Goal: Task Accomplishment & Management: Manage account settings

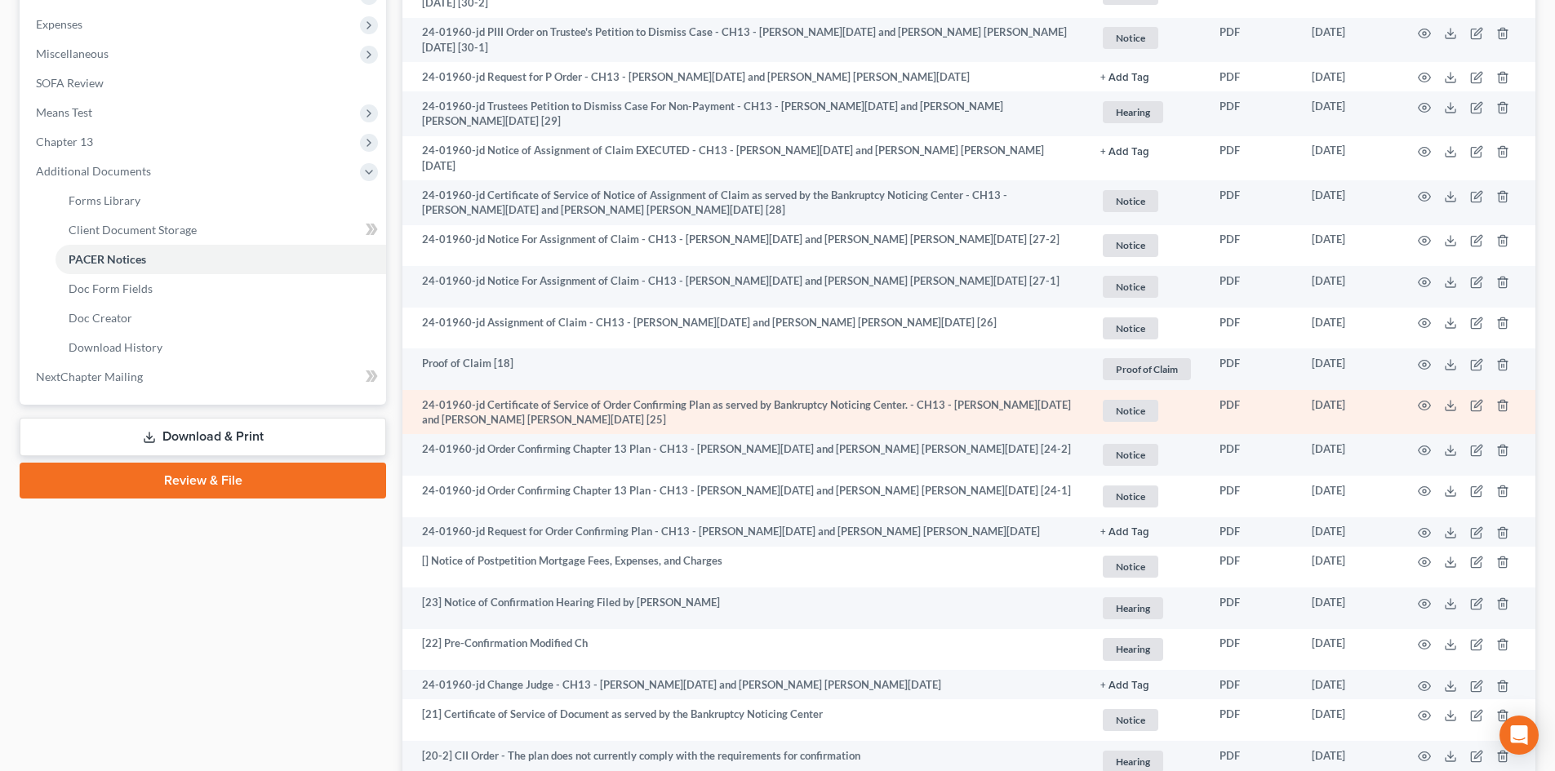
scroll to position [245, 0]
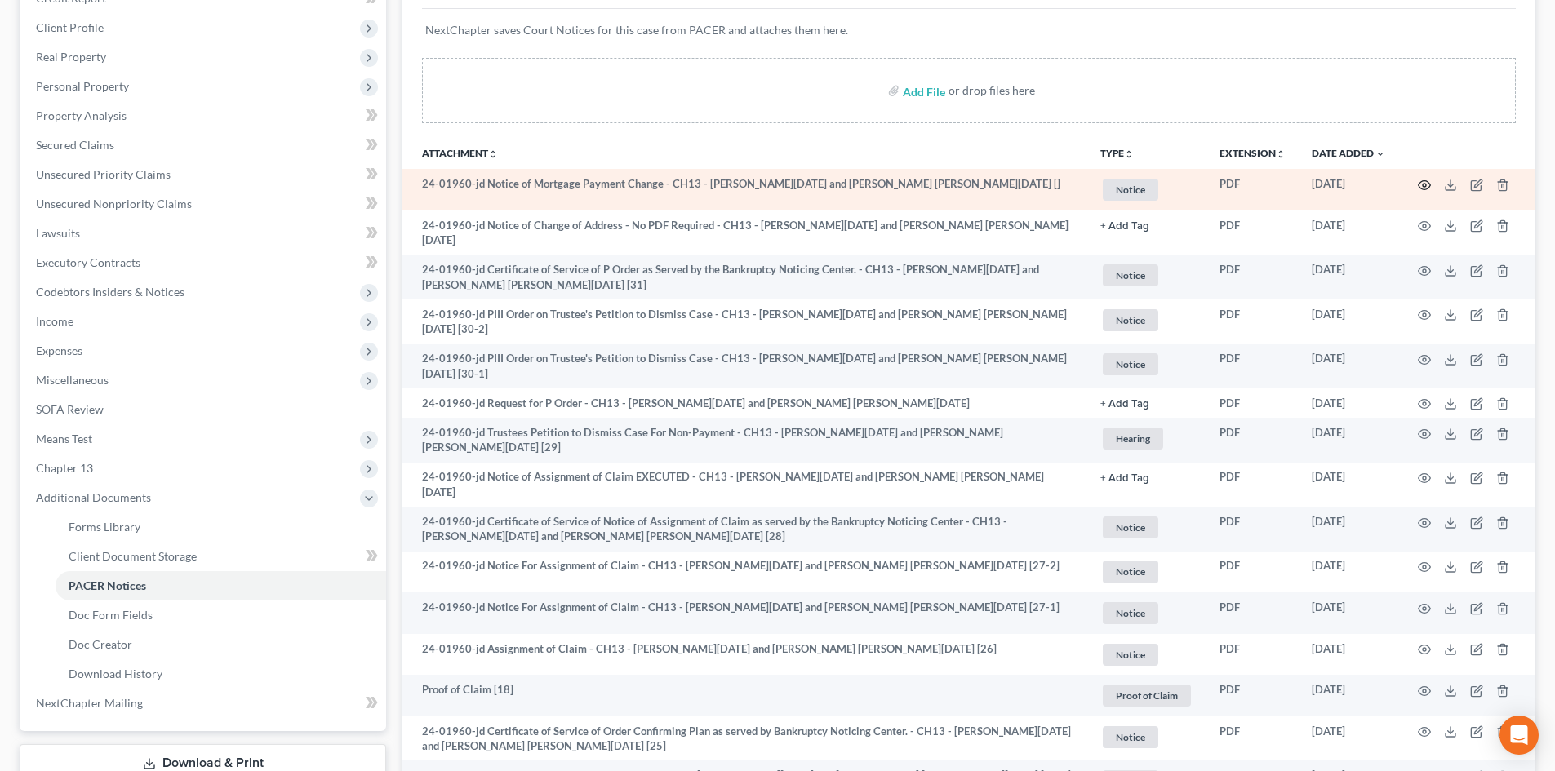
click at [1424, 183] on icon "button" at bounding box center [1424, 185] width 13 height 13
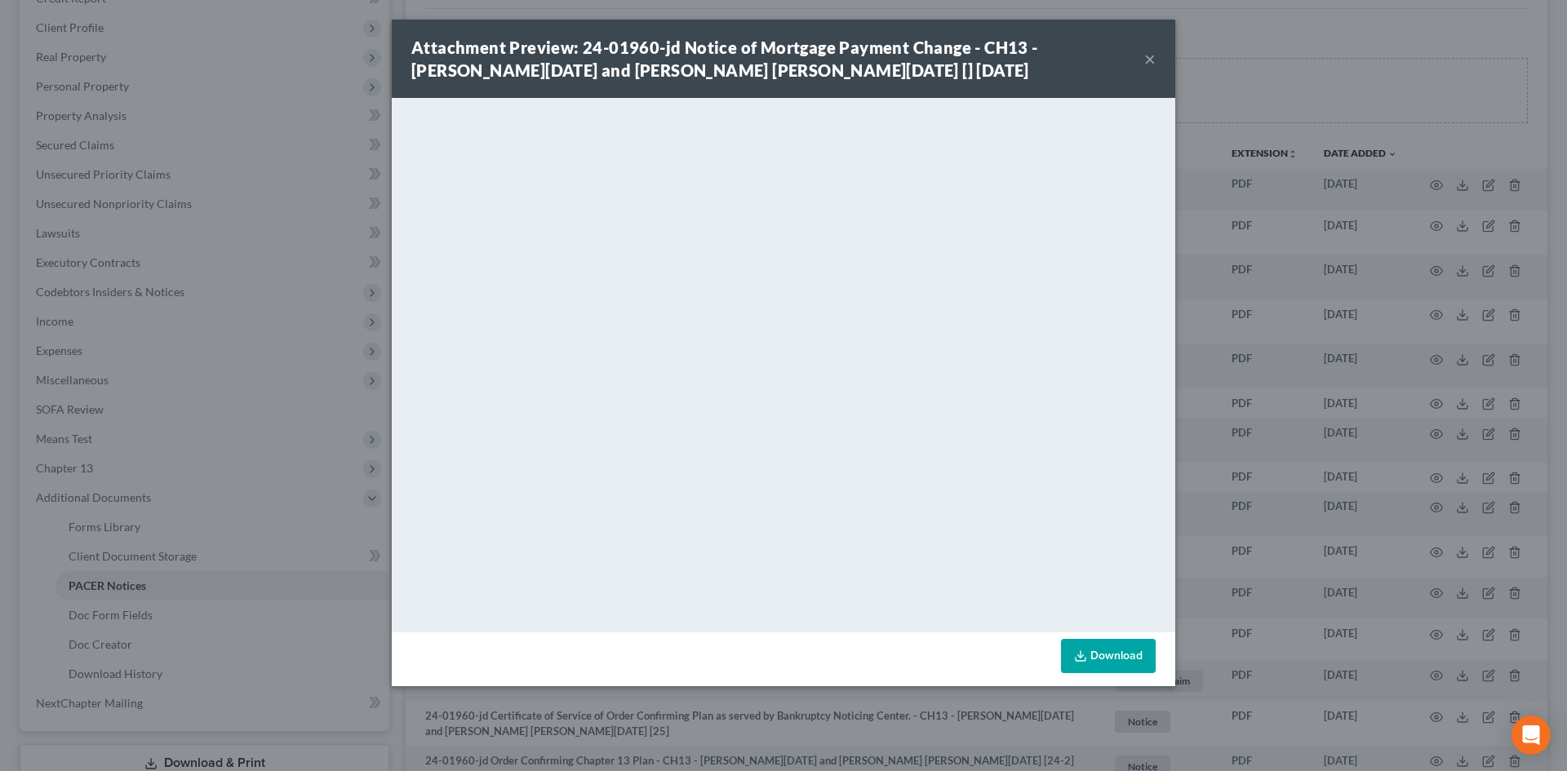
click at [1145, 55] on button "×" at bounding box center [1149, 59] width 11 height 20
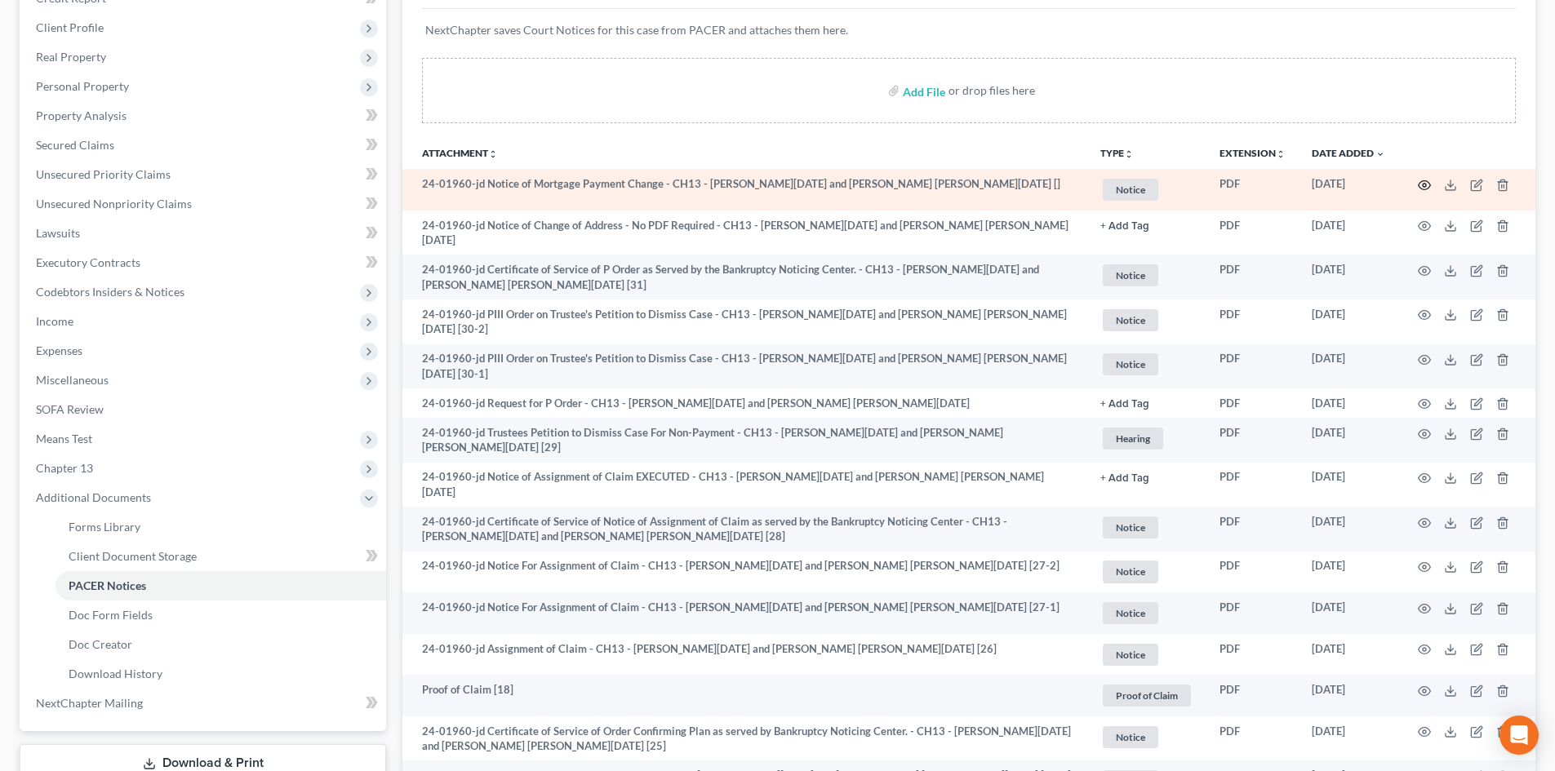
click at [1426, 183] on icon "button" at bounding box center [1424, 185] width 13 height 13
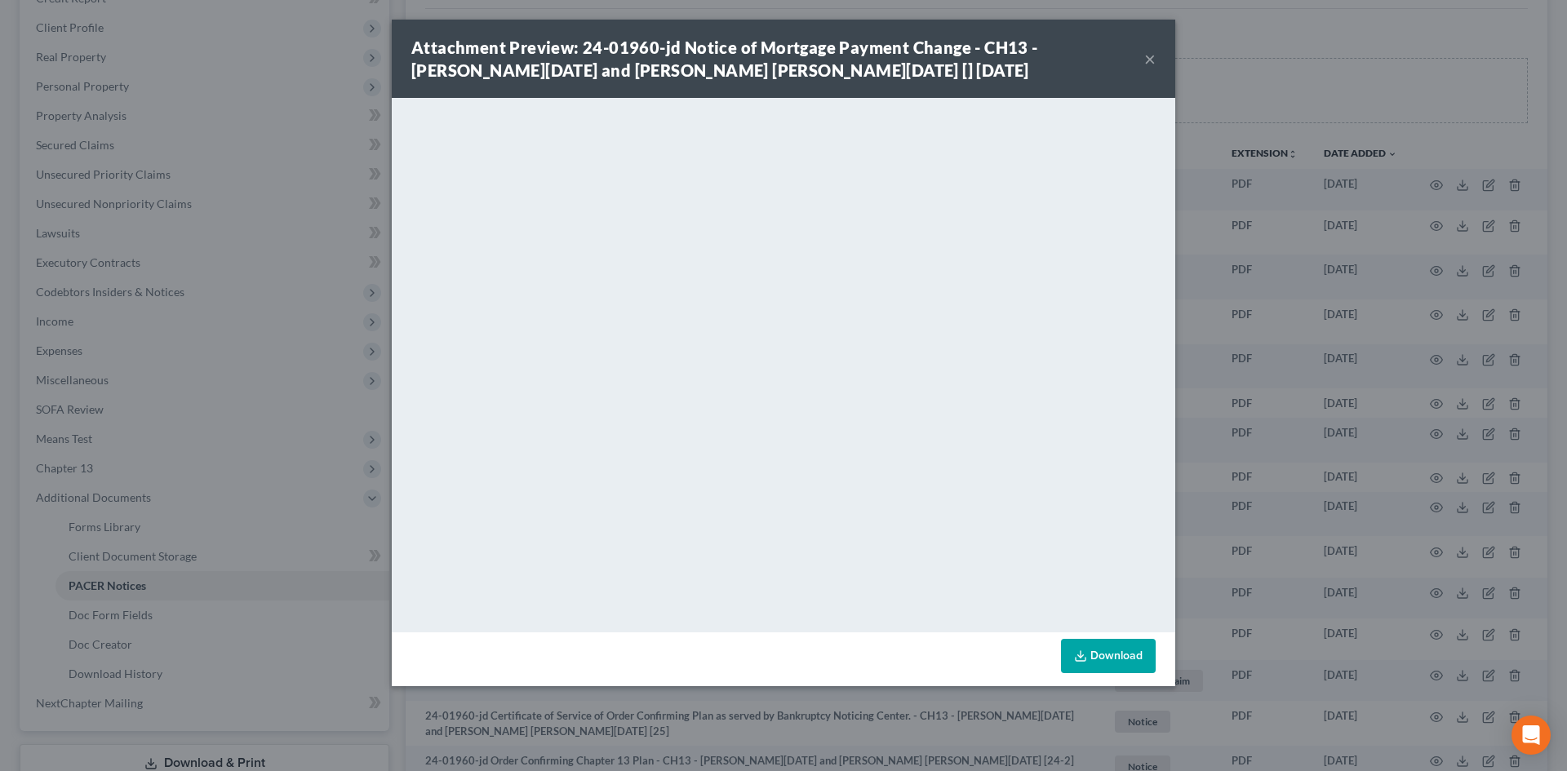
click at [1147, 62] on button "×" at bounding box center [1149, 59] width 11 height 20
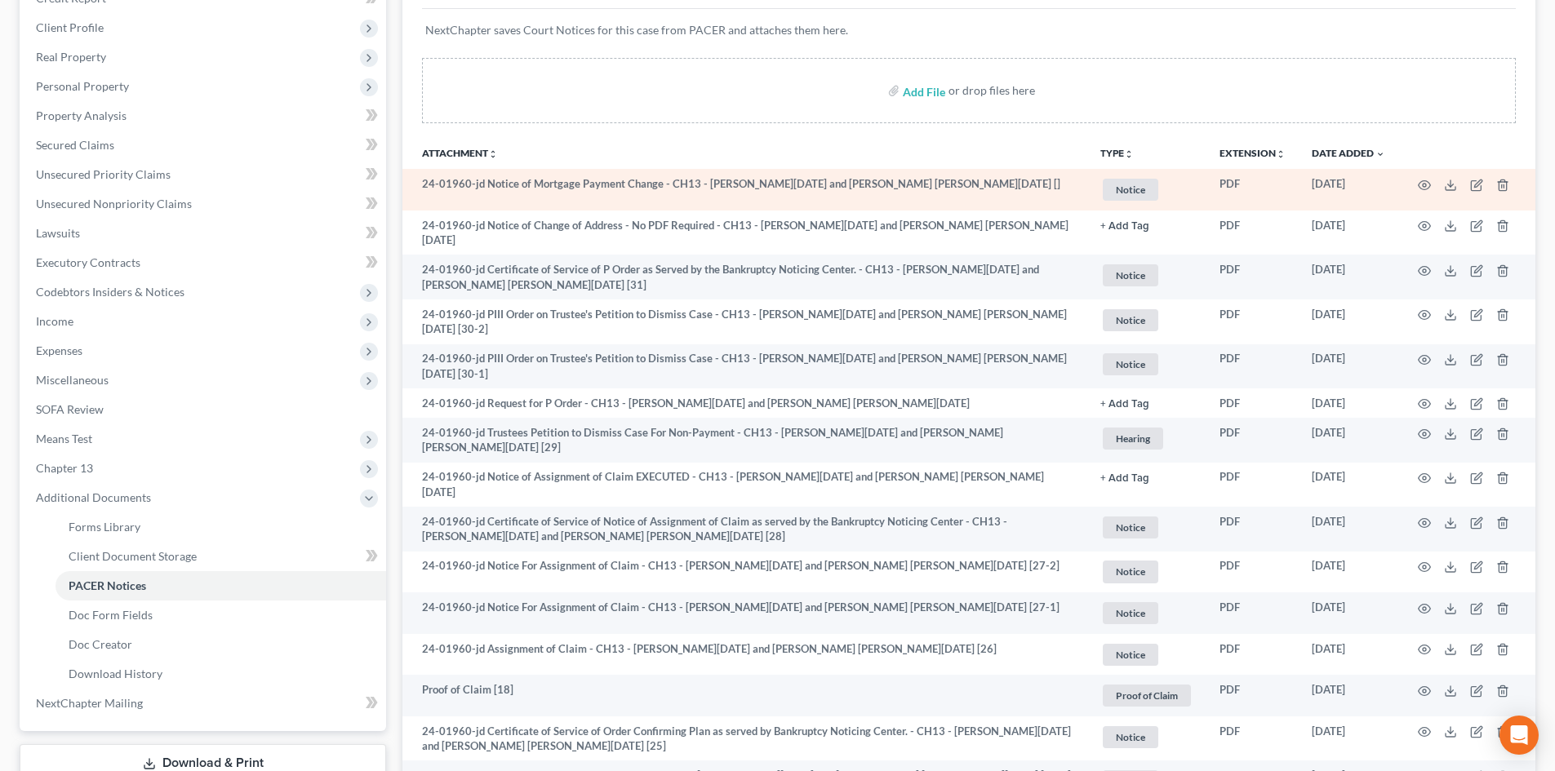
click at [1449, 192] on td at bounding box center [1466, 190] width 137 height 42
click at [1449, 189] on icon at bounding box center [1450, 185] width 13 height 13
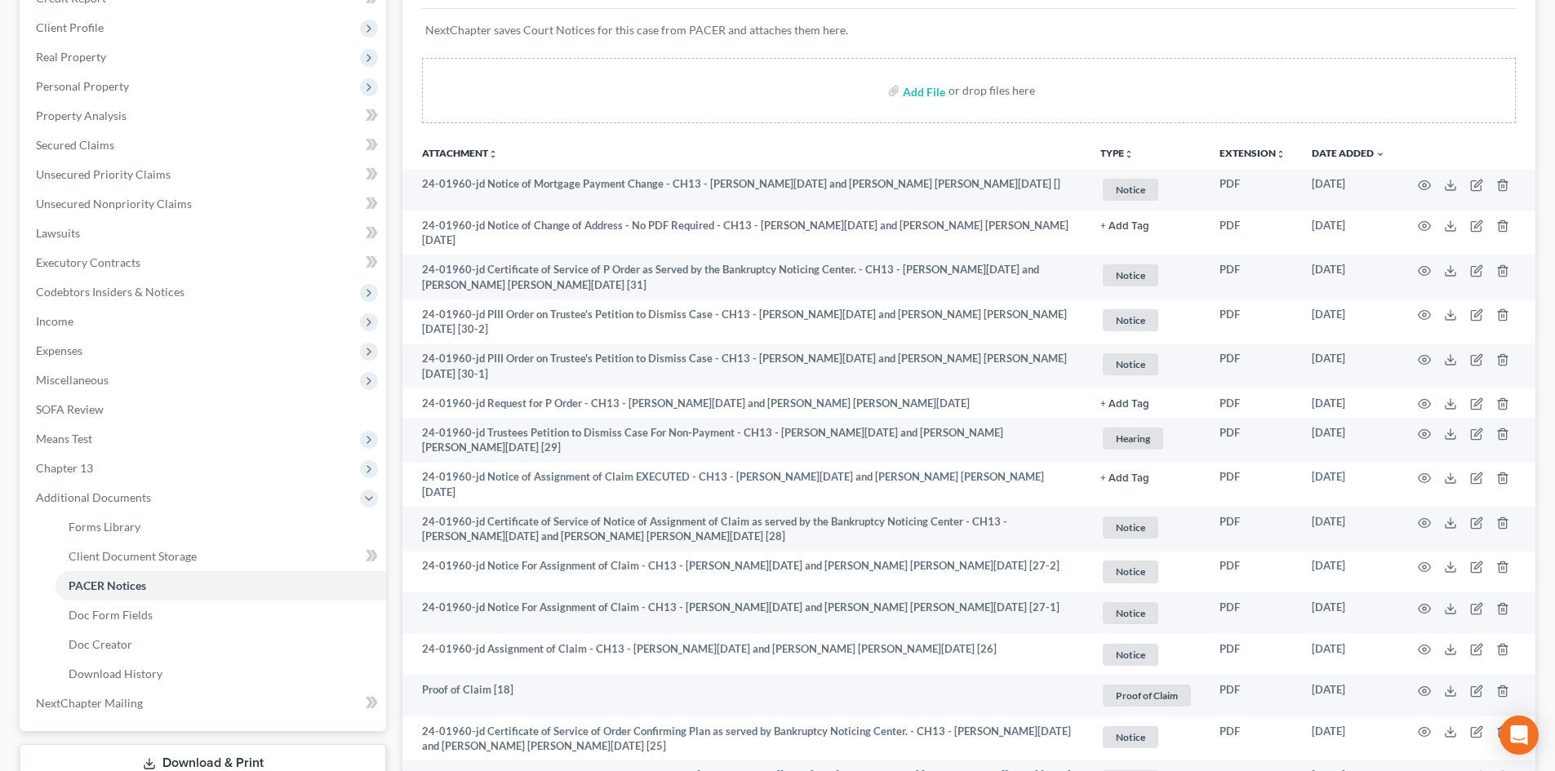
scroll to position [0, 0]
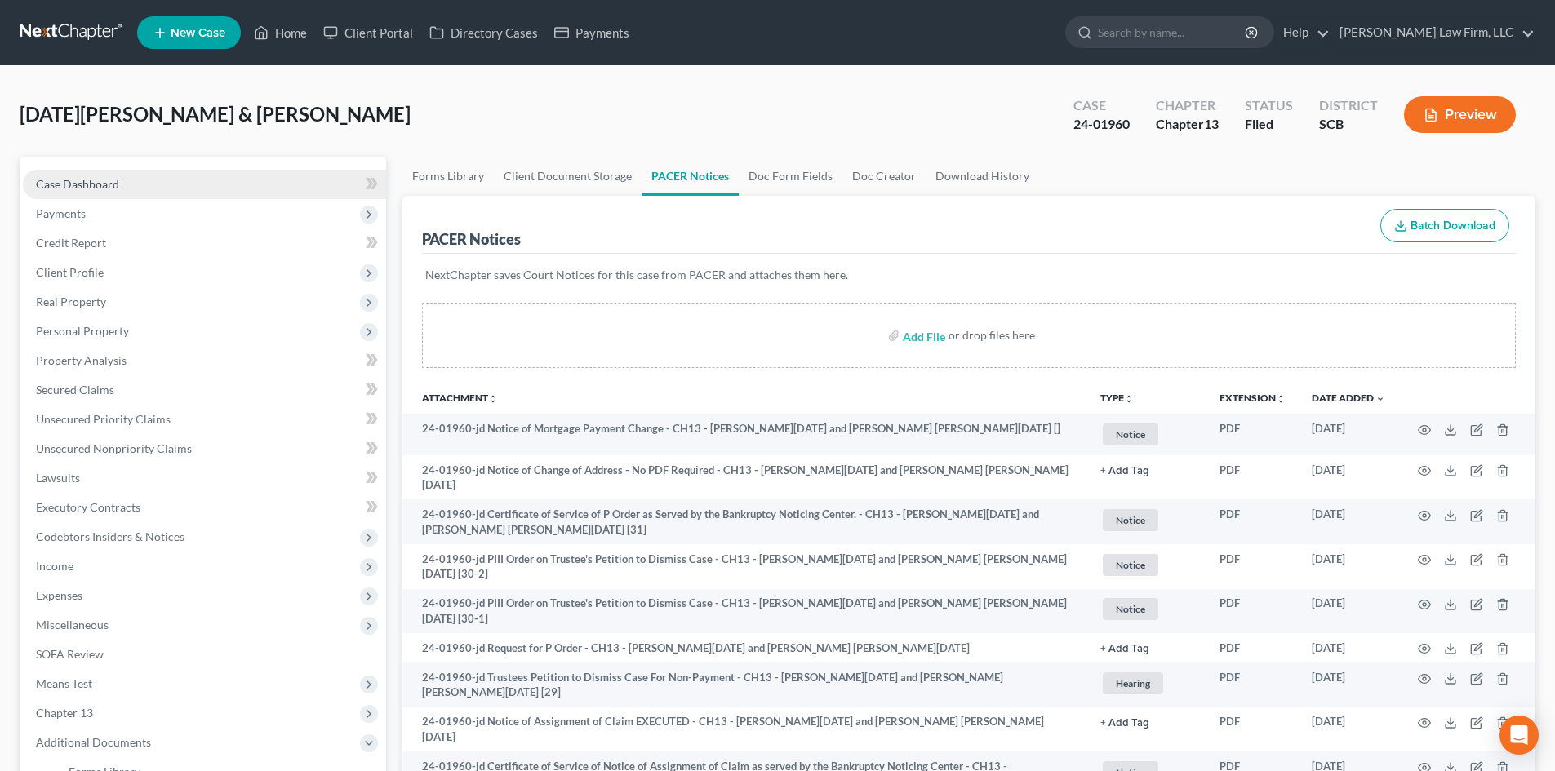
click at [73, 178] on span "Case Dashboard" at bounding box center [77, 184] width 83 height 14
select select "1"
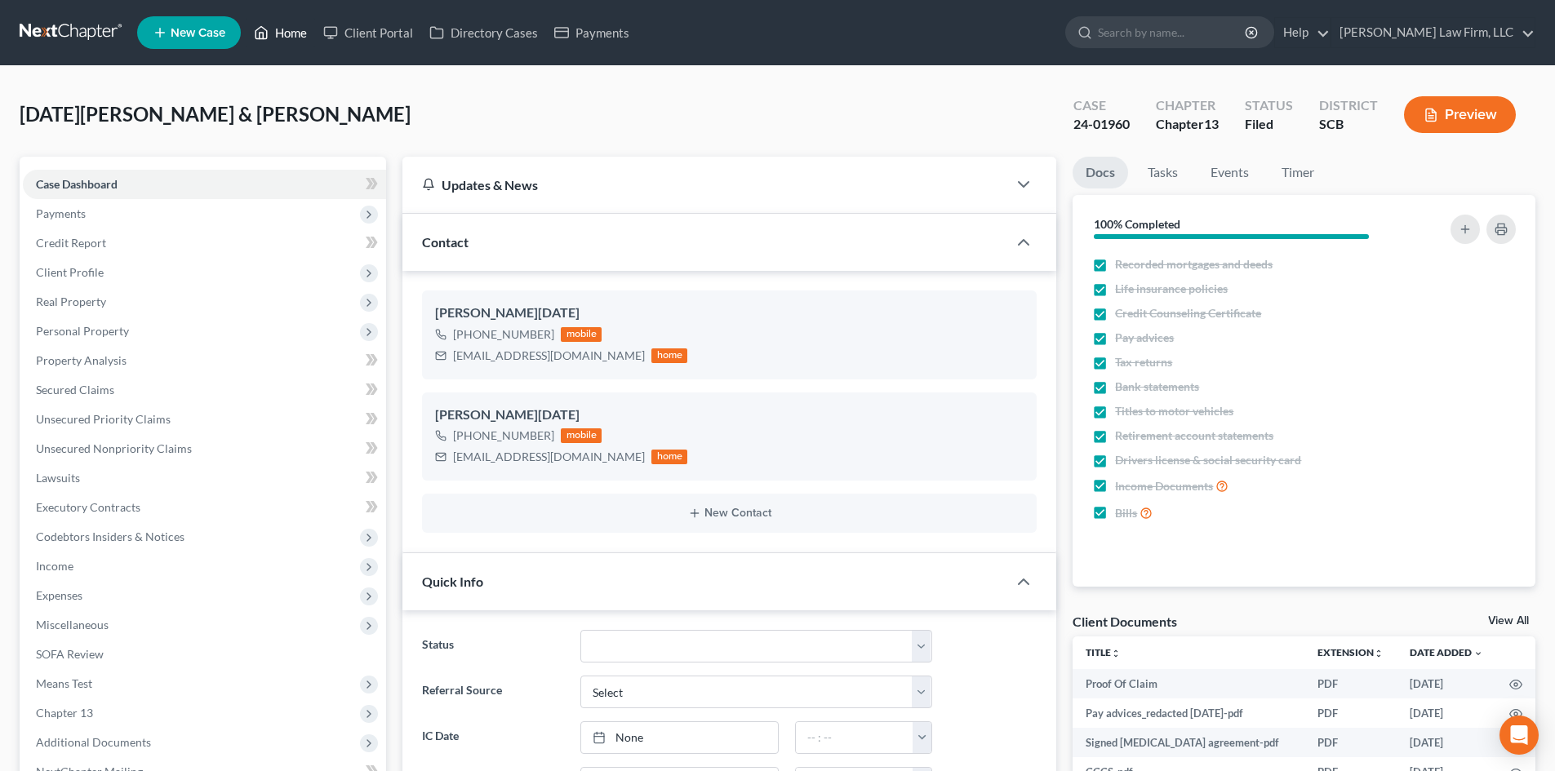
drag, startPoint x: 284, startPoint y: 29, endPoint x: 629, endPoint y: 126, distance: 358.4
click at [284, 29] on link "Home" at bounding box center [280, 32] width 69 height 29
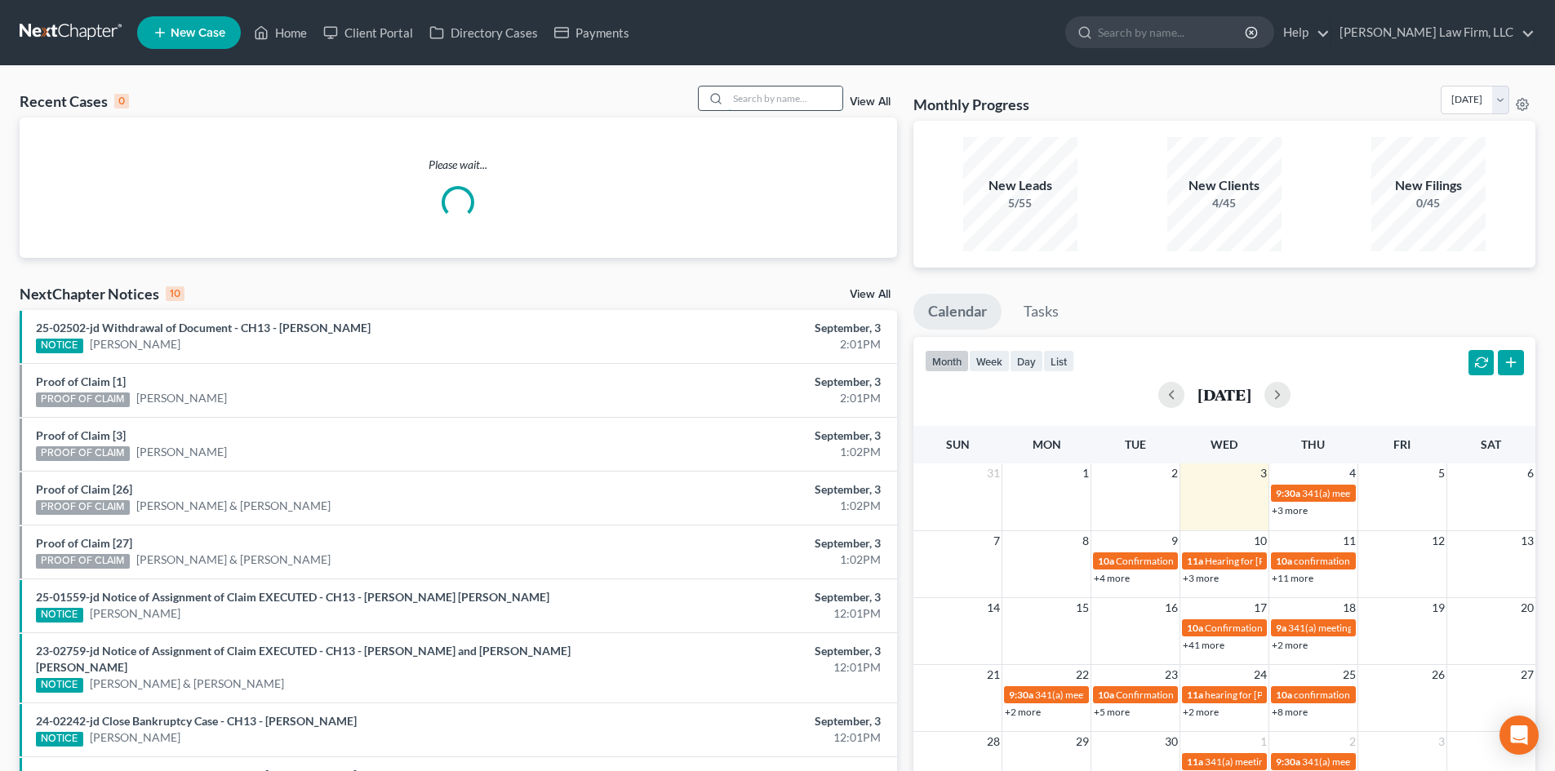
click at [798, 104] on input "search" at bounding box center [785, 99] width 114 height 24
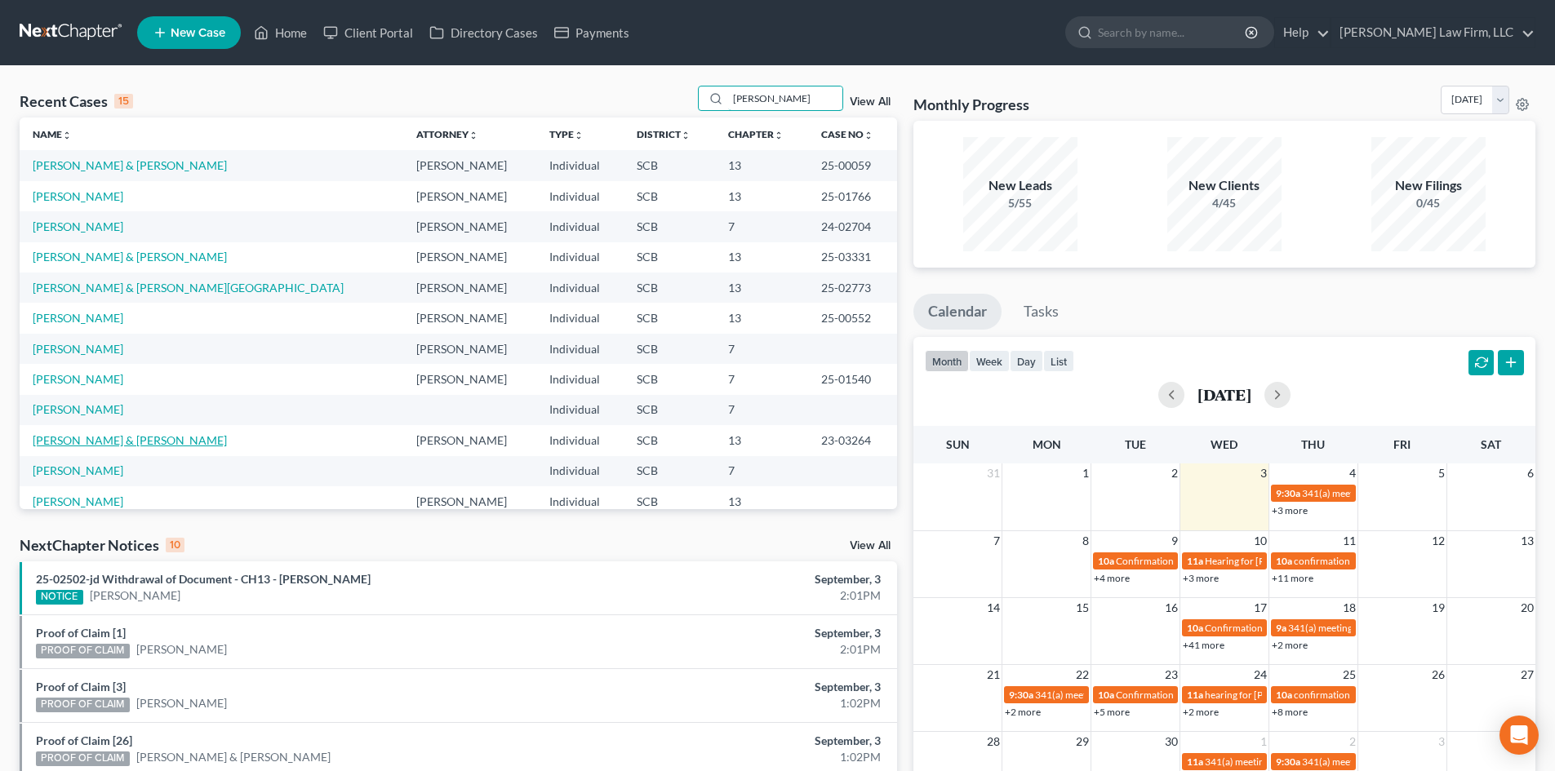
type input "[PERSON_NAME]"
click at [94, 437] on link "[PERSON_NAME] & [PERSON_NAME]" at bounding box center [130, 440] width 194 height 14
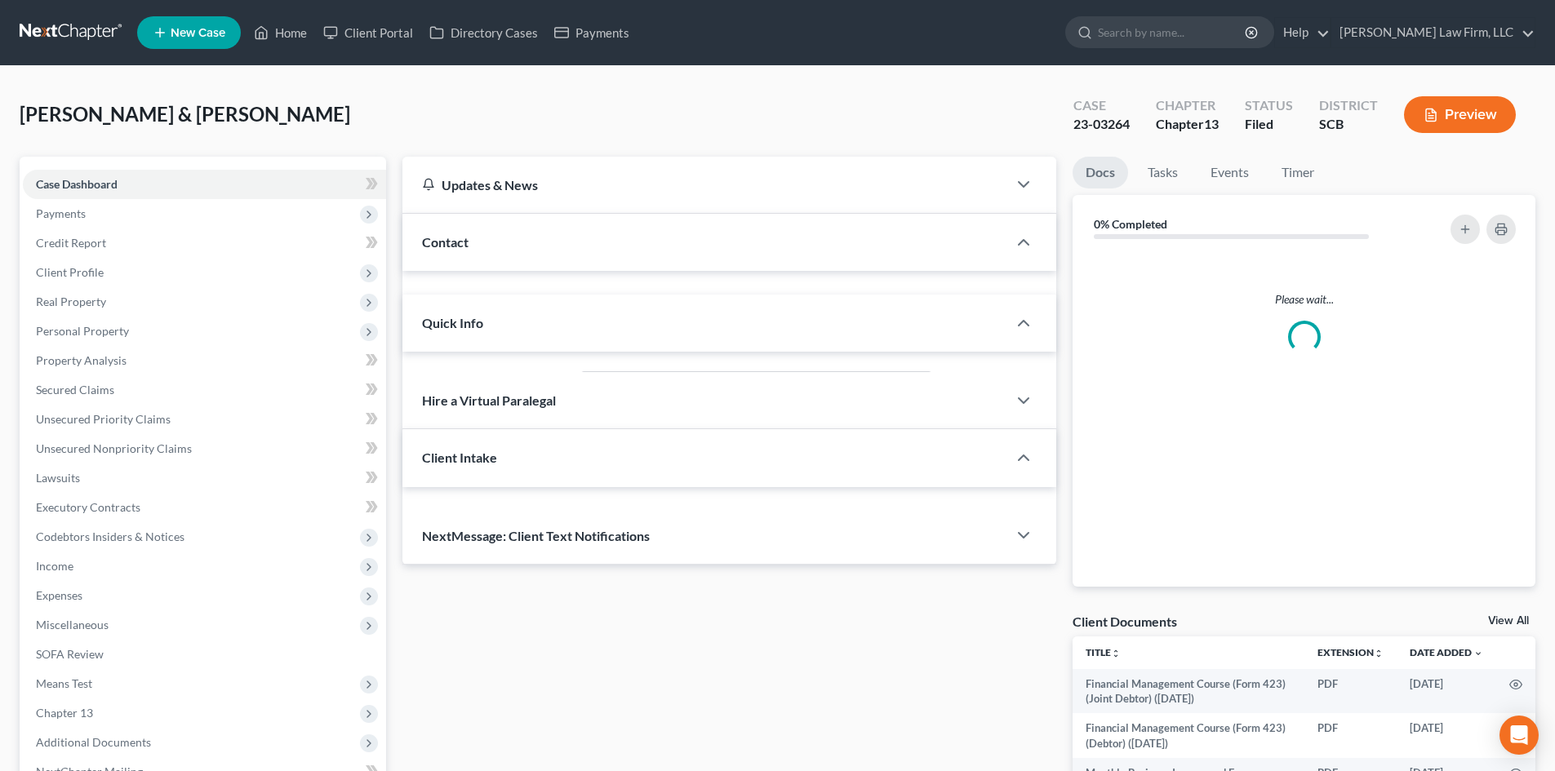
select select "0"
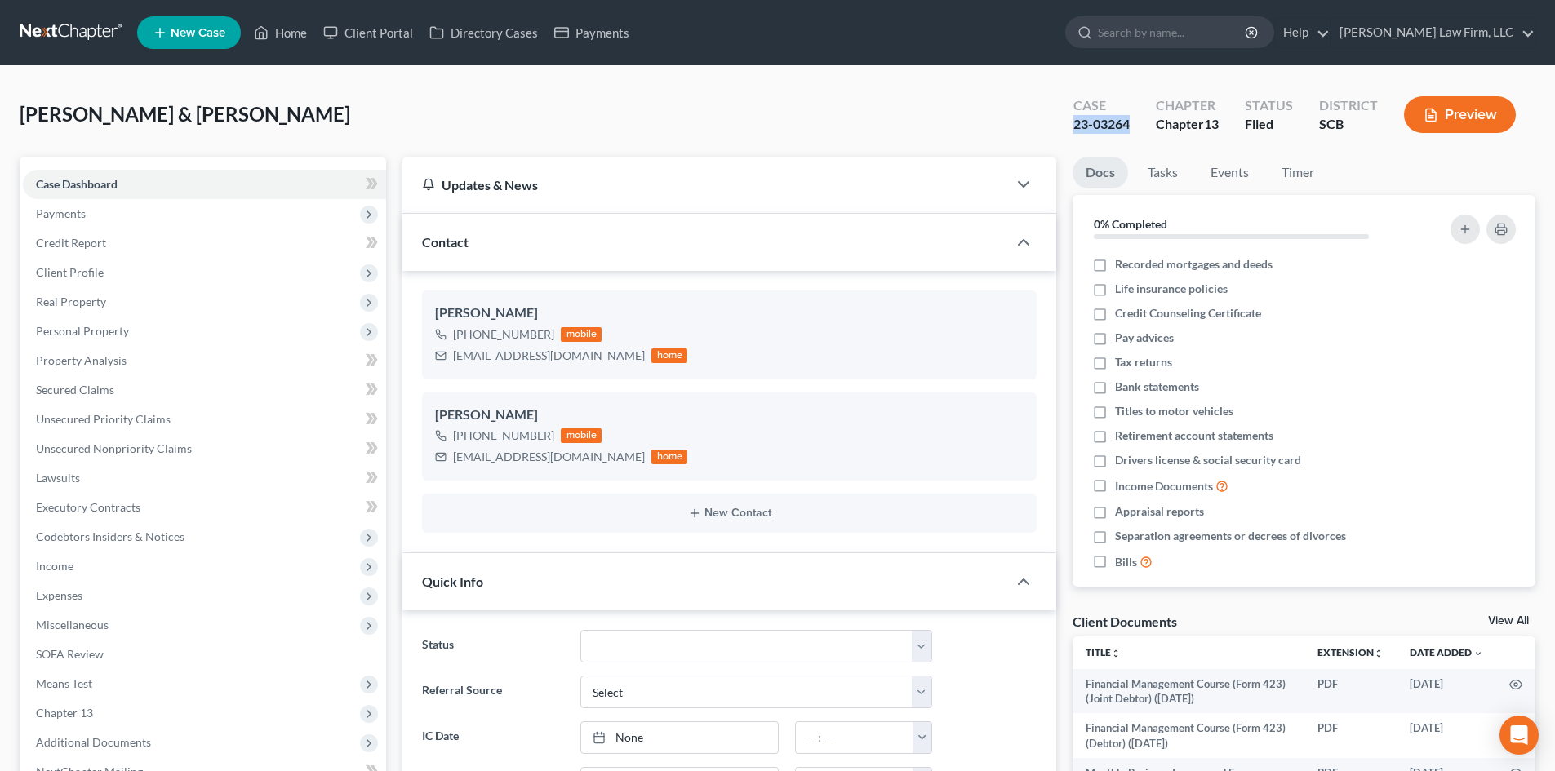
drag, startPoint x: 1108, startPoint y: 122, endPoint x: 879, endPoint y: 142, distance: 229.5
click at [1070, 124] on div "Case 23-03264" at bounding box center [1101, 116] width 82 height 48
copy div "23-03264"
click at [1459, 115] on button "Preview" at bounding box center [1460, 114] width 112 height 37
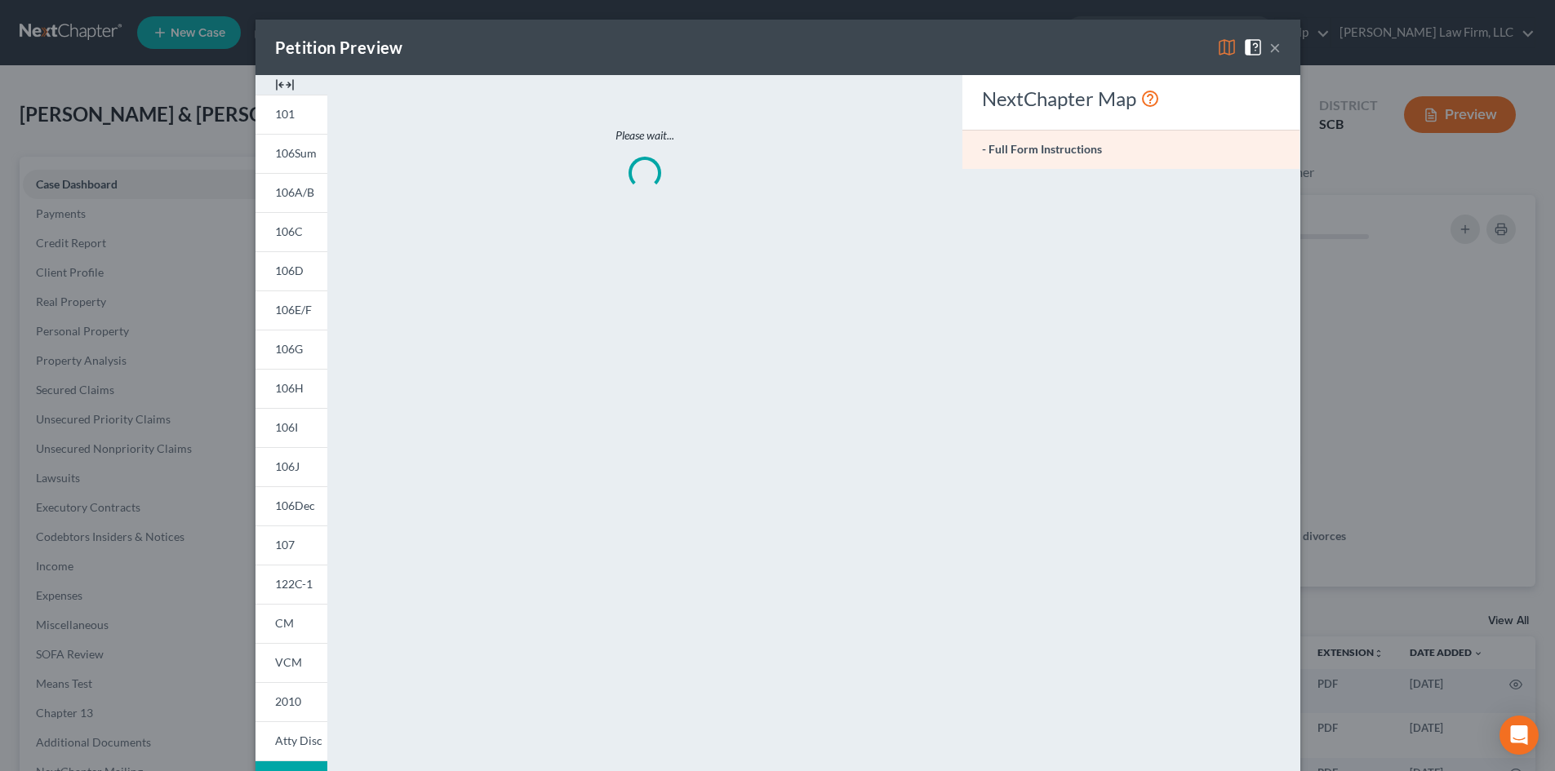
scroll to position [1546, 0]
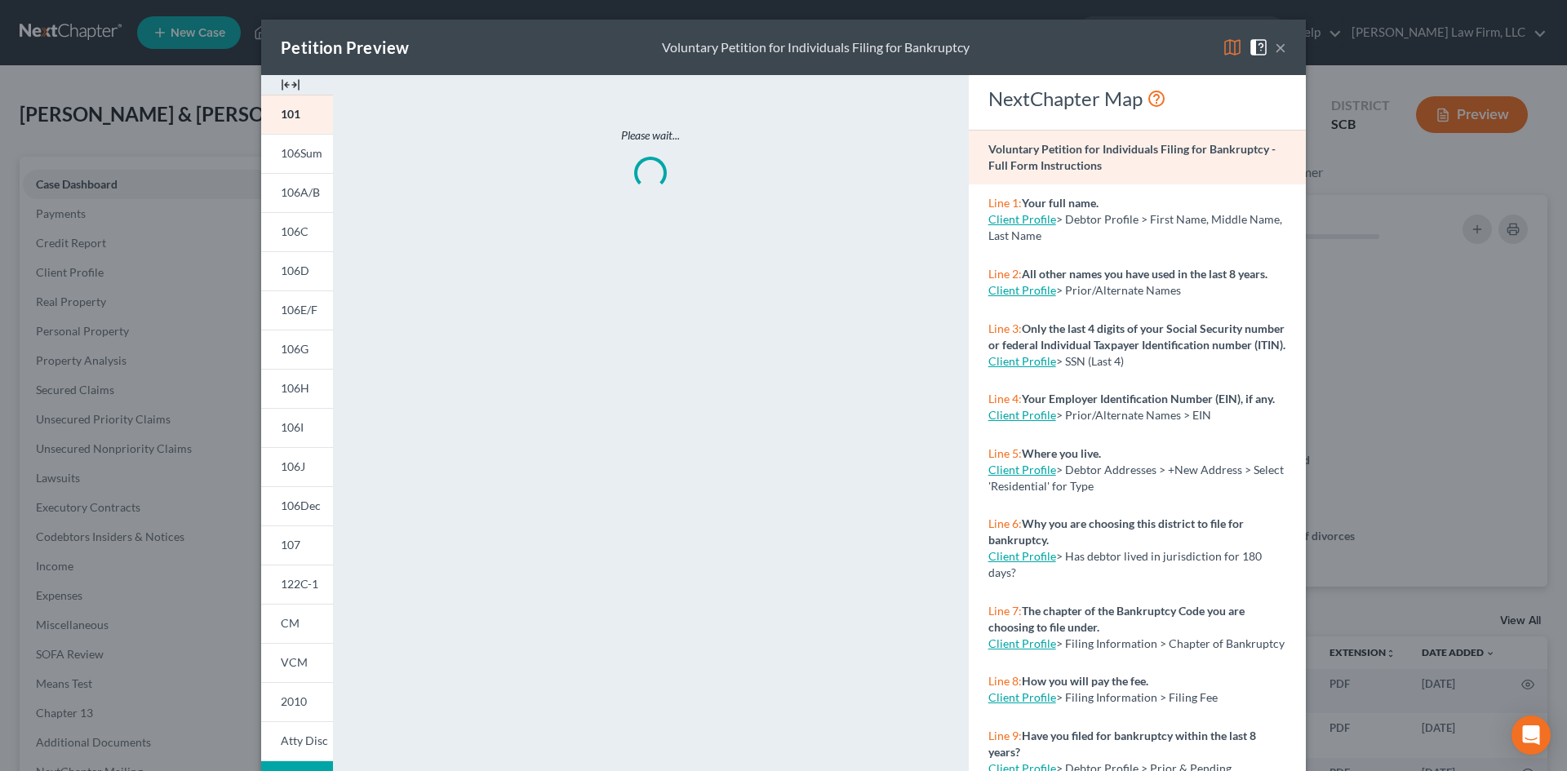
click at [292, 231] on span "106C" at bounding box center [295, 231] width 28 height 14
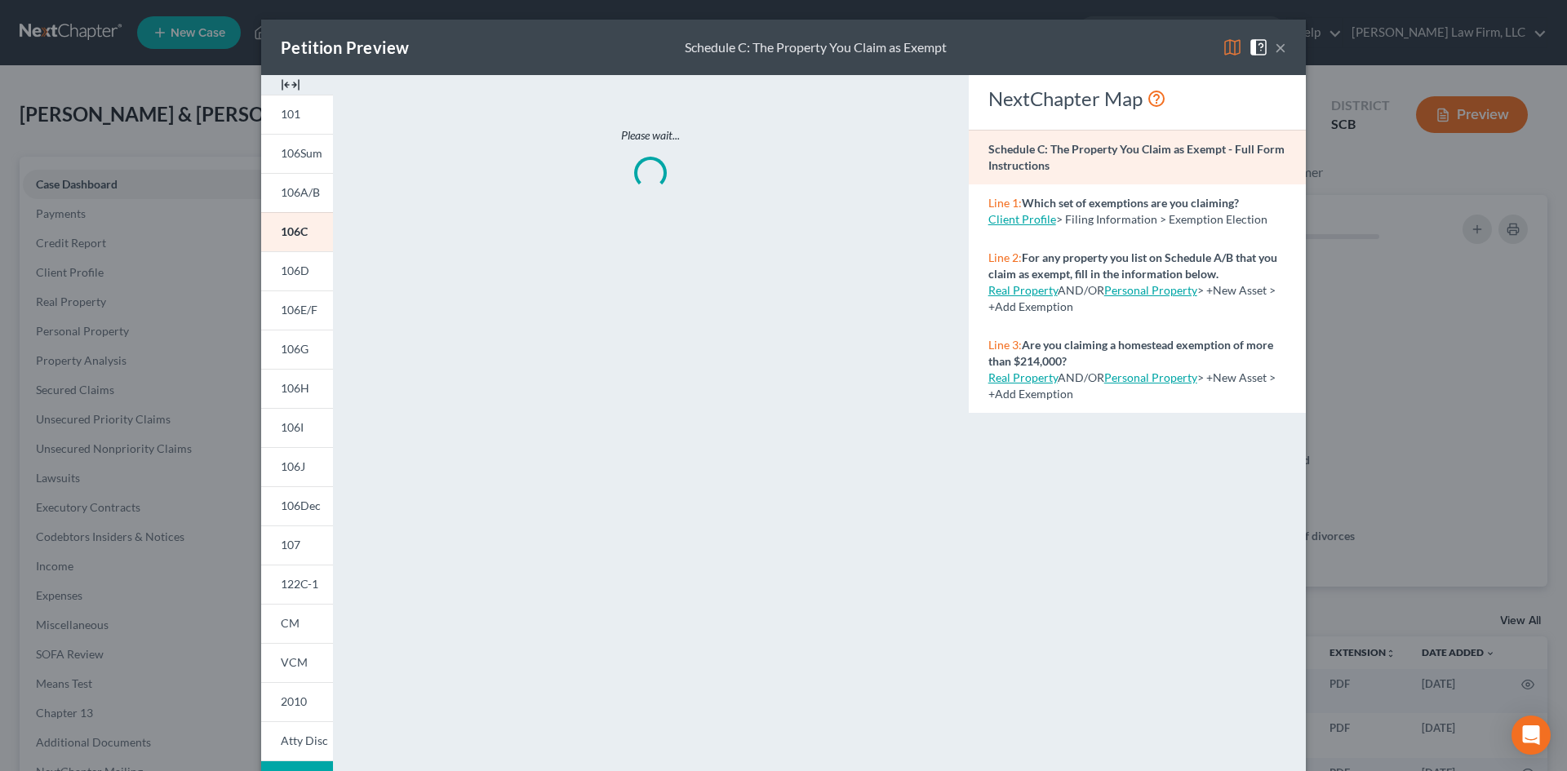
click at [286, 85] on img at bounding box center [291, 85] width 20 height 20
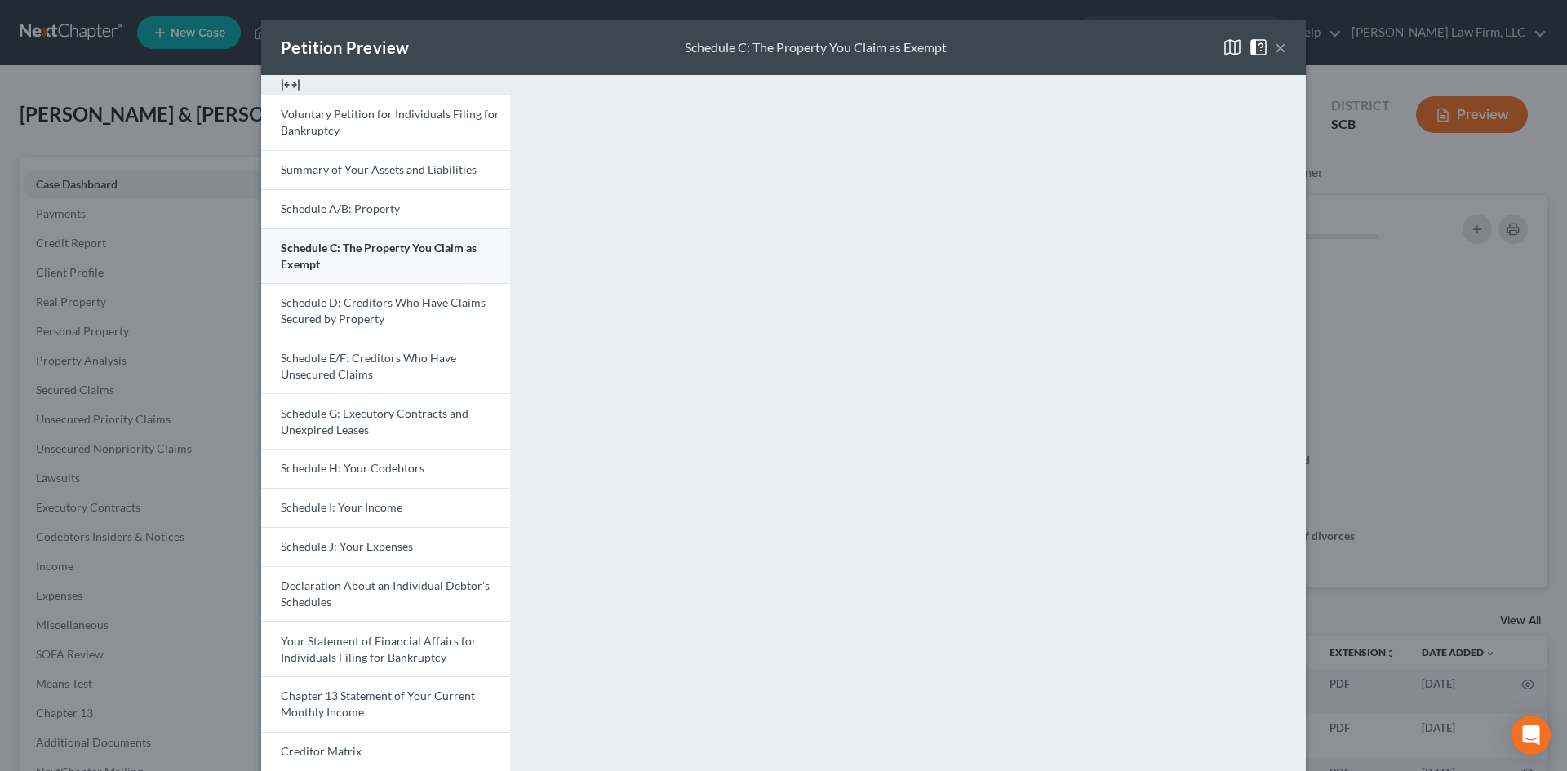
click at [370, 260] on link "Schedule C: The Property You Claim as Exempt" at bounding box center [385, 257] width 249 height 56
click at [1278, 44] on button "×" at bounding box center [1280, 48] width 11 height 20
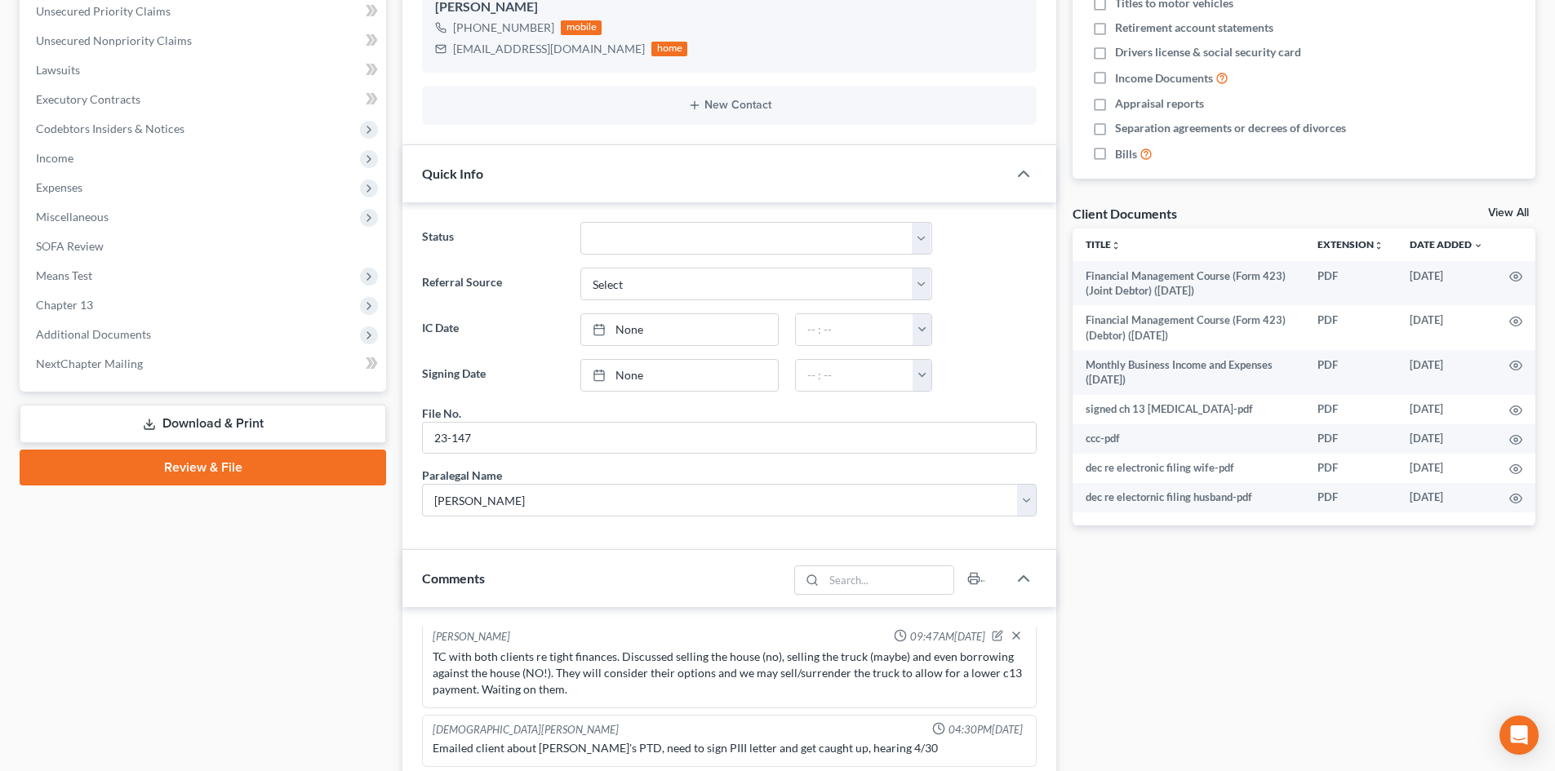
scroll to position [735, 0]
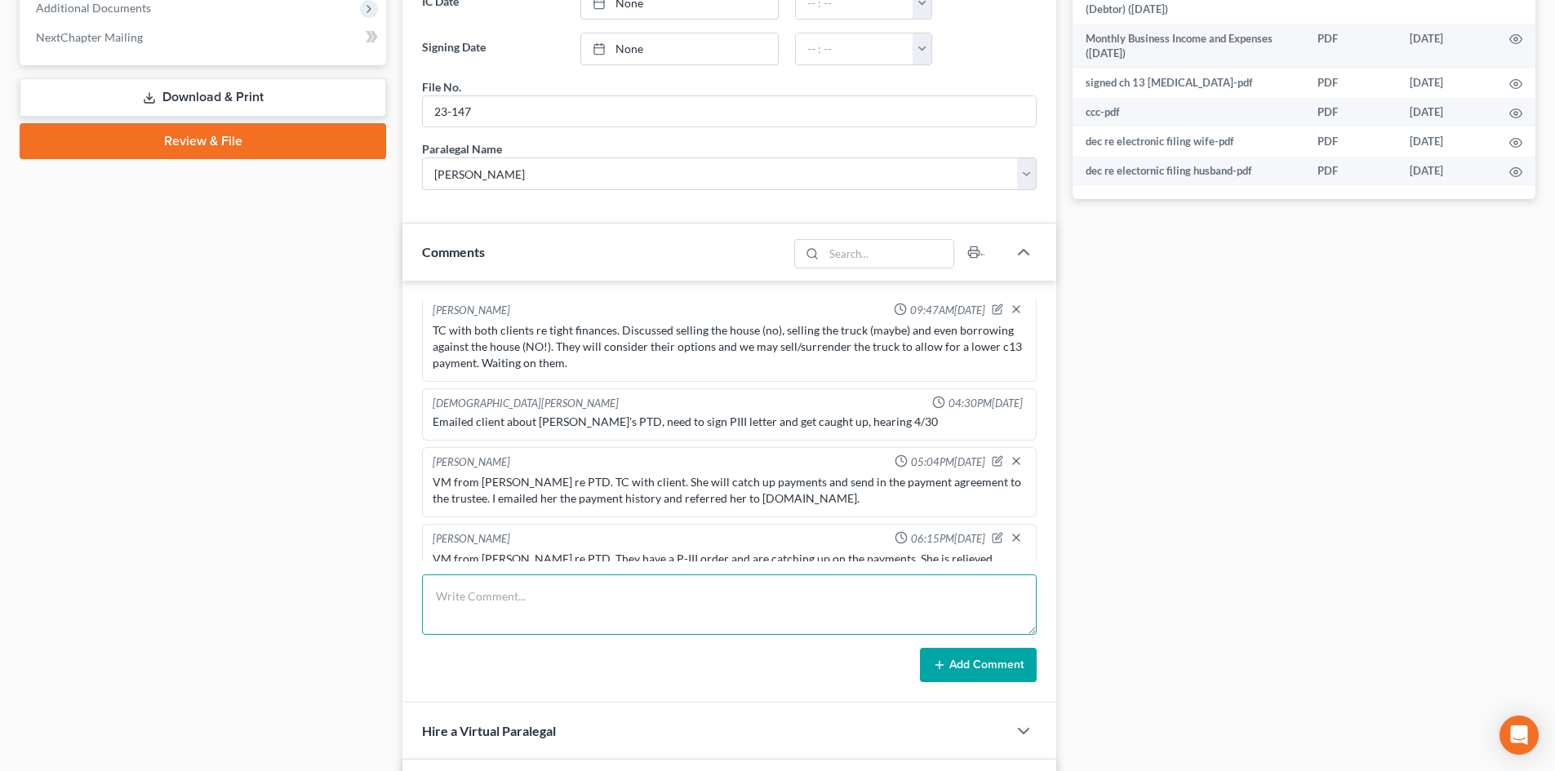
click at [615, 608] on textarea at bounding box center [729, 605] width 615 height 60
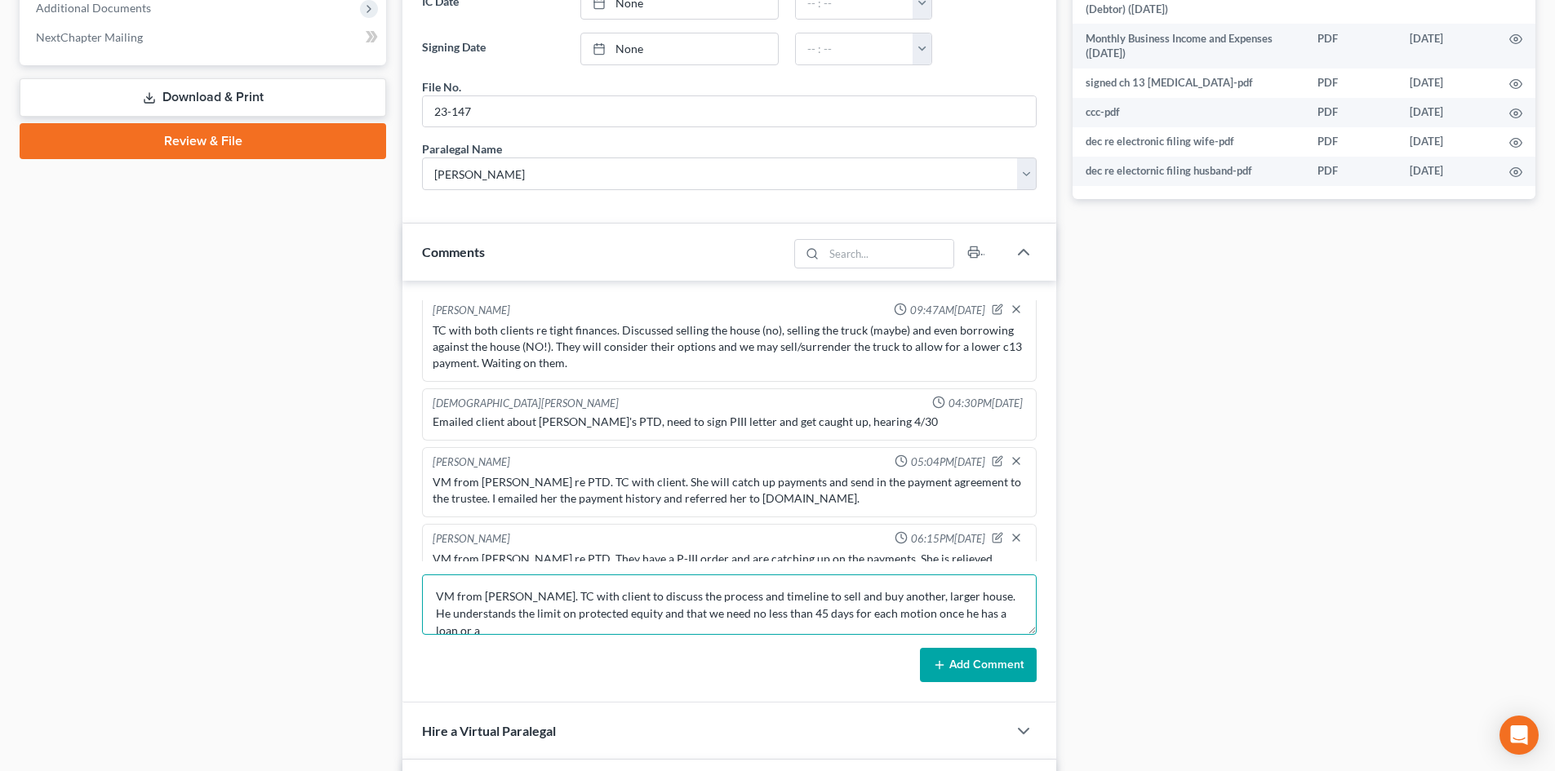
scroll to position [4, 0]
type textarea "VM from [PERSON_NAME]. TC with client to discuss the process and timeline to se…"
click at [944, 670] on icon at bounding box center [939, 665] width 13 height 13
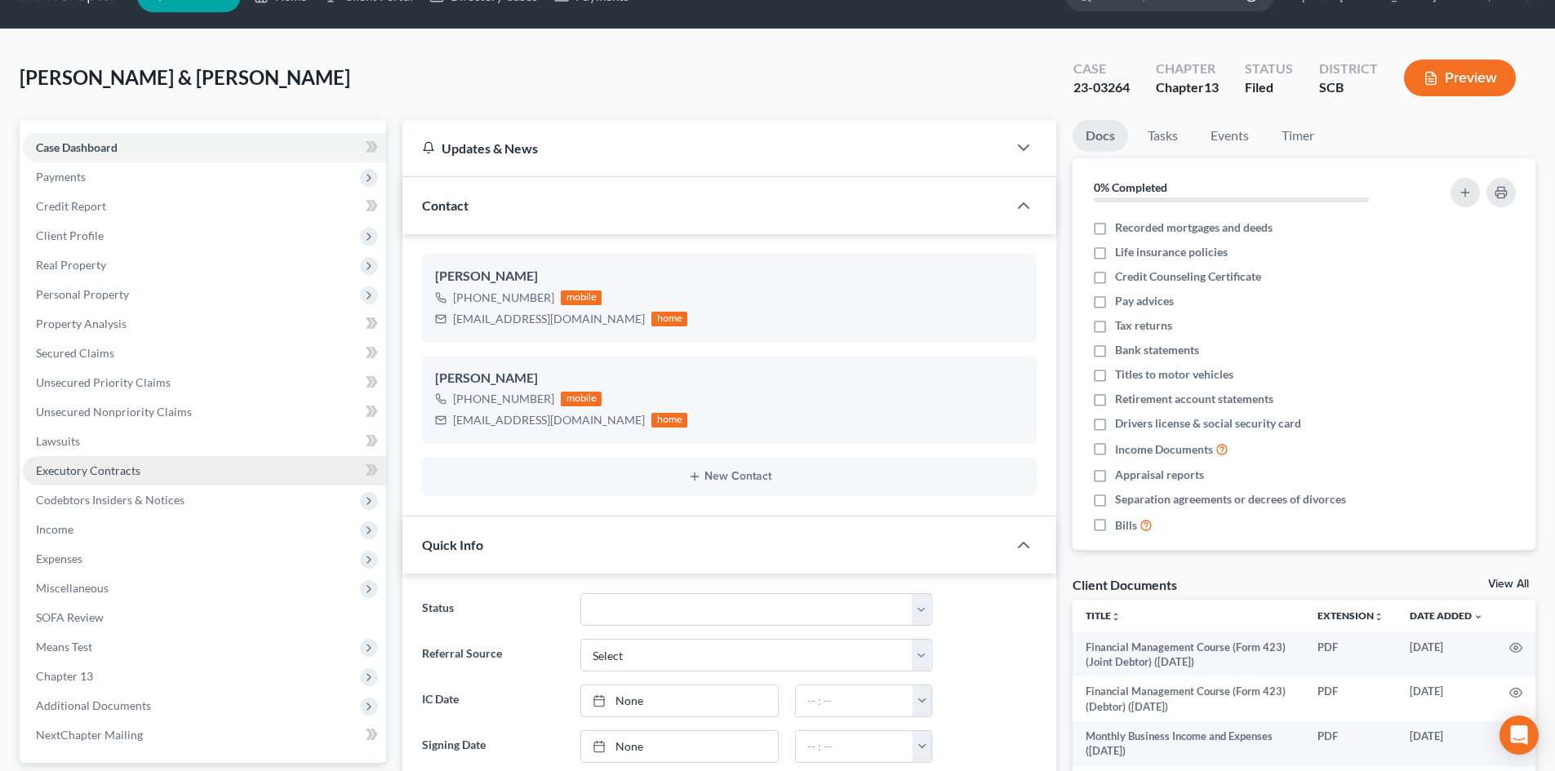
scroll to position [0, 0]
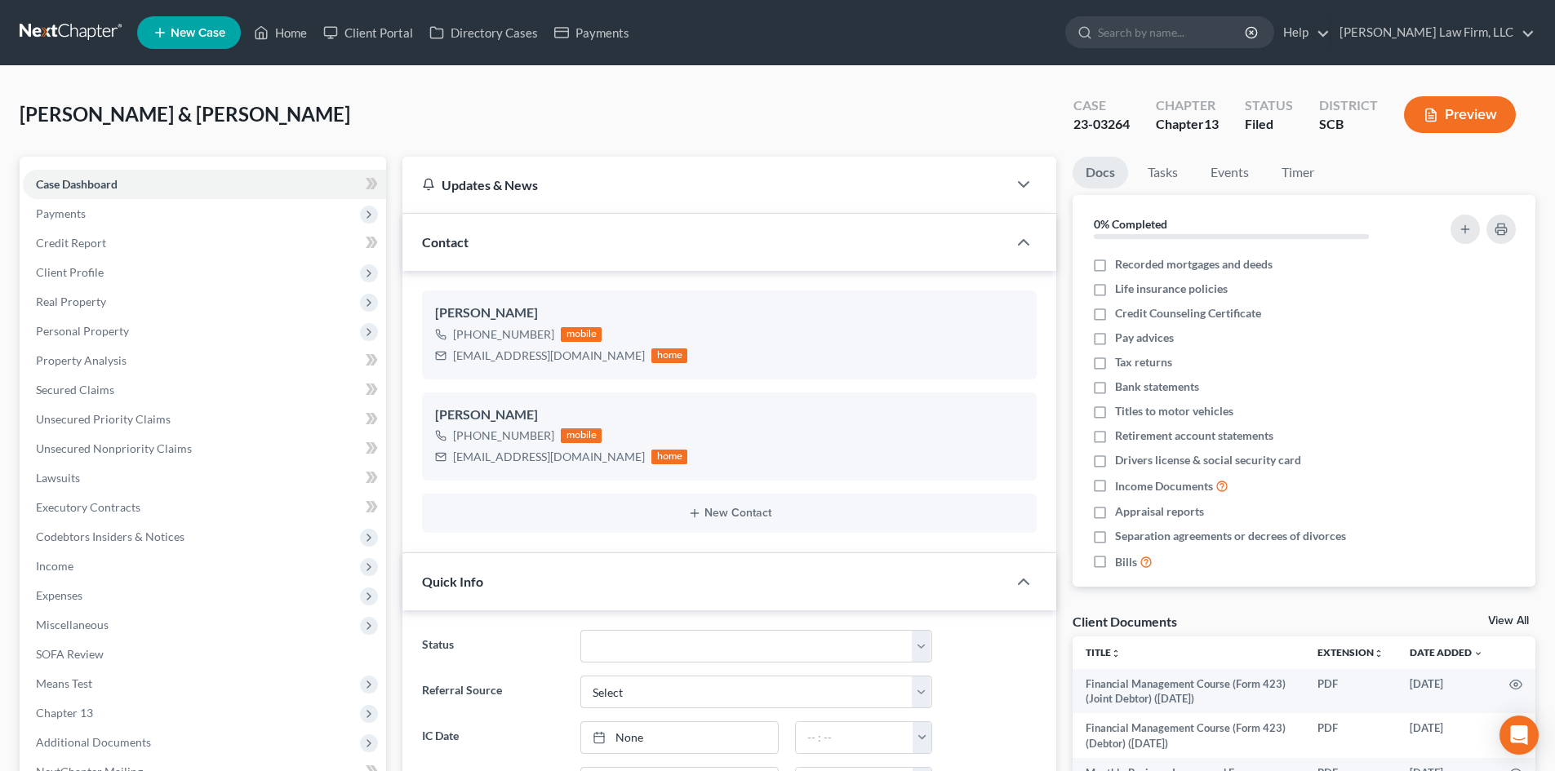
click at [296, 15] on ul "New Case Home Client Portal Directory Cases Payments - No Result - See all resu…" at bounding box center [836, 32] width 1398 height 42
click at [286, 33] on link "Home" at bounding box center [280, 32] width 69 height 29
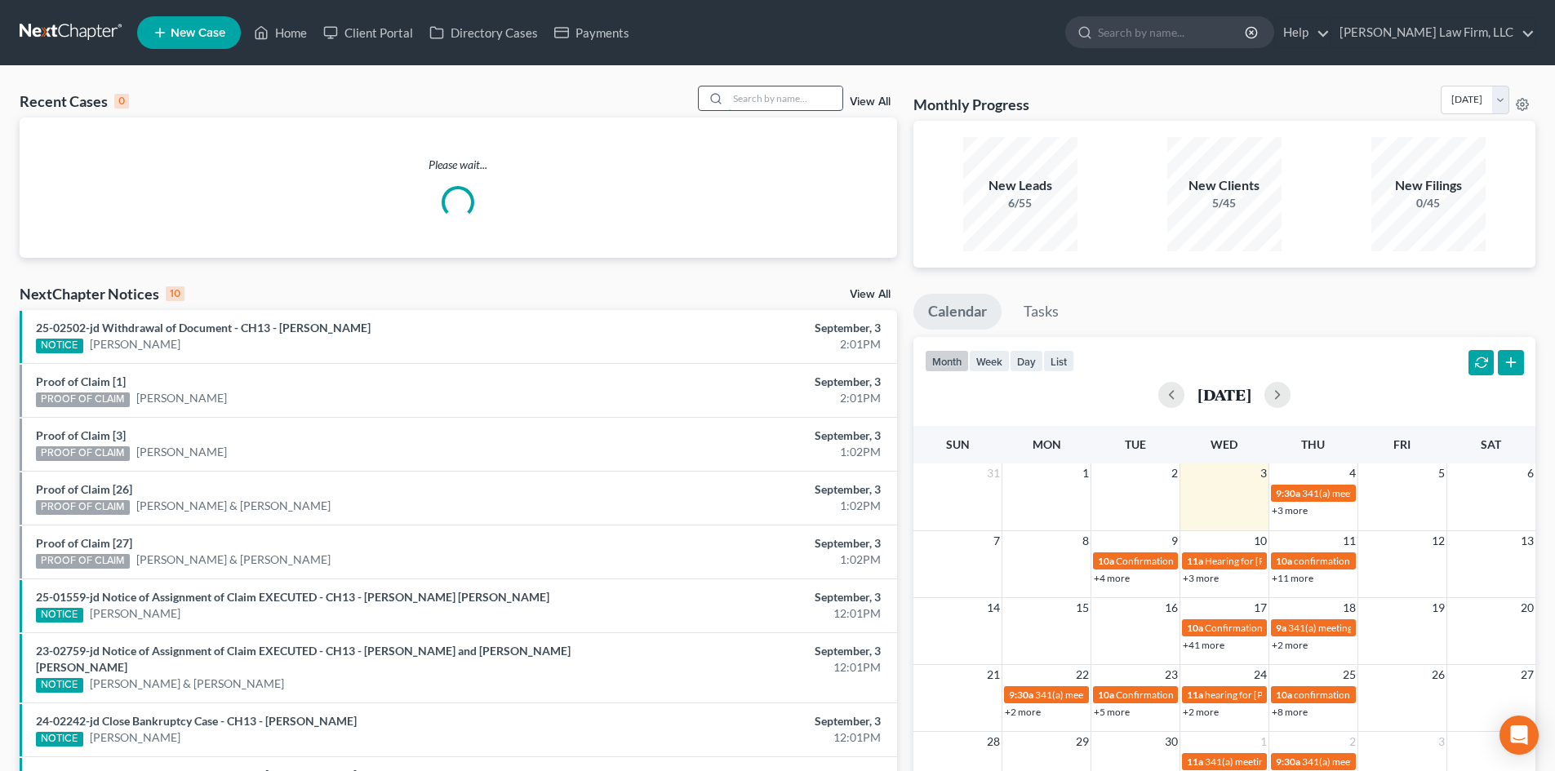
click at [754, 99] on input "search" at bounding box center [785, 99] width 114 height 24
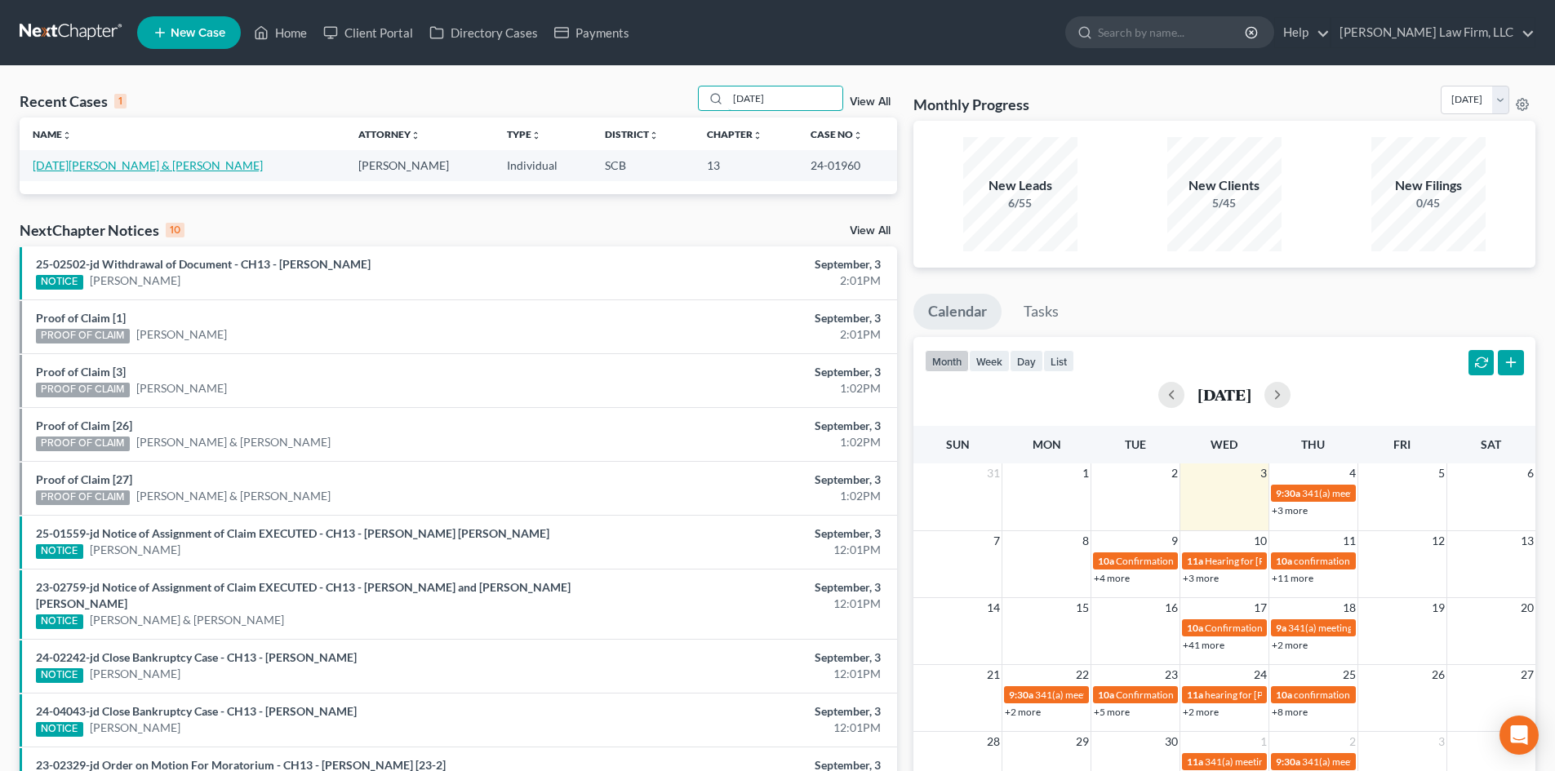
type input "[DATE]"
click at [78, 167] on link "[DATE][PERSON_NAME] & [PERSON_NAME]" at bounding box center [148, 165] width 230 height 14
select select "1"
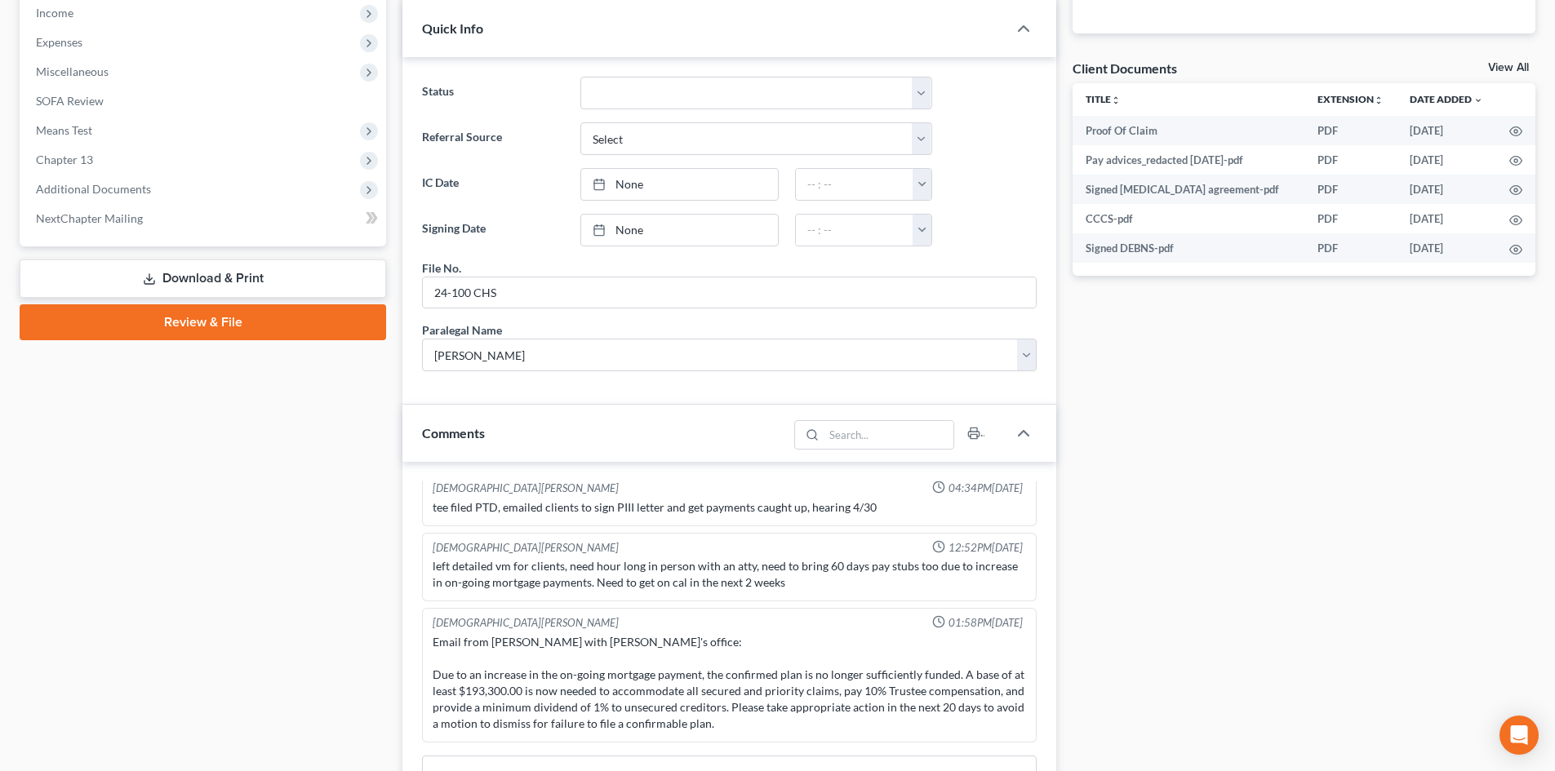
scroll to position [653, 0]
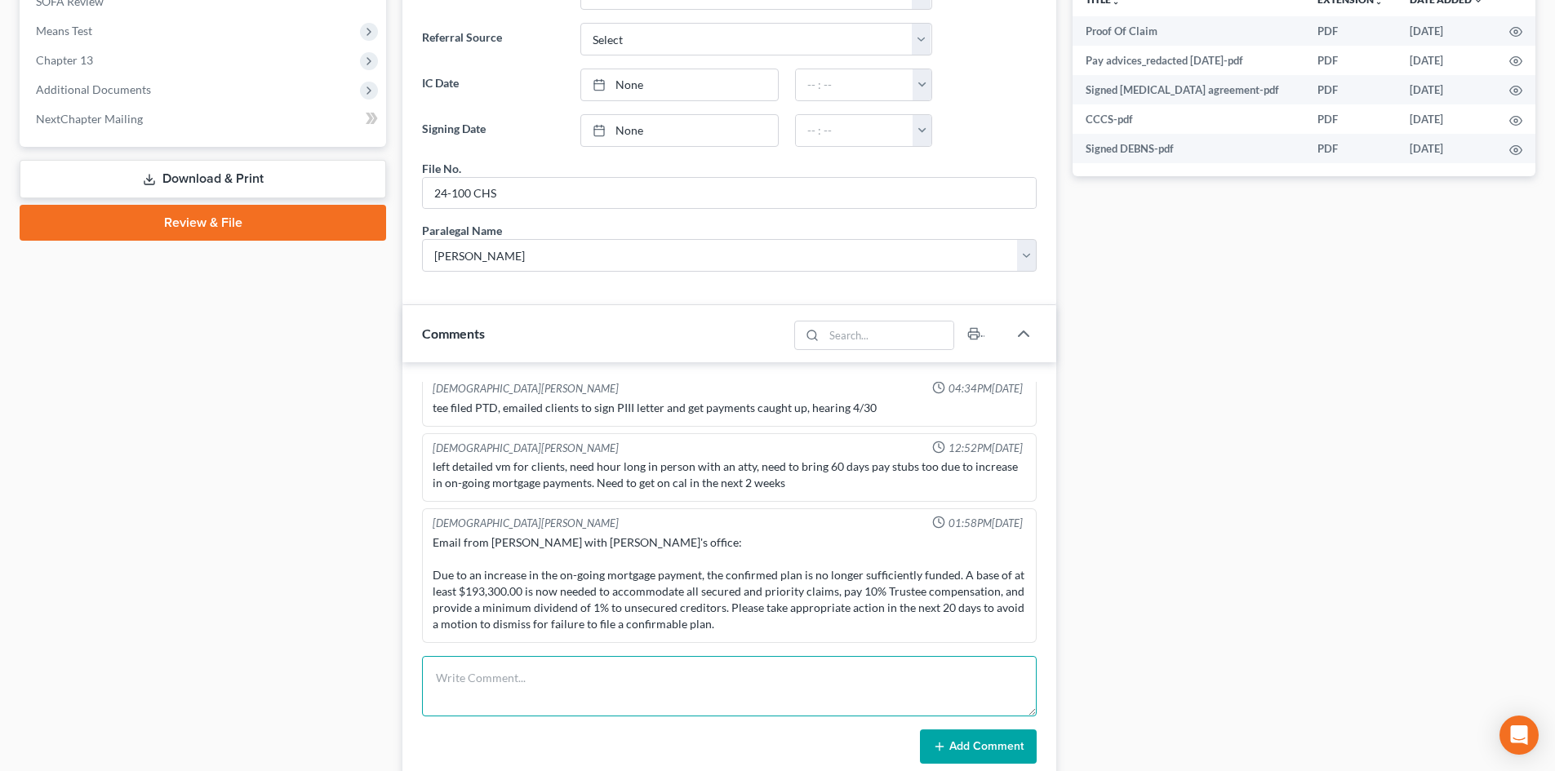
click at [512, 681] on textarea at bounding box center [729, 686] width 615 height 60
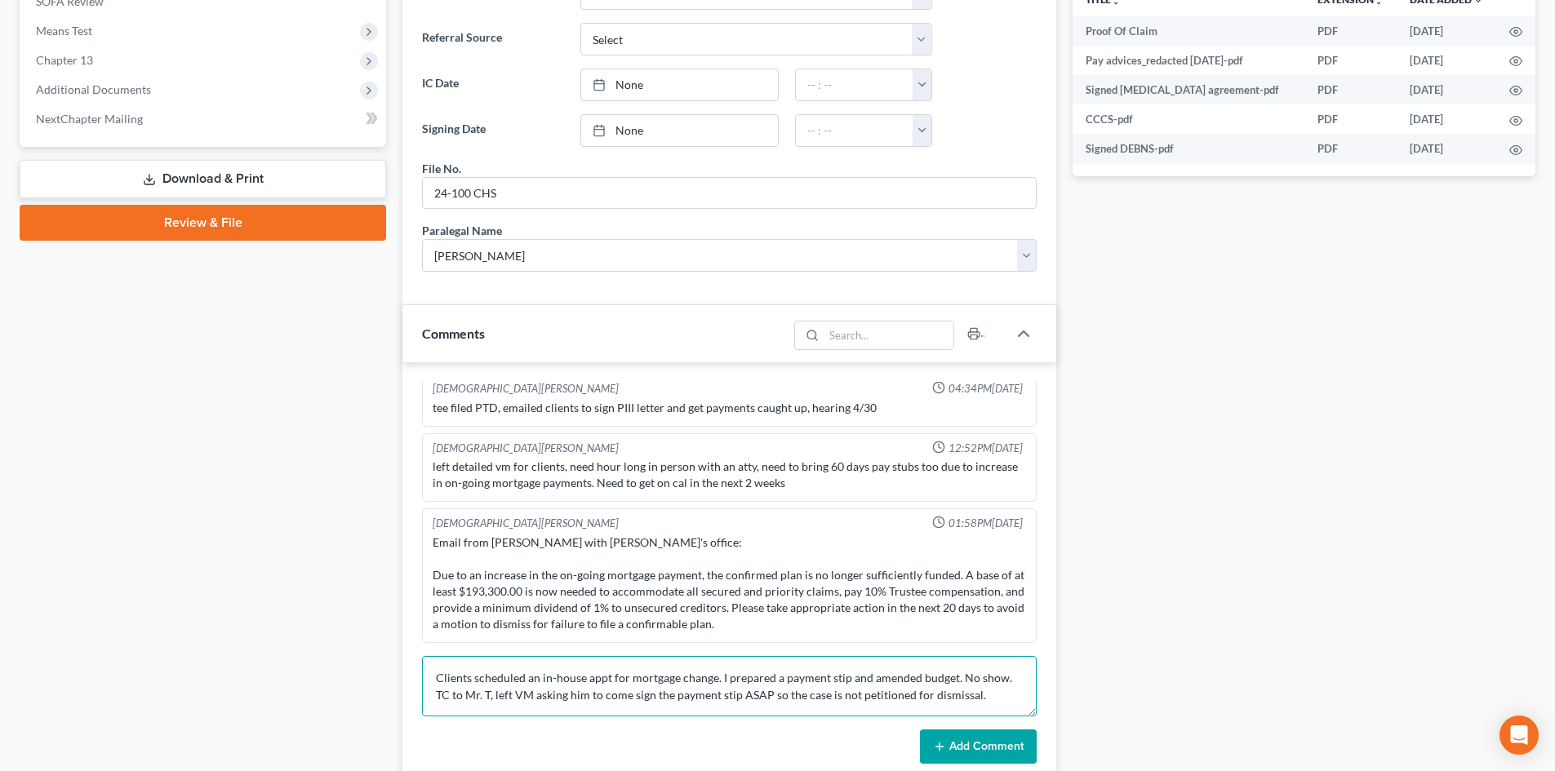
type textarea "Clients scheduled an in-house appt for mortgage change. I prepared a payment st…"
click at [995, 748] on button "Add Comment" at bounding box center [978, 747] width 117 height 34
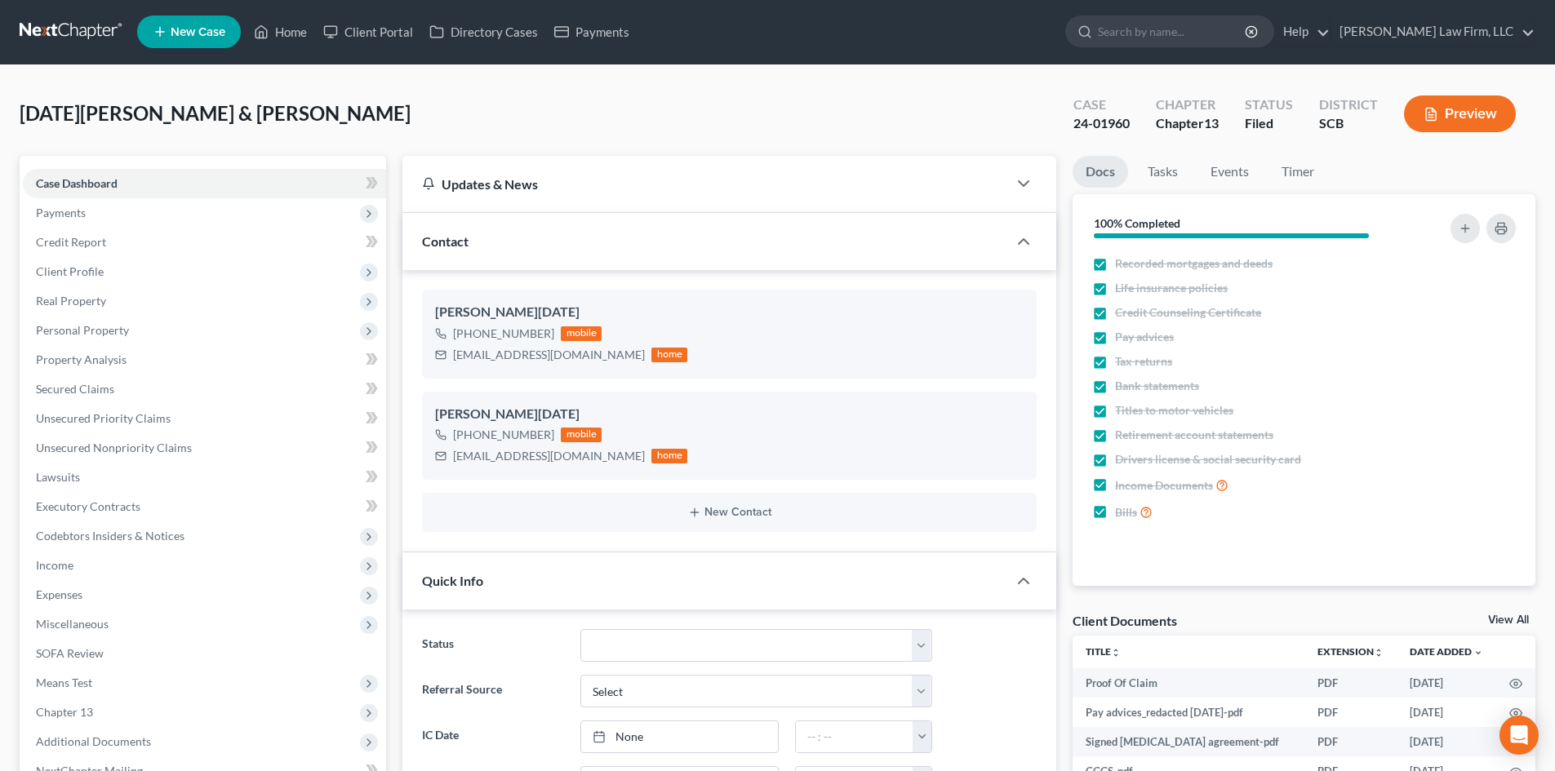
scroll to position [0, 0]
drag, startPoint x: 282, startPoint y: 33, endPoint x: 638, endPoint y: 148, distance: 374.0
click at [282, 33] on link "Home" at bounding box center [280, 32] width 69 height 29
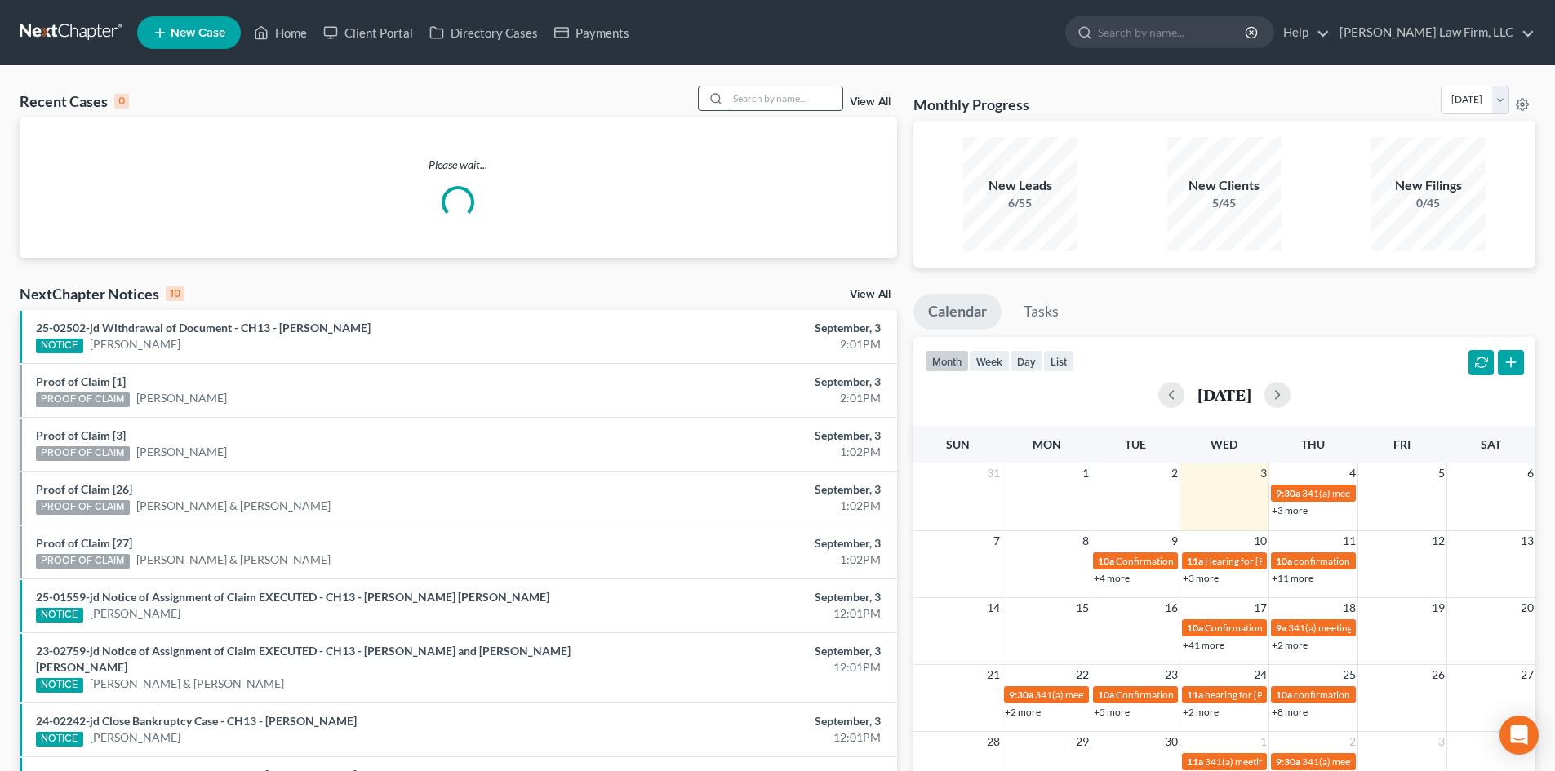
click at [797, 107] on input "search" at bounding box center [785, 99] width 114 height 24
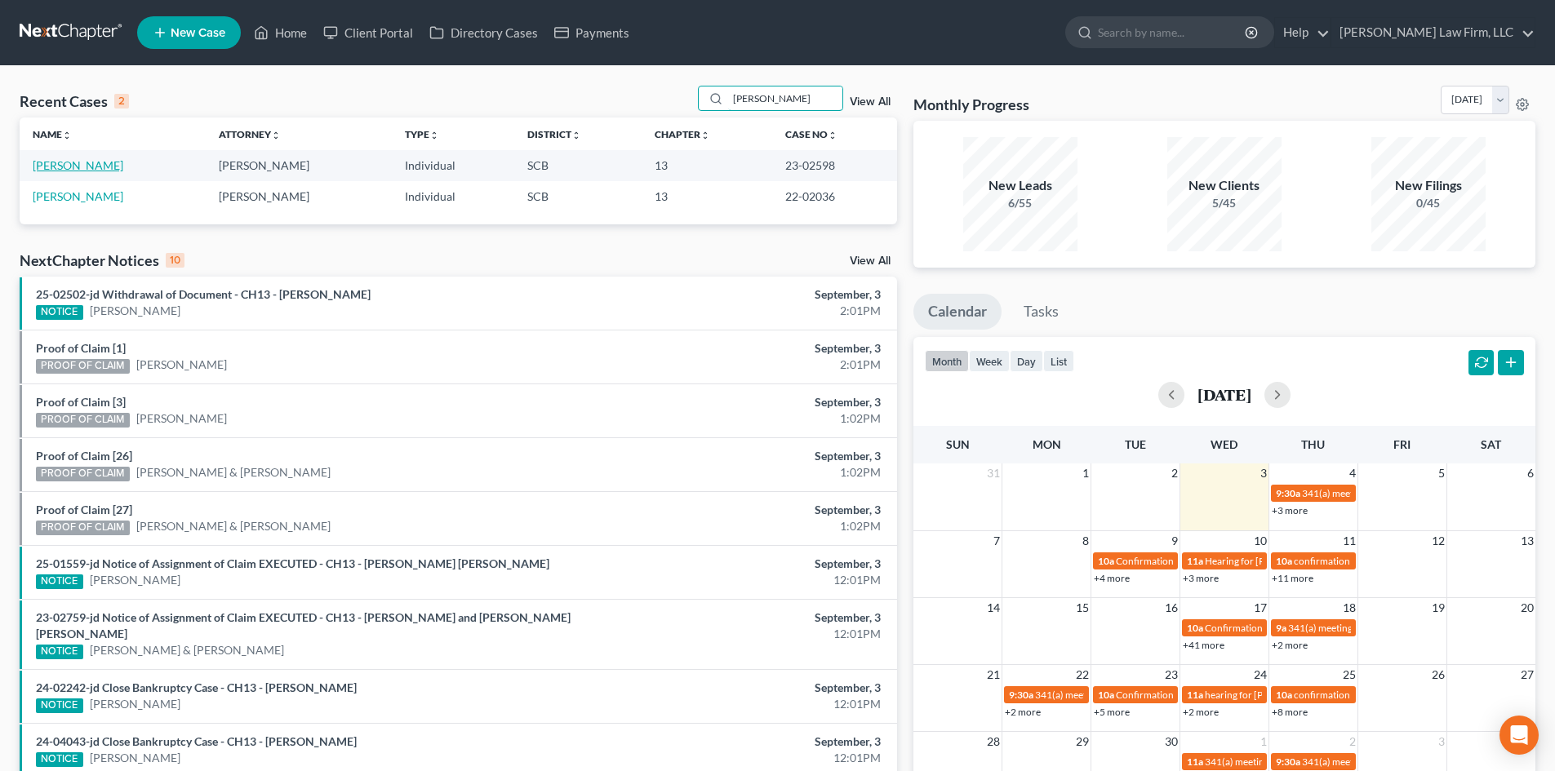
type input "[PERSON_NAME]"
click at [54, 162] on link "[PERSON_NAME]" at bounding box center [78, 165] width 91 height 14
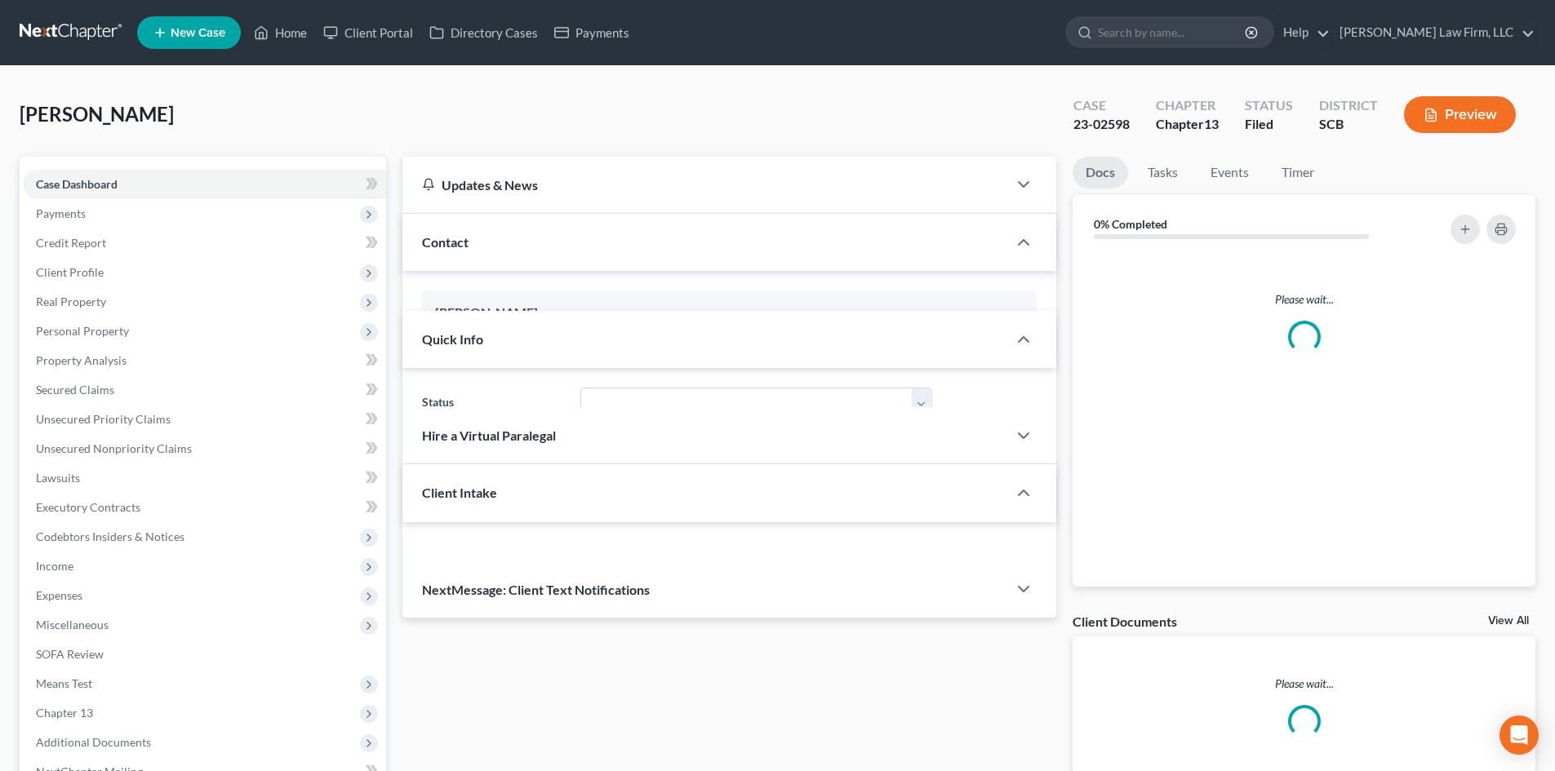
select select "1"
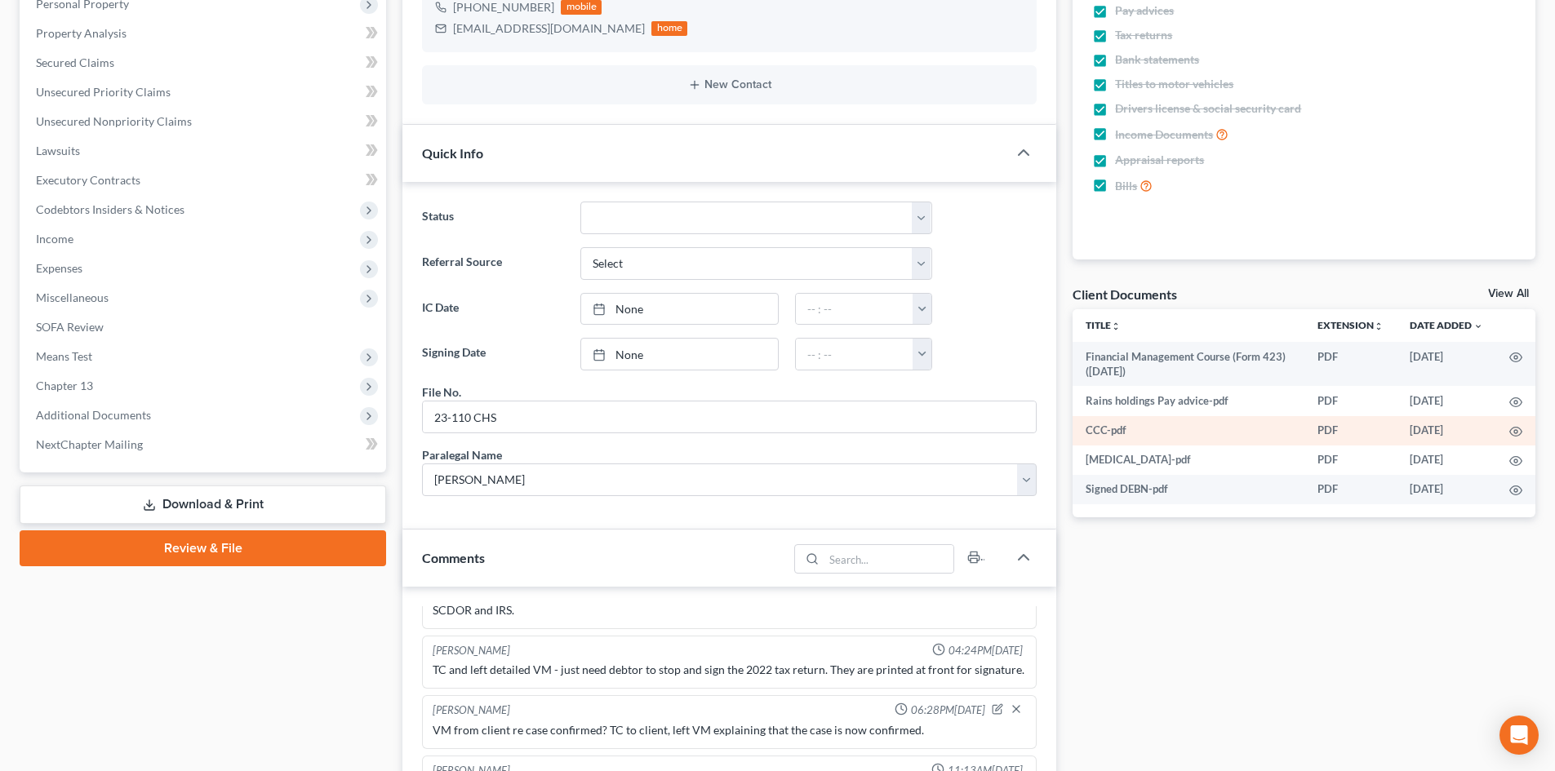
scroll to position [326, 0]
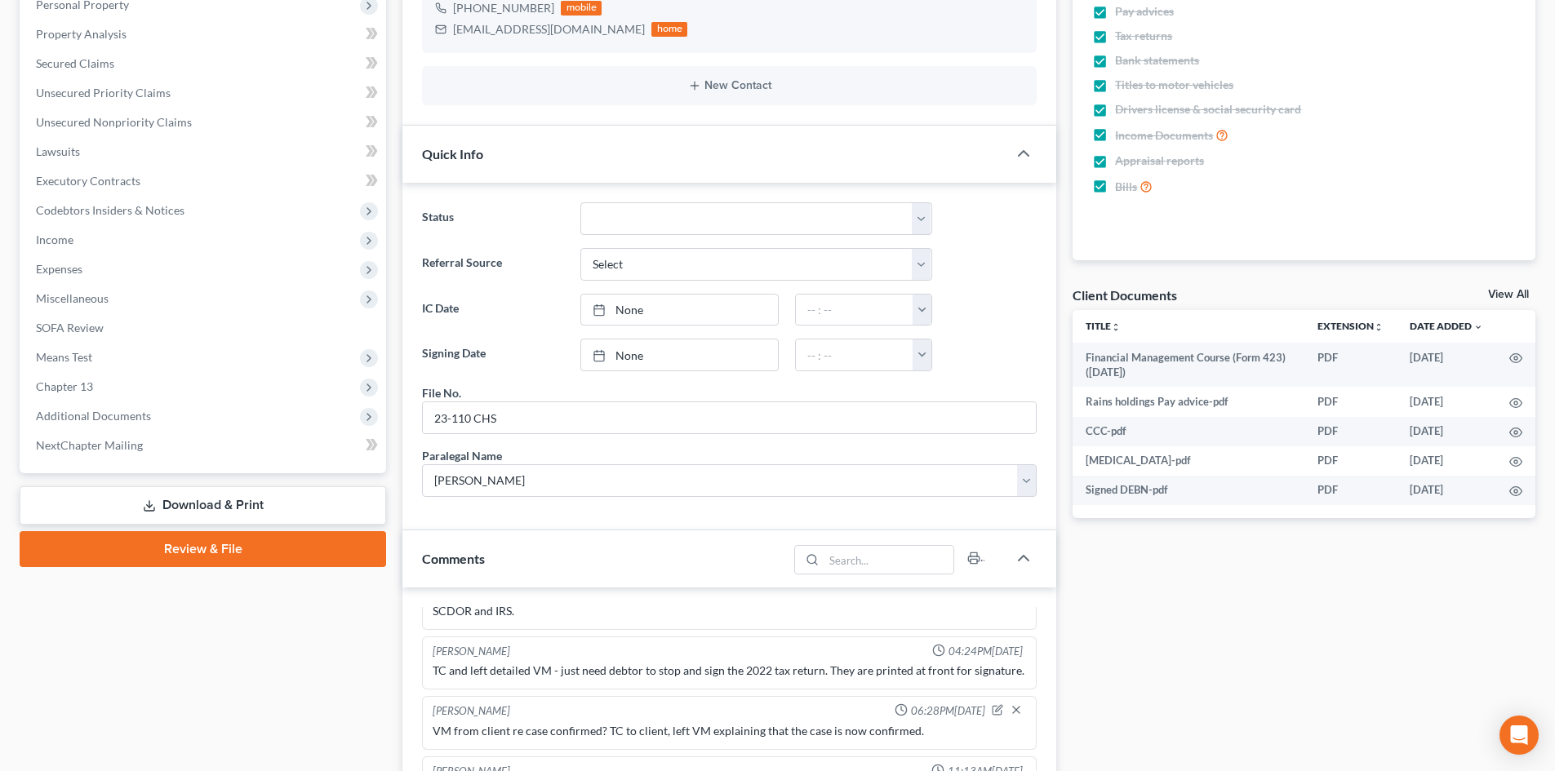
click at [1512, 292] on link "View All" at bounding box center [1508, 294] width 41 height 11
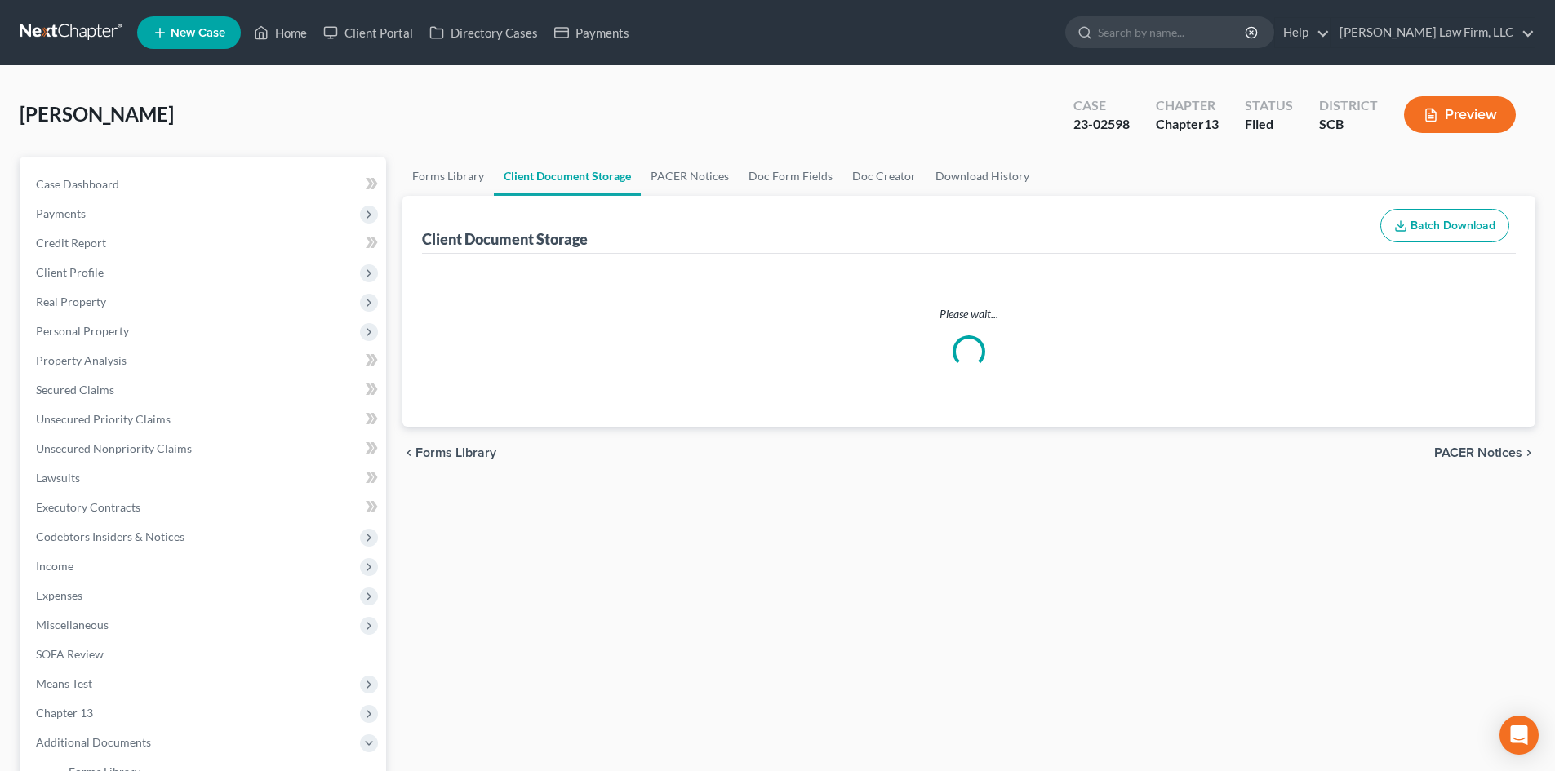
select select "16"
select select "6"
select select "15"
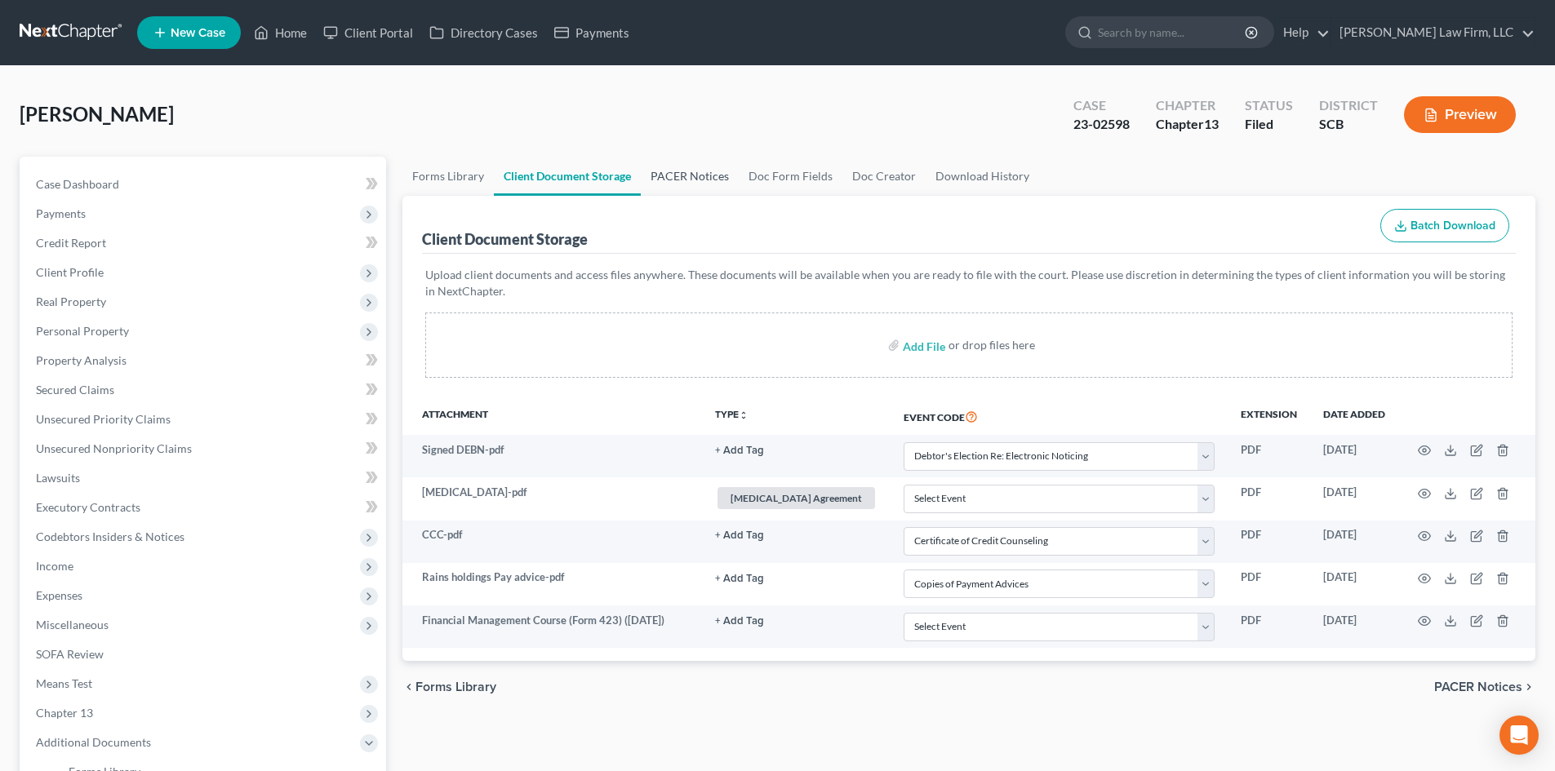
click at [666, 169] on link "PACER Notices" at bounding box center [690, 176] width 98 height 39
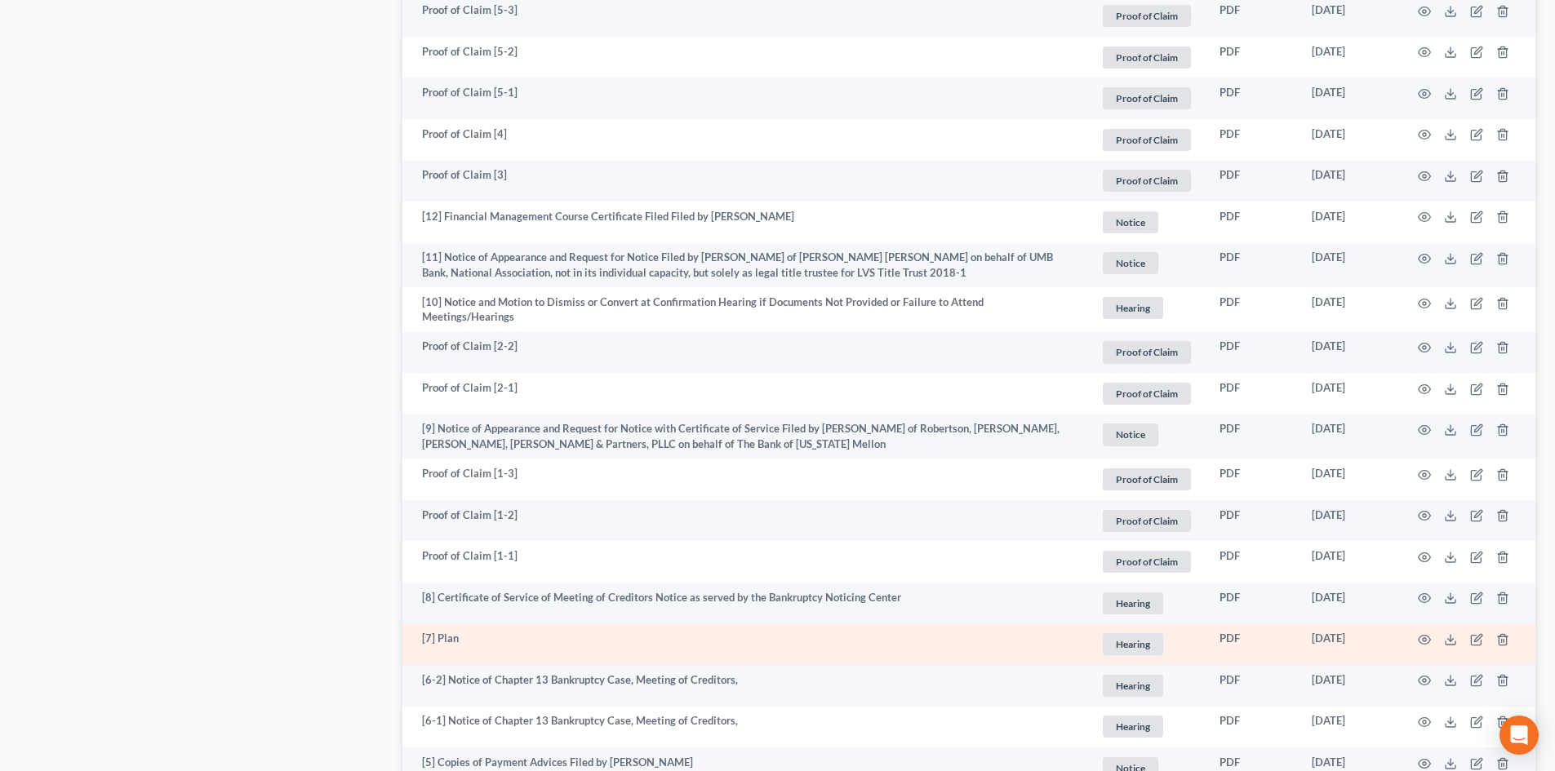
scroll to position [1632, 0]
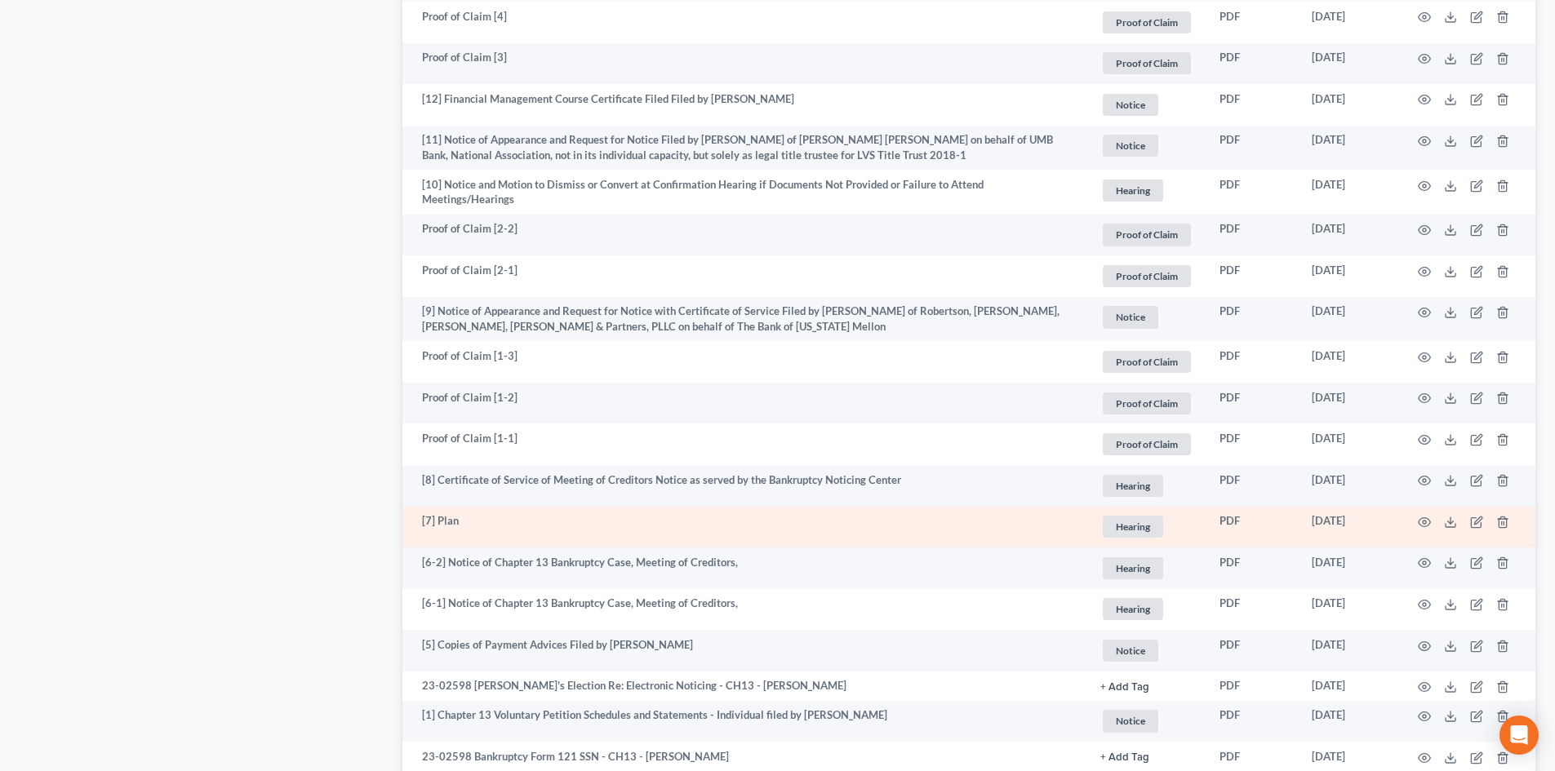
click at [1434, 515] on td at bounding box center [1466, 528] width 137 height 42
click at [1427, 517] on icon "button" at bounding box center [1424, 522] width 13 height 13
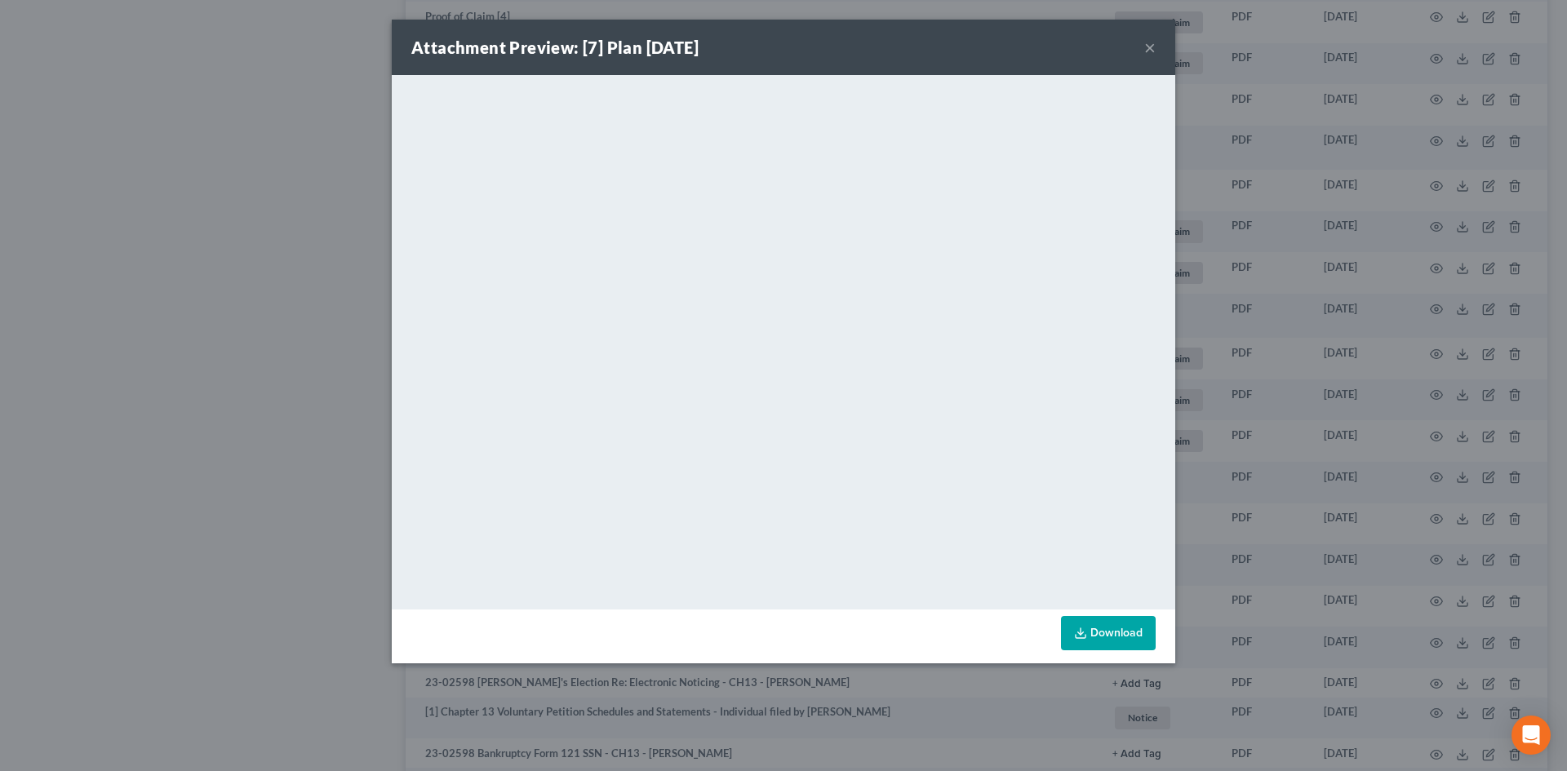
click at [1149, 41] on button "×" at bounding box center [1149, 48] width 11 height 20
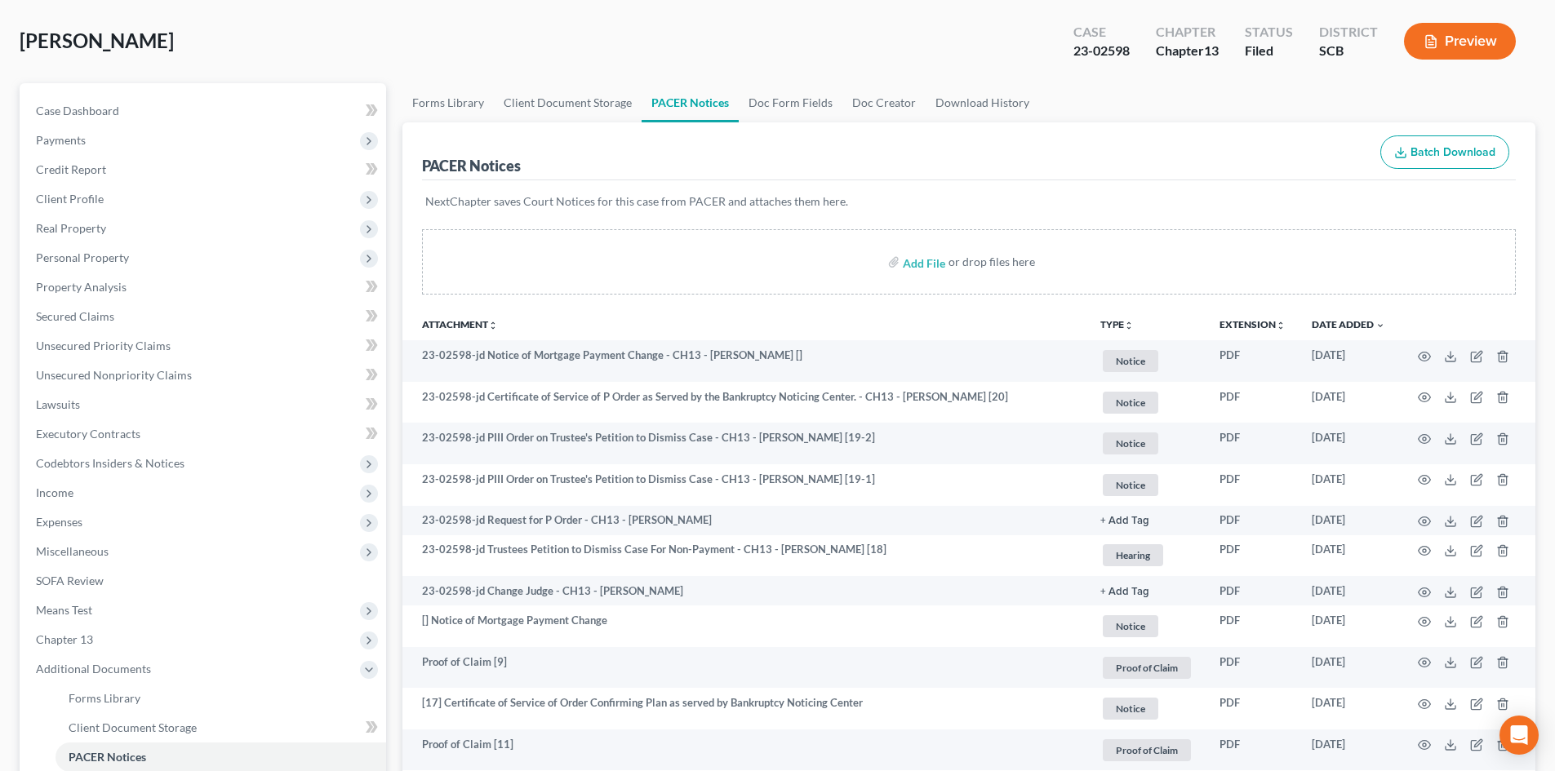
scroll to position [0, 0]
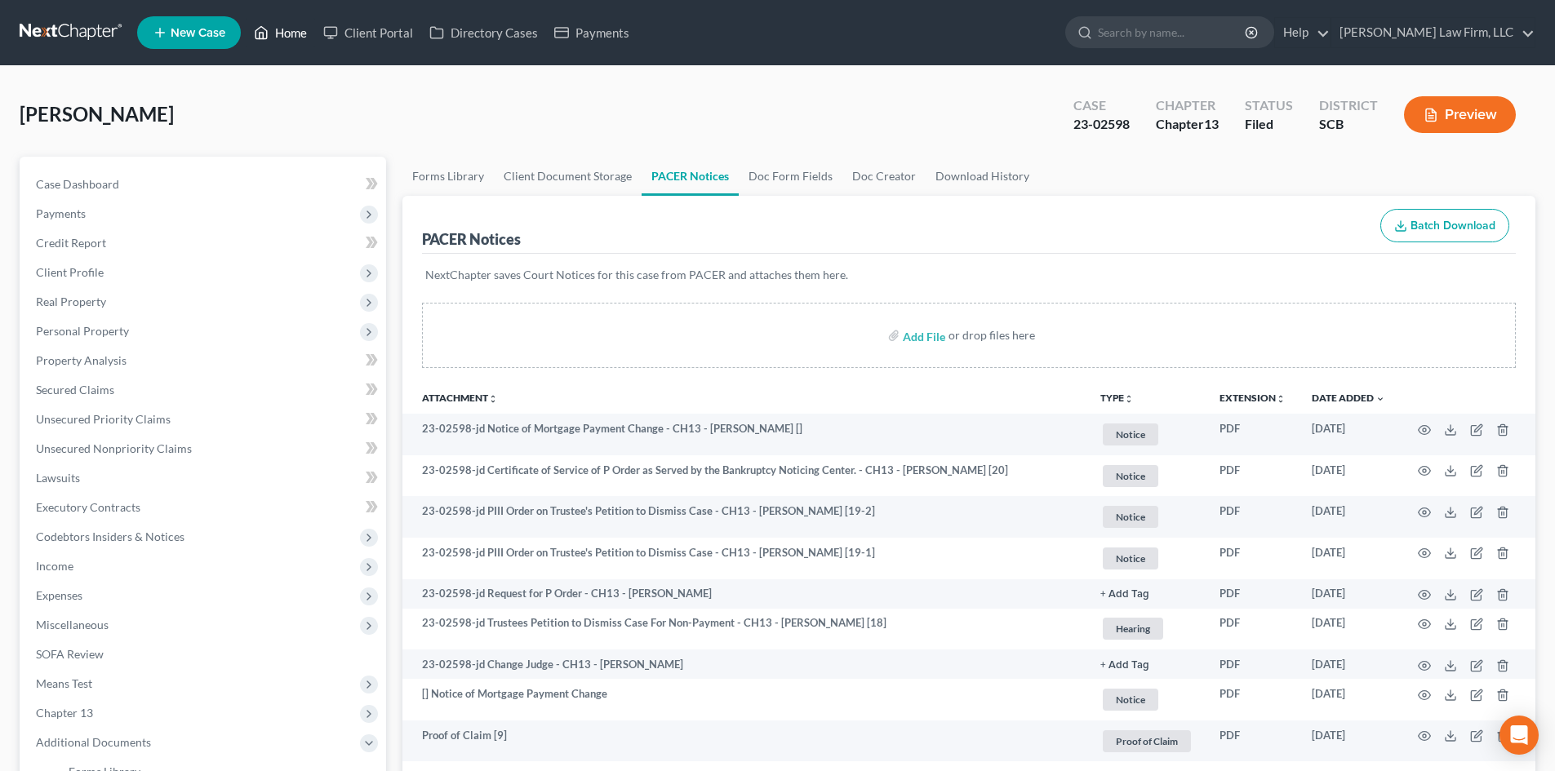
click at [285, 28] on link "Home" at bounding box center [280, 32] width 69 height 29
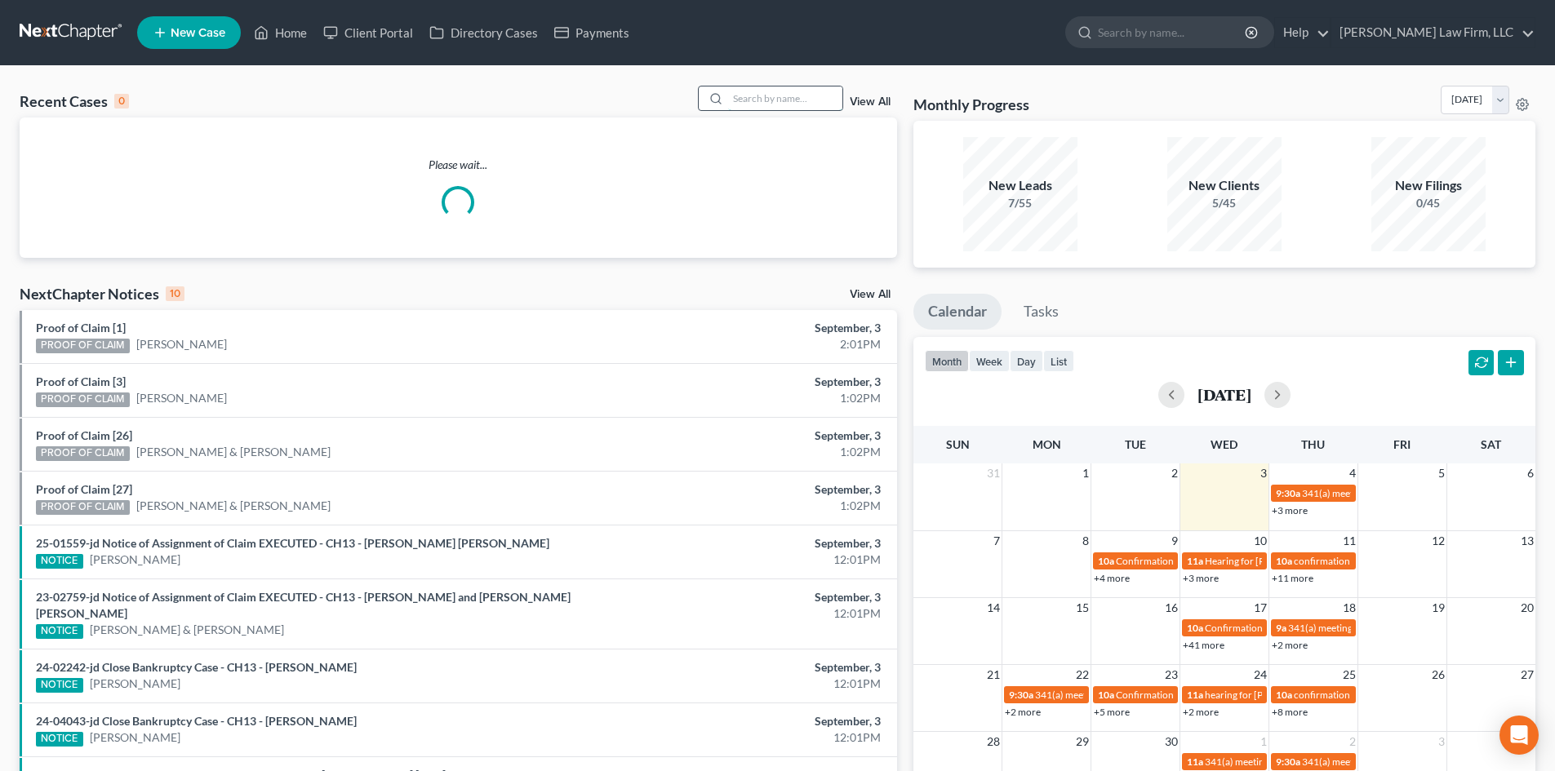
click at [781, 97] on input "search" at bounding box center [785, 99] width 114 height 24
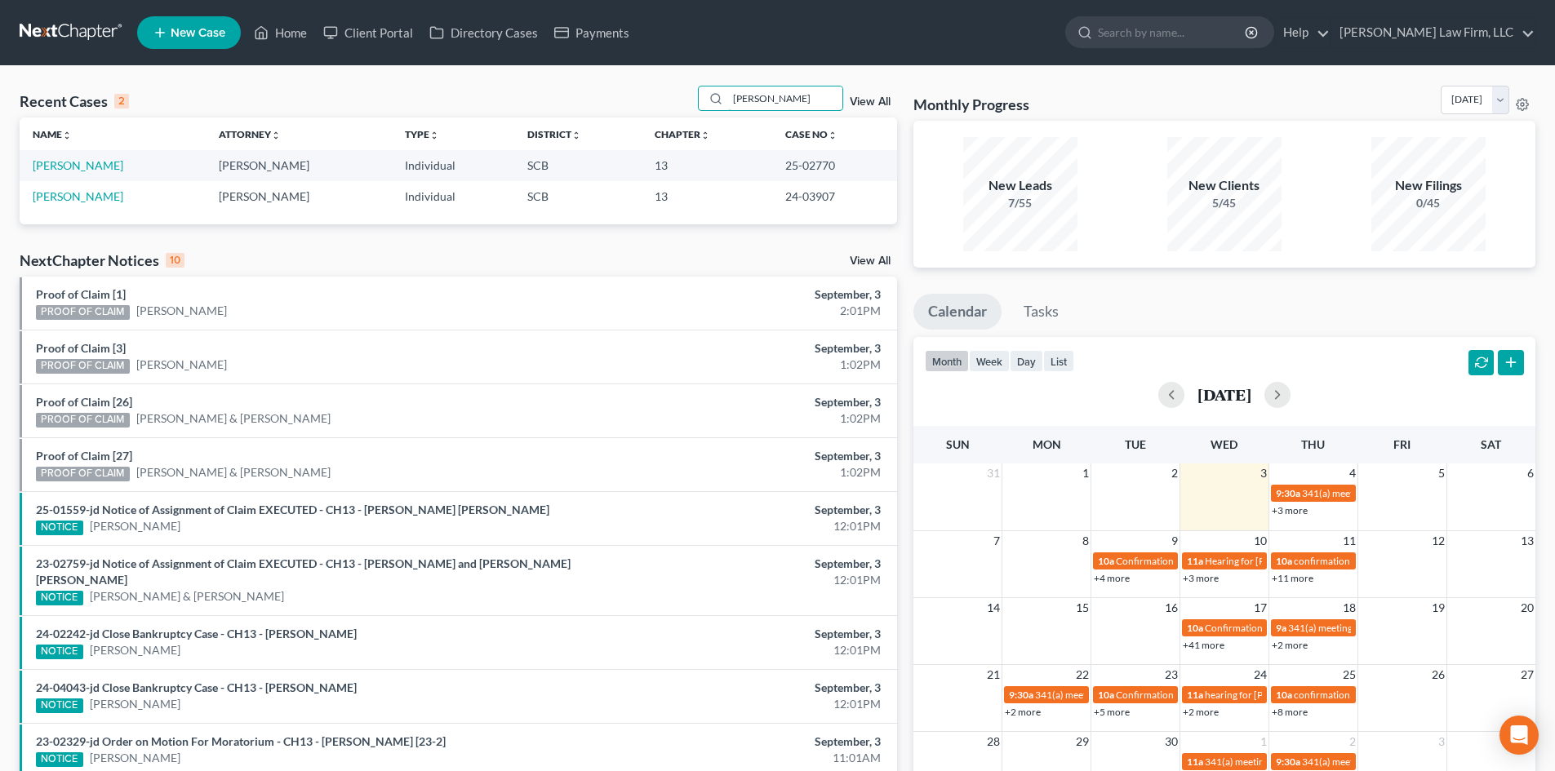
drag, startPoint x: 788, startPoint y: 93, endPoint x: 666, endPoint y: 102, distance: 121.9
click at [666, 102] on div "Recent Cases 2 [PERSON_NAME] View All" at bounding box center [458, 102] width 877 height 32
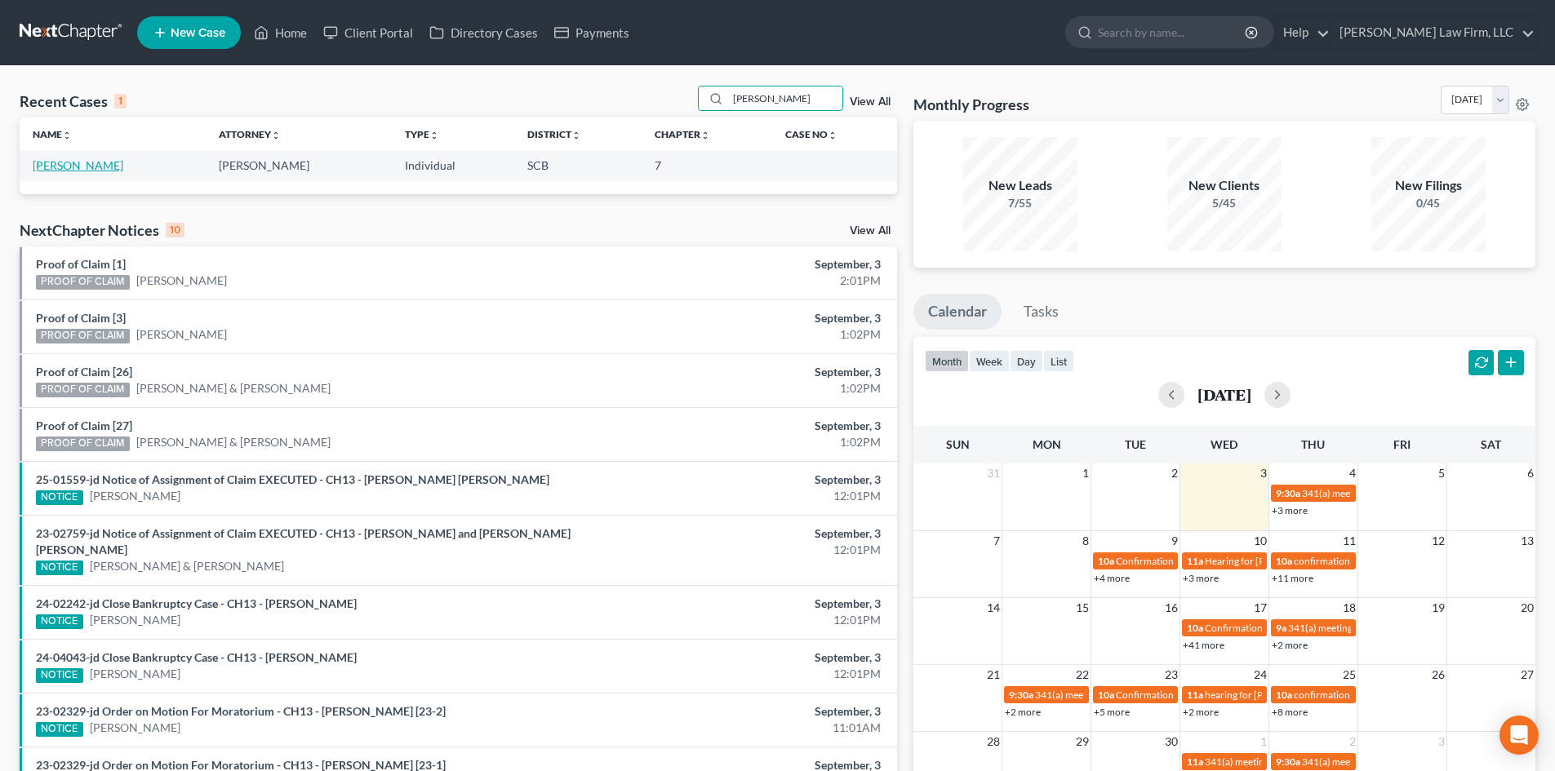
type input "[PERSON_NAME]"
click at [66, 165] on link "[PERSON_NAME]" at bounding box center [78, 165] width 91 height 14
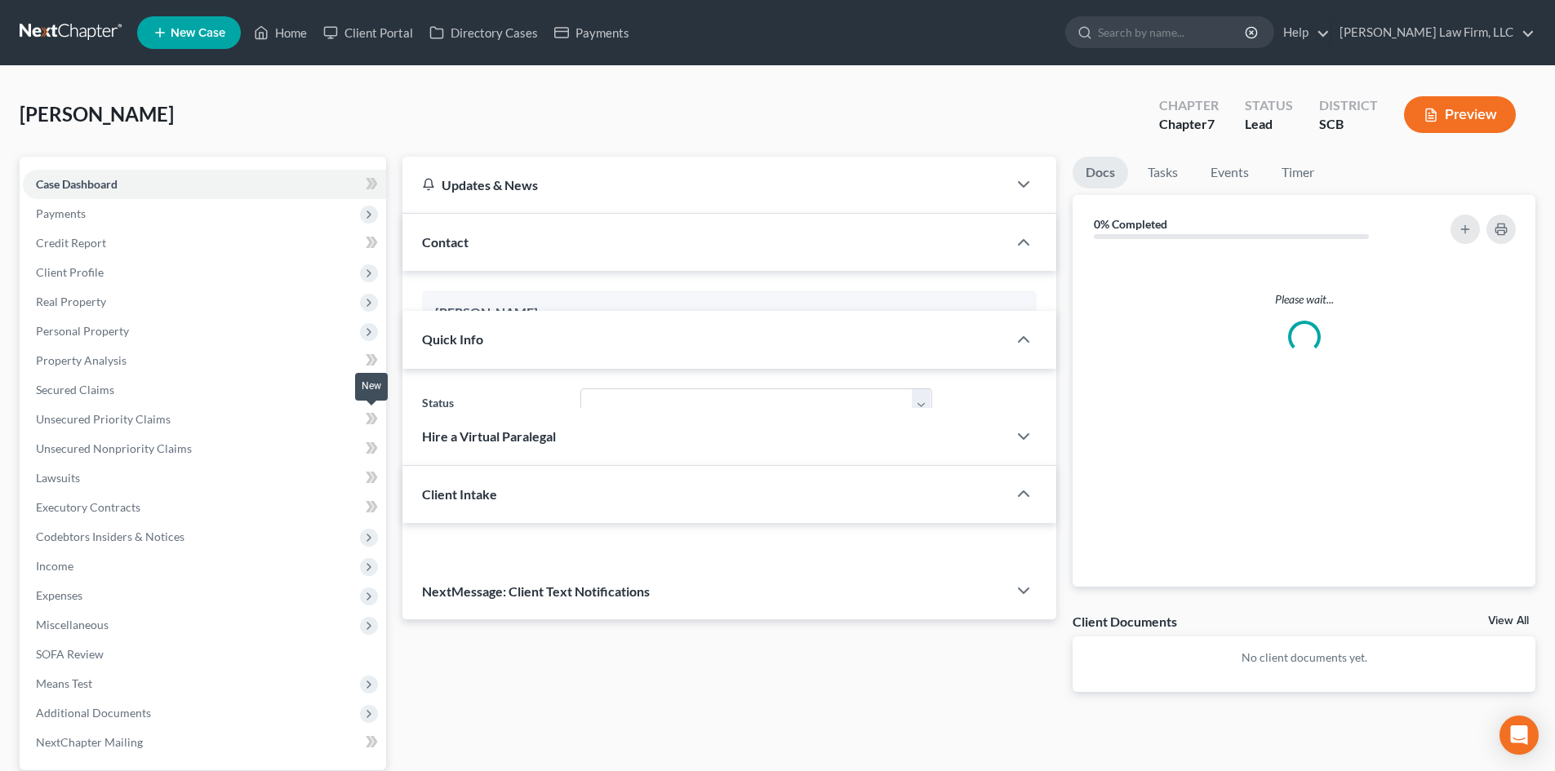
select select "1"
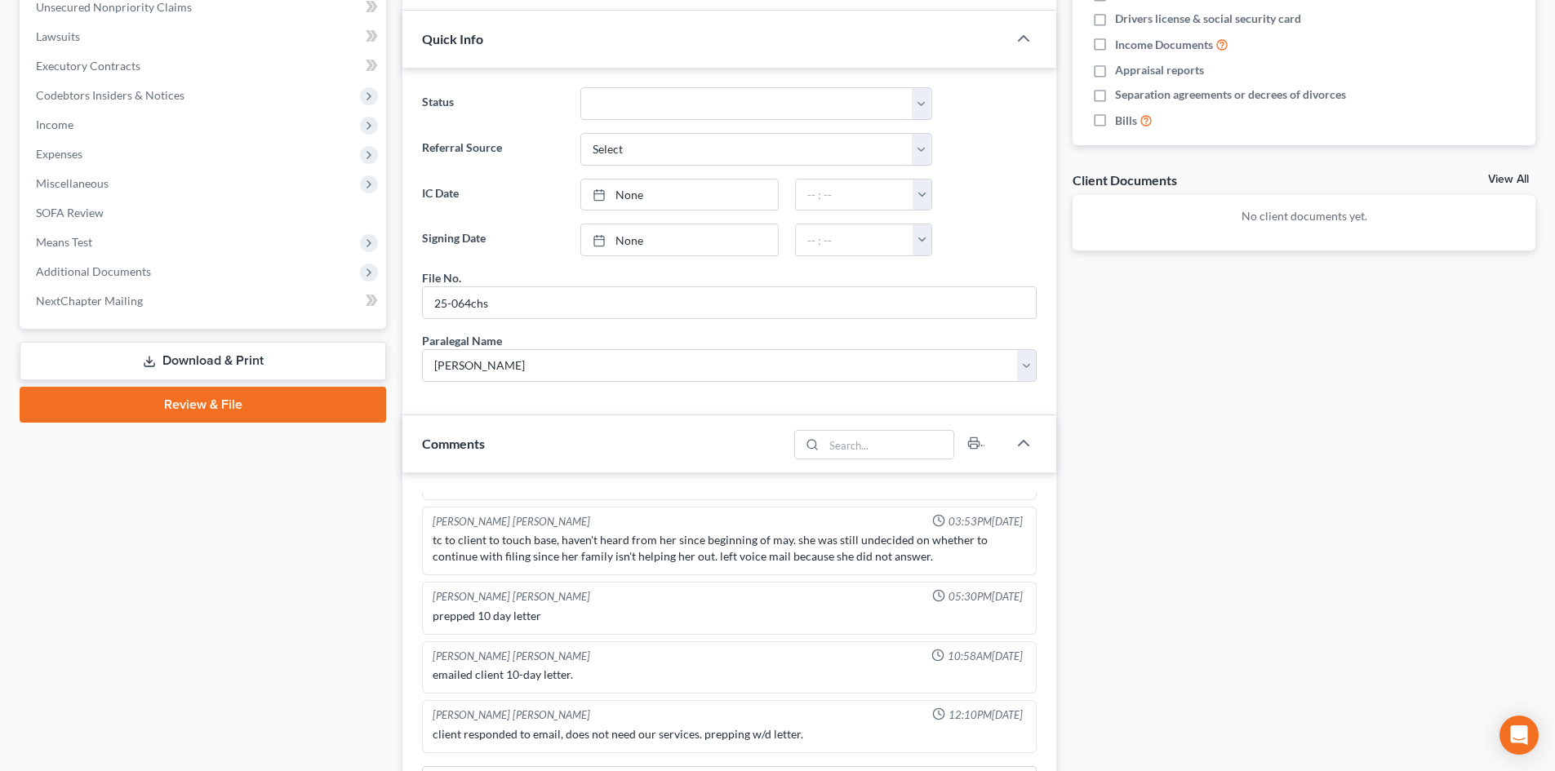
scroll to position [408, 0]
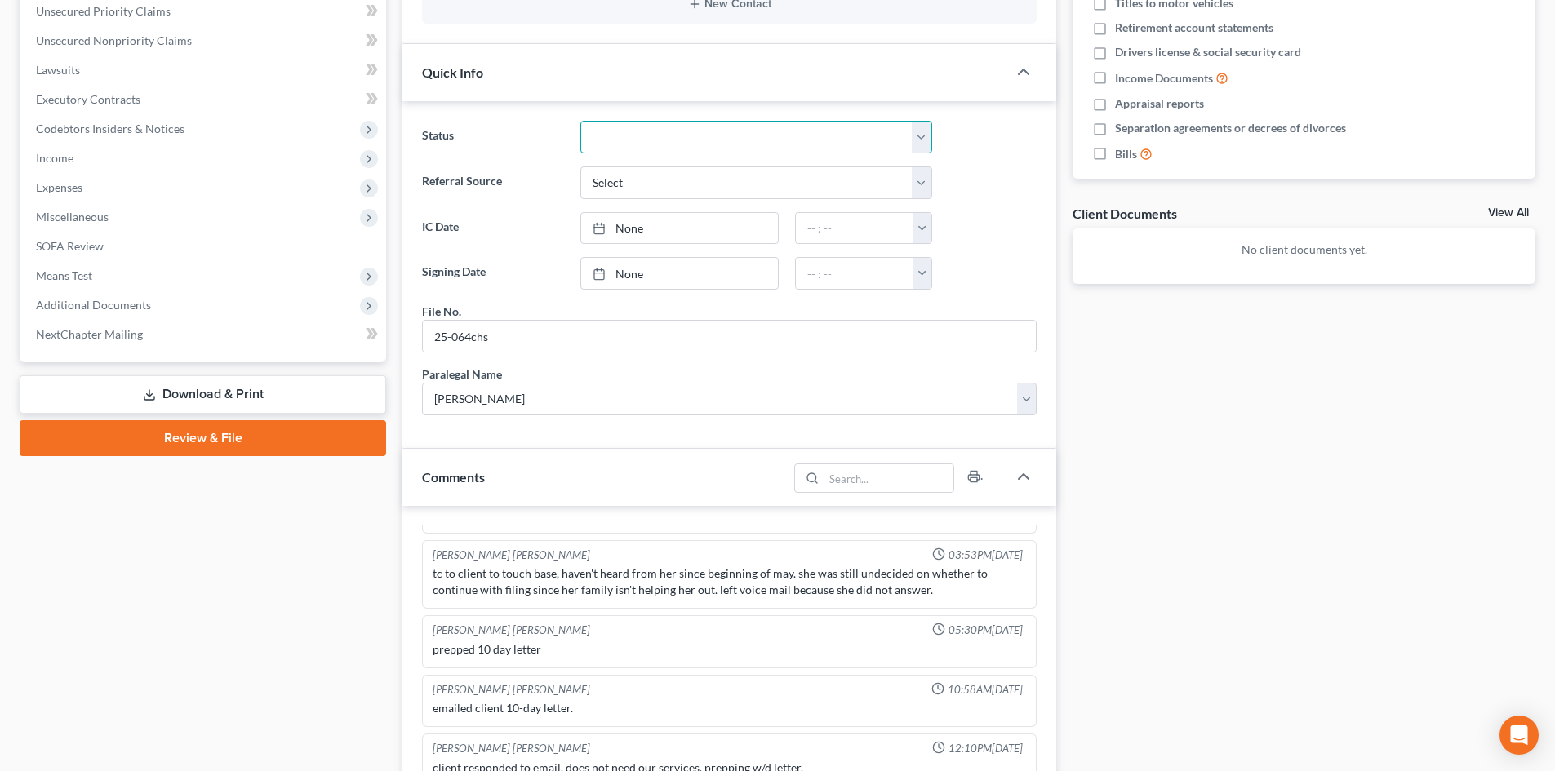
click at [613, 135] on select "Discharged Dismissed Filed In Progress Lead Lost Lead Ready to File To Review W…" at bounding box center [756, 137] width 352 height 33
select select "8"
click at [580, 121] on select "Discharged Dismissed Filed In Progress Lead Lost Lead Ready to File To Review W…" at bounding box center [756, 137] width 352 height 33
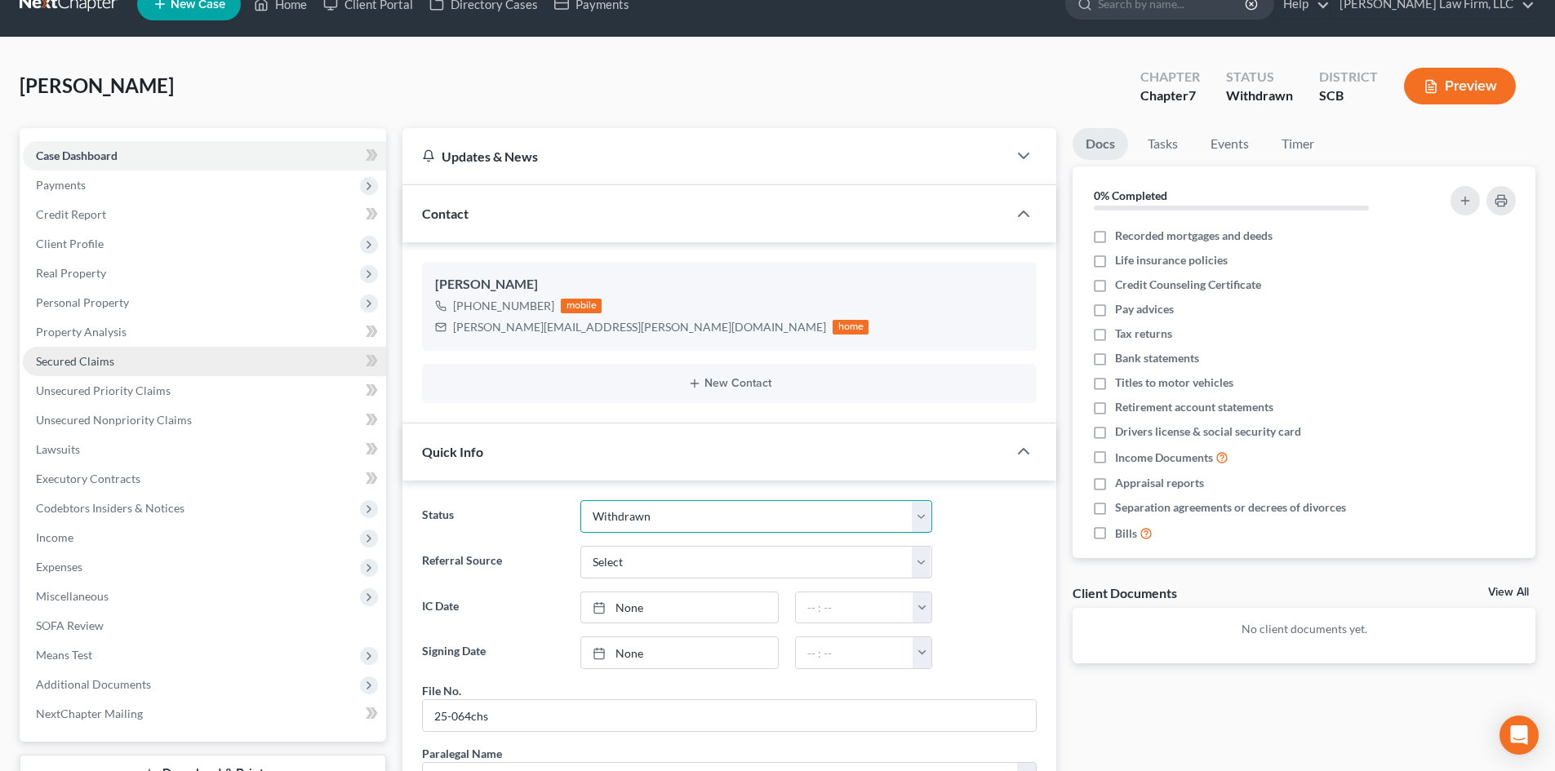
scroll to position [0, 0]
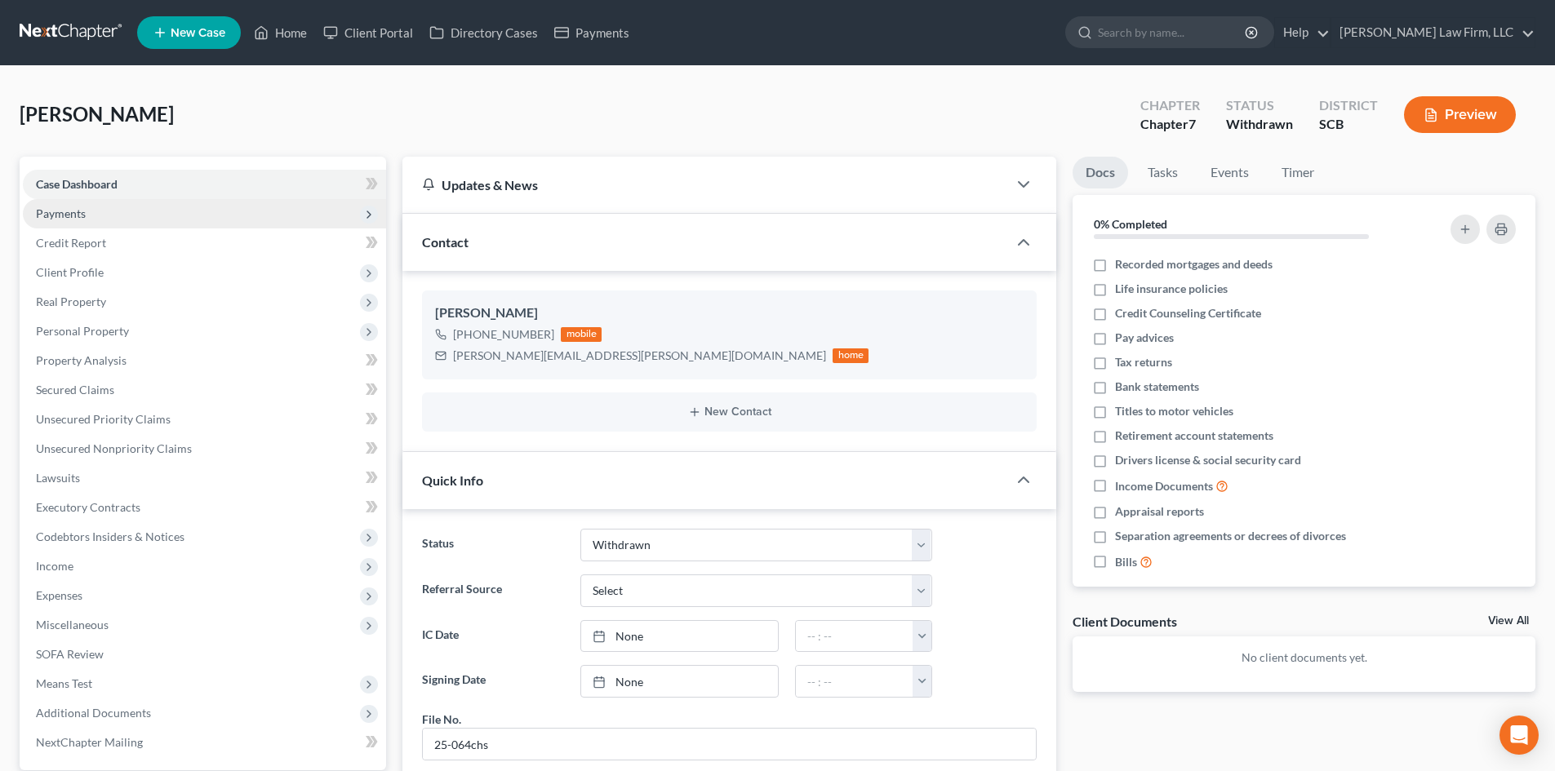
click at [66, 210] on span "Payments" at bounding box center [61, 214] width 50 height 14
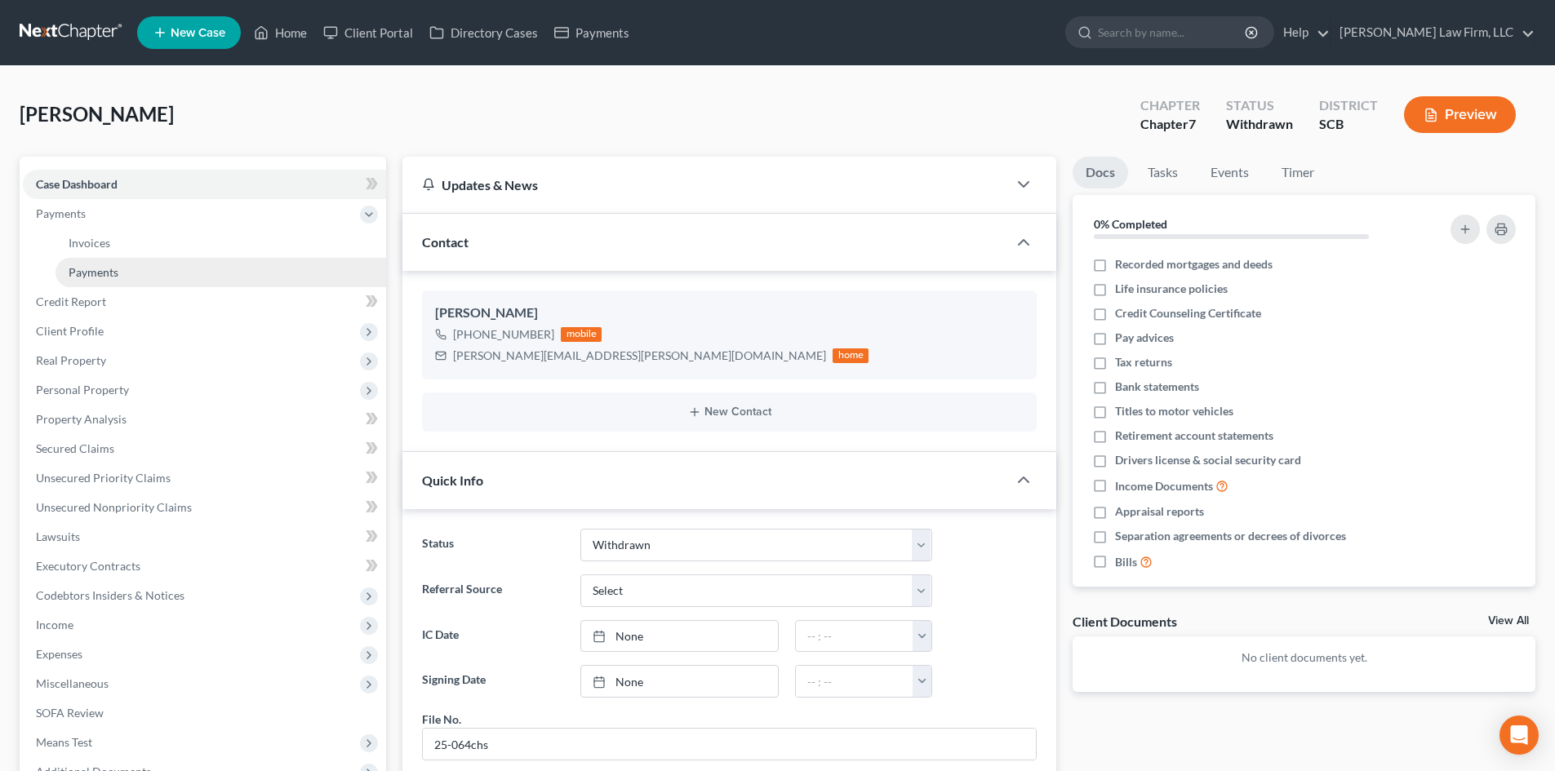
click at [91, 276] on span "Payments" at bounding box center [94, 272] width 50 height 14
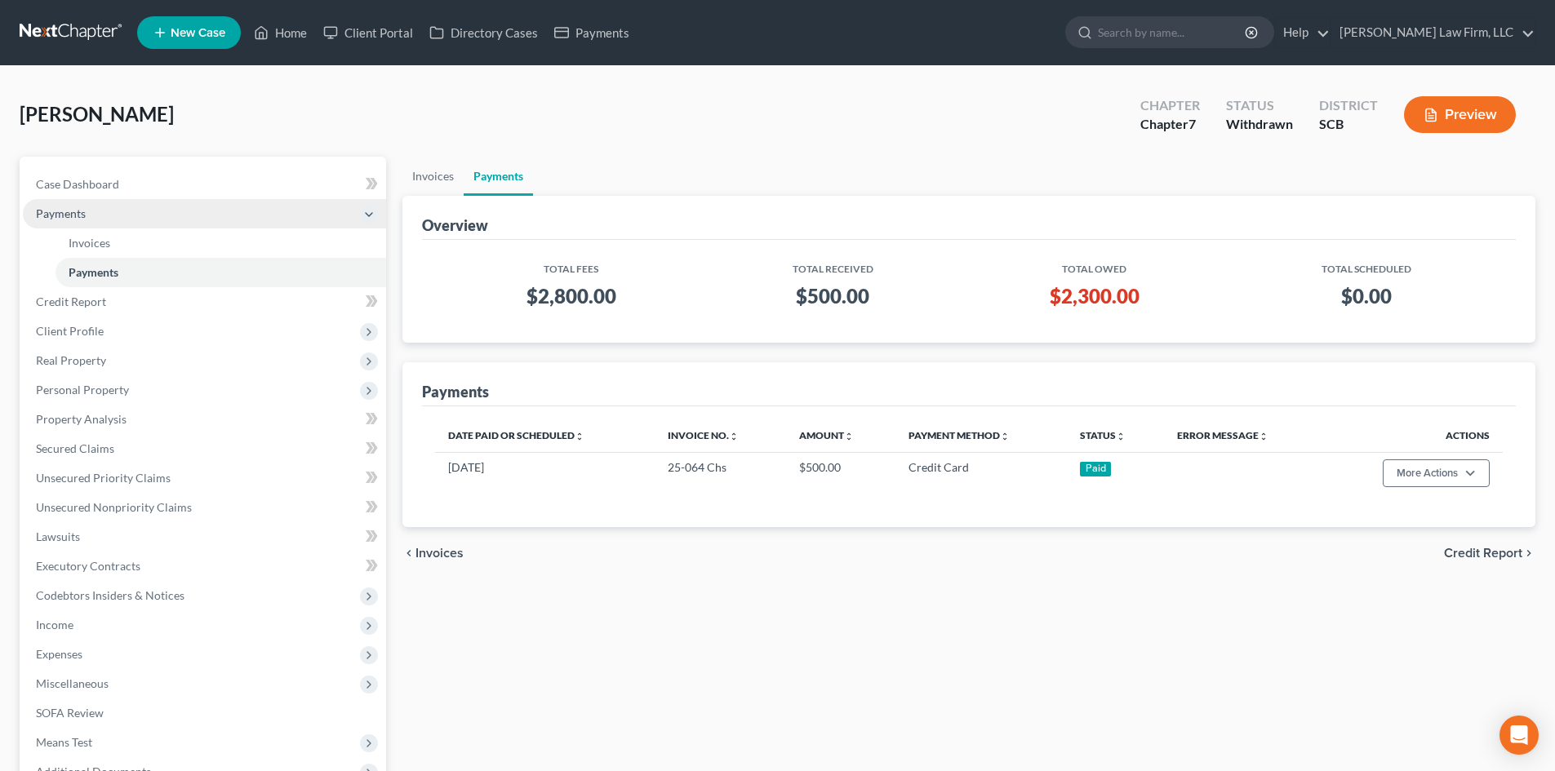
drag, startPoint x: 62, startPoint y: 216, endPoint x: 68, endPoint y: 201, distance: 16.5
click at [62, 216] on span "Payments" at bounding box center [61, 214] width 50 height 14
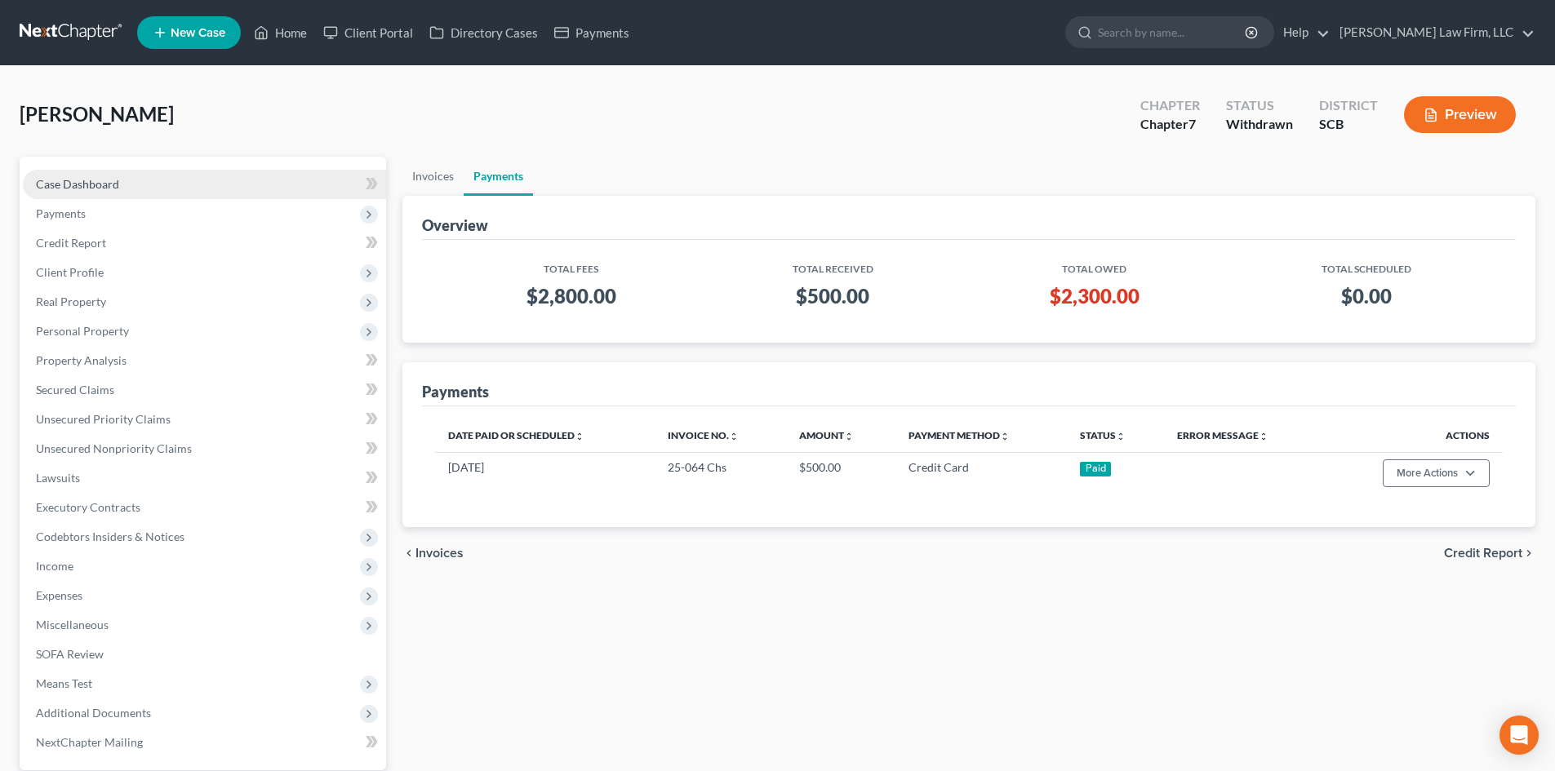
click at [73, 187] on span "Case Dashboard" at bounding box center [77, 184] width 83 height 14
select select "8"
select select "1"
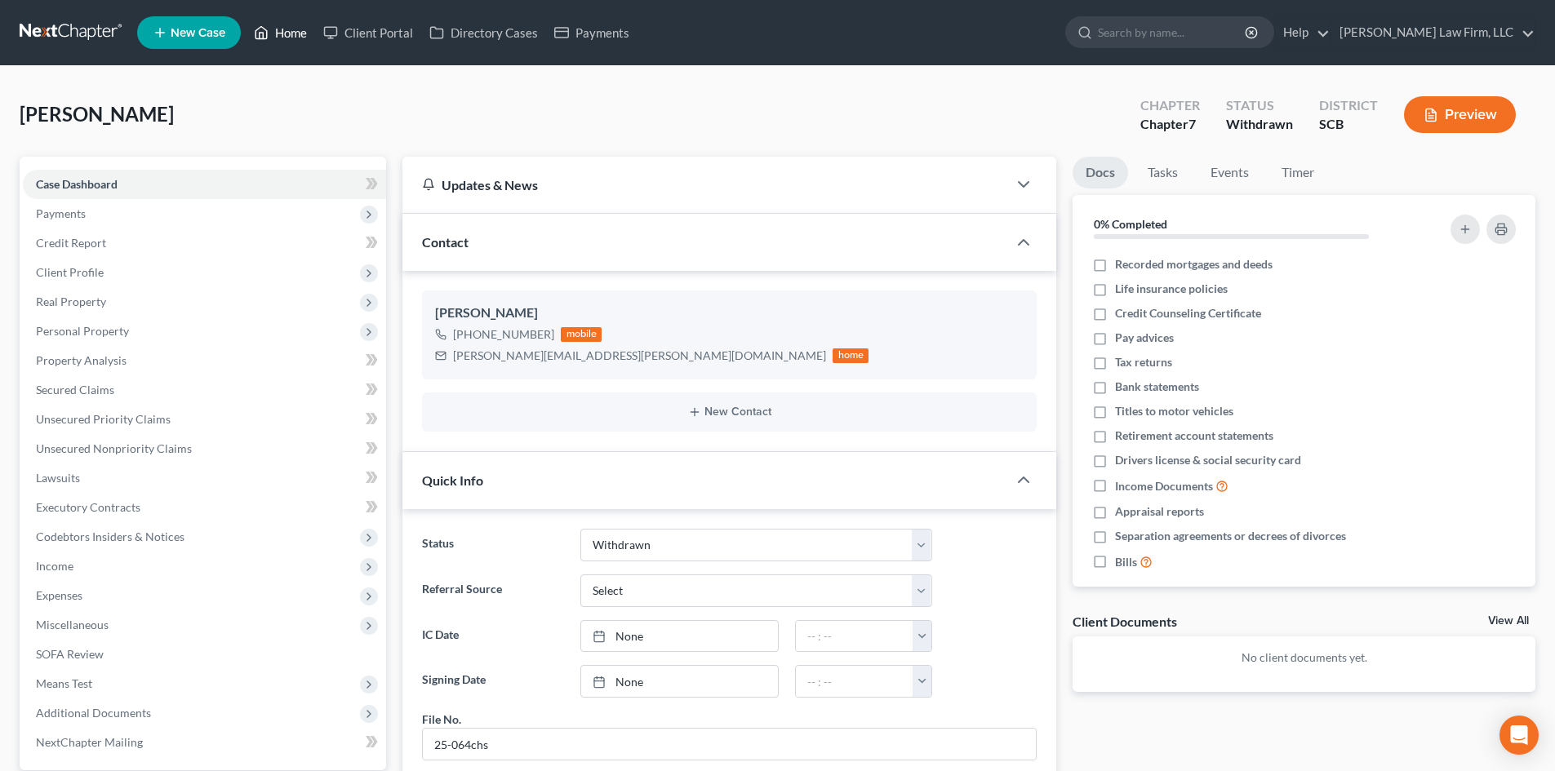
drag, startPoint x: 295, startPoint y: 34, endPoint x: 366, endPoint y: 80, distance: 85.1
click at [295, 34] on link "Home" at bounding box center [280, 32] width 69 height 29
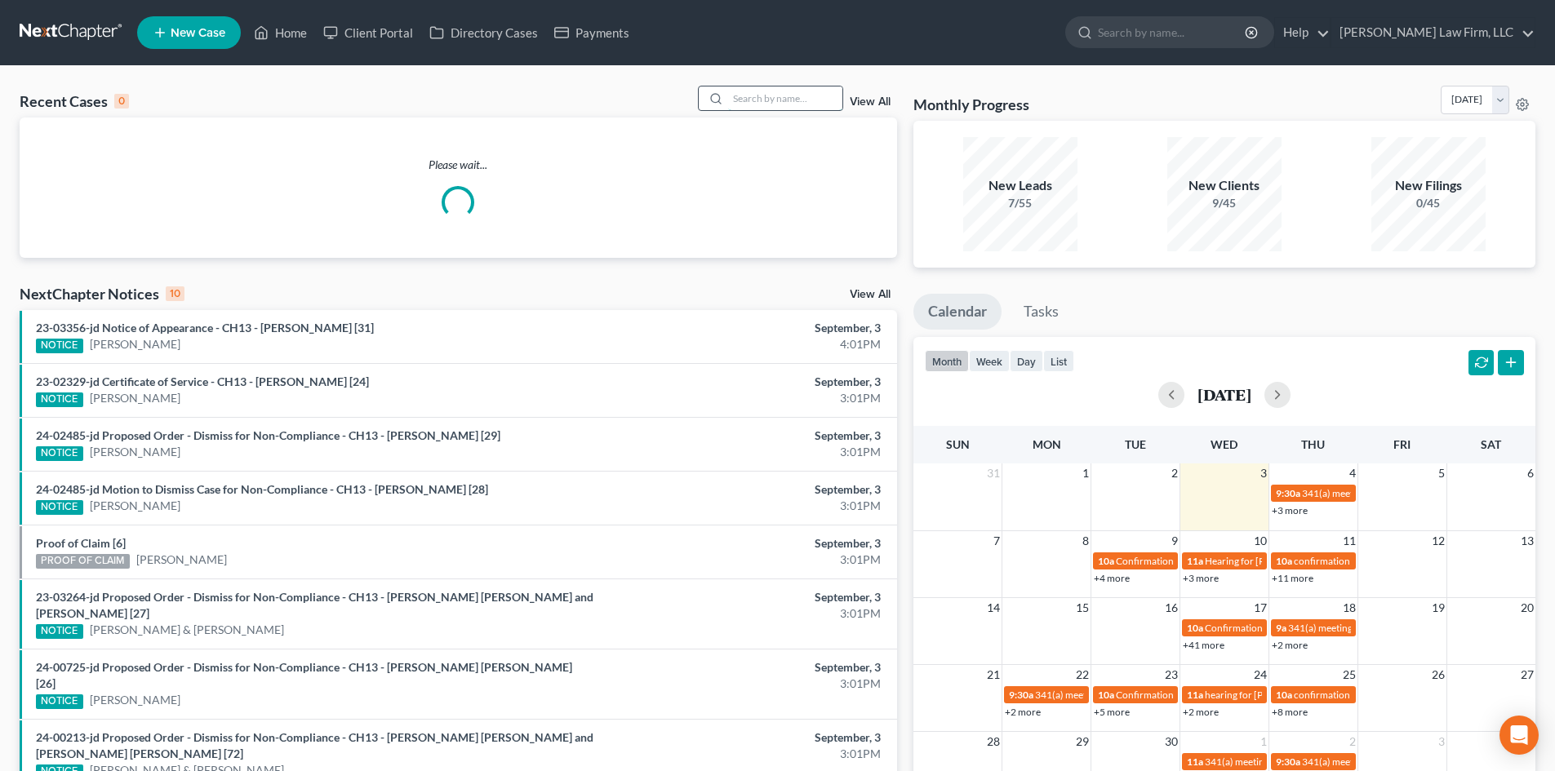
click at [794, 93] on input "search" at bounding box center [785, 99] width 114 height 24
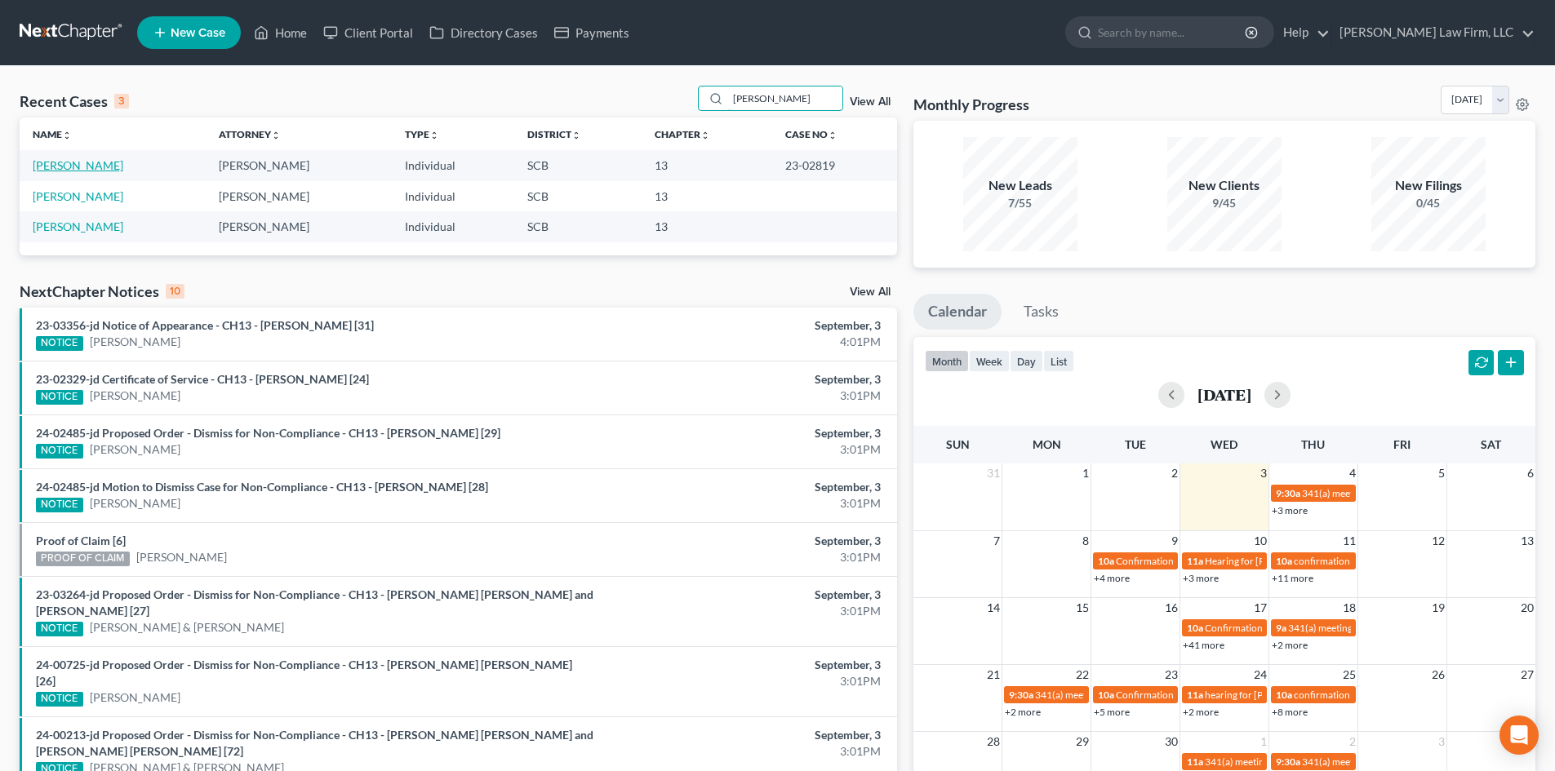
type input "[PERSON_NAME]"
click at [59, 165] on link "[PERSON_NAME]" at bounding box center [78, 165] width 91 height 14
select select "0"
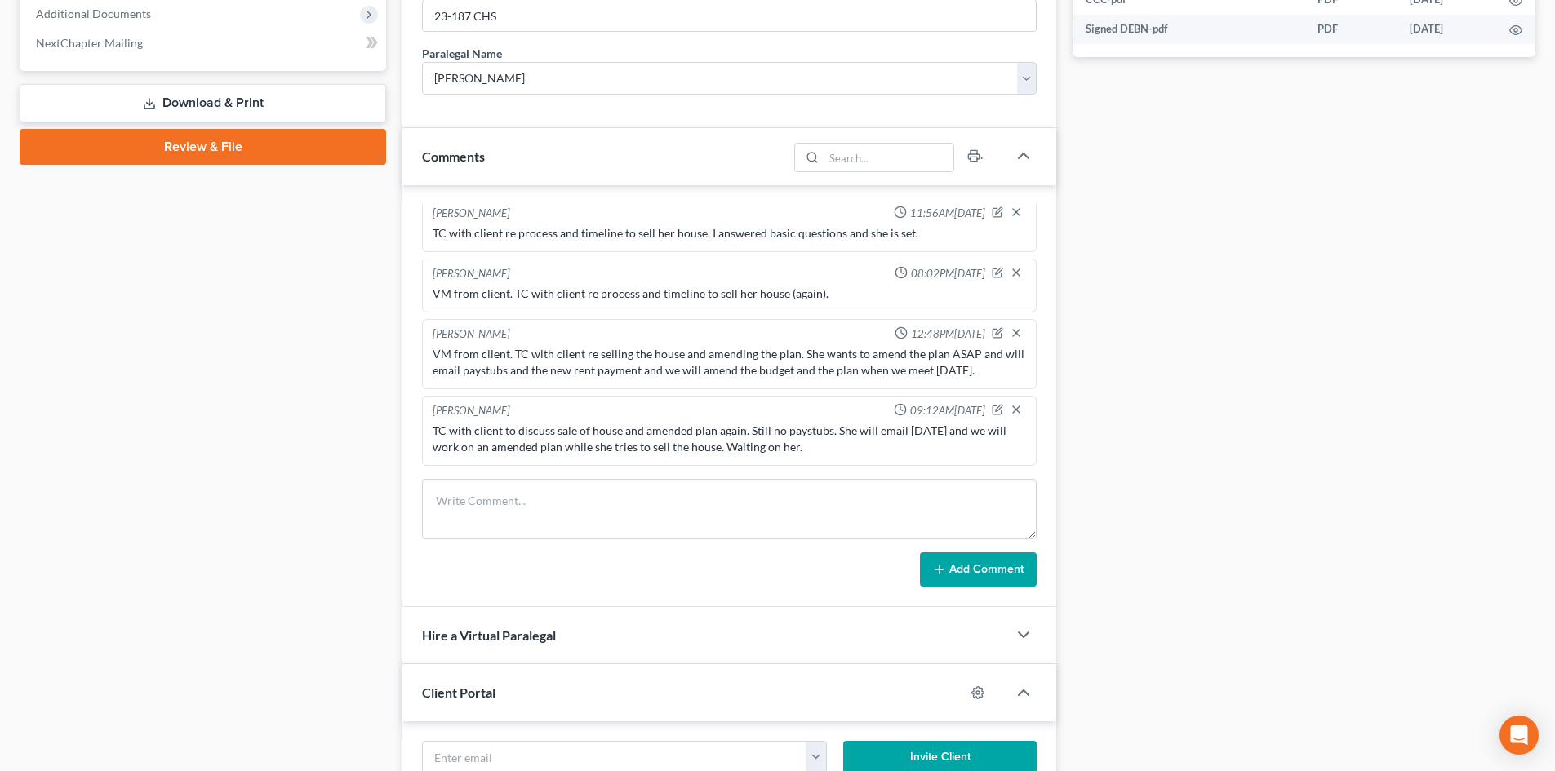
scroll to position [326, 0]
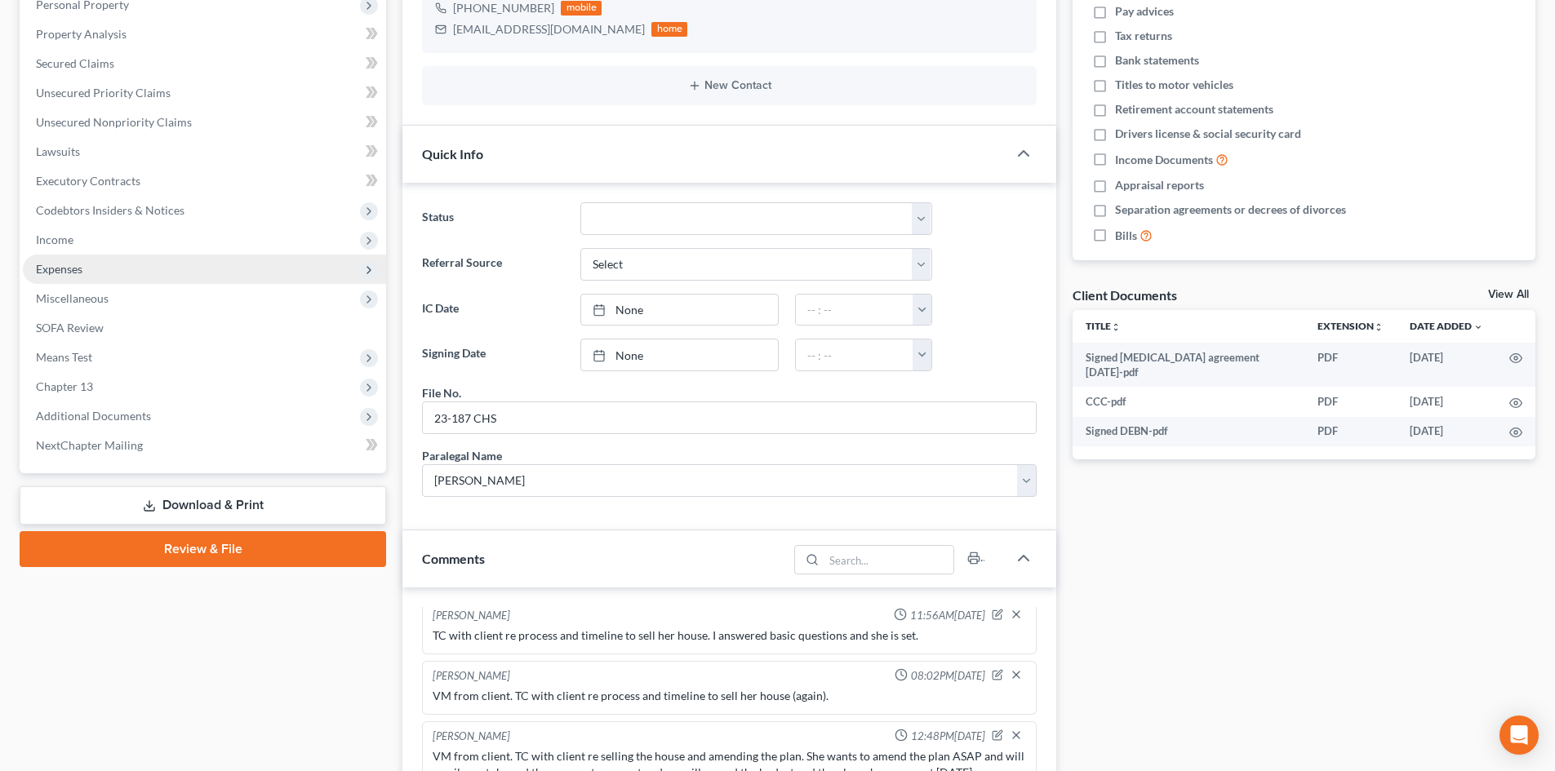
click at [106, 264] on span "Expenses" at bounding box center [204, 269] width 363 height 29
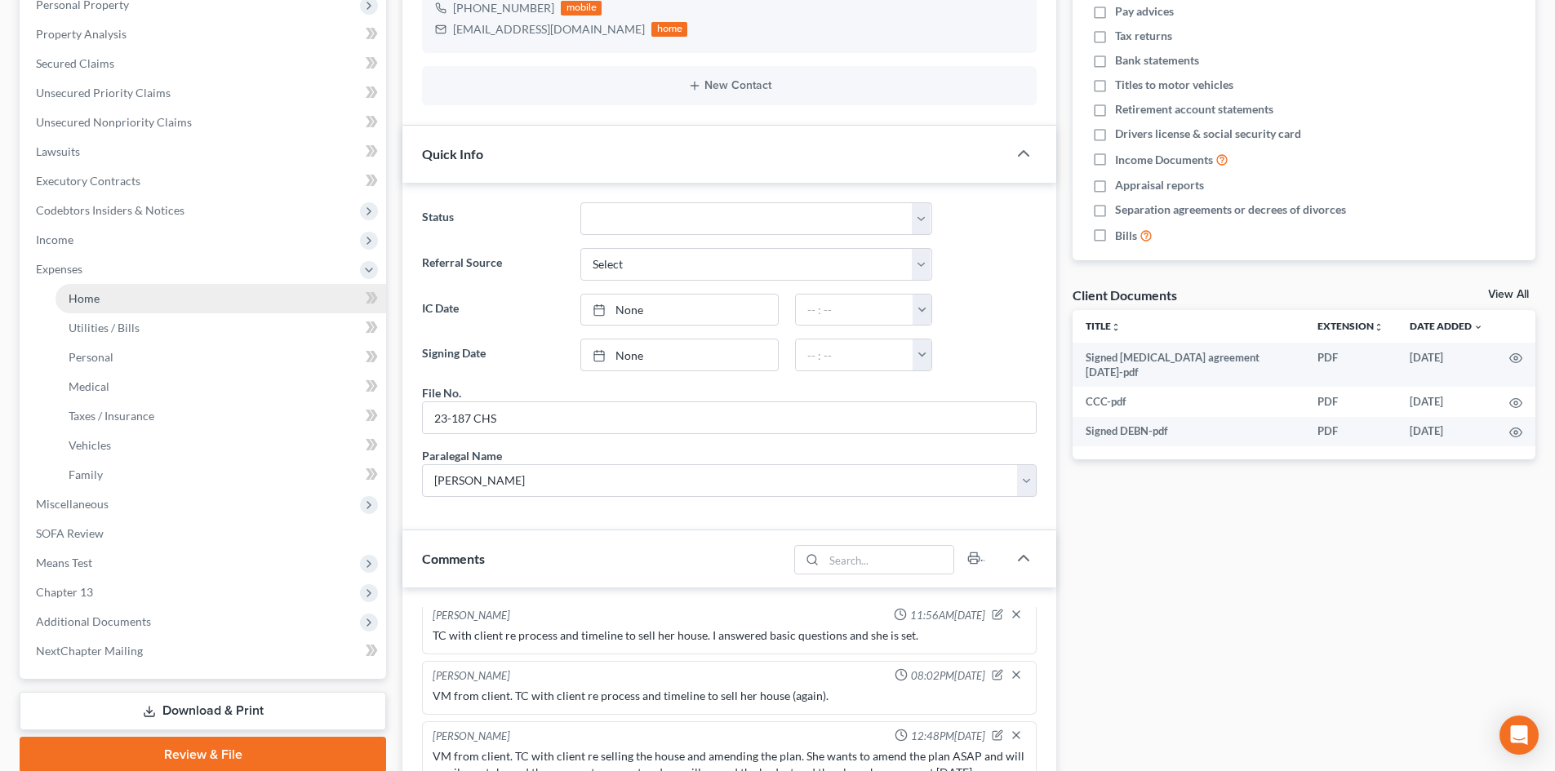
click at [113, 295] on link "Home" at bounding box center [221, 298] width 331 height 29
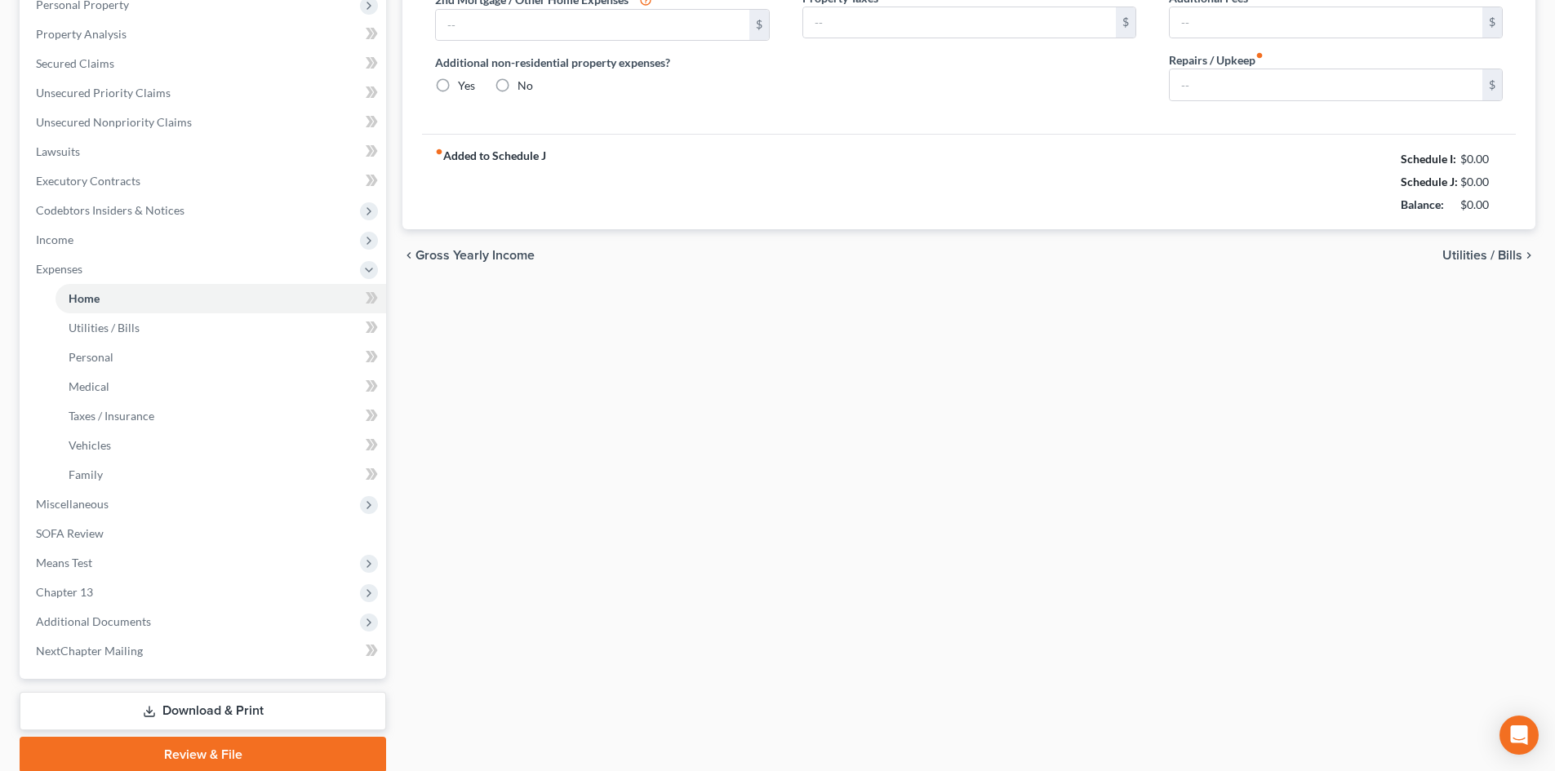
scroll to position [218, 0]
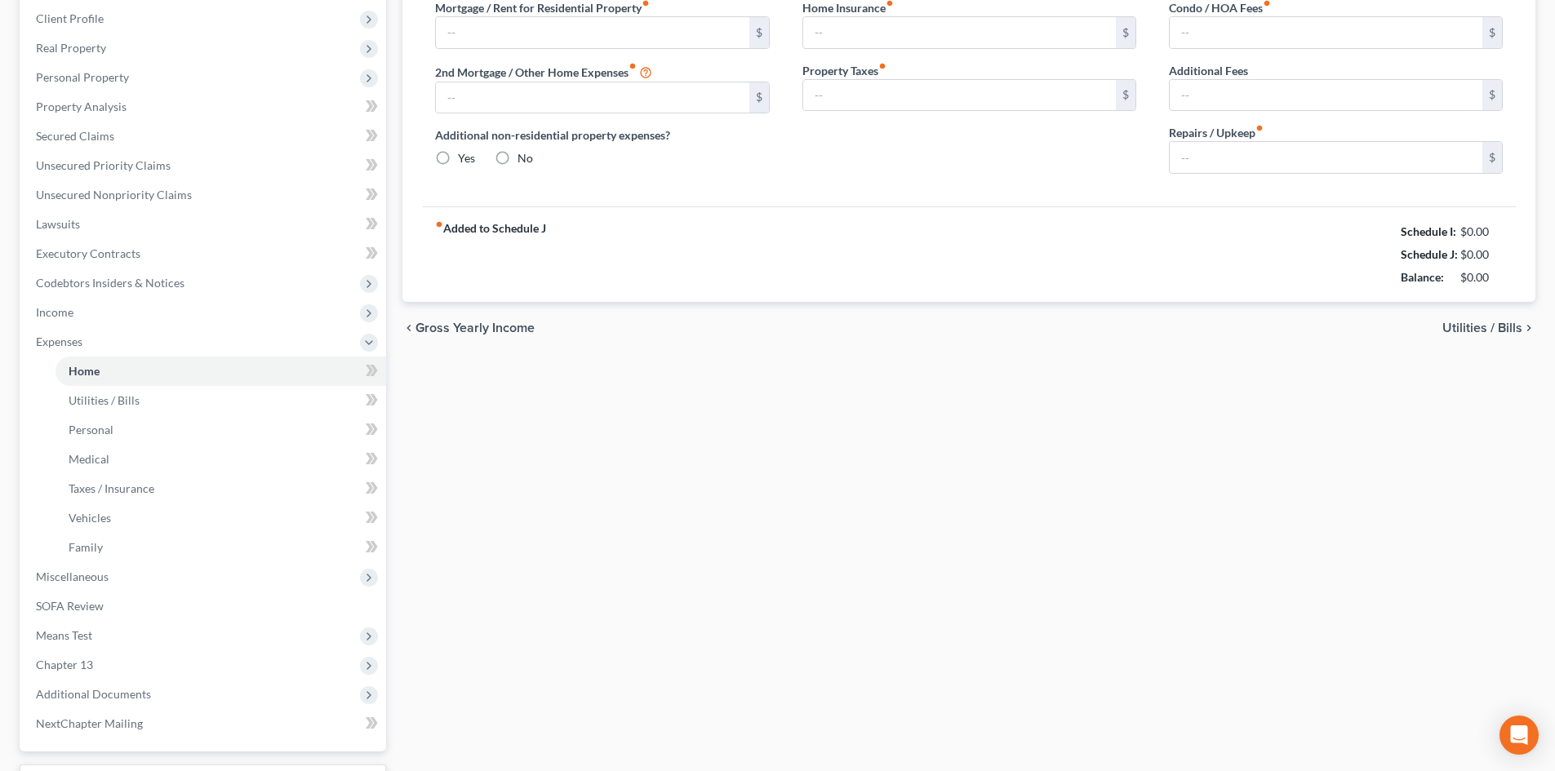
type input "0.00"
radio input "true"
type input "0.00"
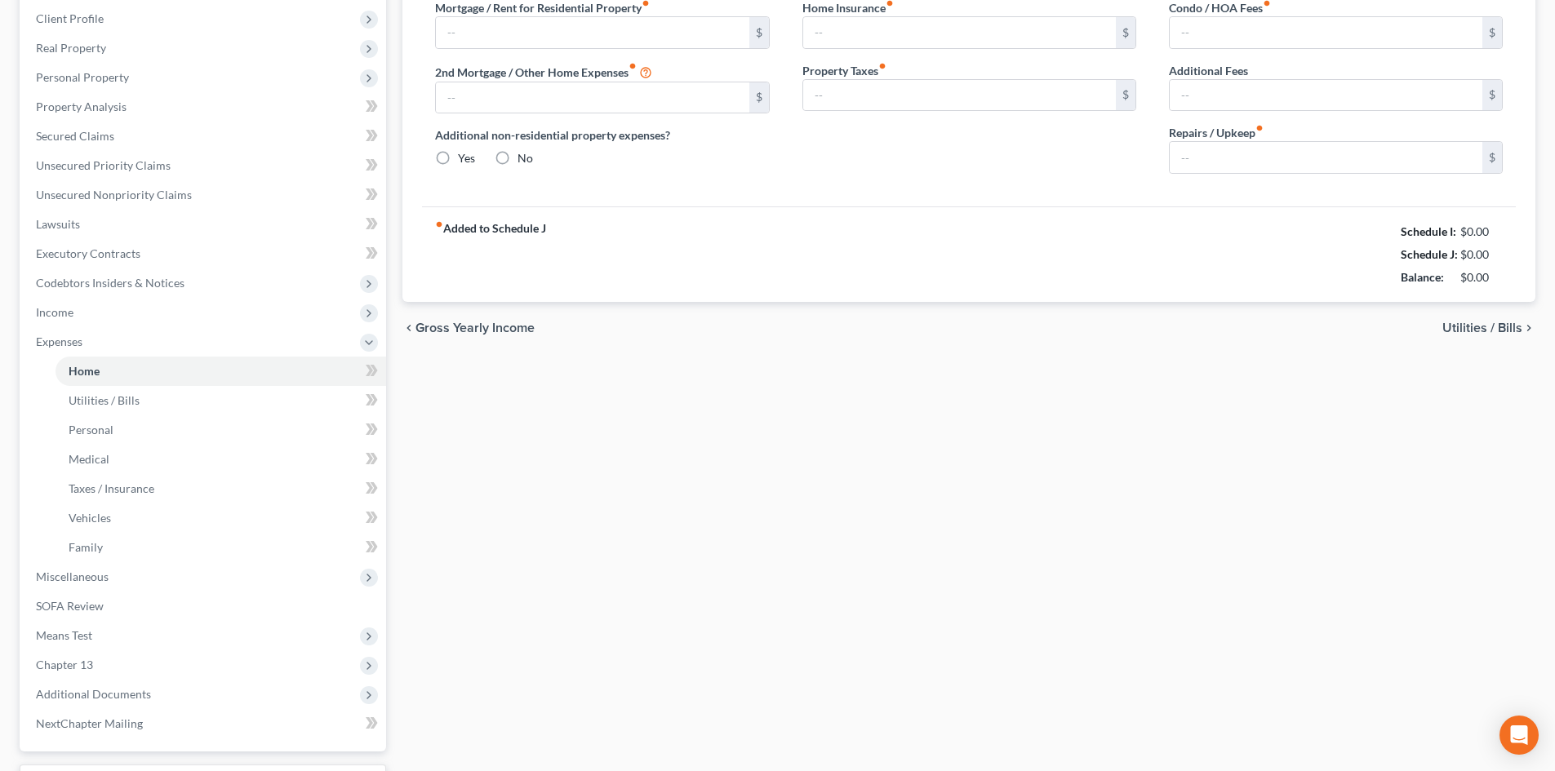
type input "0.00"
type input "100.00"
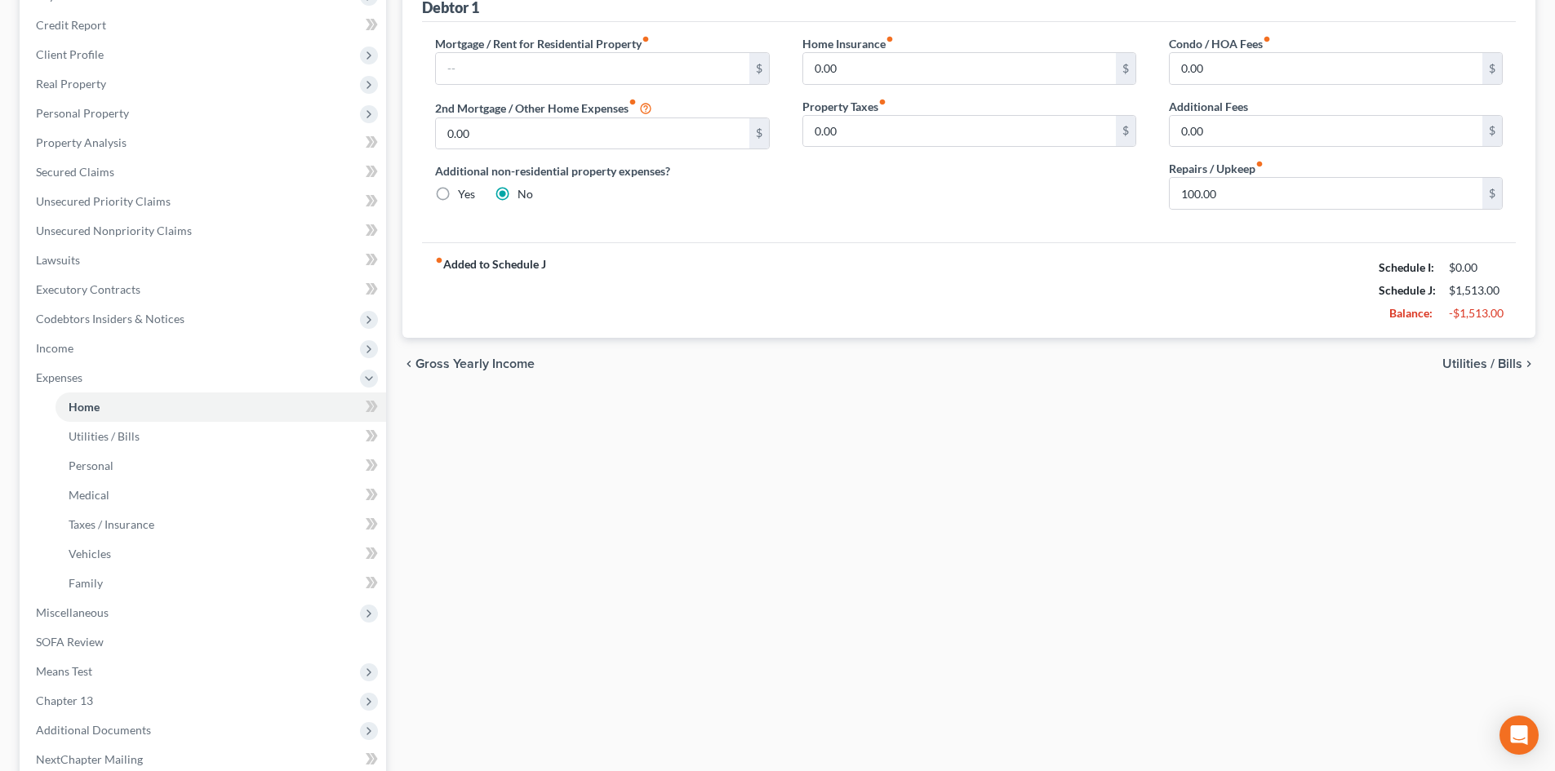
scroll to position [0, 0]
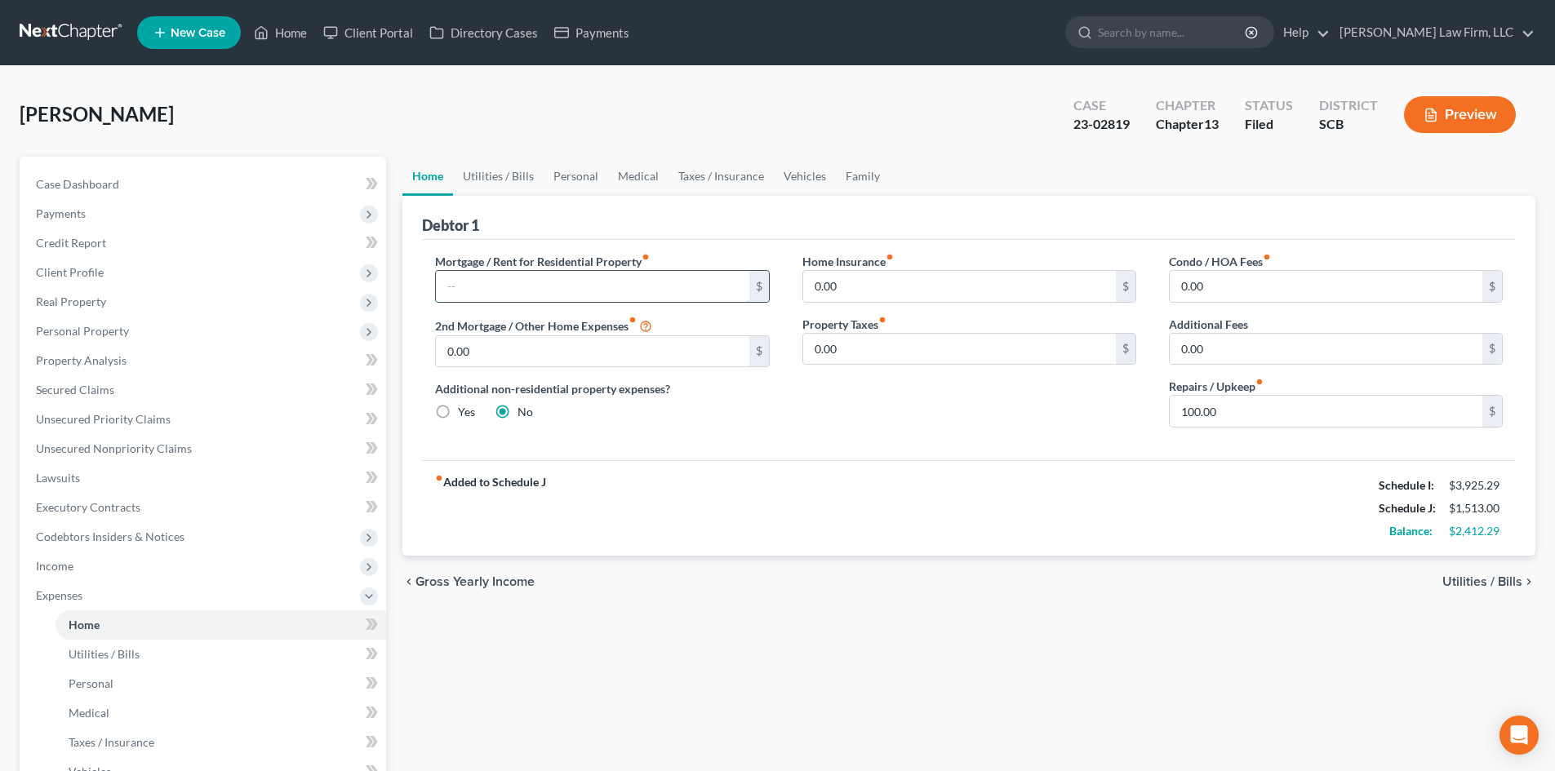
click at [510, 290] on input "text" at bounding box center [592, 286] width 313 height 31
type input "1,600"
click at [1312, 429] on div "Condo / HOA Fees fiber_manual_record 0.00 $ Additional Fees 0.00 $ Repairs / Up…" at bounding box center [1336, 347] width 366 height 188
click at [847, 175] on link "Family" at bounding box center [863, 176] width 54 height 39
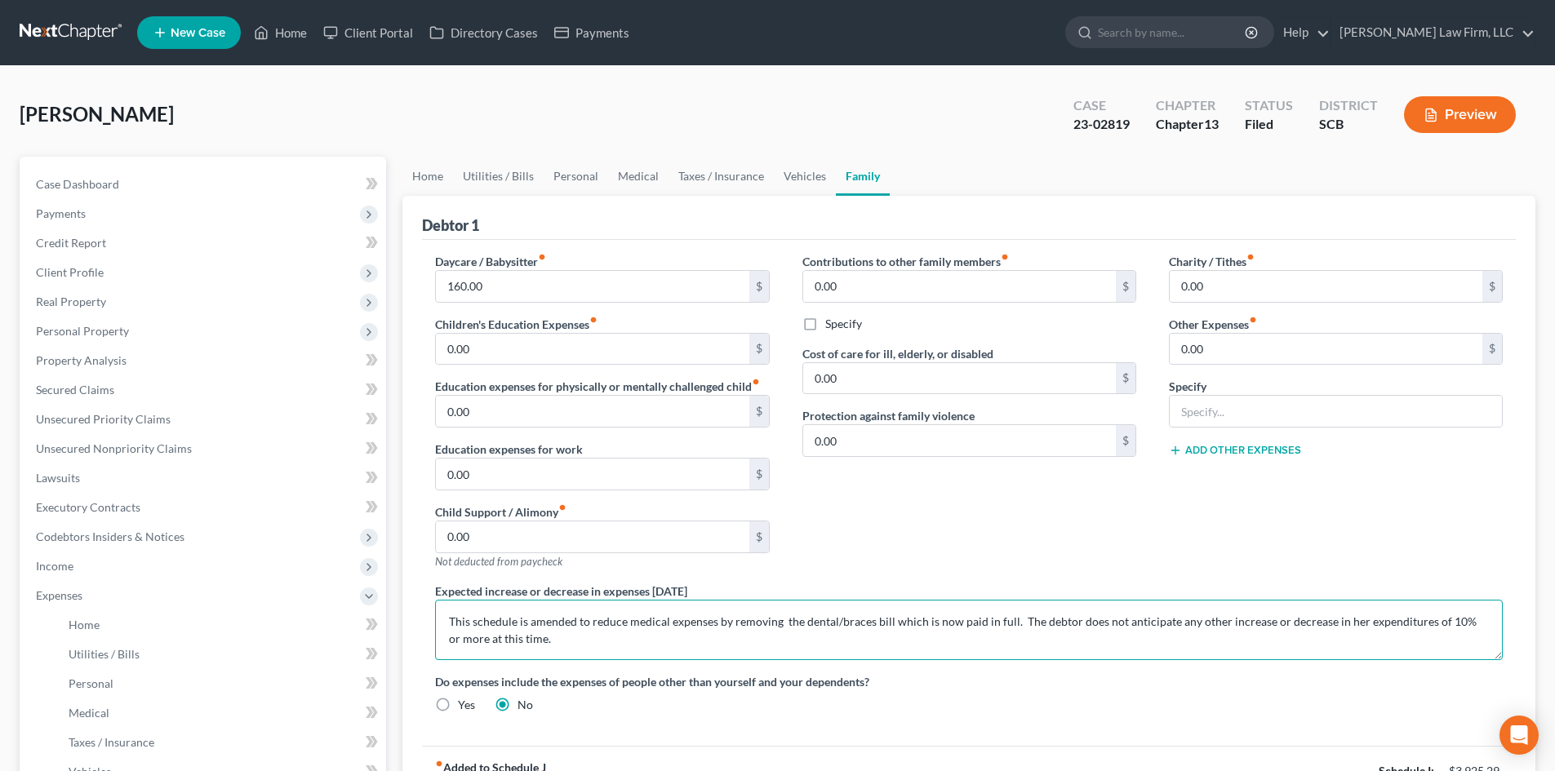
click at [589, 628] on textarea "This schedule is amended to reduce medical expenses by removing the dental/brac…" at bounding box center [969, 630] width 1068 height 60
type textarea "This schedule is amended to reflect the debtor's rent and anticipated living ex…"
click at [127, 188] on link "Case Dashboard" at bounding box center [204, 184] width 363 height 29
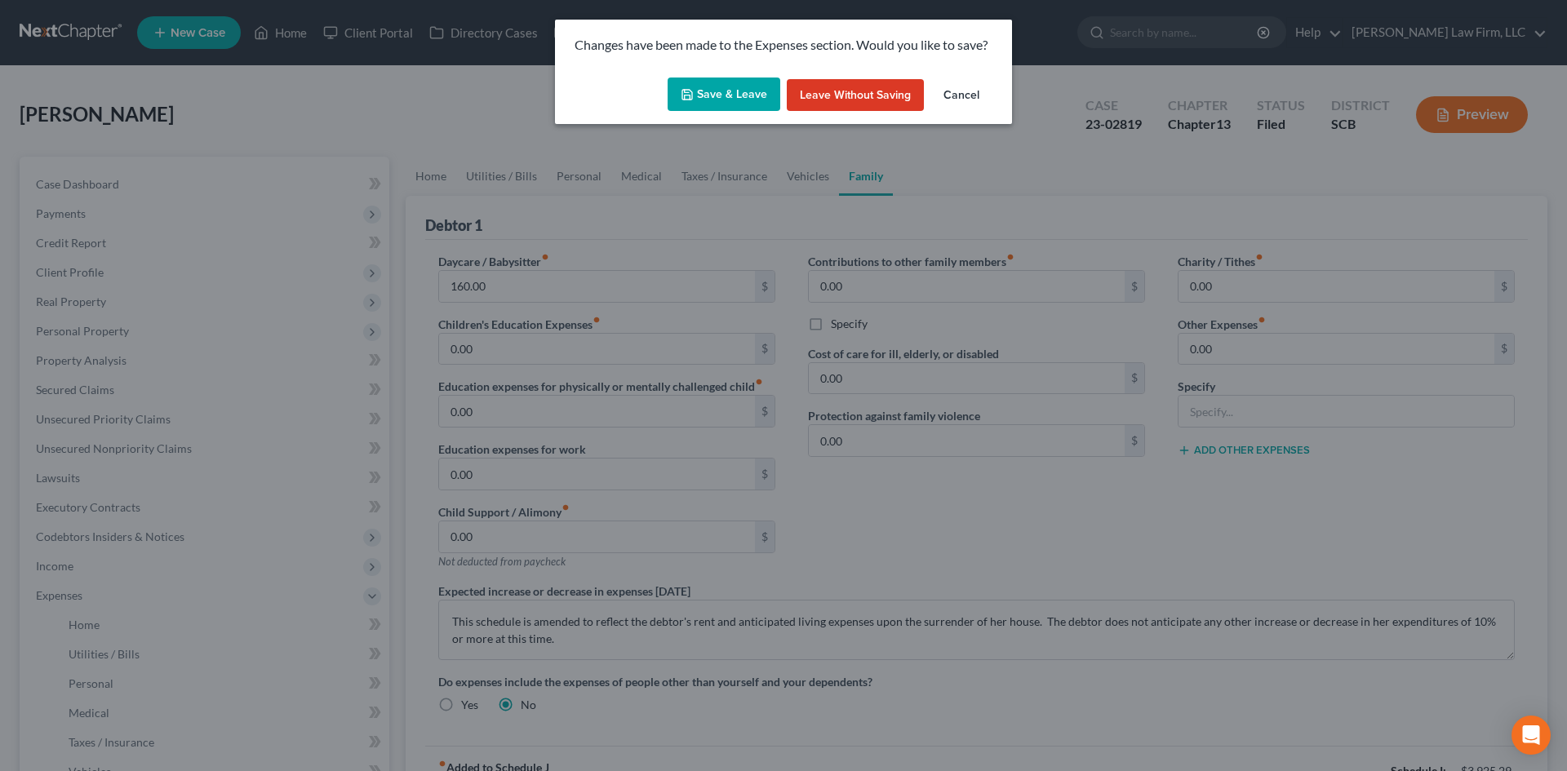
click at [722, 95] on button "Save & Leave" at bounding box center [724, 95] width 113 height 34
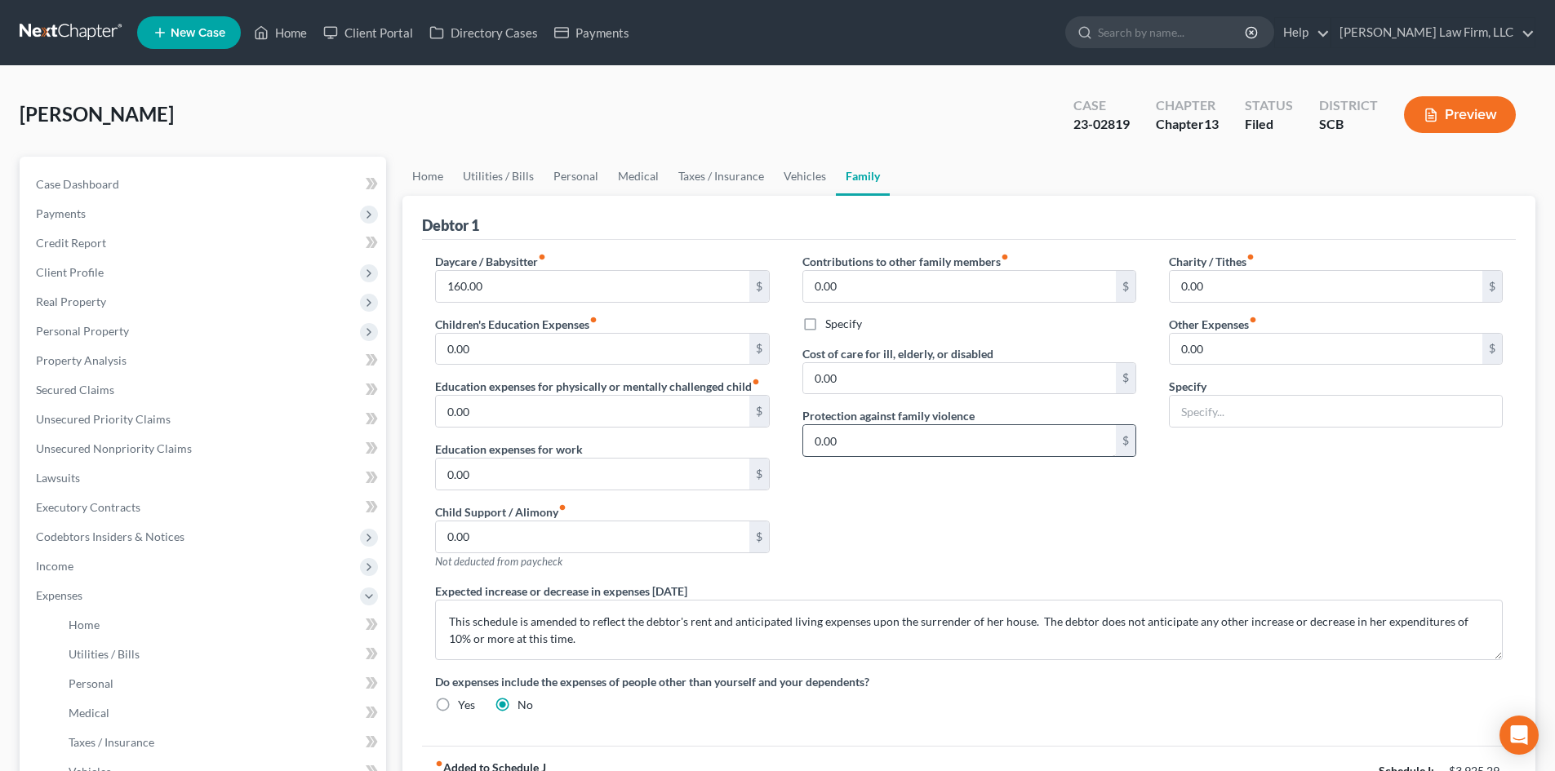
select select "0"
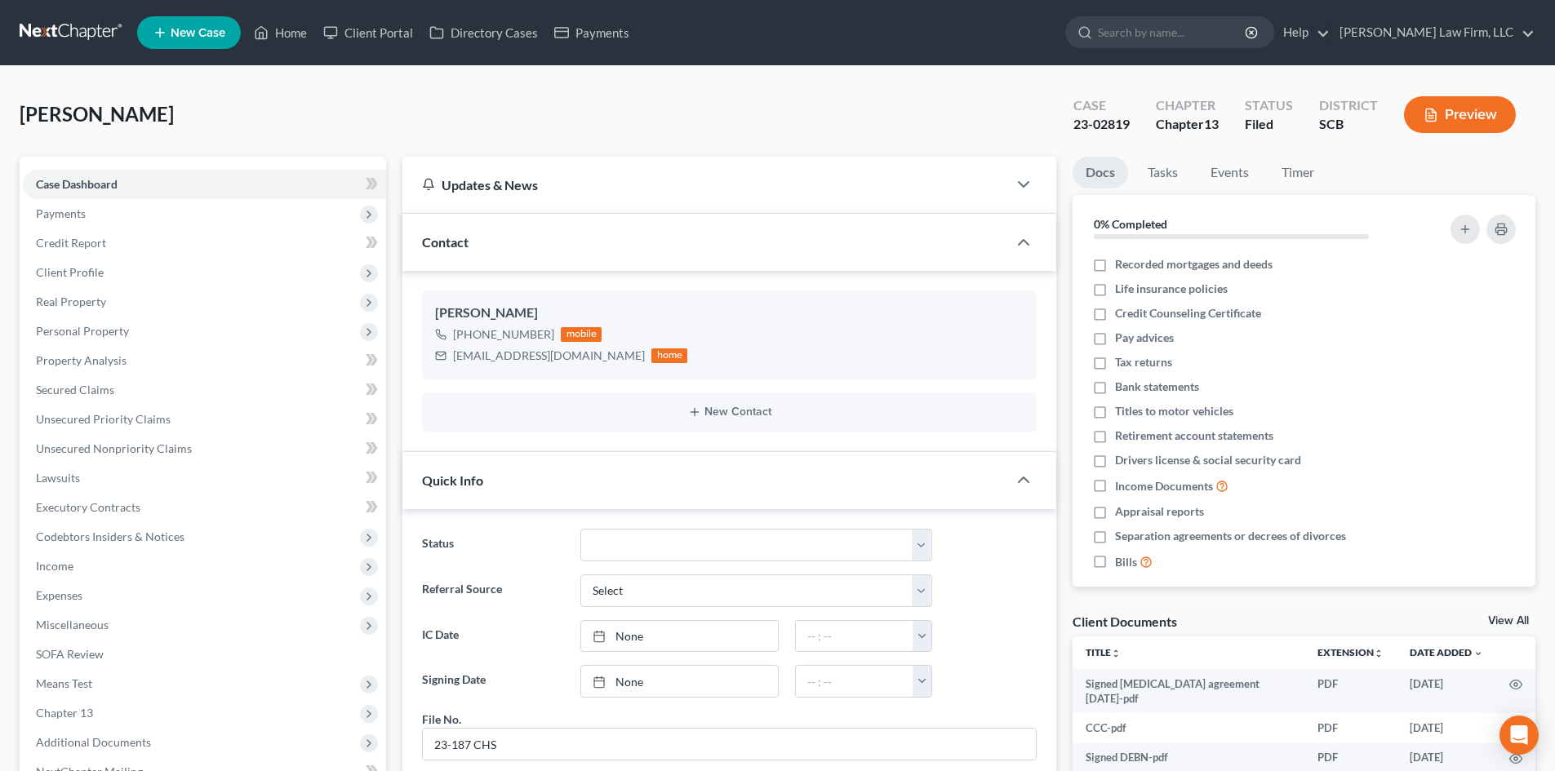
scroll to position [245, 0]
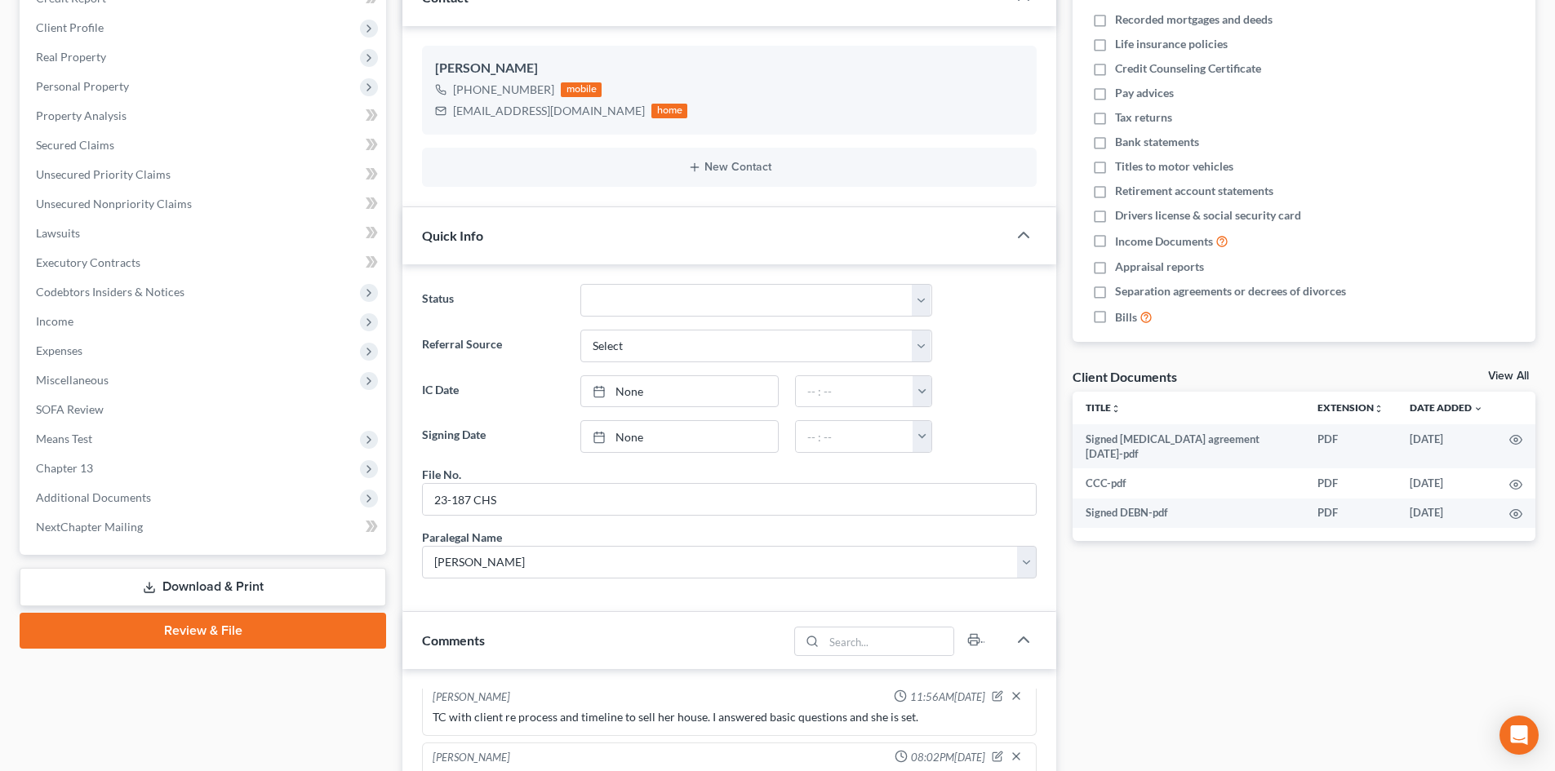
click at [1511, 372] on link "View All" at bounding box center [1508, 376] width 41 height 11
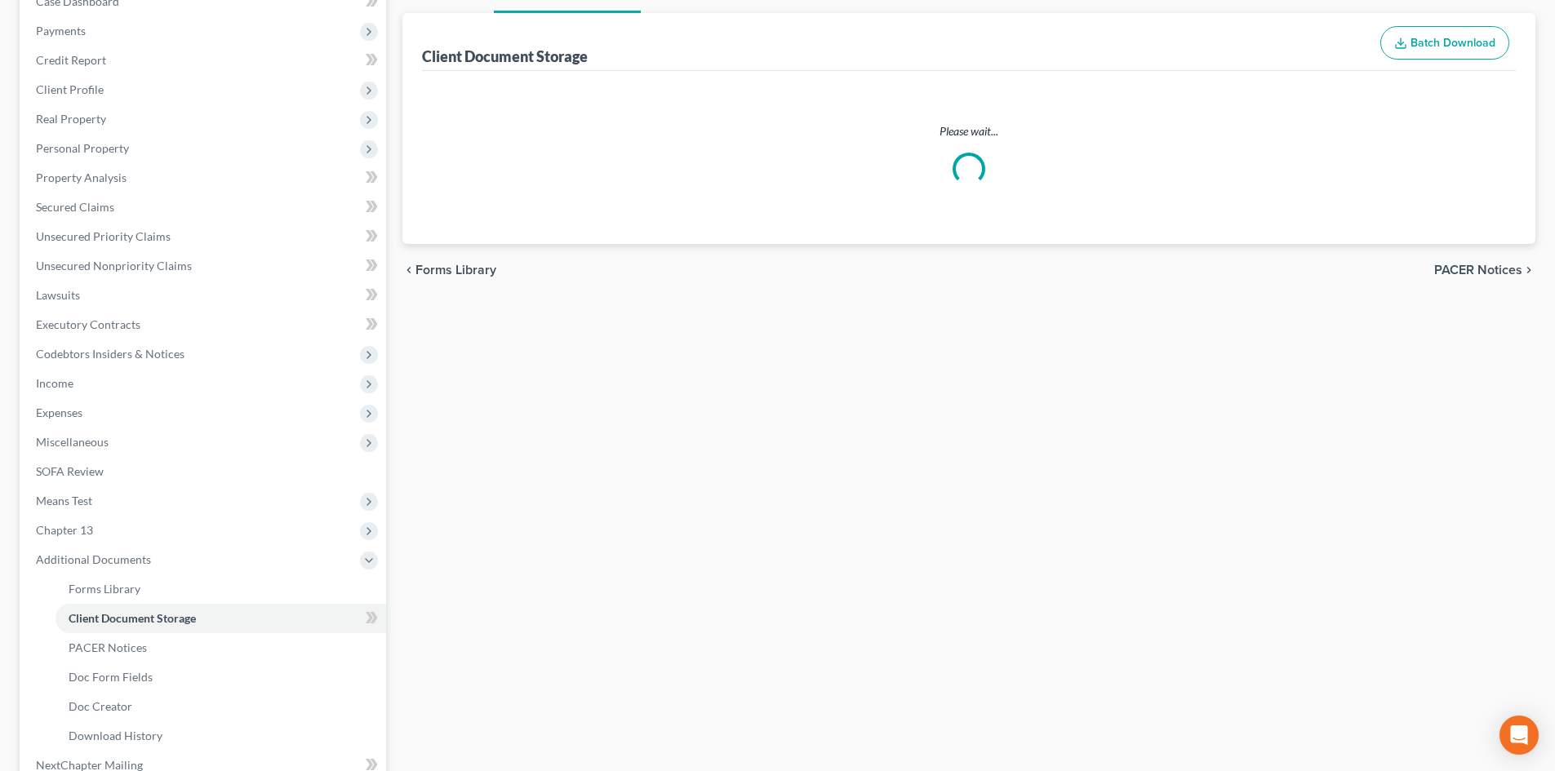
scroll to position [61, 0]
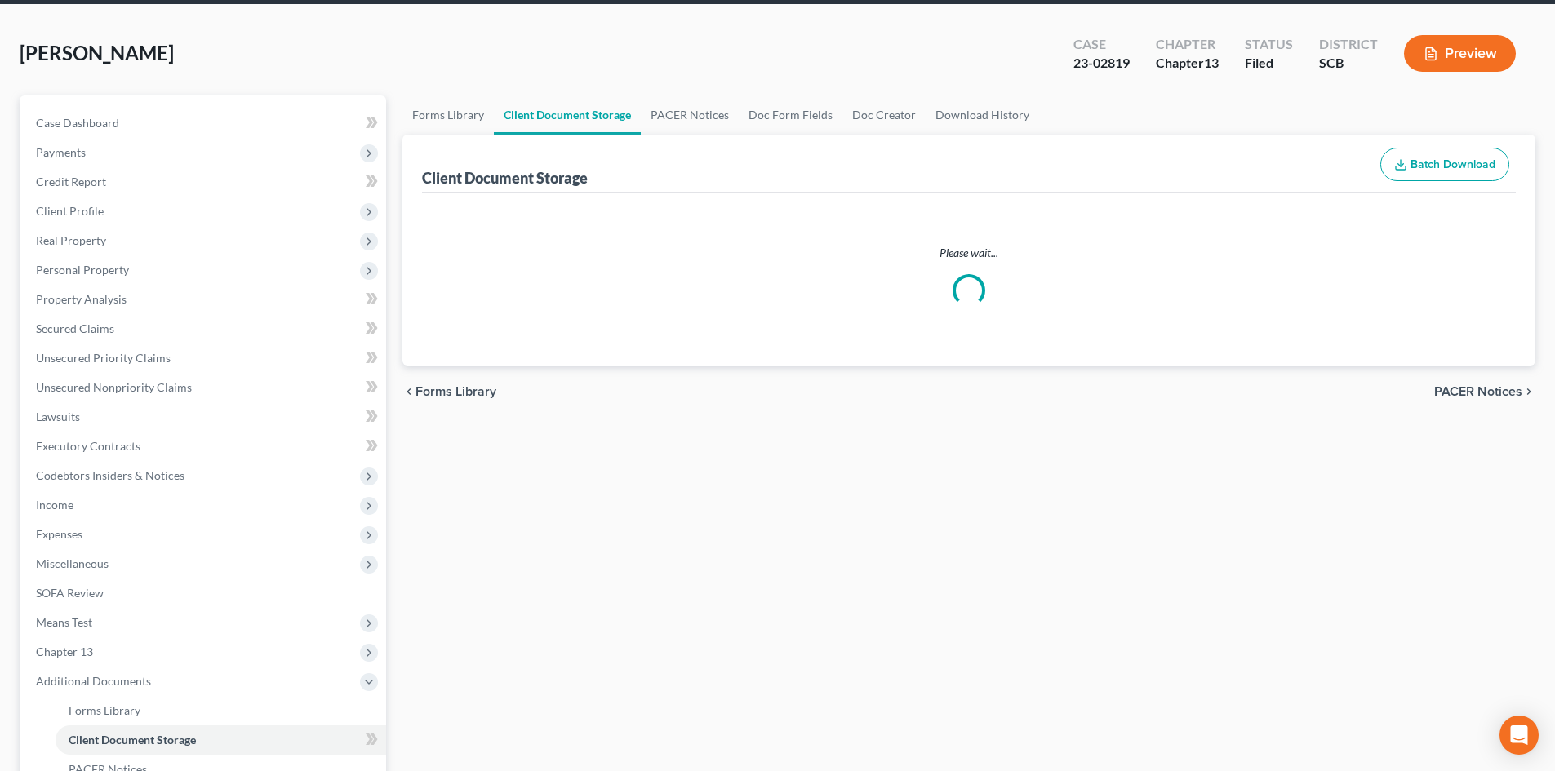
select select "16"
select select "6"
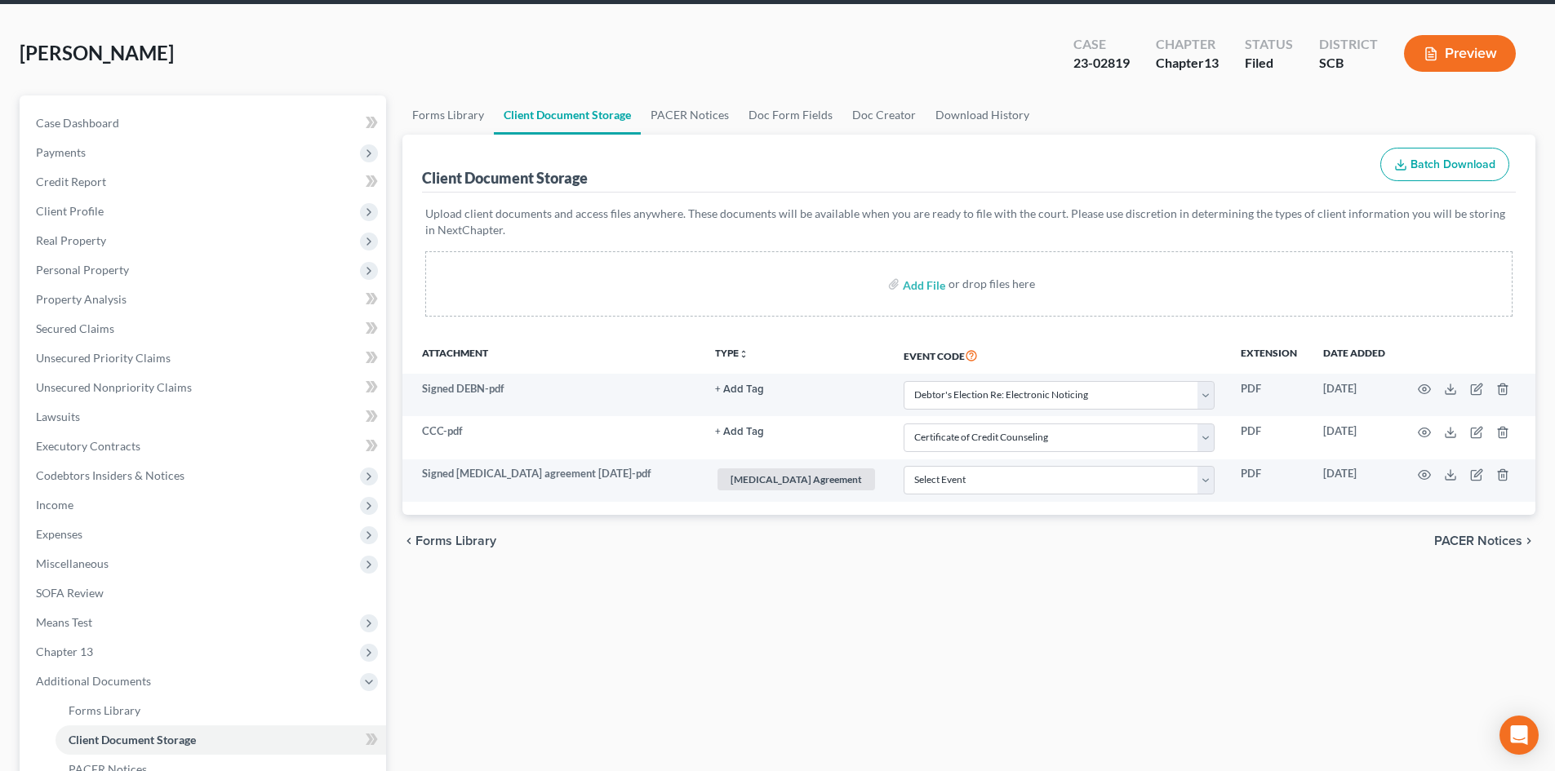
scroll to position [0, 0]
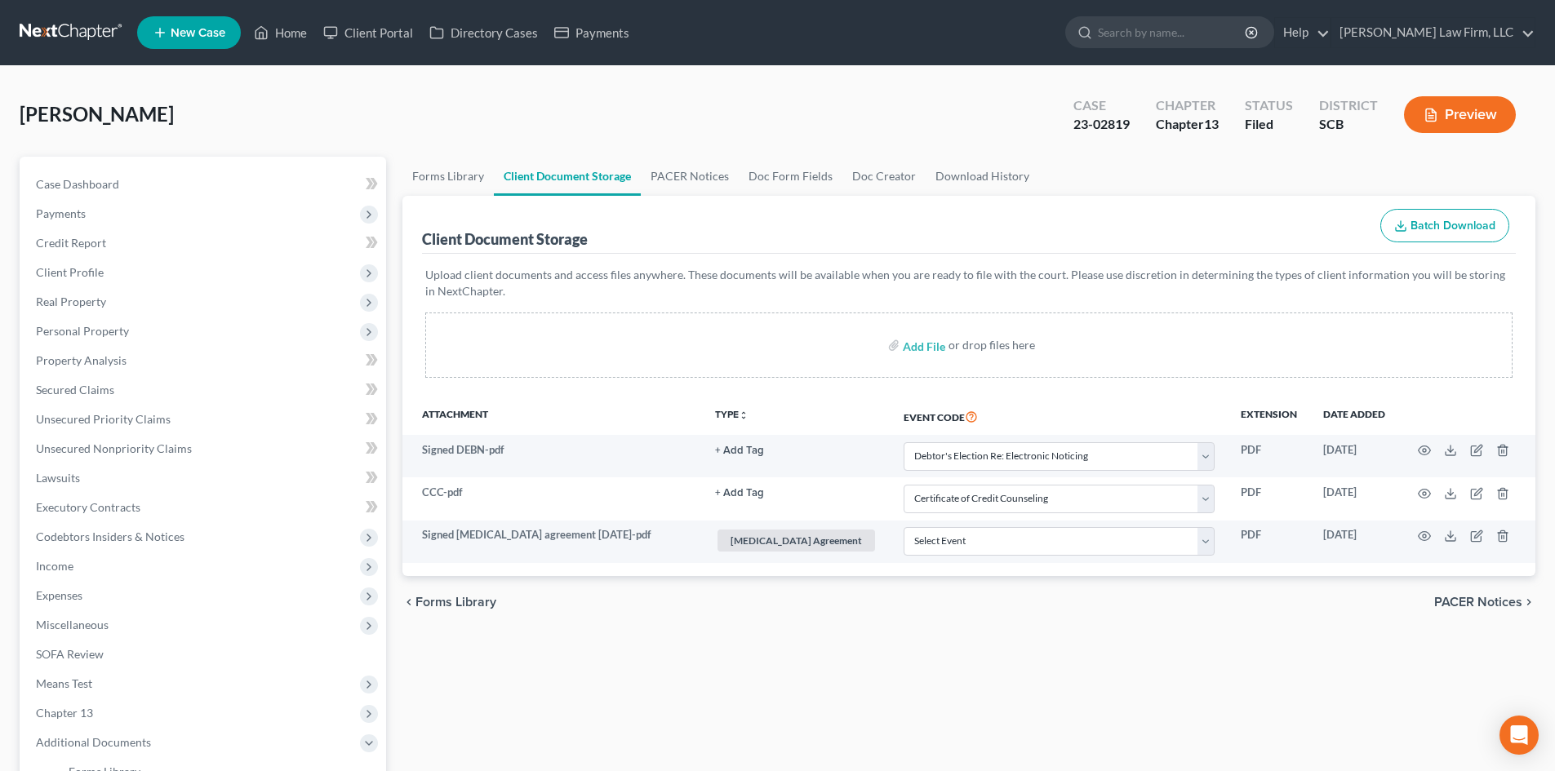
select select "16"
select select "6"
select select "16"
select select "6"
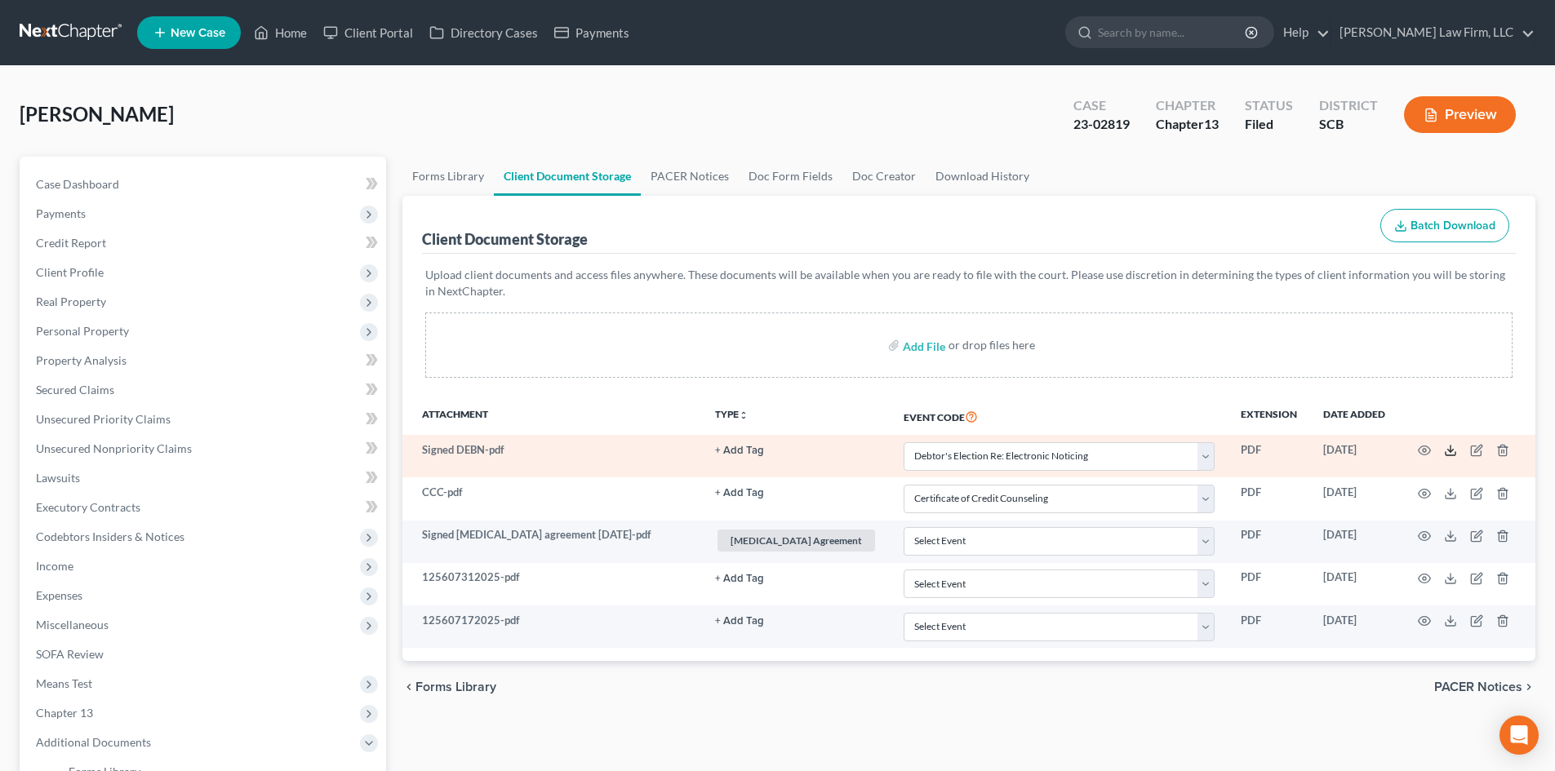
select select "16"
select select "6"
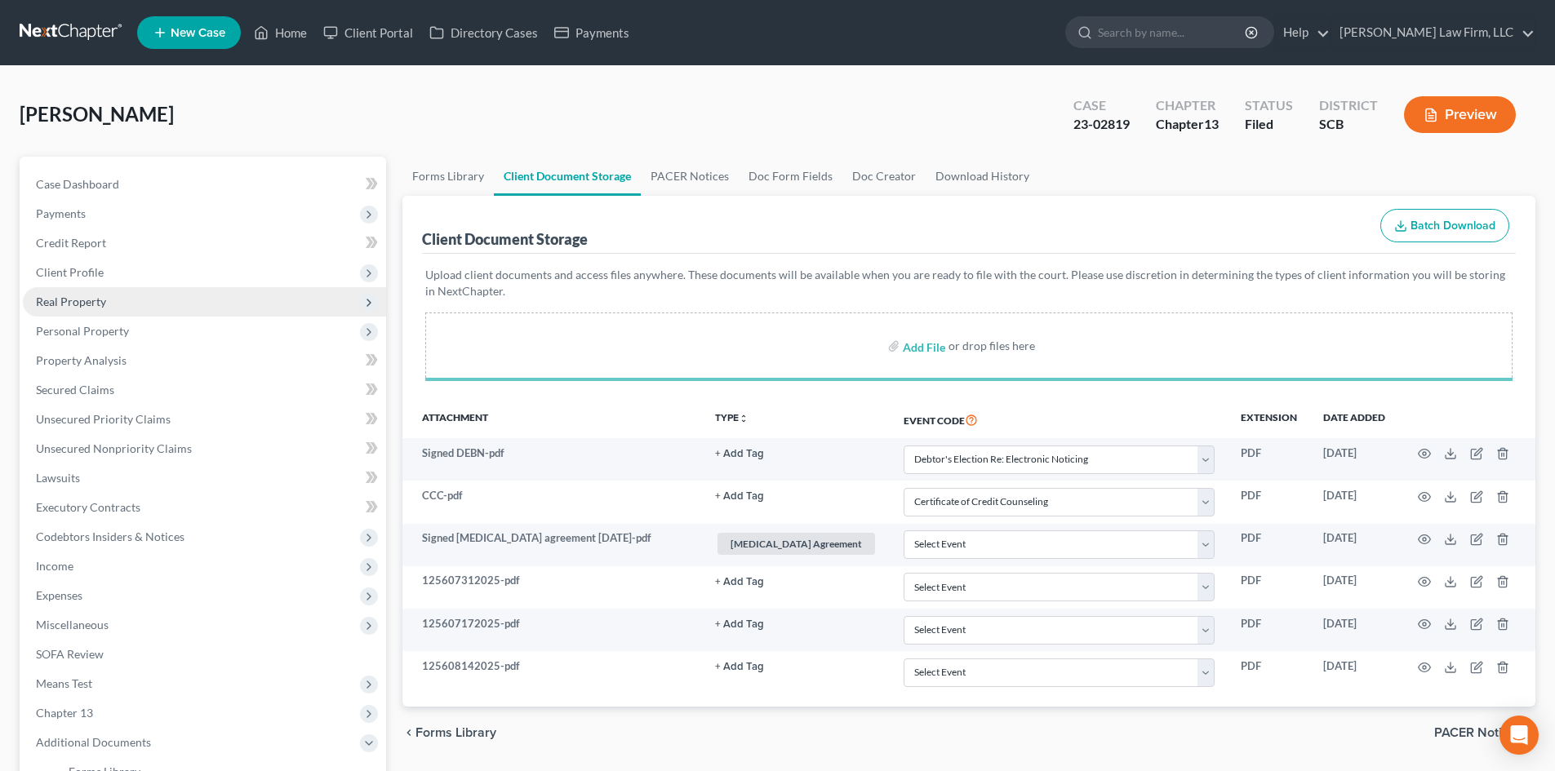
select select "16"
select select "6"
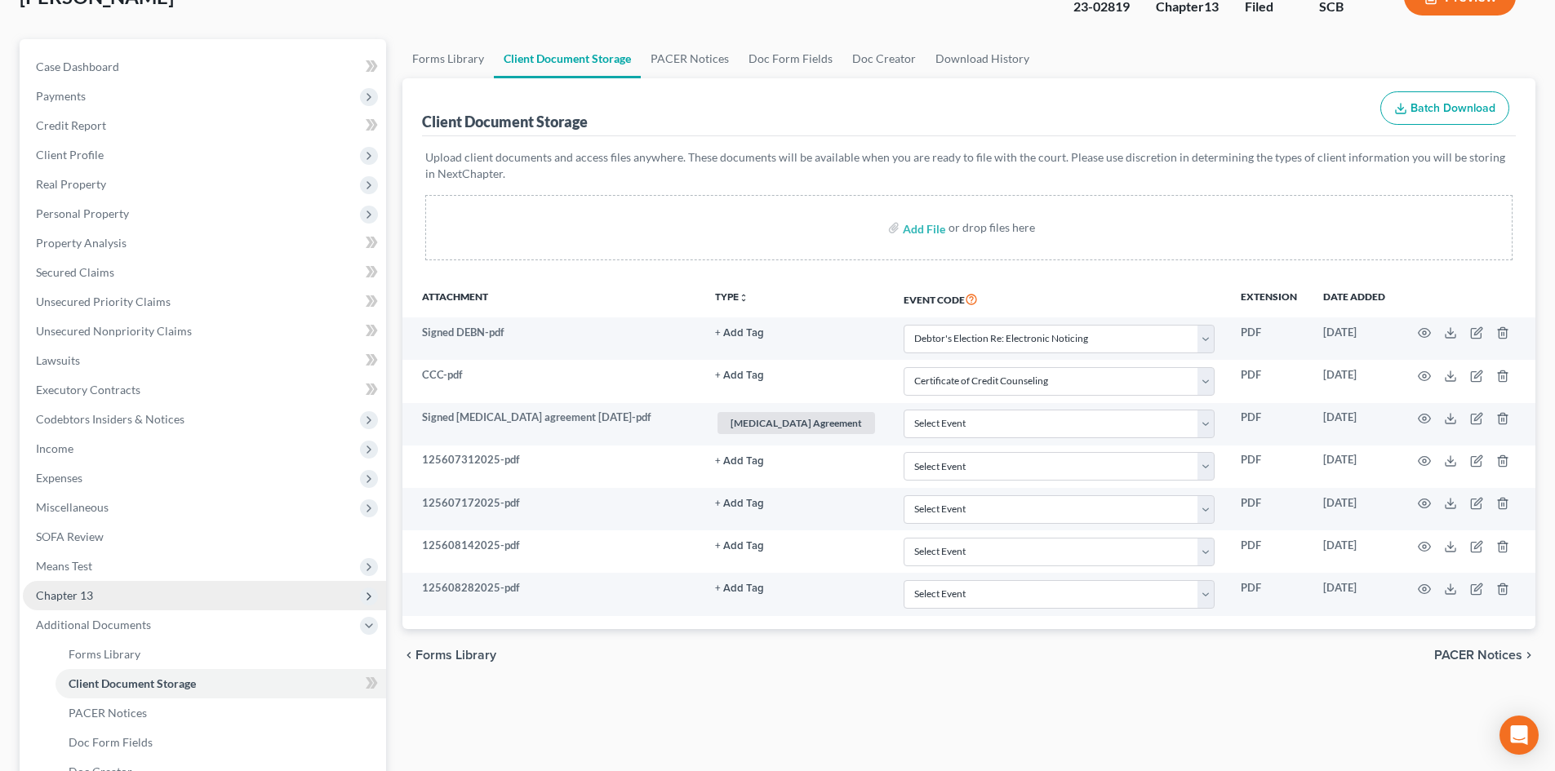
scroll to position [245, 0]
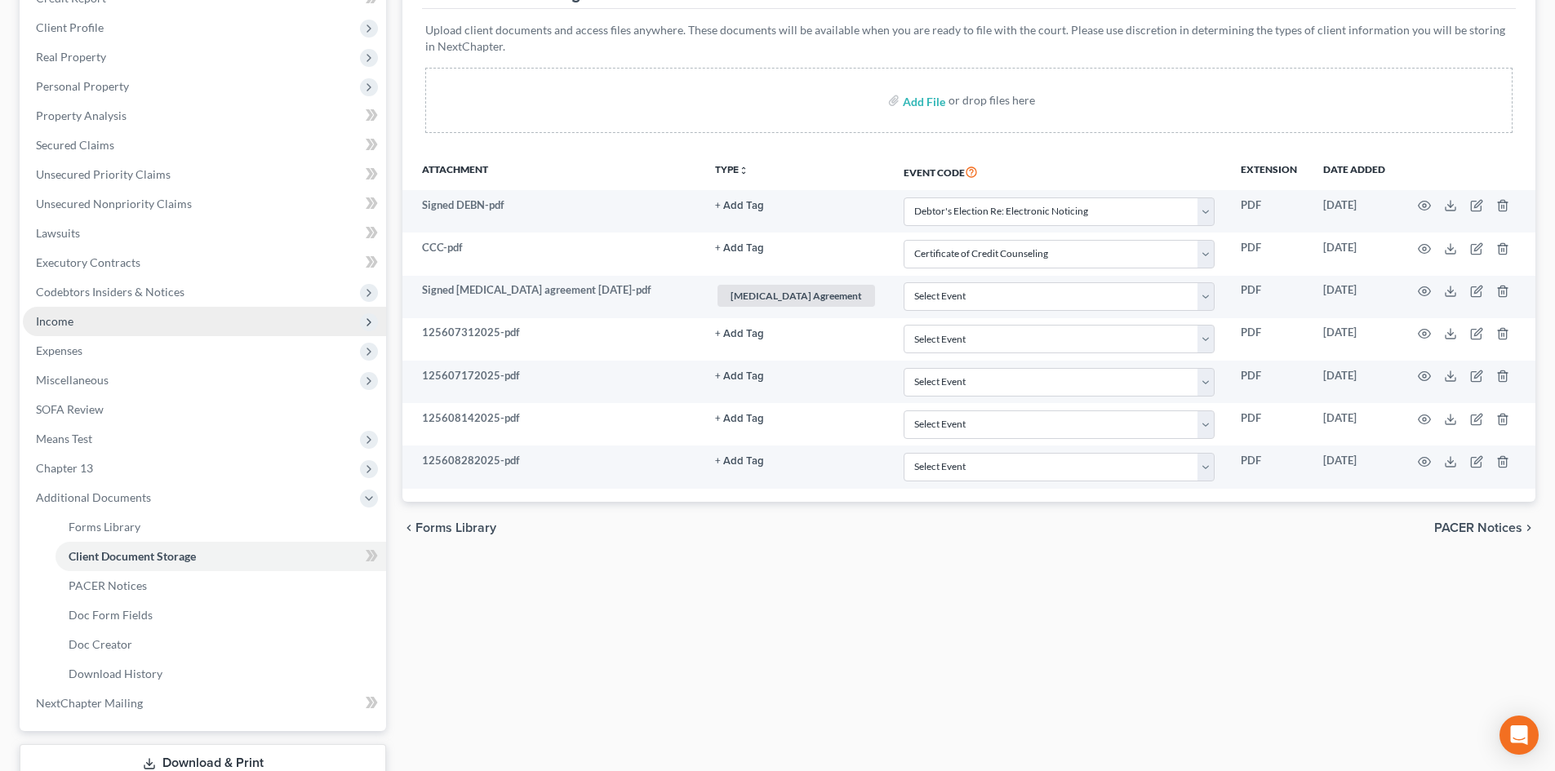
click at [95, 335] on span "Income" at bounding box center [204, 321] width 363 height 29
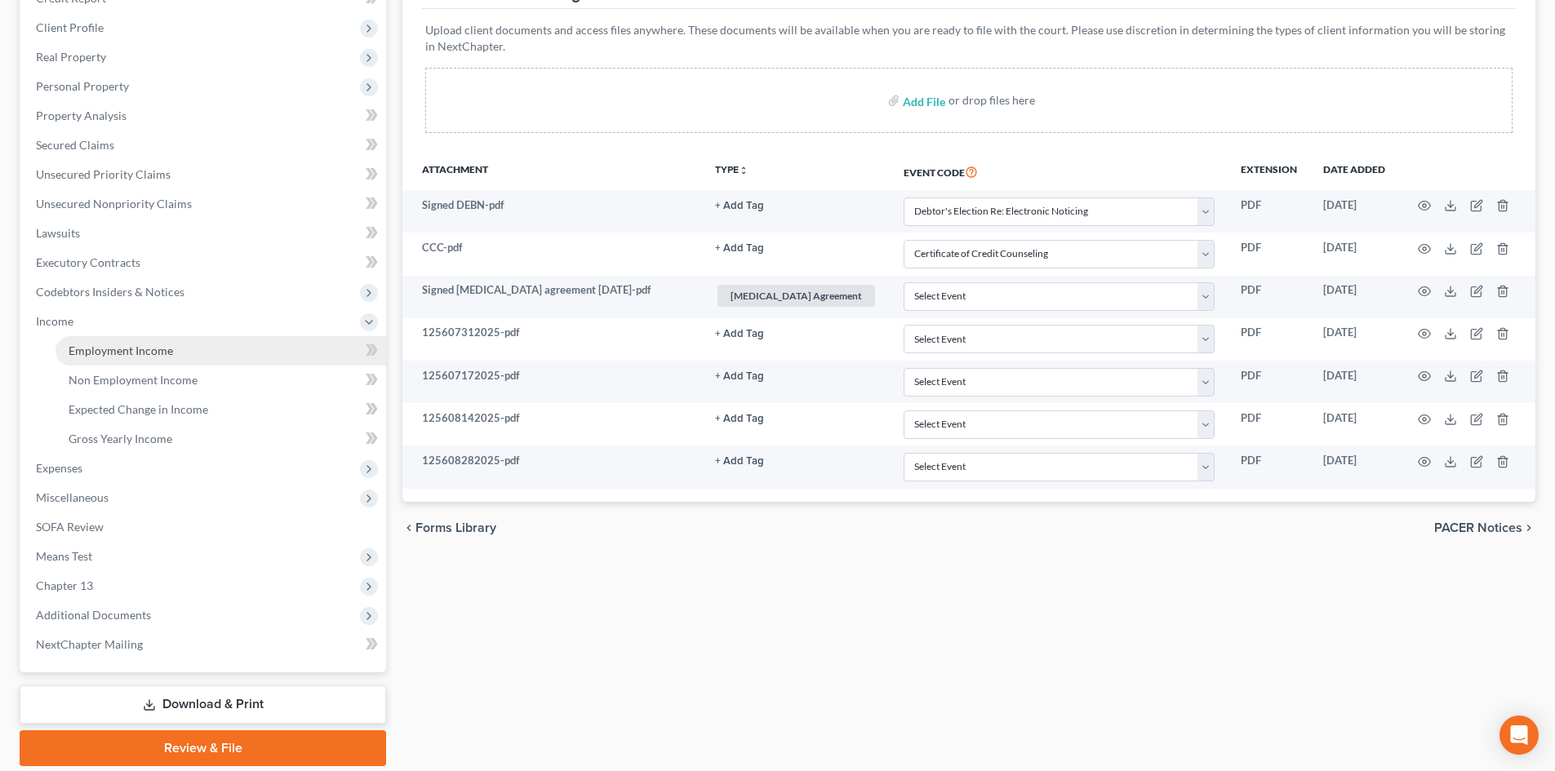
click at [111, 351] on span "Employment Income" at bounding box center [121, 351] width 104 height 14
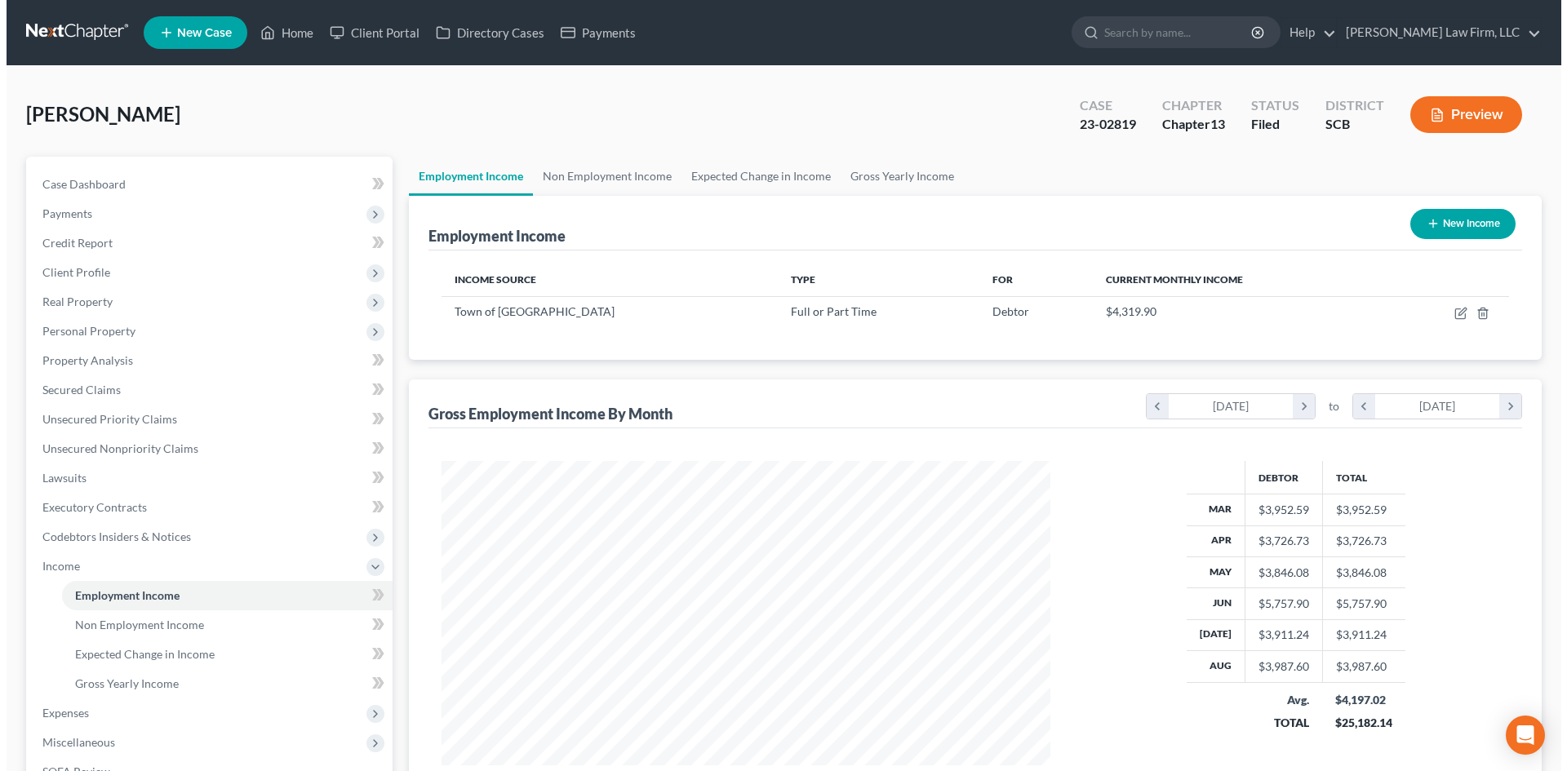
scroll to position [304, 642]
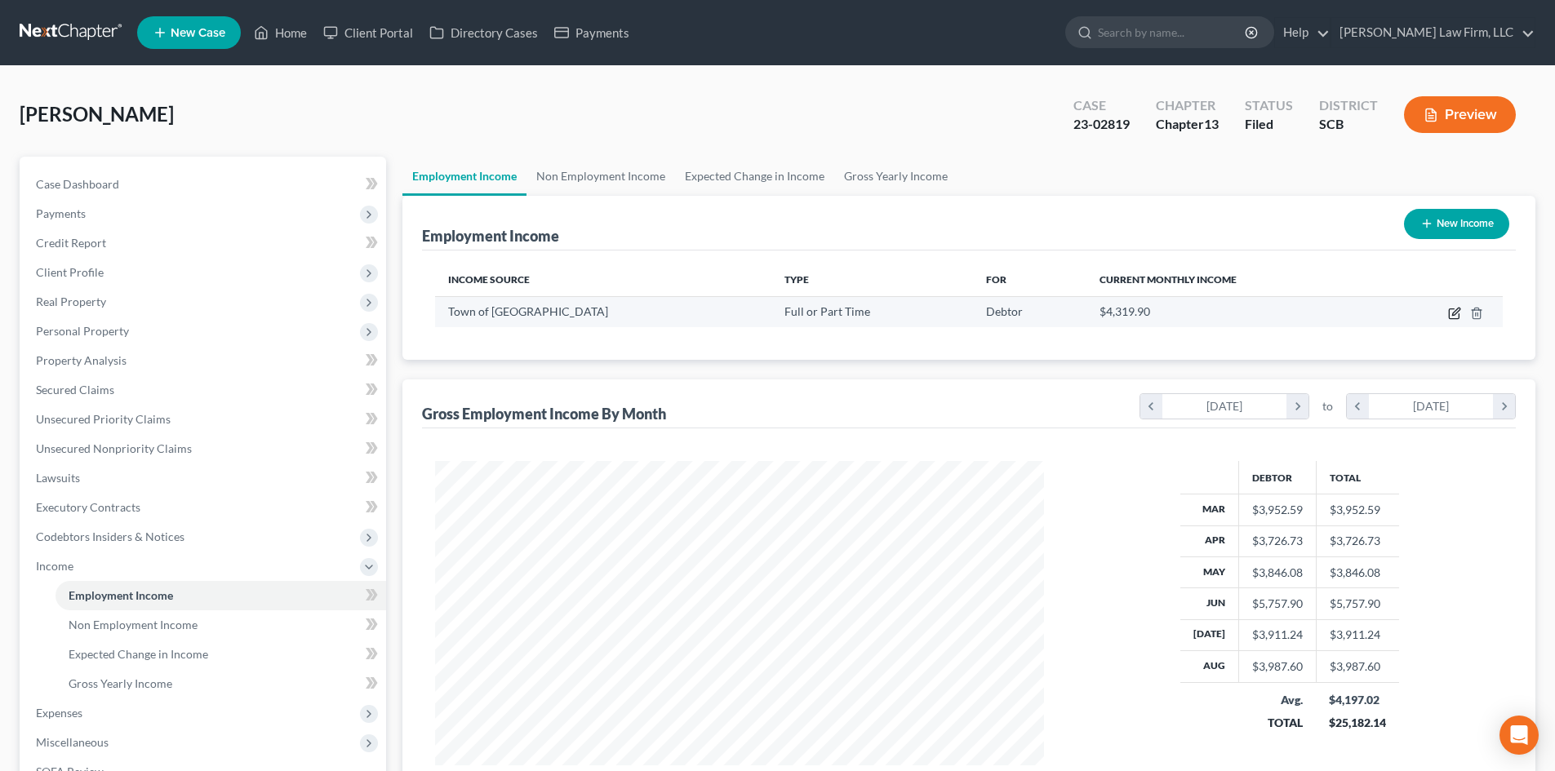
click at [1458, 317] on icon "button" at bounding box center [1454, 313] width 13 height 13
select select "0"
select select "42"
select select "2"
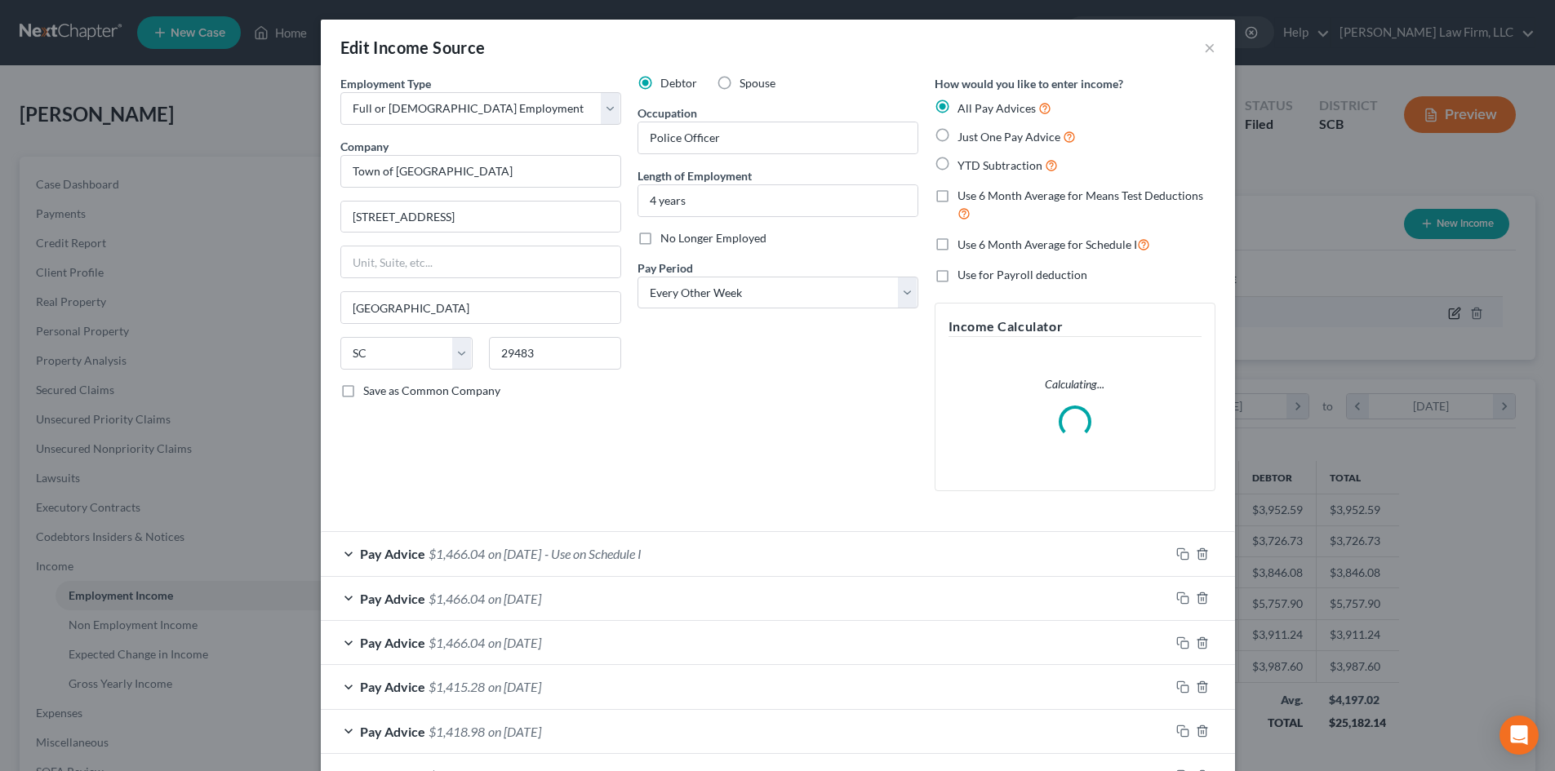
scroll to position [307, 647]
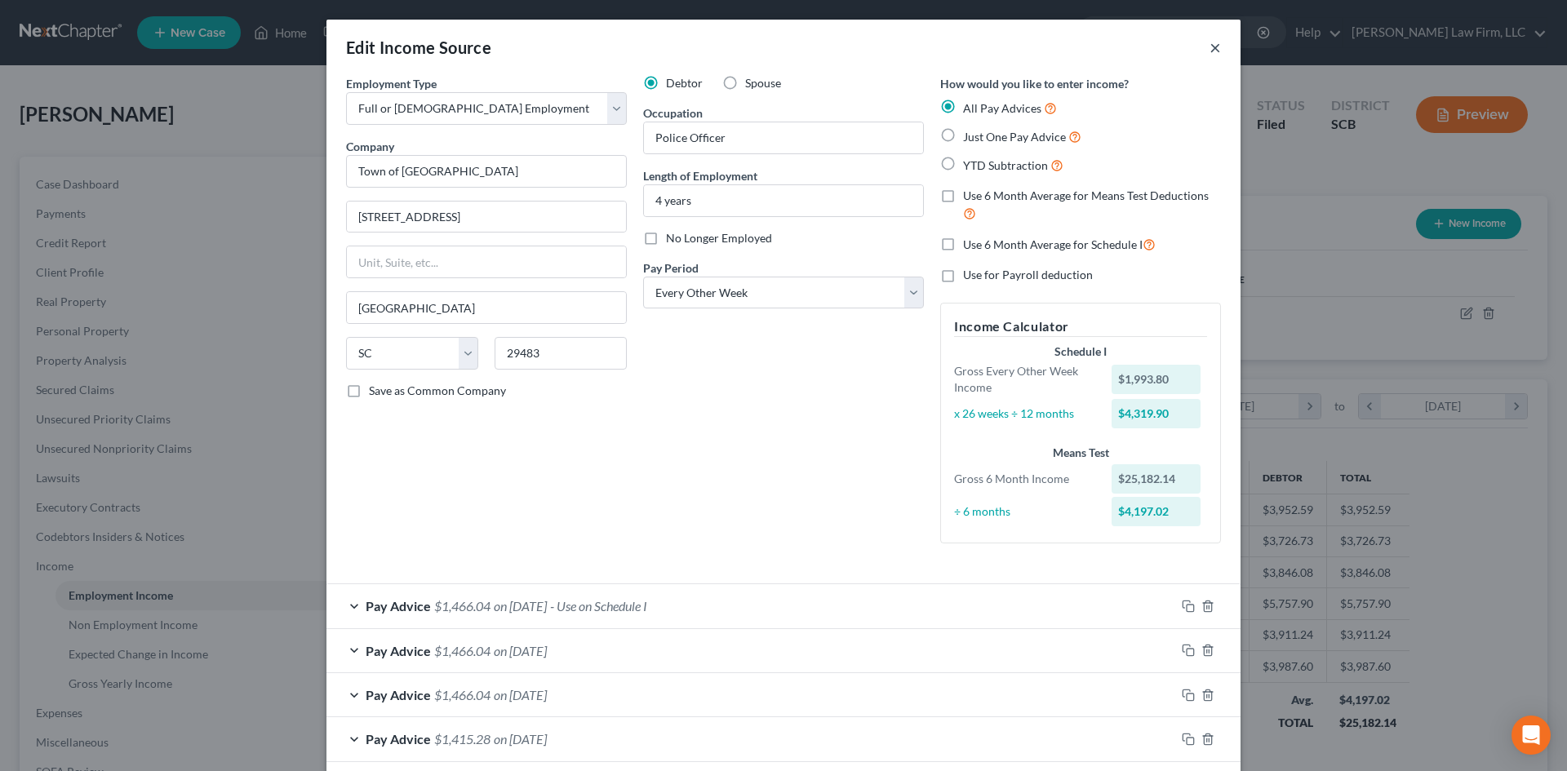
click at [1210, 45] on button "×" at bounding box center [1215, 48] width 11 height 20
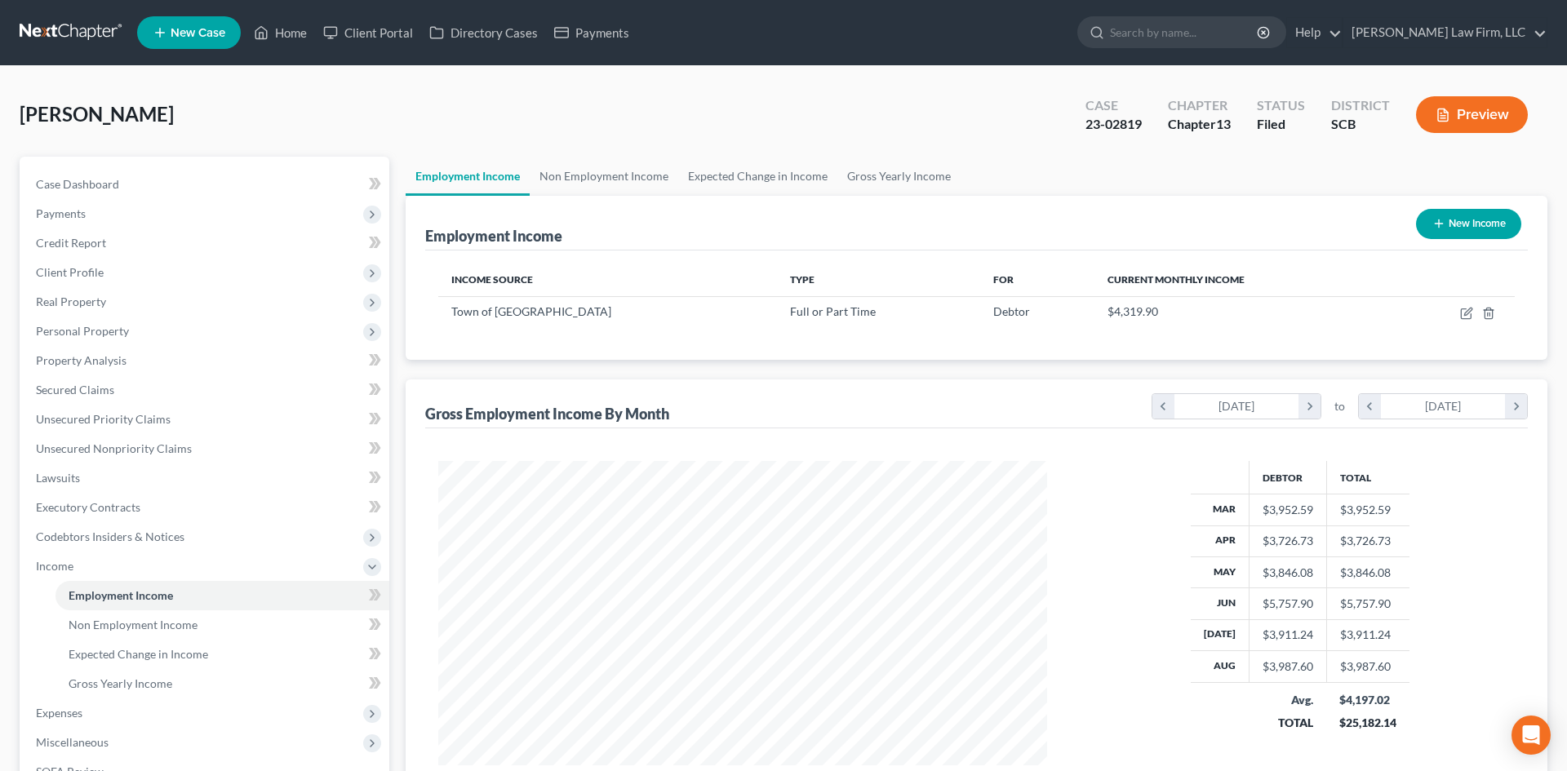
scroll to position [815924, 815587]
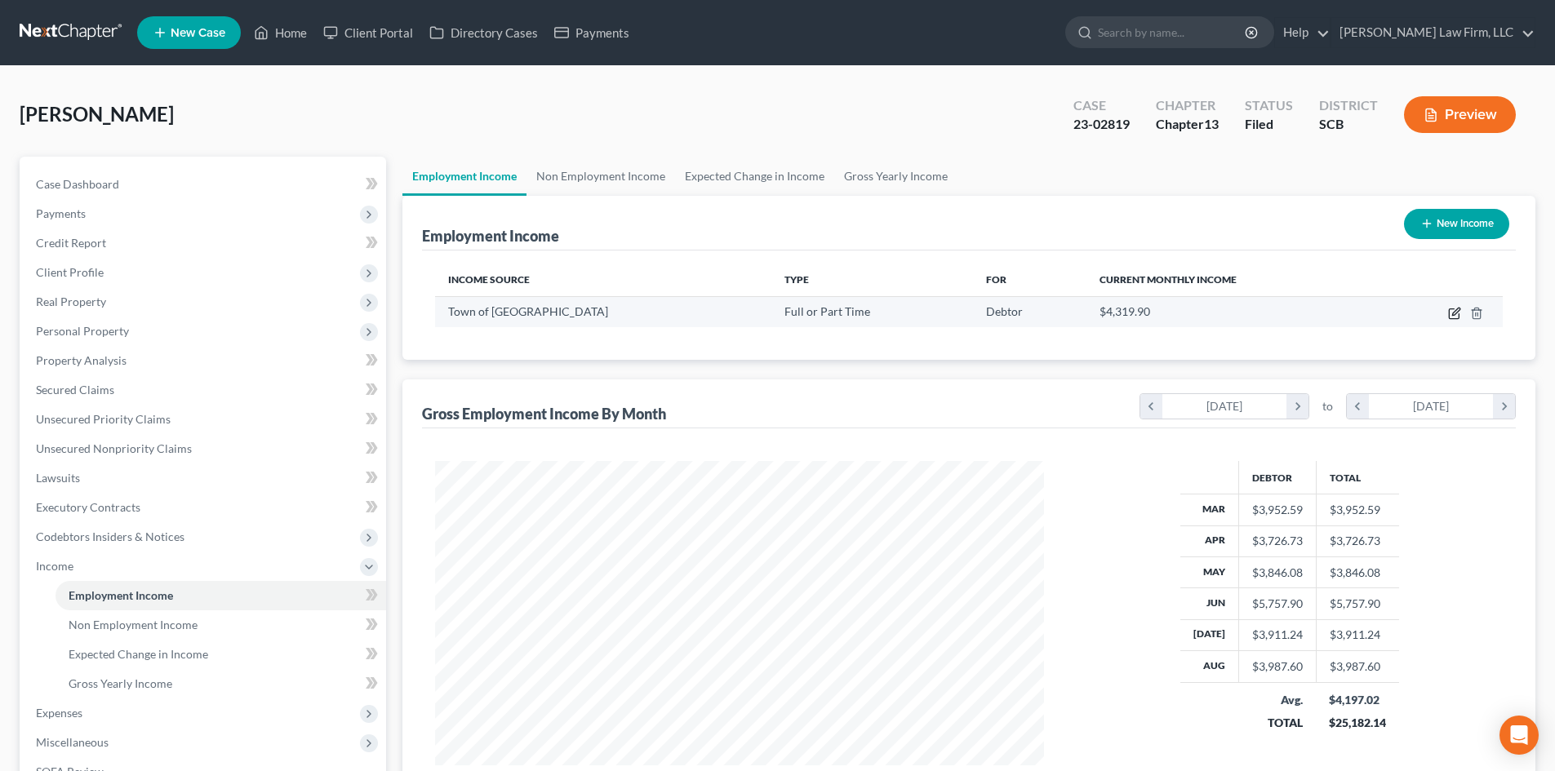
click at [1450, 311] on icon "button" at bounding box center [1454, 313] width 13 height 13
select select "0"
select select "42"
select select "2"
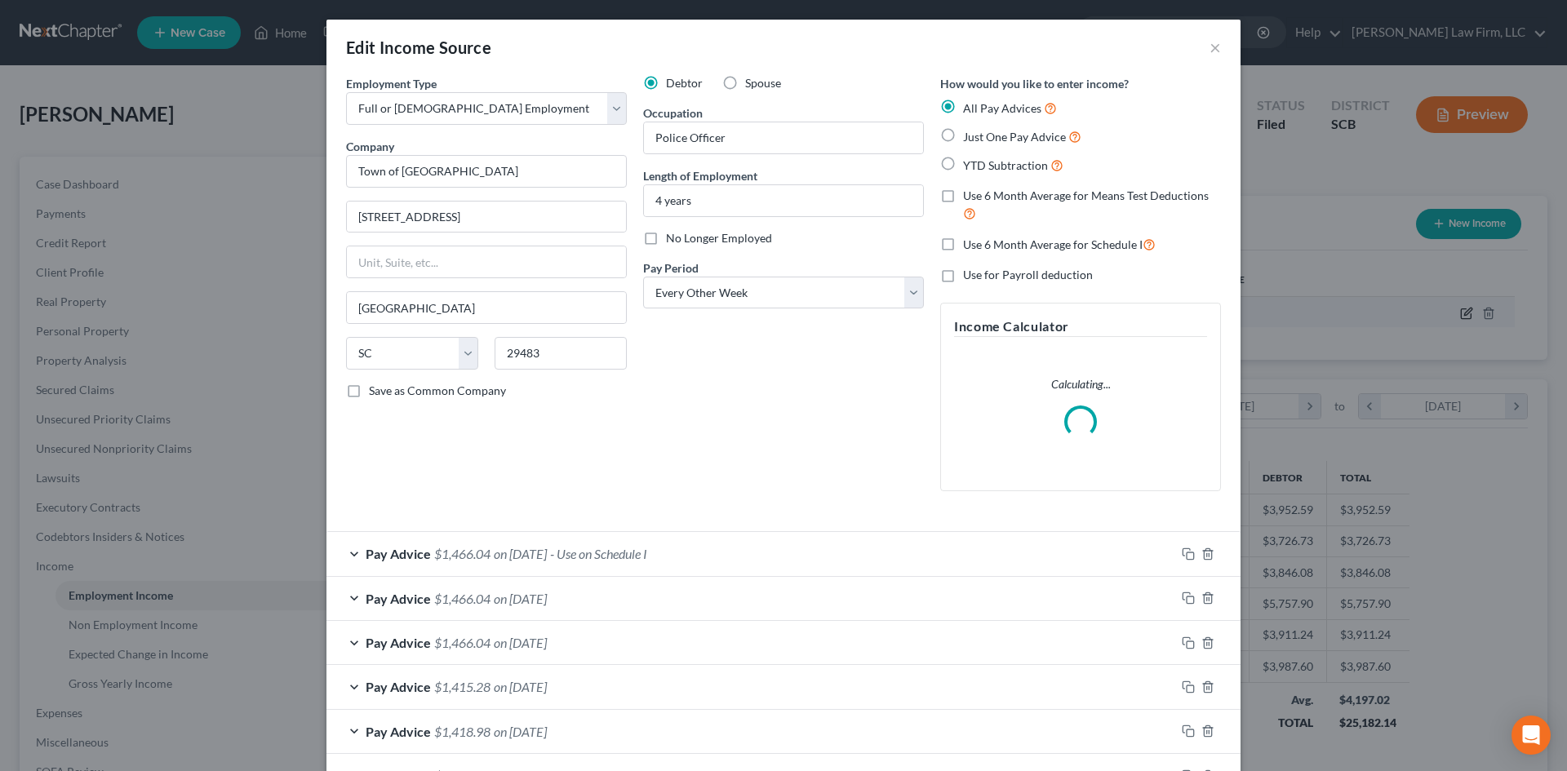
scroll to position [307, 647]
click at [666, 239] on label "No Longer Employed" at bounding box center [719, 238] width 106 height 16
click at [673, 239] on input "No Longer Employed" at bounding box center [678, 235] width 11 height 11
checkbox input "true"
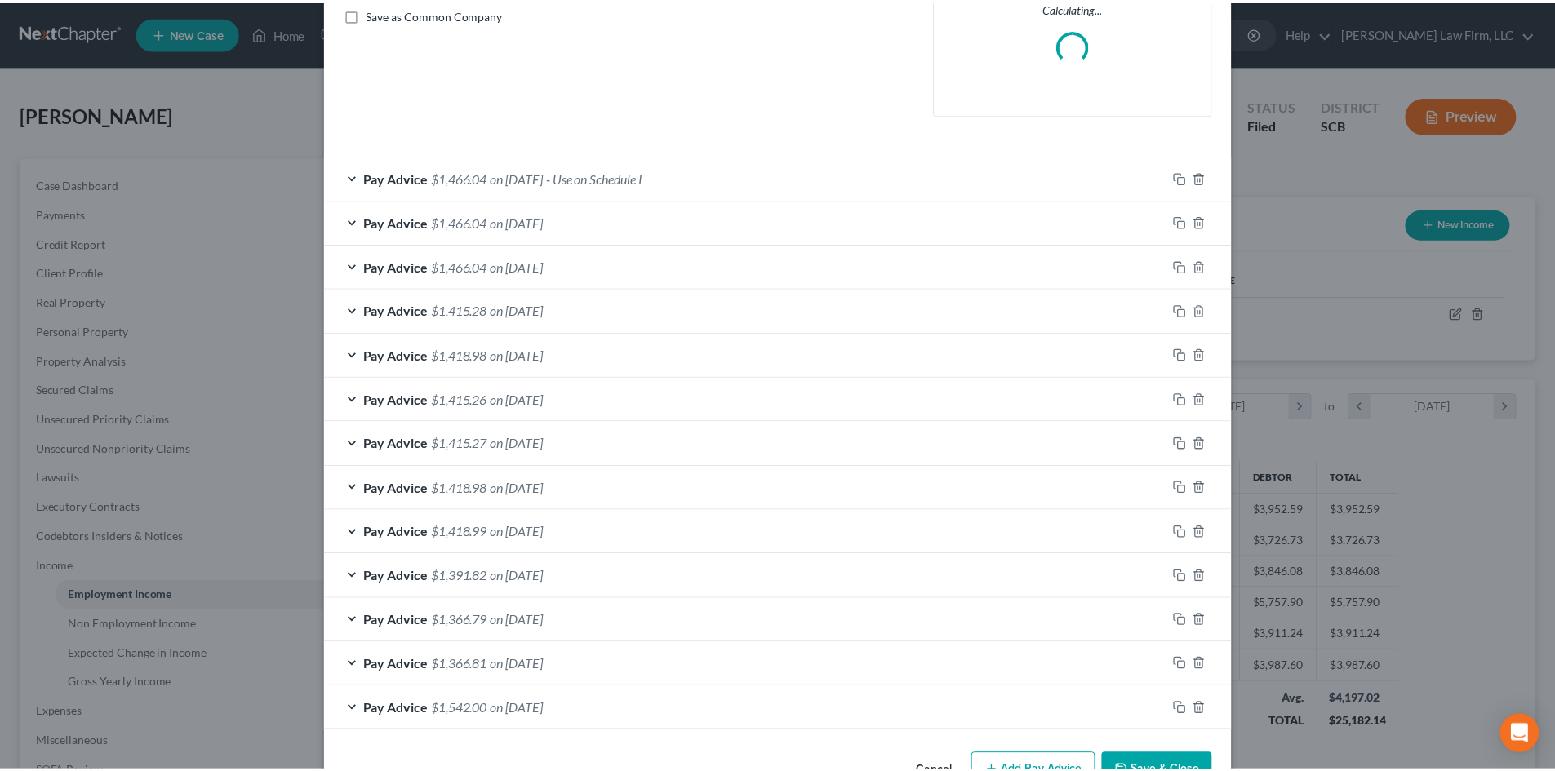
scroll to position [427, 0]
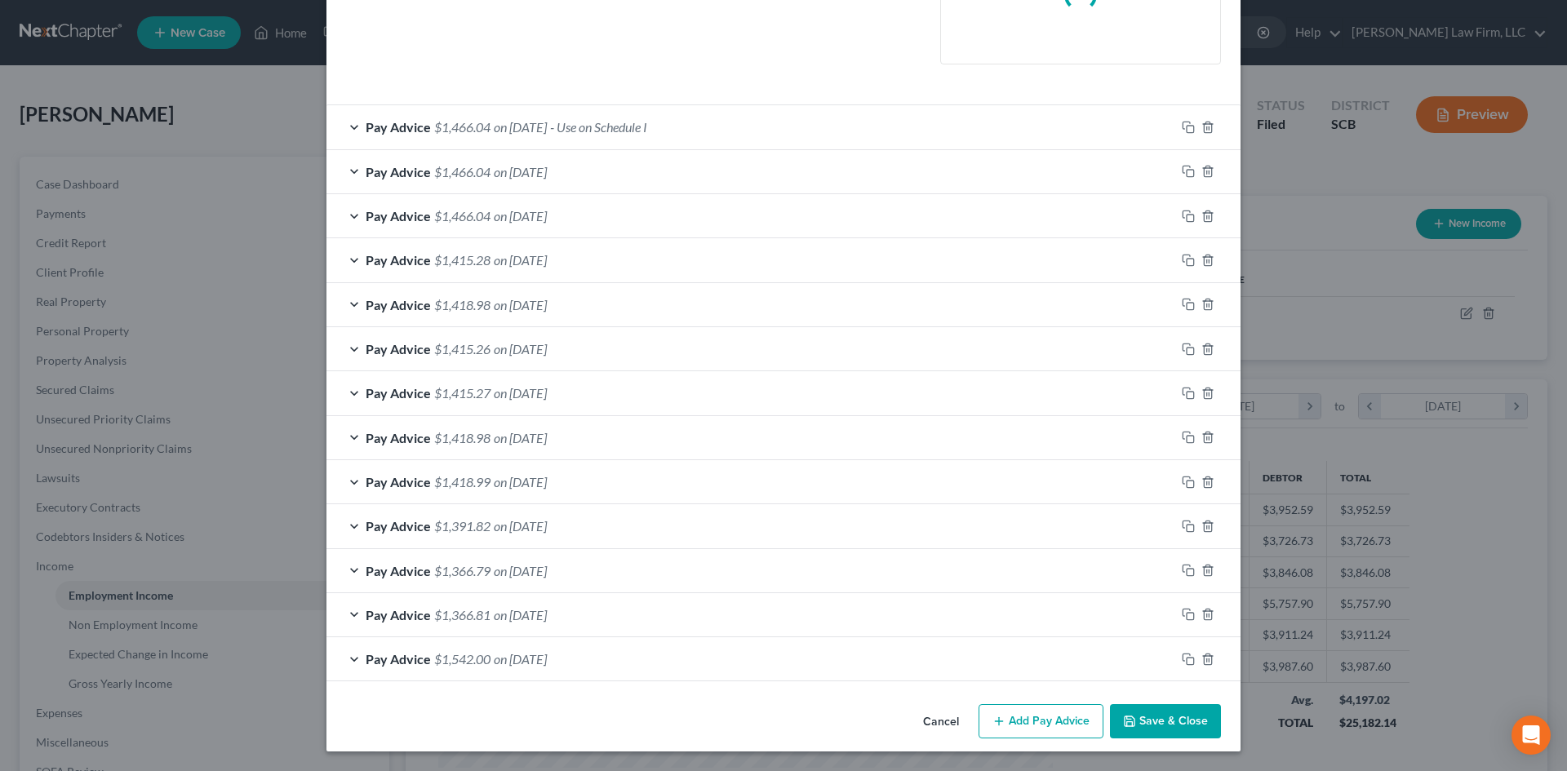
click at [1153, 727] on button "Save & Close" at bounding box center [1165, 721] width 111 height 34
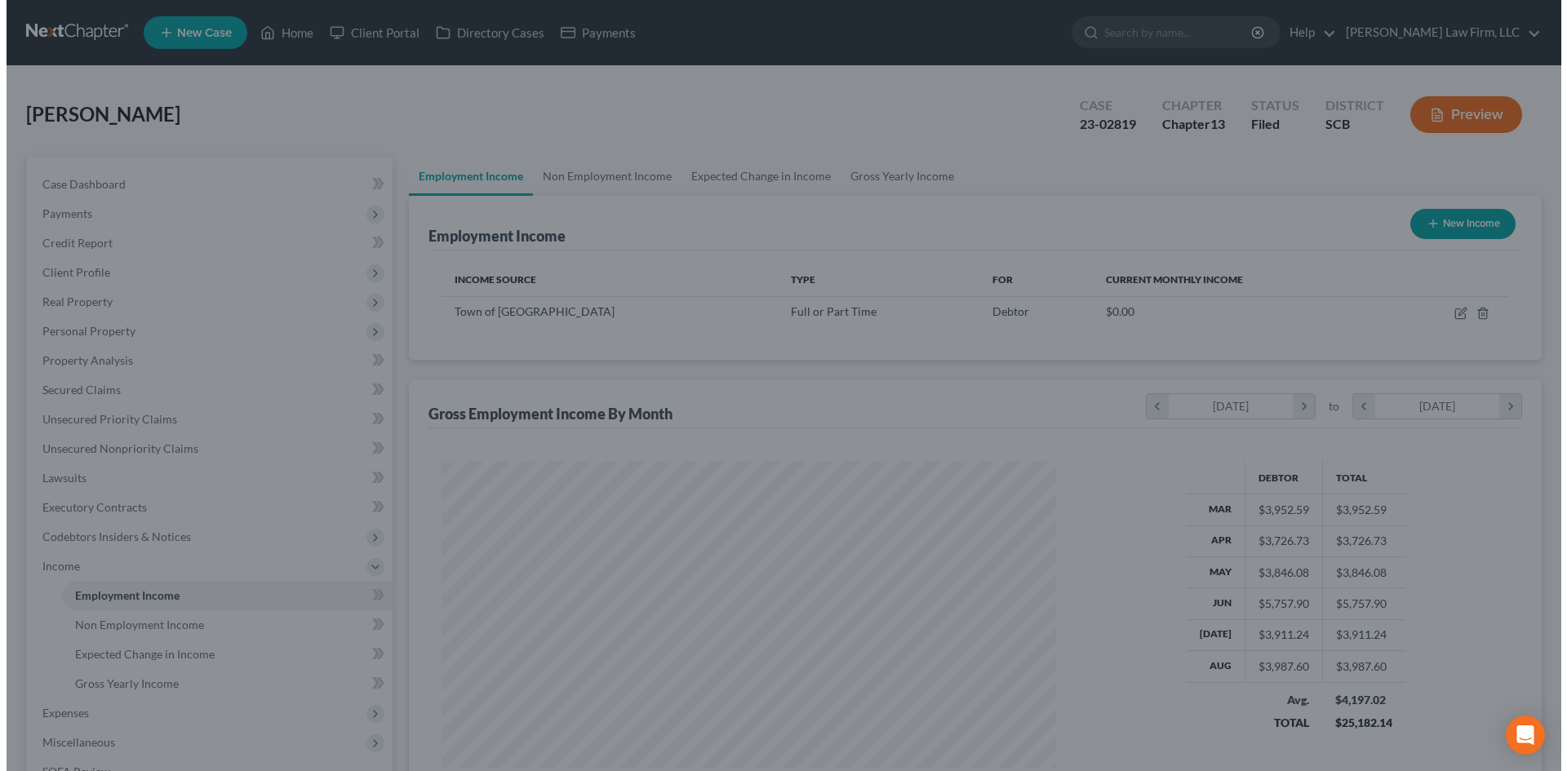
scroll to position [815924, 815587]
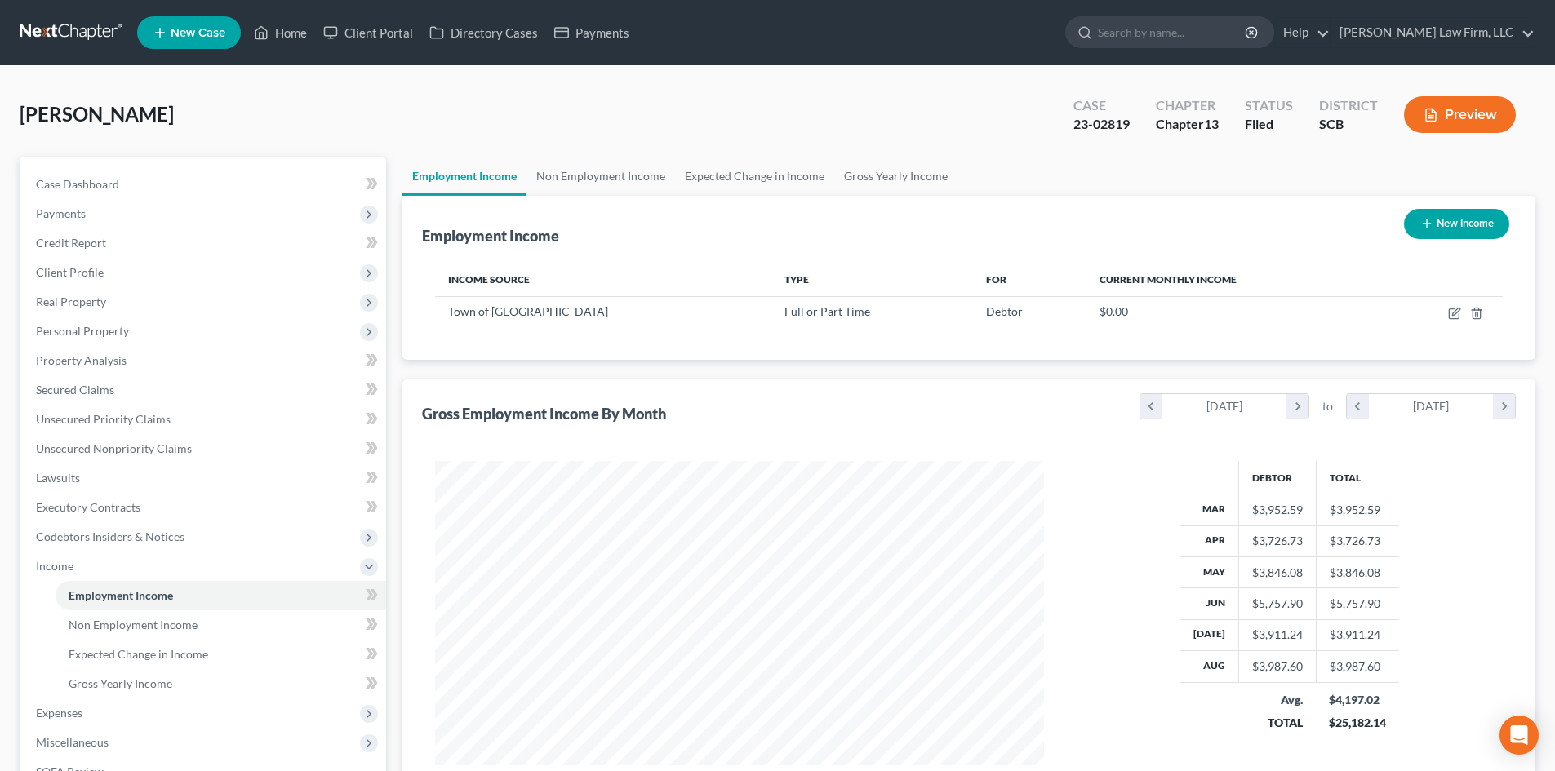
click at [1436, 222] on button "New Income" at bounding box center [1456, 224] width 105 height 30
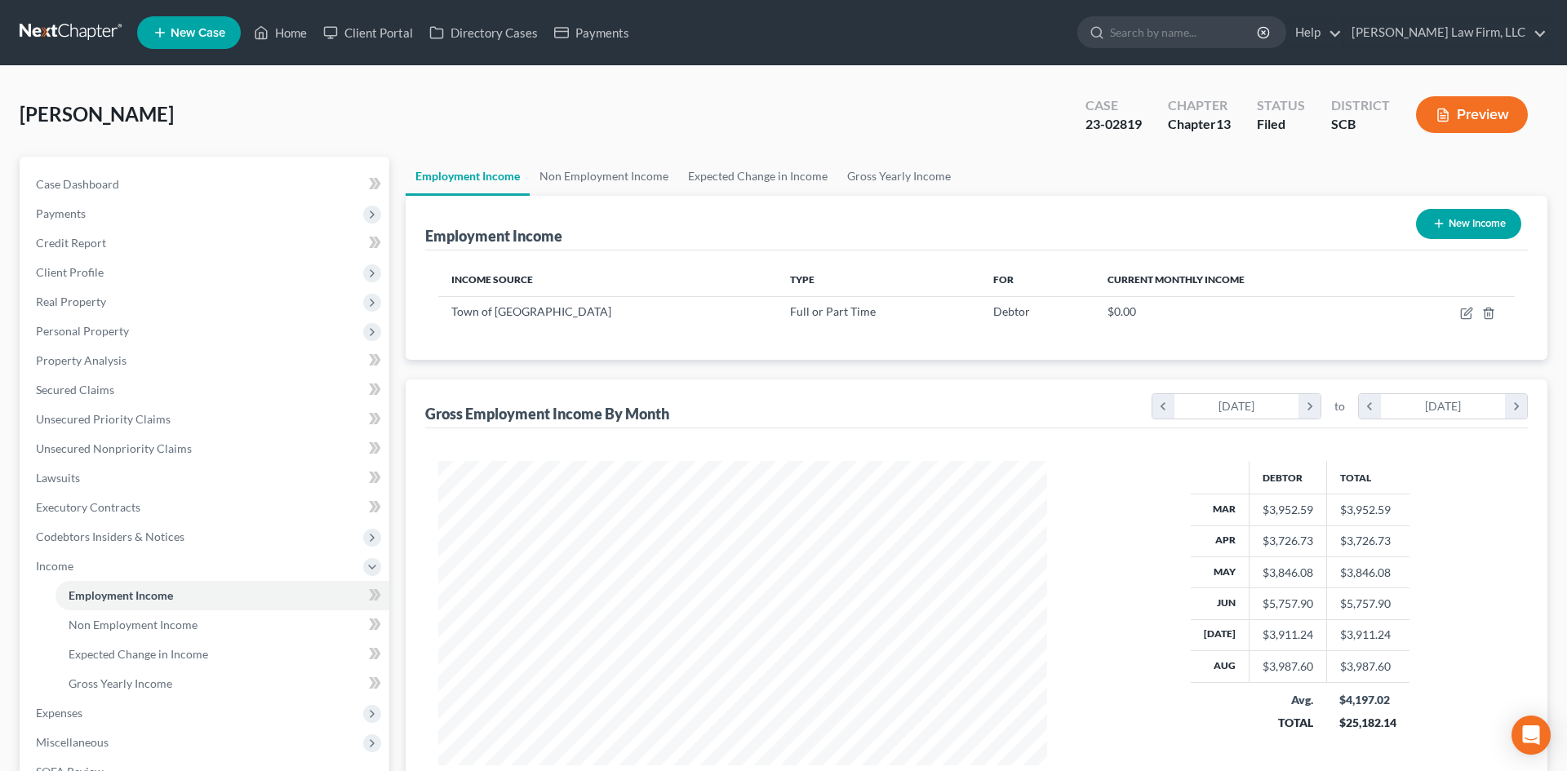
select select "0"
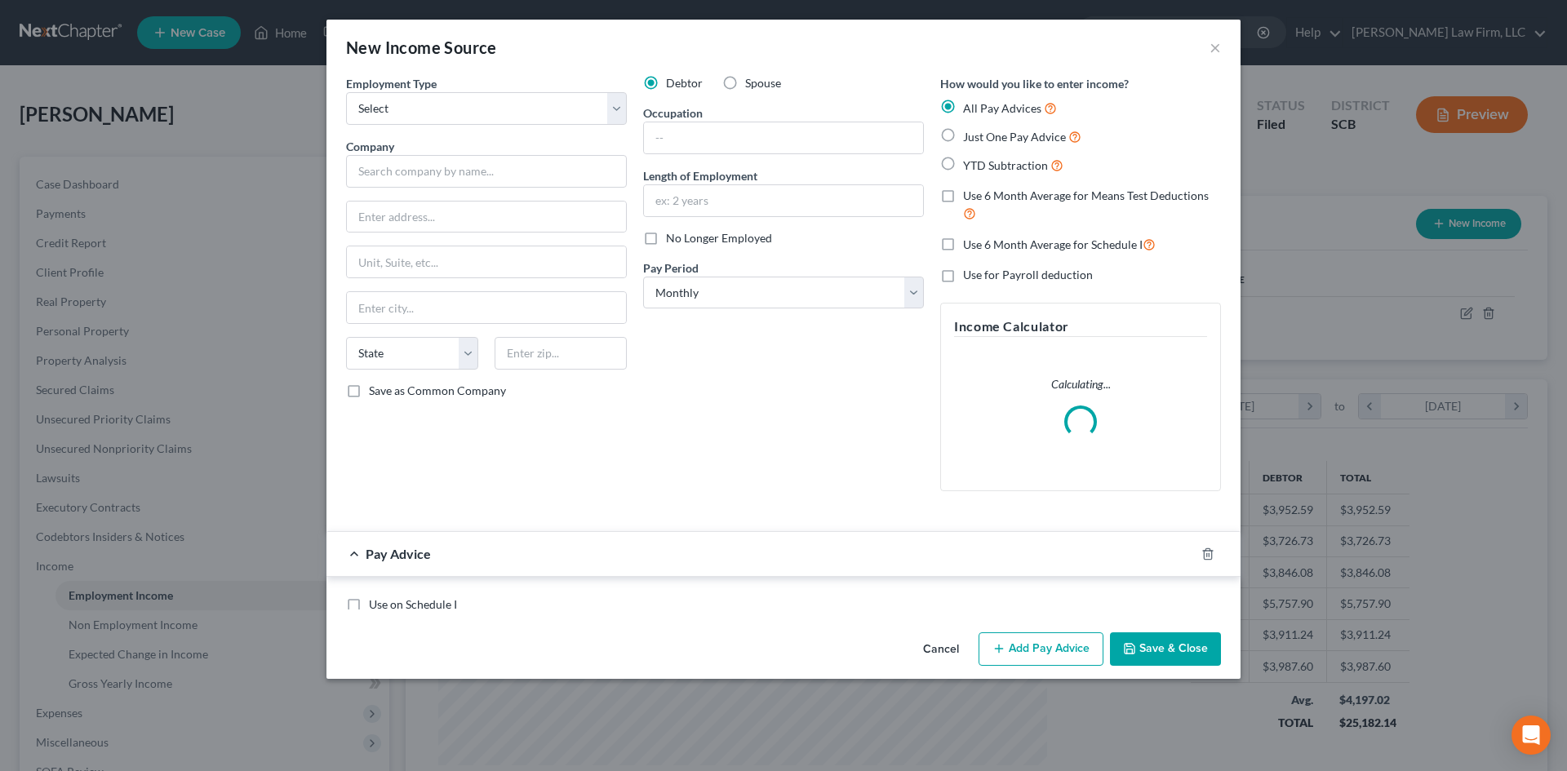
scroll to position [307, 647]
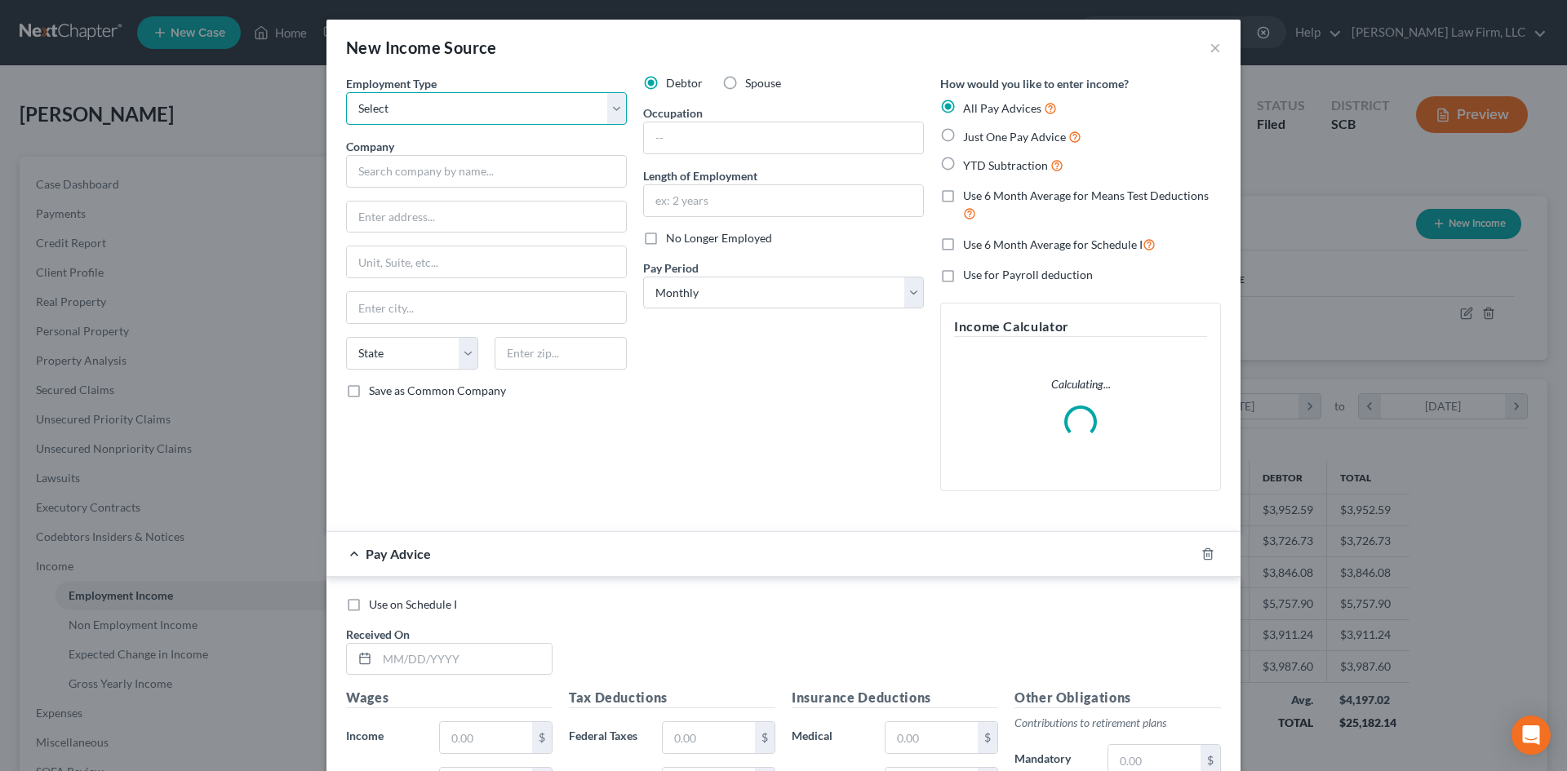
click at [453, 109] on select "Select Full or [DEMOGRAPHIC_DATA] Employment Self Employment" at bounding box center [486, 108] width 281 height 33
select select "0"
click at [346, 92] on select "Select Full or [DEMOGRAPHIC_DATA] Employment Self Employment" at bounding box center [486, 108] width 281 height 33
click at [414, 171] on input "text" at bounding box center [486, 171] width 281 height 33
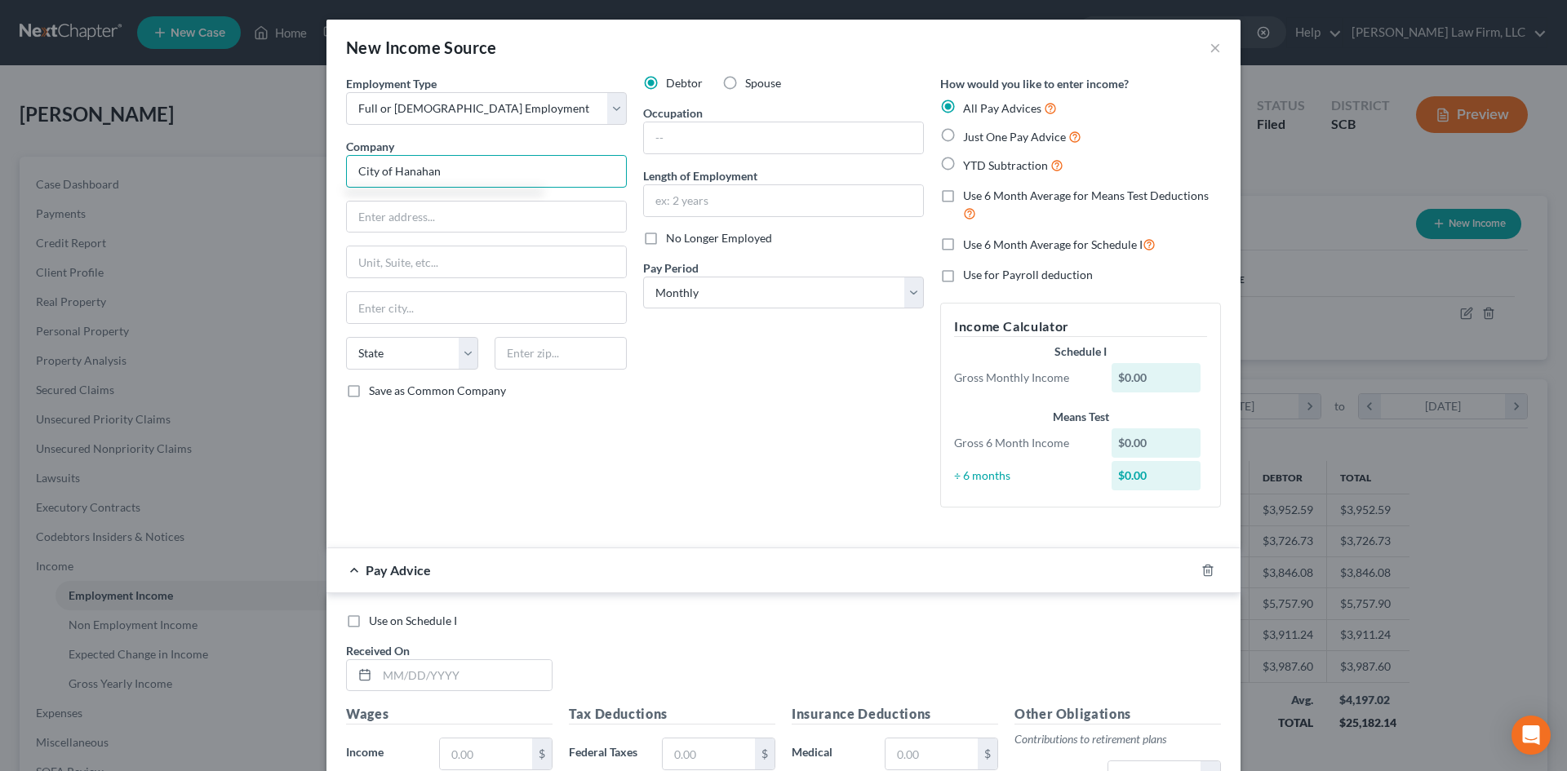
type input "City of Hanahan"
click at [396, 217] on input "text" at bounding box center [486, 217] width 279 height 31
type input "[GEOGRAPHIC_DATA][PERSON_NAME][PERSON_NAME]"
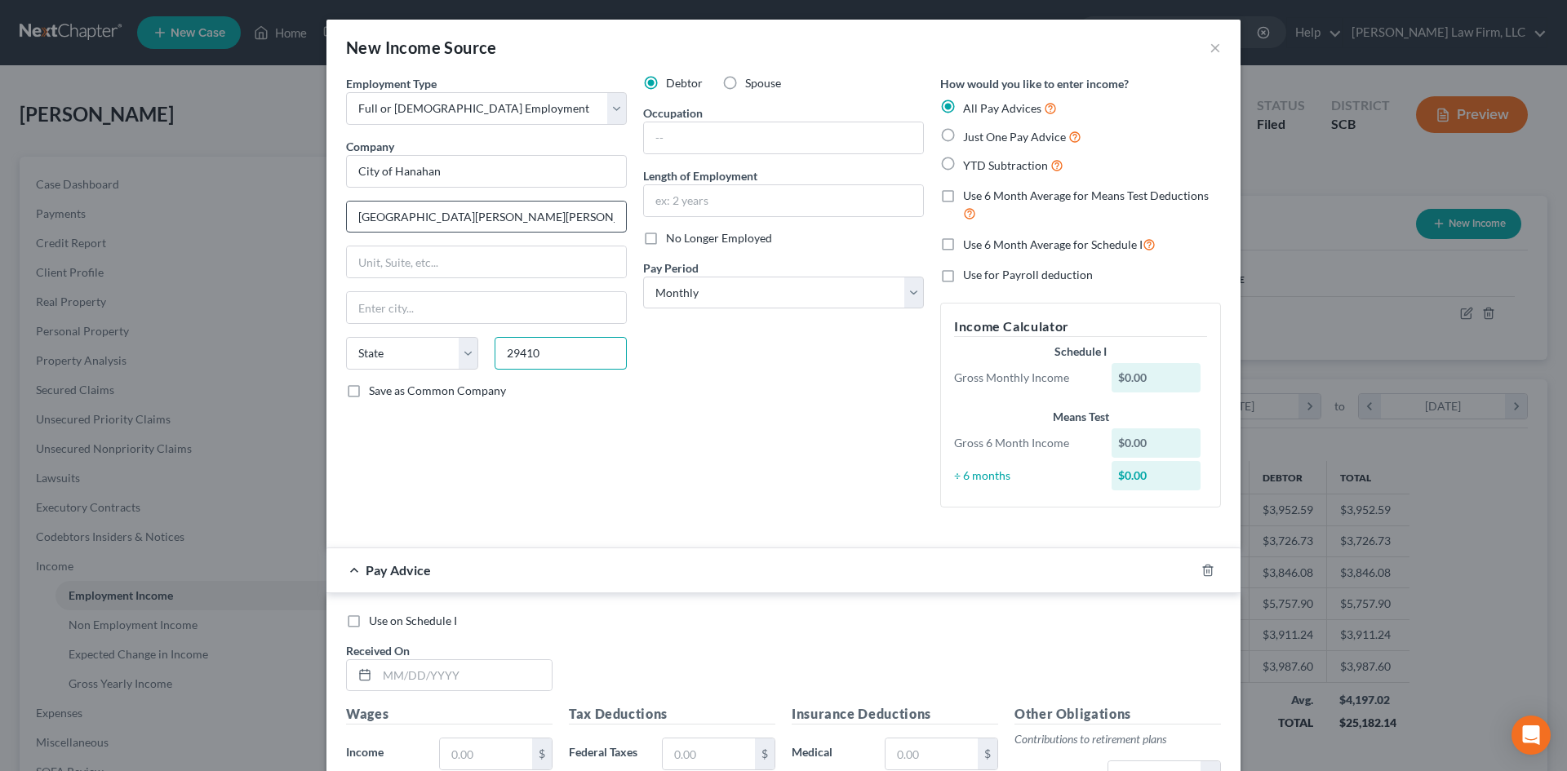
type input "29410"
type input "[GEOGRAPHIC_DATA]"
select select "42"
click at [415, 310] on input "[GEOGRAPHIC_DATA]" at bounding box center [486, 307] width 279 height 31
drag, startPoint x: 415, startPoint y: 310, endPoint x: 295, endPoint y: 314, distance: 120.1
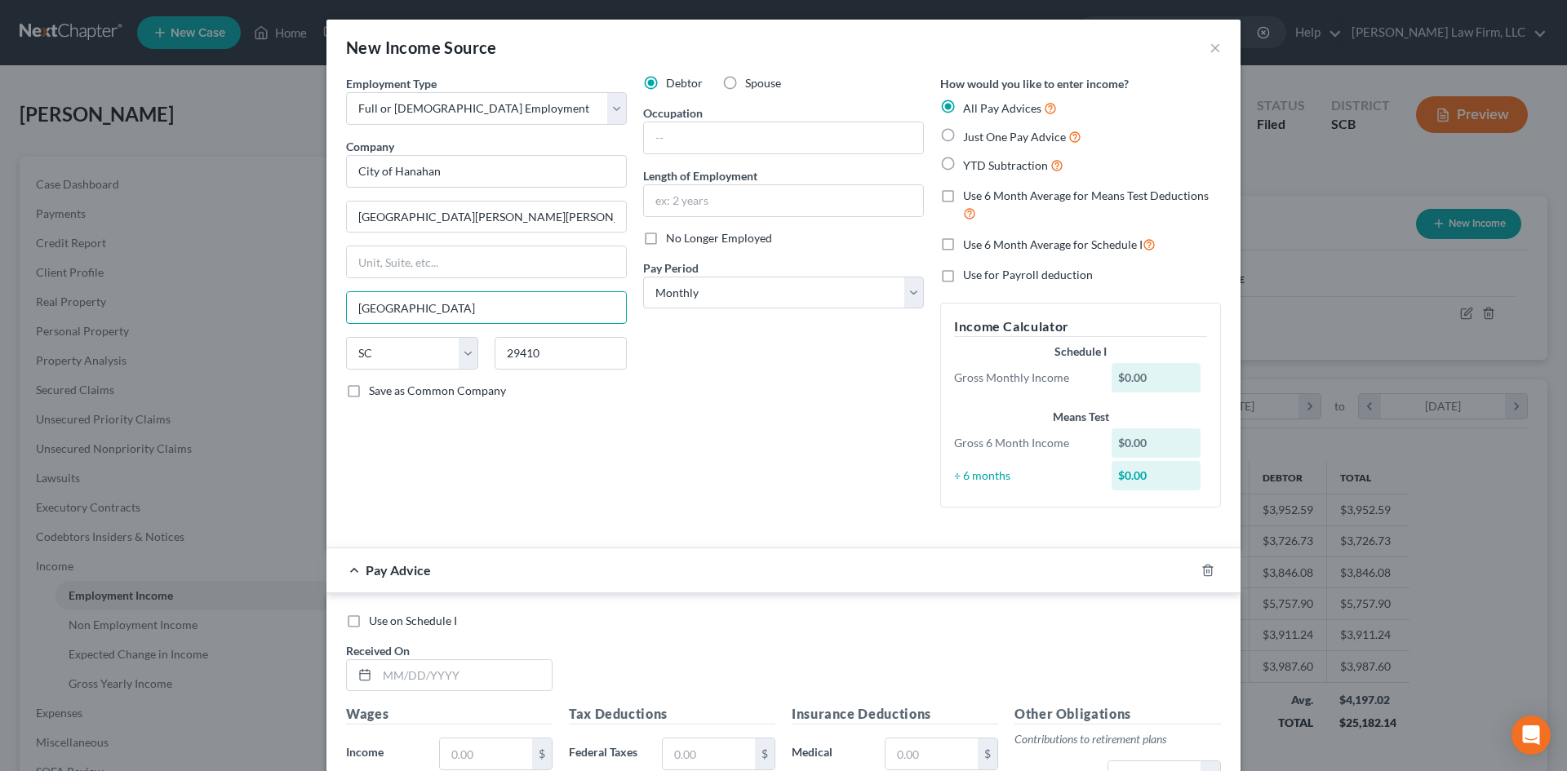
click at [297, 314] on div "New Income Source × Employment Type * Select Full or [DEMOGRAPHIC_DATA] Employm…" at bounding box center [783, 385] width 1567 height 771
type input "[PERSON_NAME]"
click at [744, 202] on input "text" at bounding box center [783, 200] width 279 height 31
type input "NEED"
click at [737, 143] on input "text" at bounding box center [783, 137] width 279 height 31
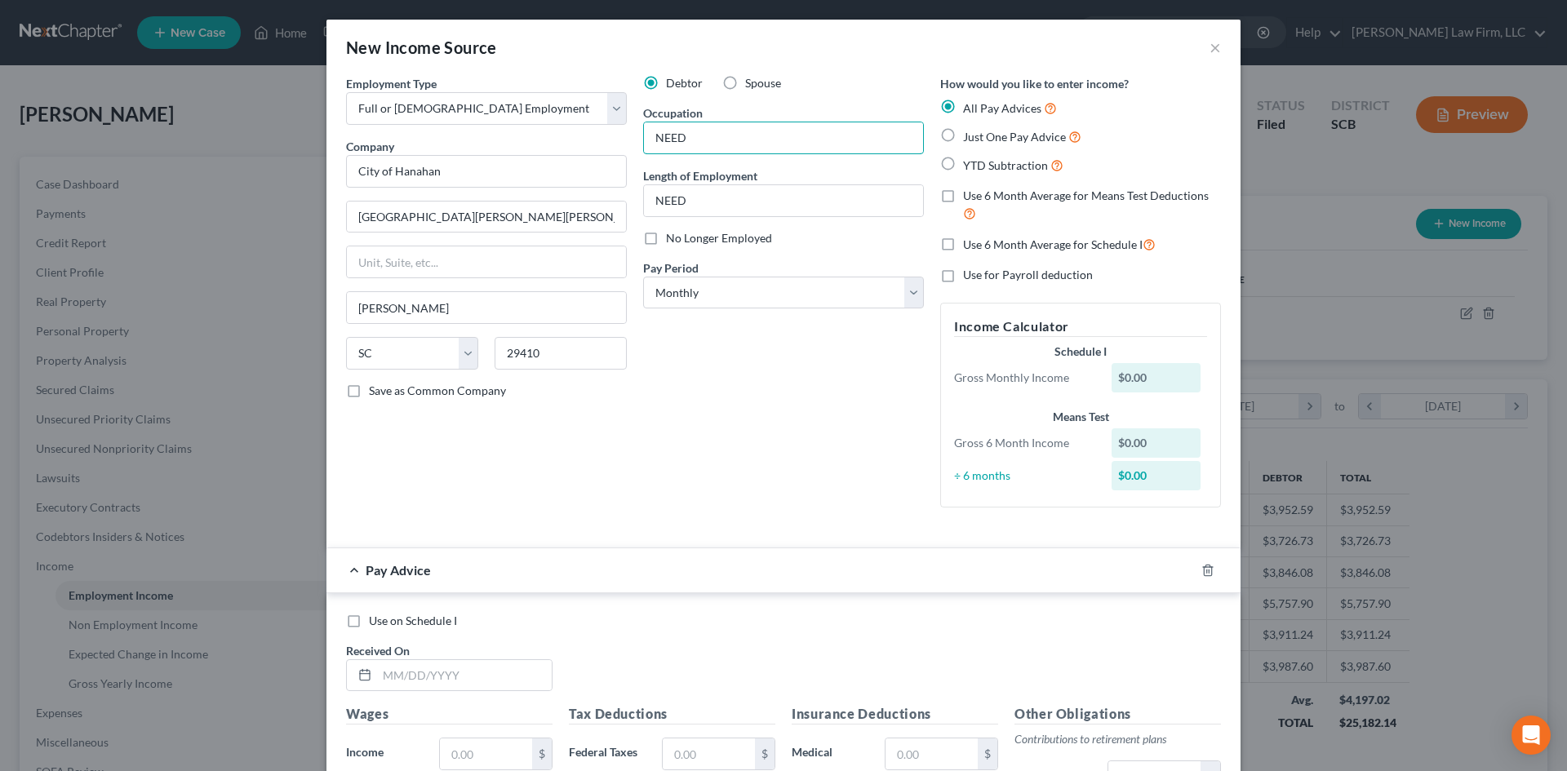
type input "NEED"
click at [744, 443] on div "Debtor Spouse Occupation NEED Length of Employment NEED No Longer Employed Pay …" at bounding box center [783, 298] width 297 height 446
click at [707, 288] on select "Select Monthly Twice Monthly Every Other Week Weekly" at bounding box center [783, 293] width 281 height 33
select select "2"
click at [643, 277] on select "Select Monthly Twice Monthly Every Other Week Weekly" at bounding box center [783, 293] width 281 height 33
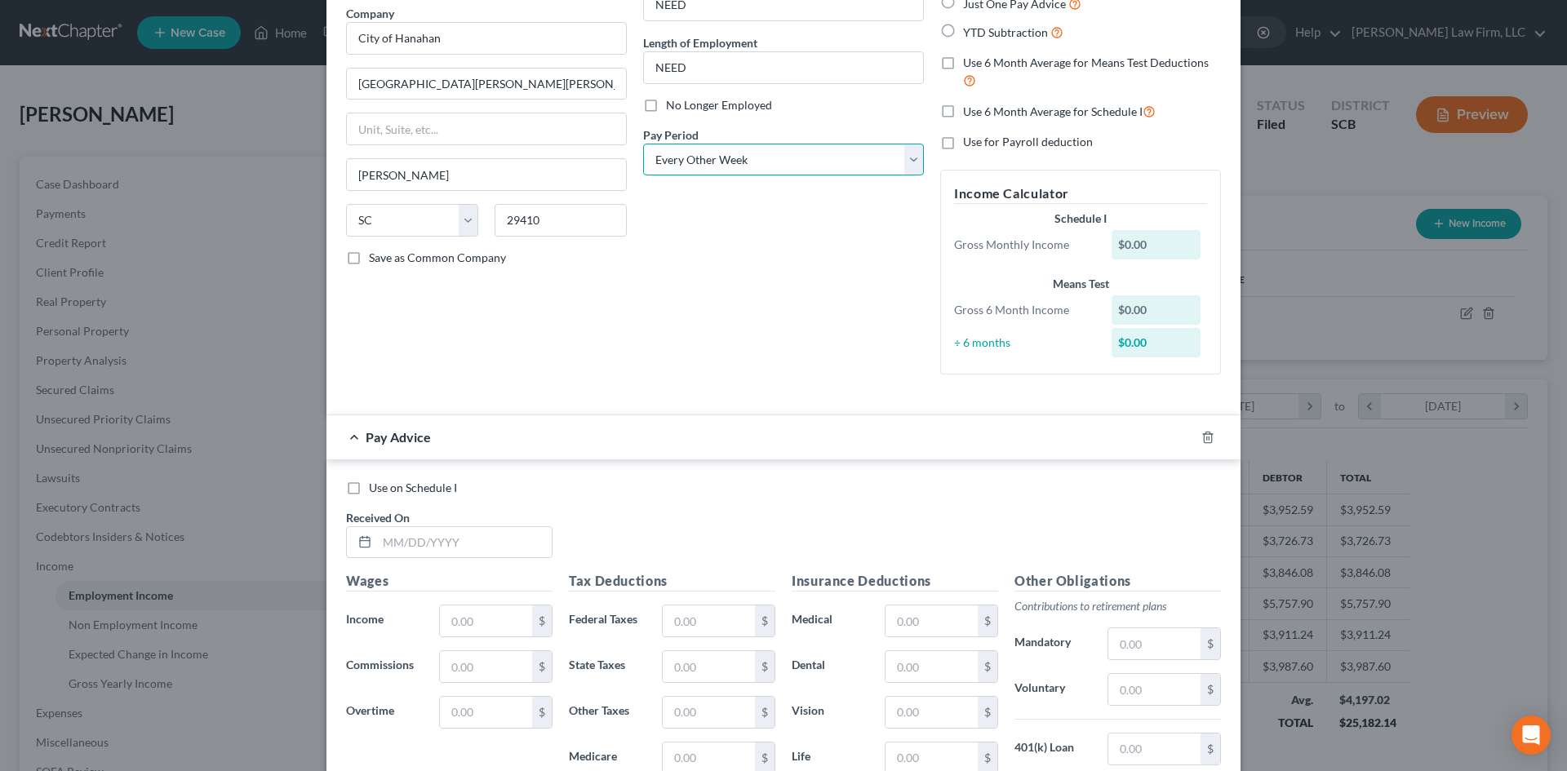
scroll to position [245, 0]
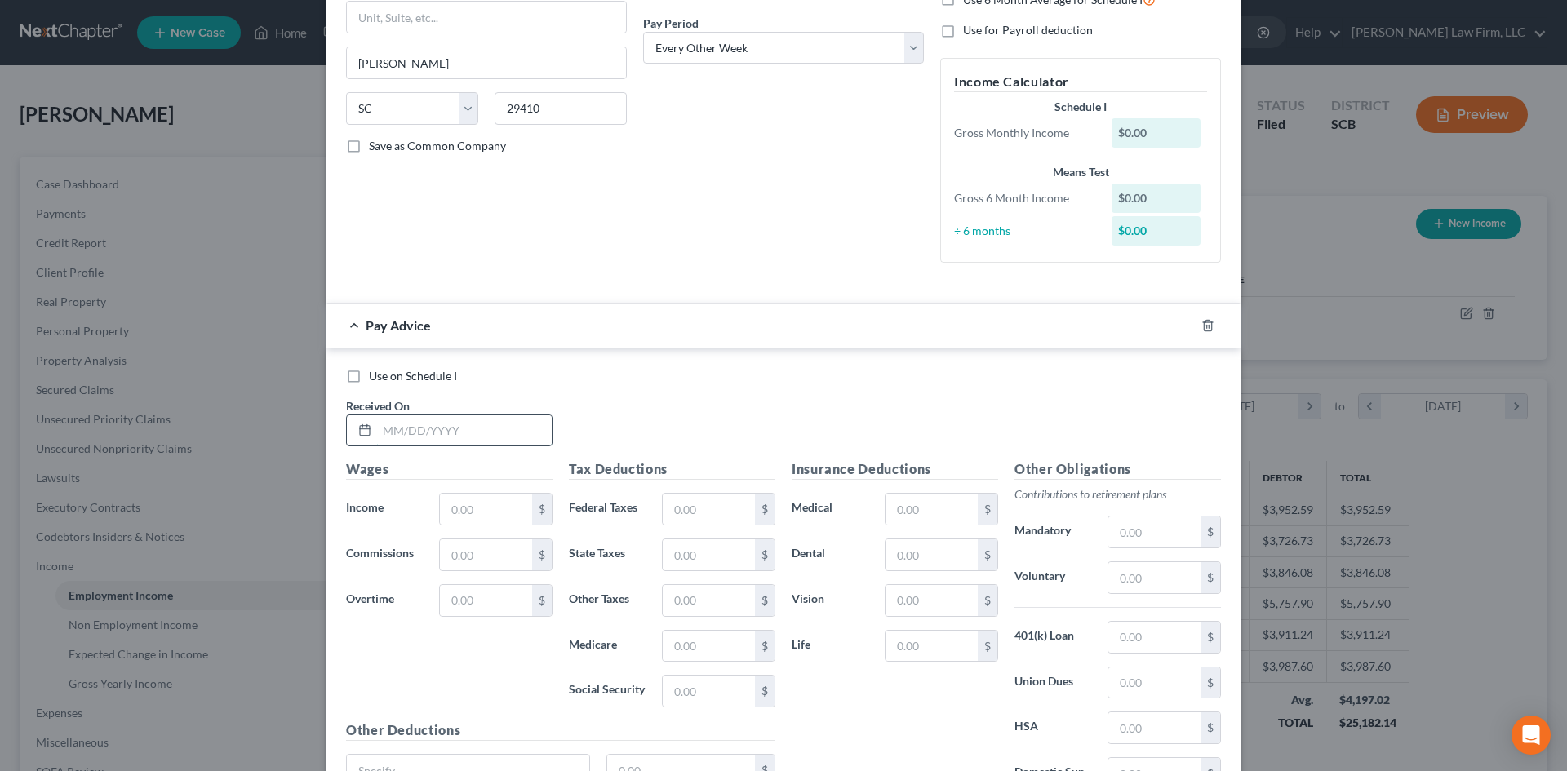
click at [459, 425] on input "text" at bounding box center [464, 430] width 175 height 31
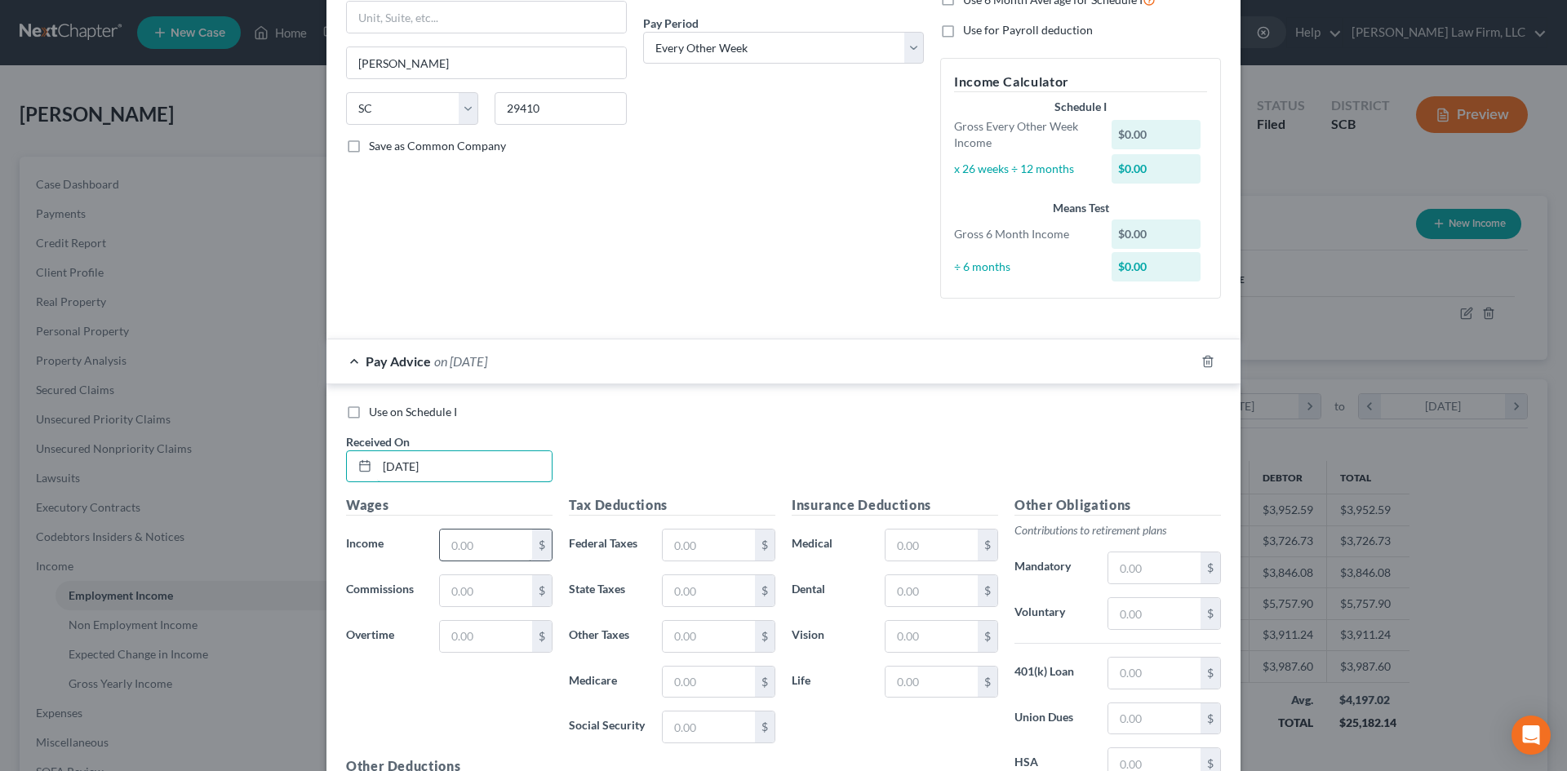
type input "[DATE]"
click at [468, 551] on input "text" at bounding box center [486, 545] width 92 height 31
type input "2,758.39"
click at [713, 536] on input "text" at bounding box center [709, 545] width 92 height 31
type input "380.21"
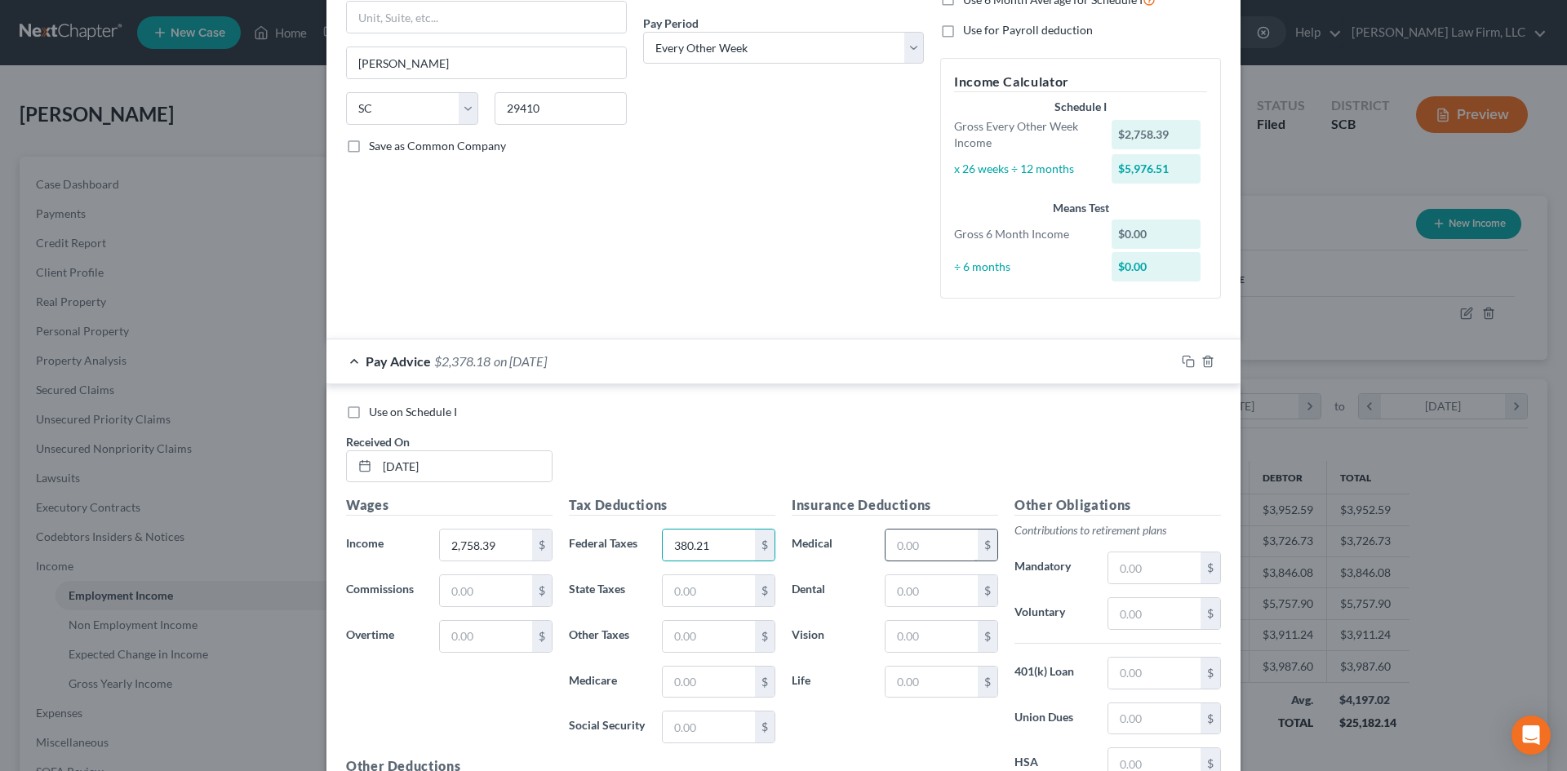
click at [946, 538] on input "text" at bounding box center [932, 545] width 92 height 31
type input "17.55"
click at [916, 686] on input "text" at bounding box center [932, 682] width 92 height 31
type input "4"
click at [1136, 569] on input "text" at bounding box center [1154, 568] width 92 height 31
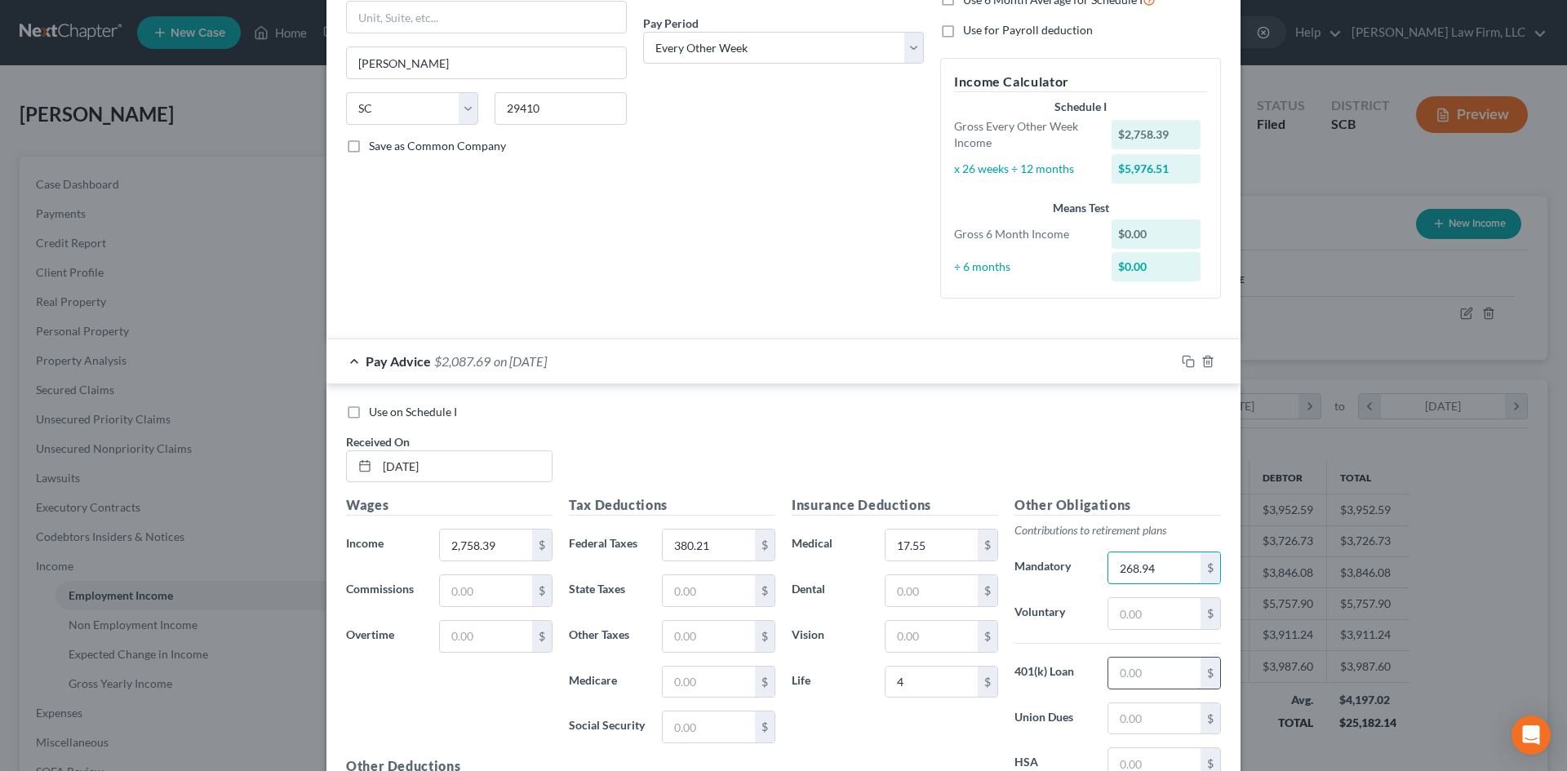
type input "268.94"
click at [1139, 670] on input "text" at bounding box center [1154, 673] width 92 height 31
click at [1130, 612] on input "text" at bounding box center [1154, 613] width 92 height 31
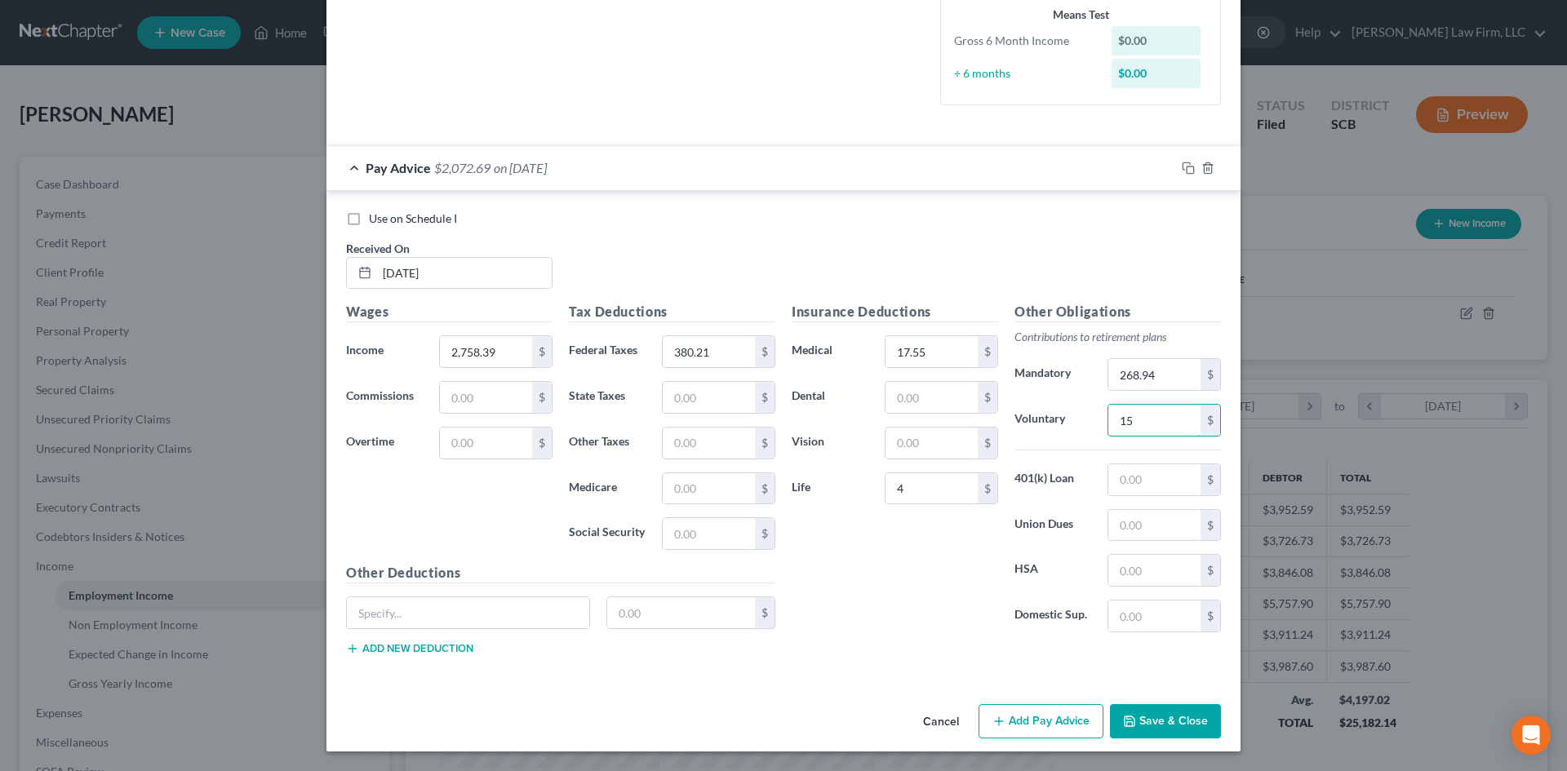
scroll to position [30, 0]
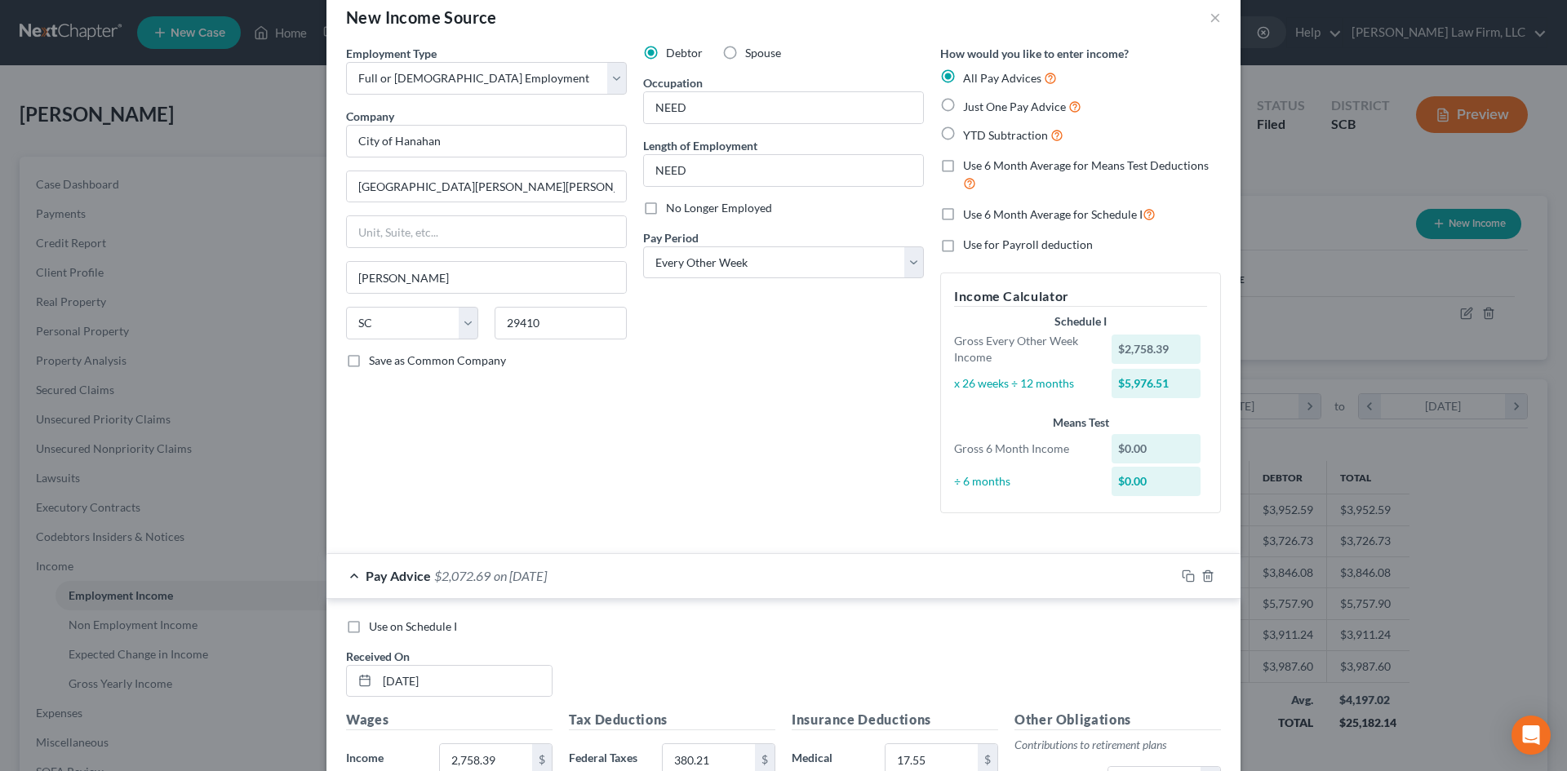
type input "15"
click at [963, 106] on label "Just One Pay Advice" at bounding box center [1022, 106] width 118 height 19
click at [970, 106] on input "Just One Pay Advice" at bounding box center [975, 102] width 11 height 11
radio input "true"
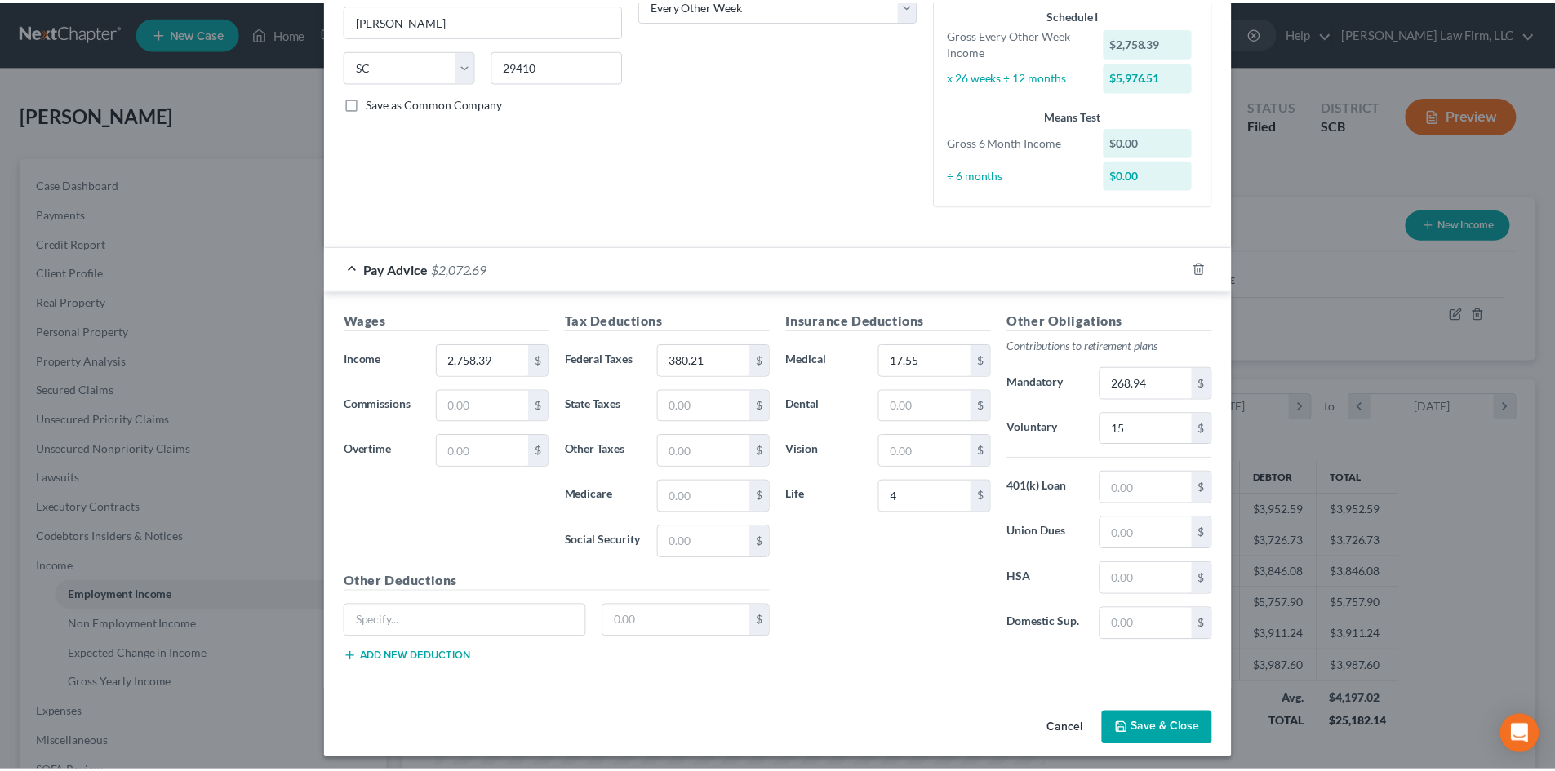
scroll to position [295, 0]
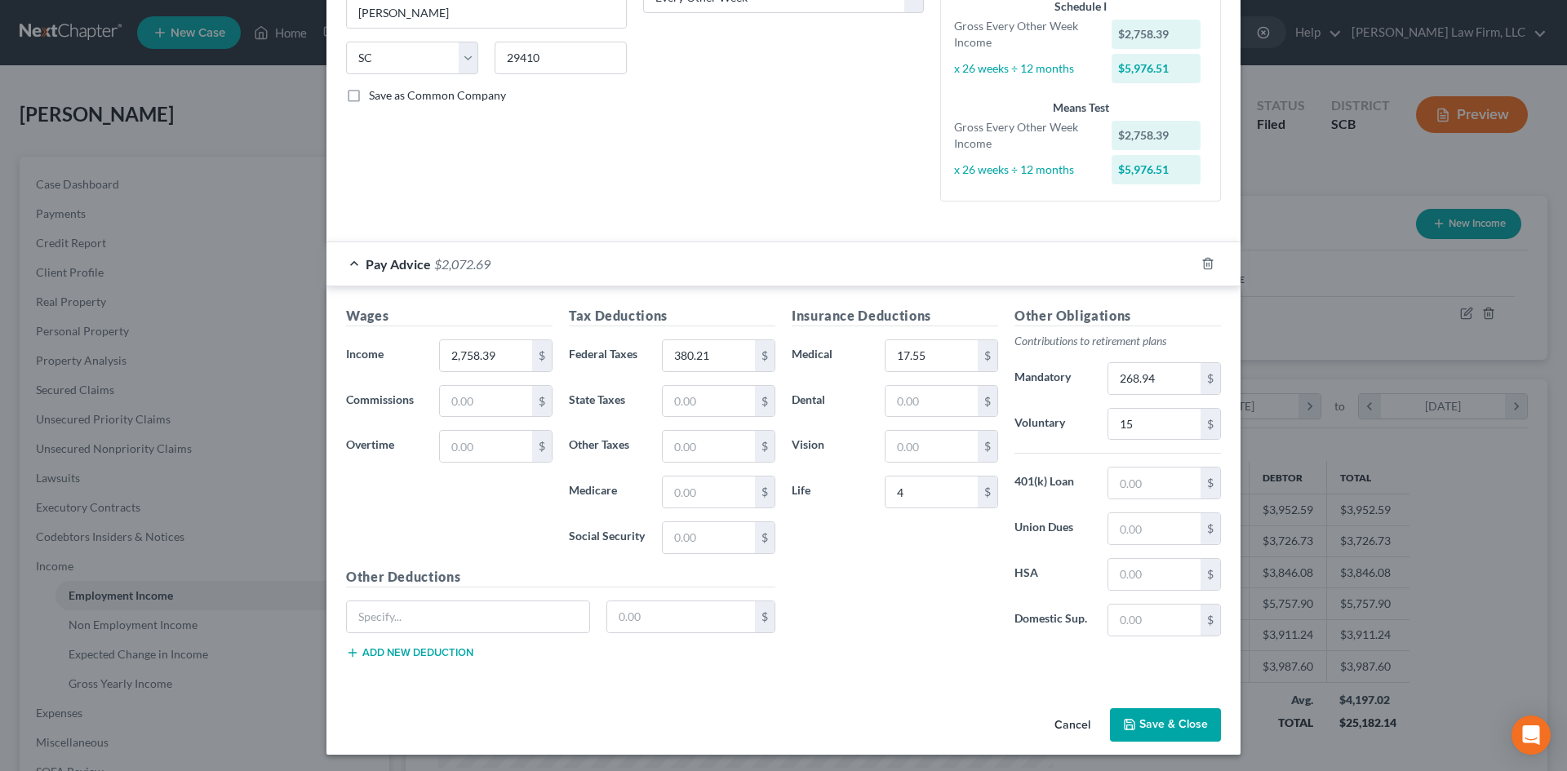
click at [1148, 722] on button "Save & Close" at bounding box center [1165, 725] width 111 height 34
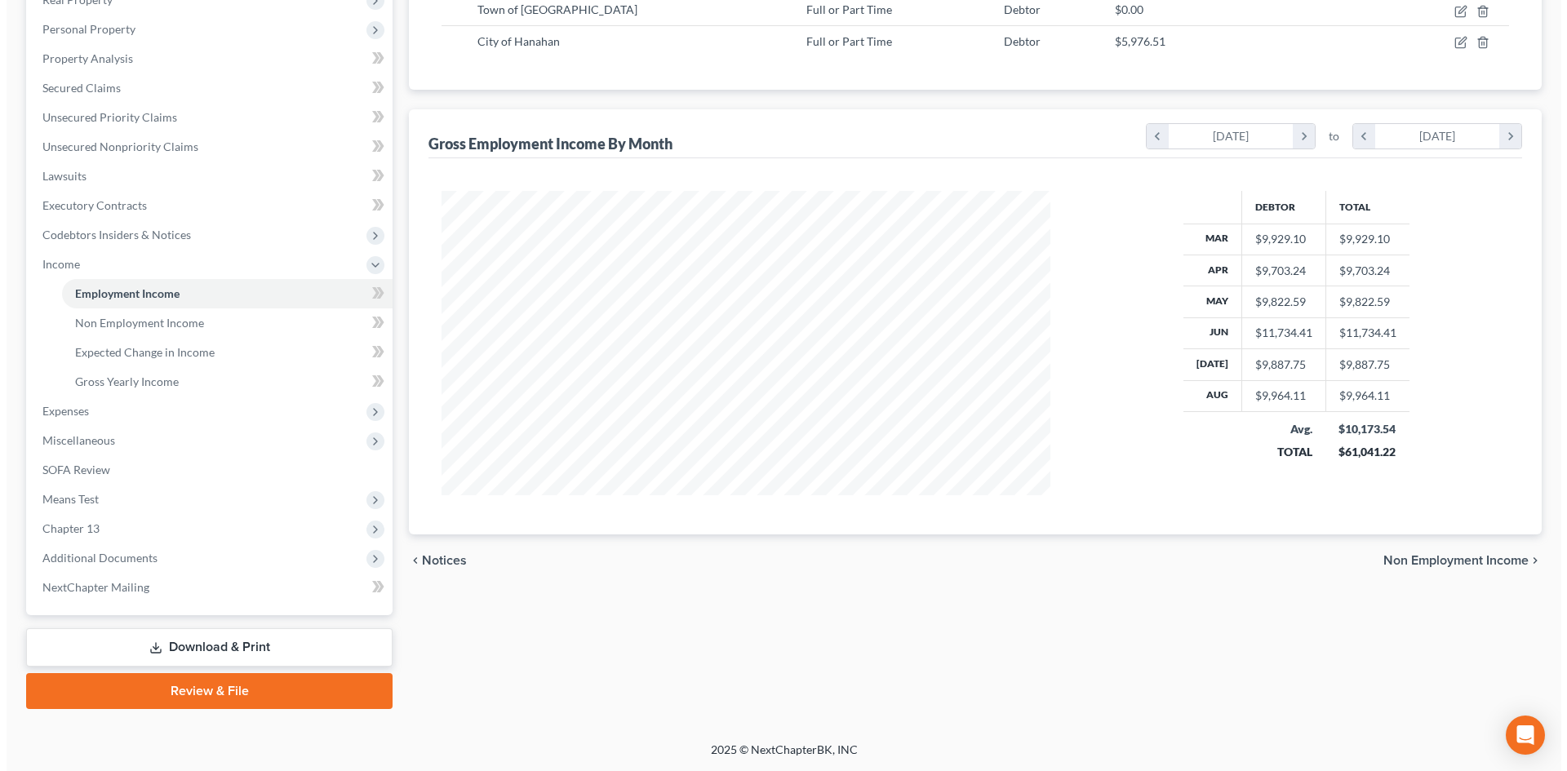
scroll to position [0, 0]
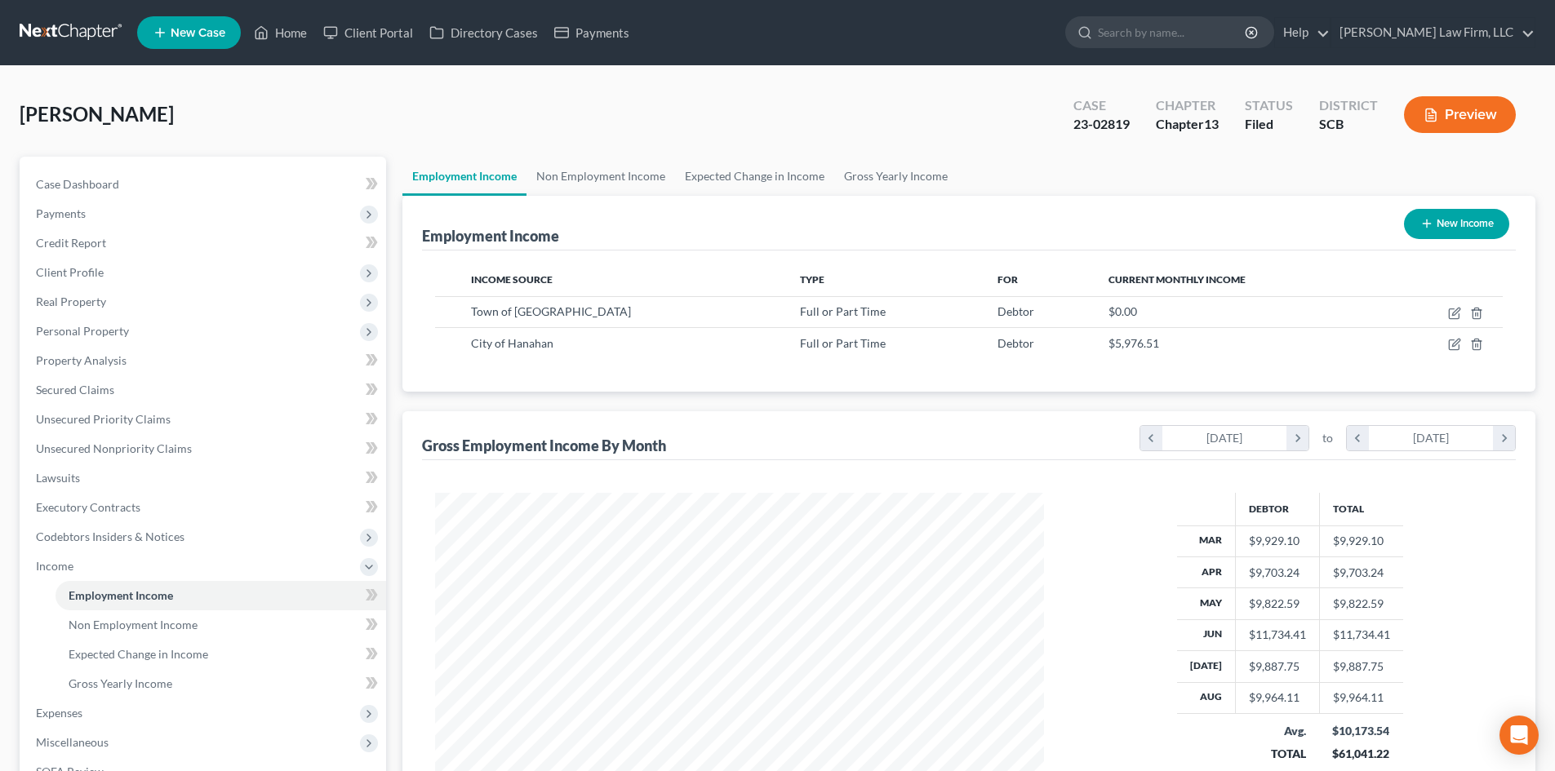
click at [1472, 122] on button "Preview" at bounding box center [1460, 114] width 112 height 37
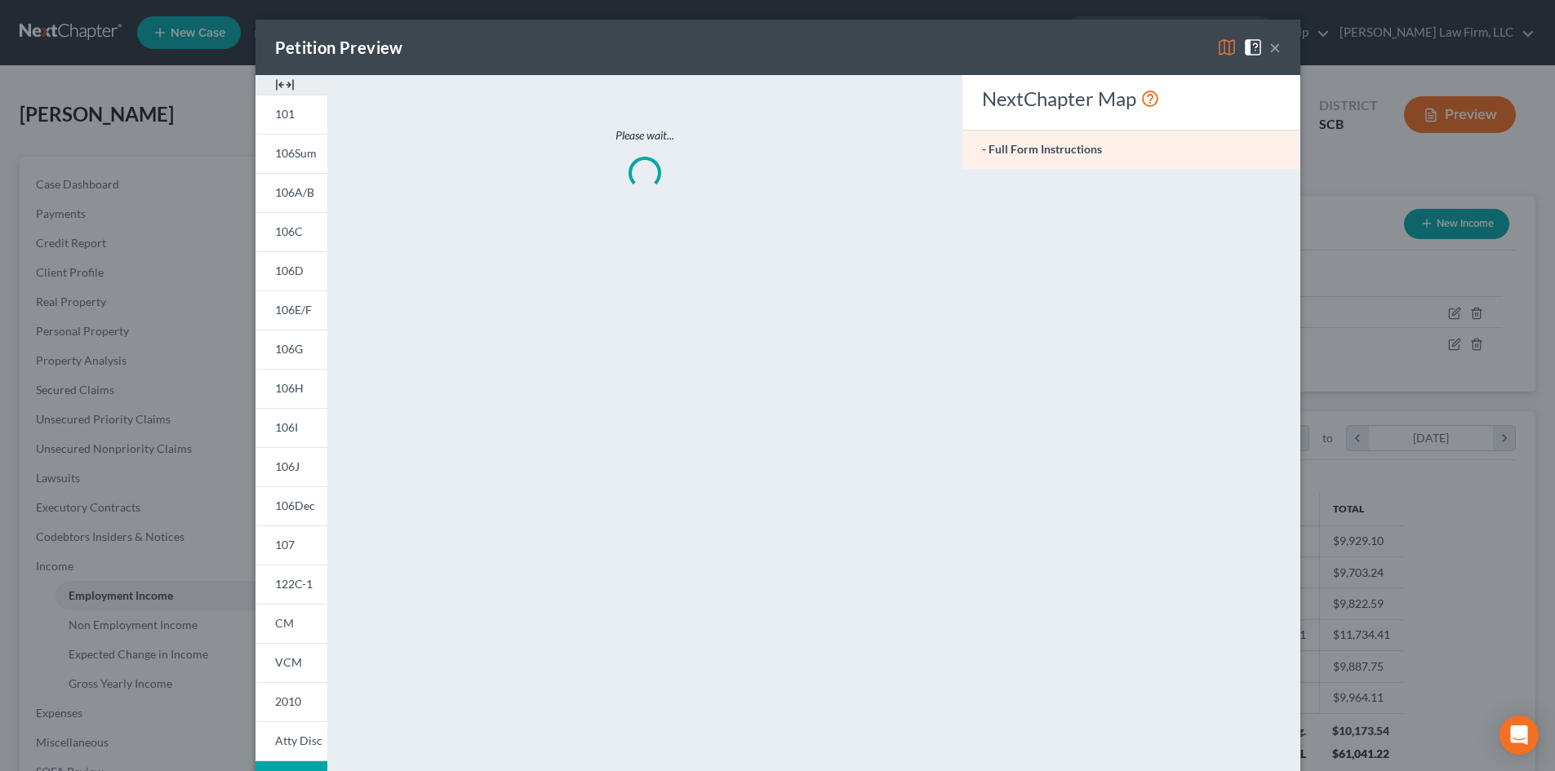
scroll to position [307, 647]
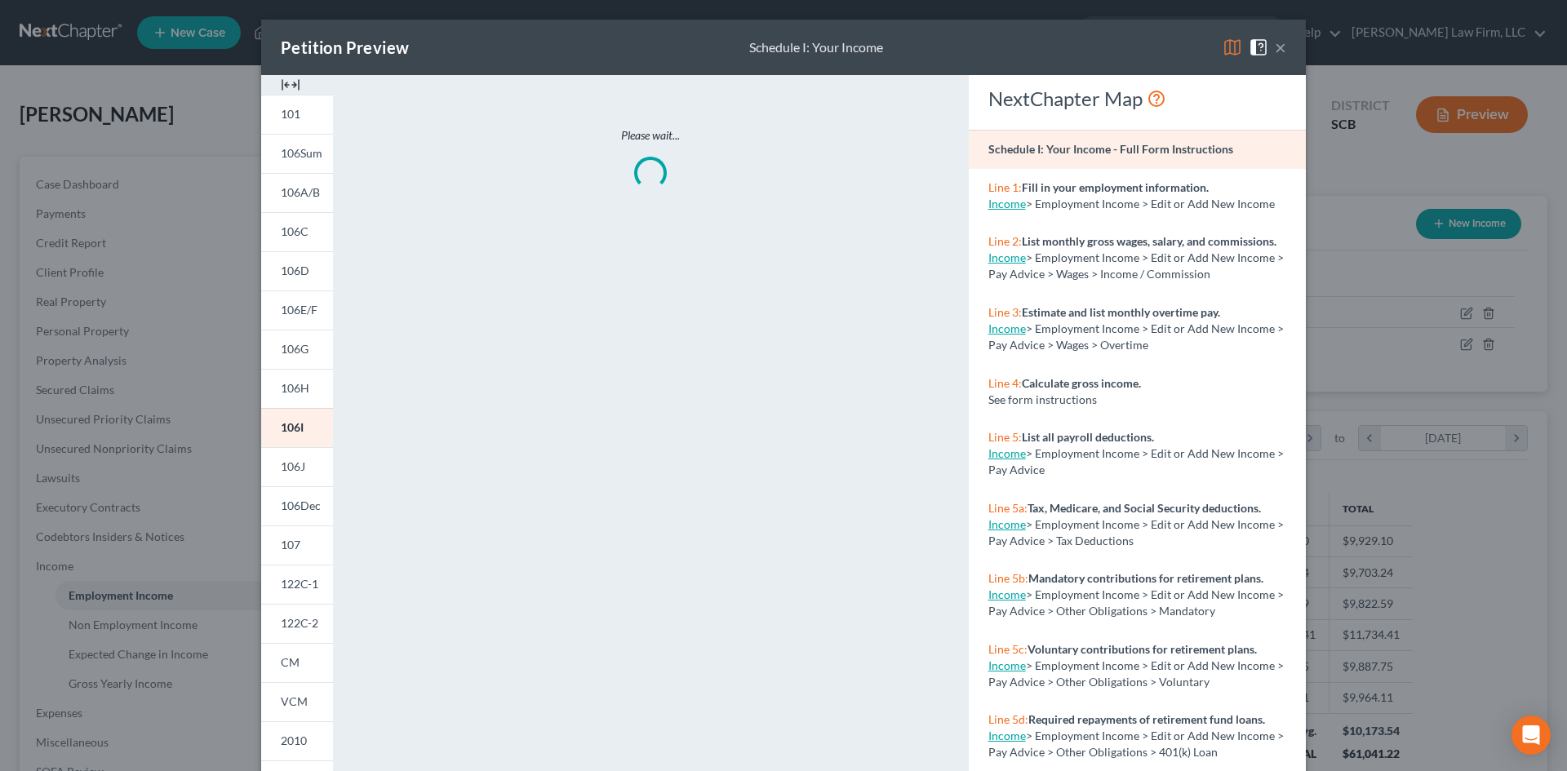
click at [282, 82] on img at bounding box center [291, 85] width 20 height 20
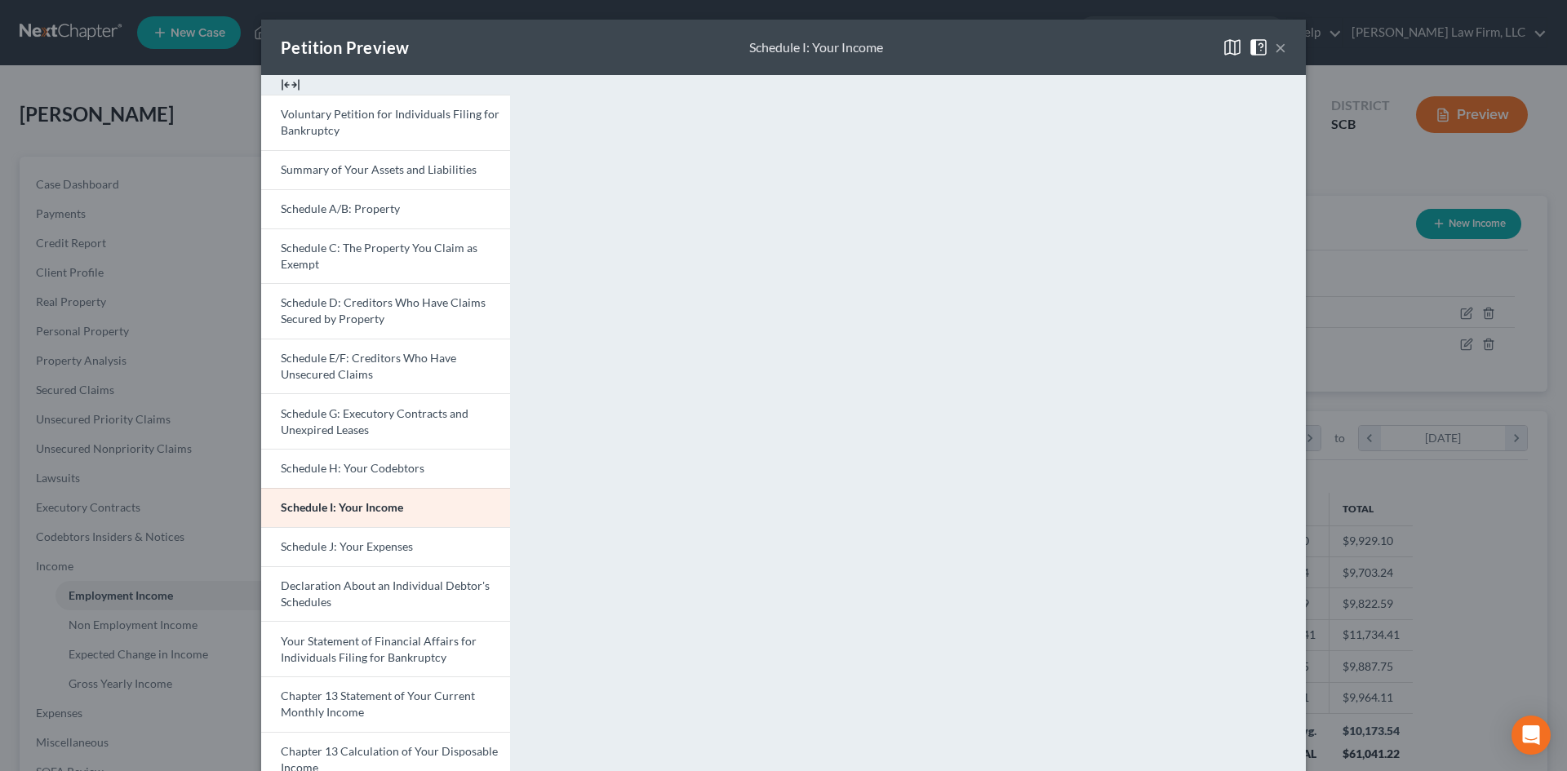
click at [1275, 42] on button "×" at bounding box center [1280, 48] width 11 height 20
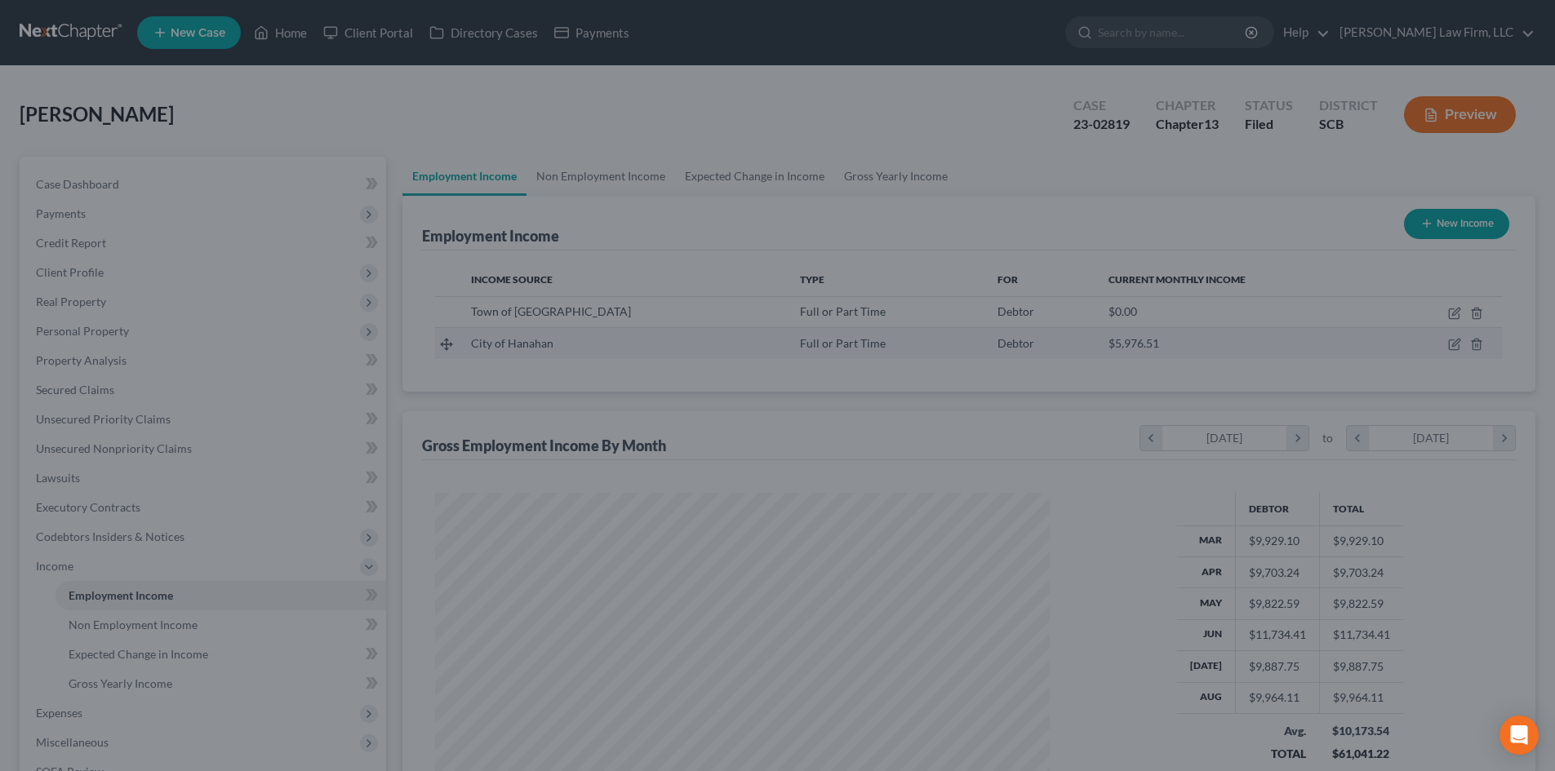
scroll to position [815924, 815587]
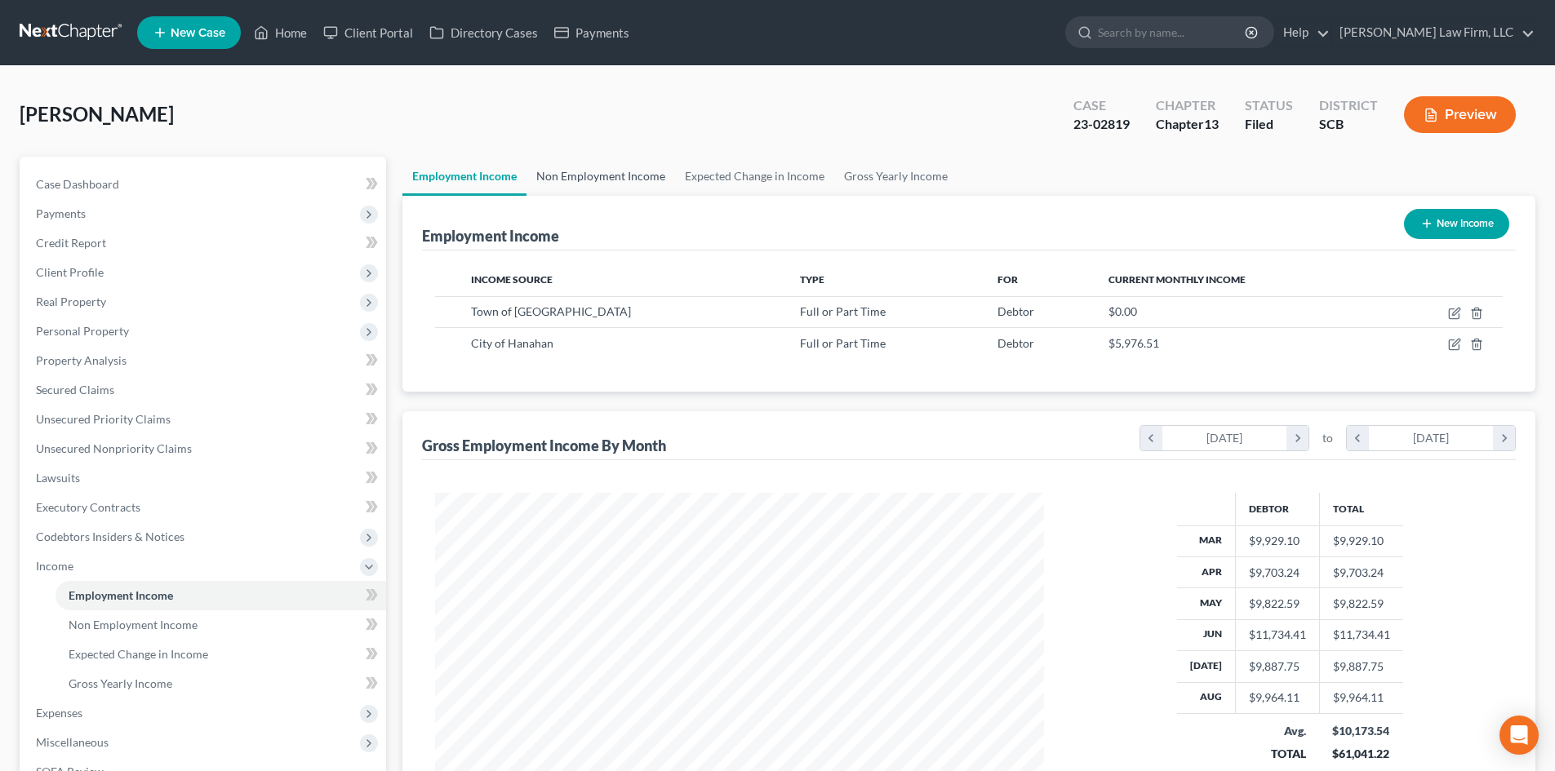
click at [582, 173] on link "Non Employment Income" at bounding box center [600, 176] width 149 height 39
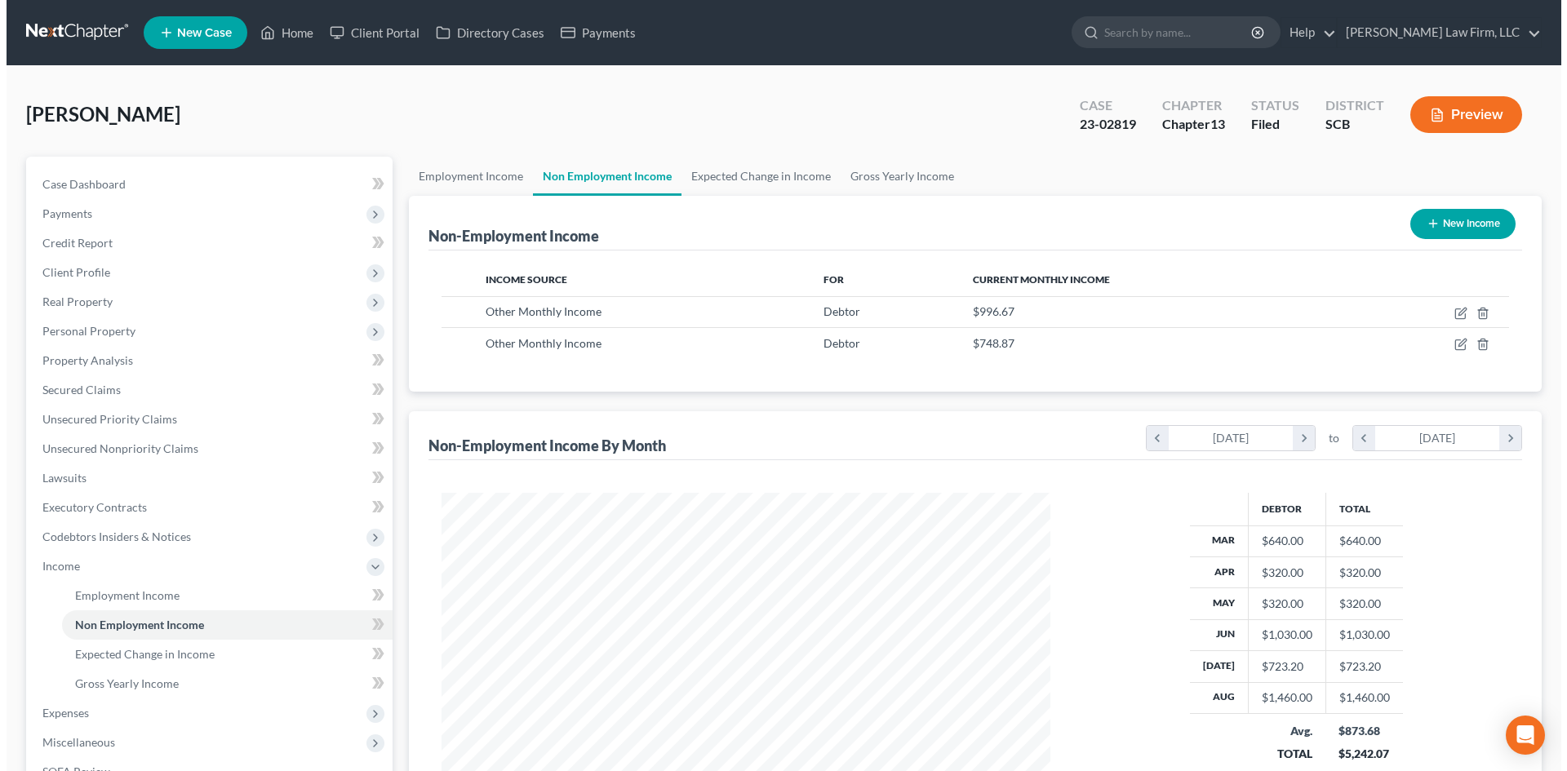
scroll to position [304, 642]
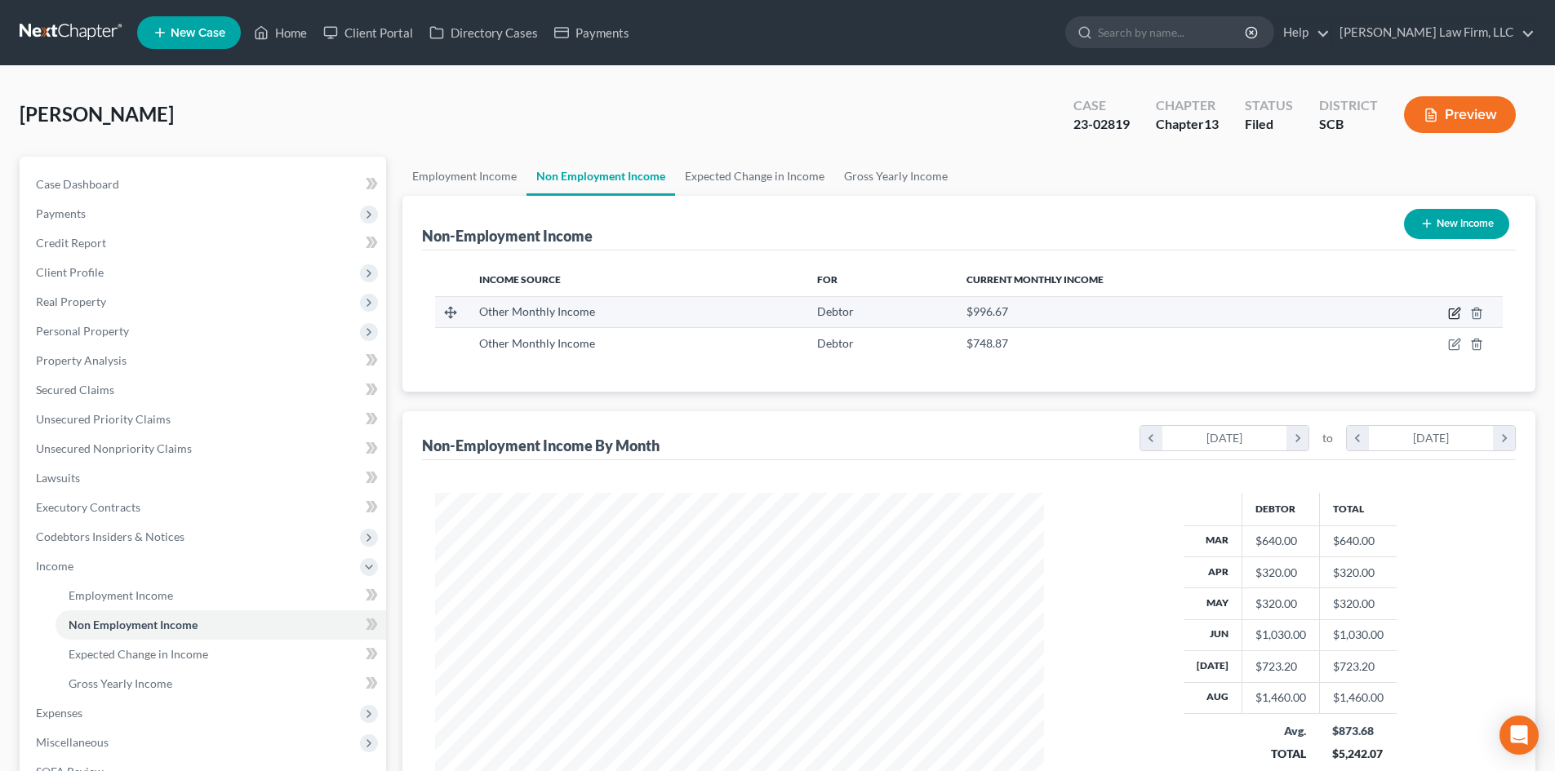
click at [1455, 313] on icon "button" at bounding box center [1454, 313] width 13 height 13
select select "13"
select select "2"
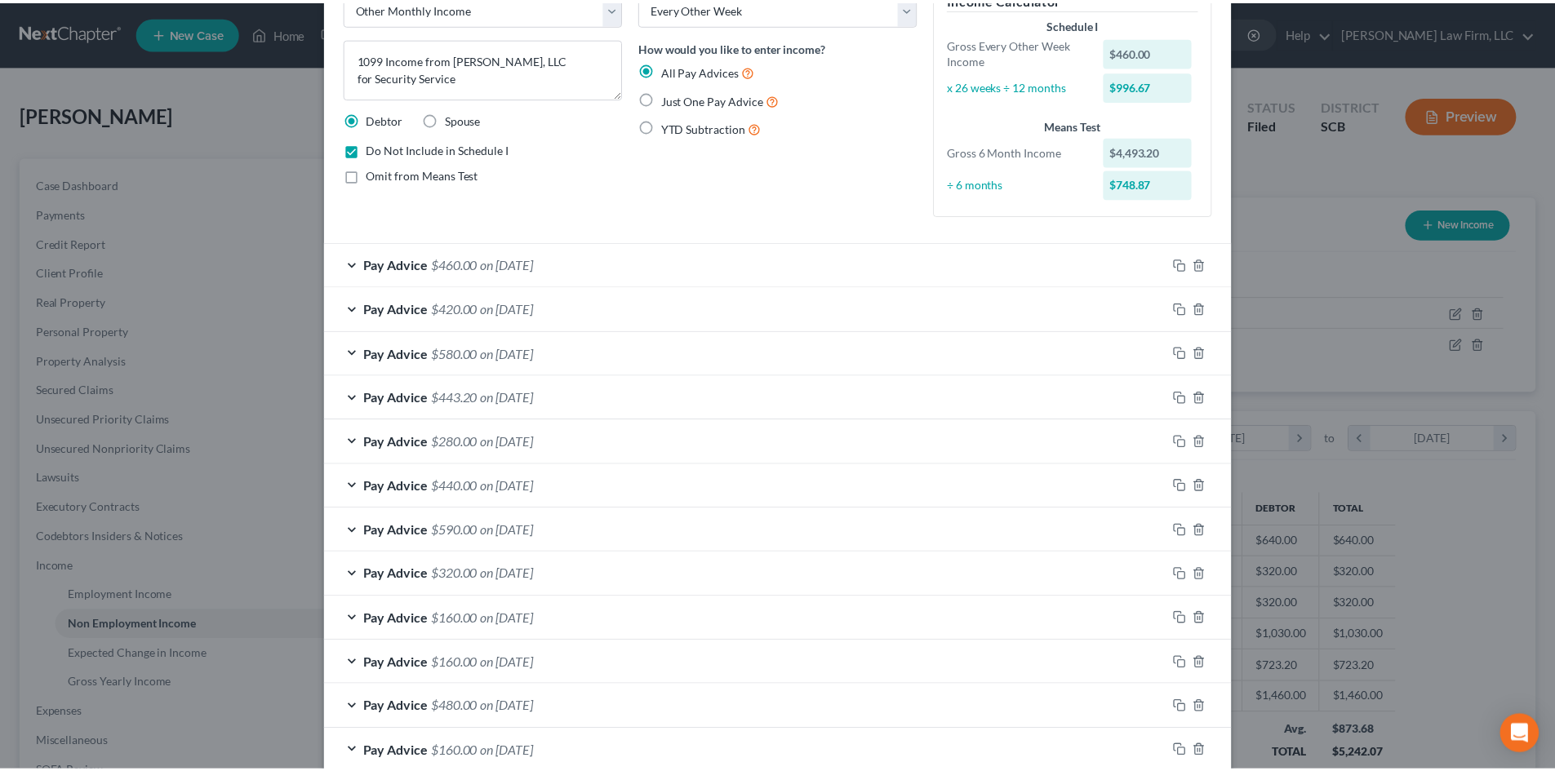
scroll to position [0, 0]
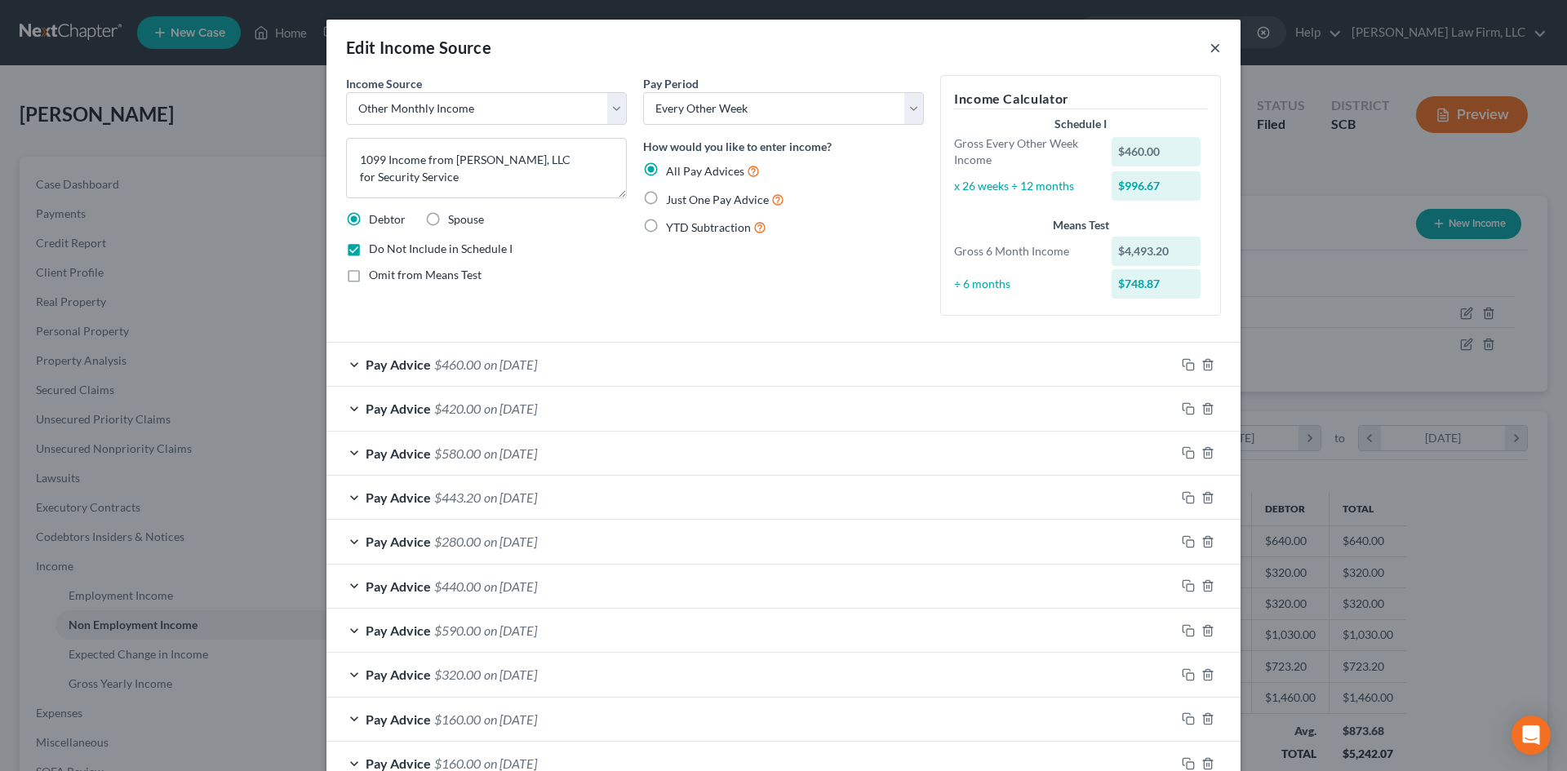
click at [1210, 54] on button "×" at bounding box center [1215, 48] width 11 height 20
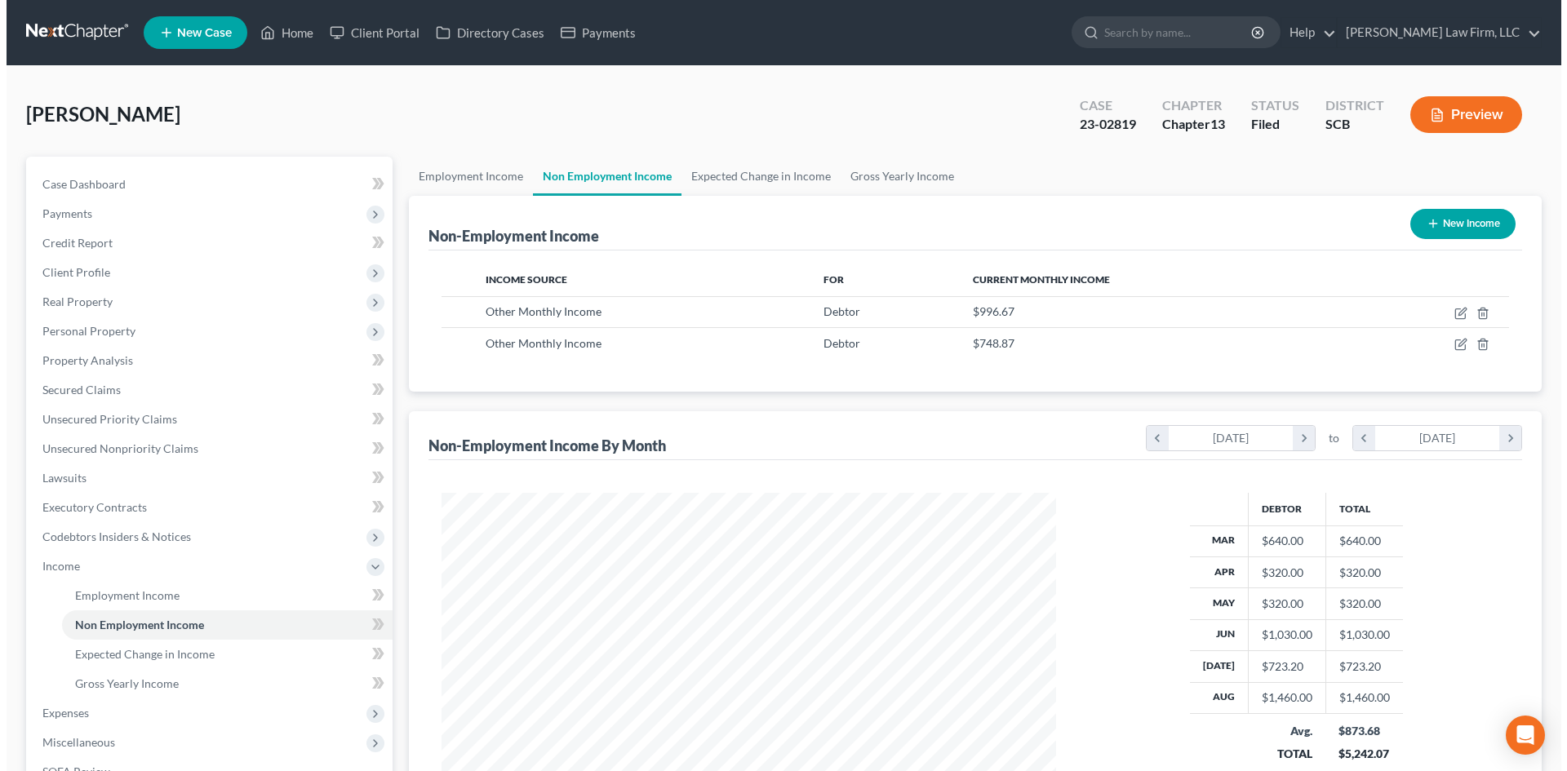
scroll to position [815924, 815587]
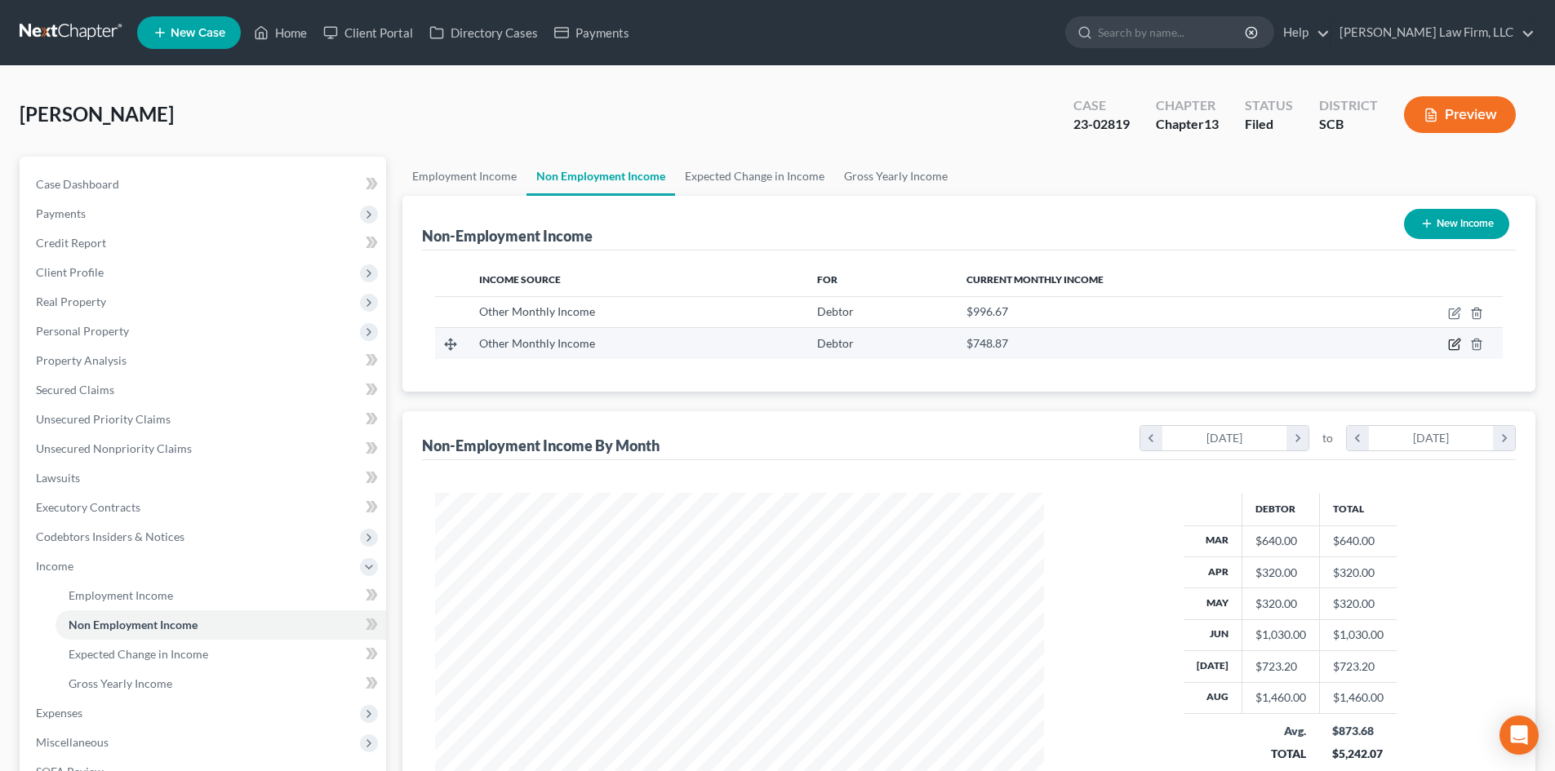
click at [1455, 342] on icon "button" at bounding box center [1455, 343] width 7 height 7
select select "13"
select select "0"
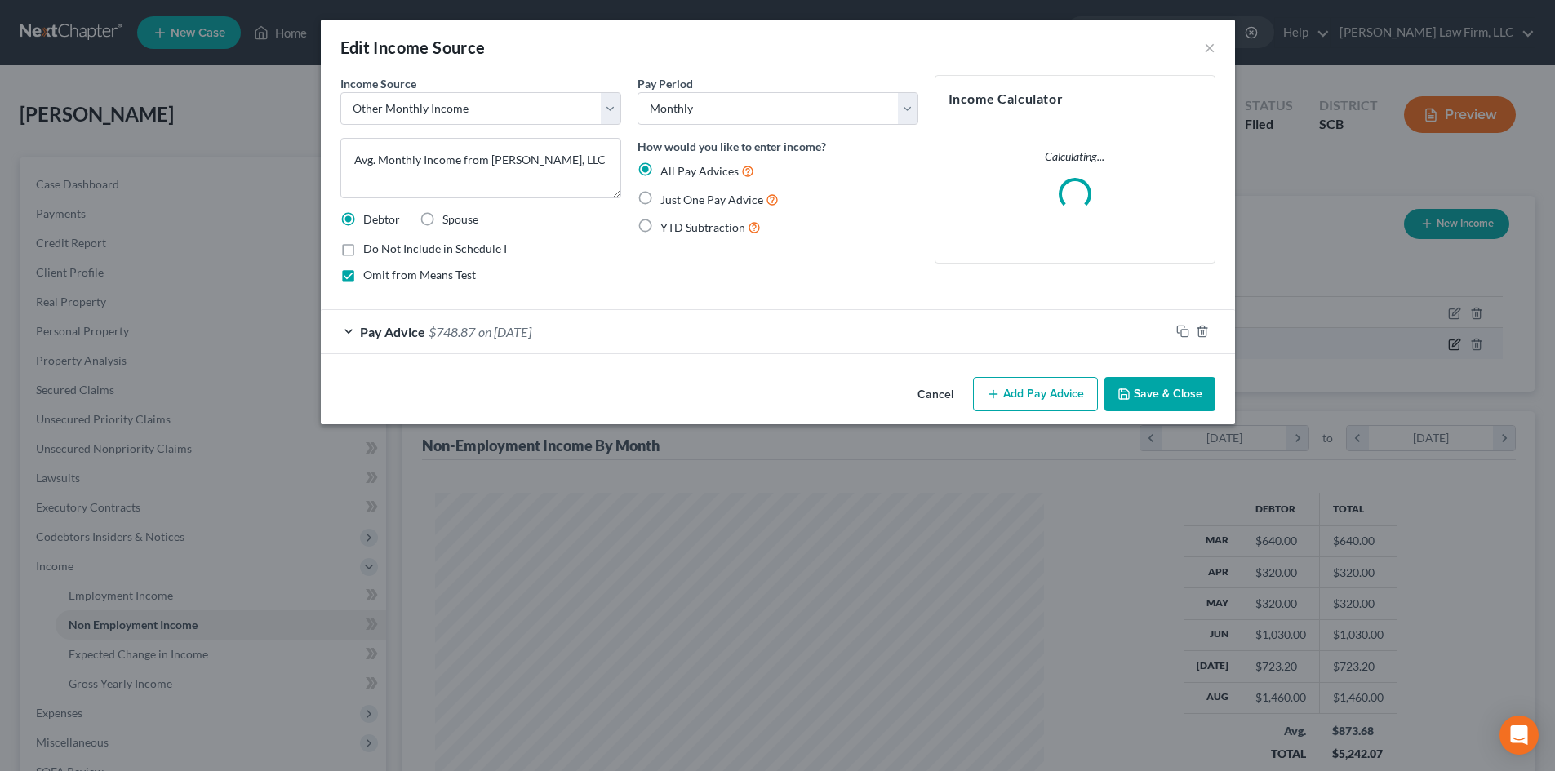
scroll to position [307, 647]
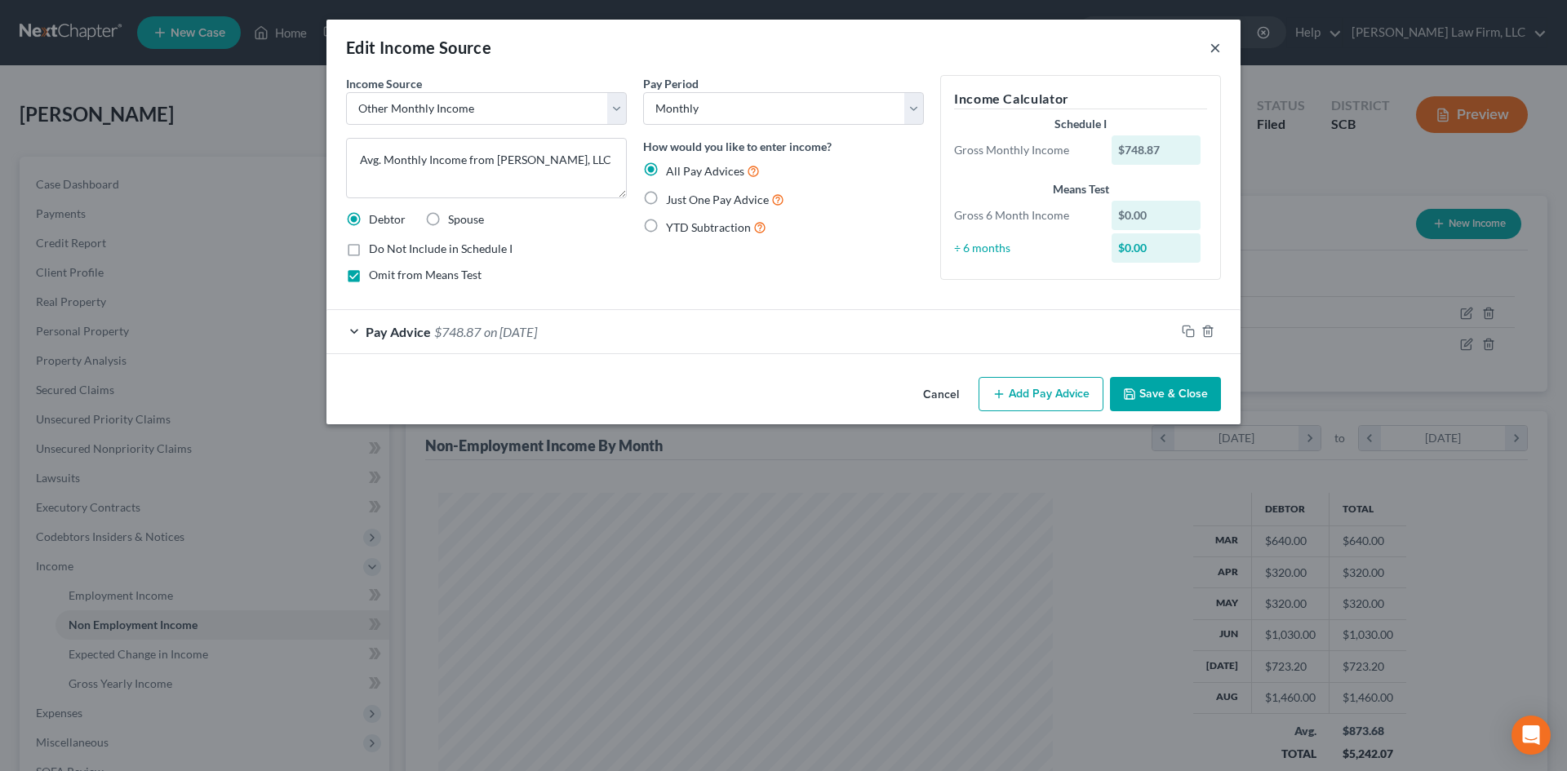
click at [1217, 41] on button "×" at bounding box center [1215, 48] width 11 height 20
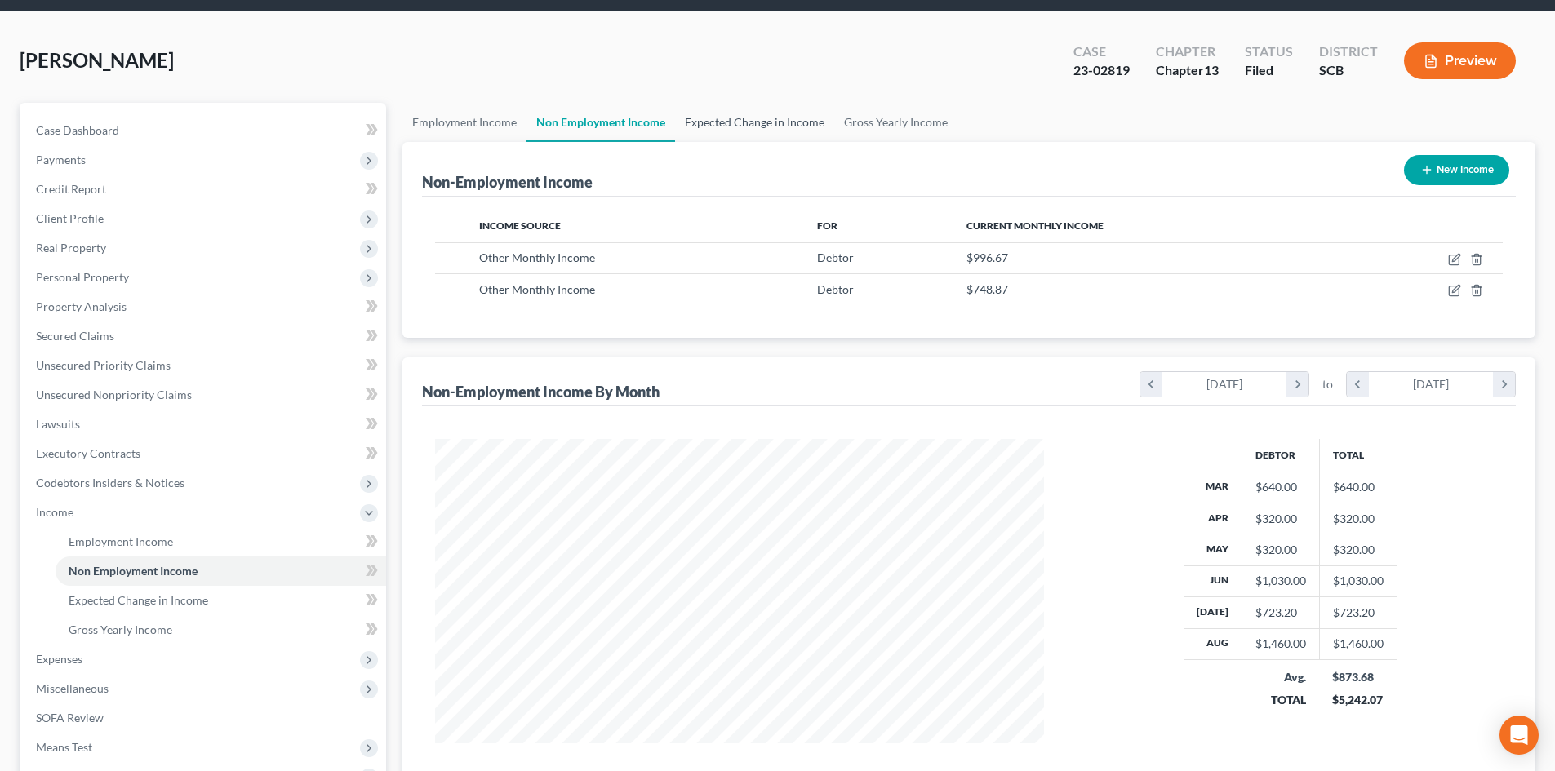
scroll to position [0, 0]
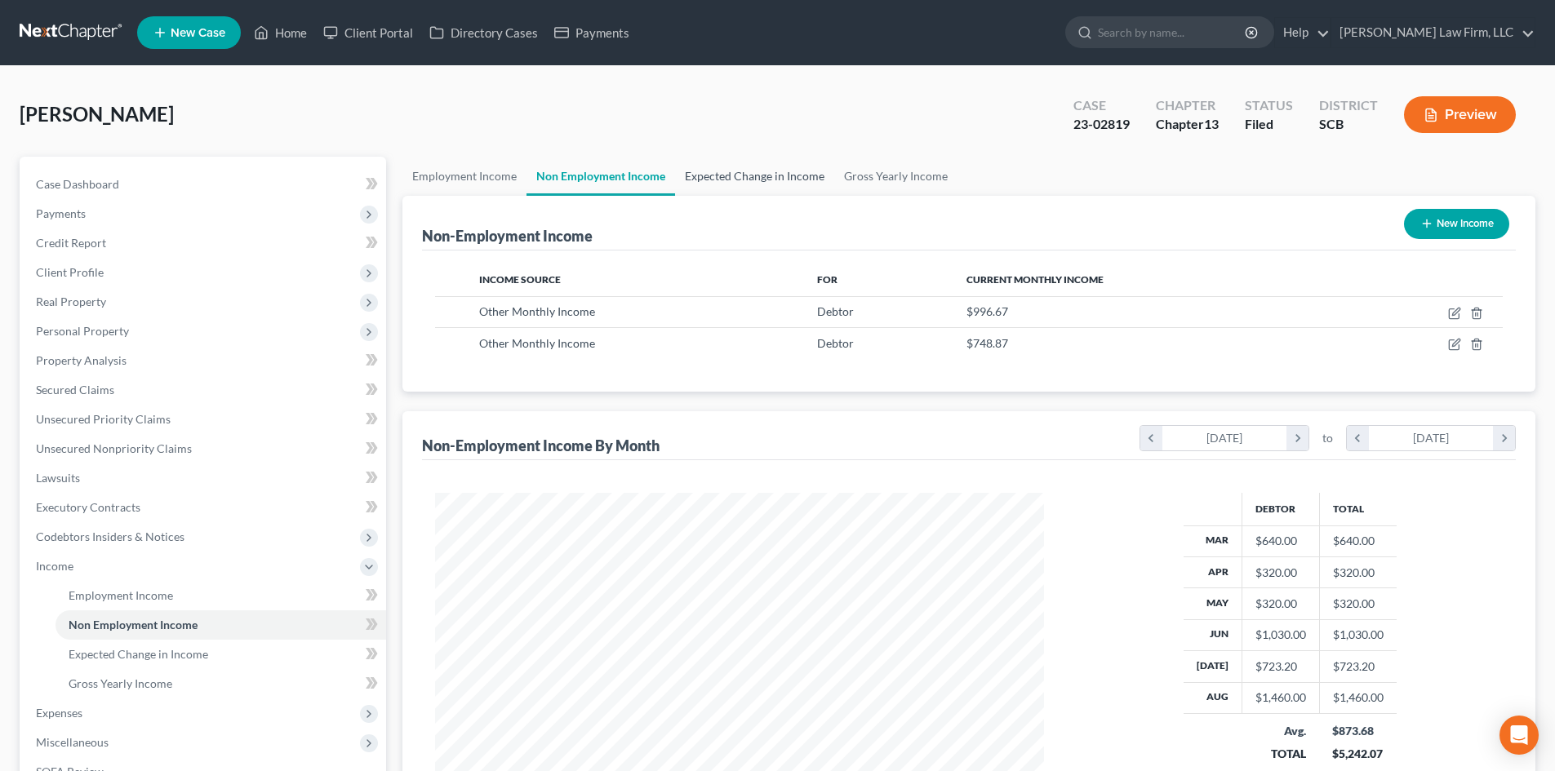
click at [739, 167] on link "Expected Change in Income" at bounding box center [754, 176] width 159 height 39
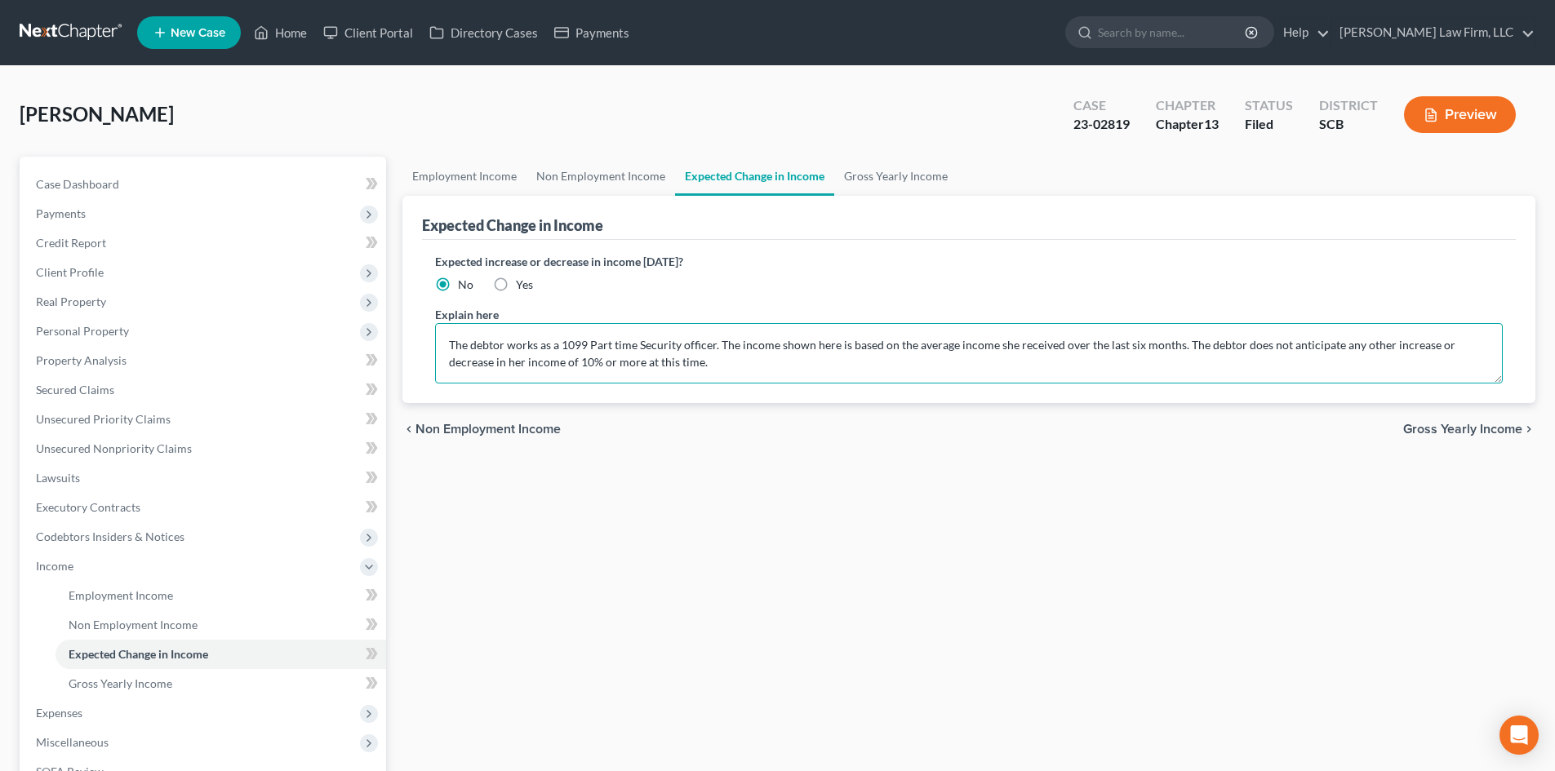
click at [504, 347] on textarea "The debtor works as a 1099 Part time Security officer. The income shown here is…" at bounding box center [969, 353] width 1068 height 60
type textarea "The debtor's income is updated to reflect an average of her most recent pay adv…"
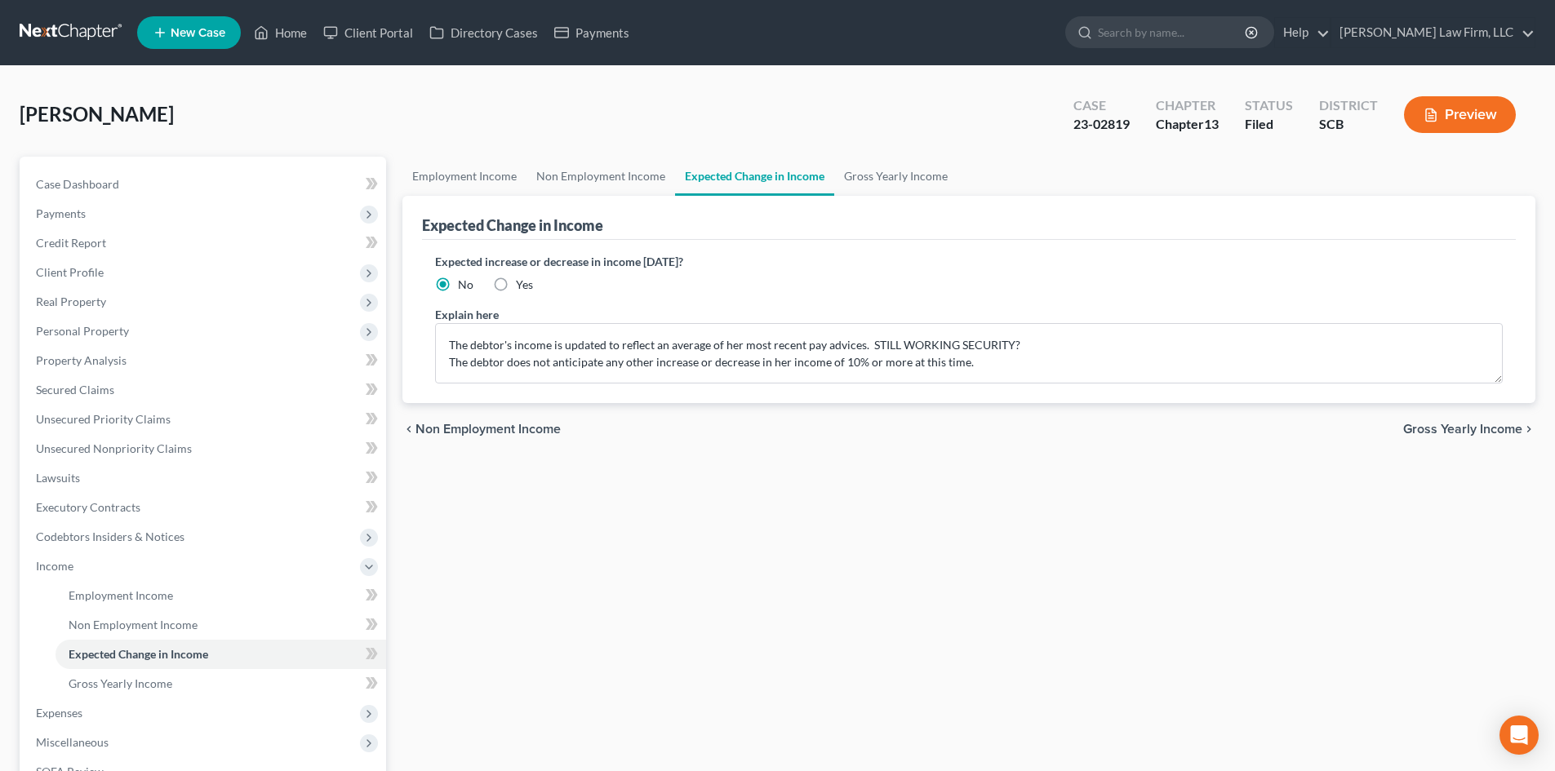
click at [1439, 108] on button "Preview" at bounding box center [1460, 114] width 112 height 37
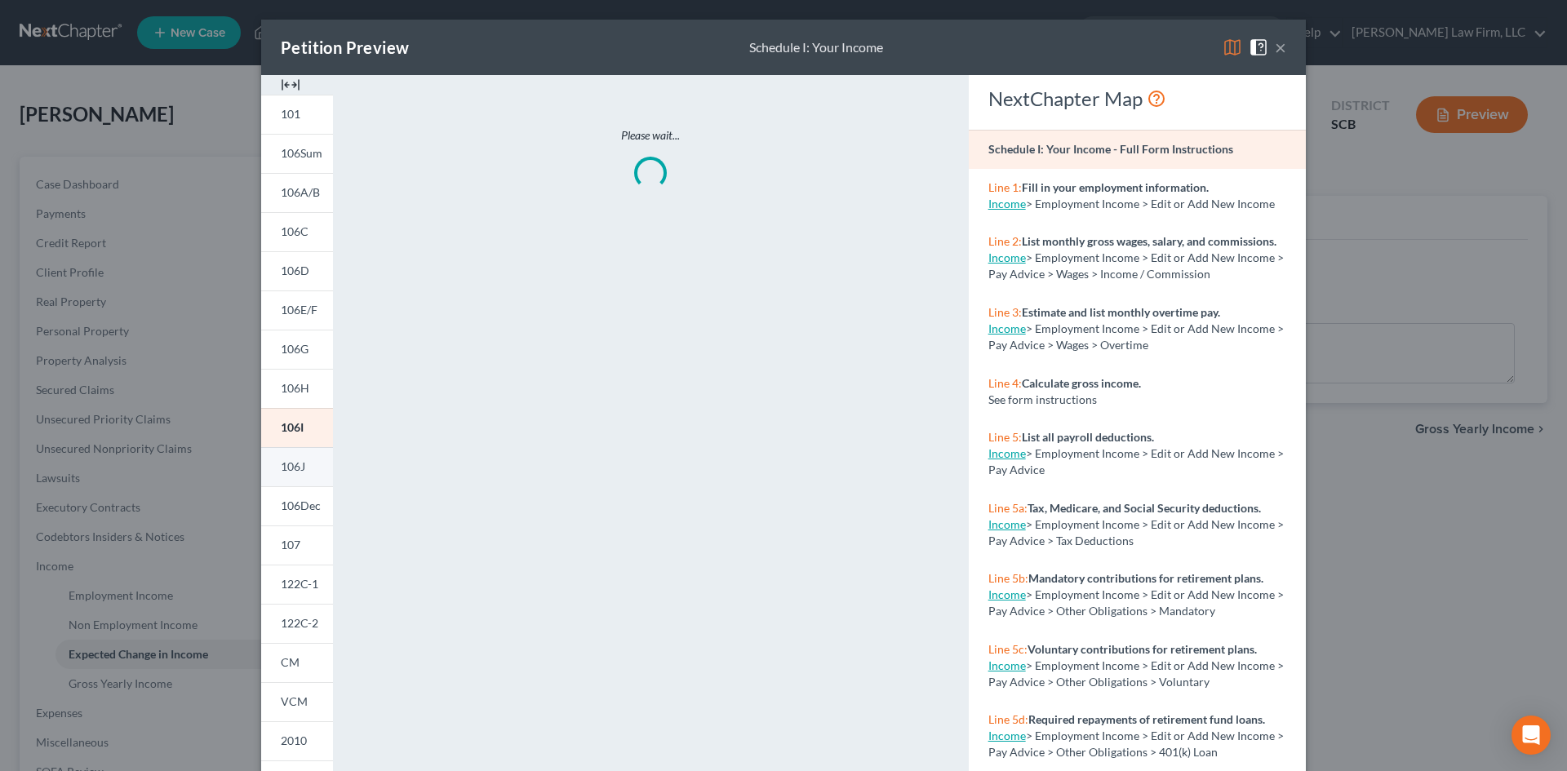
click at [323, 473] on link "106J" at bounding box center [297, 466] width 72 height 39
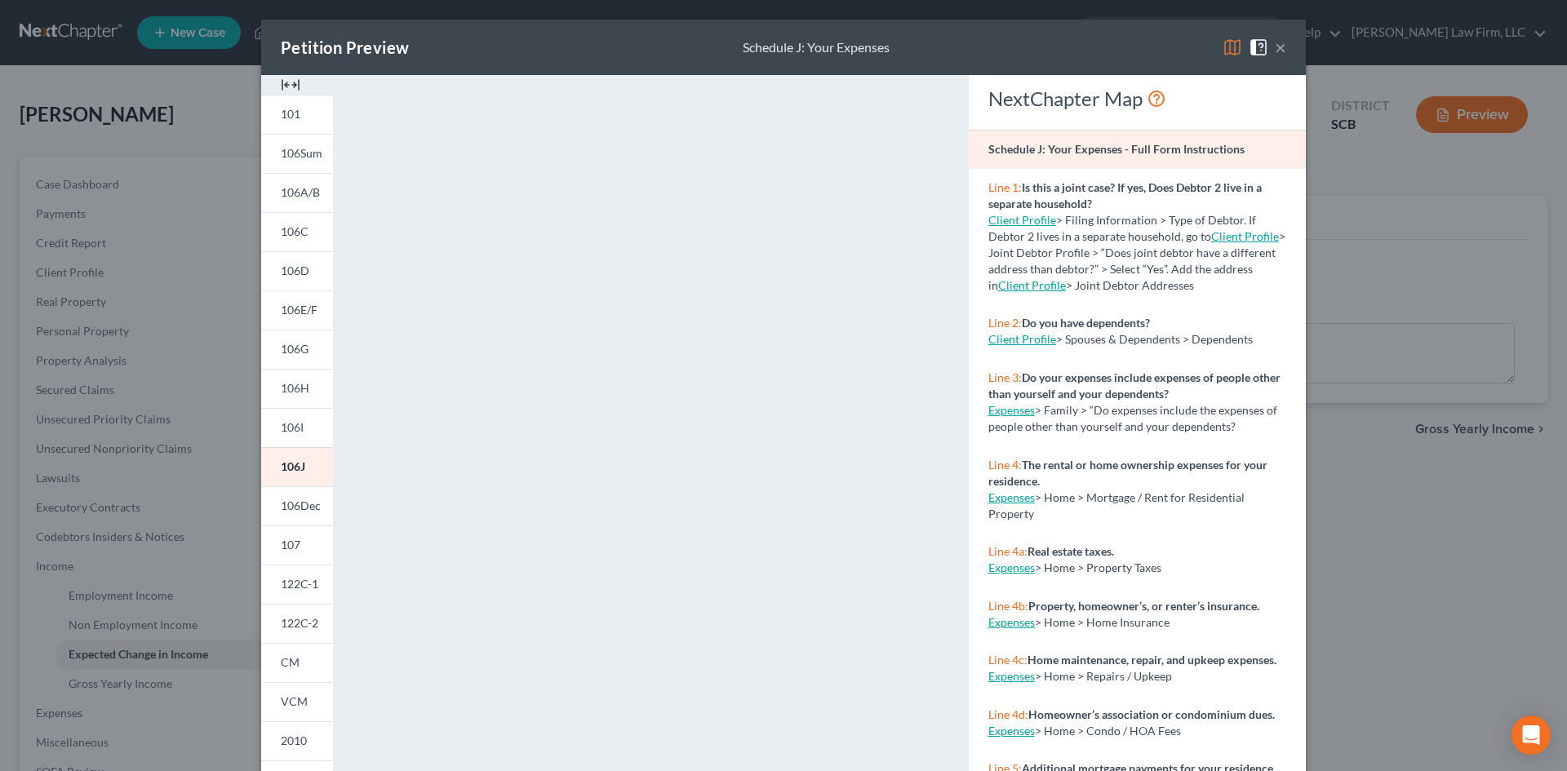
click at [1276, 47] on button "×" at bounding box center [1280, 48] width 11 height 20
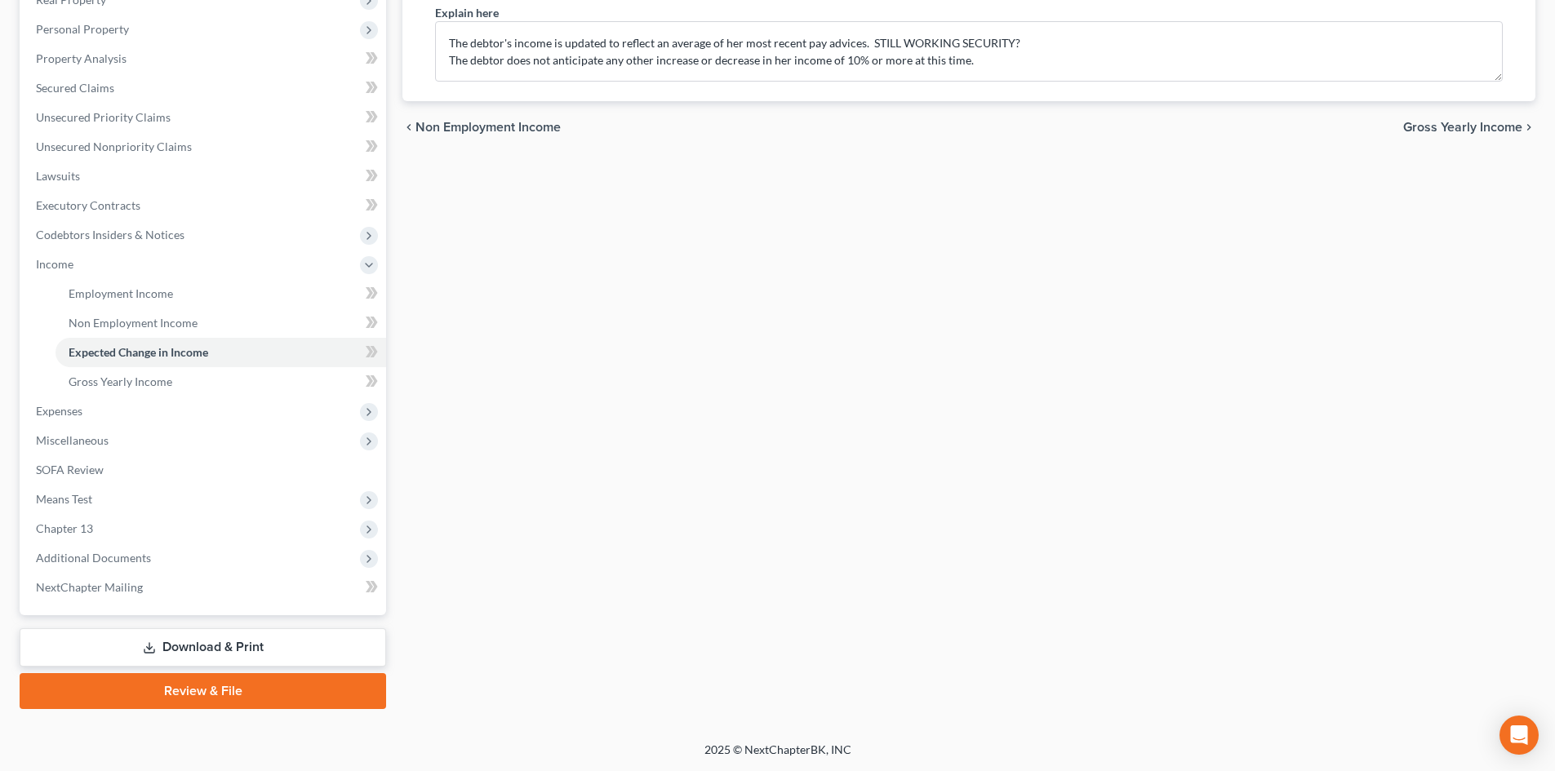
click at [176, 637] on link "Download & Print" at bounding box center [203, 647] width 366 height 38
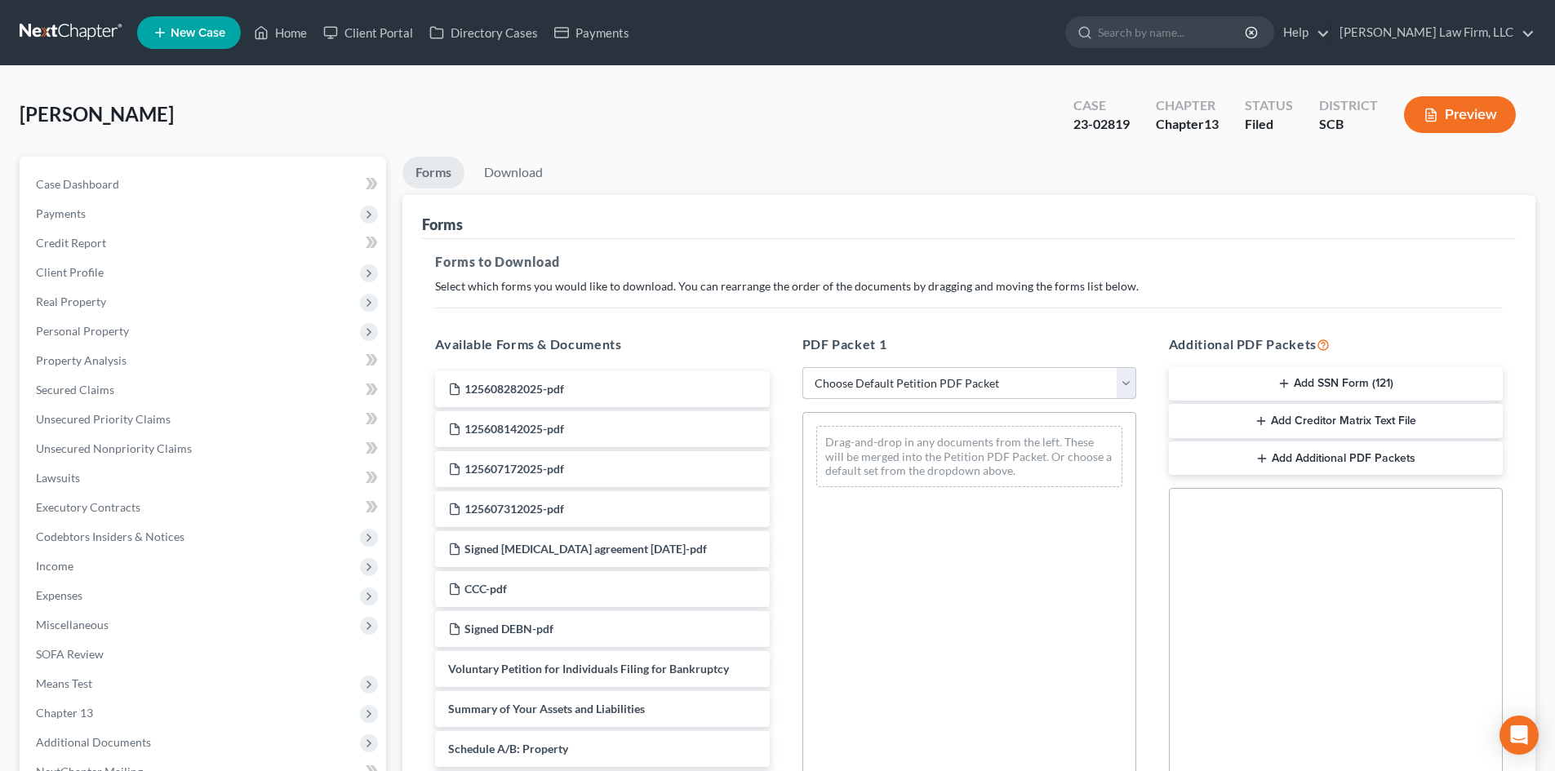
click at [891, 386] on select "Choose Default Petition PDF Packet Complete Bankruptcy Petition (all forms and …" at bounding box center [969, 383] width 334 height 33
select select "2"
click at [802, 367] on select "Choose Default Petition PDF Packet Complete Bankruptcy Petition (all forms and …" at bounding box center [969, 383] width 334 height 33
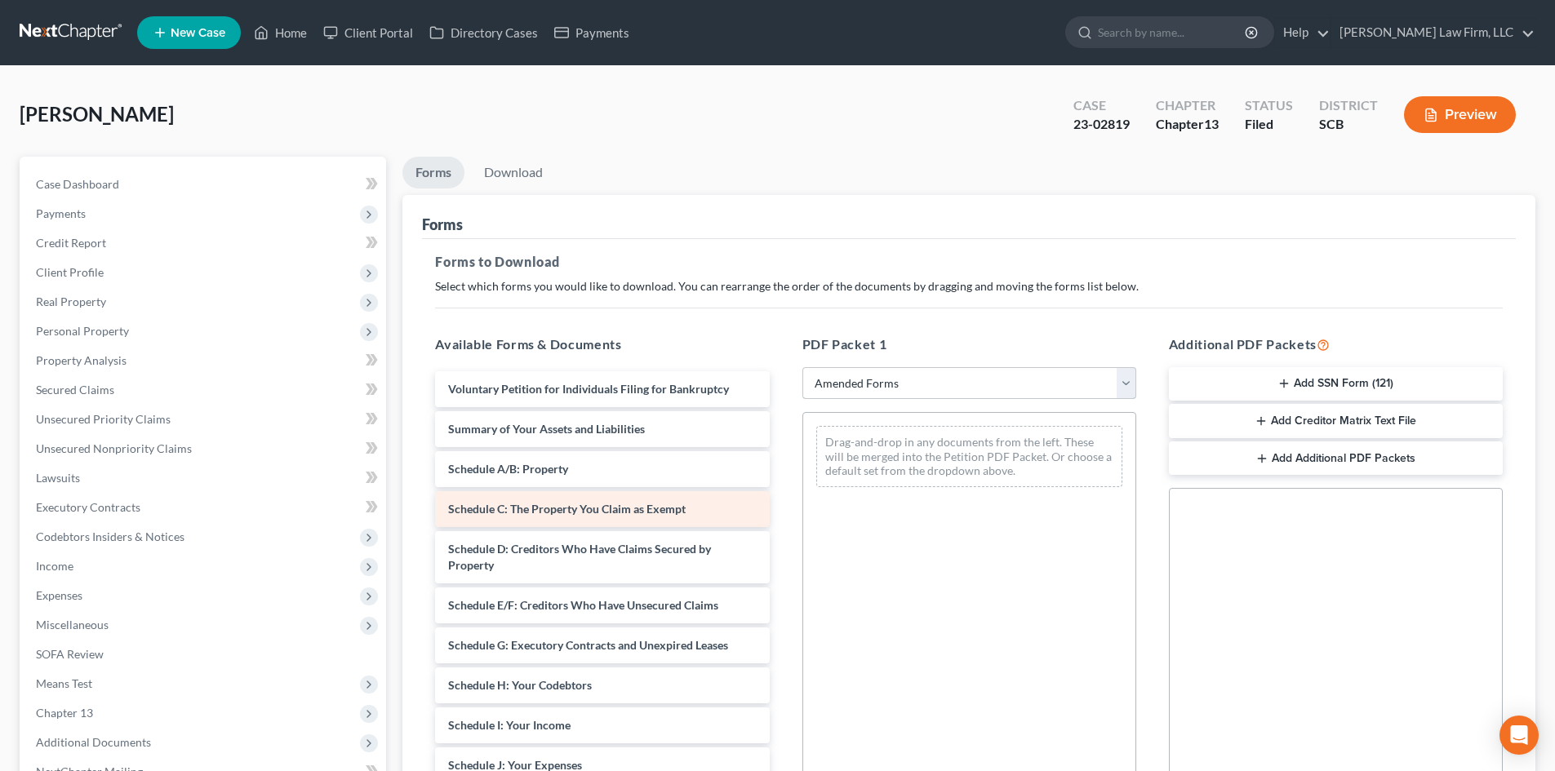
scroll to position [163, 0]
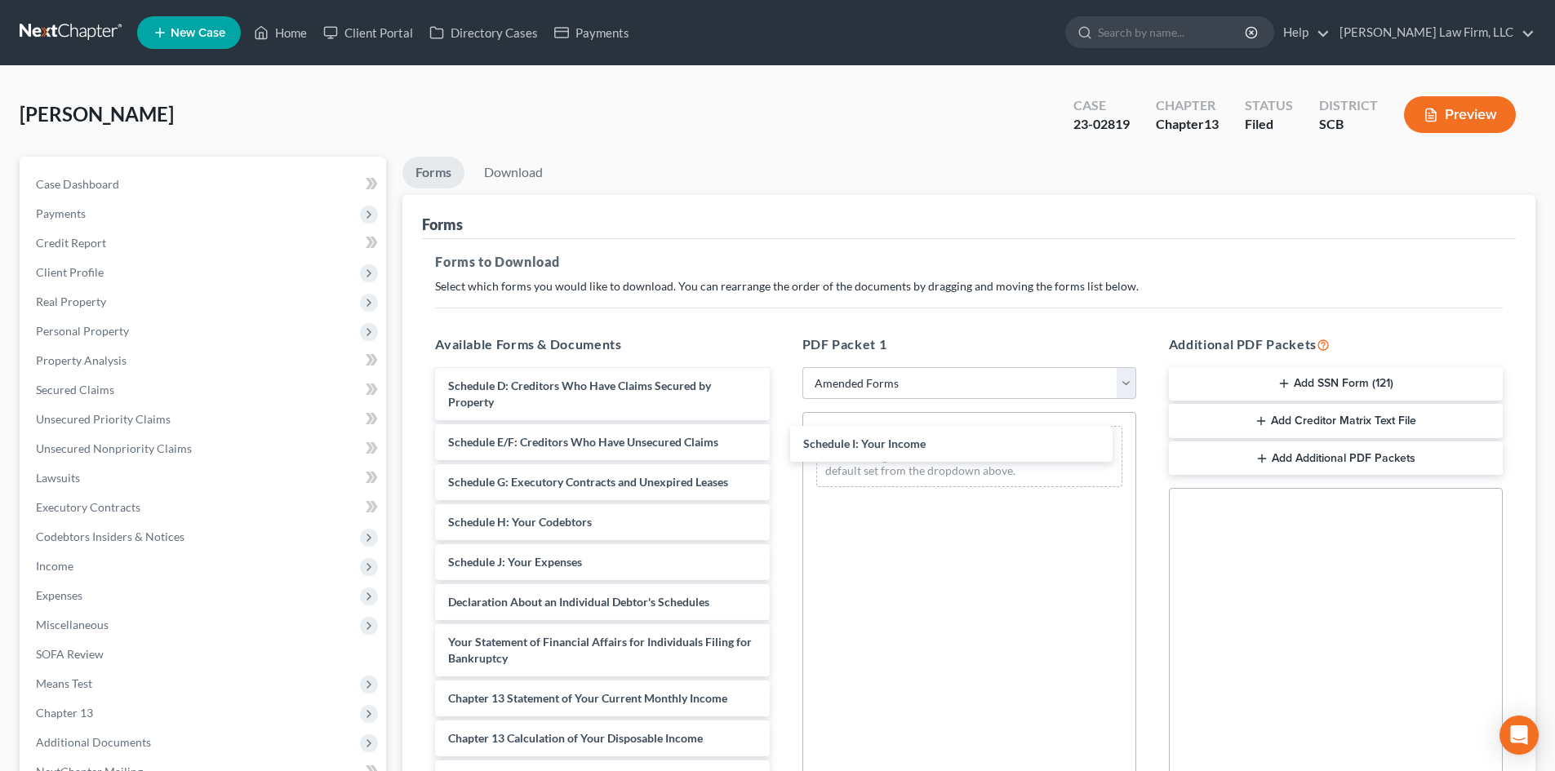
drag, startPoint x: 520, startPoint y: 554, endPoint x: 873, endPoint y: 437, distance: 371.4
click at [782, 436] on div "Schedule I: Your Income Voluntary Petition for Individuals Filing for Bankruptc…" at bounding box center [602, 570] width 360 height 725
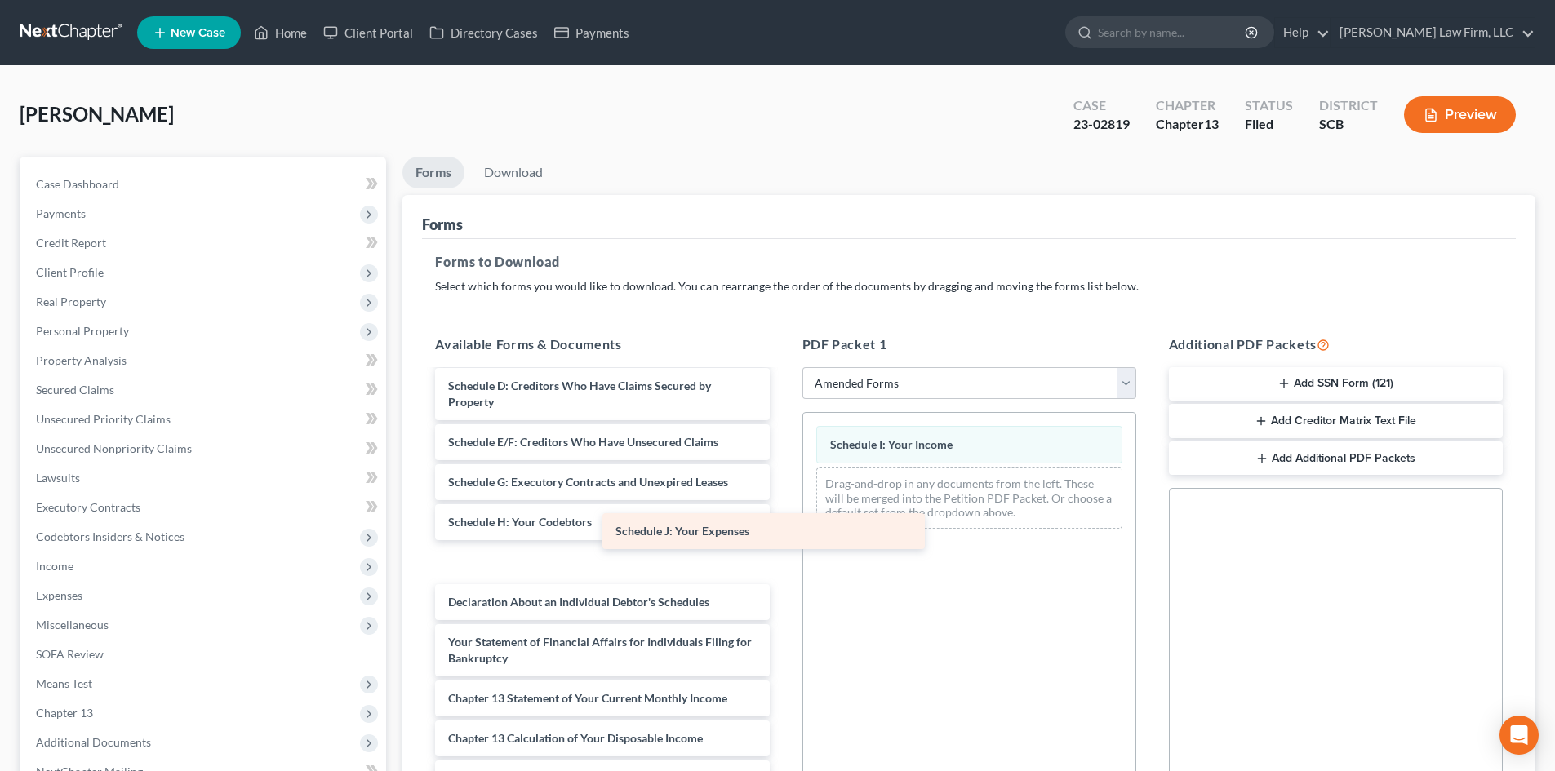
drag, startPoint x: 558, startPoint y: 562, endPoint x: 963, endPoint y: 501, distance: 409.5
click at [782, 510] on div "Schedule J: Your Expenses Voluntary Petition for Individuals Filing for Bankrup…" at bounding box center [602, 570] width 360 height 725
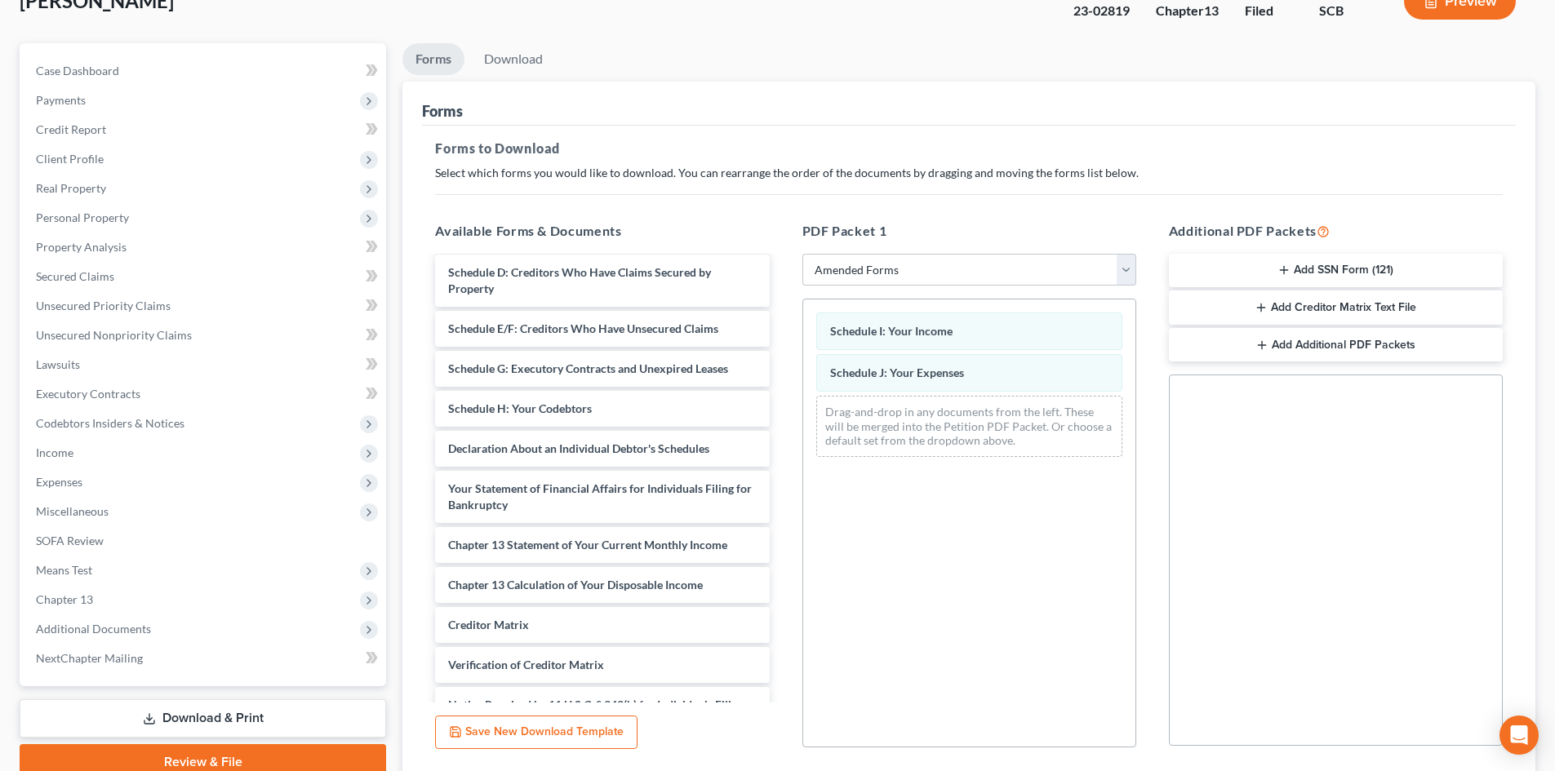
scroll to position [237, 0]
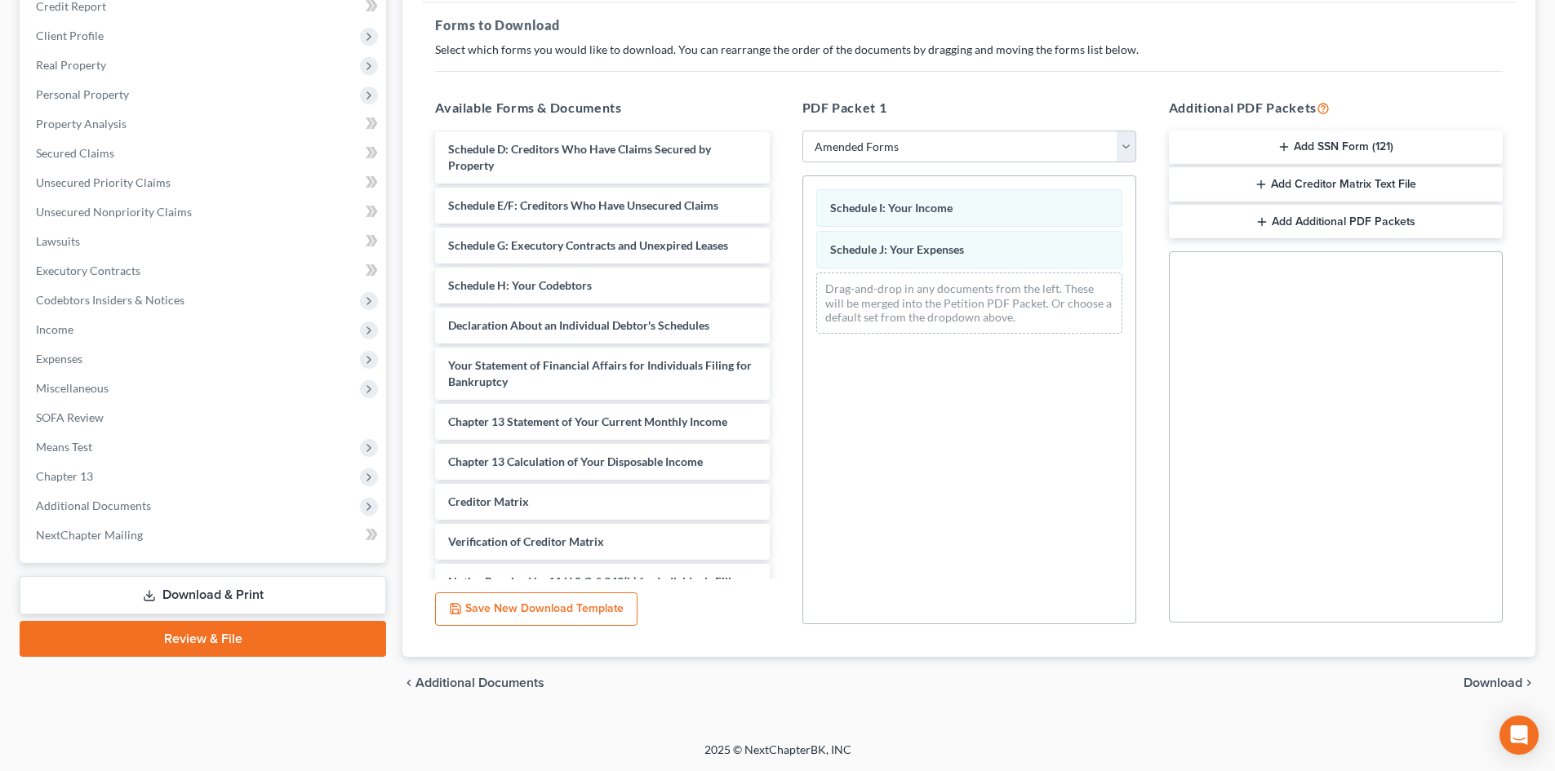
click at [1485, 687] on span "Download" at bounding box center [1492, 683] width 59 height 13
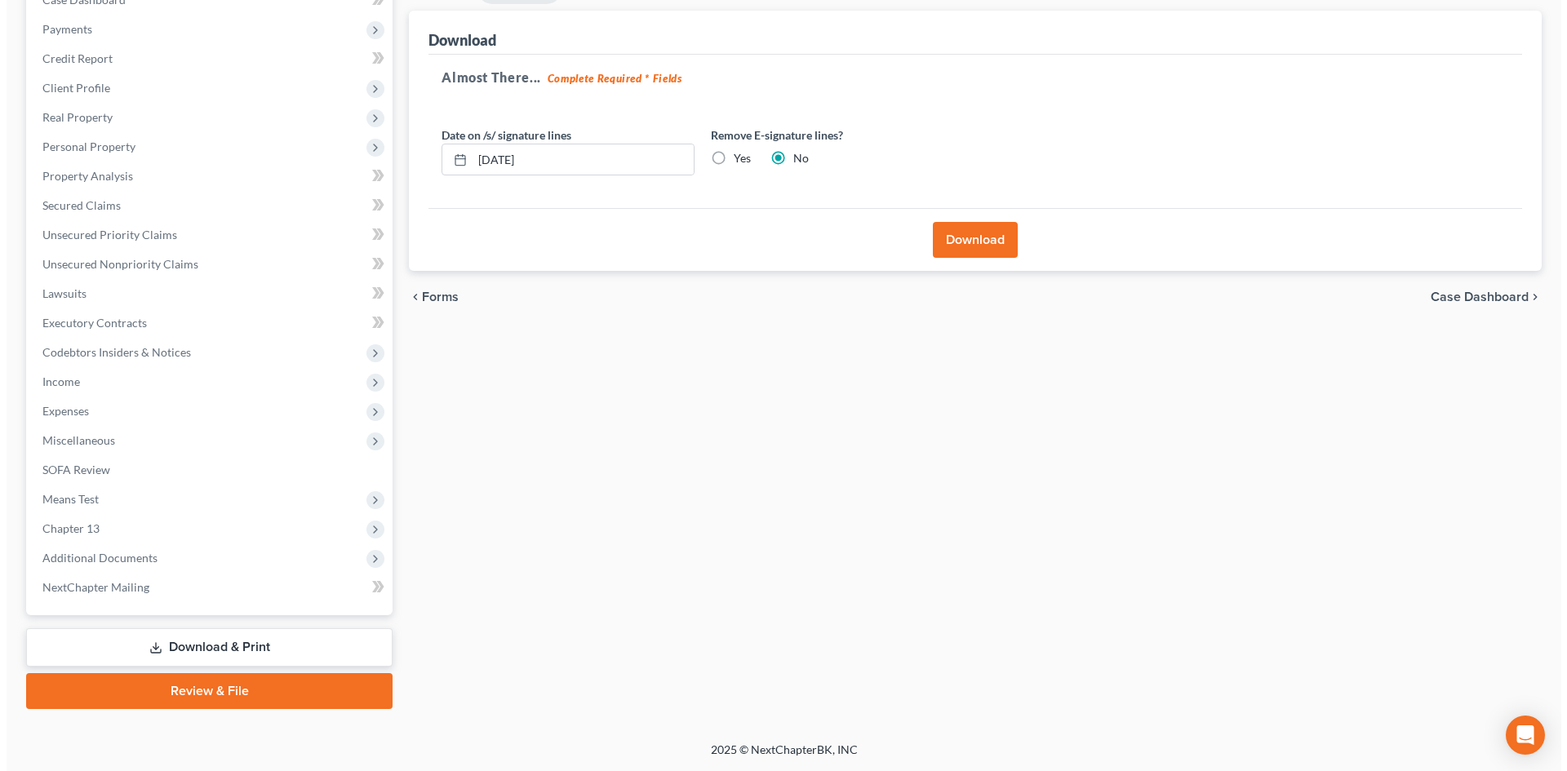
scroll to position [184, 0]
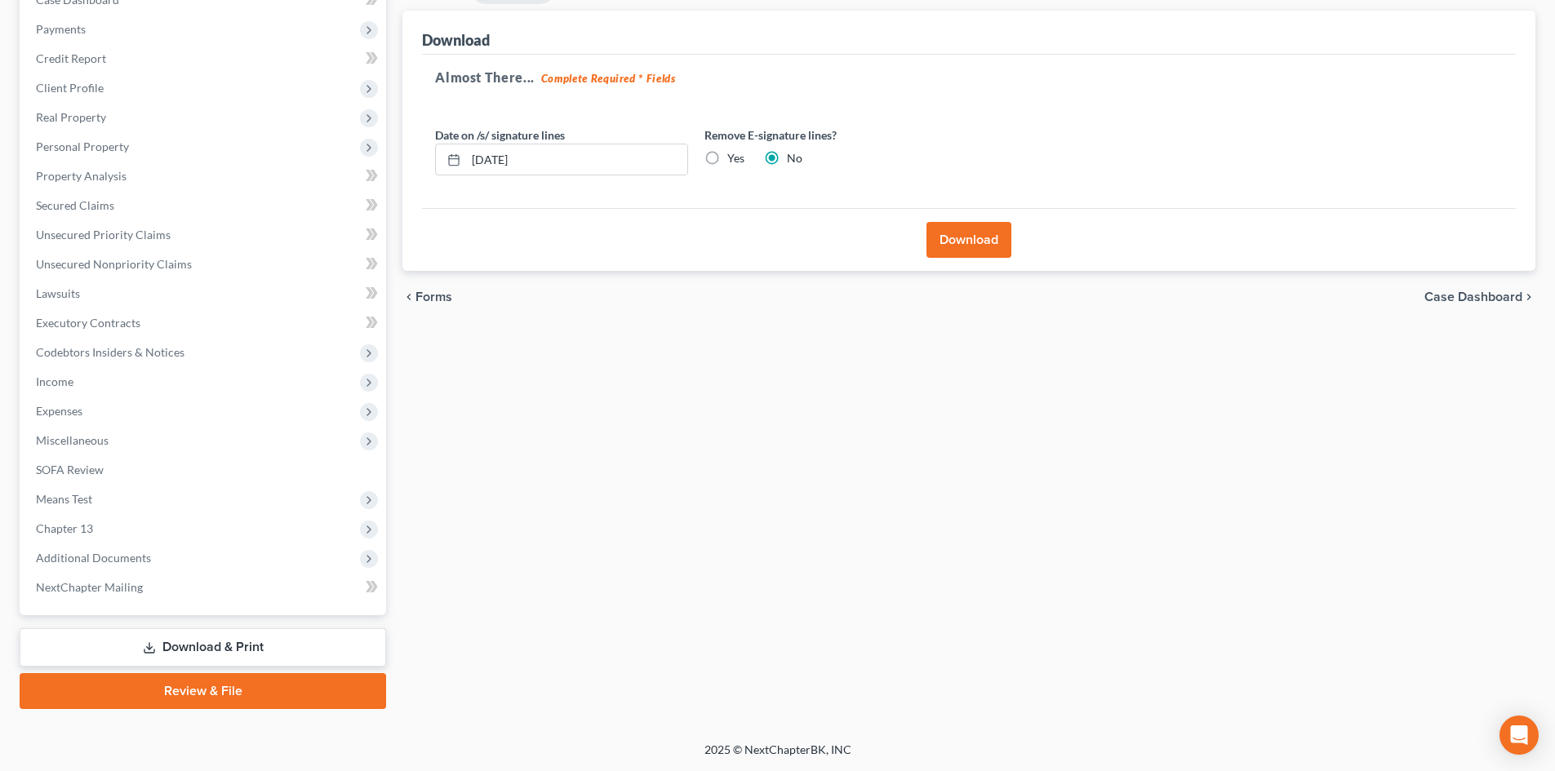
click at [979, 238] on button "Download" at bounding box center [968, 240] width 85 height 36
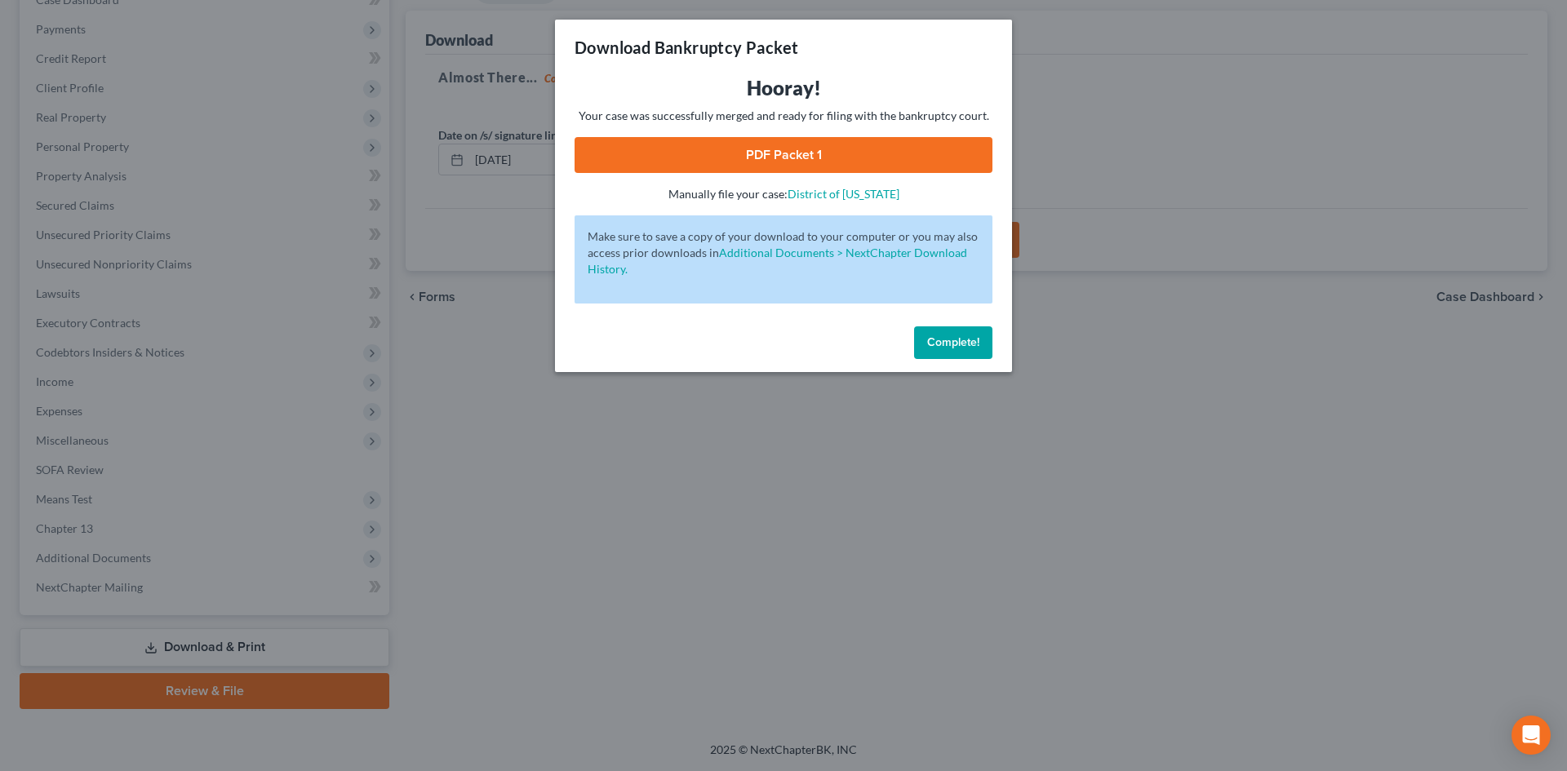
click at [708, 156] on link "PDF Packet 1" at bounding box center [784, 155] width 418 height 36
click at [967, 350] on button "Complete!" at bounding box center [953, 342] width 78 height 33
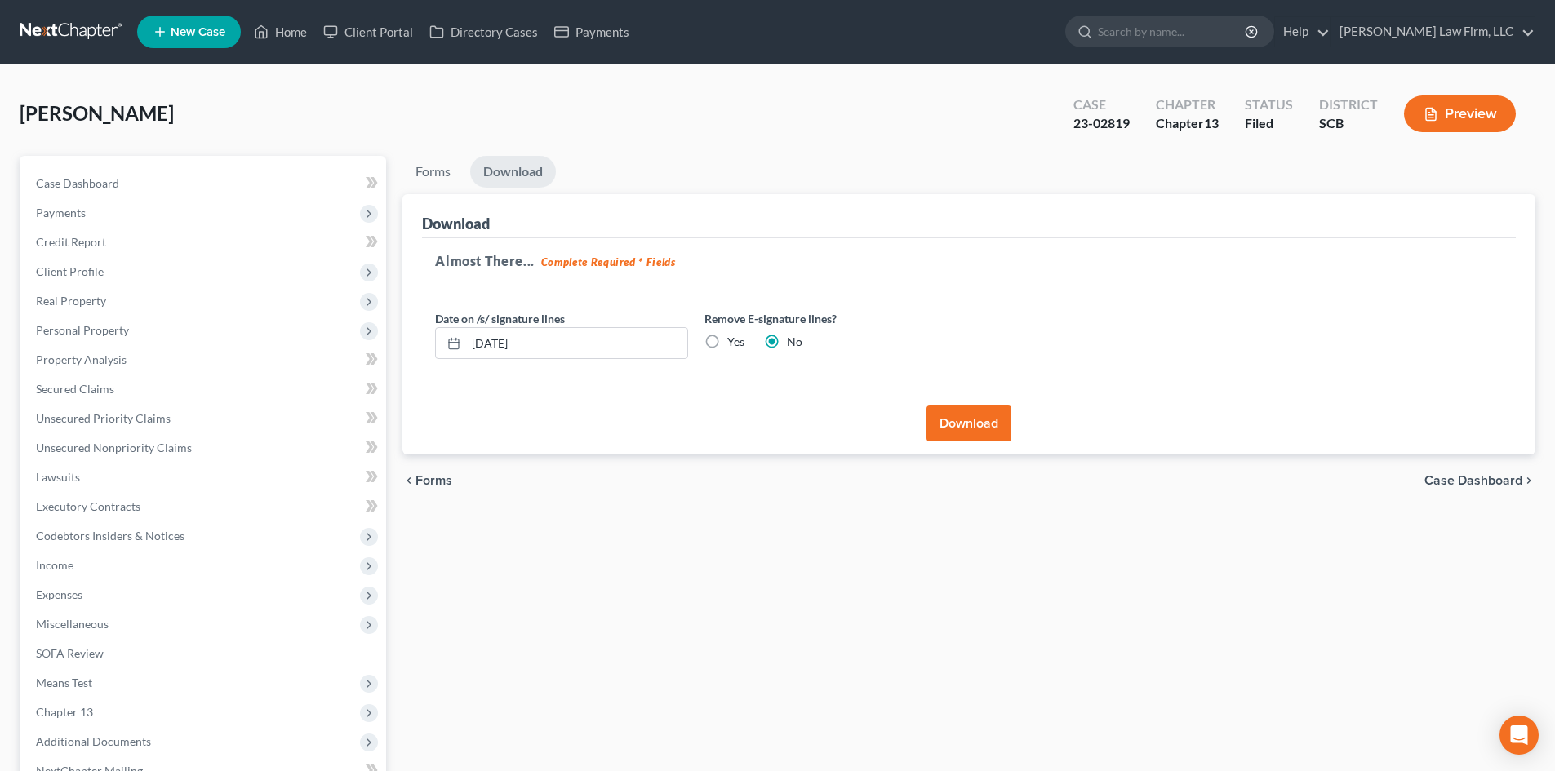
scroll to position [0, 0]
click at [280, 26] on link "Home" at bounding box center [280, 32] width 69 height 29
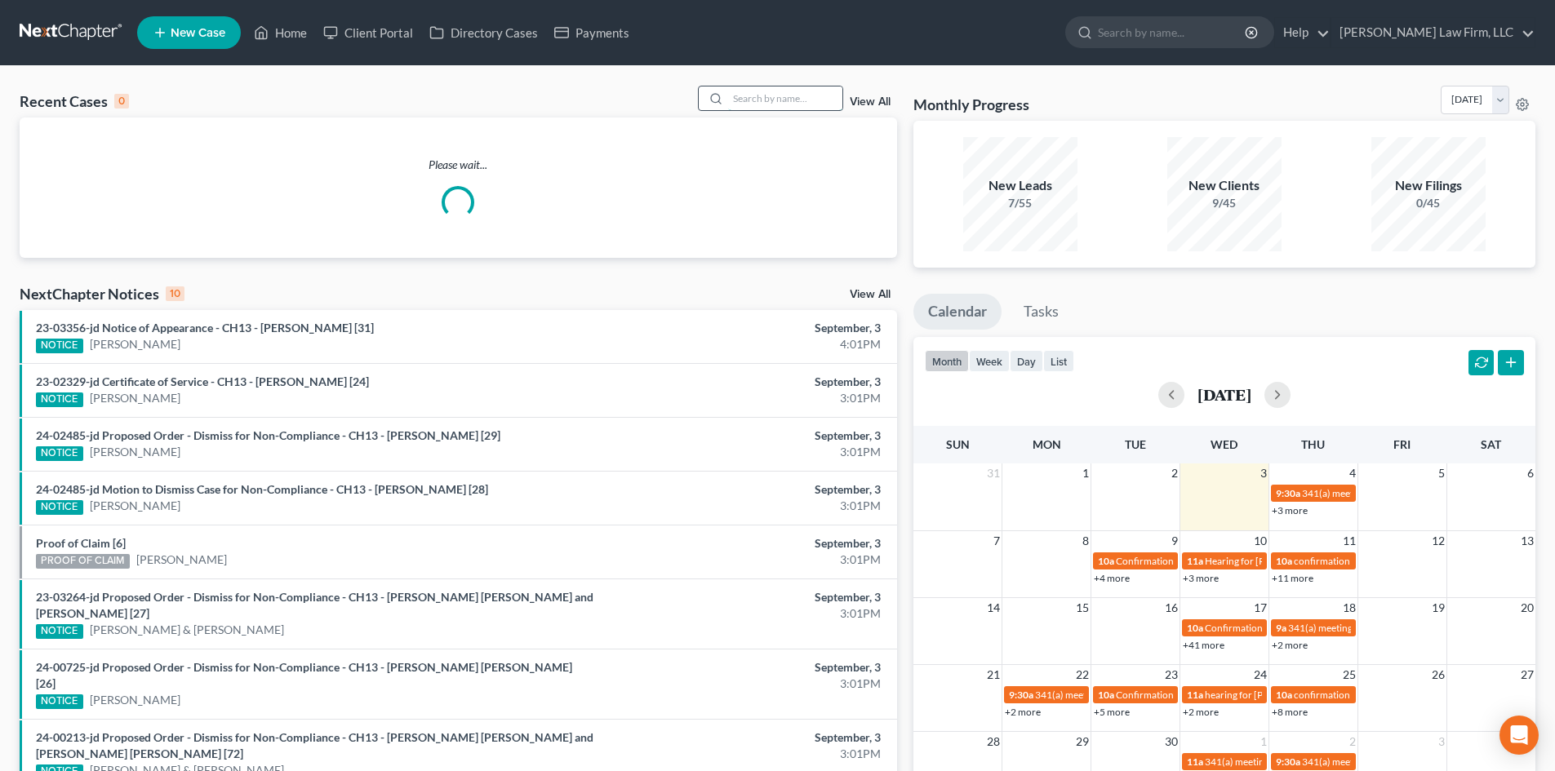
click at [776, 106] on input "search" at bounding box center [785, 99] width 114 height 24
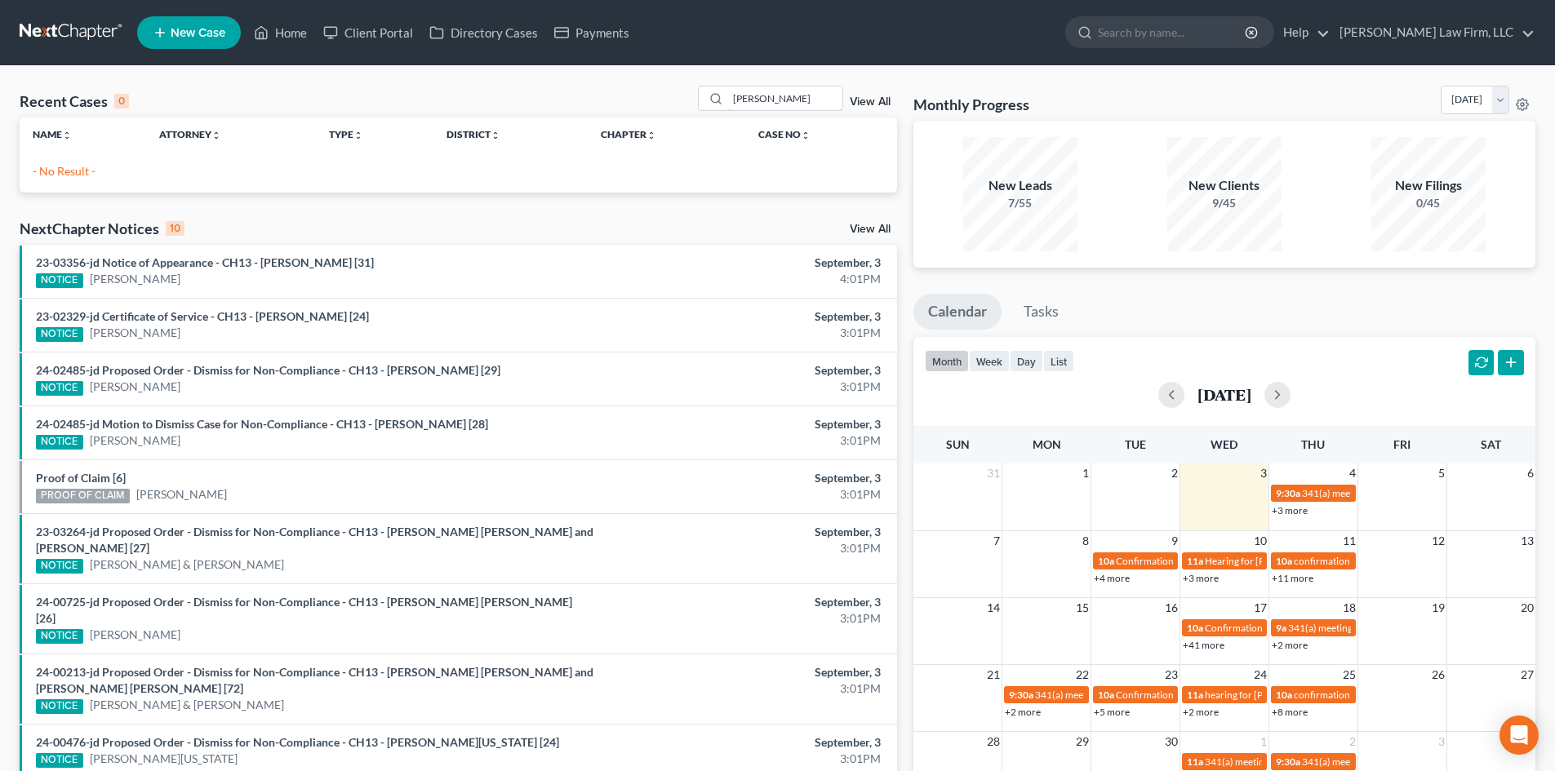
drag, startPoint x: 783, startPoint y: 106, endPoint x: 669, endPoint y: 109, distance: 113.5
click at [681, 109] on div "Recent Cases 0 [PERSON_NAME] View All" at bounding box center [458, 102] width 877 height 32
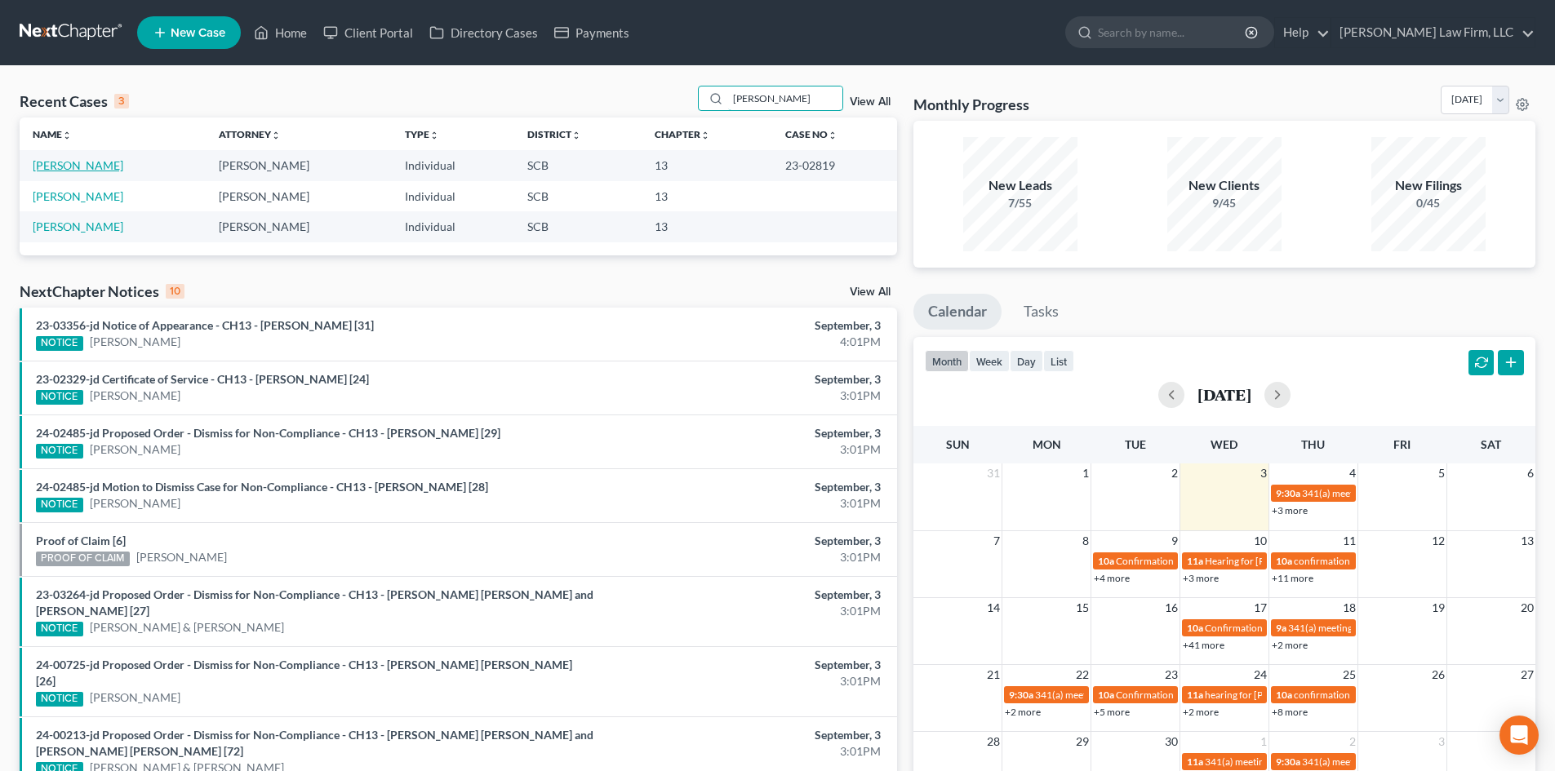
type input "[PERSON_NAME]"
click at [87, 170] on link "[PERSON_NAME]" at bounding box center [78, 165] width 91 height 14
select select "2"
select select "0"
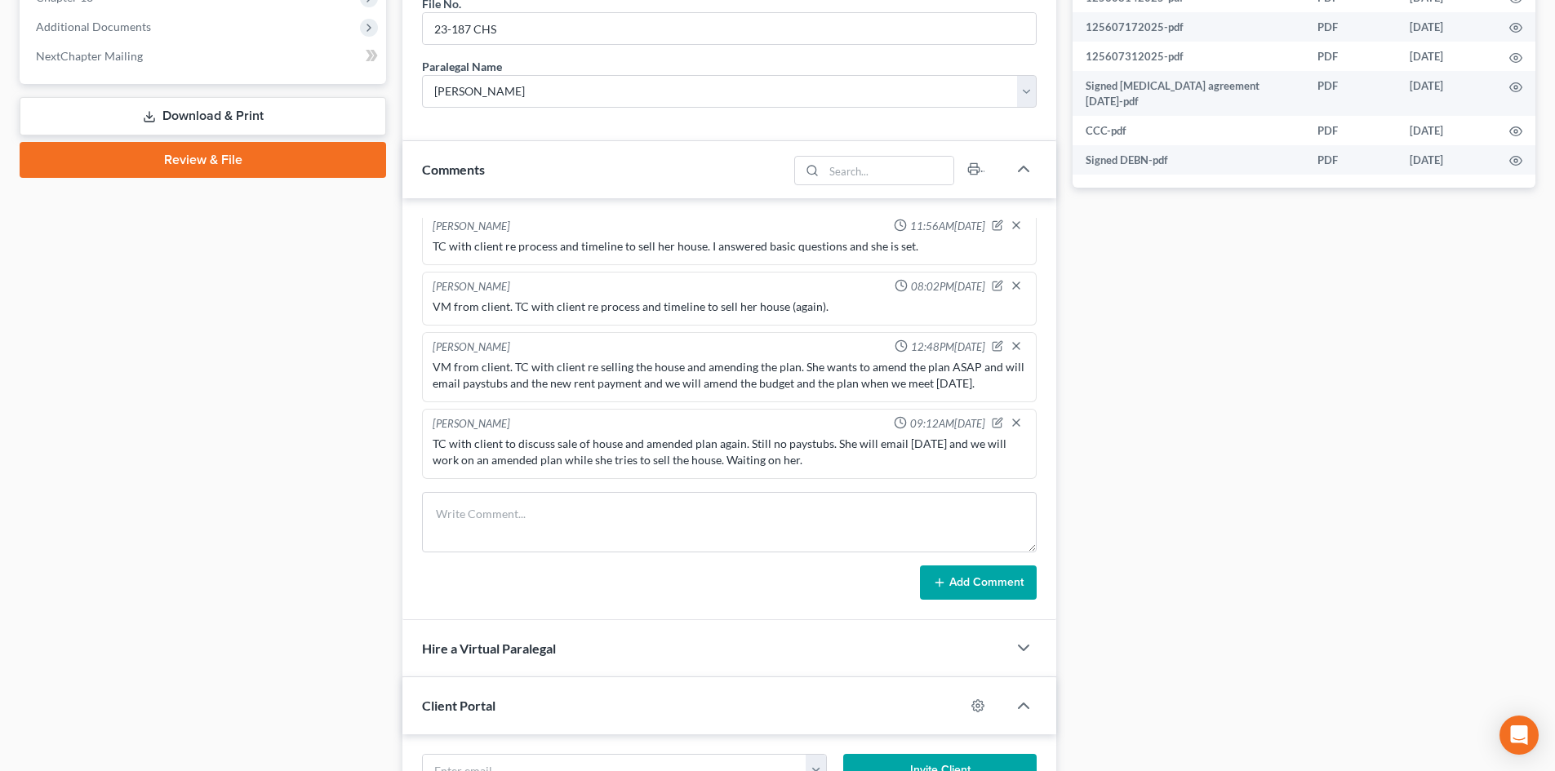
scroll to position [735, 0]
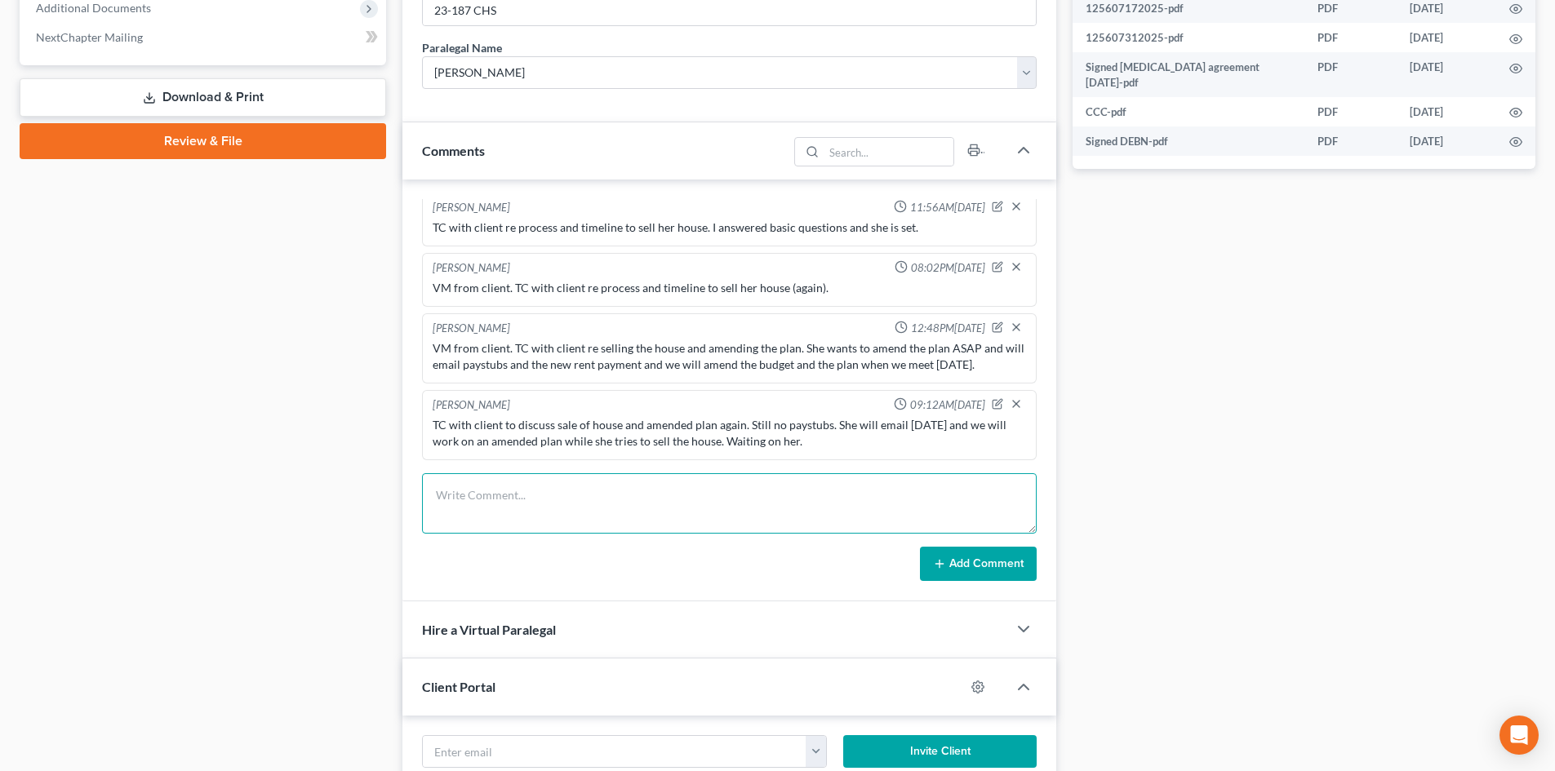
click at [646, 517] on textarea at bounding box center [729, 503] width 615 height 60
type textarea "Received paystubs. Updated I and J and emailed to client to review and correct."
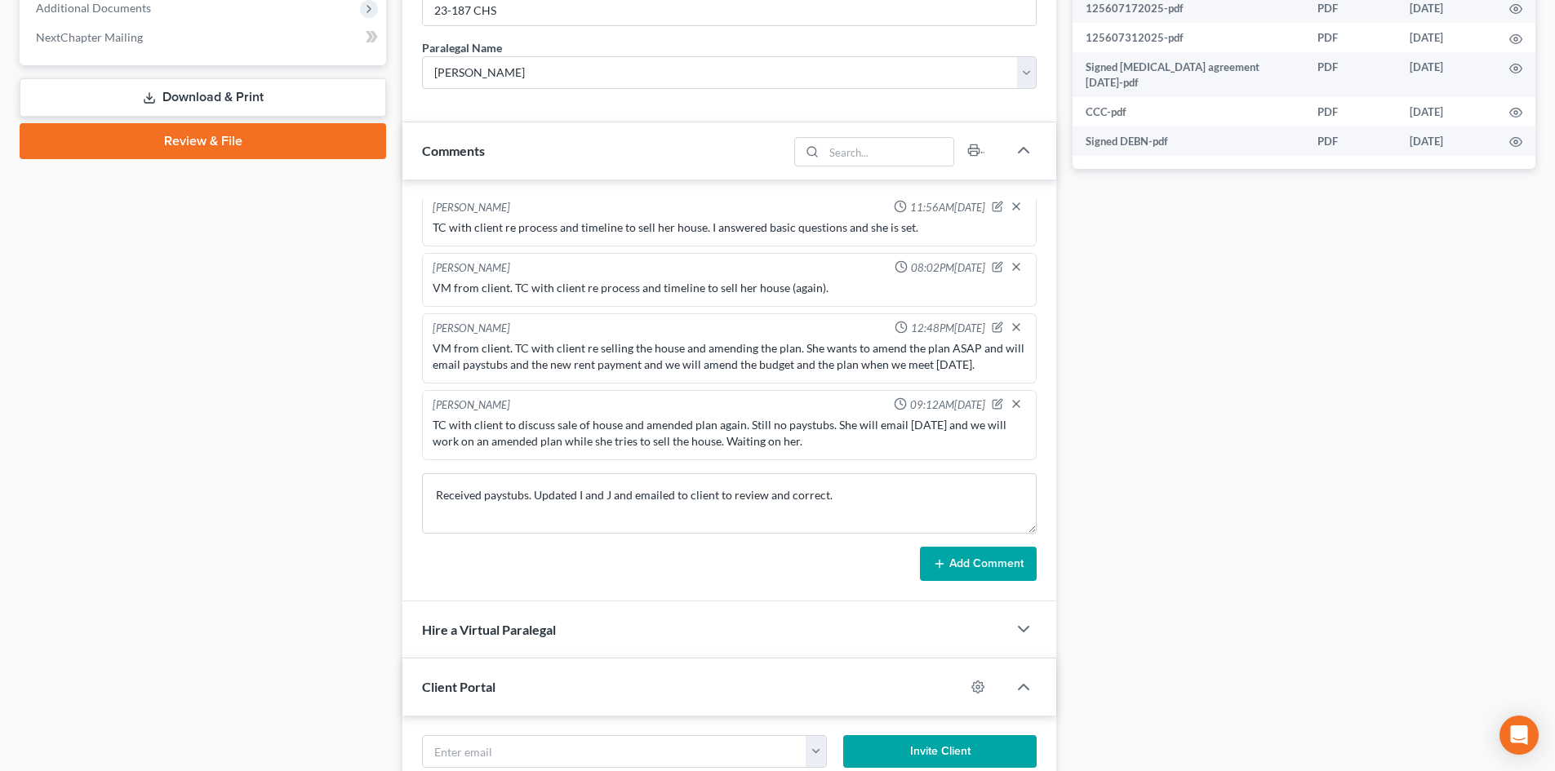
click at [953, 568] on button "Add Comment" at bounding box center [978, 564] width 117 height 34
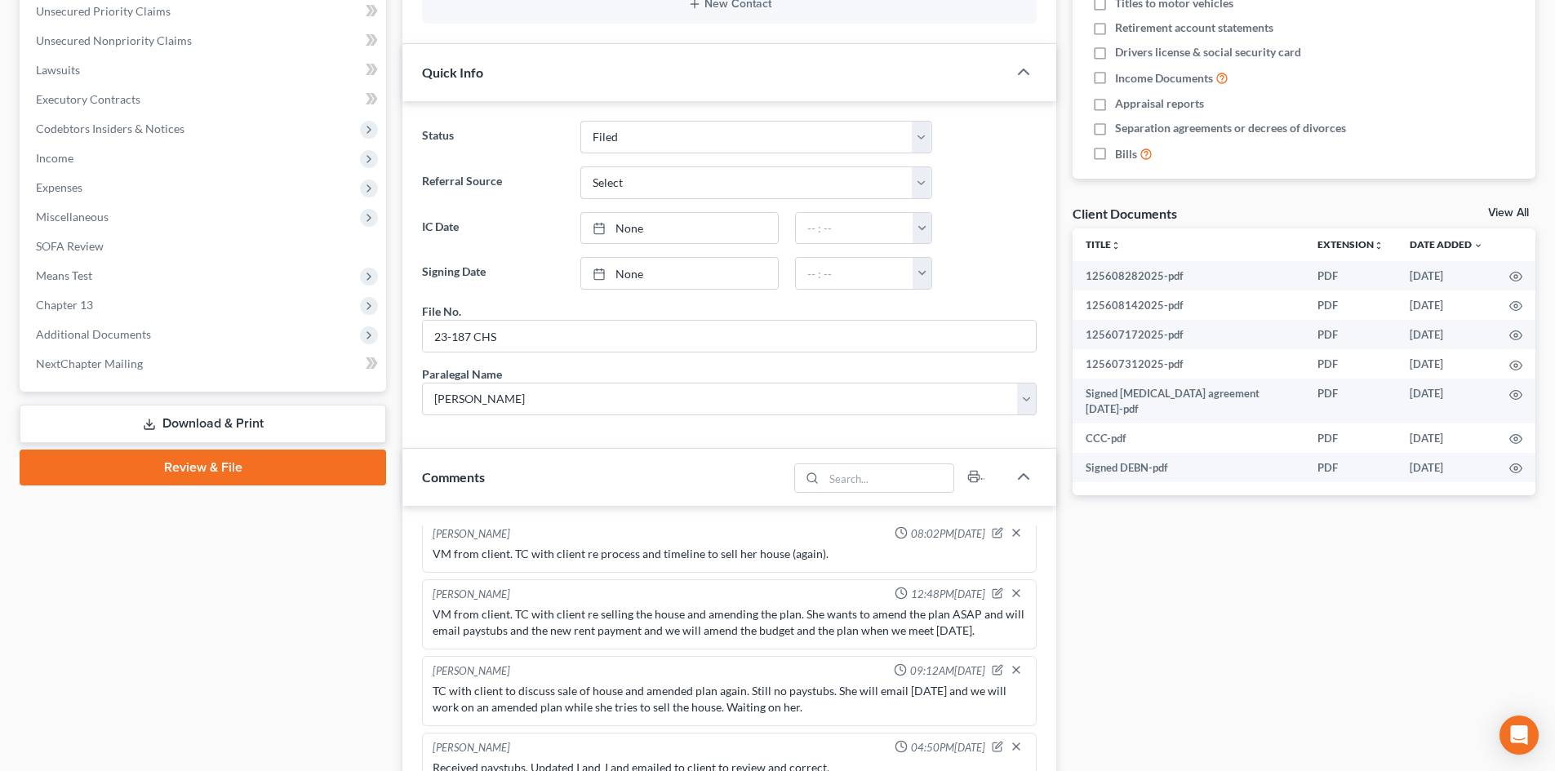
scroll to position [0, 0]
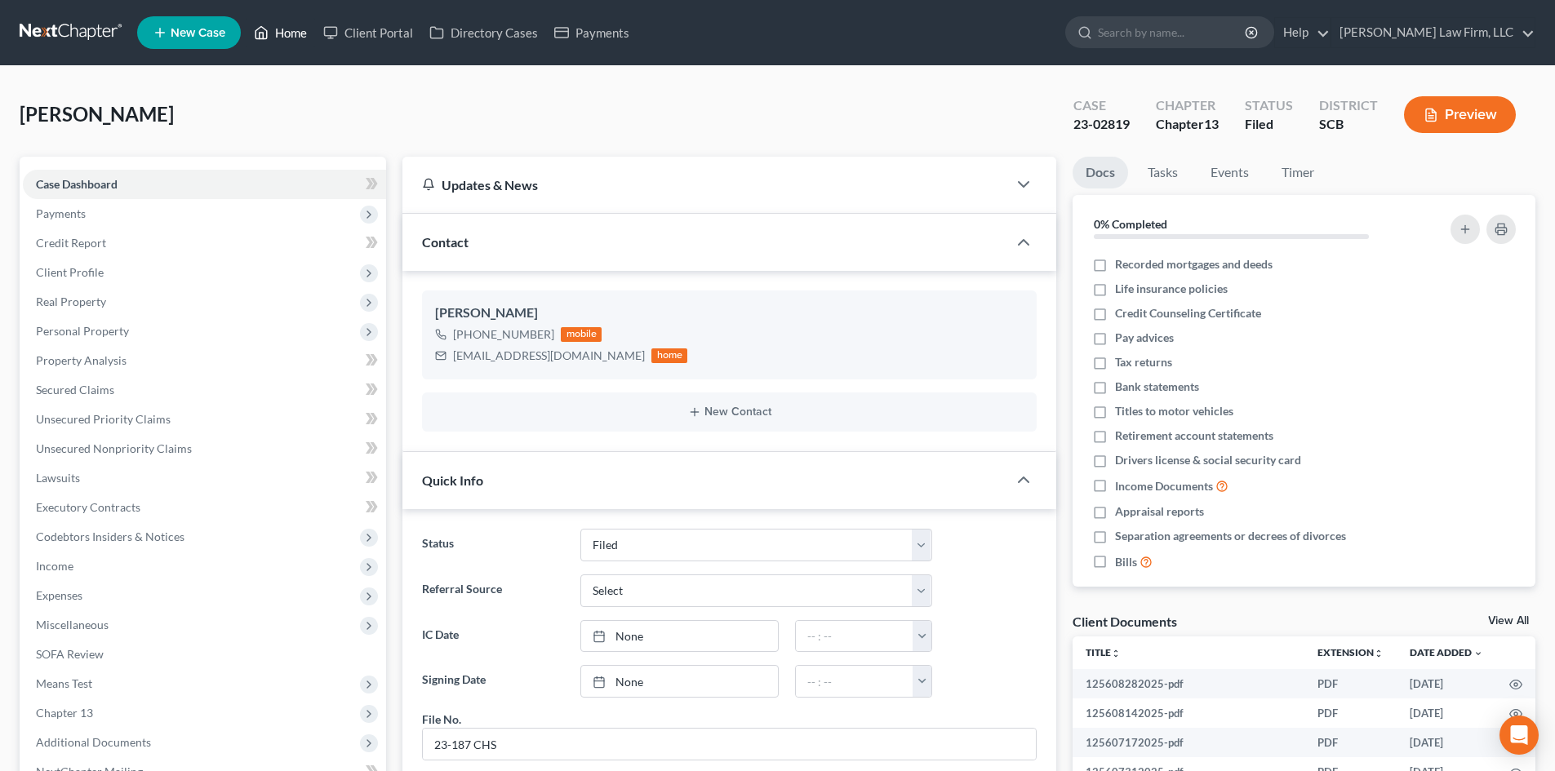
click at [281, 35] on link "Home" at bounding box center [280, 32] width 69 height 29
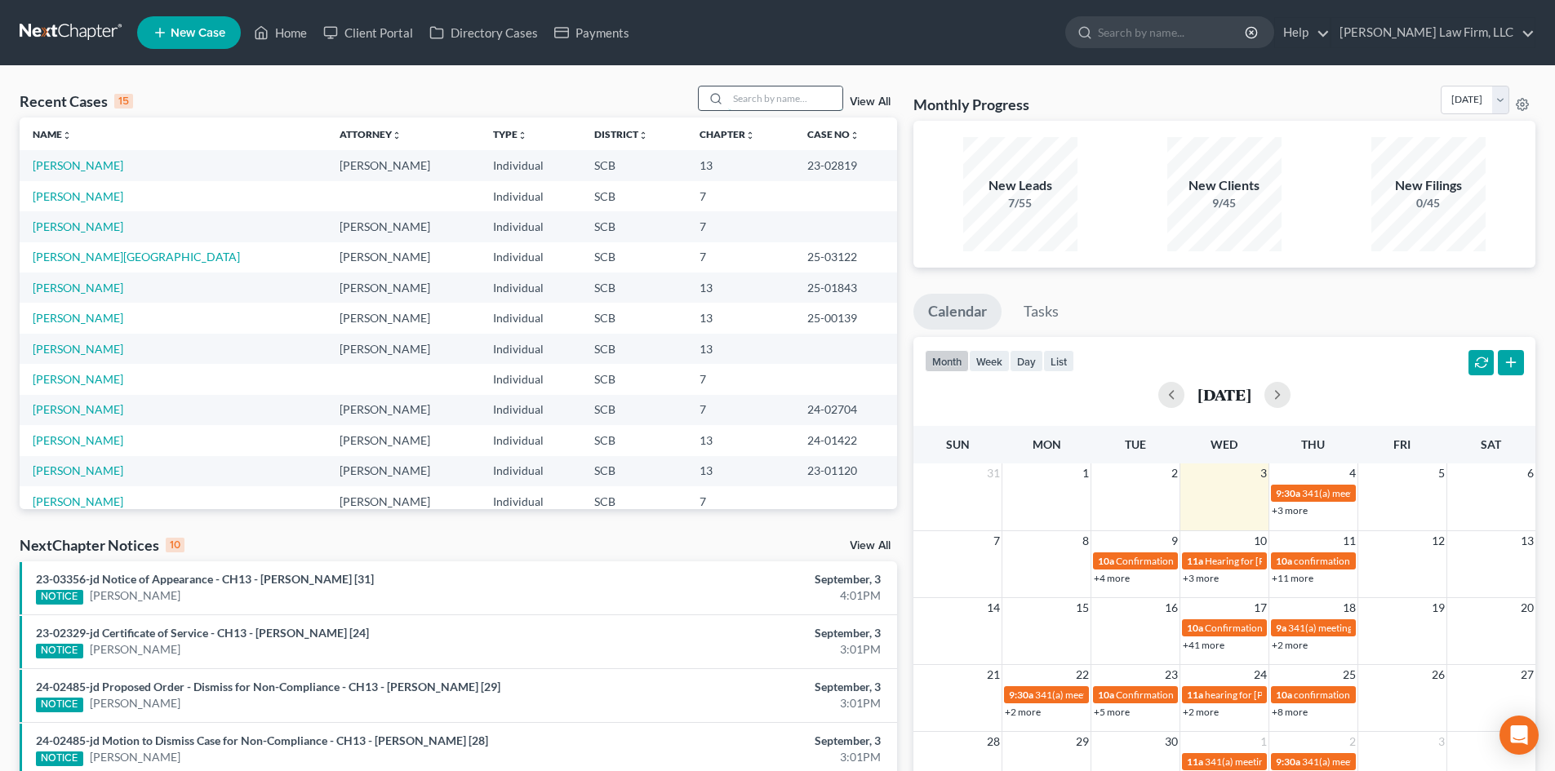
click at [790, 92] on input "search" at bounding box center [785, 99] width 114 height 24
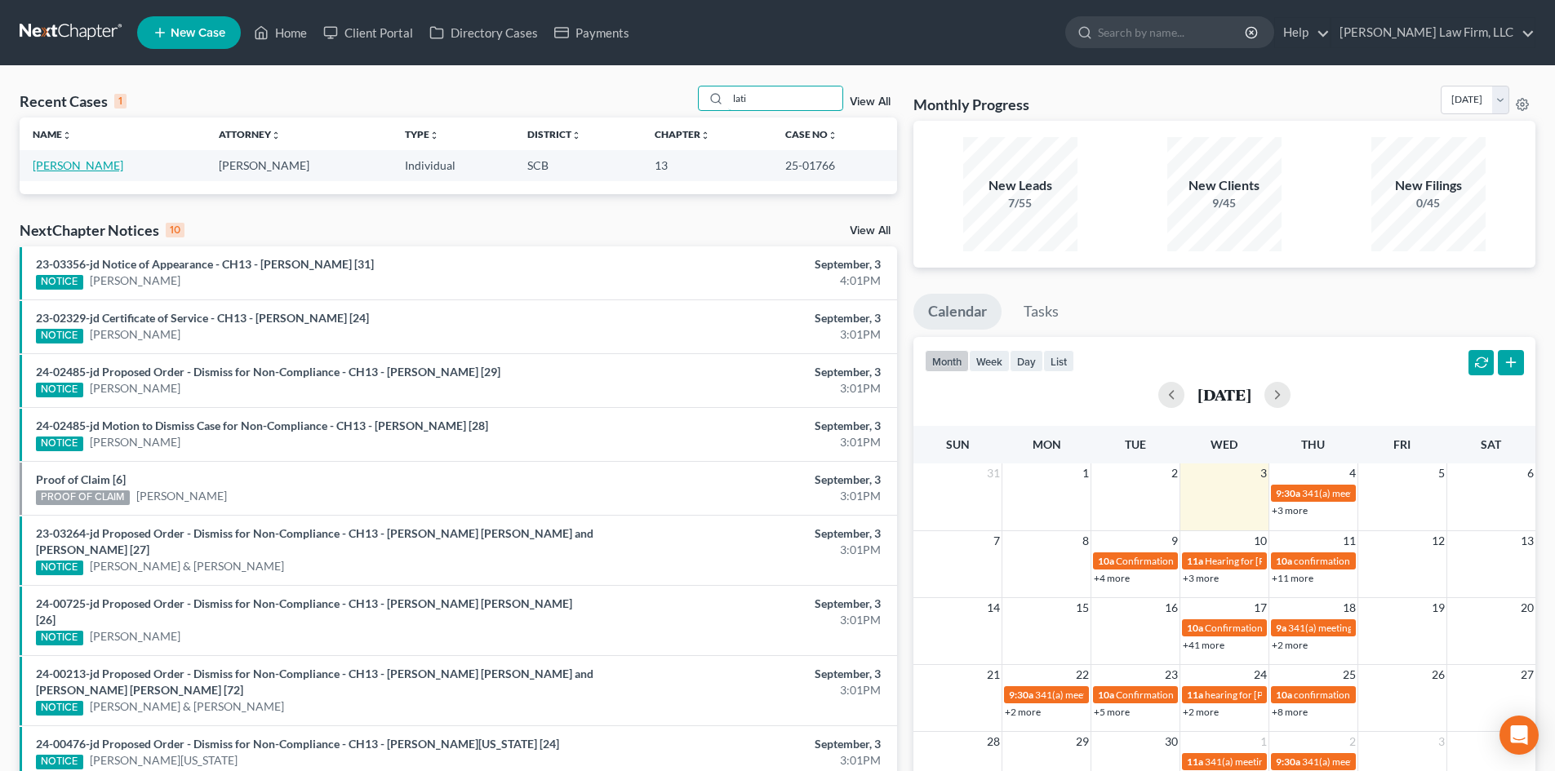
type input "lati"
click at [91, 163] on link "[PERSON_NAME]" at bounding box center [78, 165] width 91 height 14
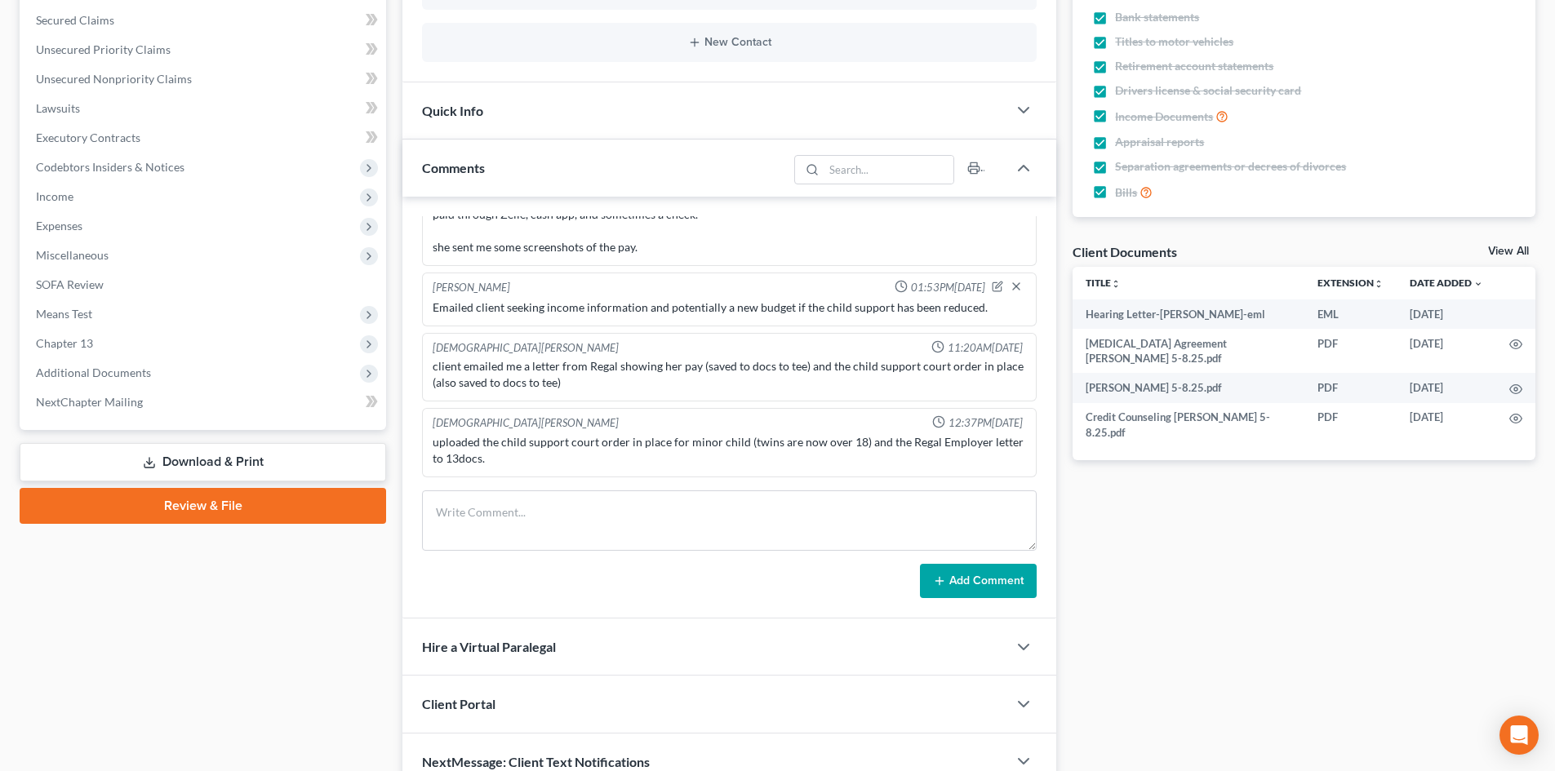
scroll to position [207, 0]
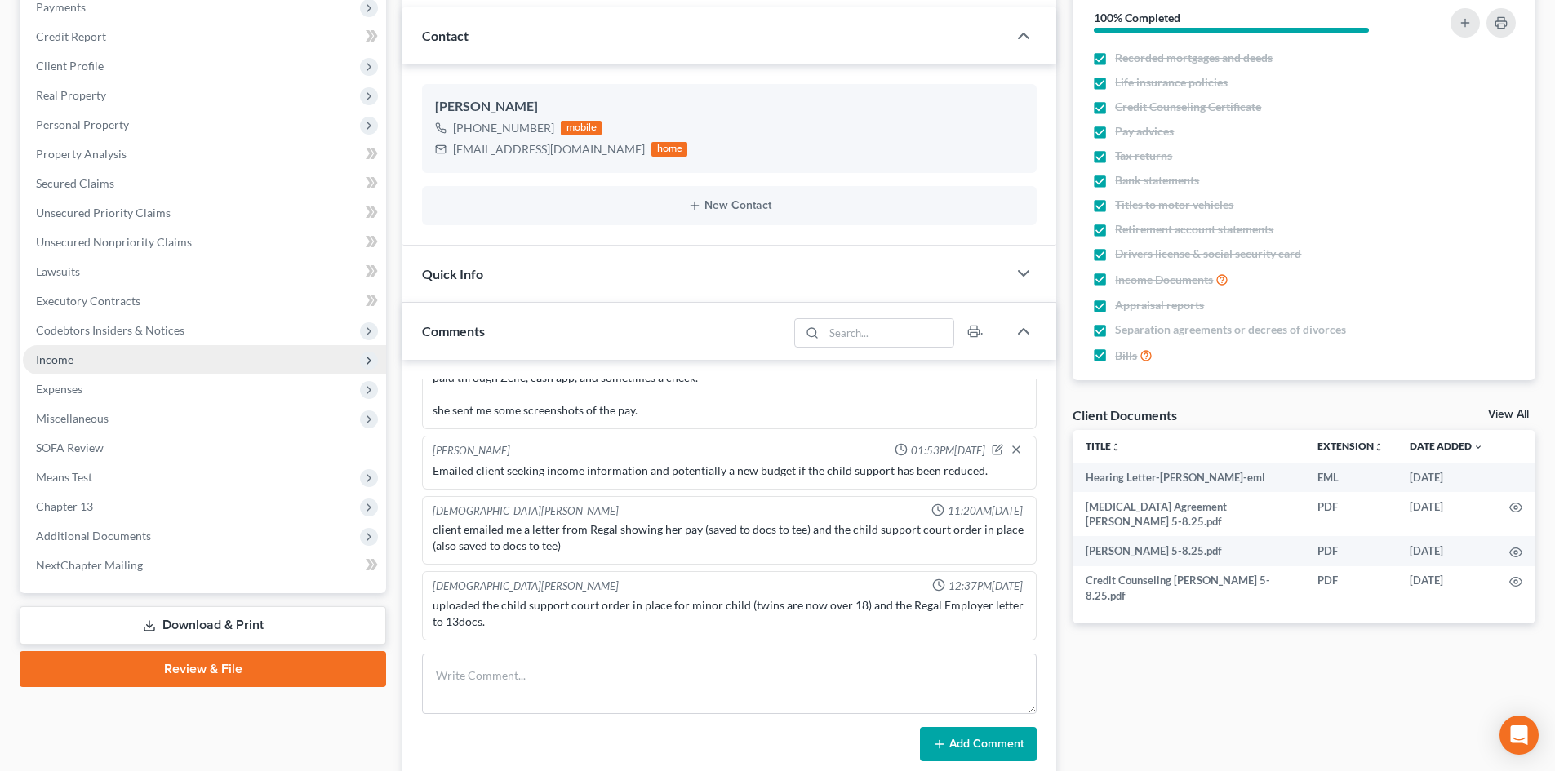
click at [173, 366] on span "Income" at bounding box center [204, 359] width 363 height 29
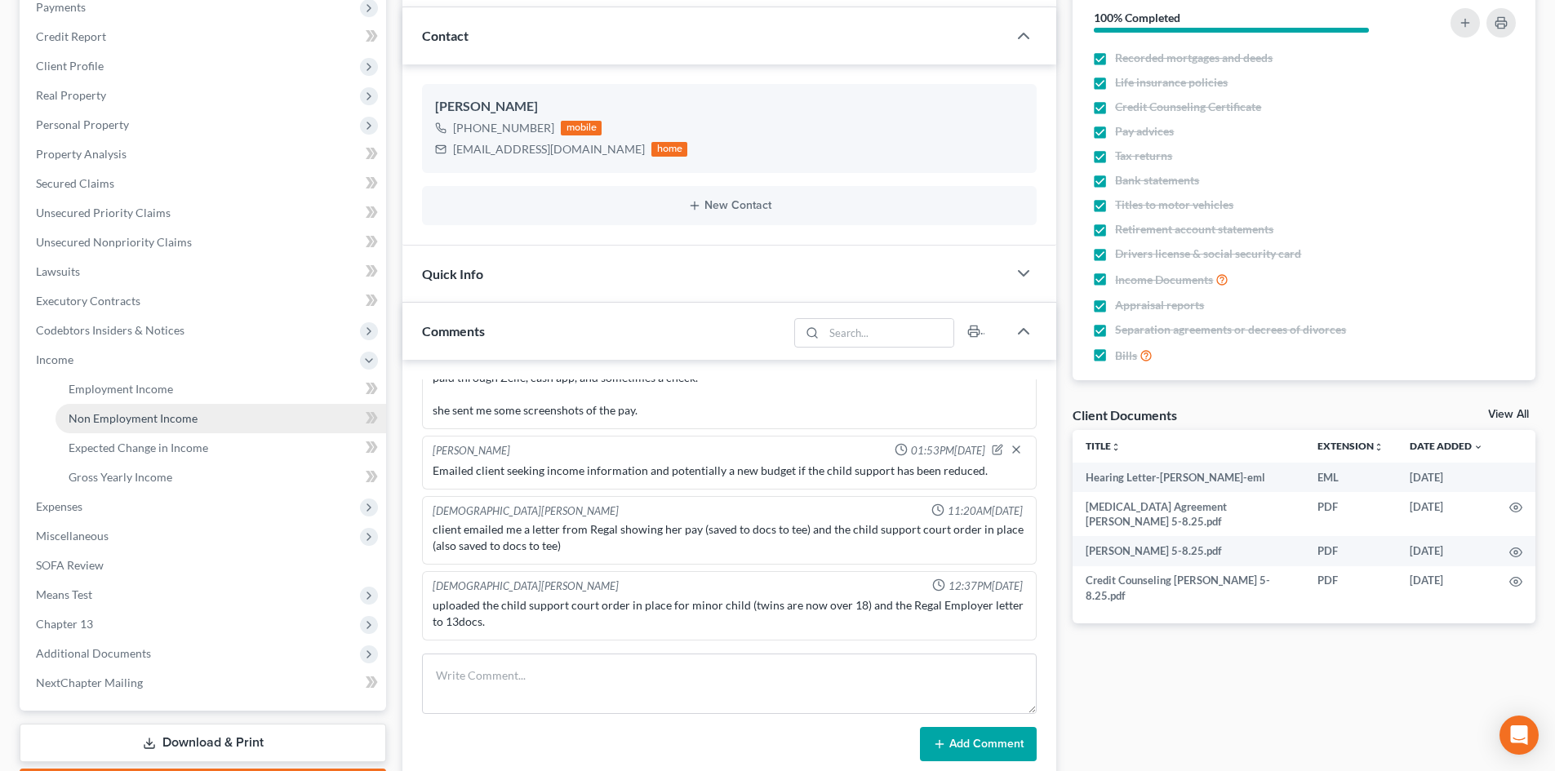
click at [179, 420] on span "Non Employment Income" at bounding box center [133, 418] width 129 height 14
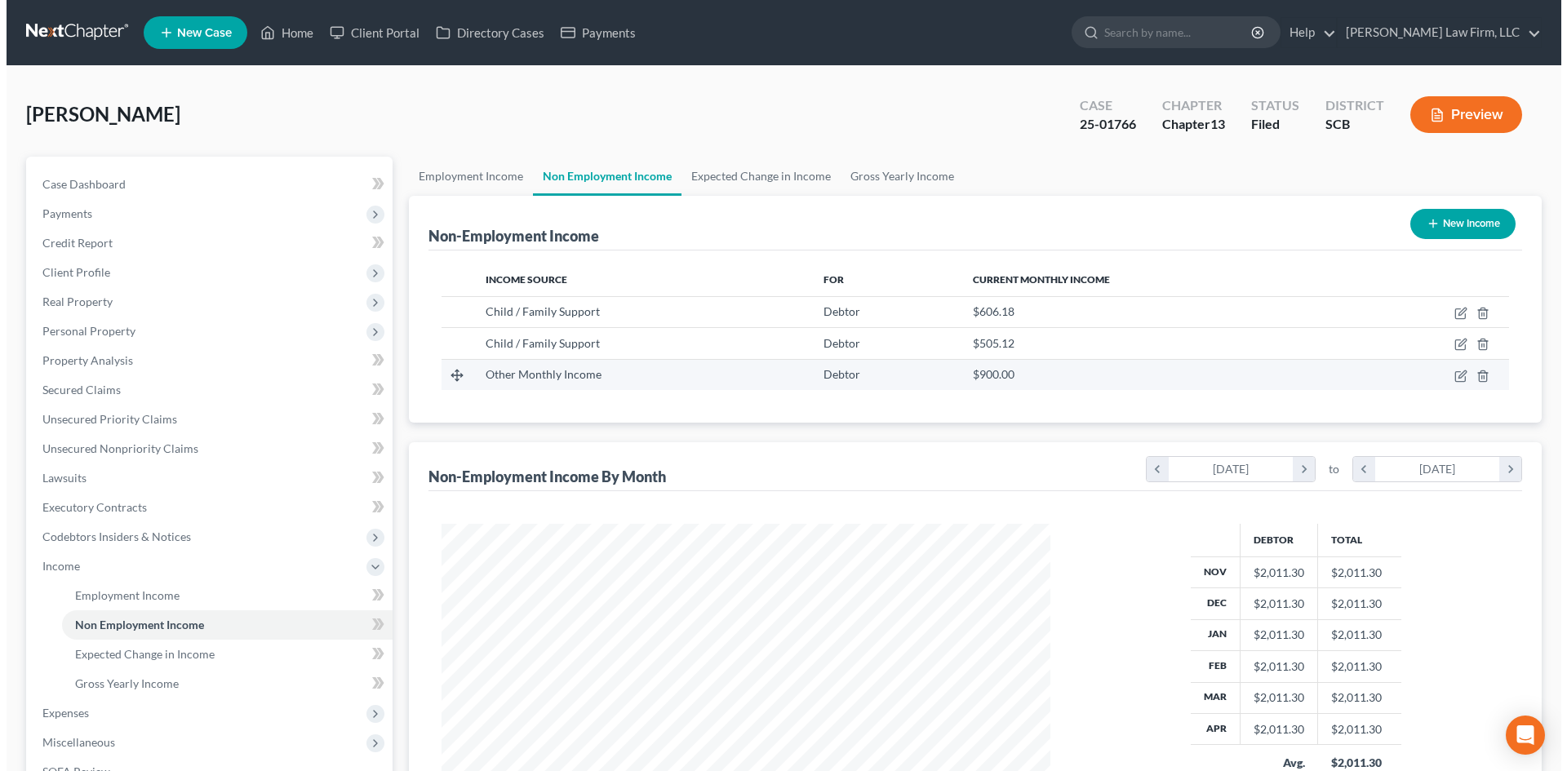
scroll to position [304, 642]
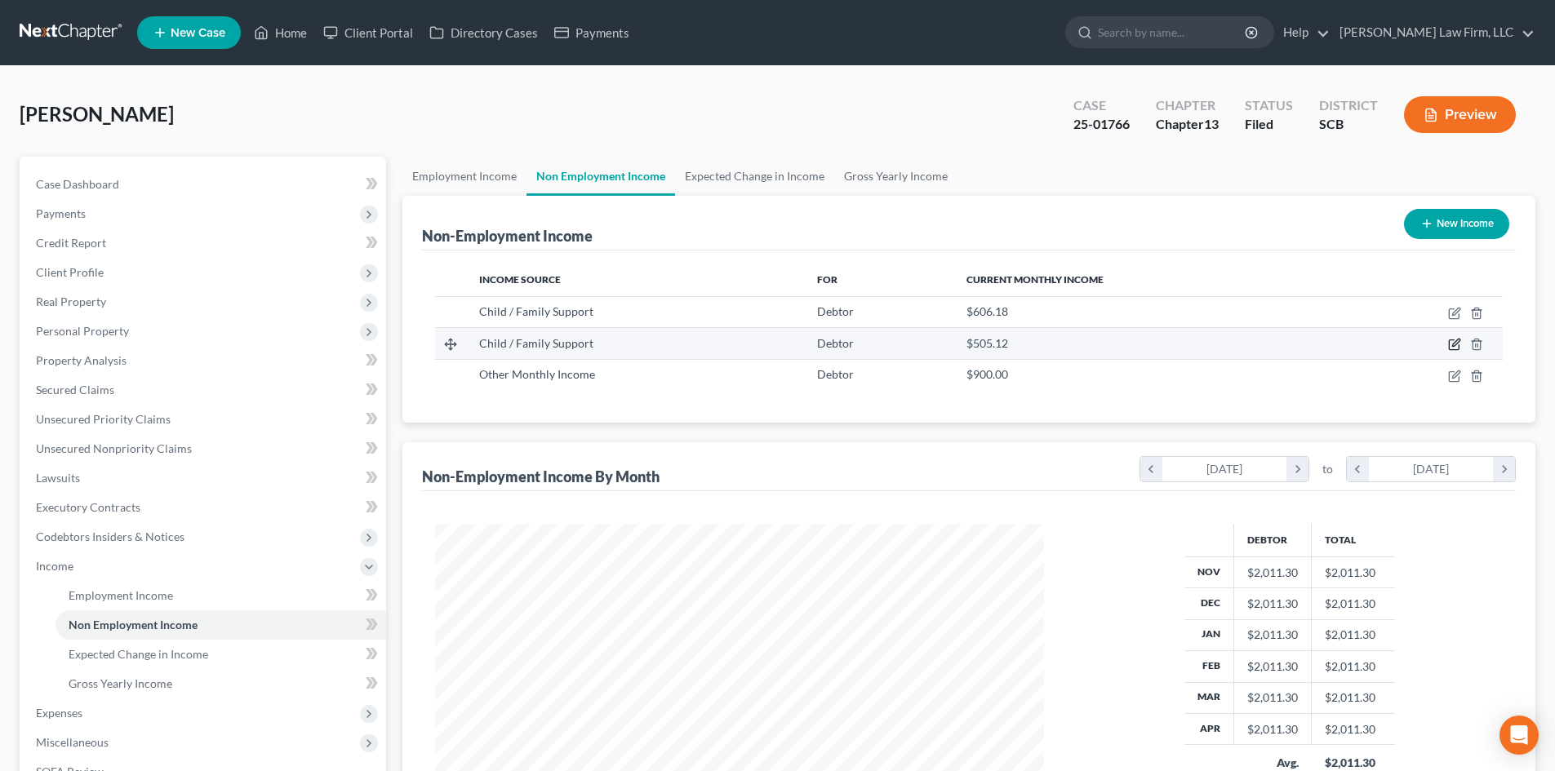
click at [1456, 342] on icon "button" at bounding box center [1455, 343] width 7 height 7
select select "7"
select select "0"
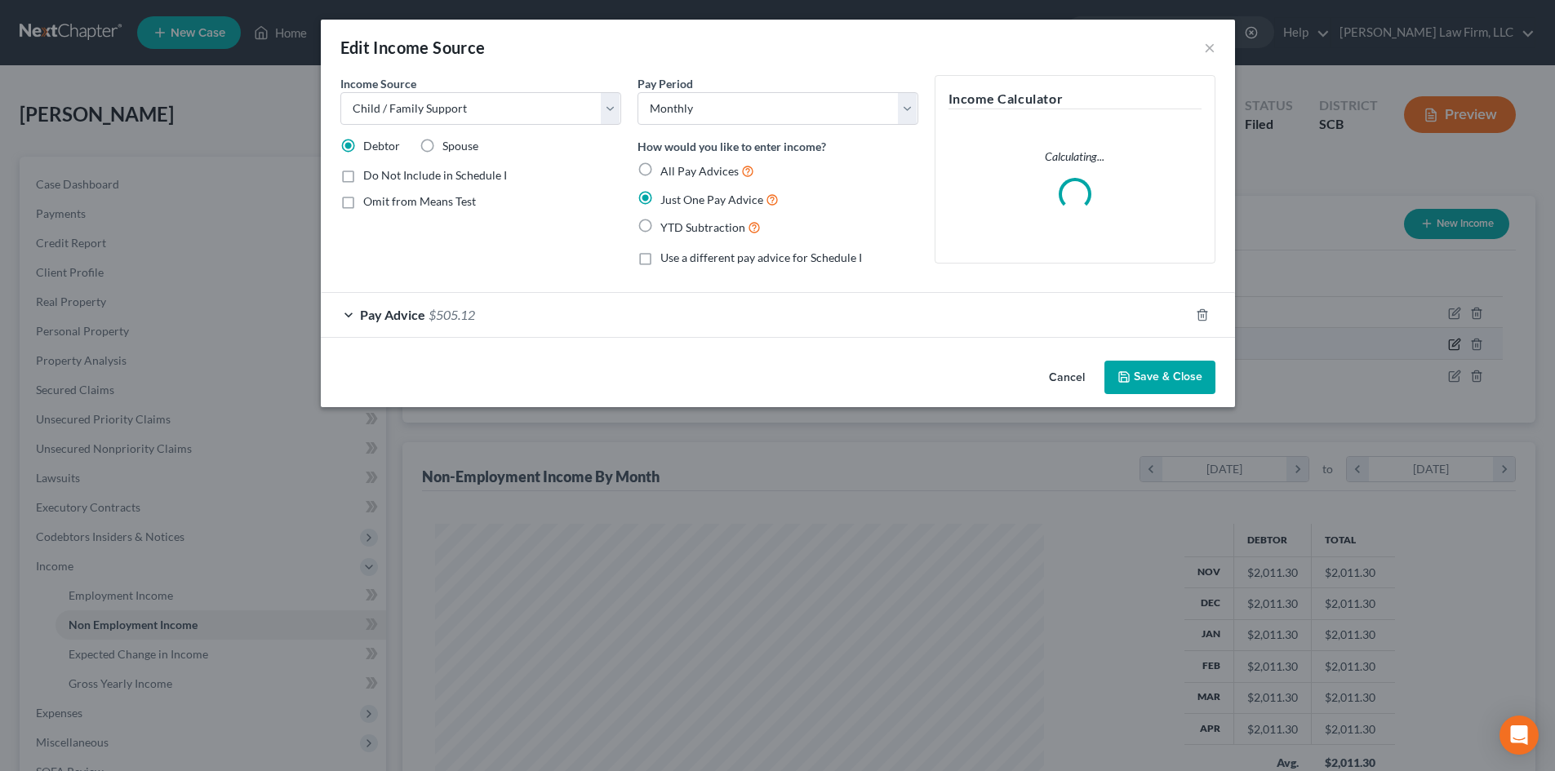
scroll to position [307, 647]
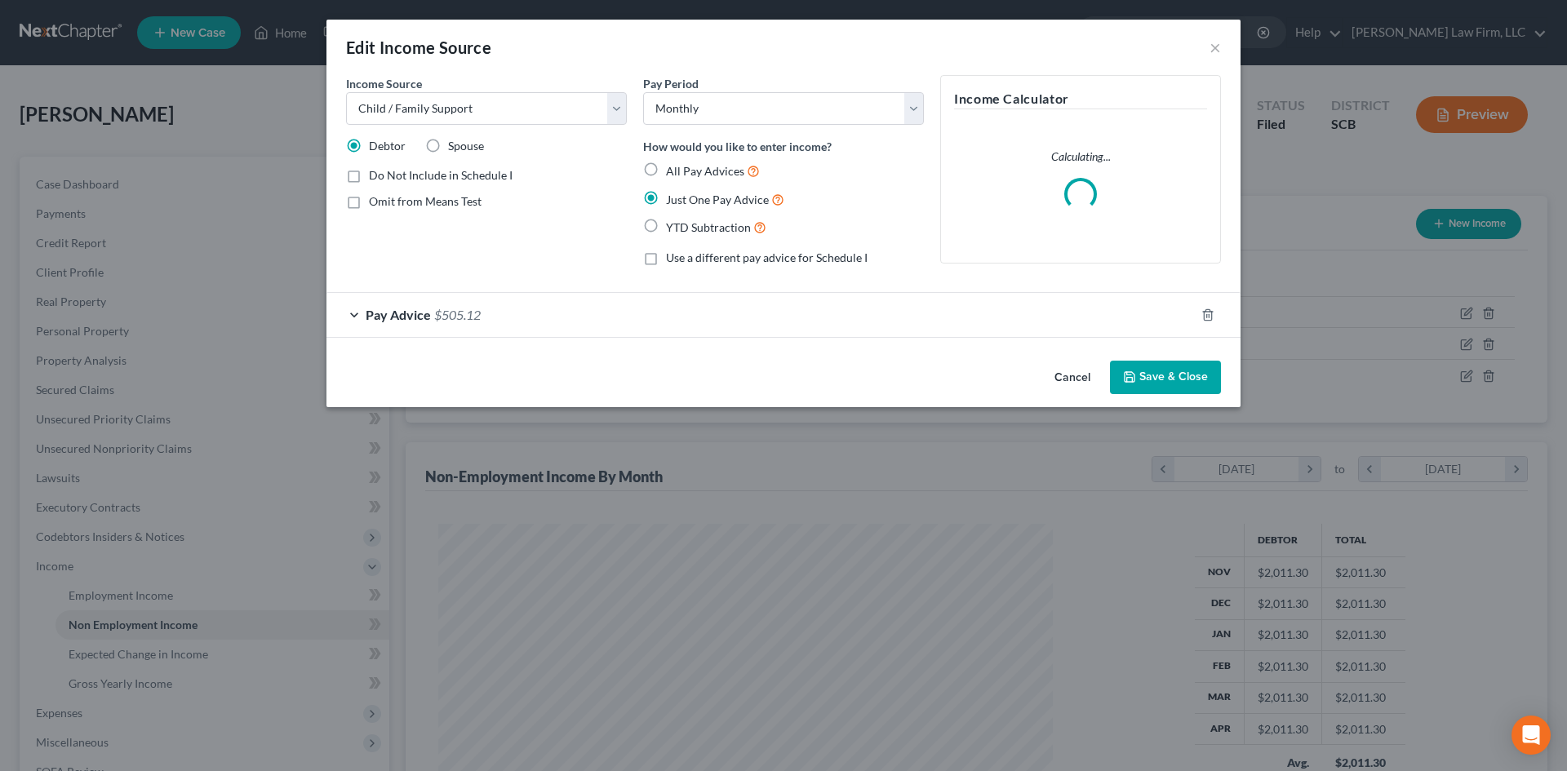
click at [1079, 372] on button "Cancel" at bounding box center [1073, 378] width 62 height 33
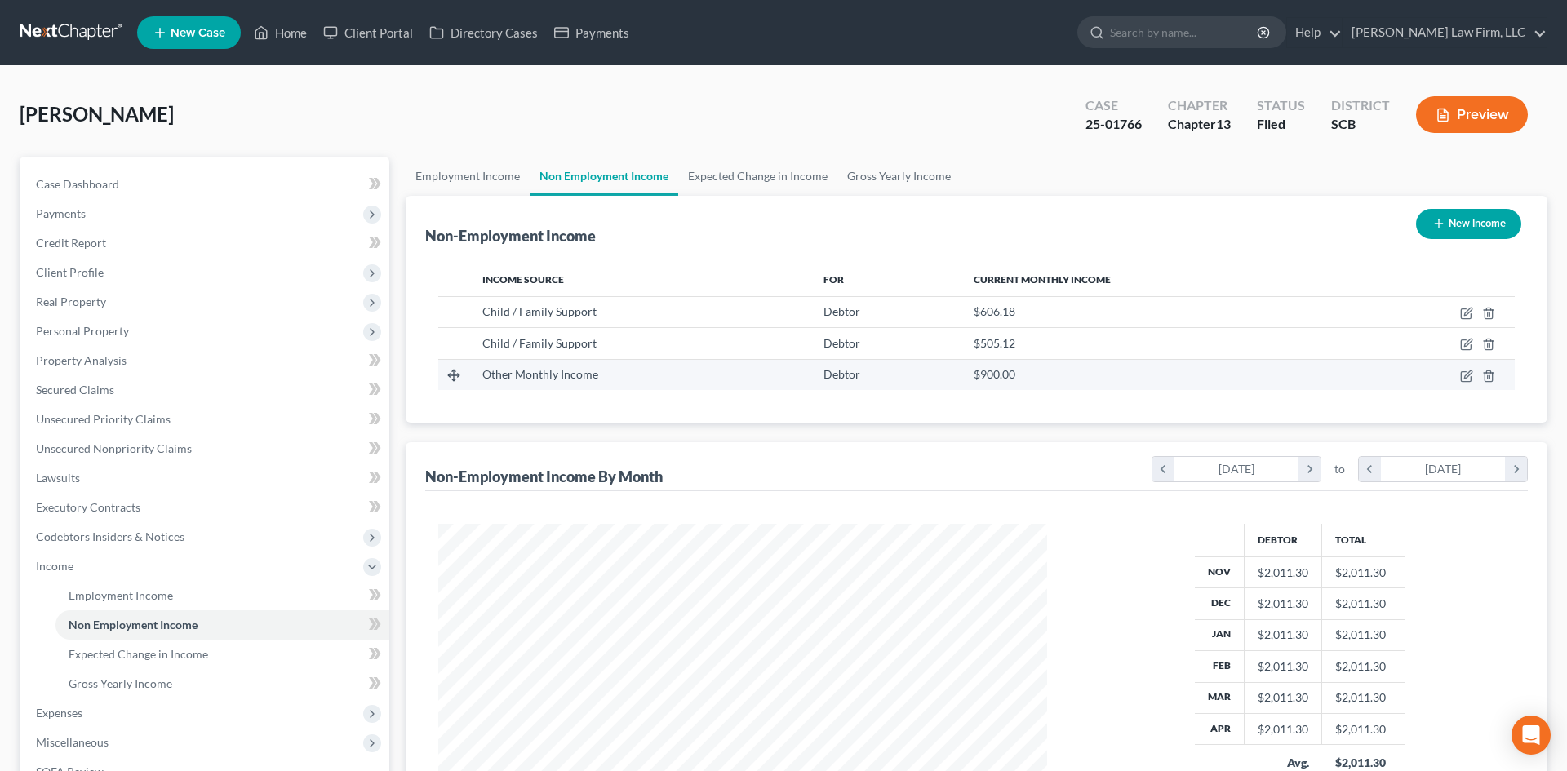
scroll to position [815924, 815587]
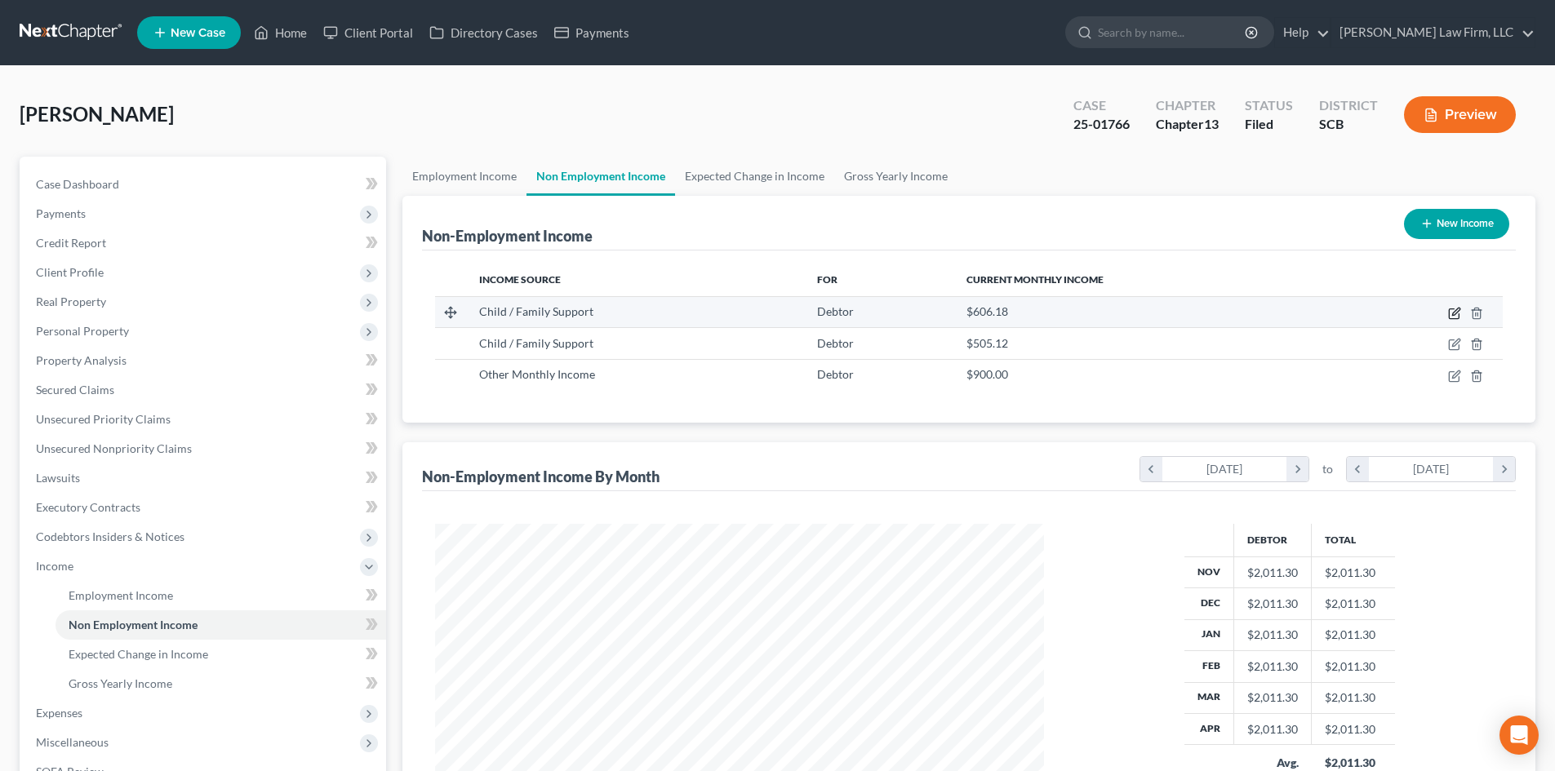
click at [1449, 316] on icon "button" at bounding box center [1454, 314] width 10 height 10
select select "7"
select select "0"
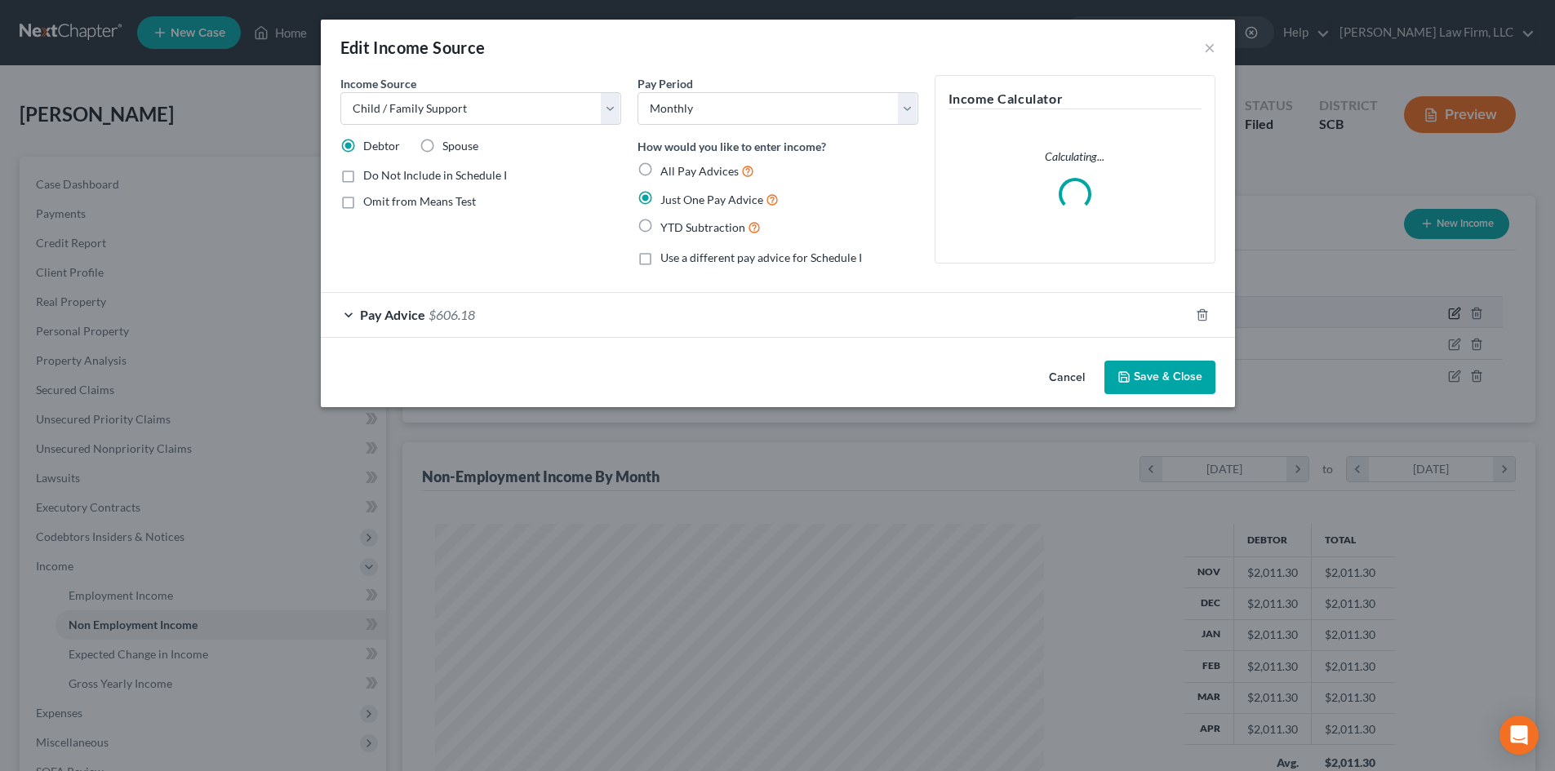
scroll to position [307, 647]
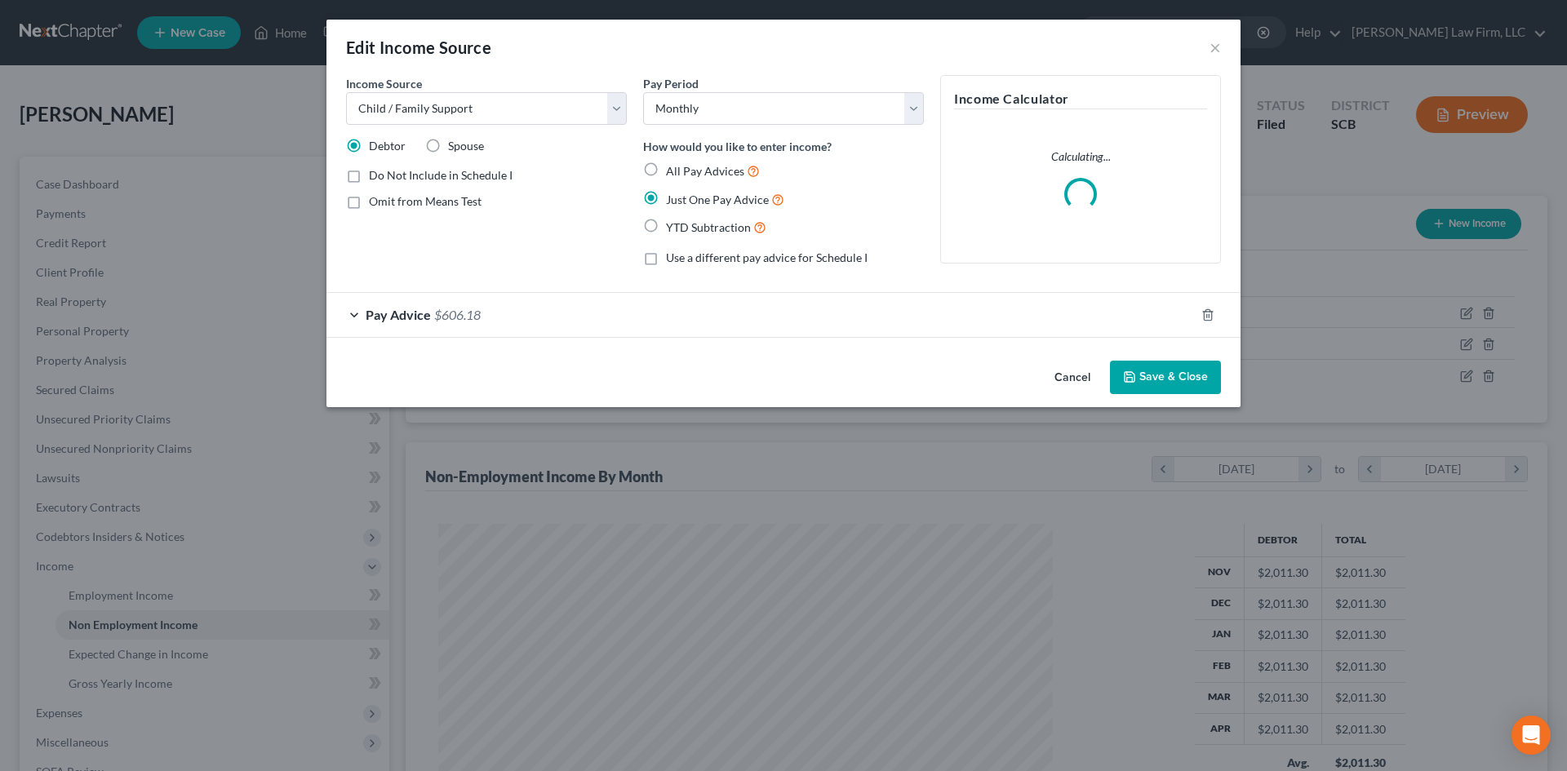
click at [1060, 371] on button "Cancel" at bounding box center [1073, 378] width 62 height 33
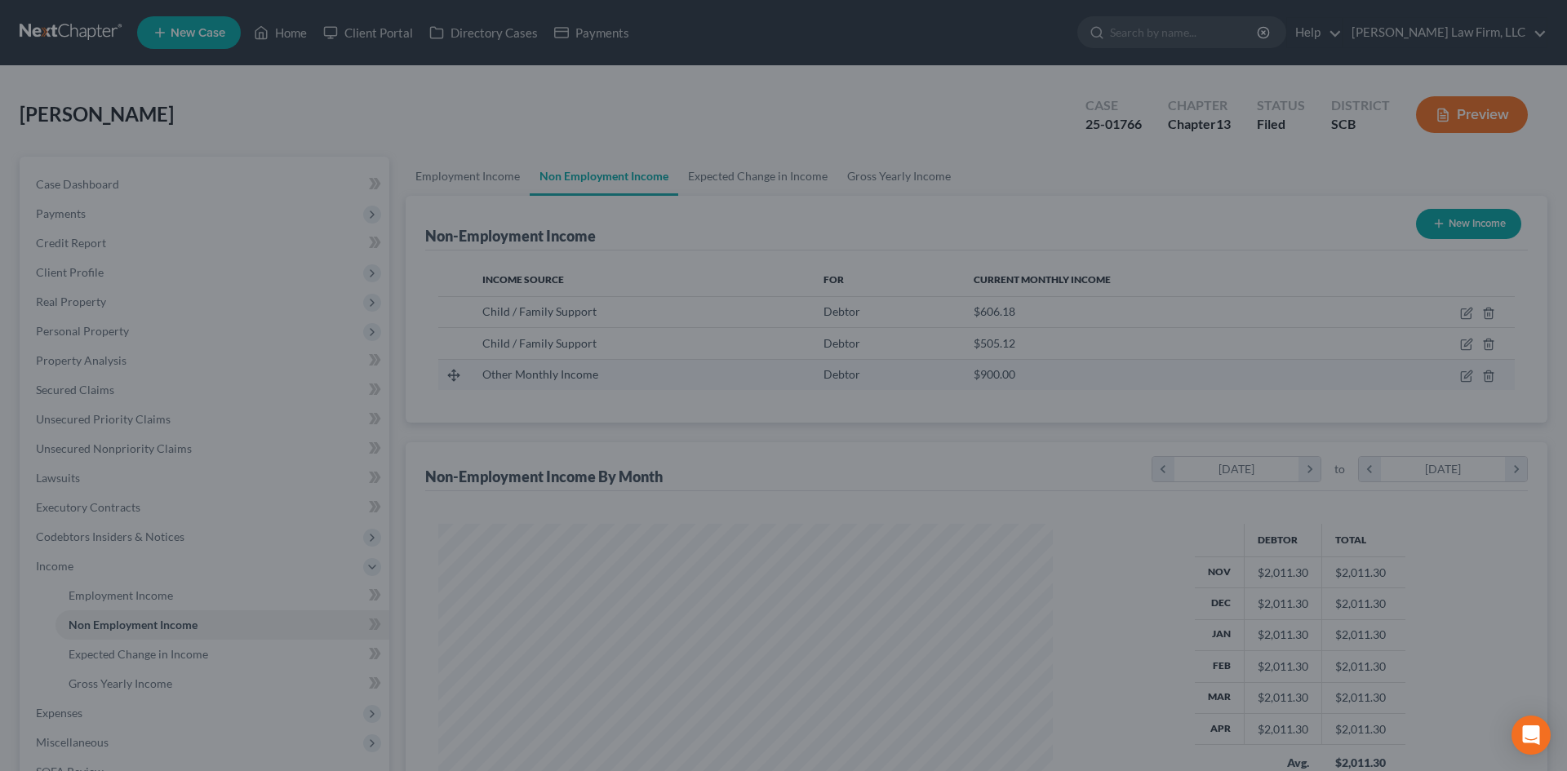
scroll to position [815924, 815587]
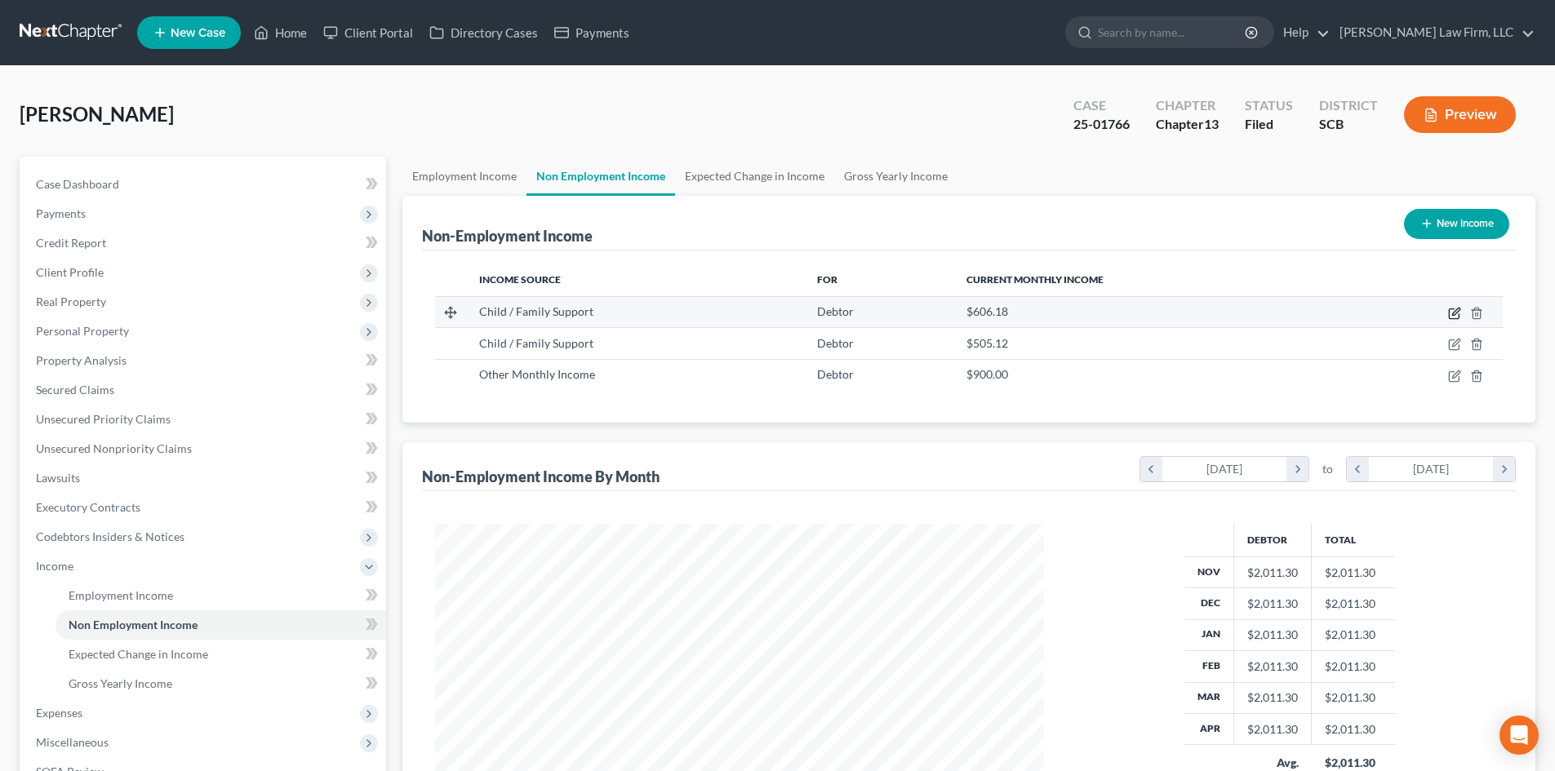
click at [1451, 318] on icon "button" at bounding box center [1454, 313] width 13 height 13
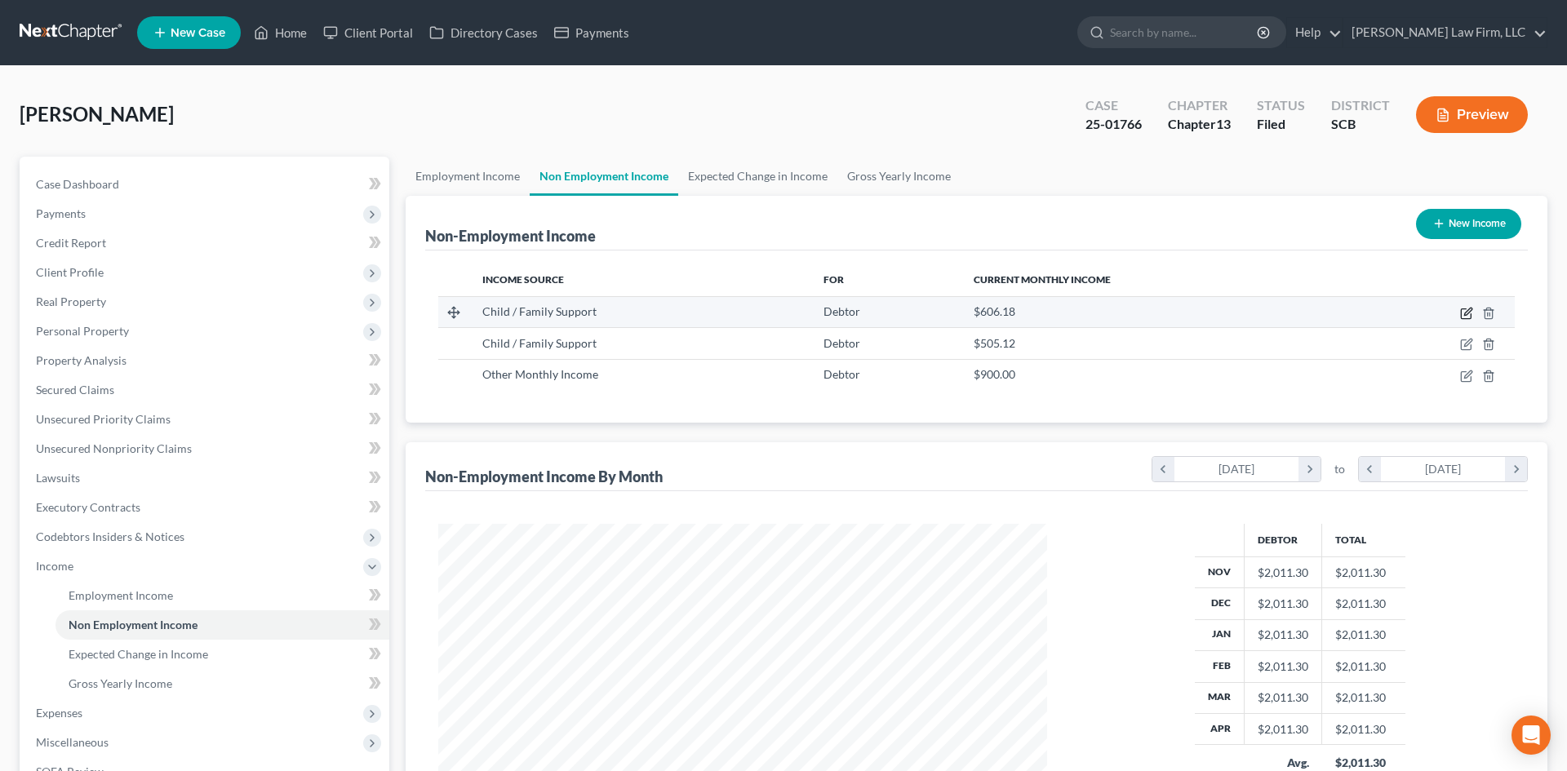
select select "7"
select select "0"
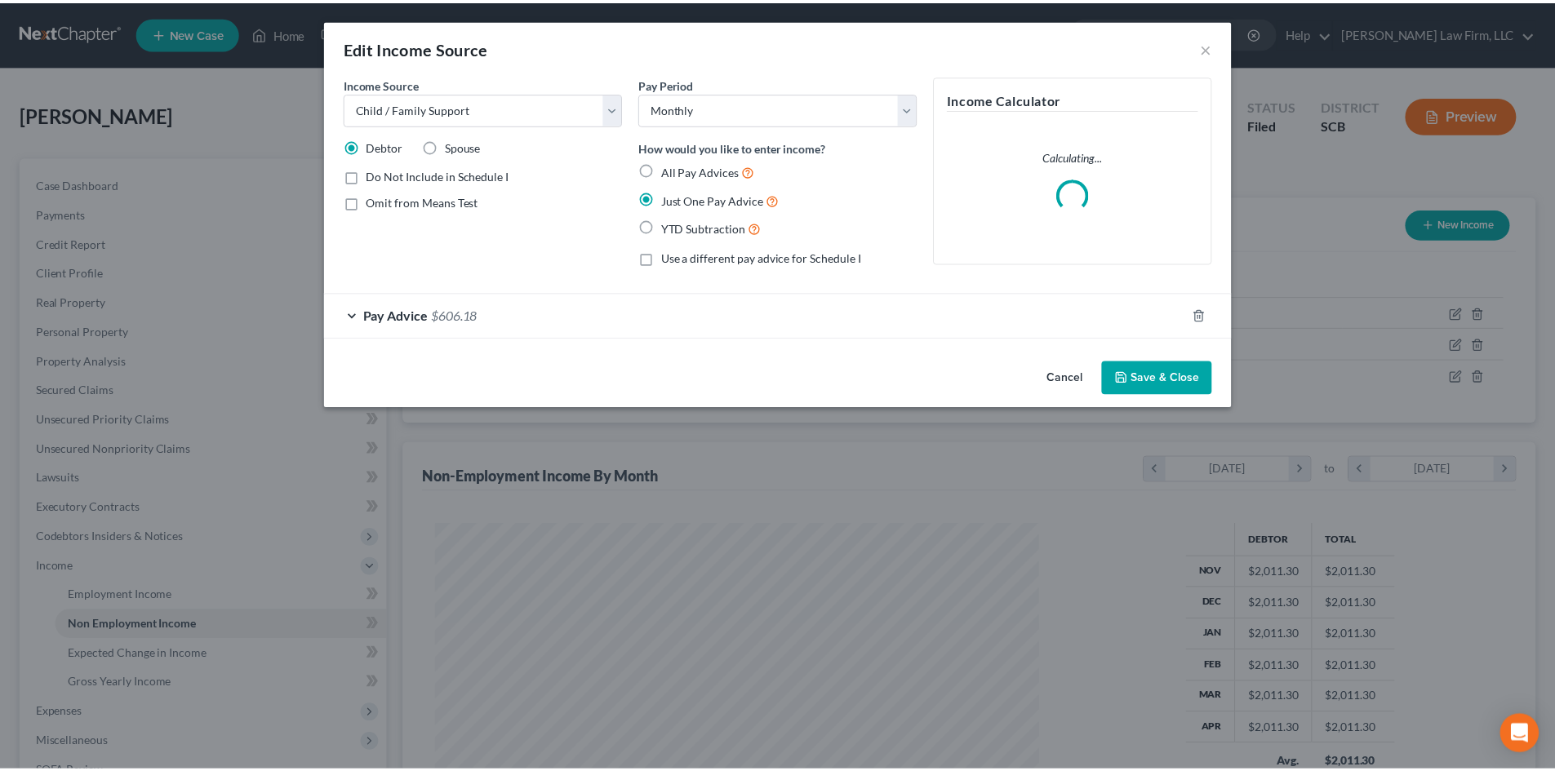
scroll to position [307, 647]
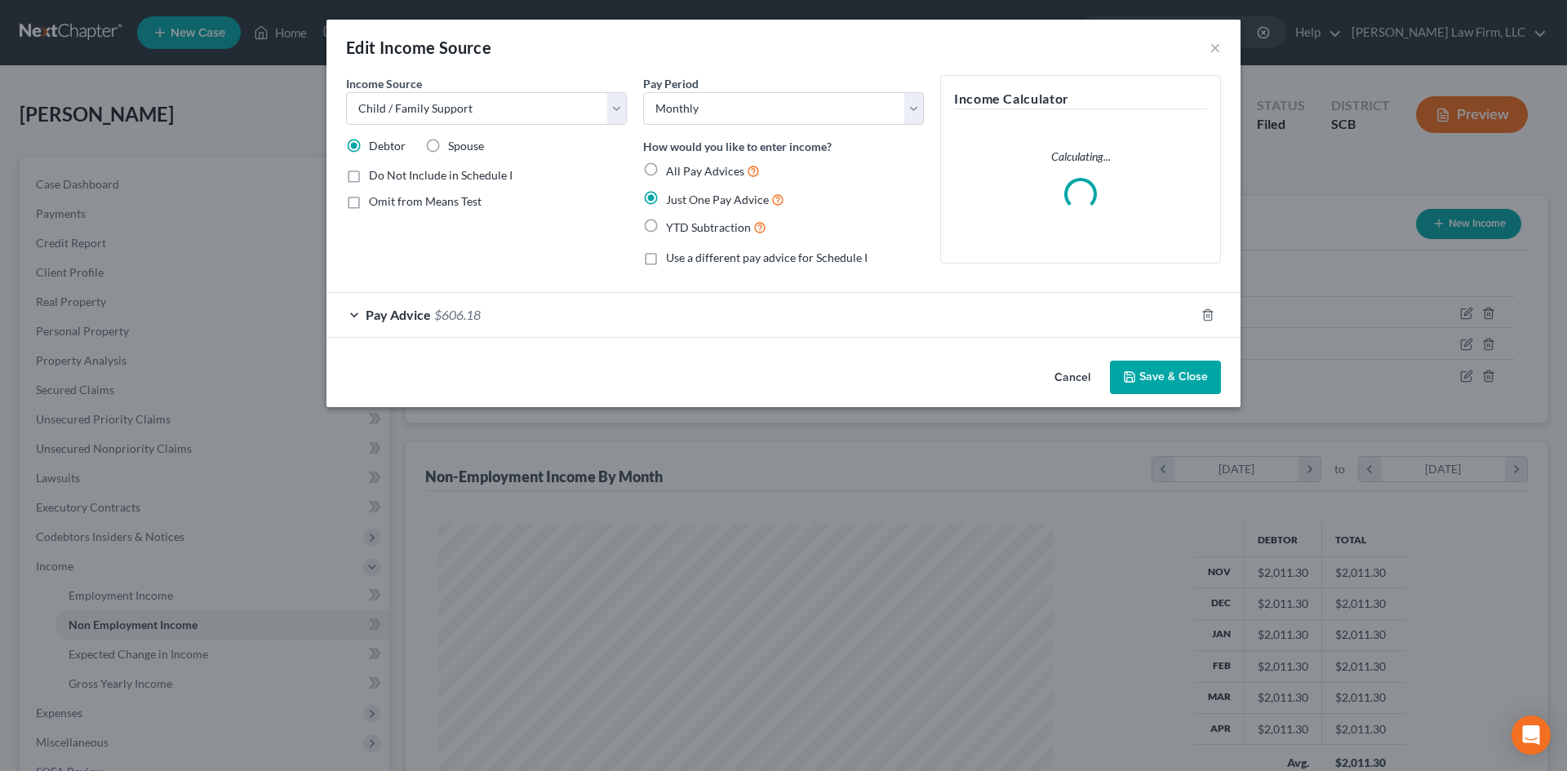
click at [369, 176] on label "Do Not Include in Schedule I" at bounding box center [441, 175] width 144 height 16
click at [375, 176] on input "Do Not Include in Schedule I" at bounding box center [380, 172] width 11 height 11
checkbox input "true"
click at [1154, 365] on button "Save & Close" at bounding box center [1165, 378] width 111 height 34
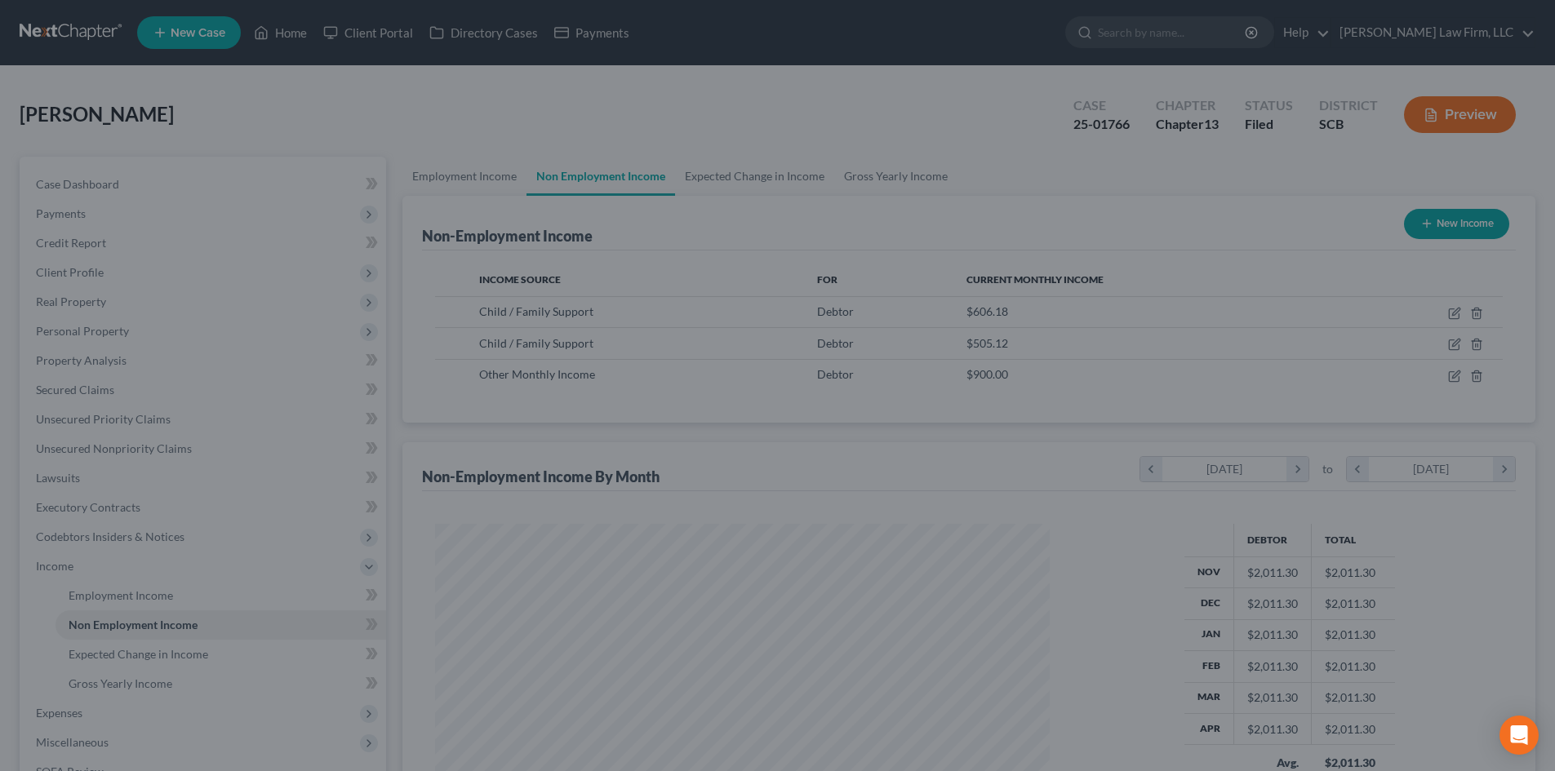
scroll to position [815924, 815587]
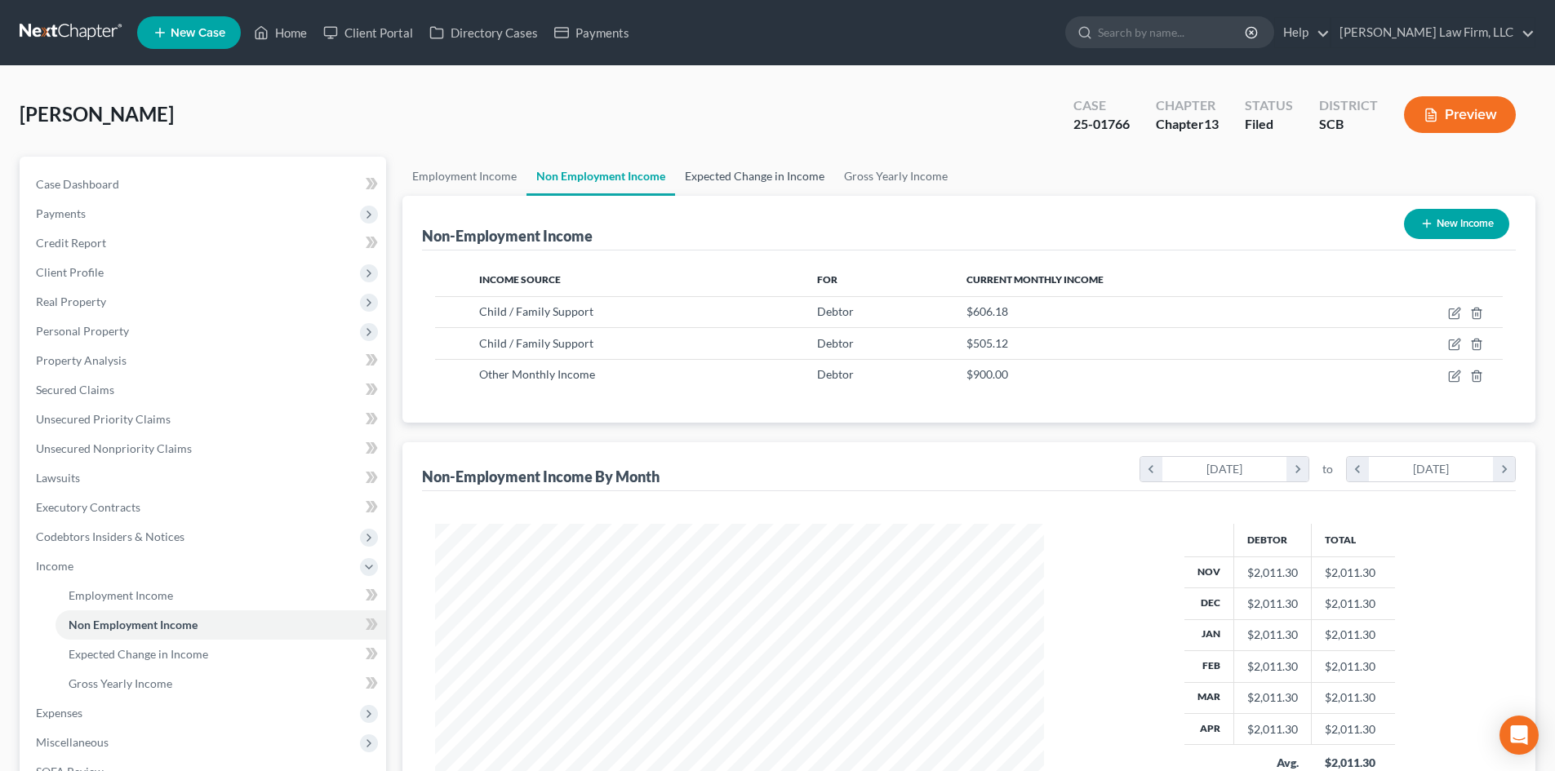
click at [791, 176] on link "Expected Change in Income" at bounding box center [754, 176] width 159 height 39
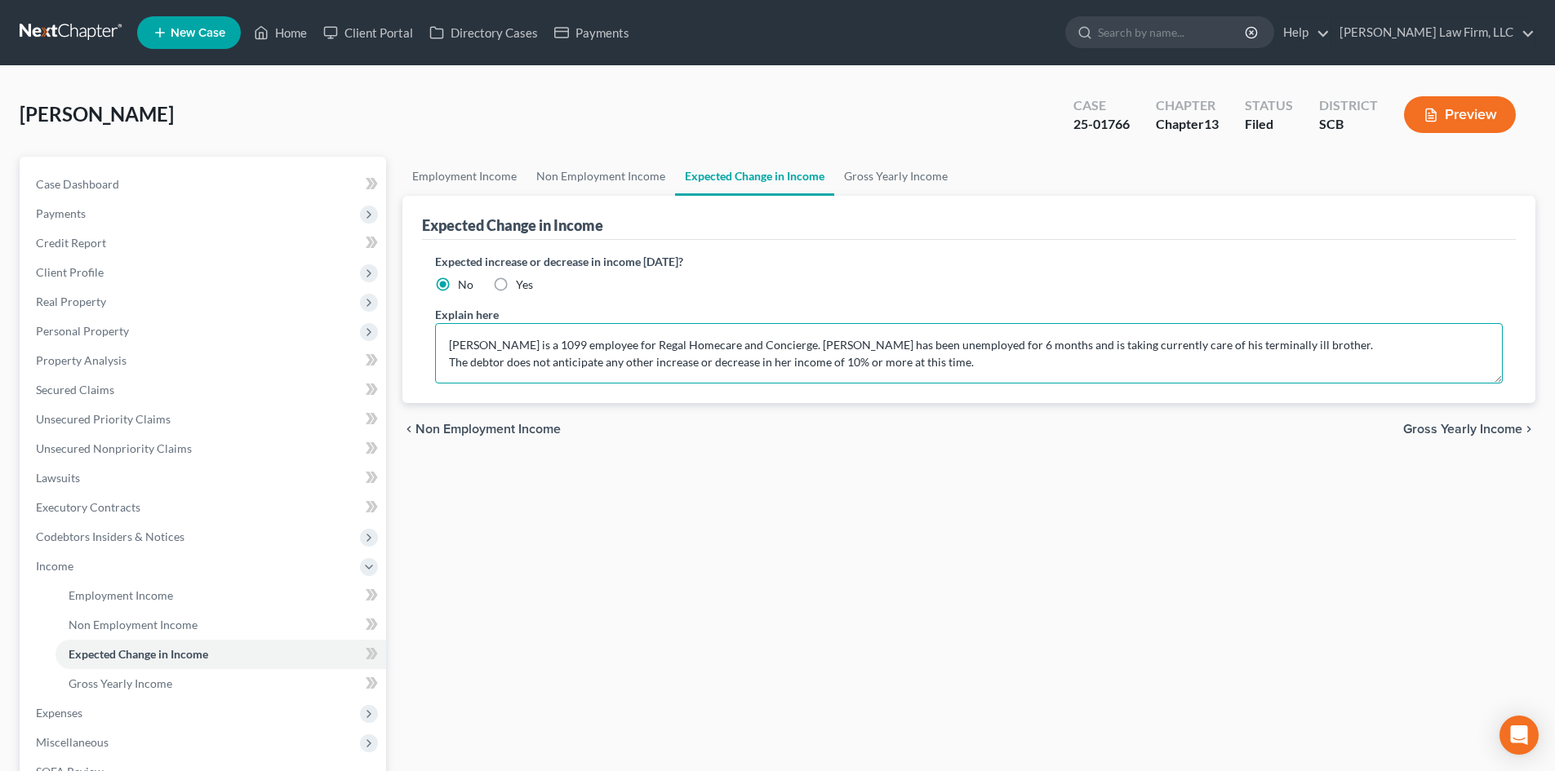
click at [533, 358] on textarea "[PERSON_NAME] is a 1099 employee for Regal Homecare and Concierge. [PERSON_NAME…" at bounding box center [969, 353] width 1068 height 60
click at [499, 346] on textarea "[PERSON_NAME] is a 1099 employee for Regal Homecare and Concierge. [PERSON_NAME…" at bounding box center [969, 353] width 1068 height 60
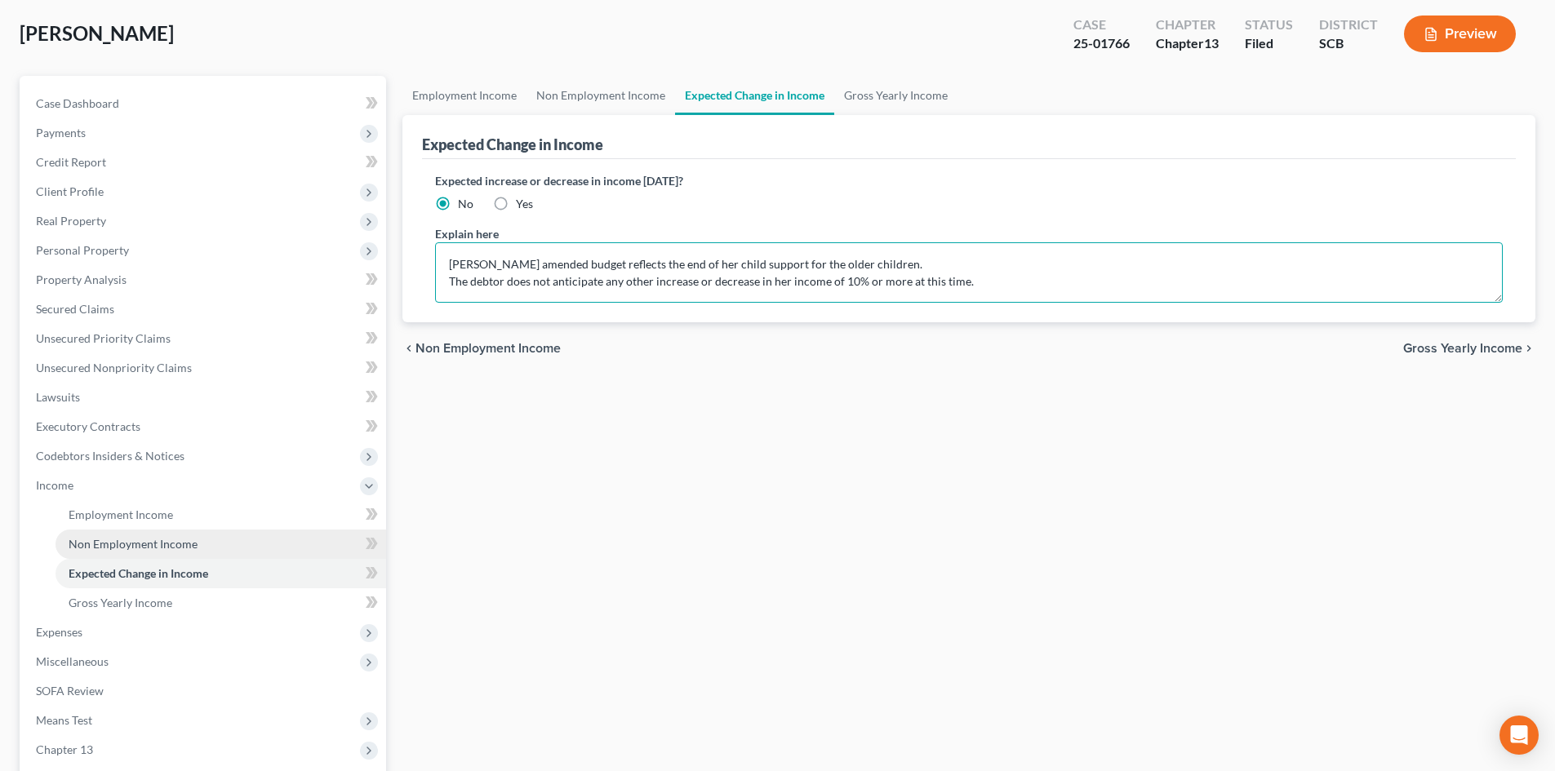
scroll to position [245, 0]
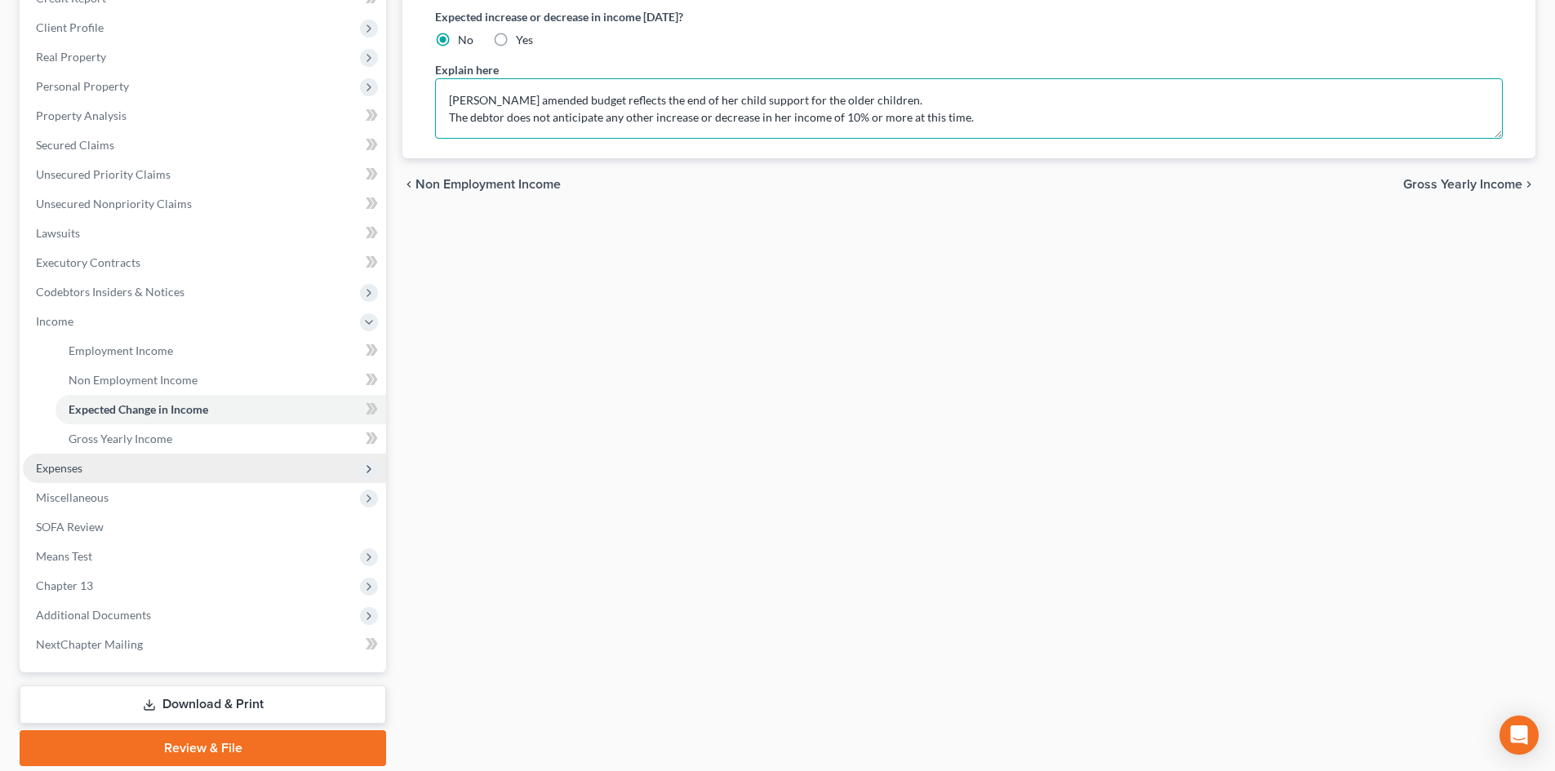
type textarea "[PERSON_NAME] amended budget reflects the end of her child support for the olde…"
click at [128, 464] on span "Expenses" at bounding box center [204, 468] width 363 height 29
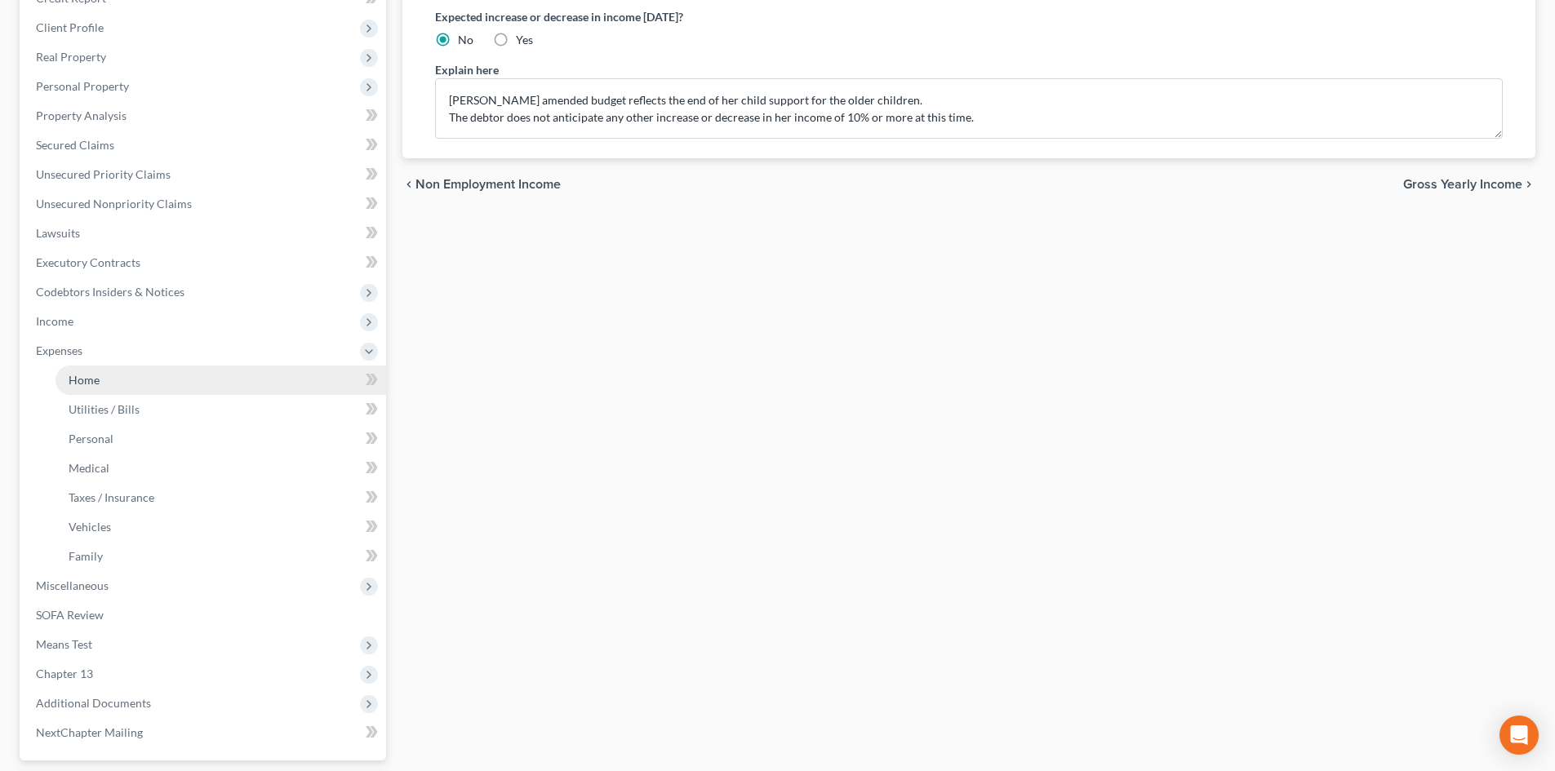
click at [136, 371] on link "Home" at bounding box center [221, 380] width 331 height 29
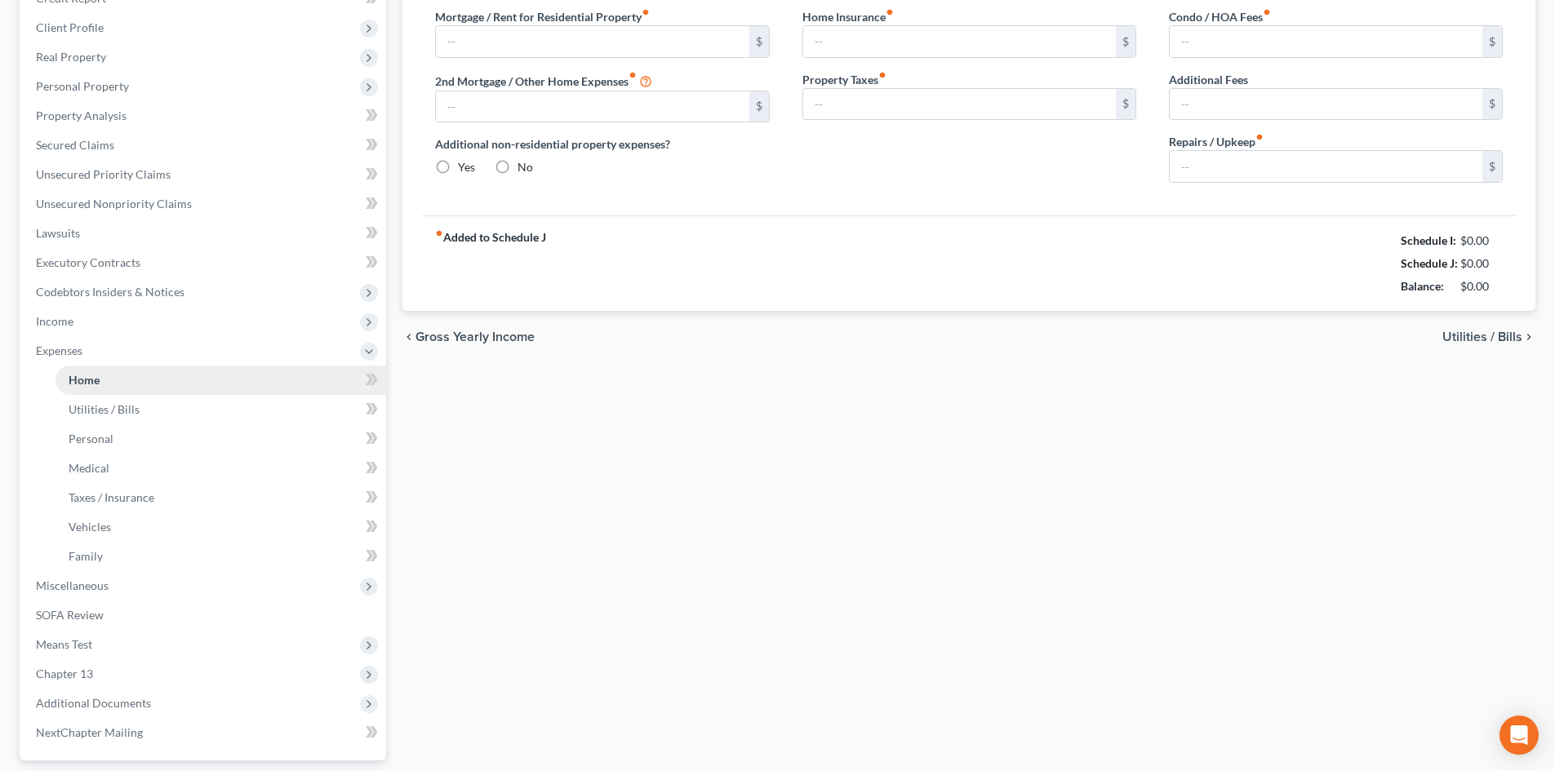
scroll to position [162, 0]
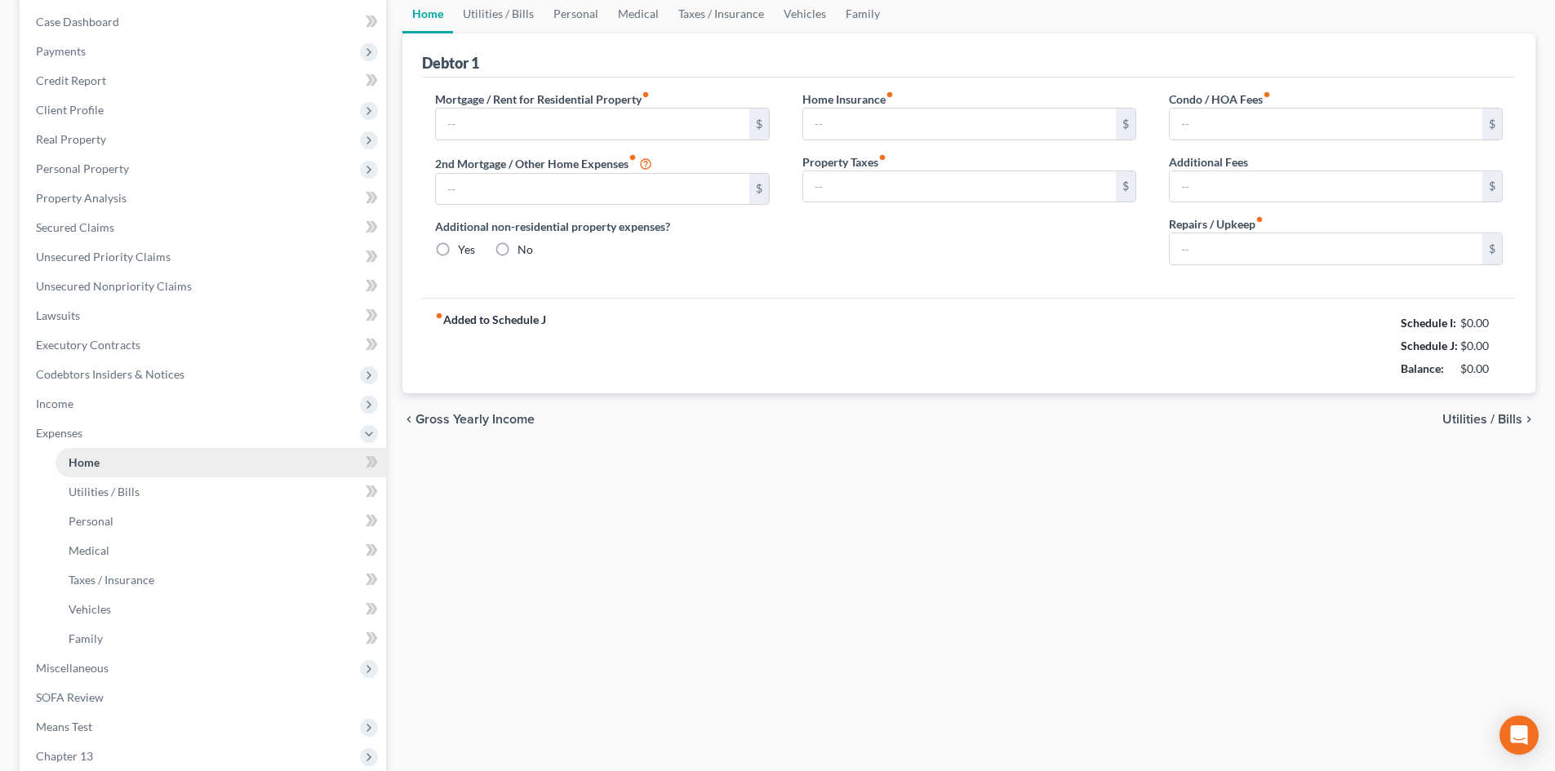
type input "0.00"
radio input "true"
type input "0.00"
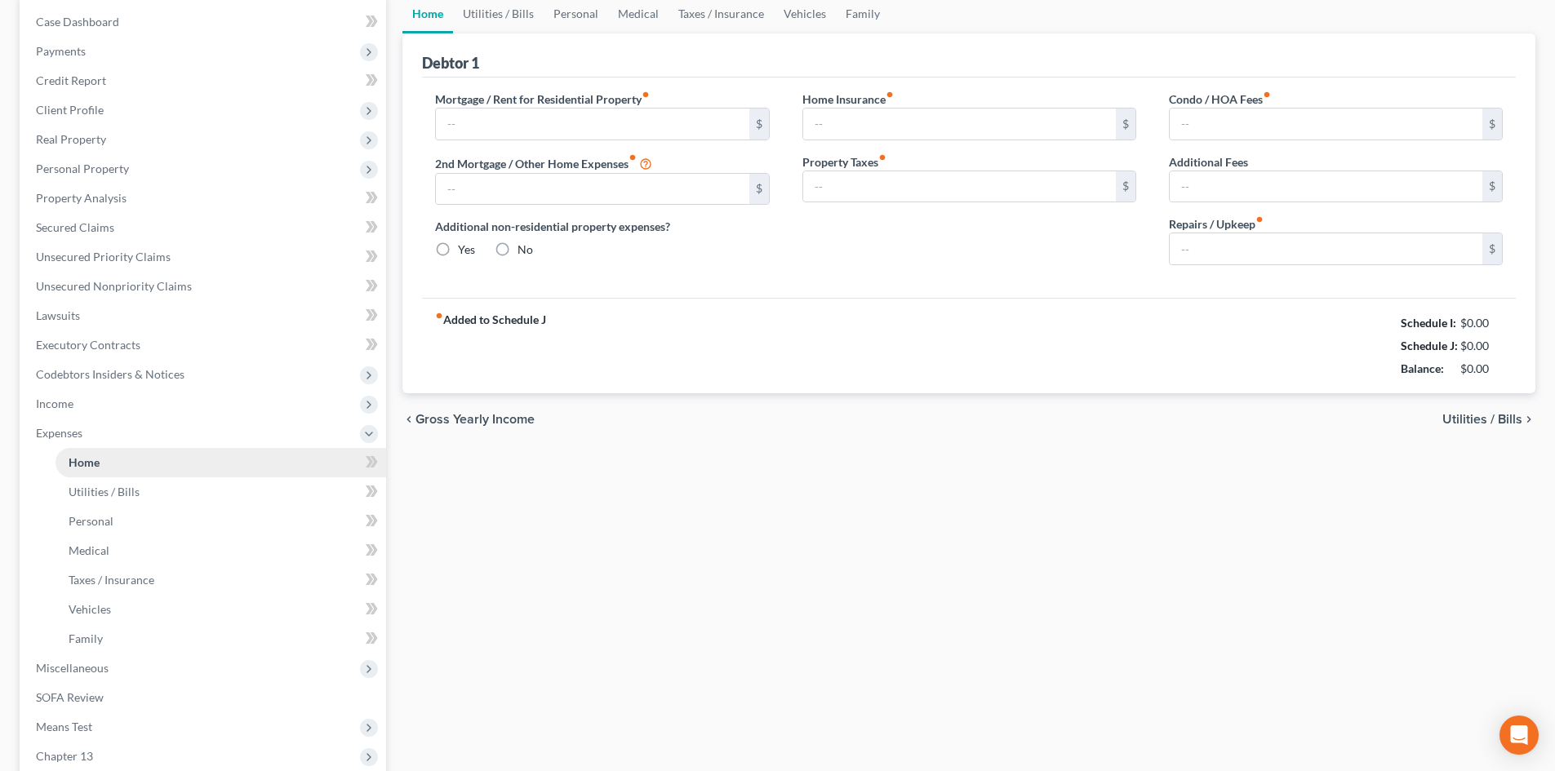
type input "0.00"
type input "200.00"
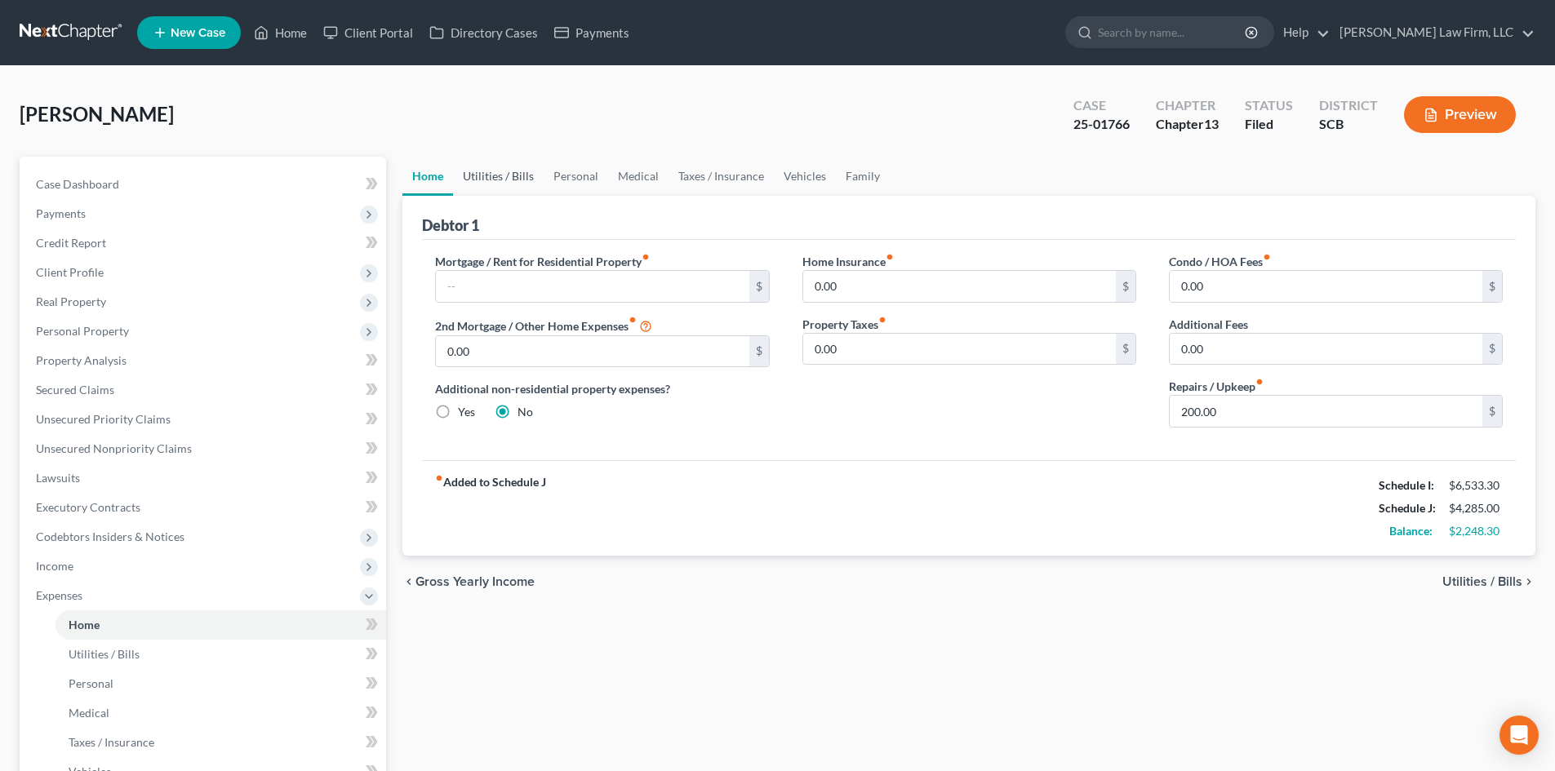
click at [479, 178] on link "Utilities / Bills" at bounding box center [498, 176] width 91 height 39
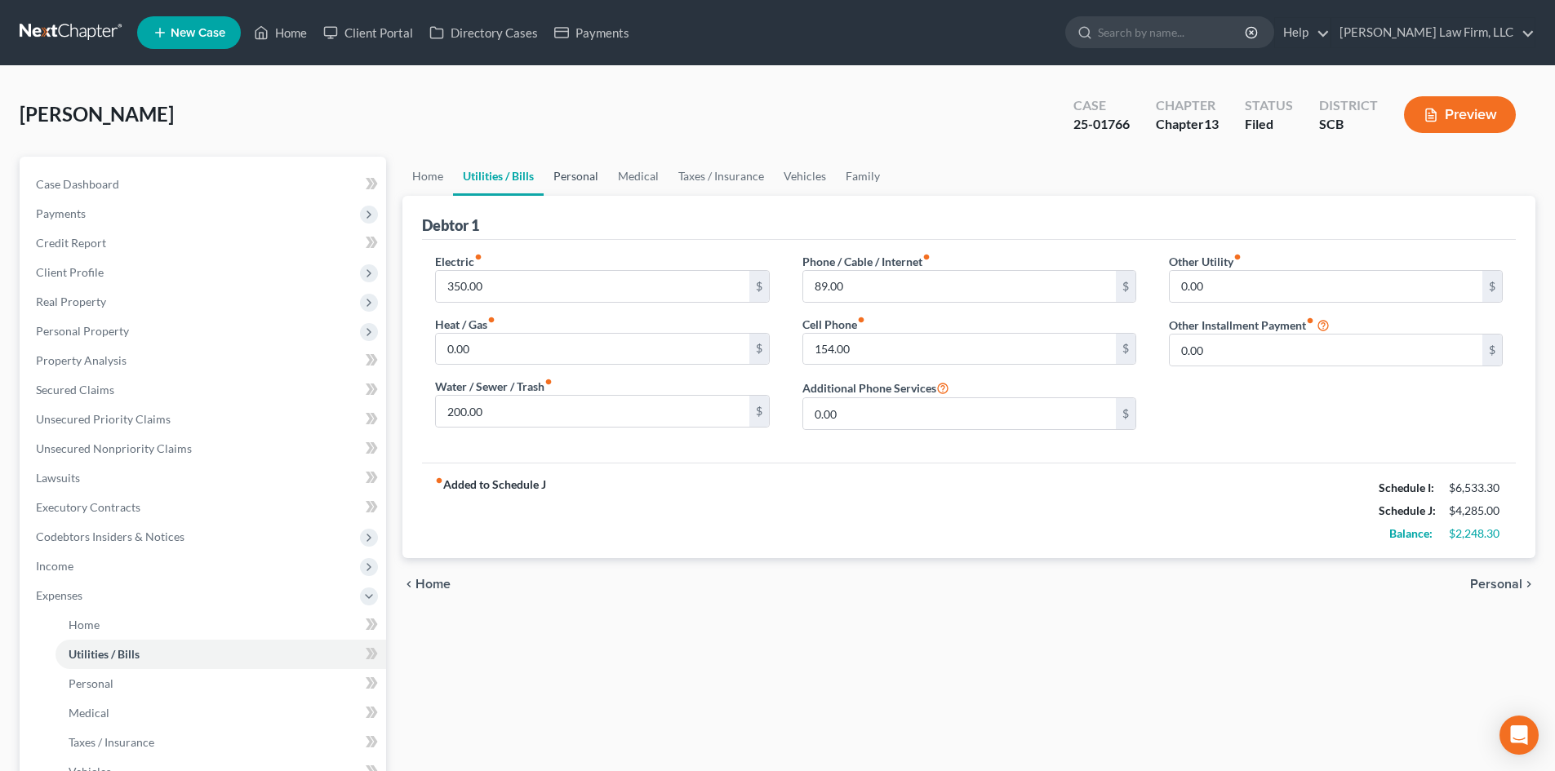
click at [587, 185] on link "Personal" at bounding box center [576, 176] width 64 height 39
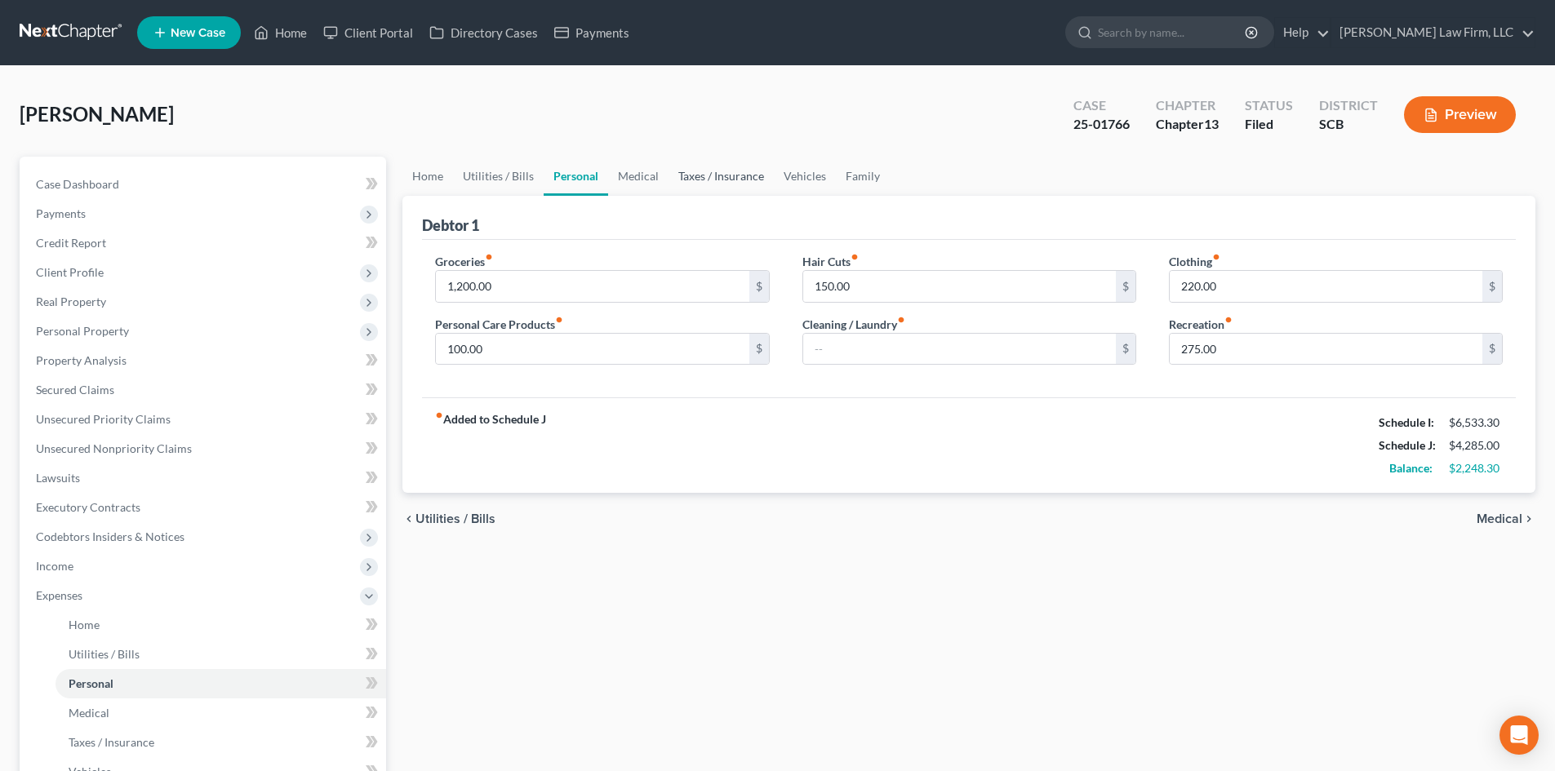
click at [676, 175] on link "Taxes / Insurance" at bounding box center [720, 176] width 105 height 39
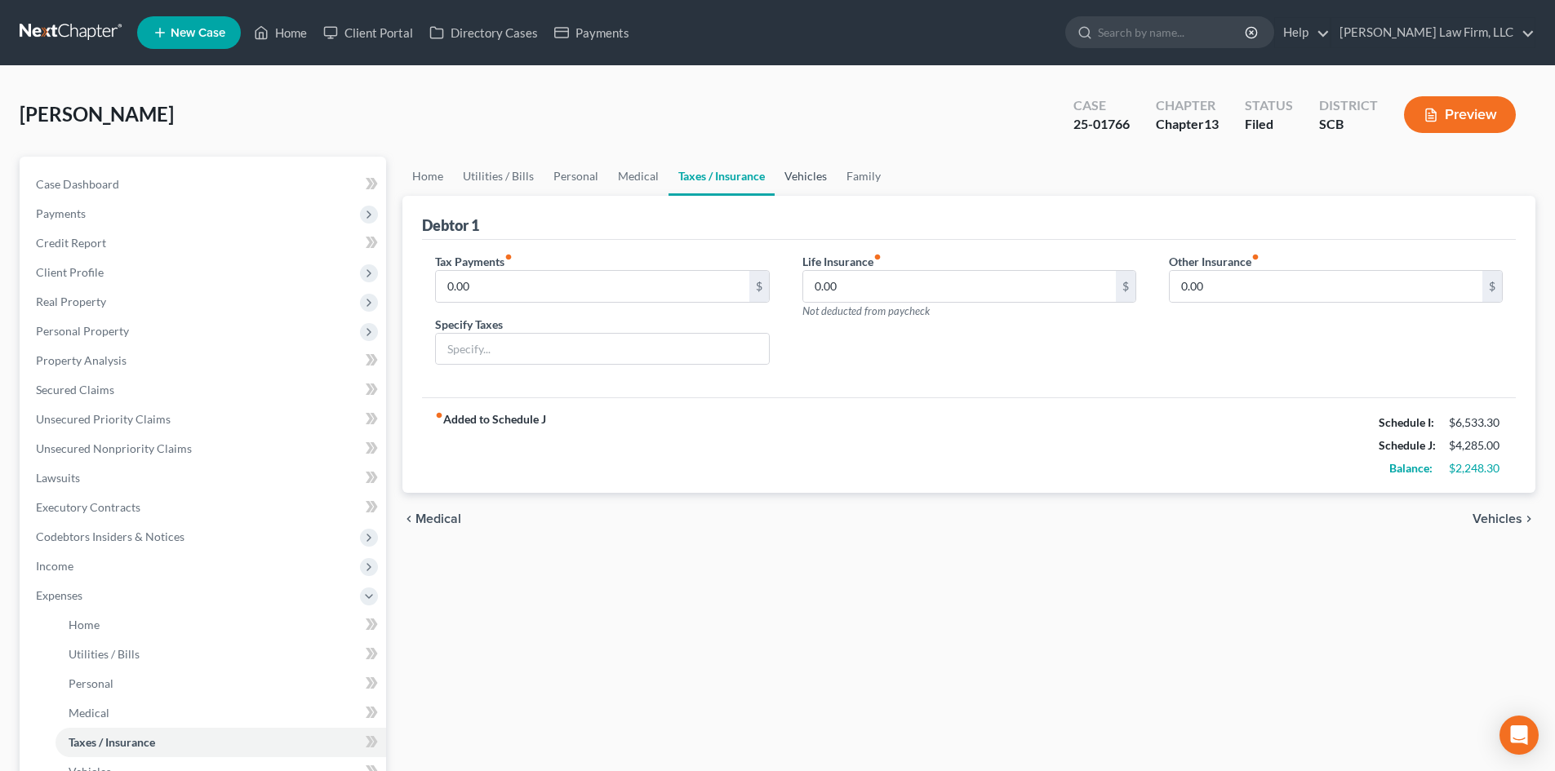
click at [795, 176] on link "Vehicles" at bounding box center [806, 176] width 62 height 39
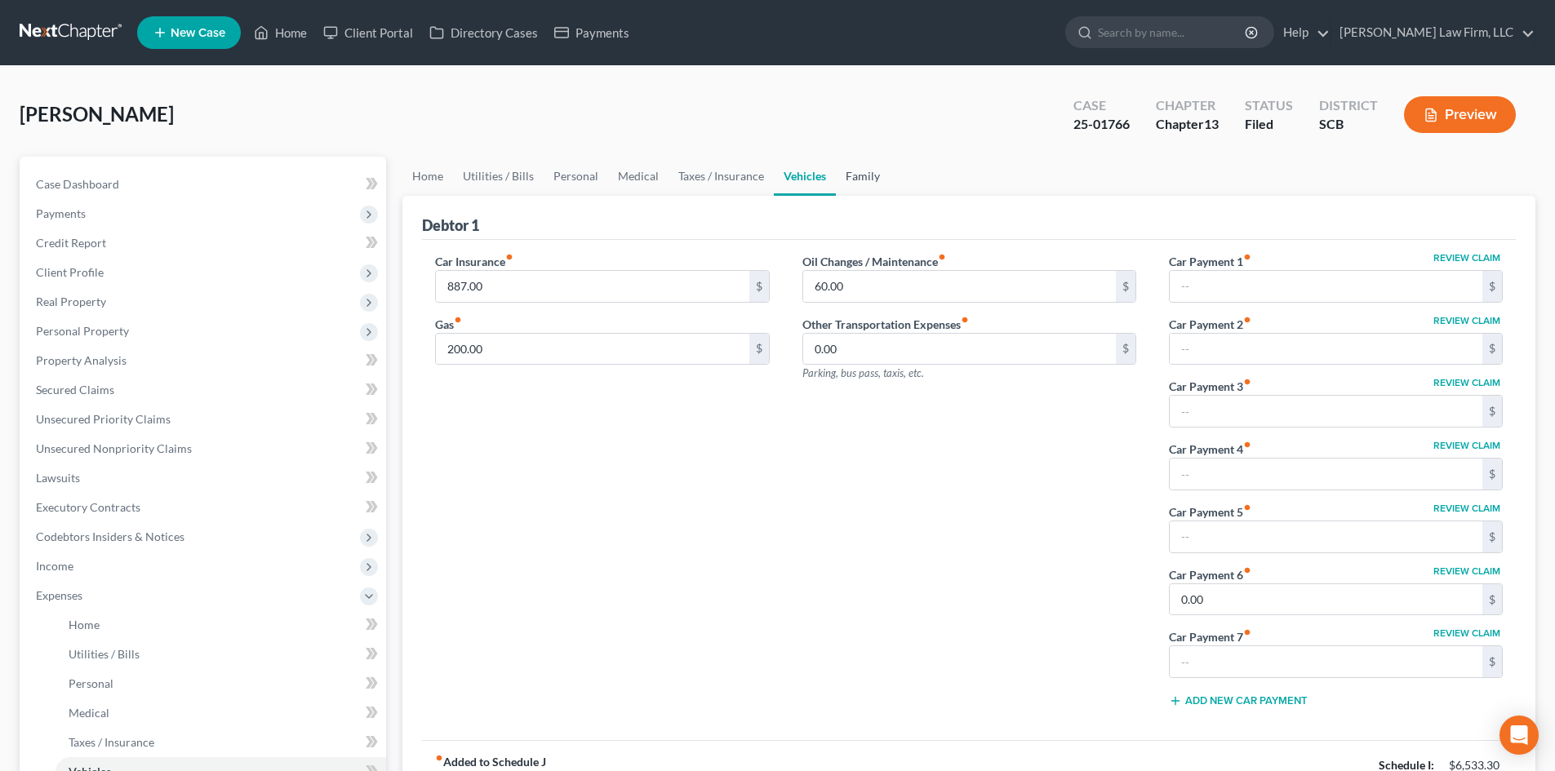
click at [853, 175] on link "Family" at bounding box center [863, 176] width 54 height 39
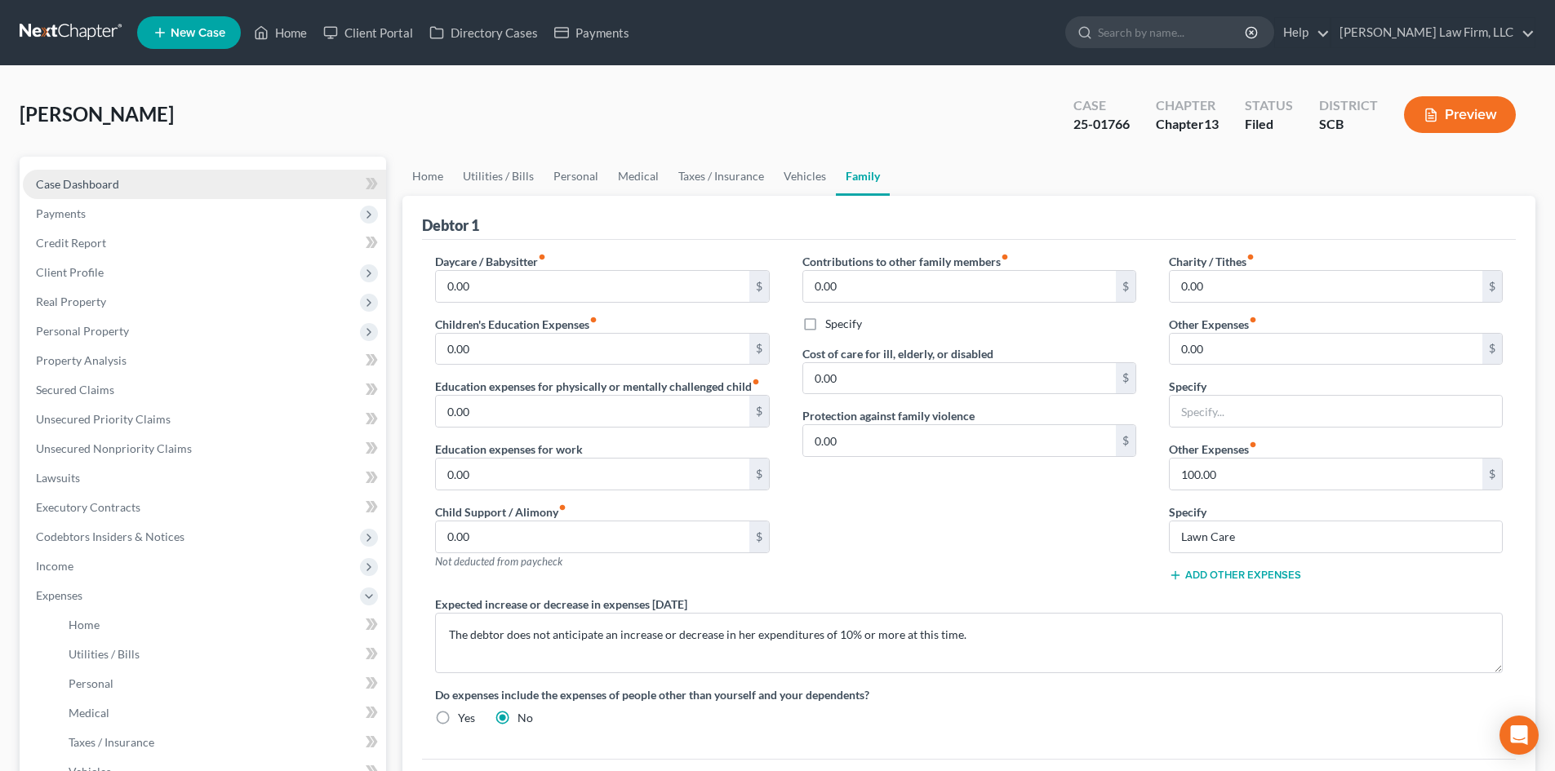
click at [137, 184] on link "Case Dashboard" at bounding box center [204, 184] width 363 height 29
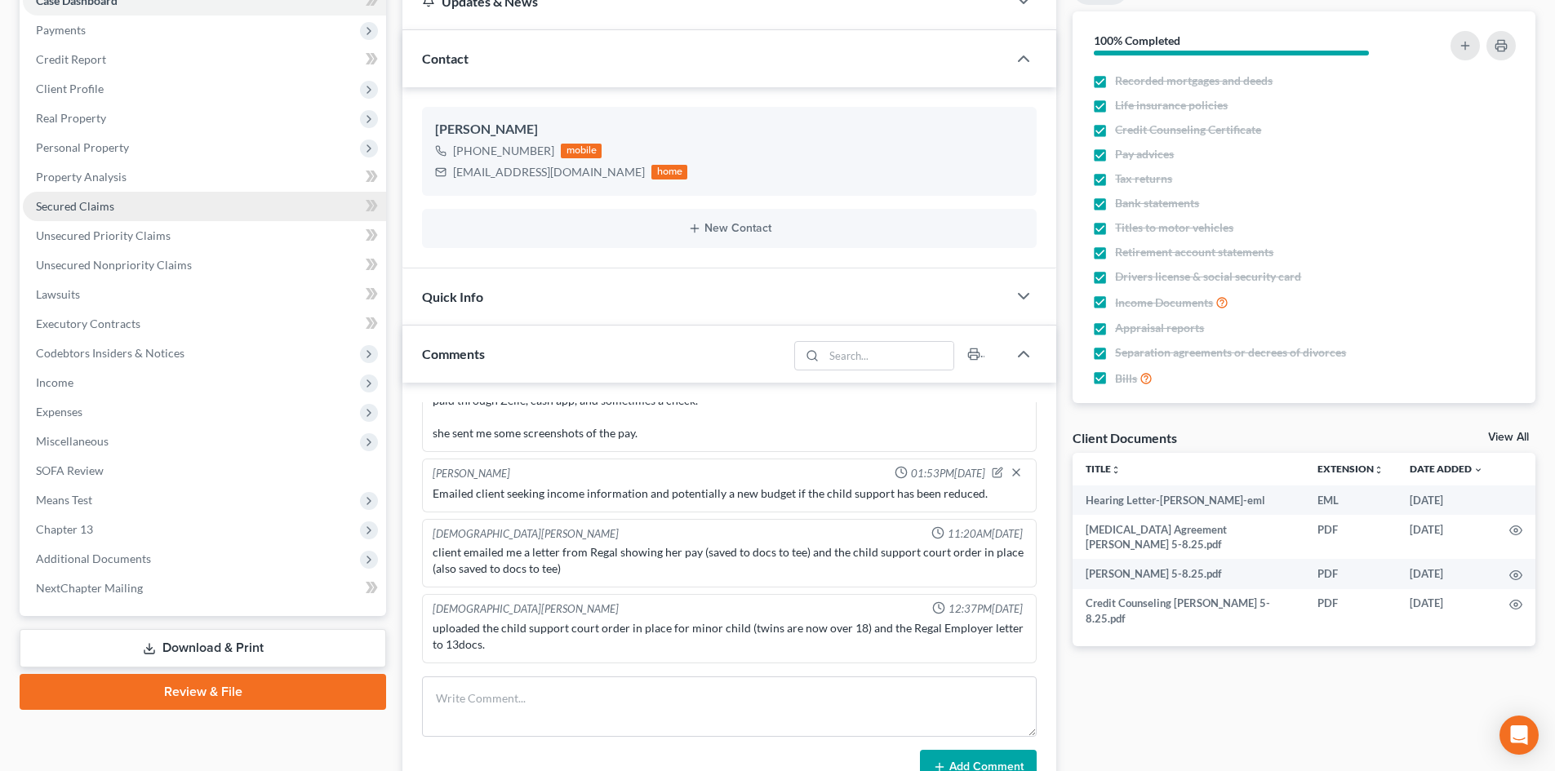
scroll to position [326, 0]
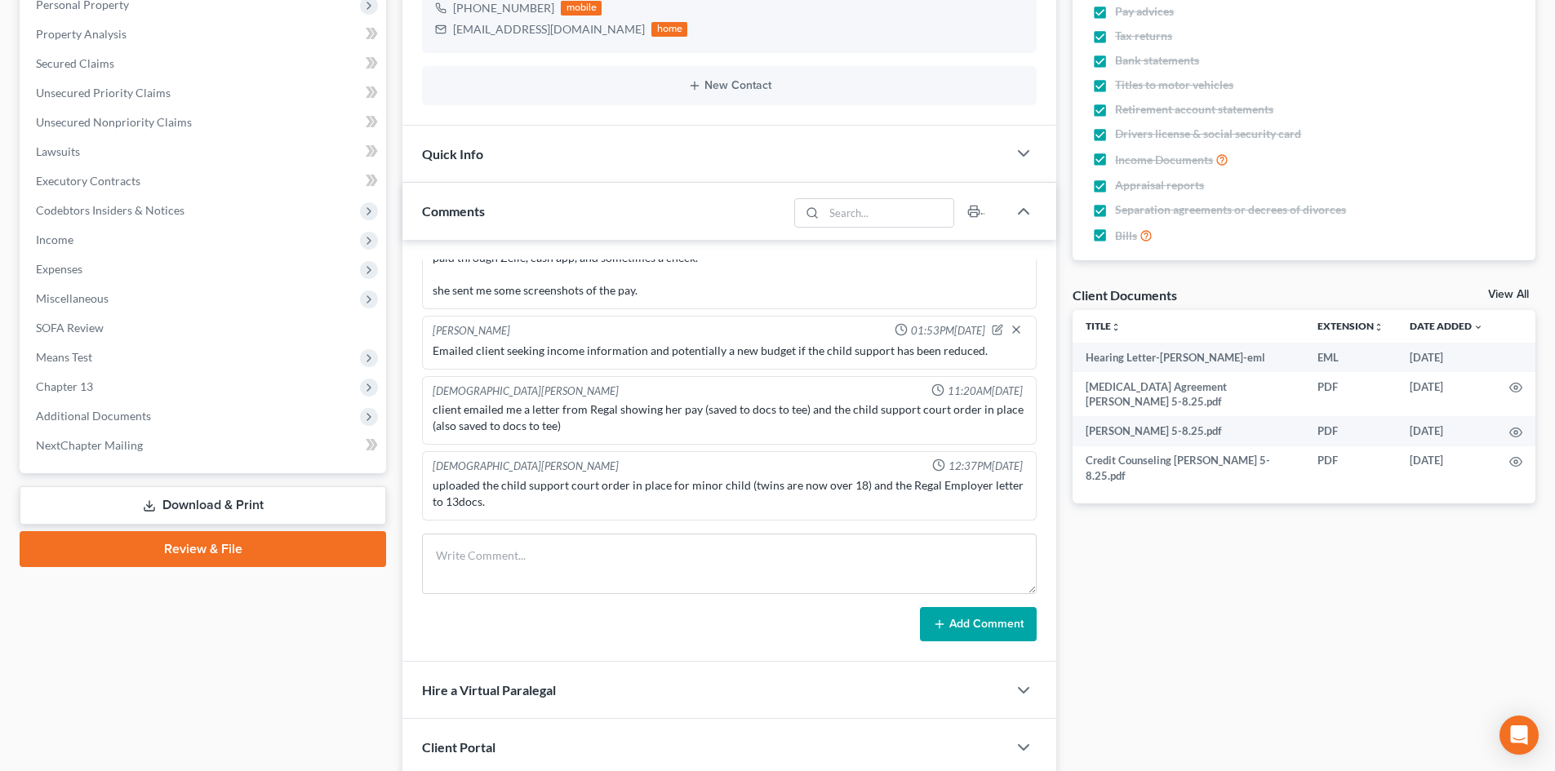
click at [171, 506] on link "Download & Print" at bounding box center [203, 505] width 366 height 38
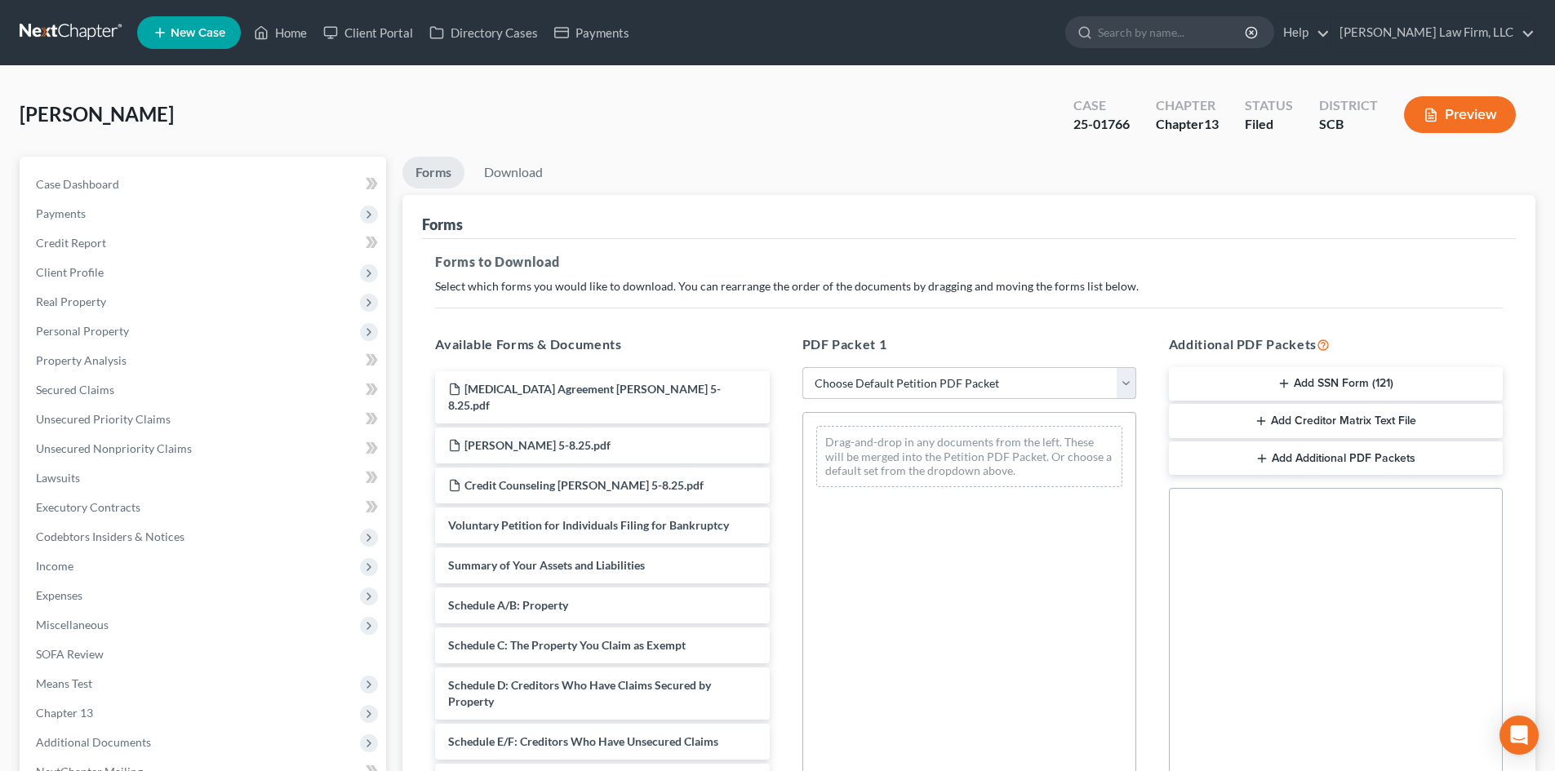
click at [842, 389] on select "Choose Default Petition PDF Packet Complete Bankruptcy Petition (all forms and …" at bounding box center [969, 383] width 334 height 33
select select "2"
click at [802, 367] on select "Choose Default Petition PDF Packet Complete Bankruptcy Petition (all forms and …" at bounding box center [969, 383] width 334 height 33
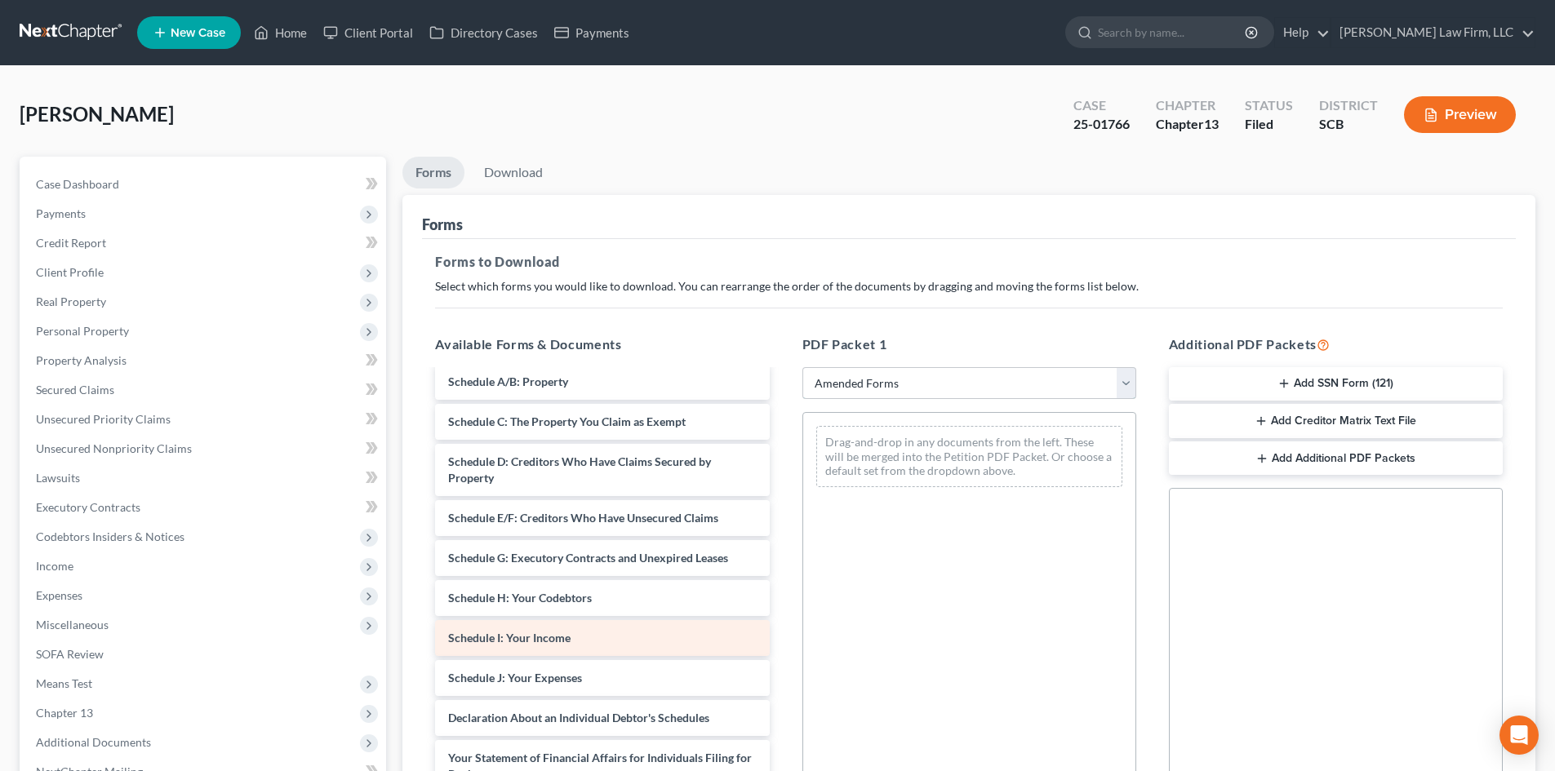
scroll to position [163, 0]
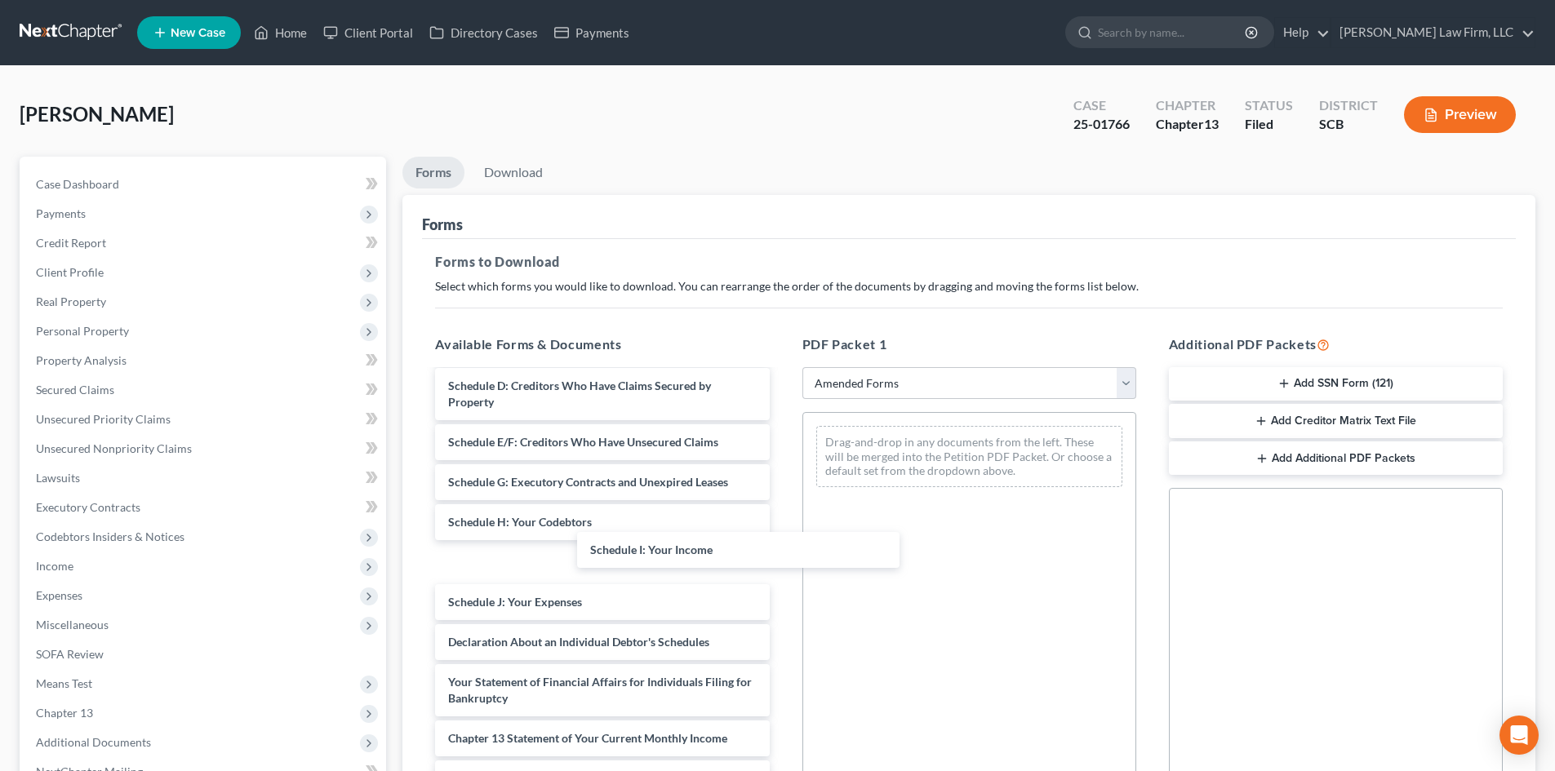
drag, startPoint x: 560, startPoint y: 557, endPoint x: 844, endPoint y: 493, distance: 291.1
click at [742, 533] on div "Schedule I: Your Income Voluntary Petition for Individuals Filing for Bankruptc…" at bounding box center [602, 570] width 360 height 725
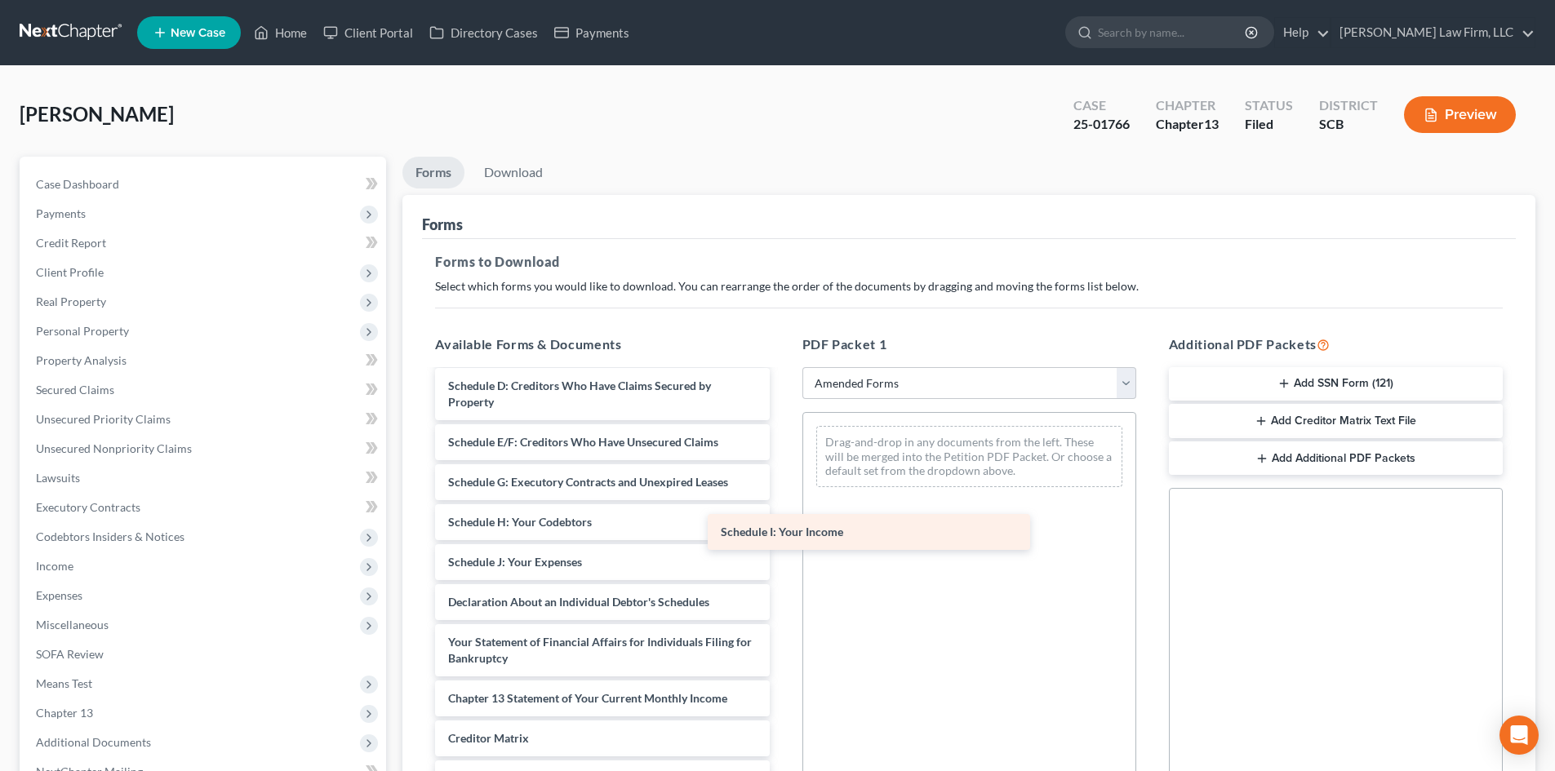
drag, startPoint x: 540, startPoint y: 559, endPoint x: 936, endPoint y: 485, distance: 403.6
click at [782, 477] on div "Schedule I: Your Income Voluntary Petition for Individuals Filing for Bankruptc…" at bounding box center [602, 550] width 360 height 685
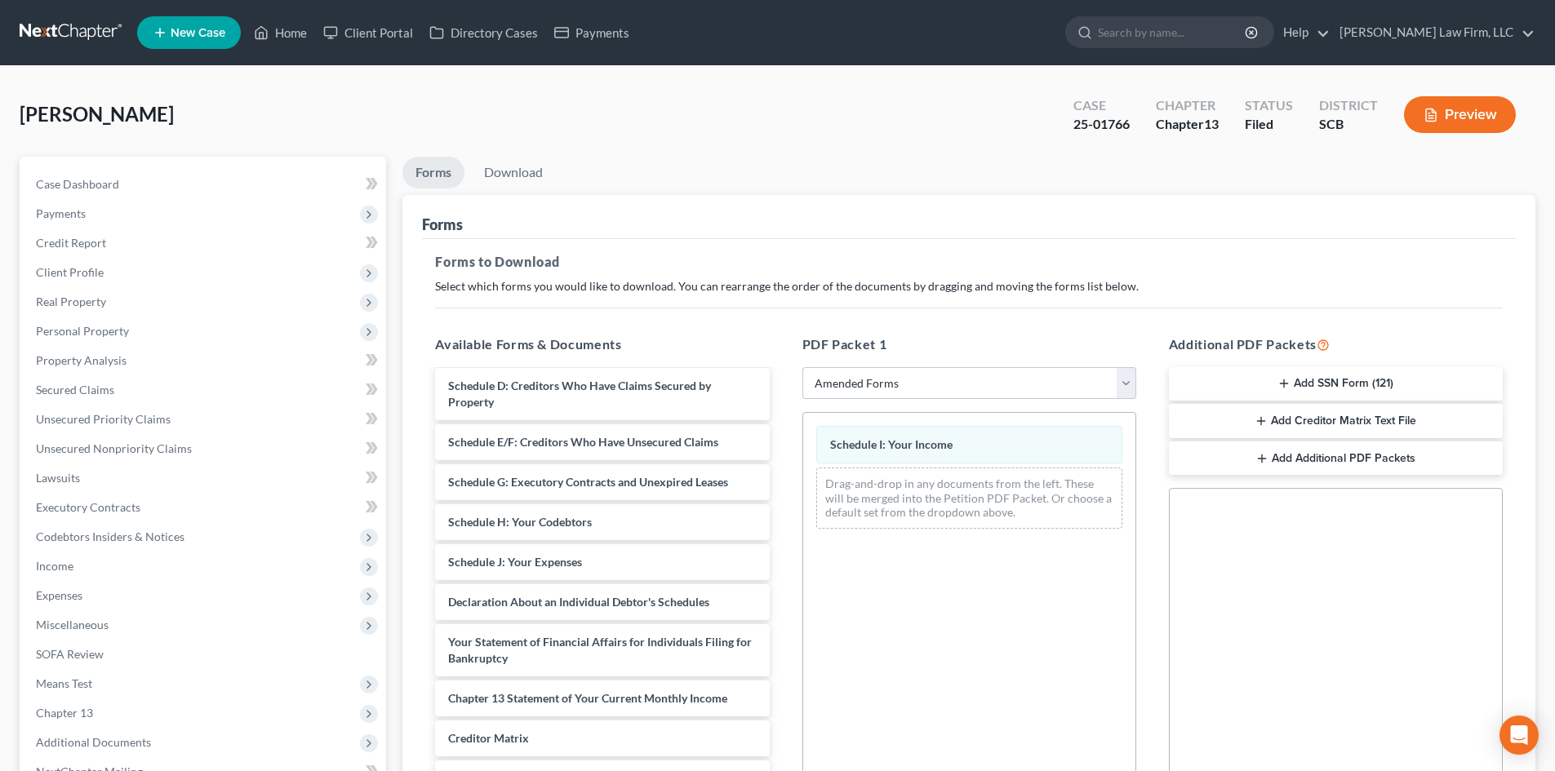
click at [782, 521] on div "Voluntary Petition for Individuals Filing for Bankruptcy Summary of Your Assets…" at bounding box center [602, 550] width 360 height 685
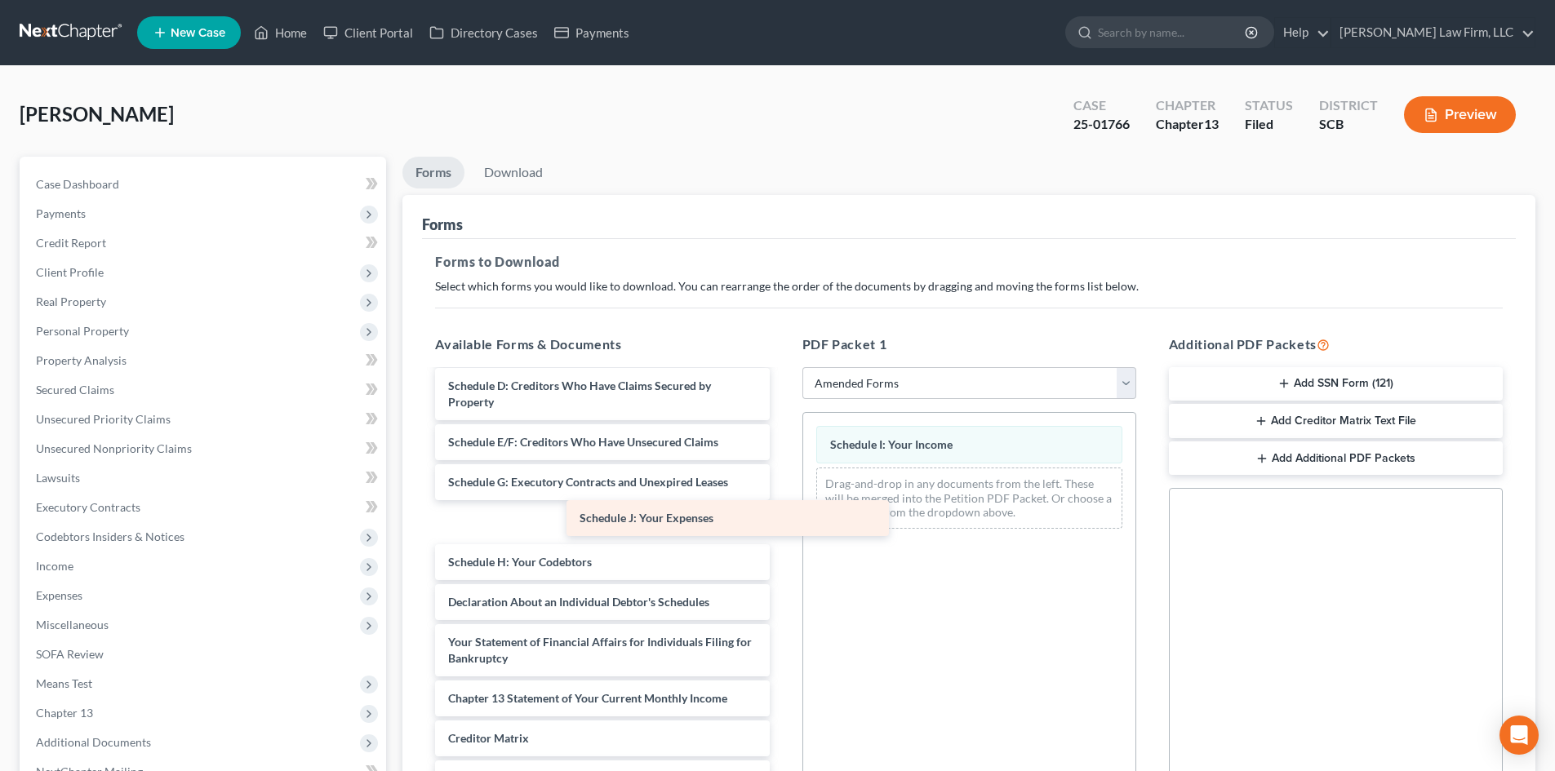
drag, startPoint x: 580, startPoint y: 524, endPoint x: 965, endPoint y: 453, distance: 390.9
click at [782, 455] on div "Schedule J: Your Expenses Voluntary Petition for Individuals Filing for Bankrup…" at bounding box center [602, 550] width 360 height 685
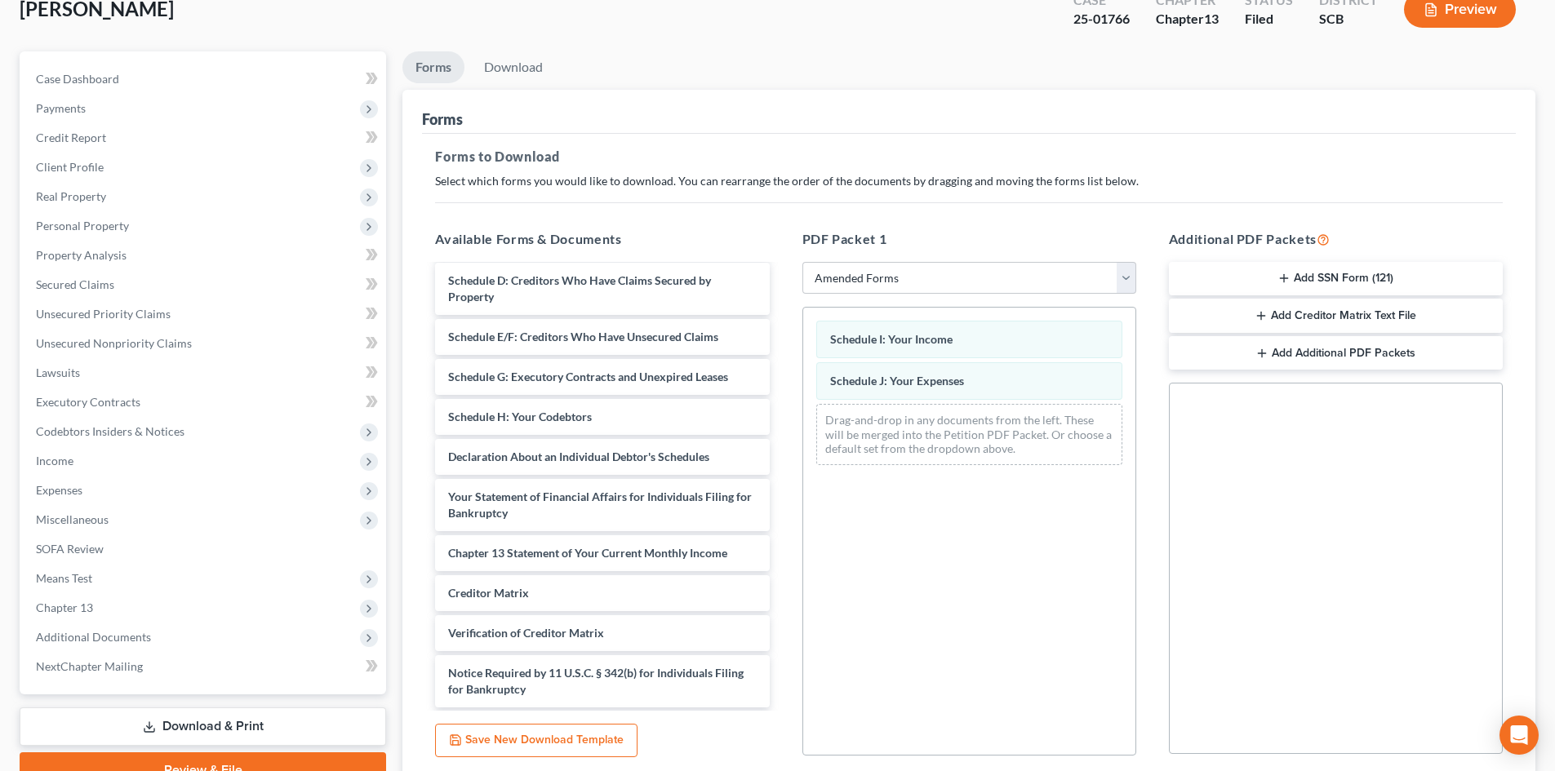
scroll to position [237, 0]
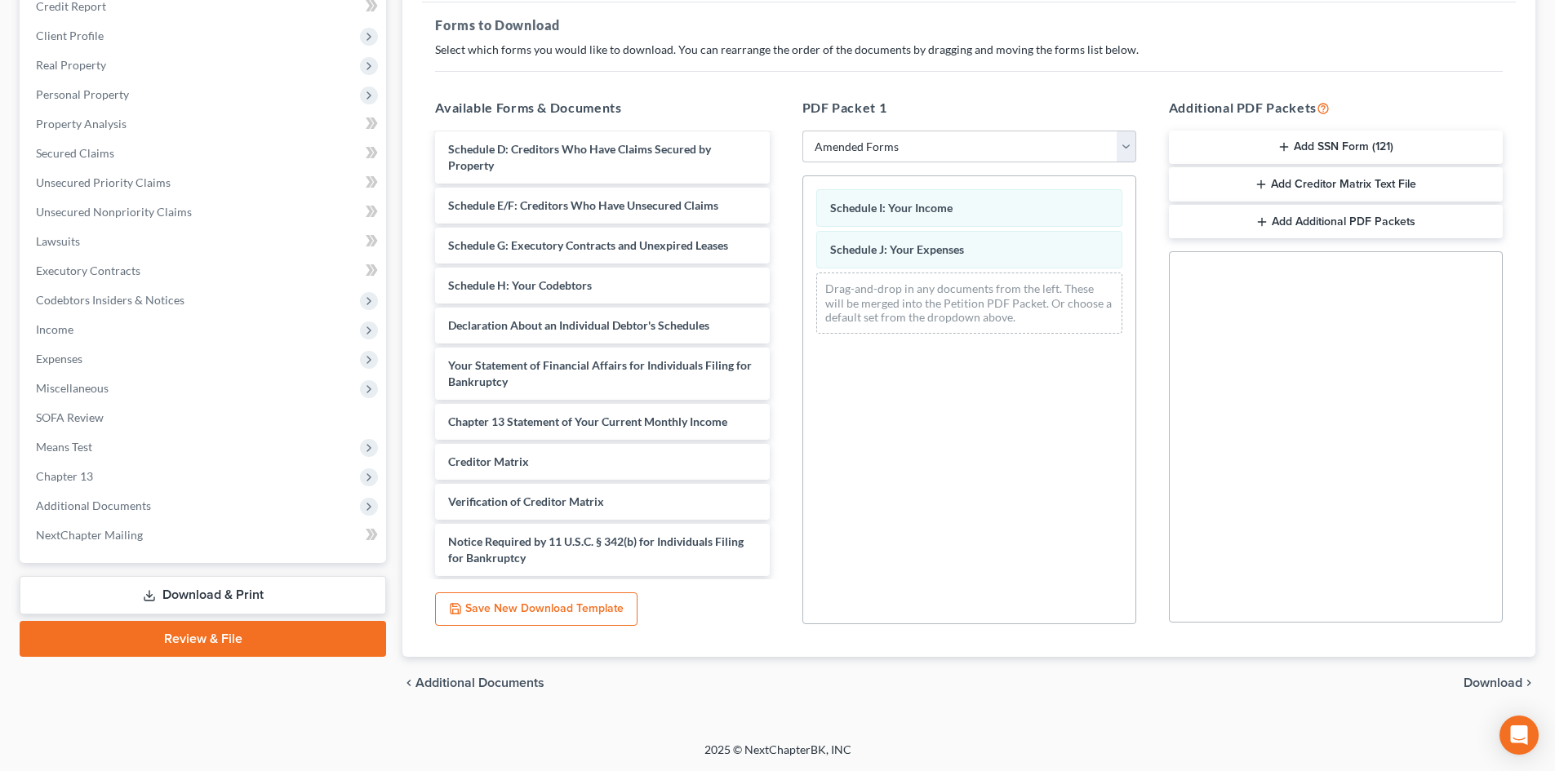
click at [1471, 680] on span "Download" at bounding box center [1492, 683] width 59 height 13
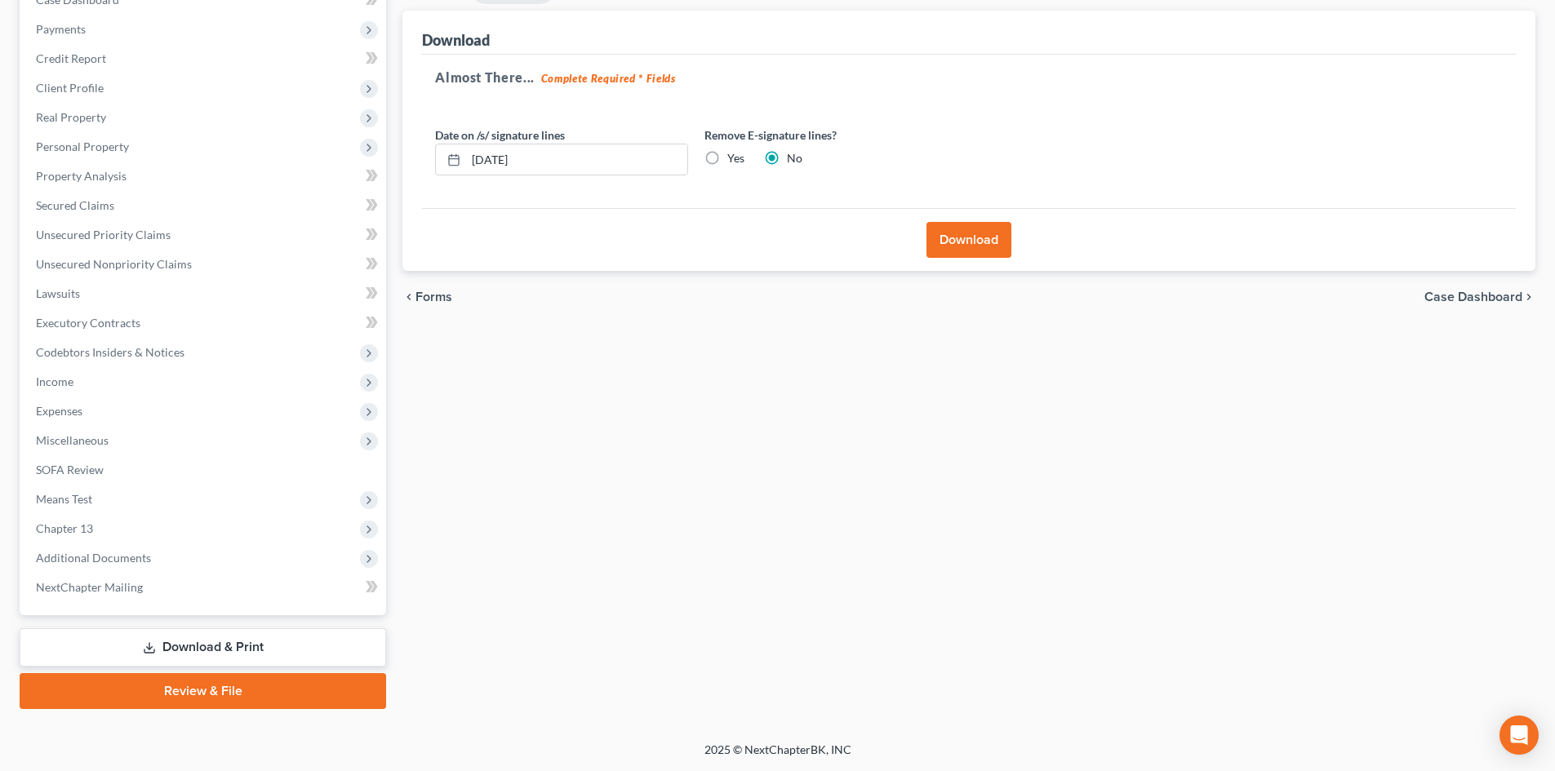
scroll to position [184, 0]
click at [961, 225] on button "Download" at bounding box center [968, 240] width 85 height 36
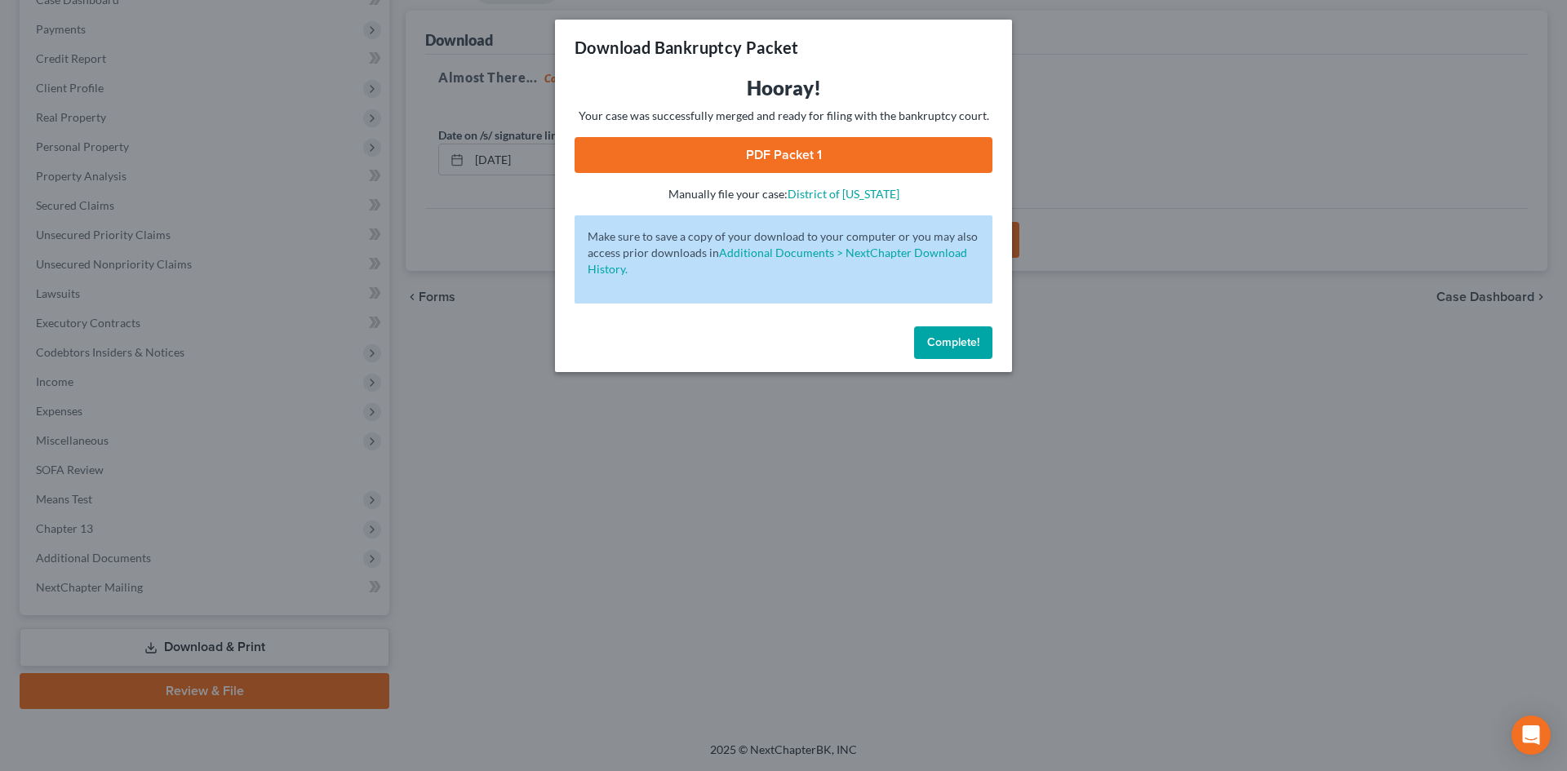
click at [802, 141] on link "PDF Packet 1" at bounding box center [784, 155] width 418 height 36
click at [970, 344] on span "Complete!" at bounding box center [953, 342] width 52 height 14
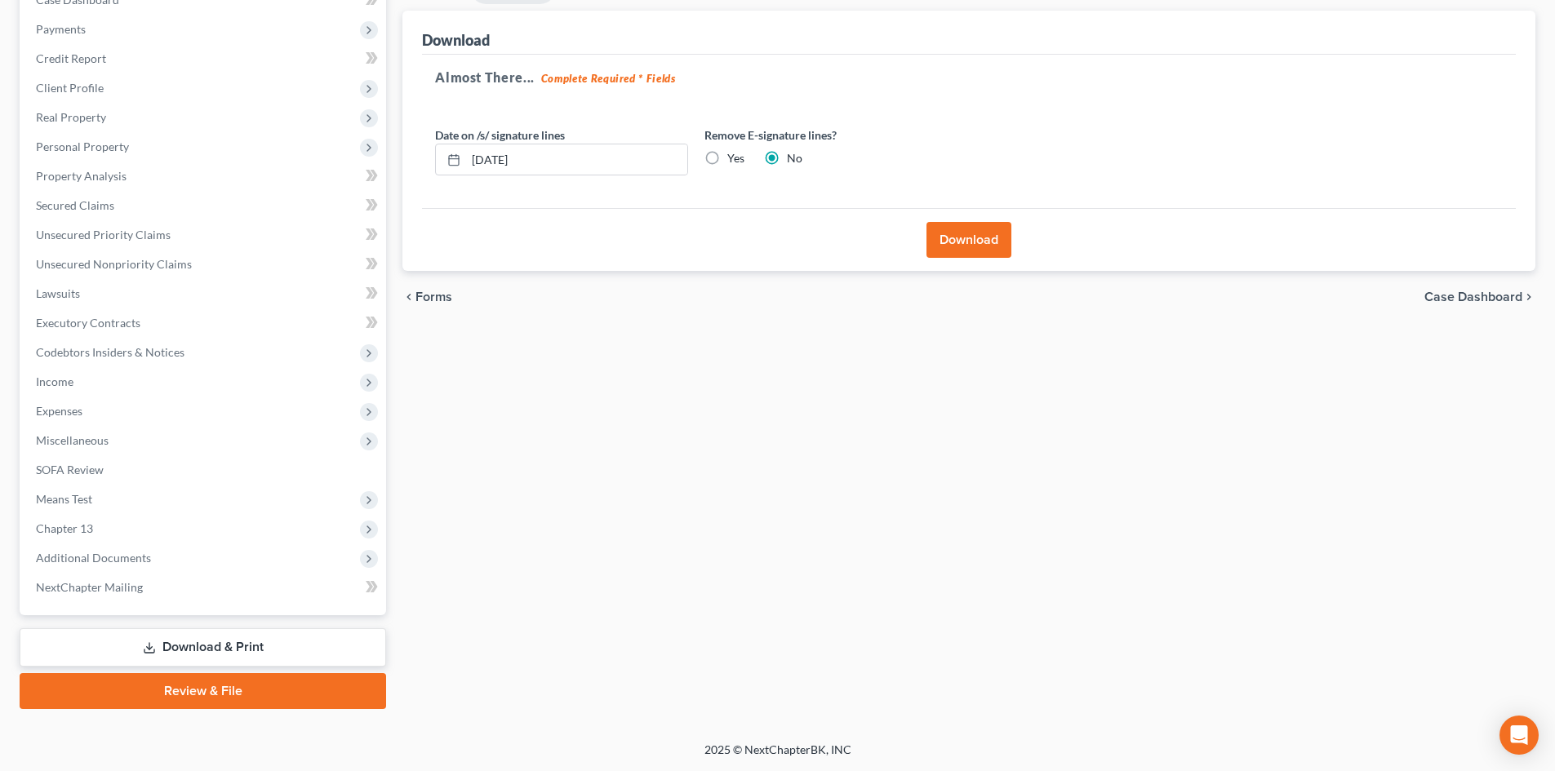
scroll to position [21, 0]
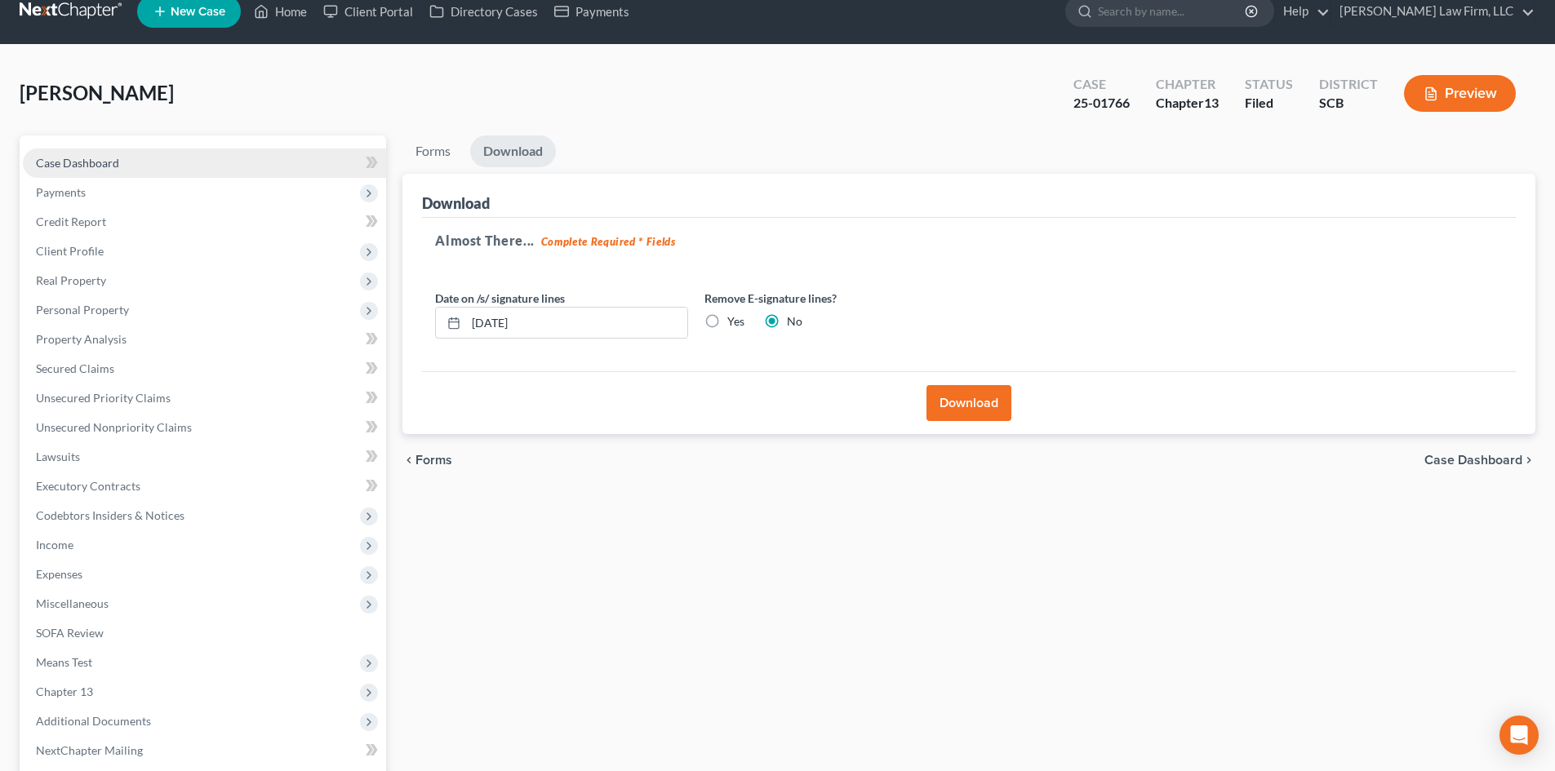
click at [131, 162] on link "Case Dashboard" at bounding box center [204, 163] width 363 height 29
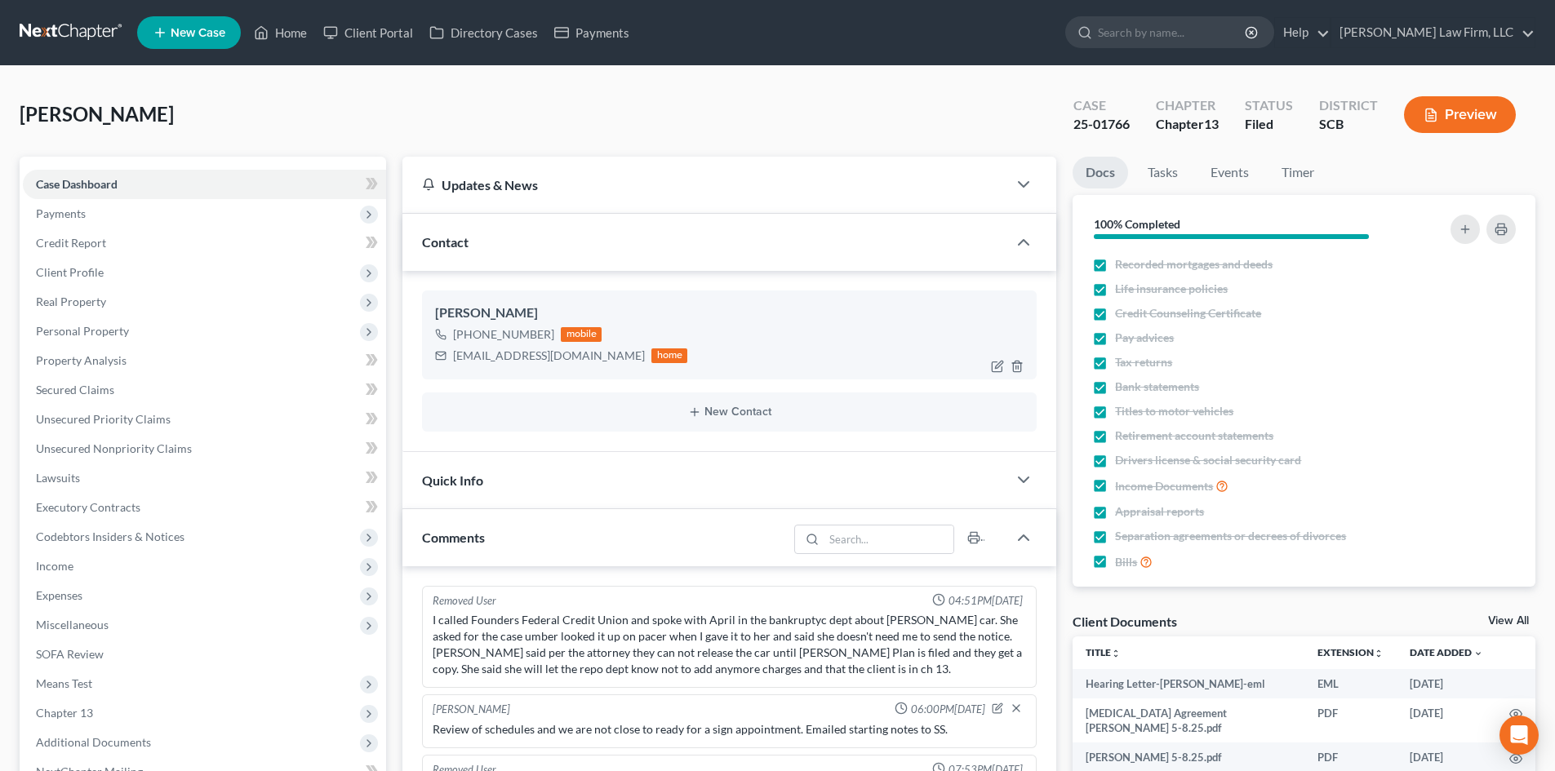
scroll to position [953, 0]
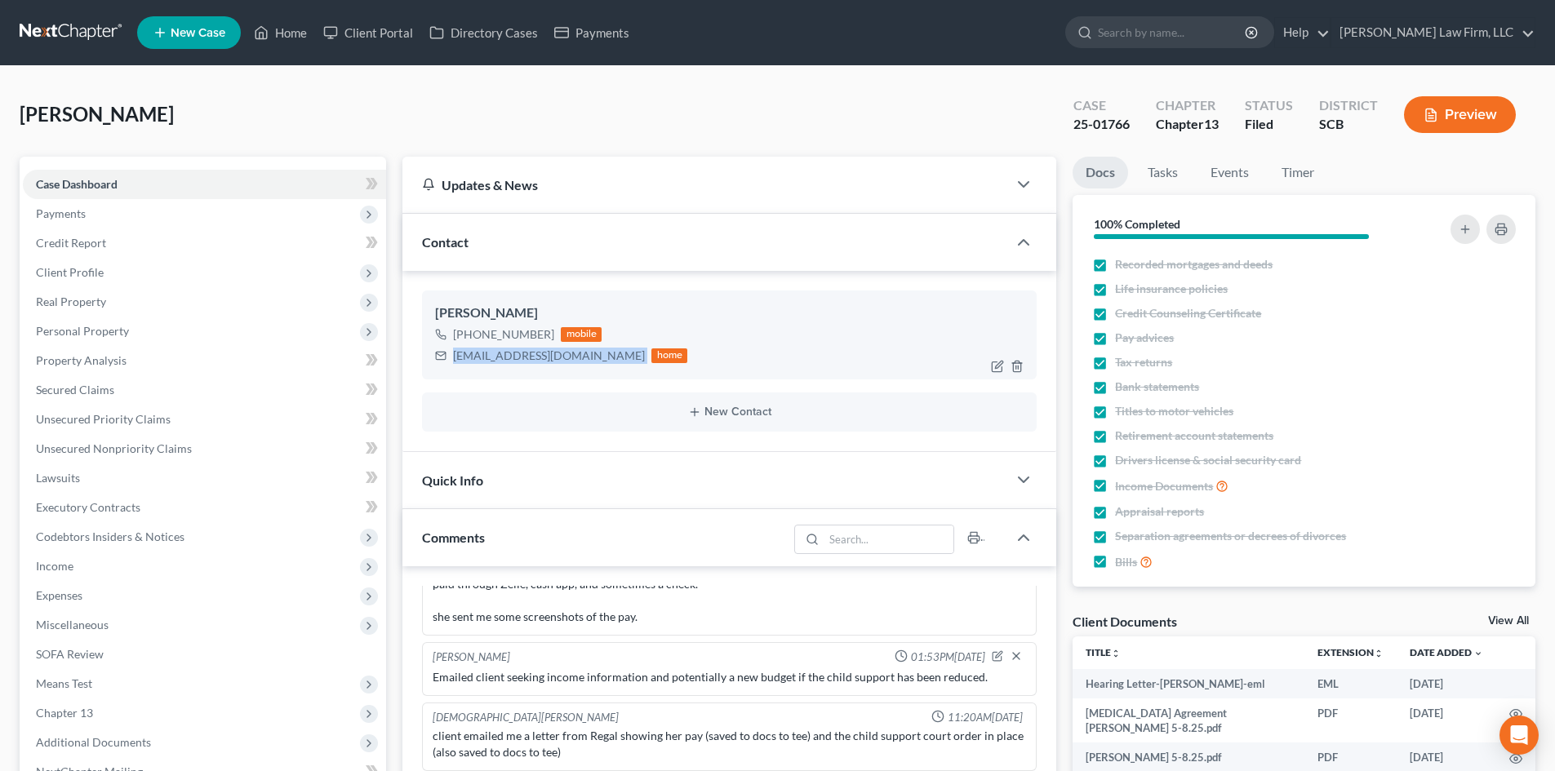
drag, startPoint x: 454, startPoint y: 357, endPoint x: 636, endPoint y: 365, distance: 182.2
click at [636, 365] on div "[EMAIL_ADDRESS][DOMAIN_NAME] home" at bounding box center [561, 355] width 252 height 21
copy div "[EMAIL_ADDRESS][DOMAIN_NAME]"
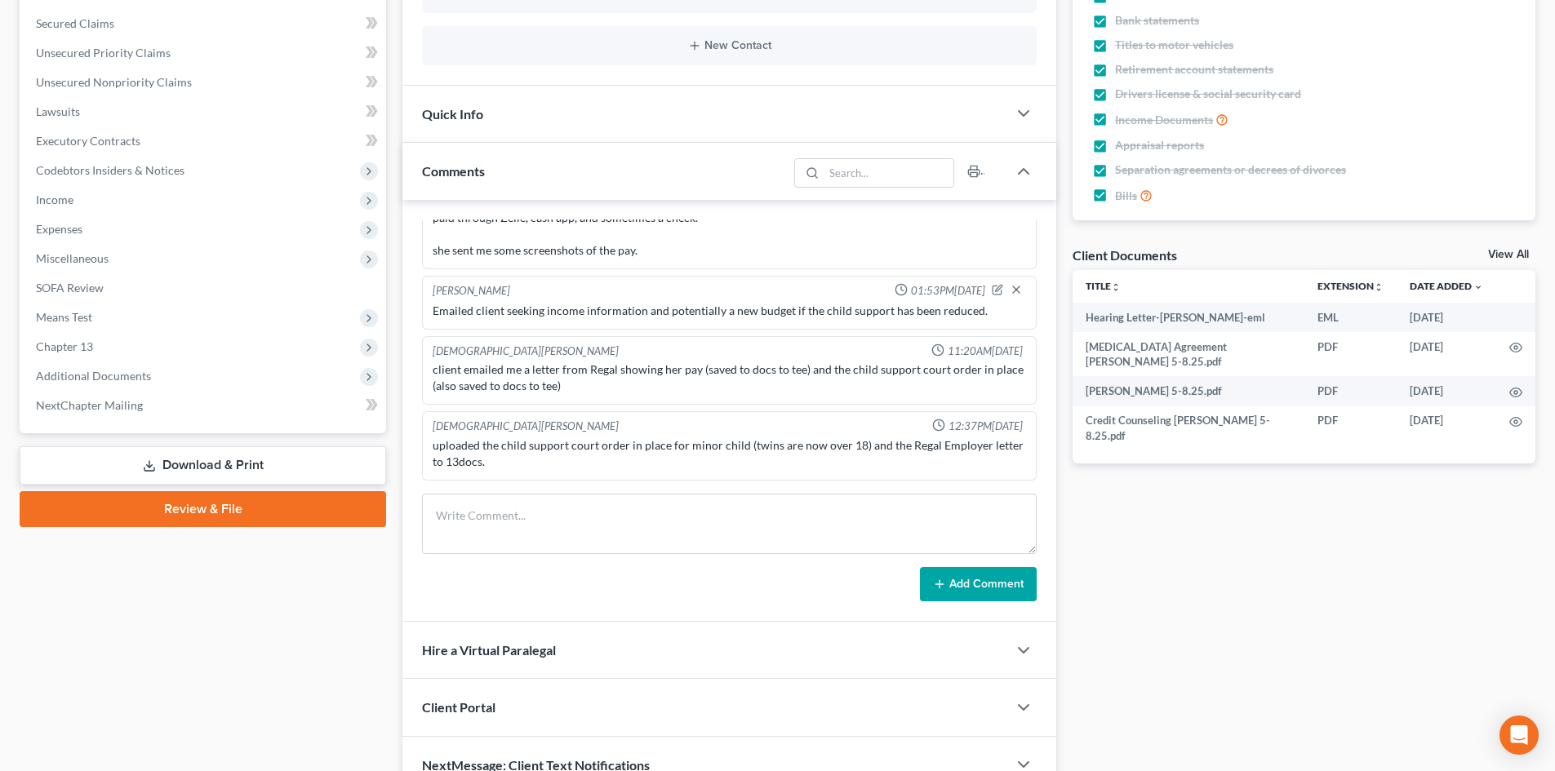
scroll to position [451, 0]
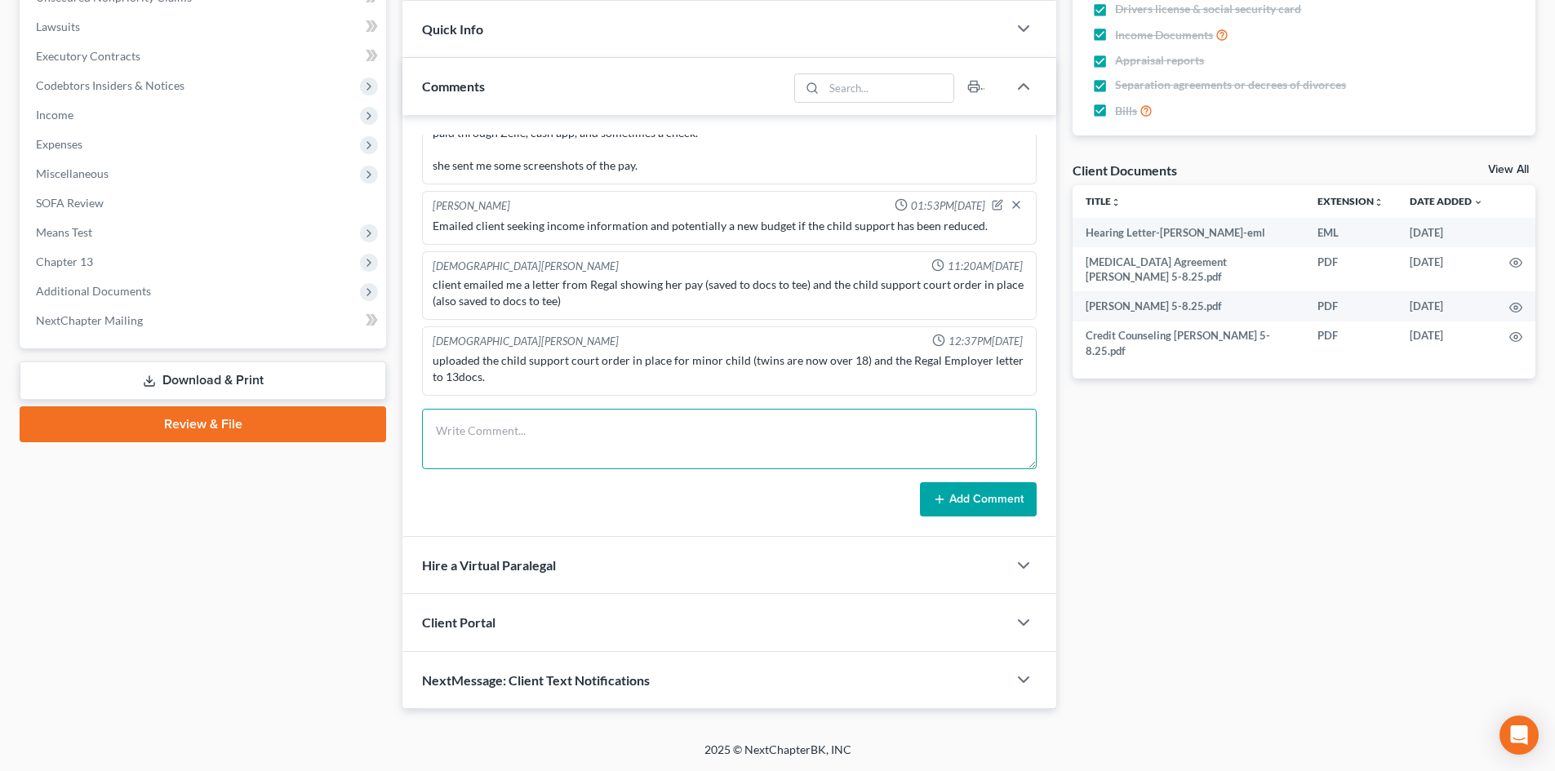
click at [517, 429] on textarea at bounding box center [729, 439] width 615 height 60
type textarea "Emailed updated budget to client to review and correct."
click at [968, 488] on button "Add Comment" at bounding box center [978, 499] width 117 height 34
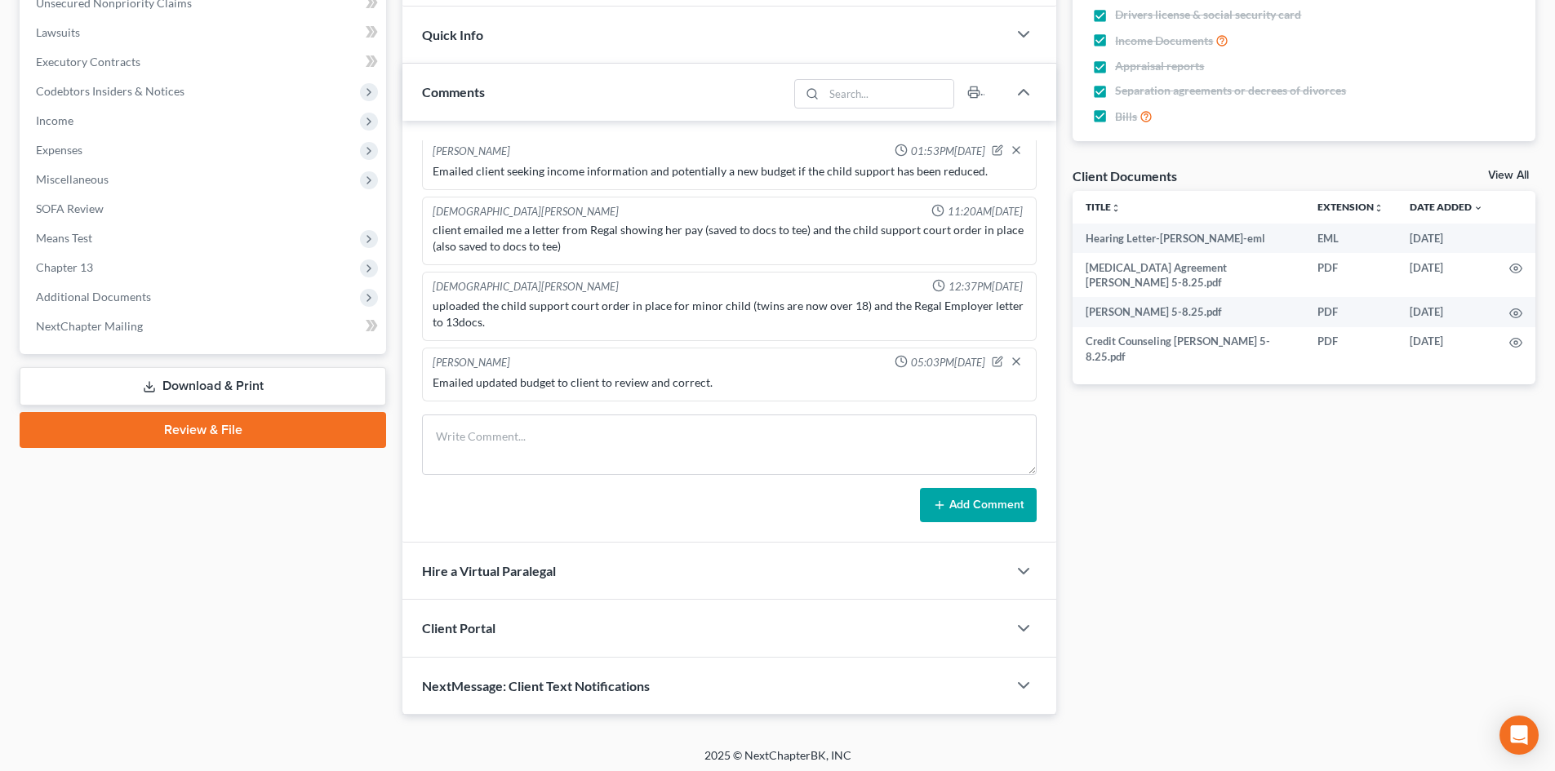
scroll to position [0, 0]
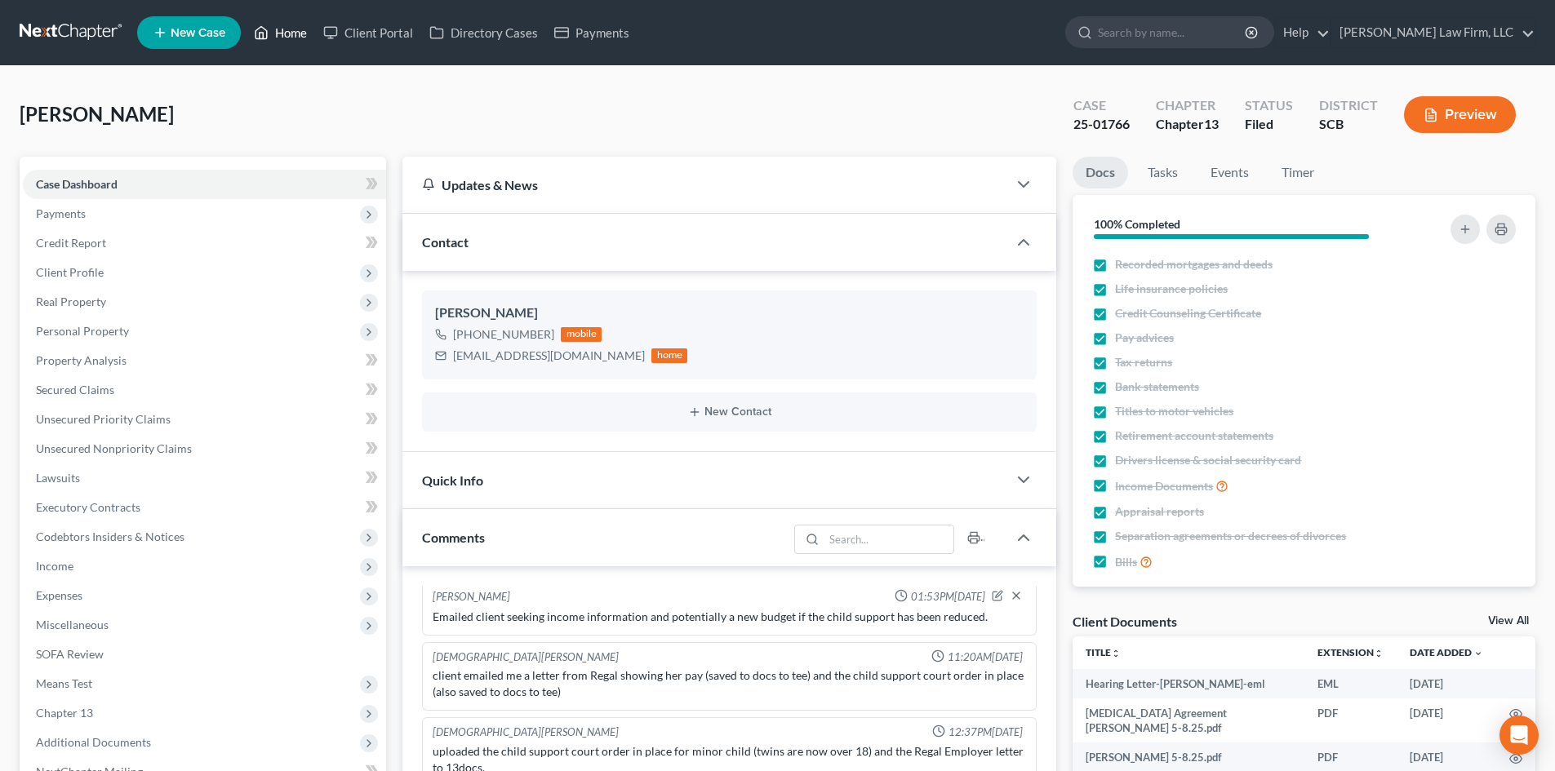
click at [300, 33] on link "Home" at bounding box center [280, 32] width 69 height 29
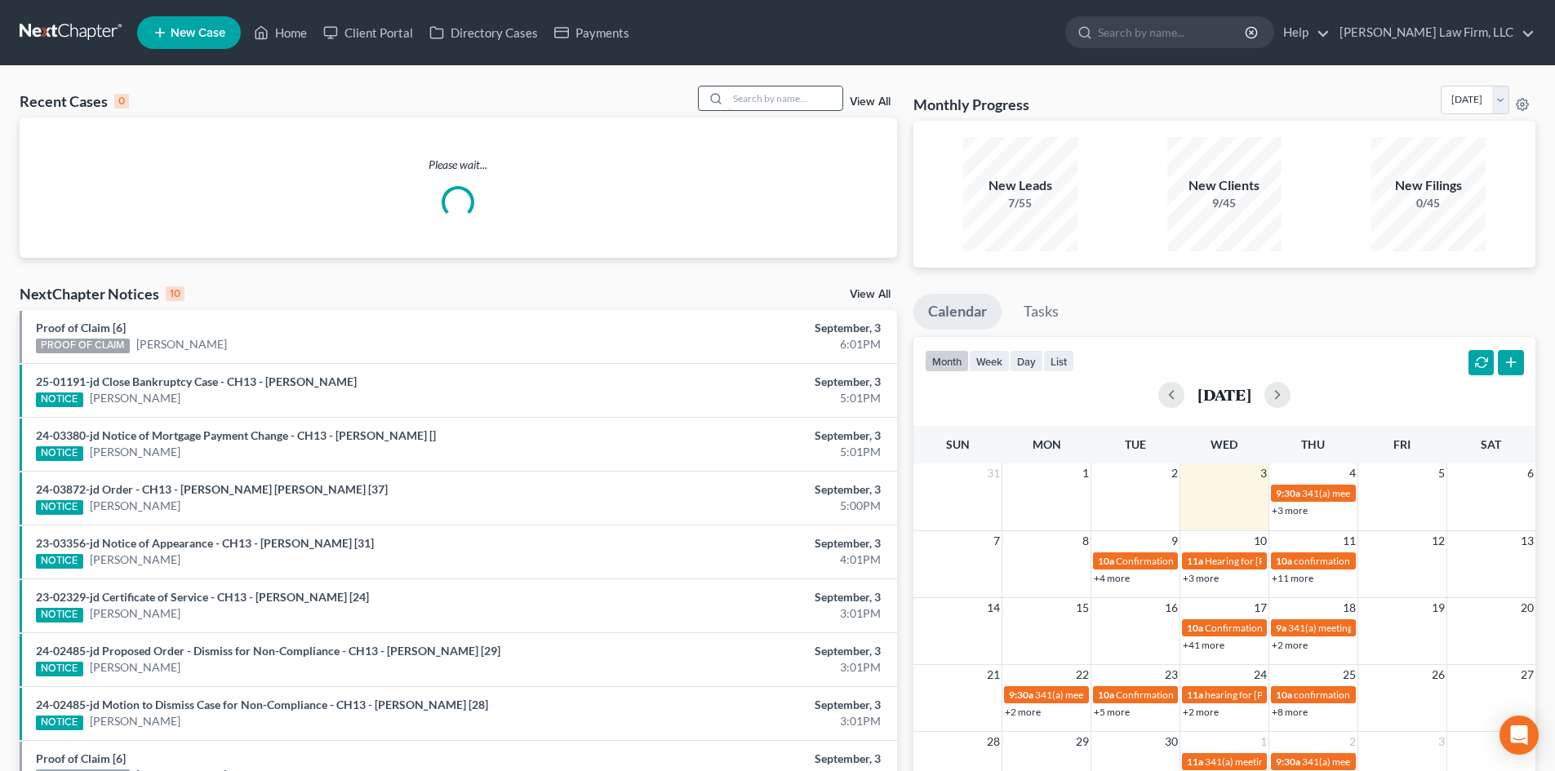
click at [784, 103] on input "search" at bounding box center [785, 99] width 114 height 24
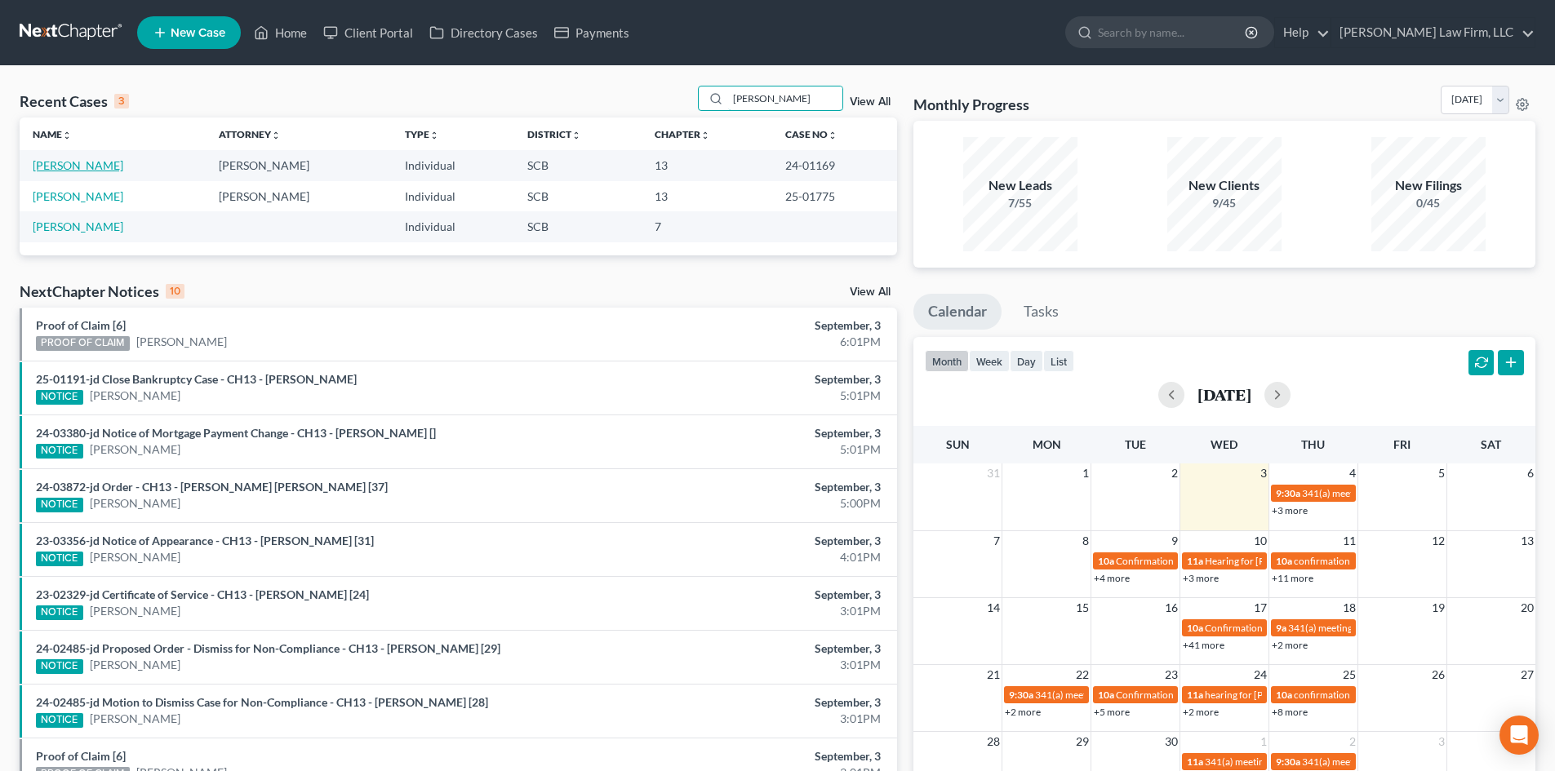
type input "[PERSON_NAME]"
click at [83, 162] on link "[PERSON_NAME]" at bounding box center [78, 165] width 91 height 14
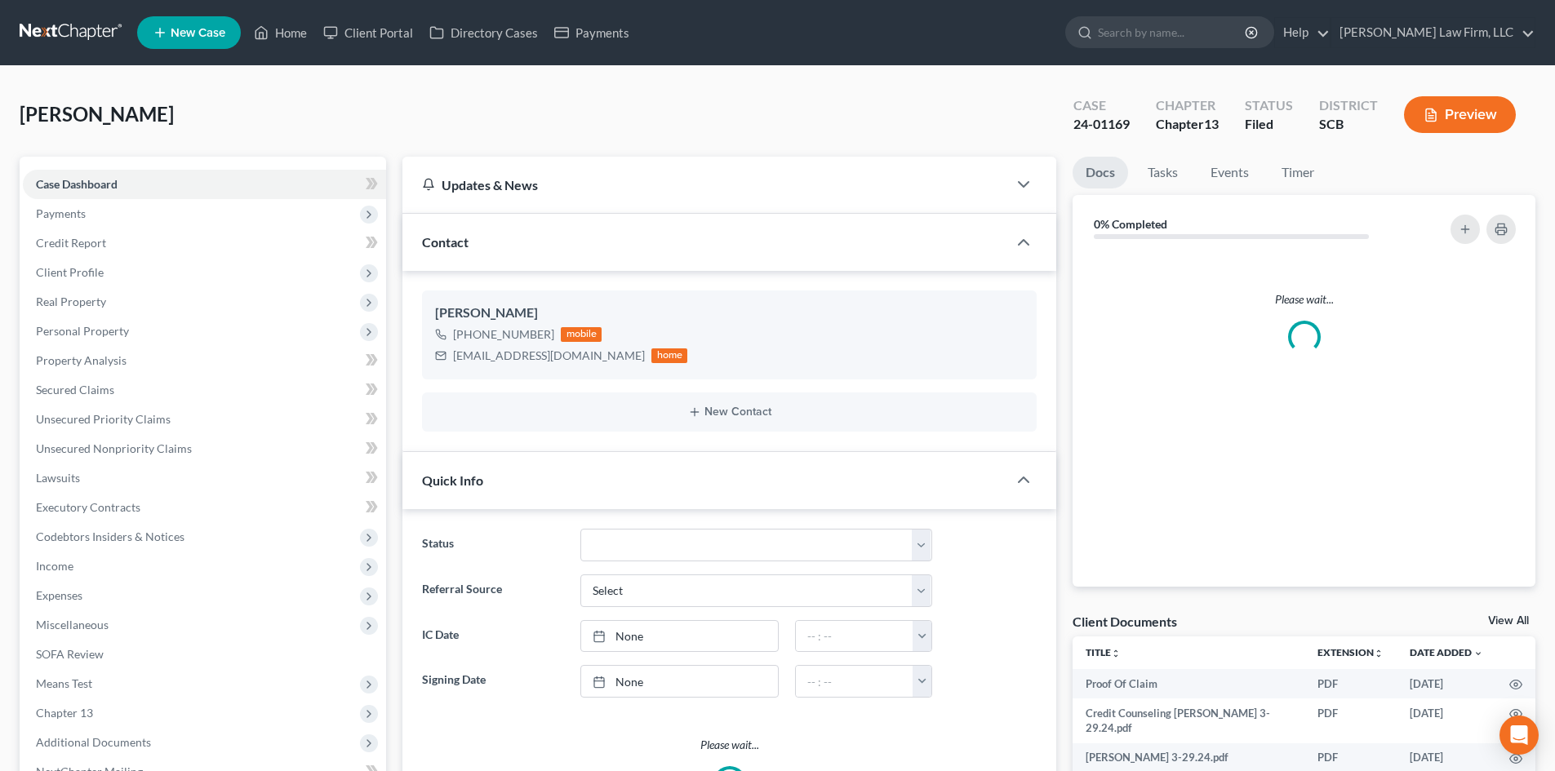
select select "3"
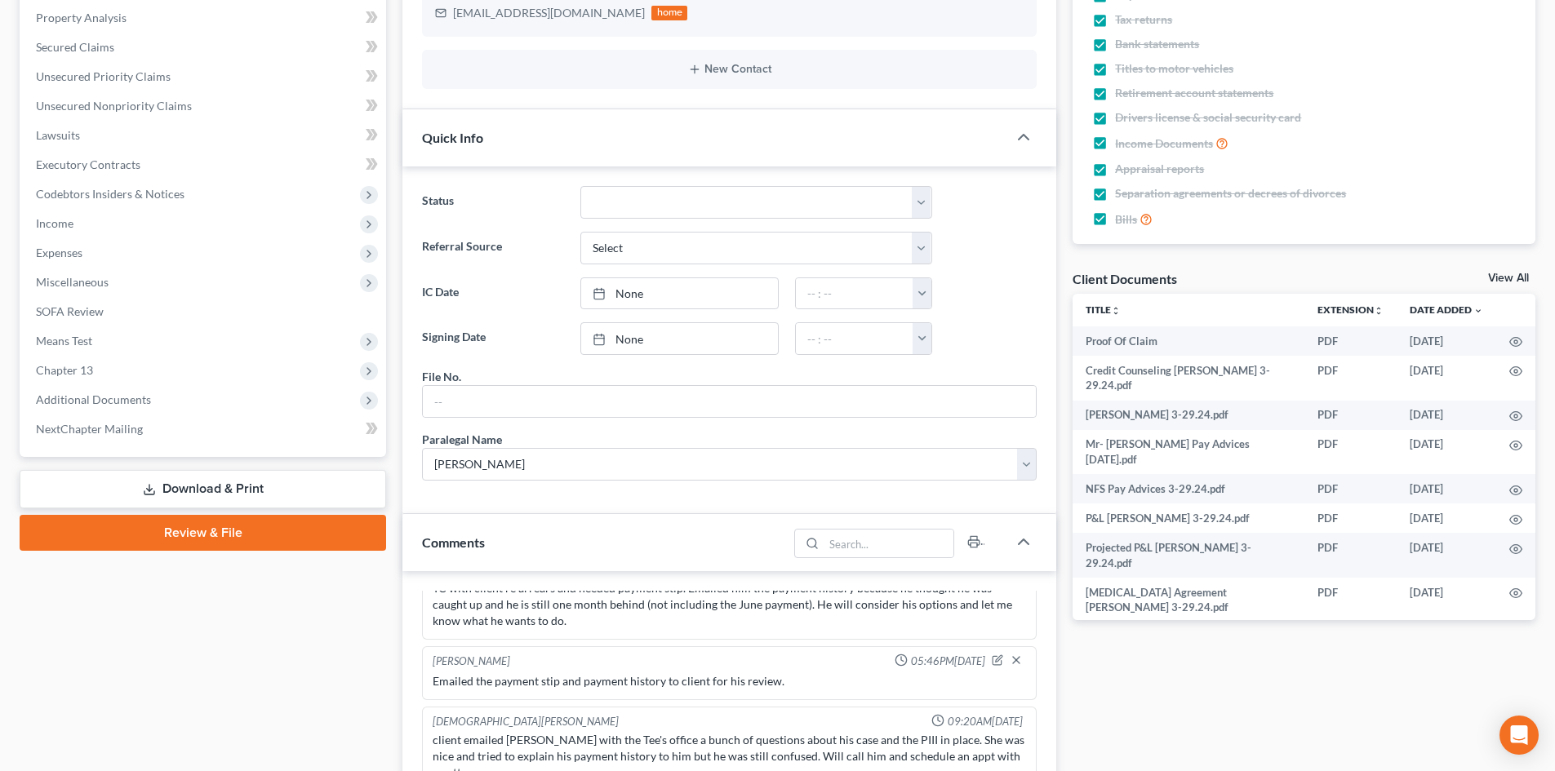
scroll to position [326, 0]
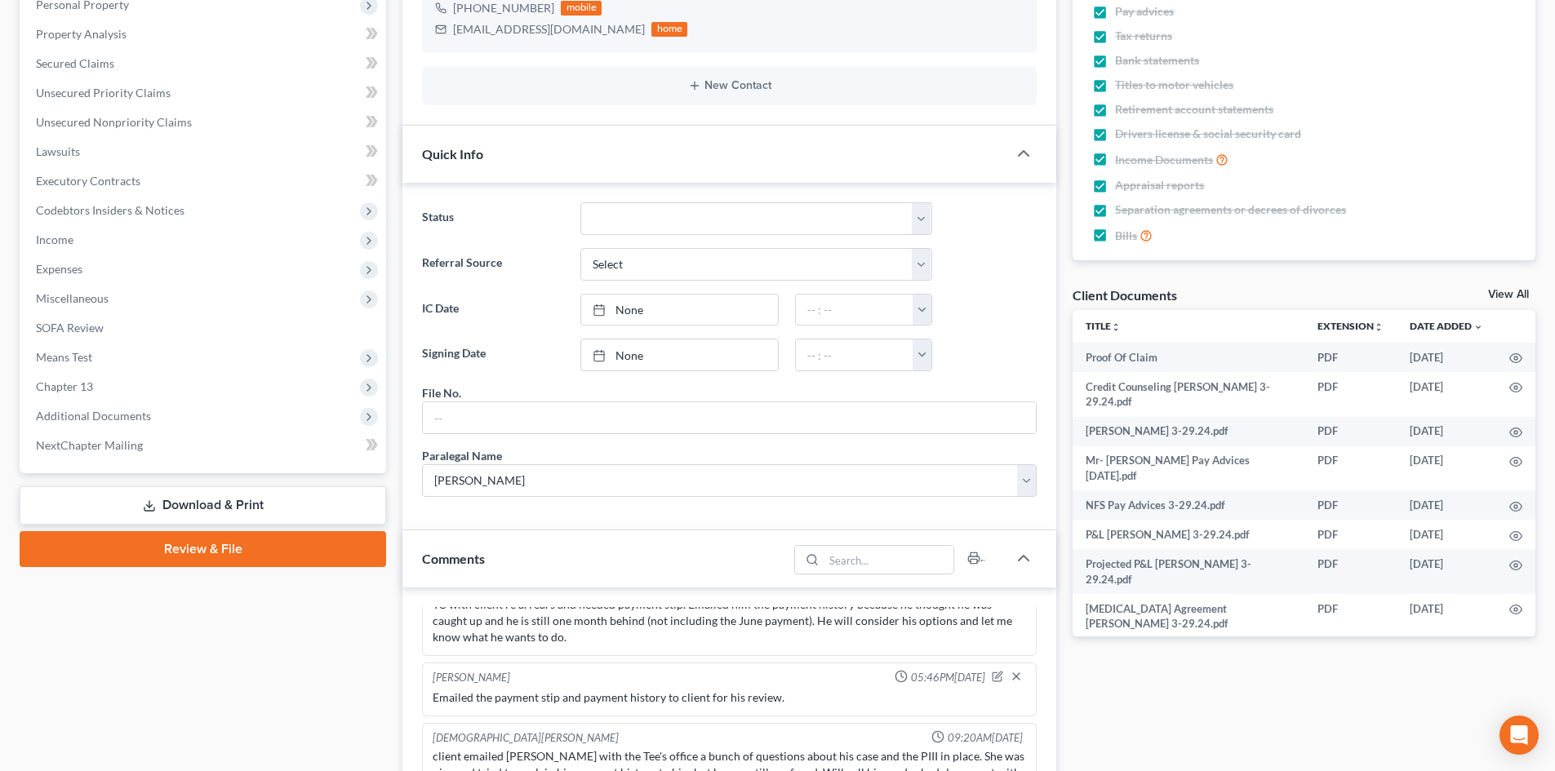
click at [1507, 292] on link "View All" at bounding box center [1508, 294] width 41 height 11
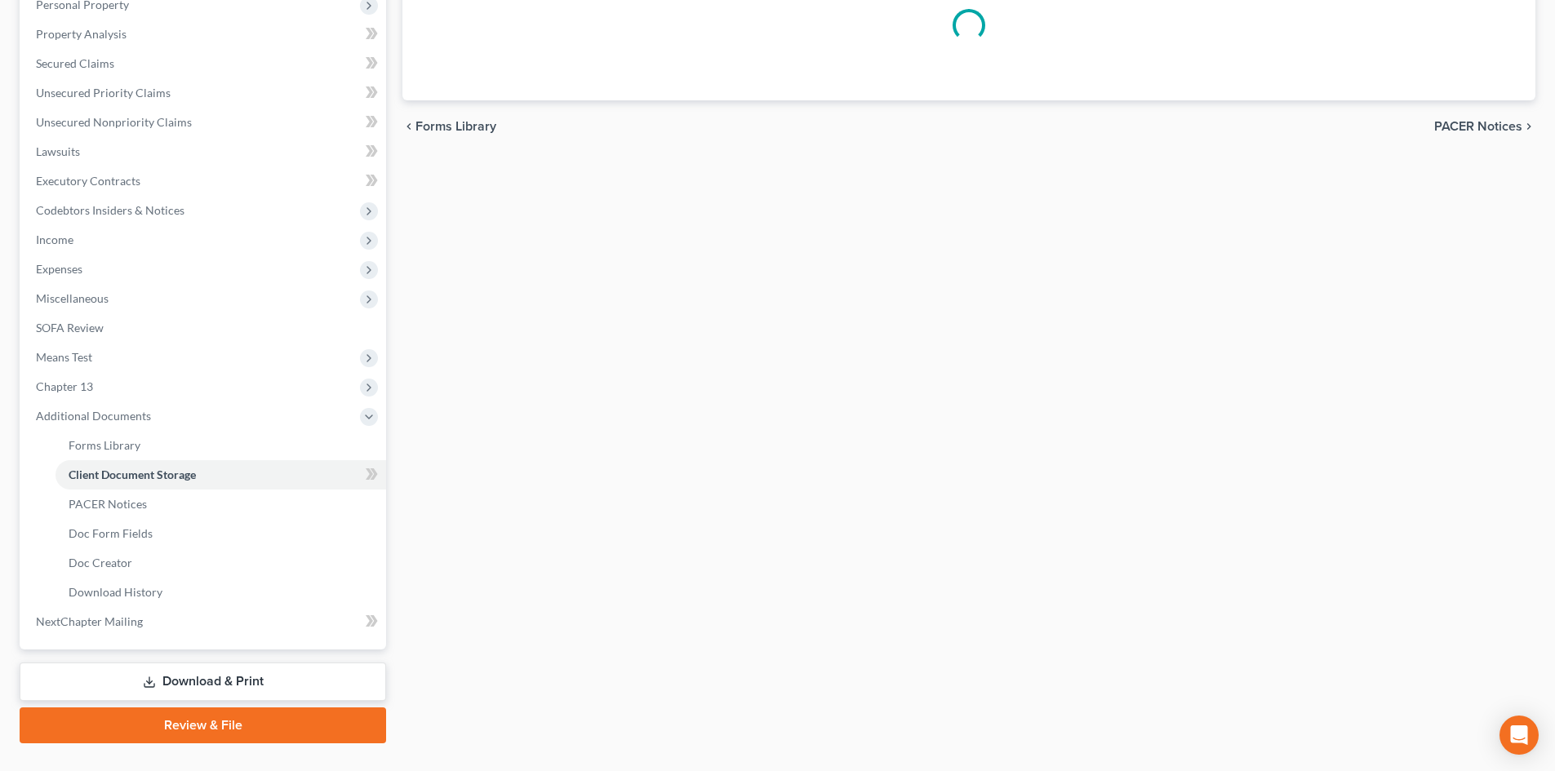
scroll to position [142, 0]
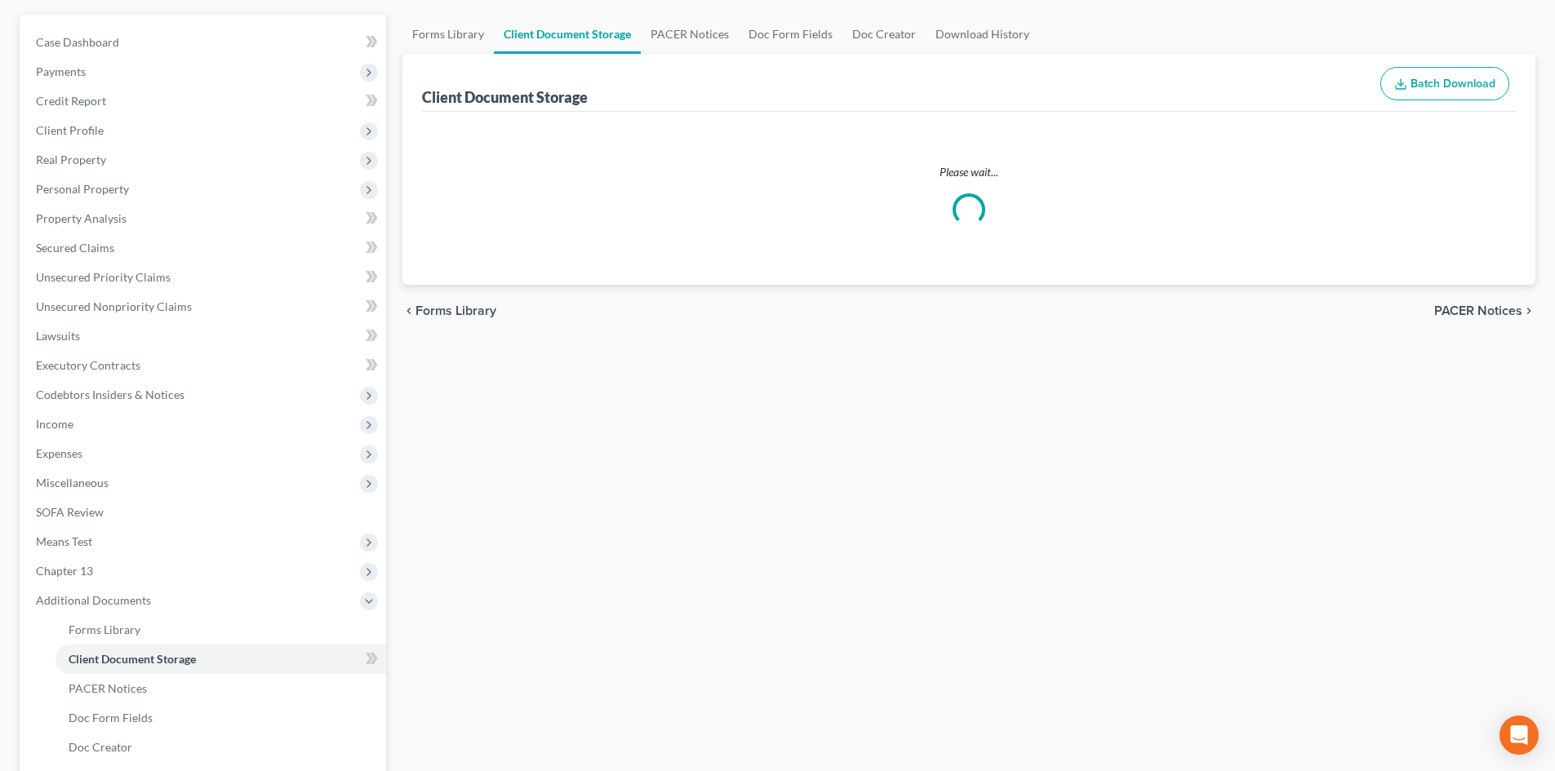
select select "15"
select select "16"
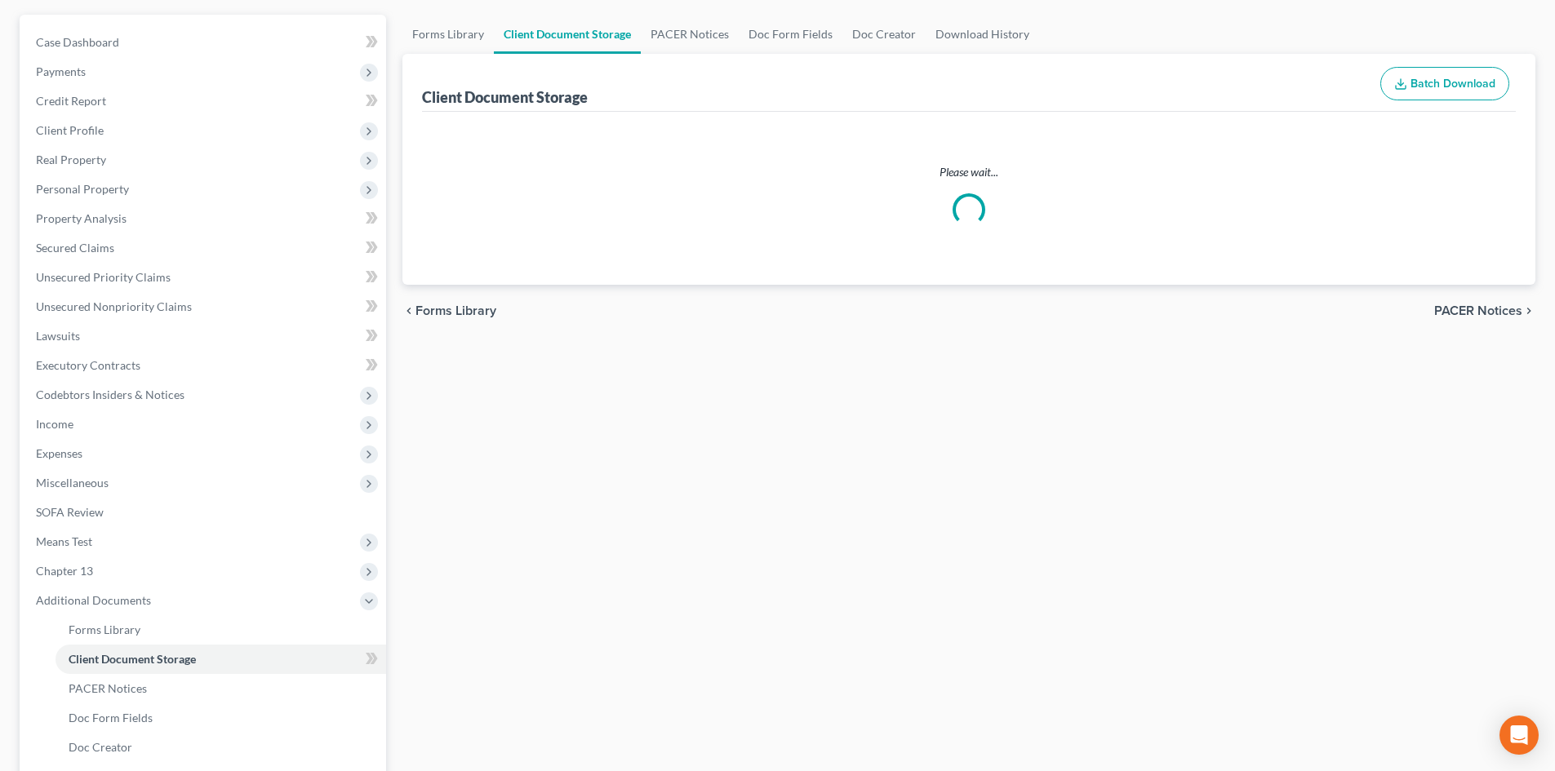
select select "6"
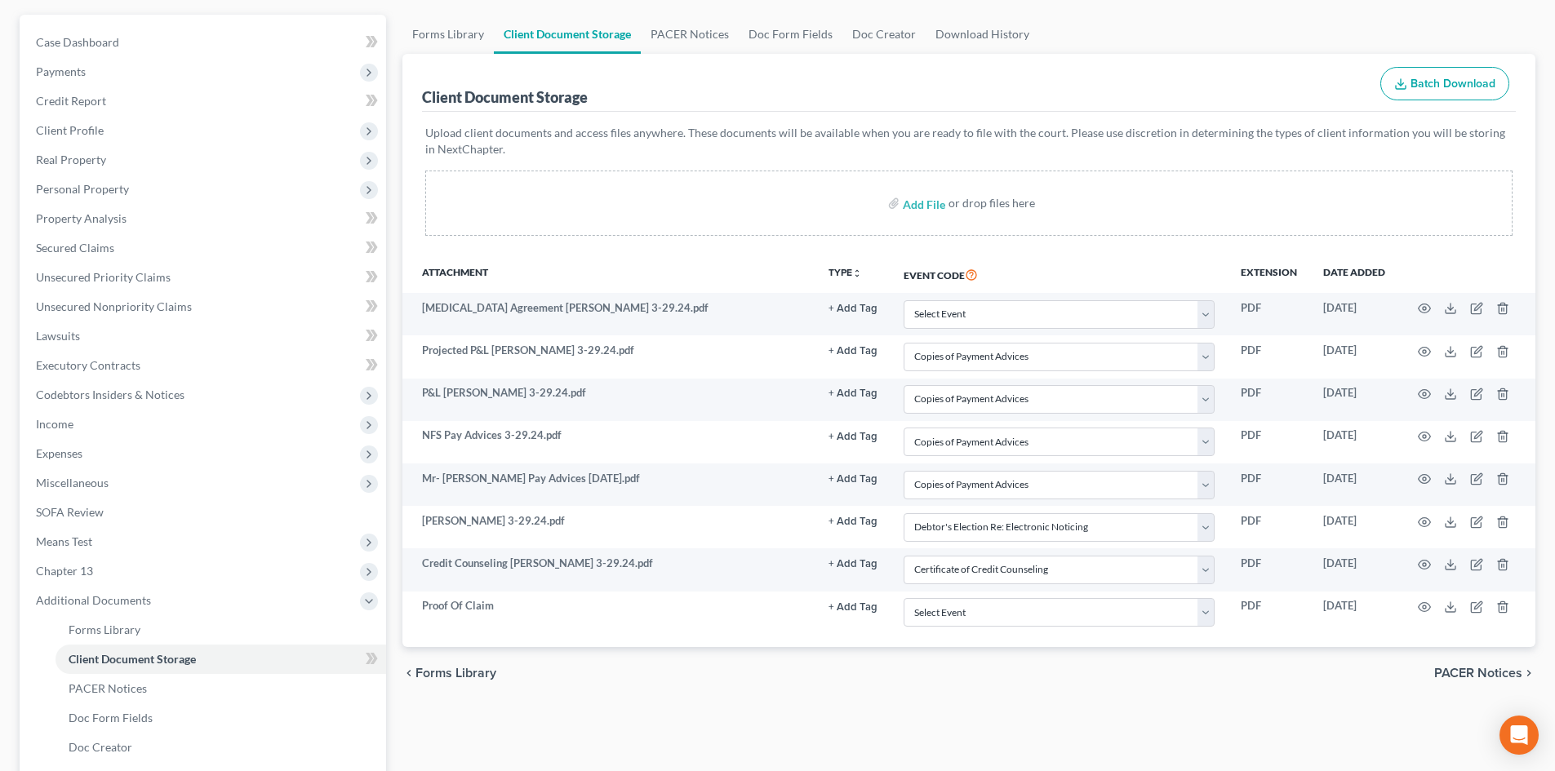
scroll to position [0, 0]
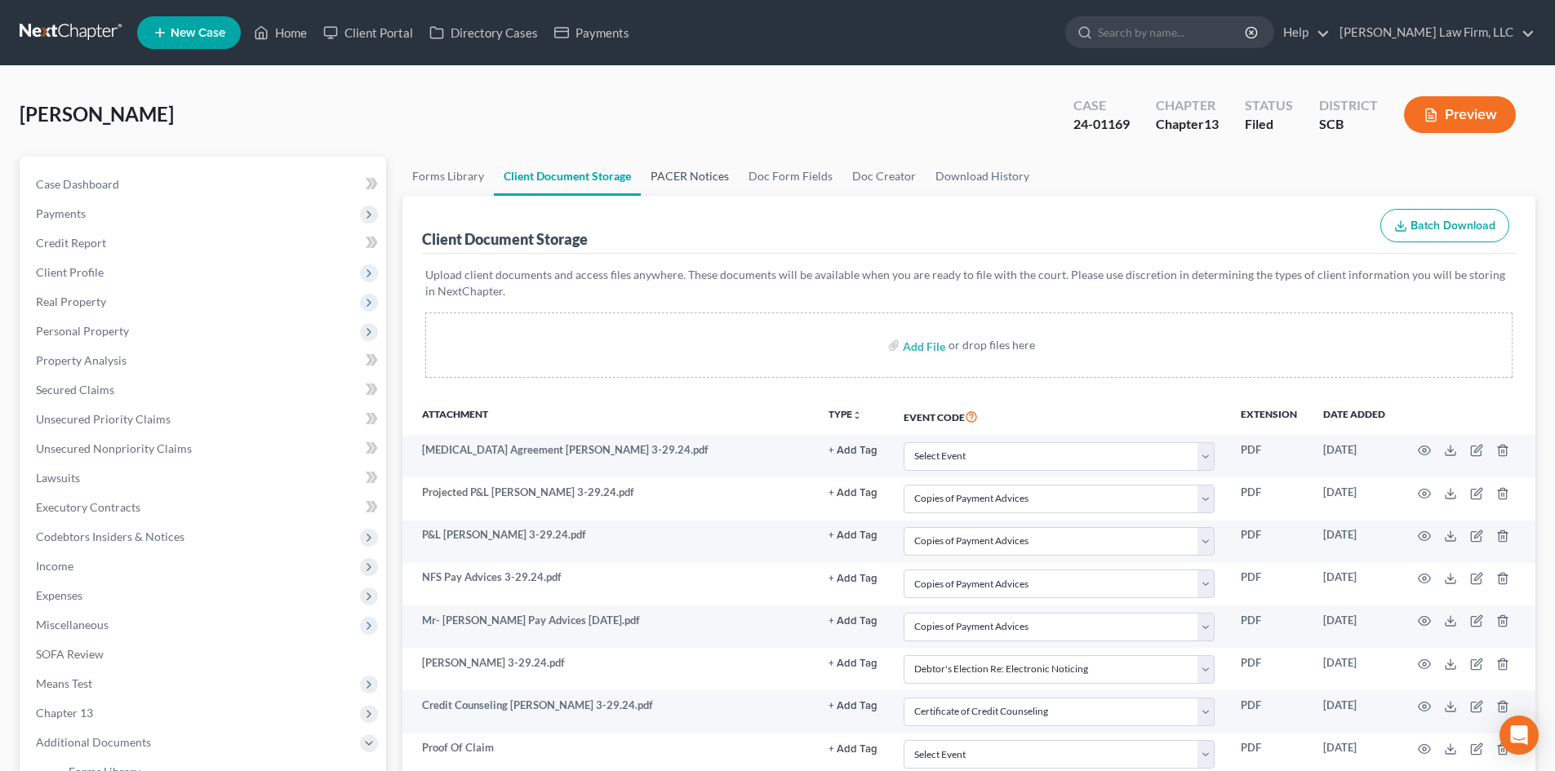
click at [665, 179] on link "PACER Notices" at bounding box center [690, 176] width 98 height 39
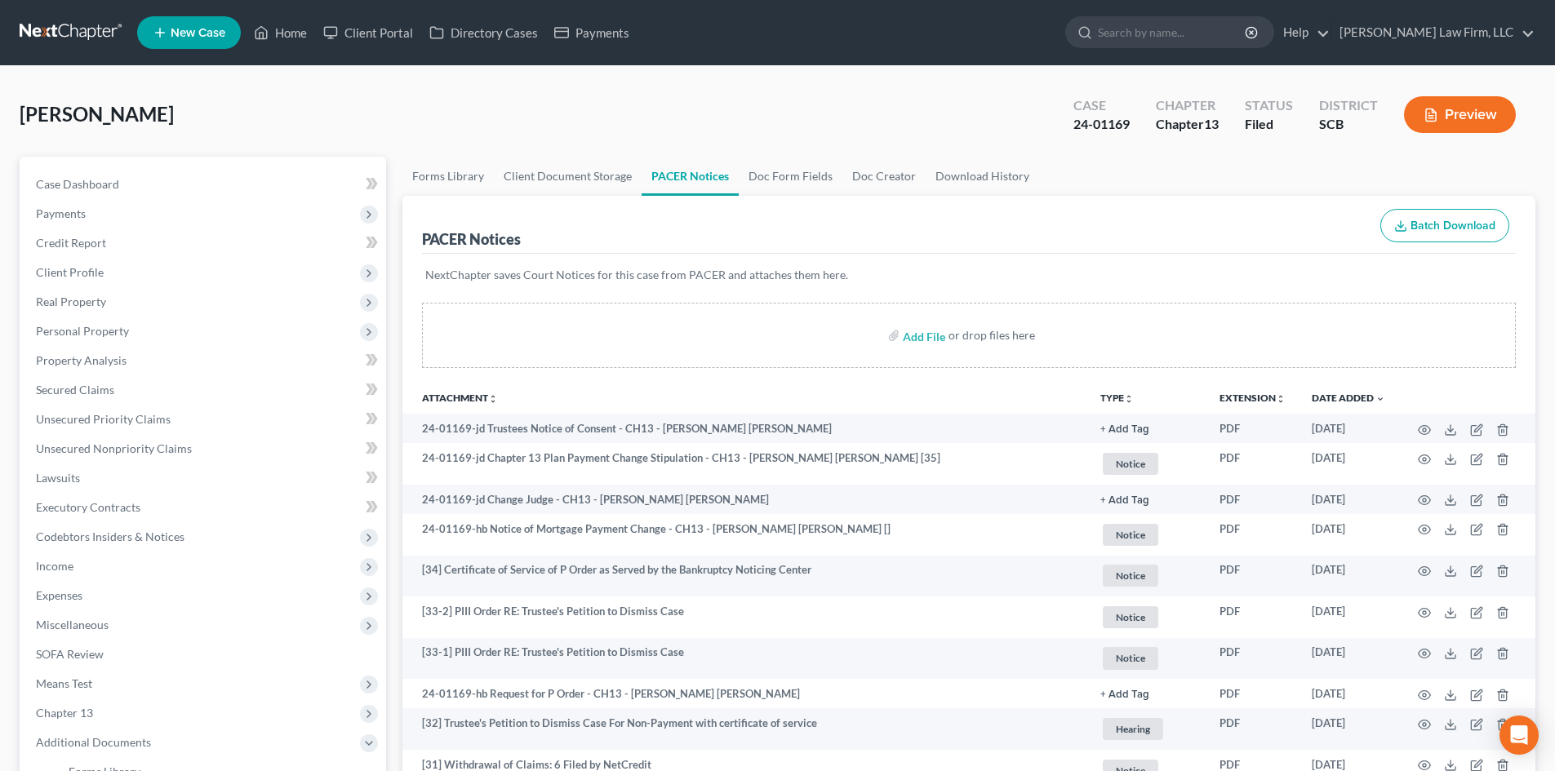
scroll to position [82, 0]
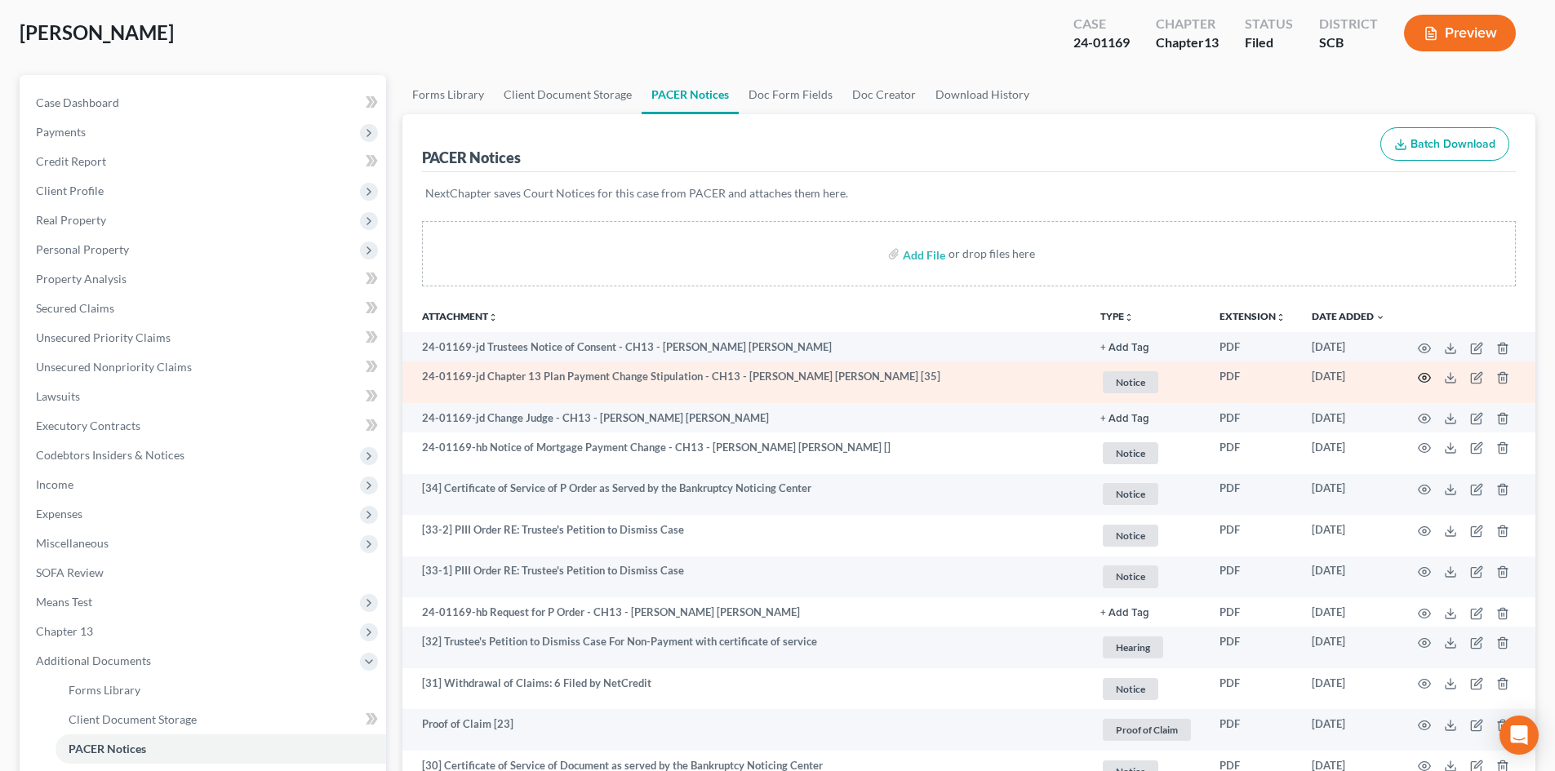
click at [1425, 374] on icon "button" at bounding box center [1425, 377] width 12 height 9
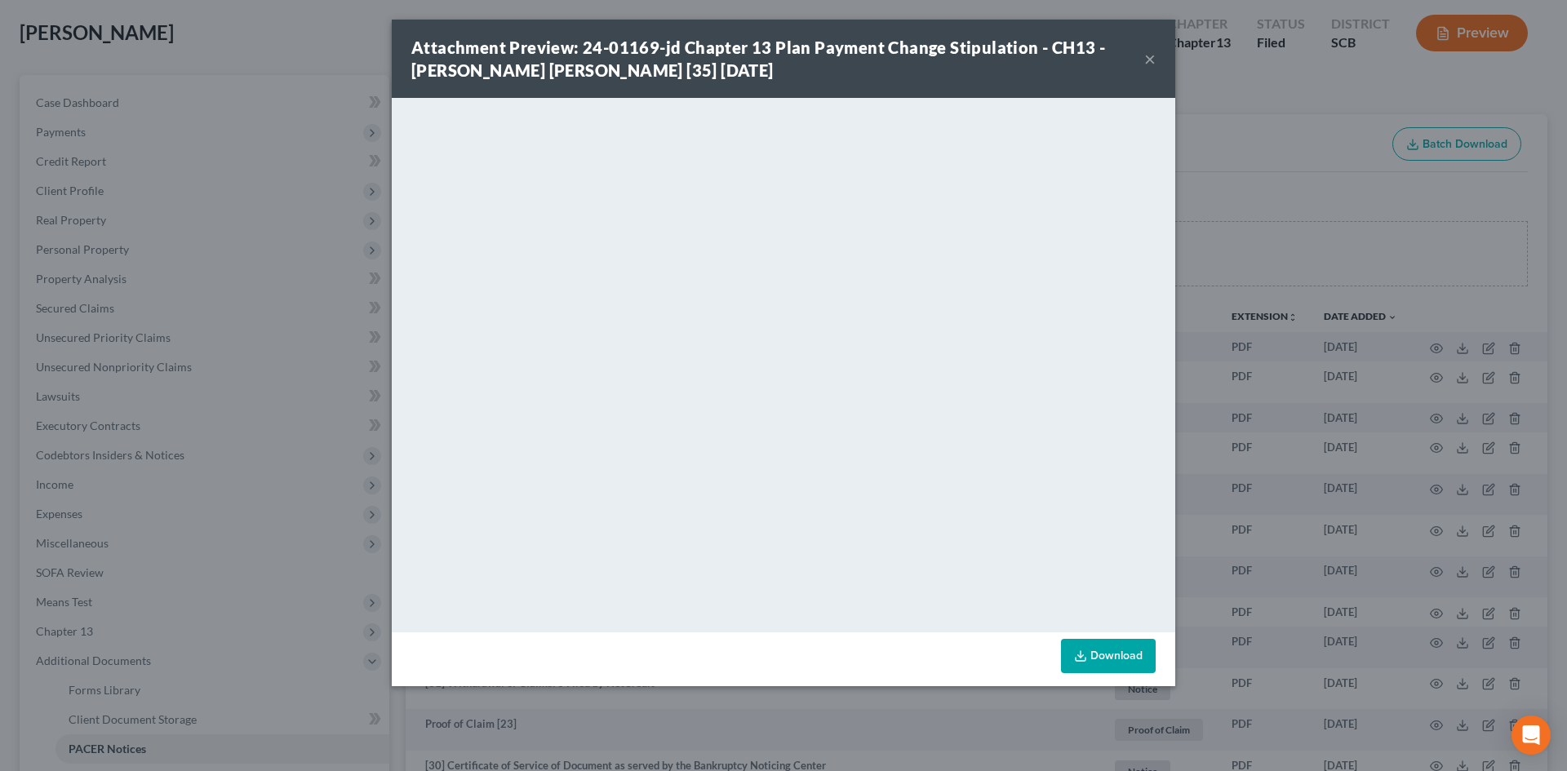
click at [1147, 55] on button "×" at bounding box center [1149, 59] width 11 height 20
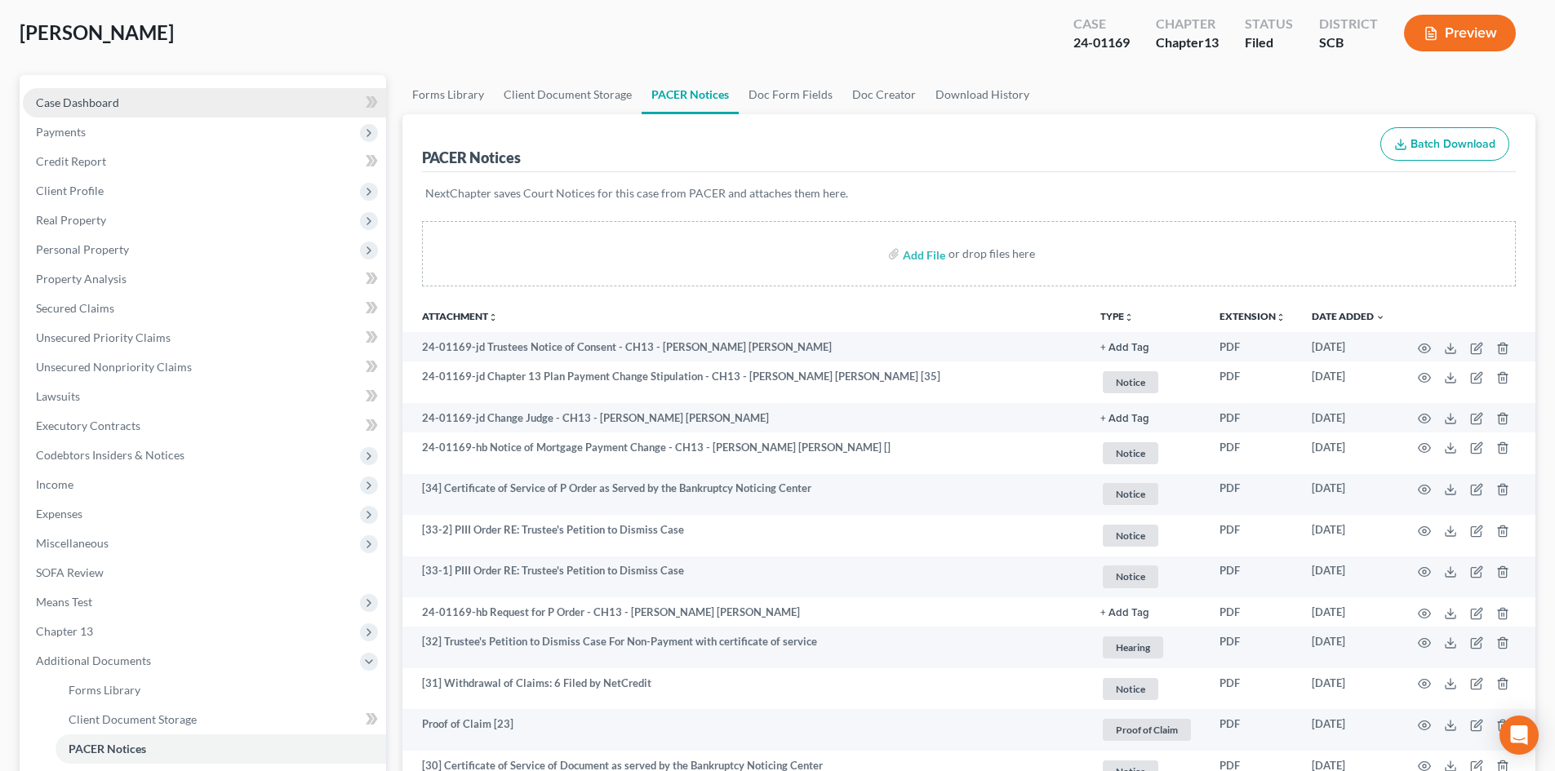
click at [101, 91] on link "Case Dashboard" at bounding box center [204, 102] width 363 height 29
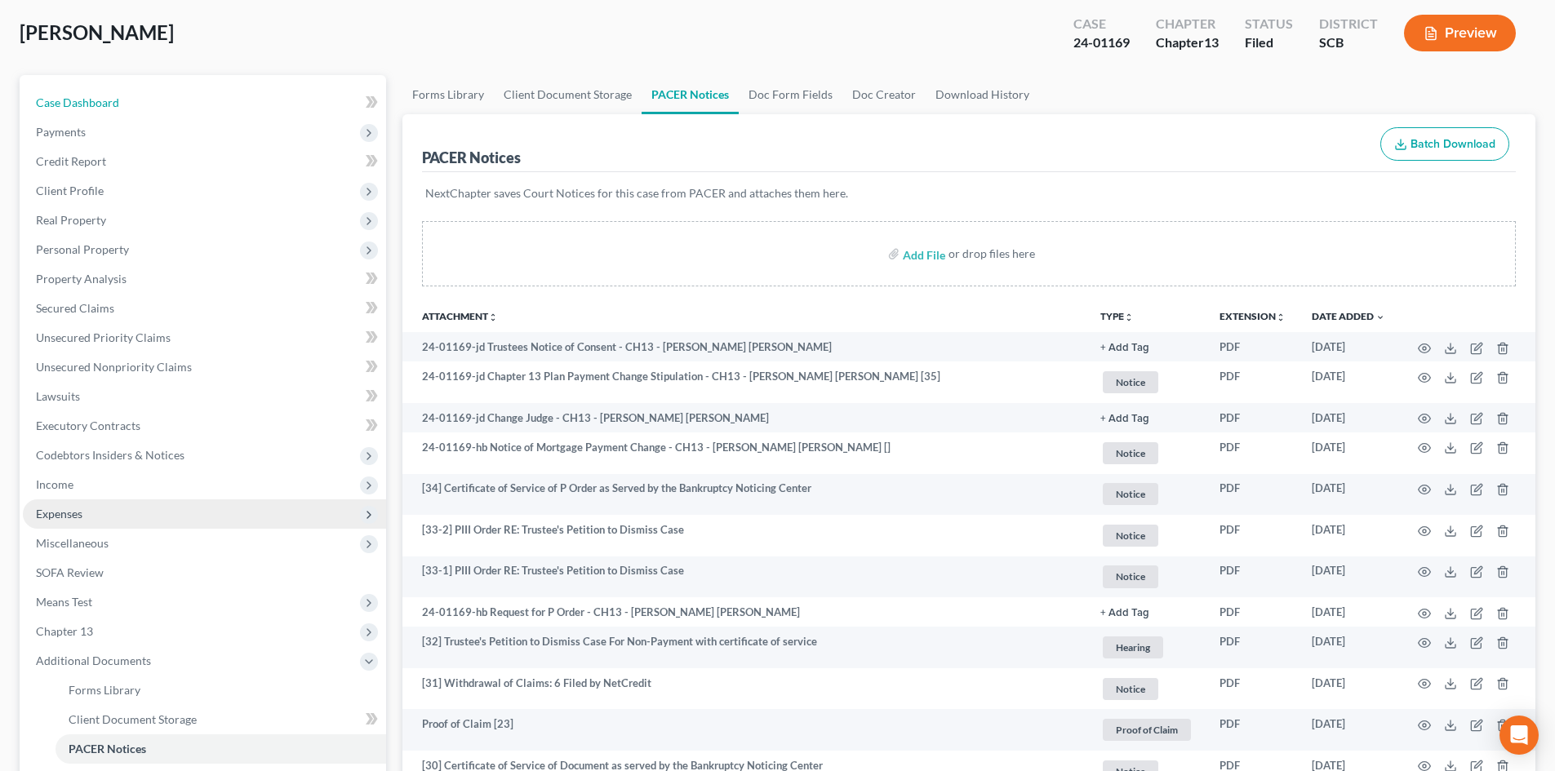
select select "3"
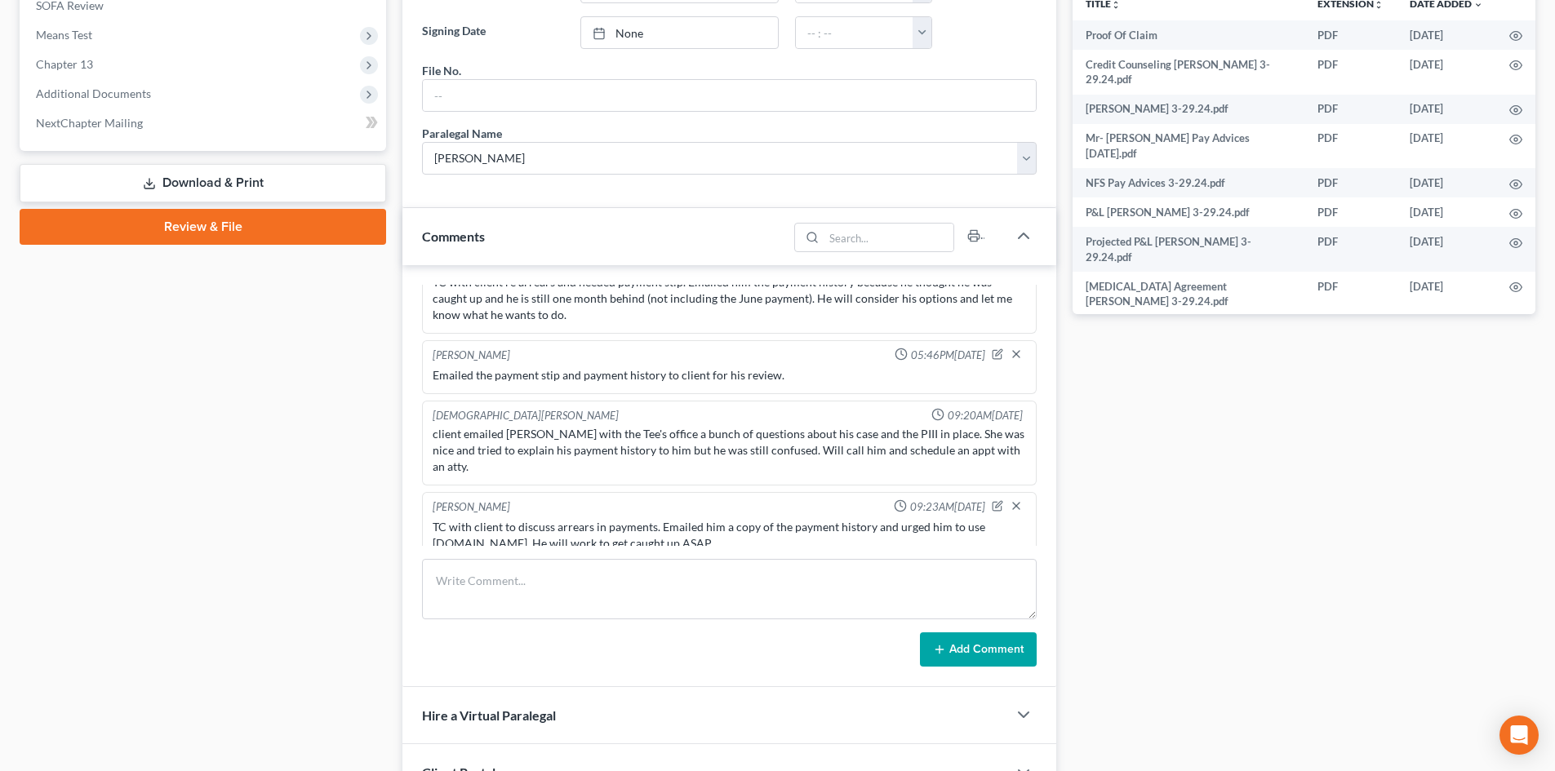
scroll to position [653, 0]
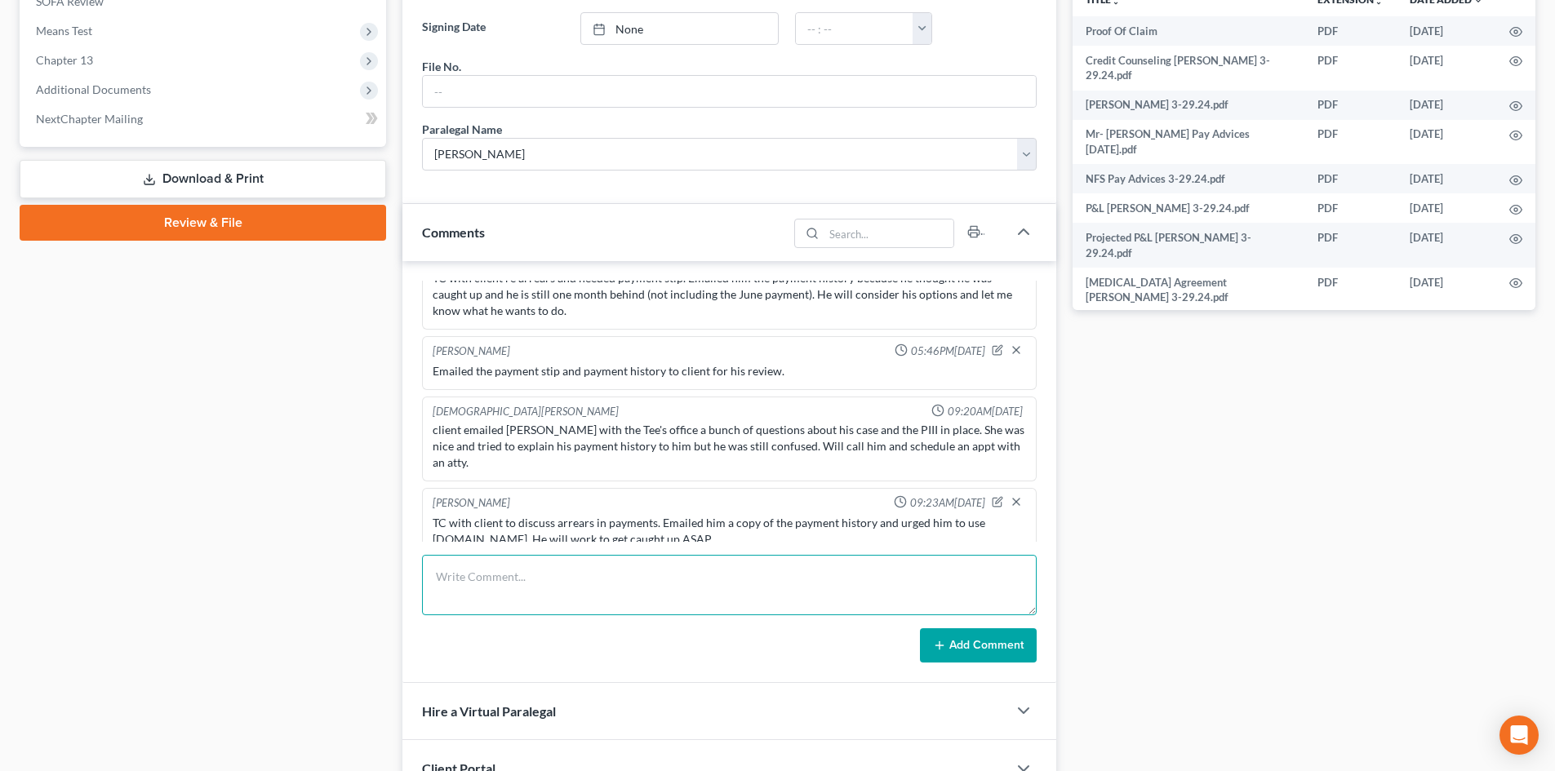
click at [555, 601] on textarea at bounding box center [729, 585] width 615 height 60
drag, startPoint x: 618, startPoint y: 580, endPoint x: 632, endPoint y: 582, distance: 14.0
click at [625, 582] on textarea "VM from client, TC to client, no answer no VM only silence." at bounding box center [729, 585] width 615 height 60
click at [632, 582] on textarea "VM from client, TC to client, no answer no VM only silence." at bounding box center [729, 585] width 615 height 60
type textarea "VM from client, TC to client, no answer, no VM only silence."
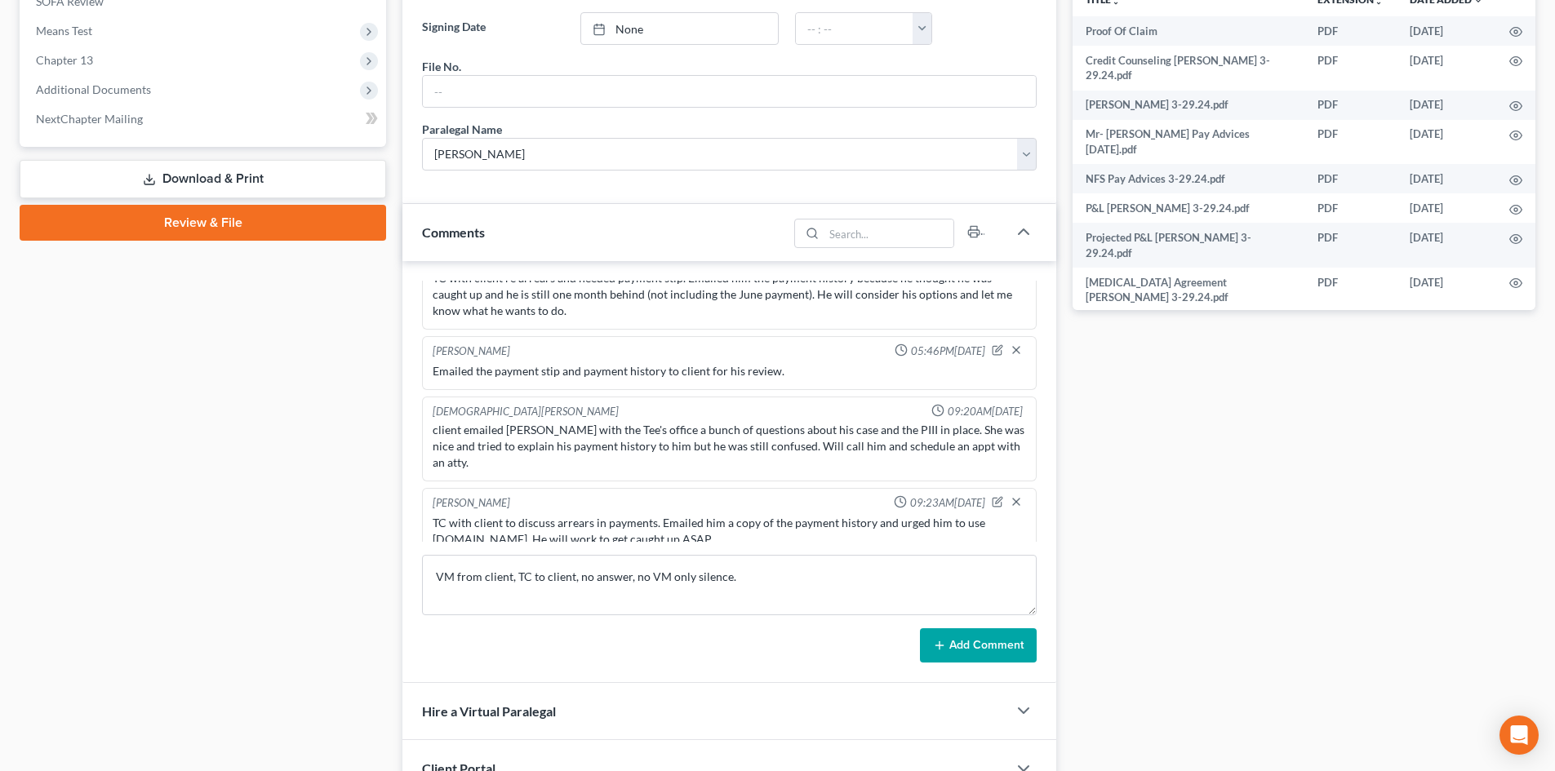
click at [976, 631] on button "Add Comment" at bounding box center [978, 645] width 117 height 34
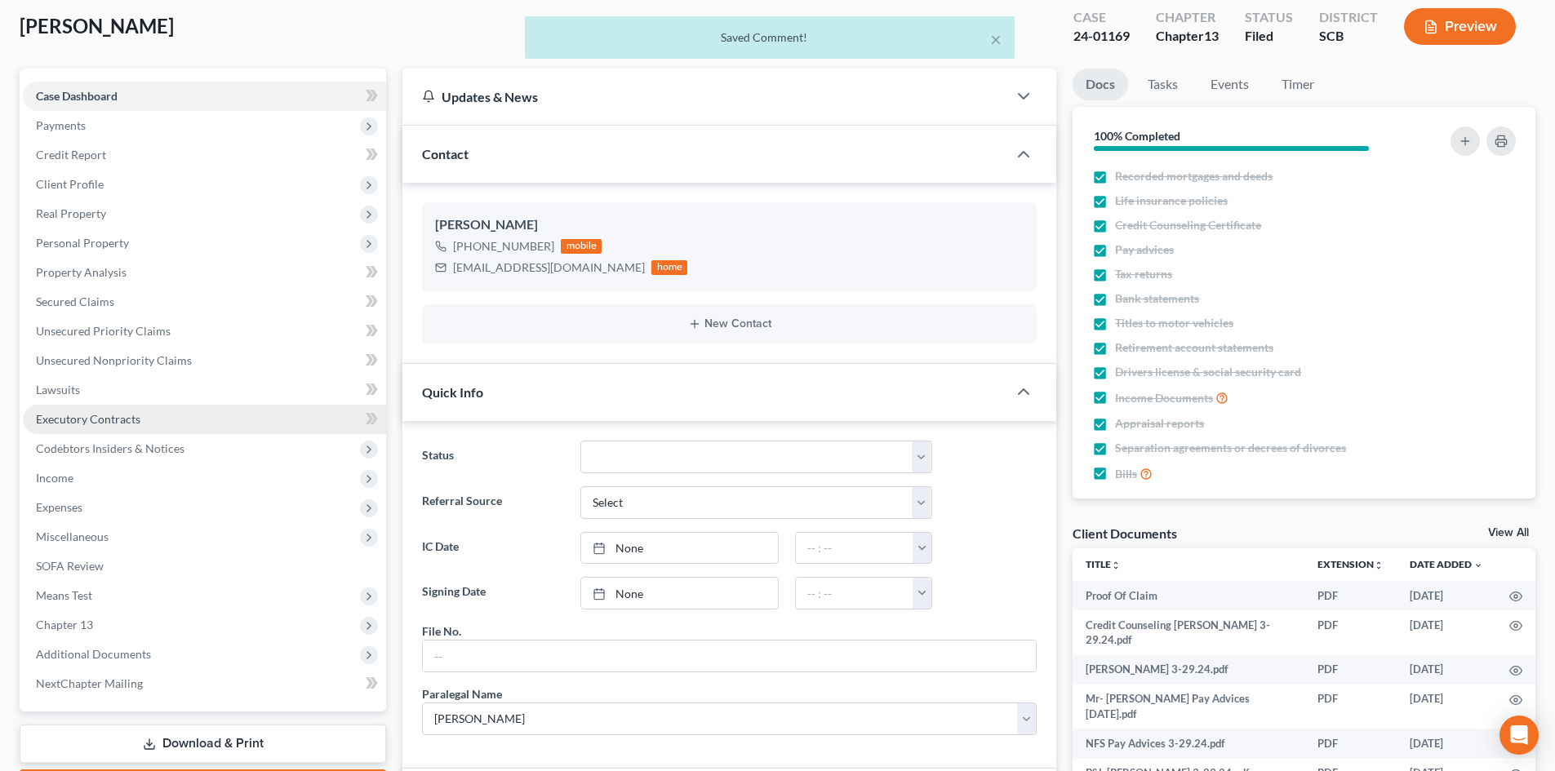
scroll to position [0, 0]
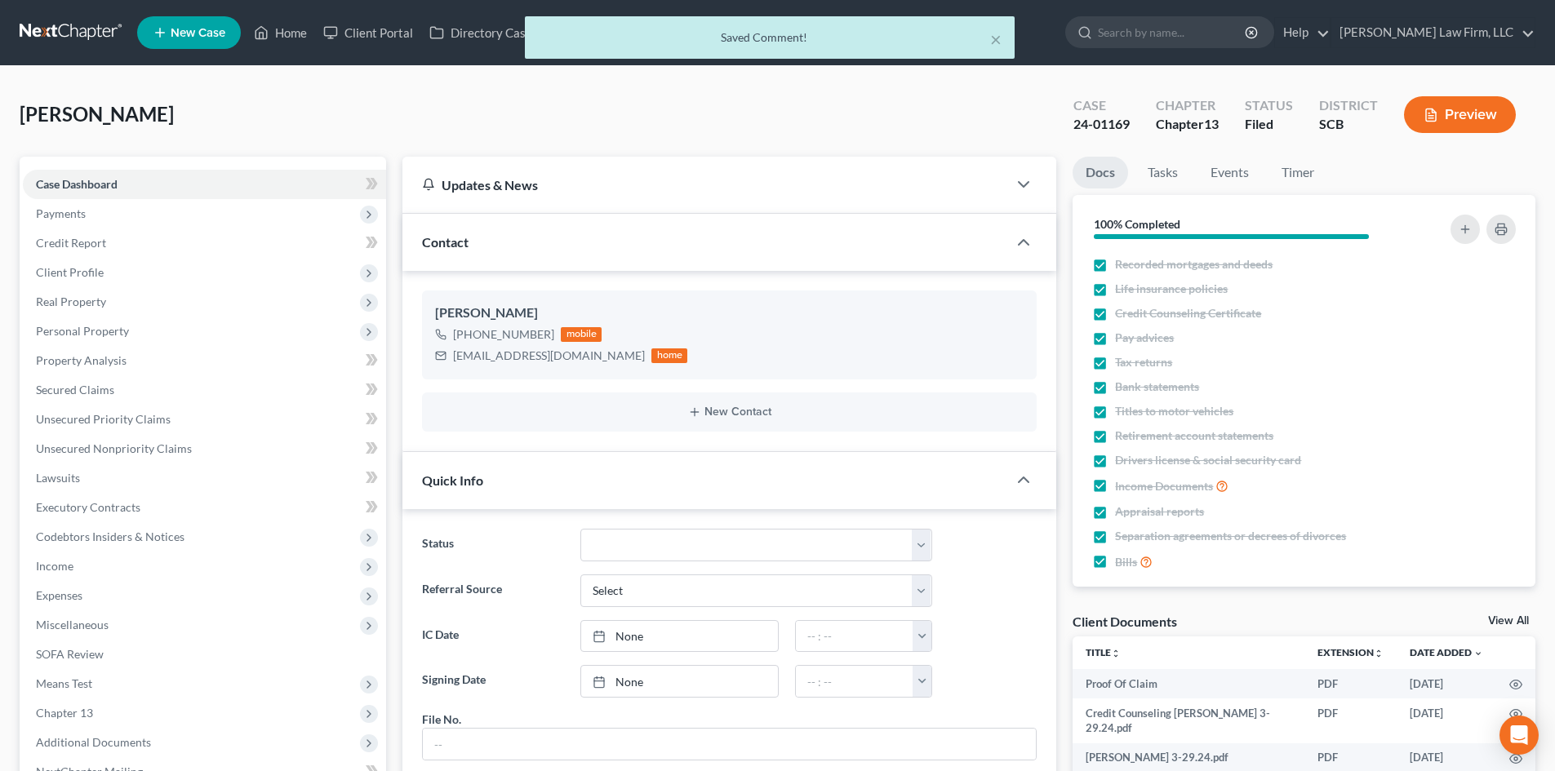
click at [293, 30] on div "× Saved Comment!" at bounding box center [769, 41] width 1555 height 51
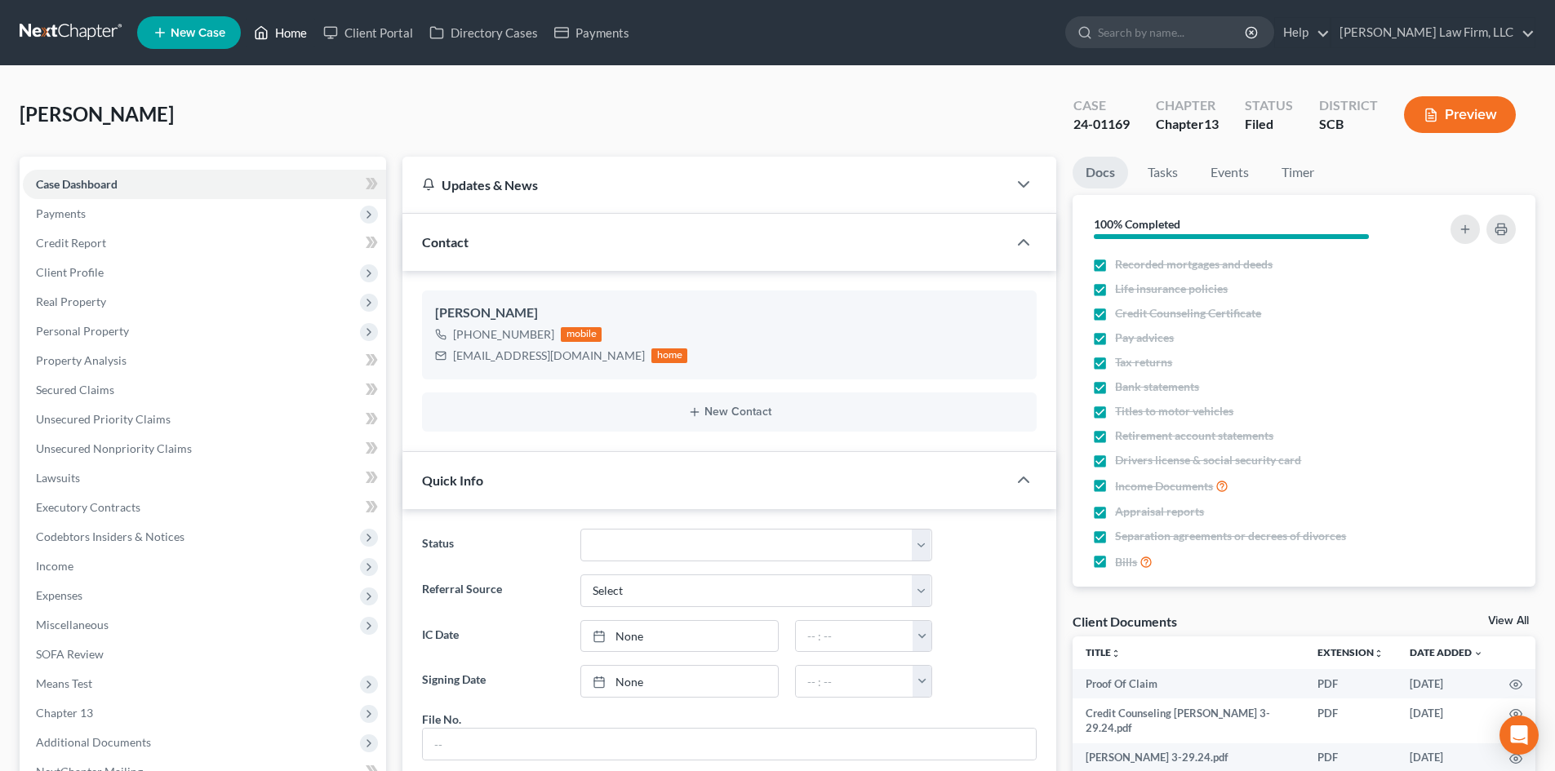
click at [288, 32] on link "Home" at bounding box center [280, 32] width 69 height 29
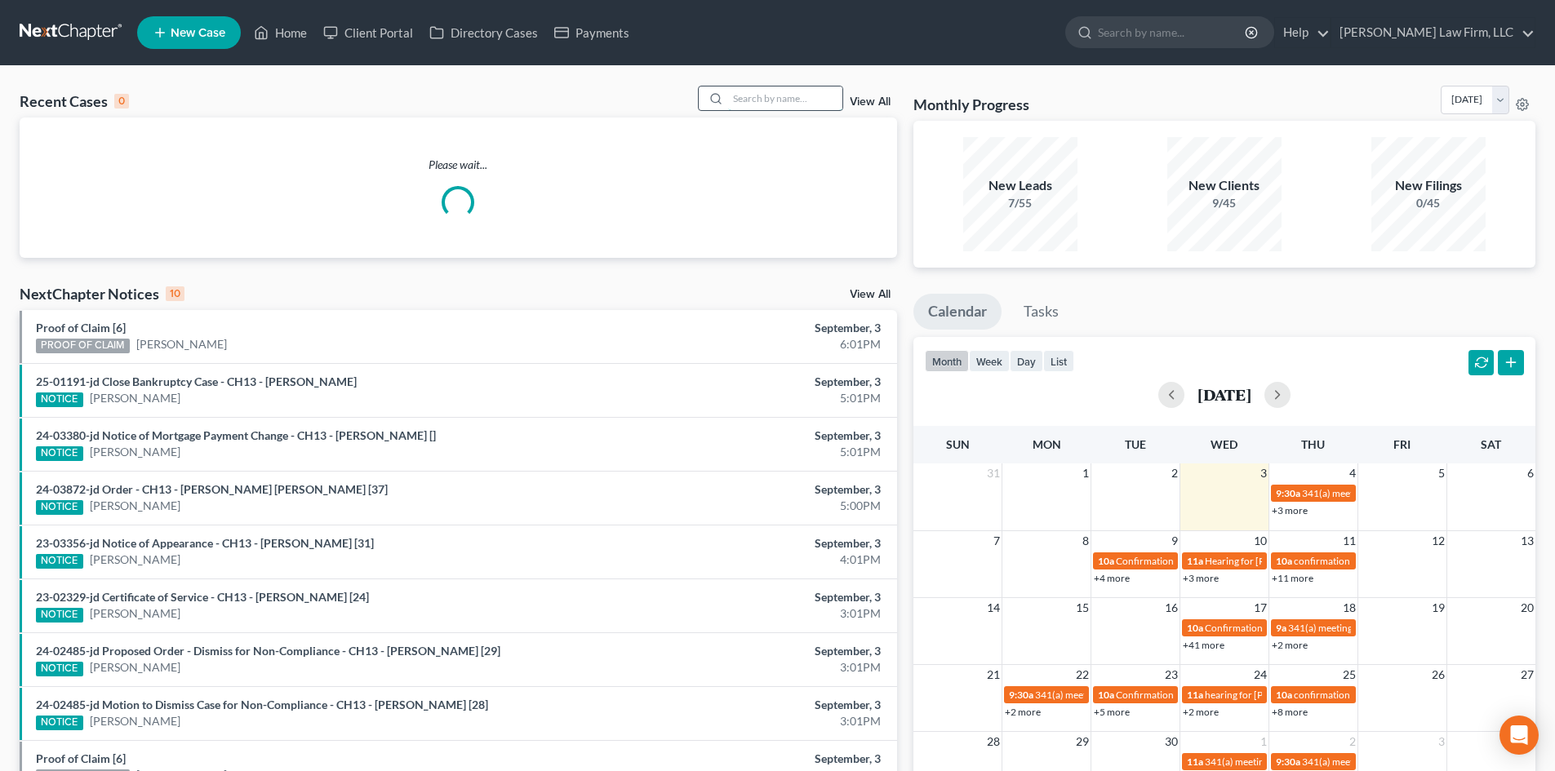
click at [774, 100] on input "search" at bounding box center [785, 99] width 114 height 24
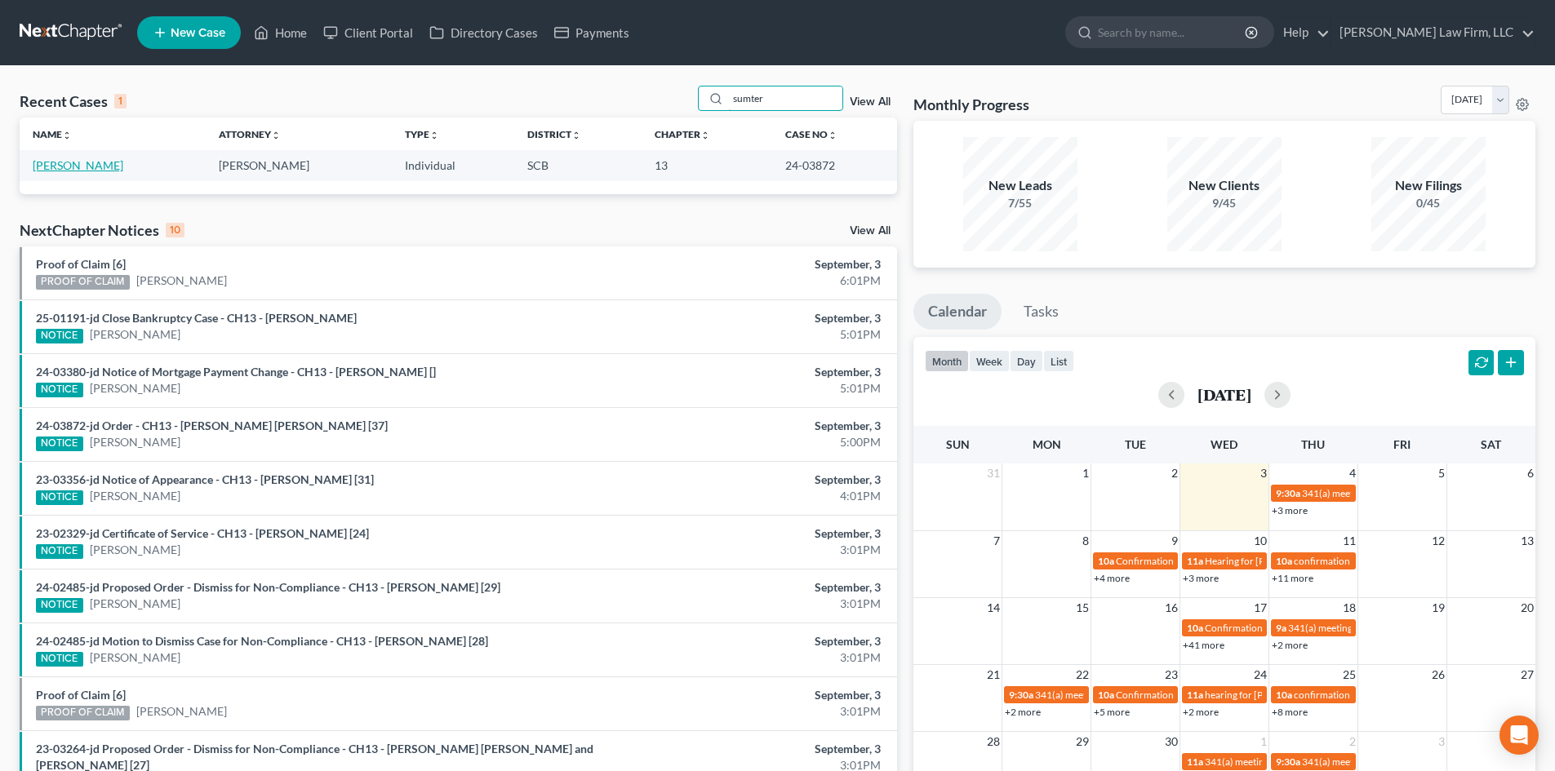
type input "sumter"
click at [61, 170] on link "[PERSON_NAME]" at bounding box center [78, 165] width 91 height 14
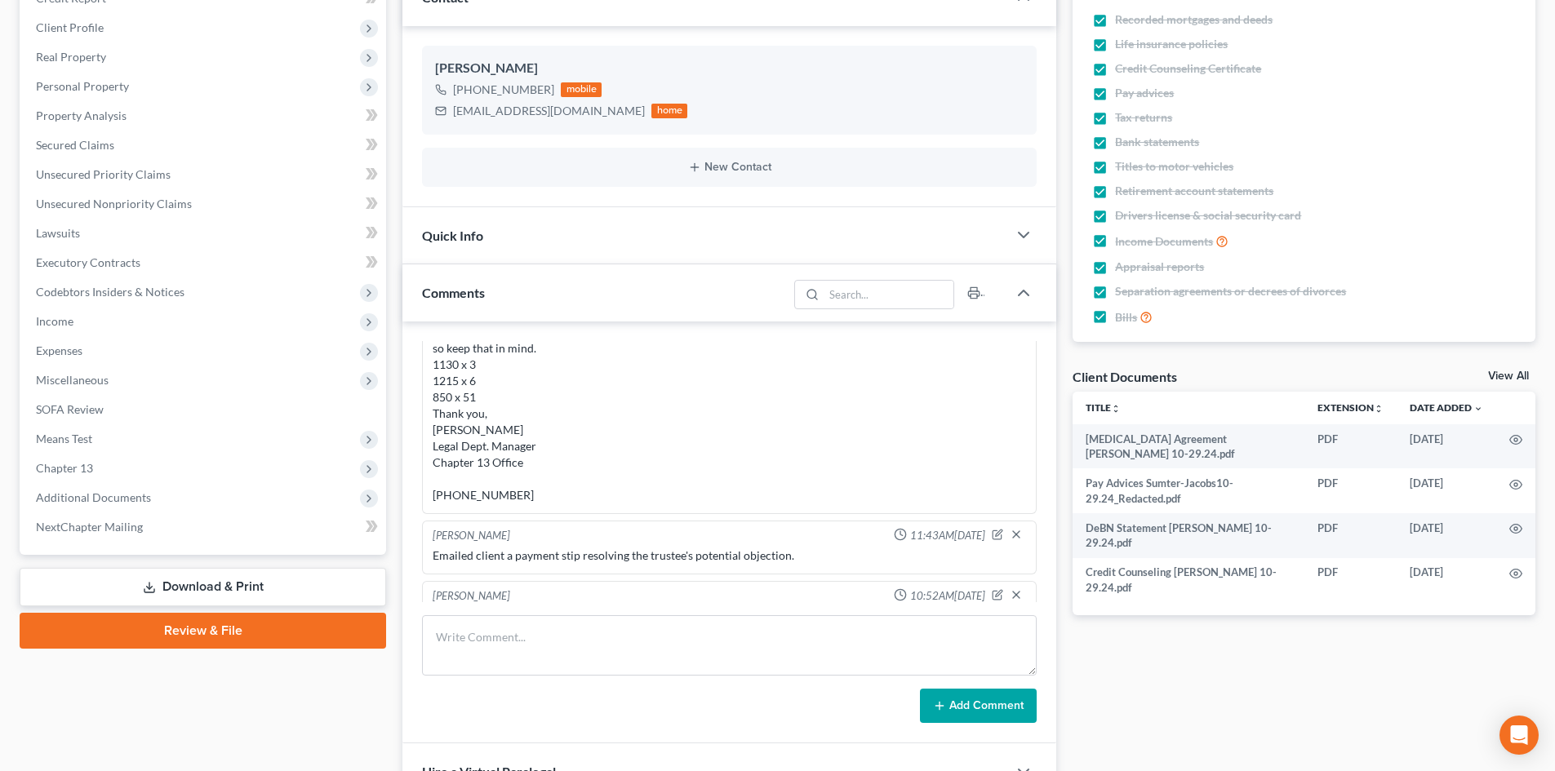
scroll to position [311, 0]
click at [1499, 372] on link "View All" at bounding box center [1508, 376] width 41 height 11
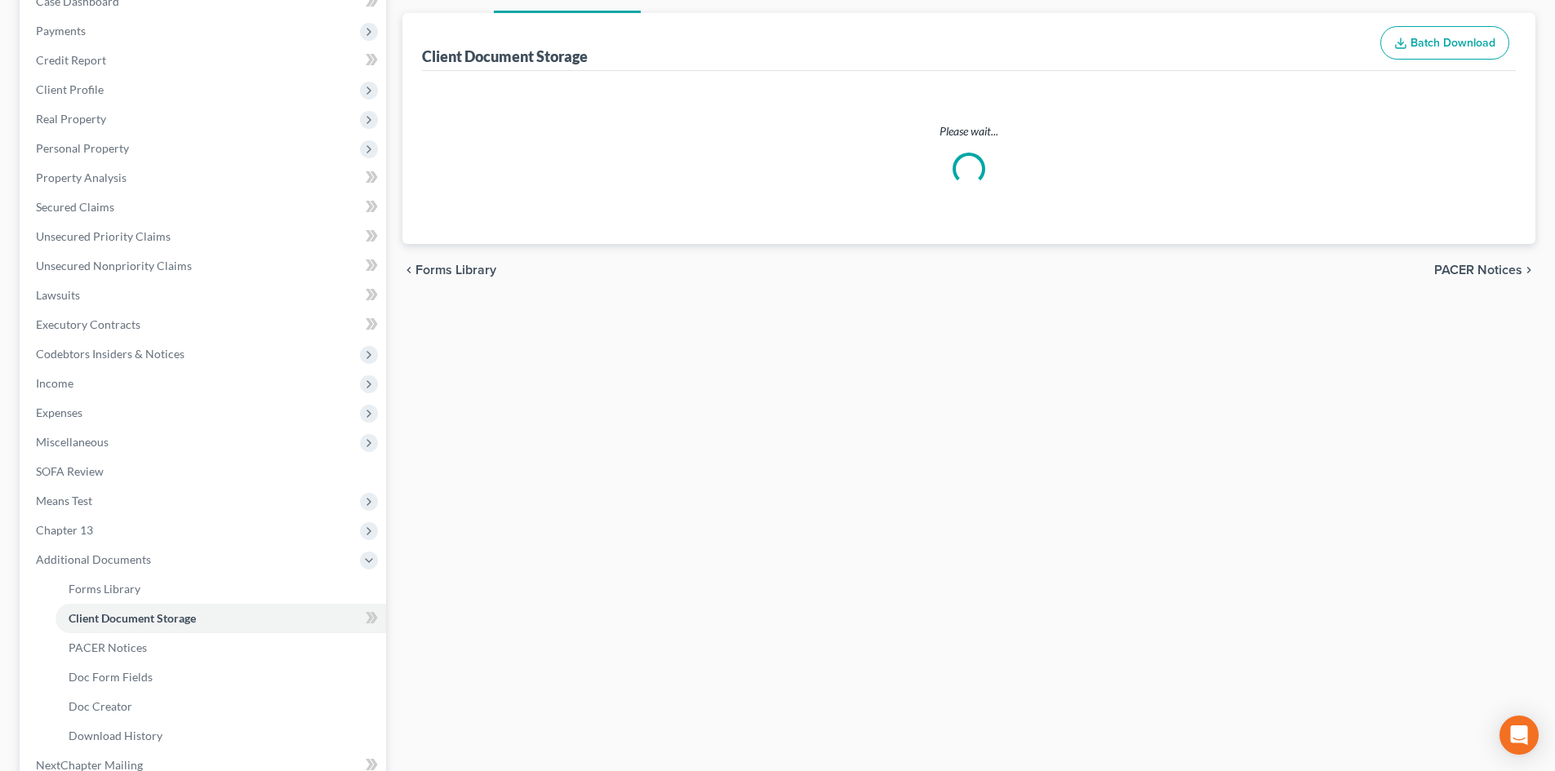
scroll to position [158, 0]
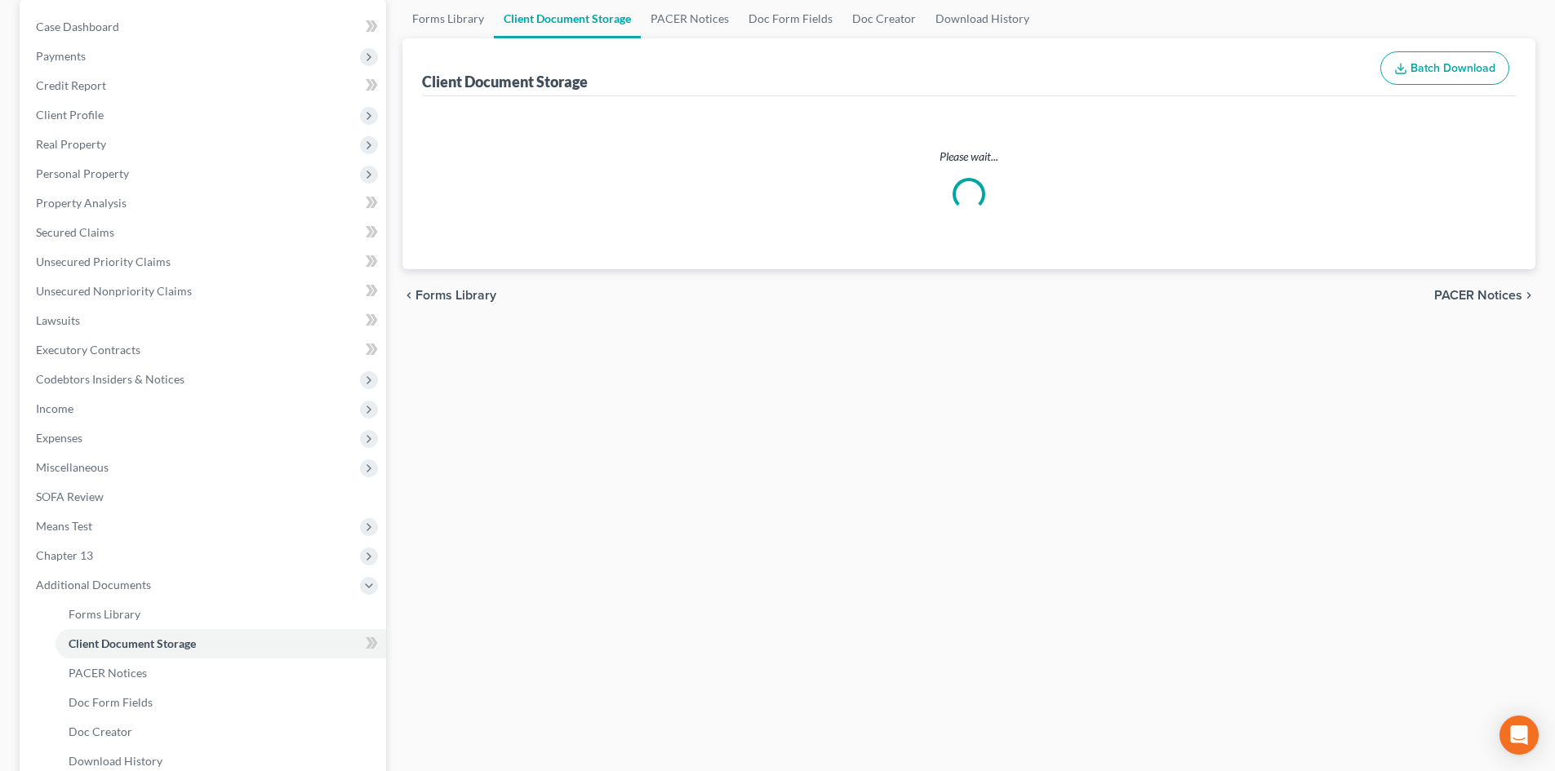
select select "6"
select select "16"
select select "15"
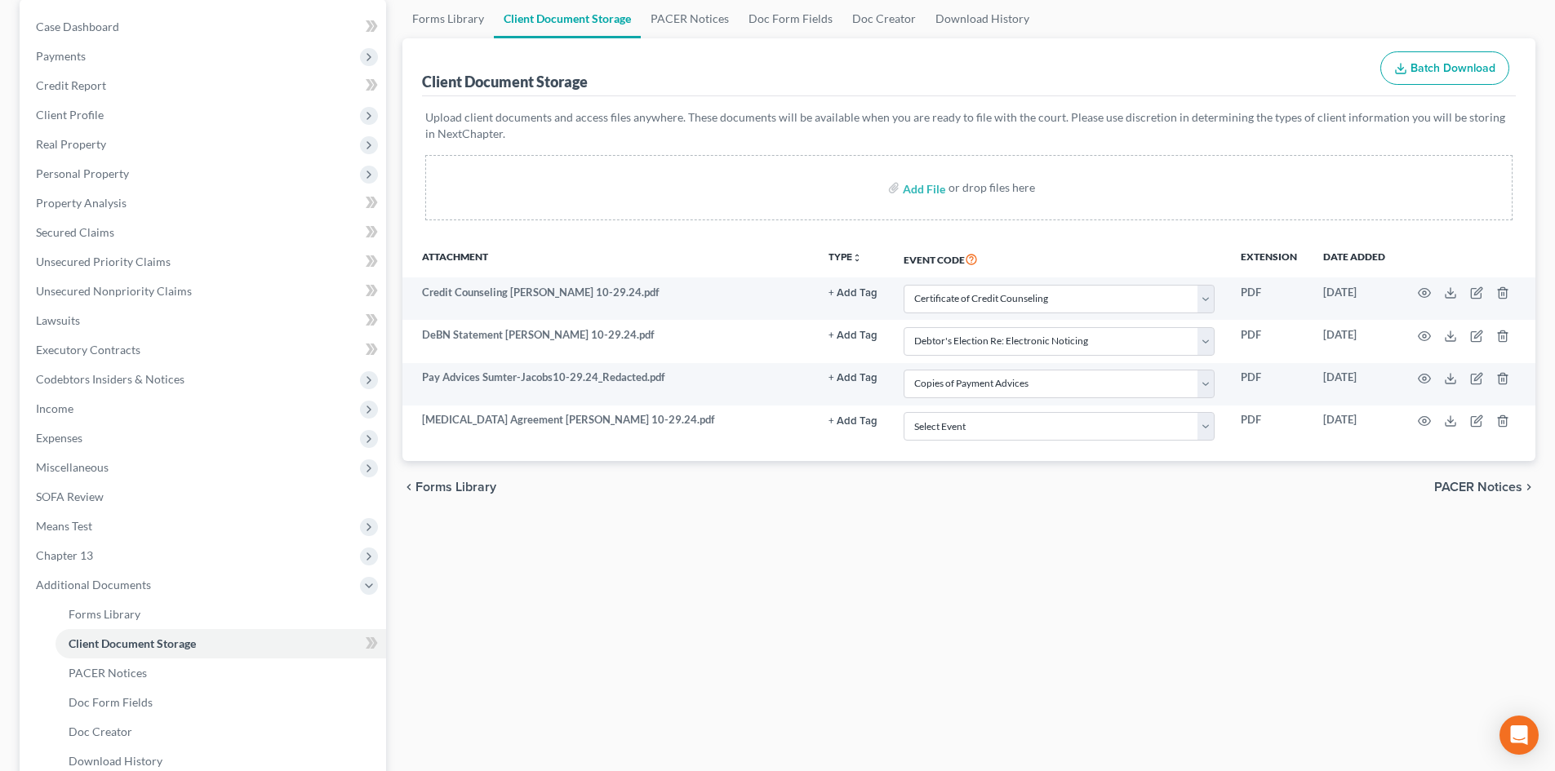
scroll to position [0, 0]
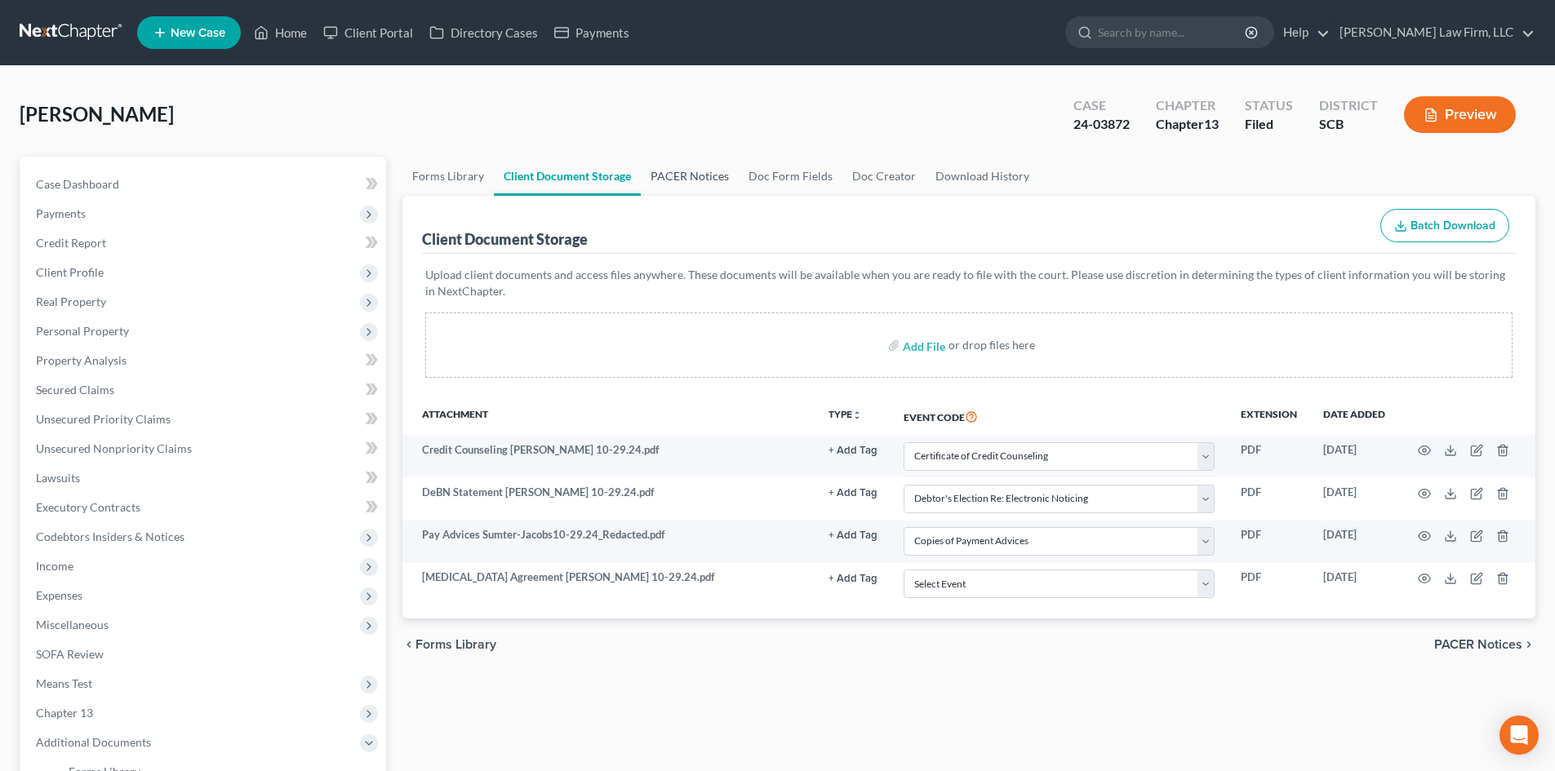
click at [694, 177] on link "PACER Notices" at bounding box center [690, 176] width 98 height 39
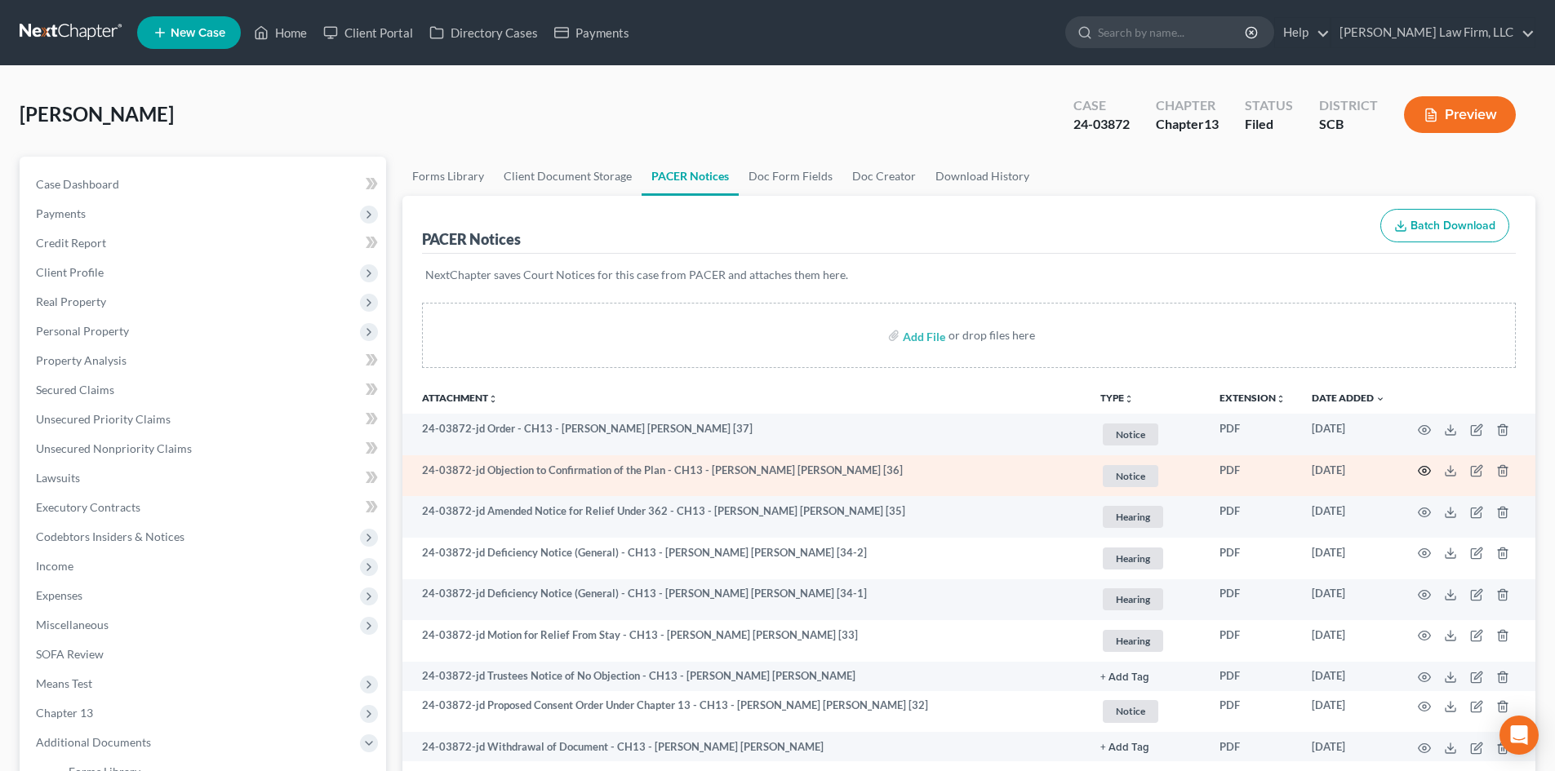
click at [1424, 469] on icon "button" at bounding box center [1424, 470] width 13 height 13
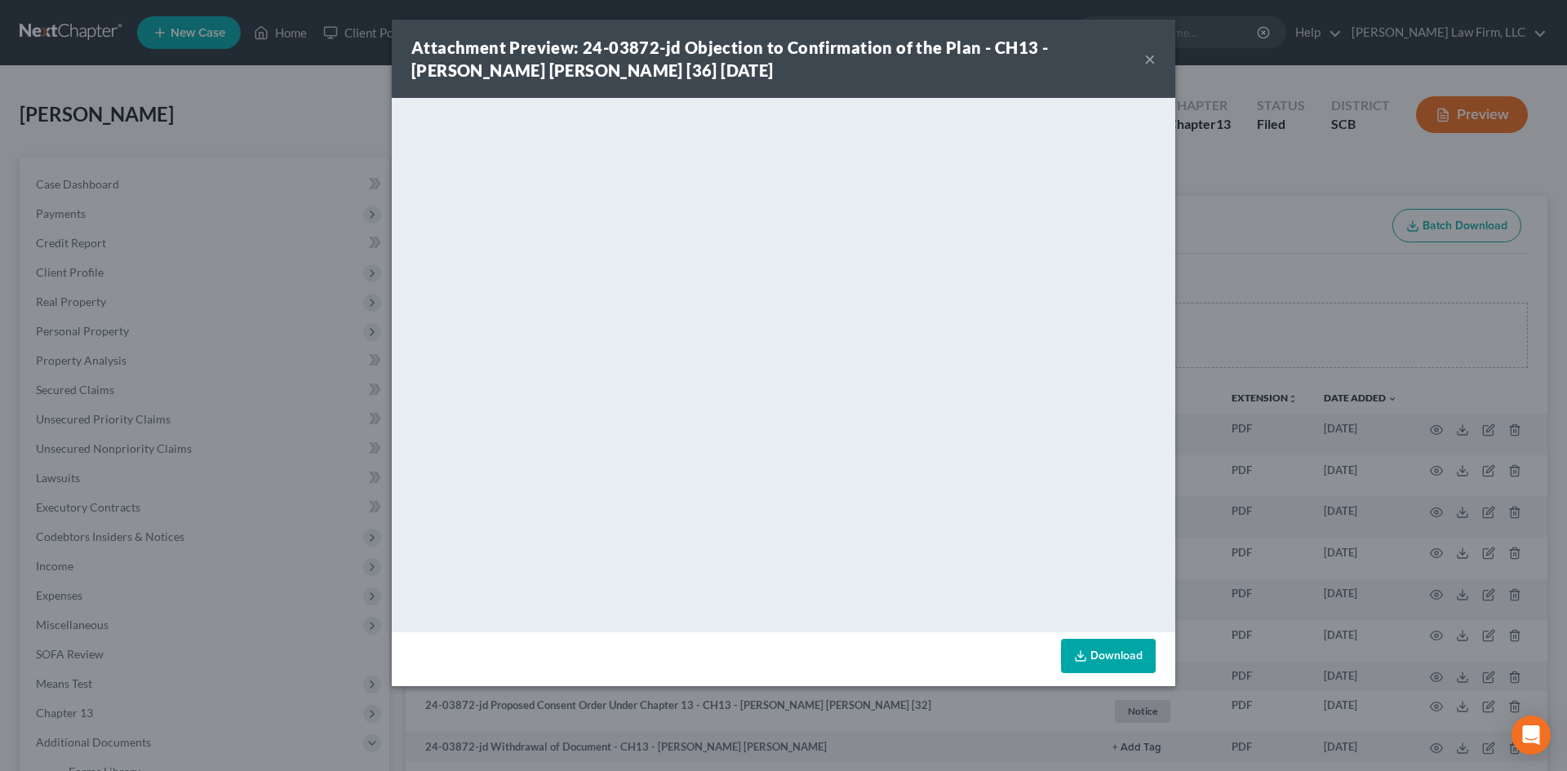
click at [1152, 53] on button "×" at bounding box center [1149, 59] width 11 height 20
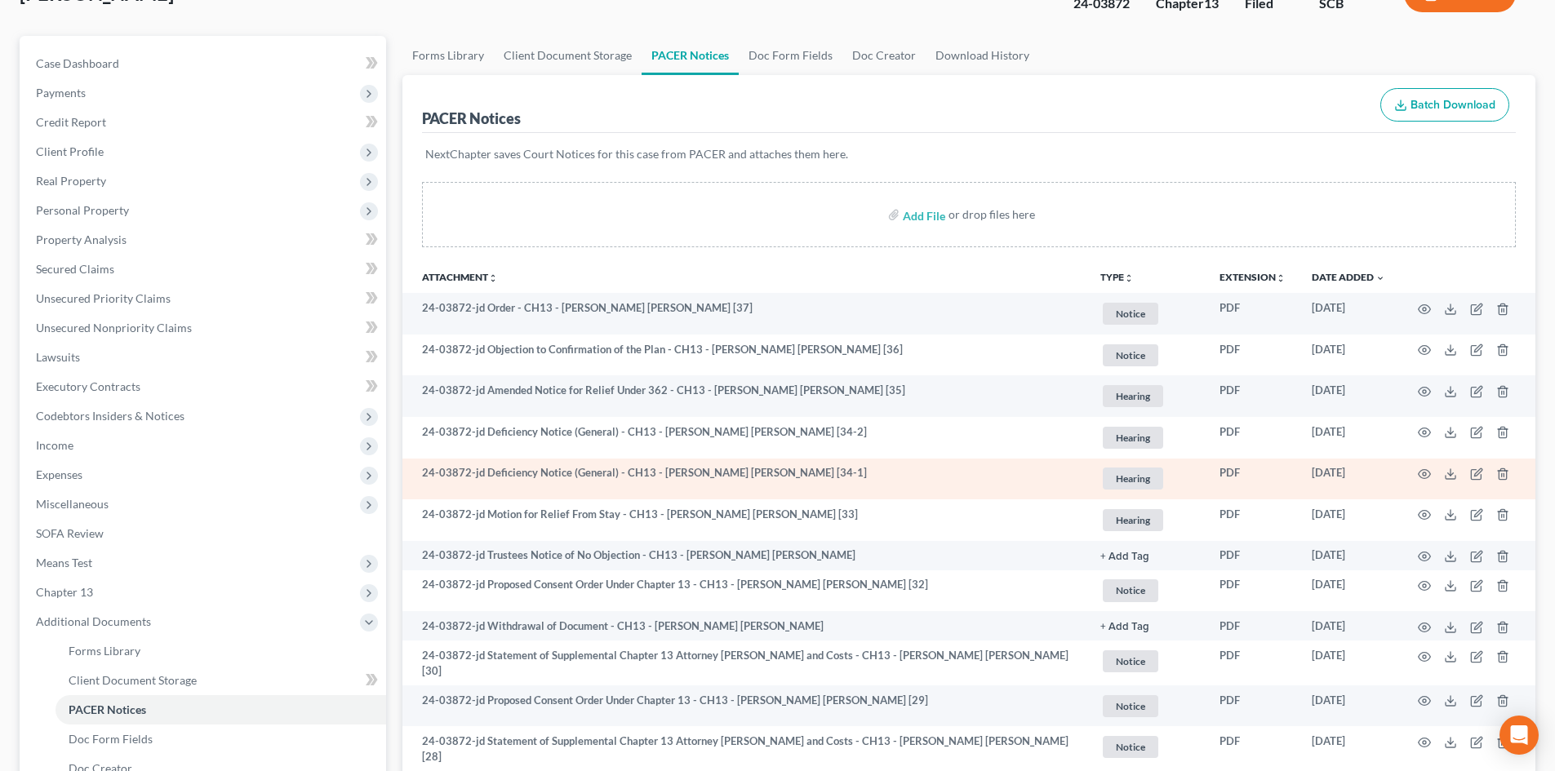
scroll to position [245, 0]
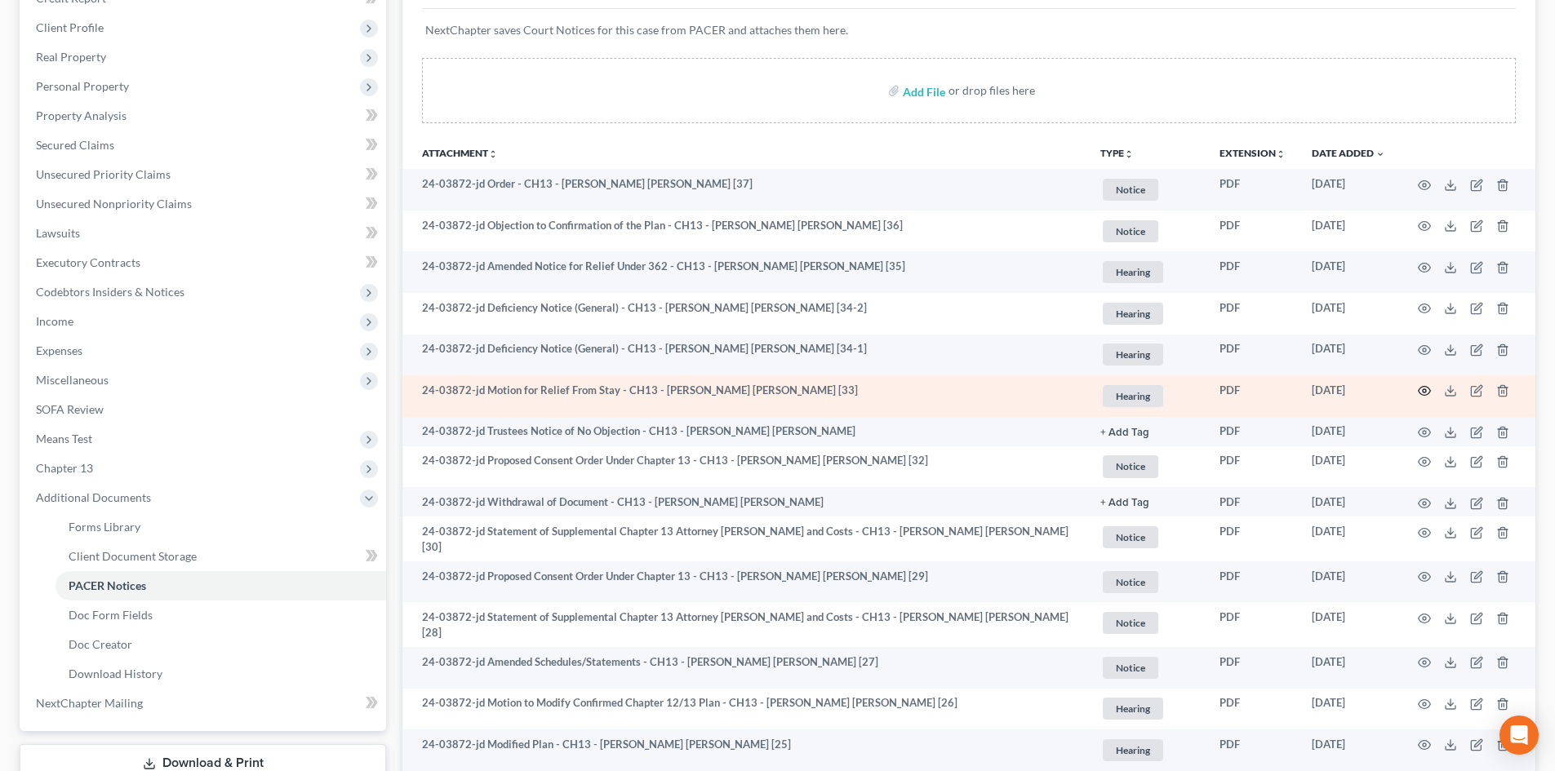
click at [1421, 389] on icon "button" at bounding box center [1425, 391] width 12 height 9
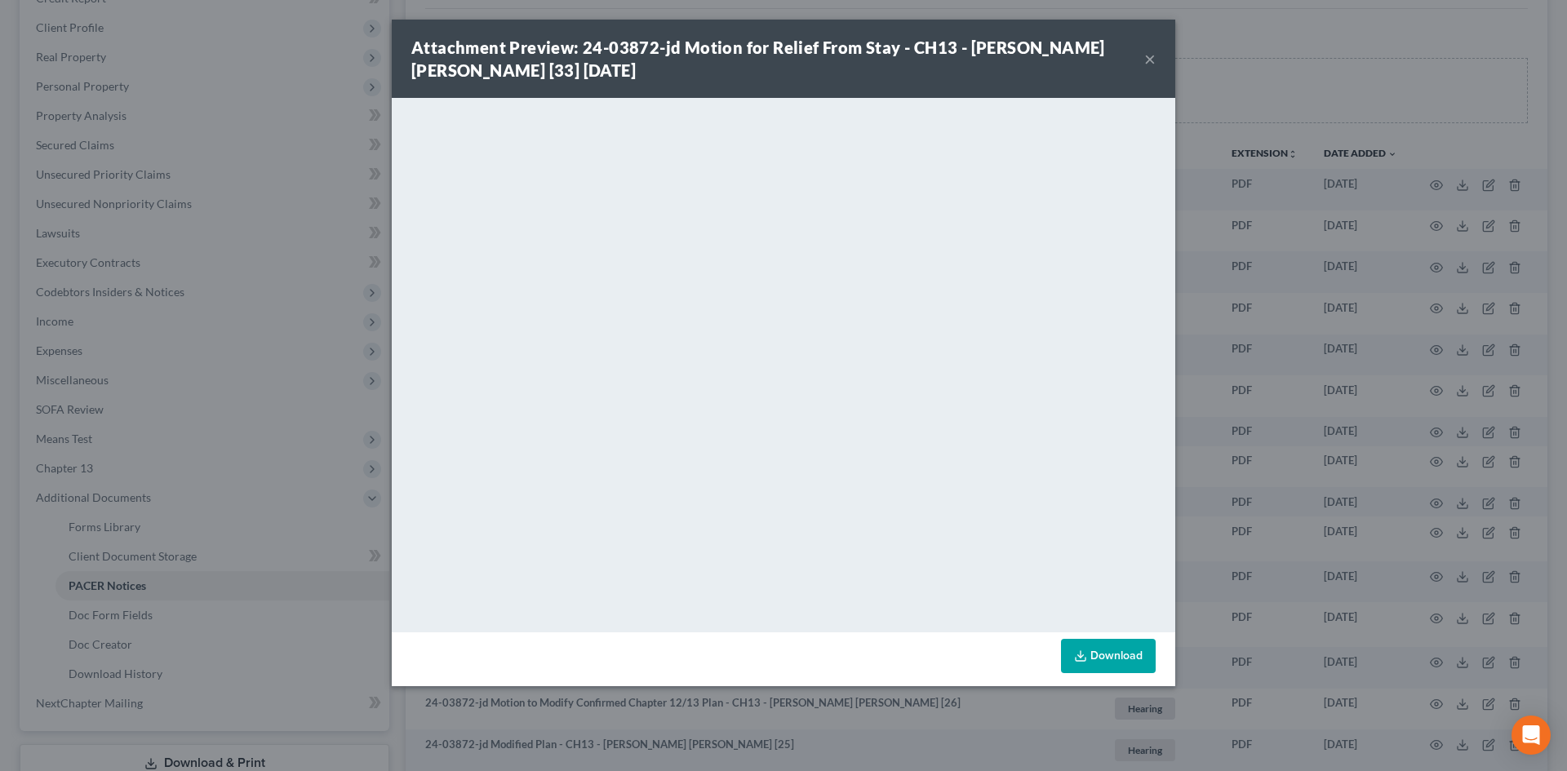
click at [1148, 51] on button "×" at bounding box center [1149, 59] width 11 height 20
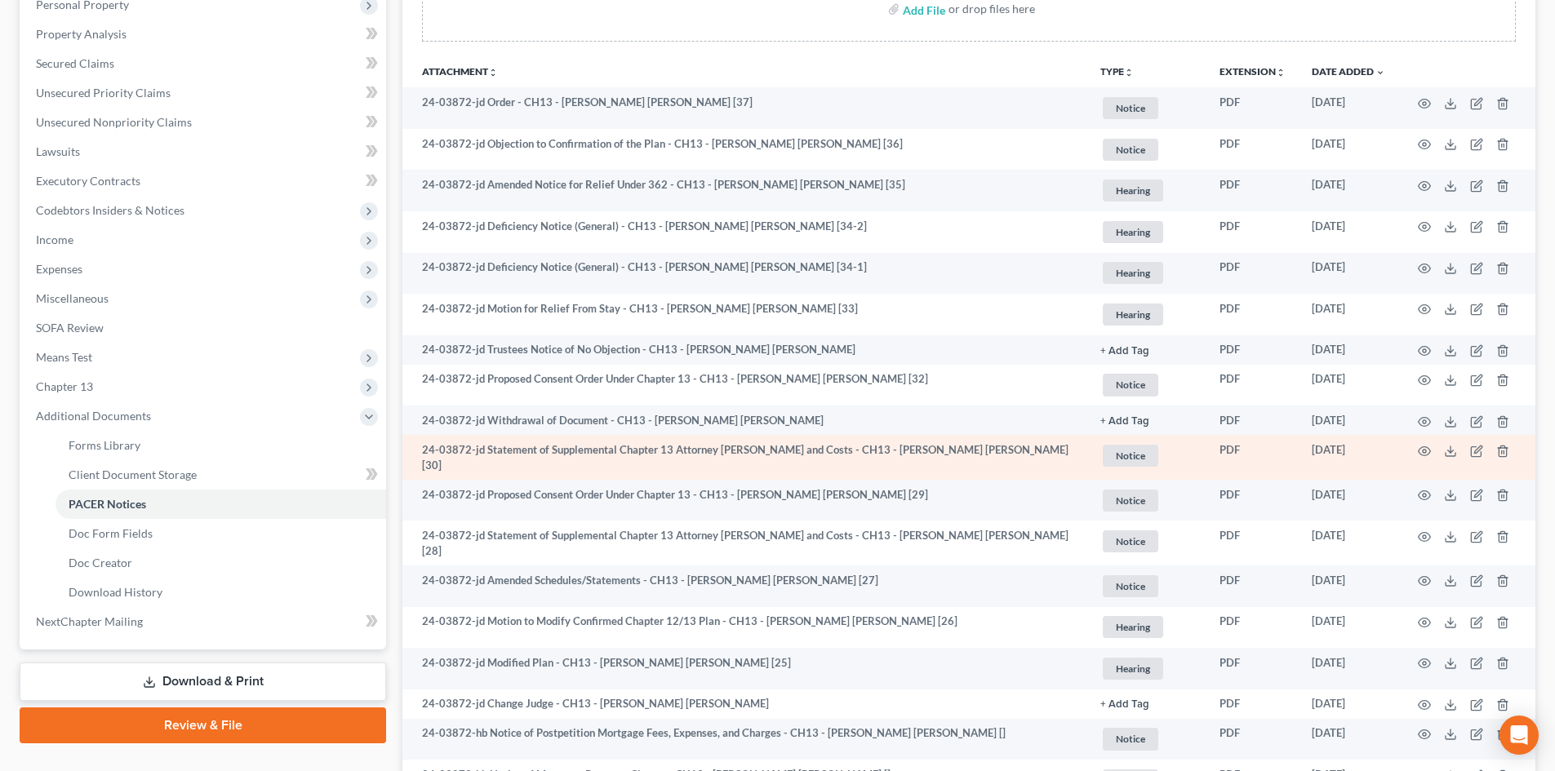
scroll to position [408, 0]
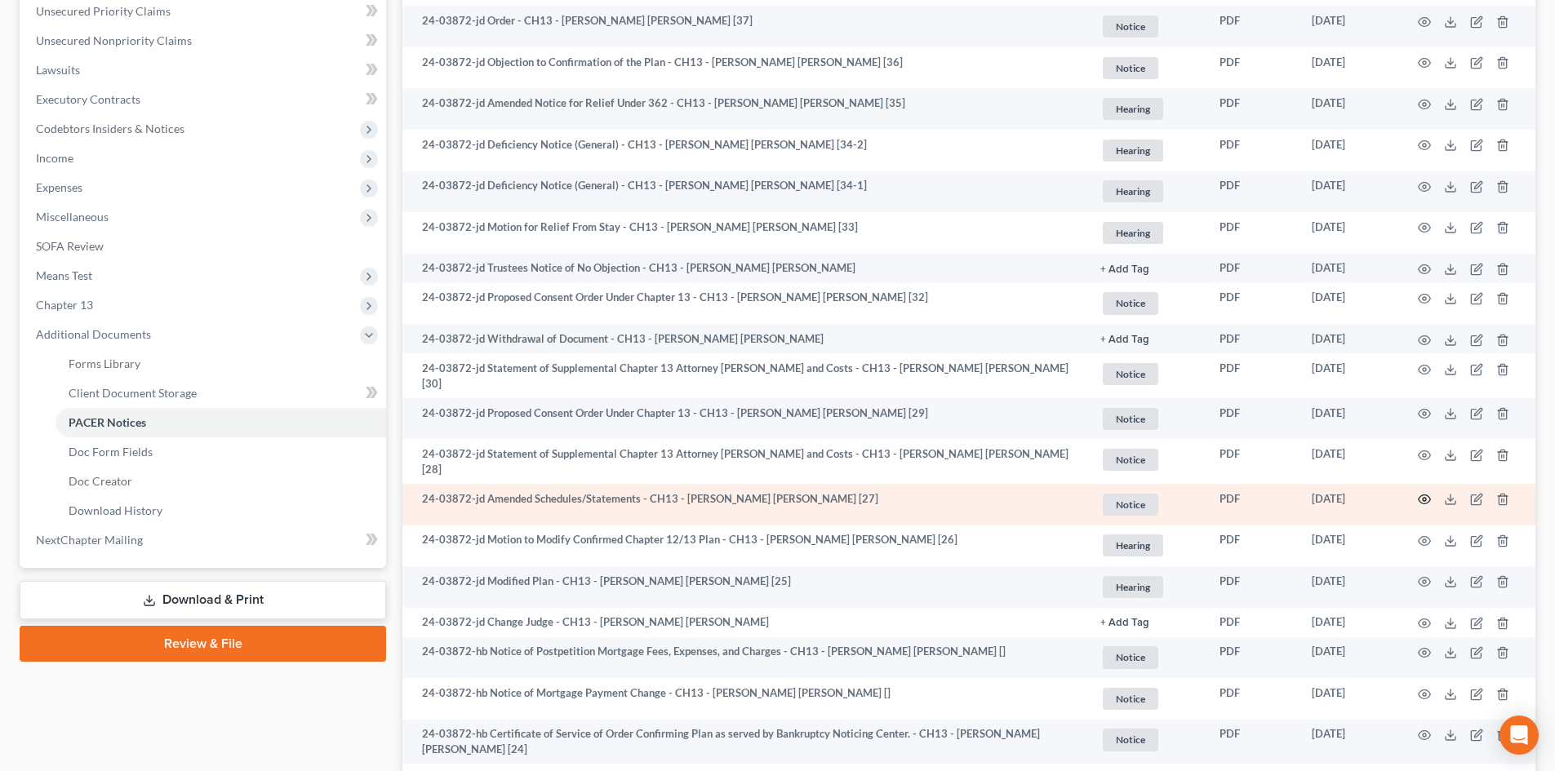
click at [1425, 498] on circle "button" at bounding box center [1424, 499] width 3 height 3
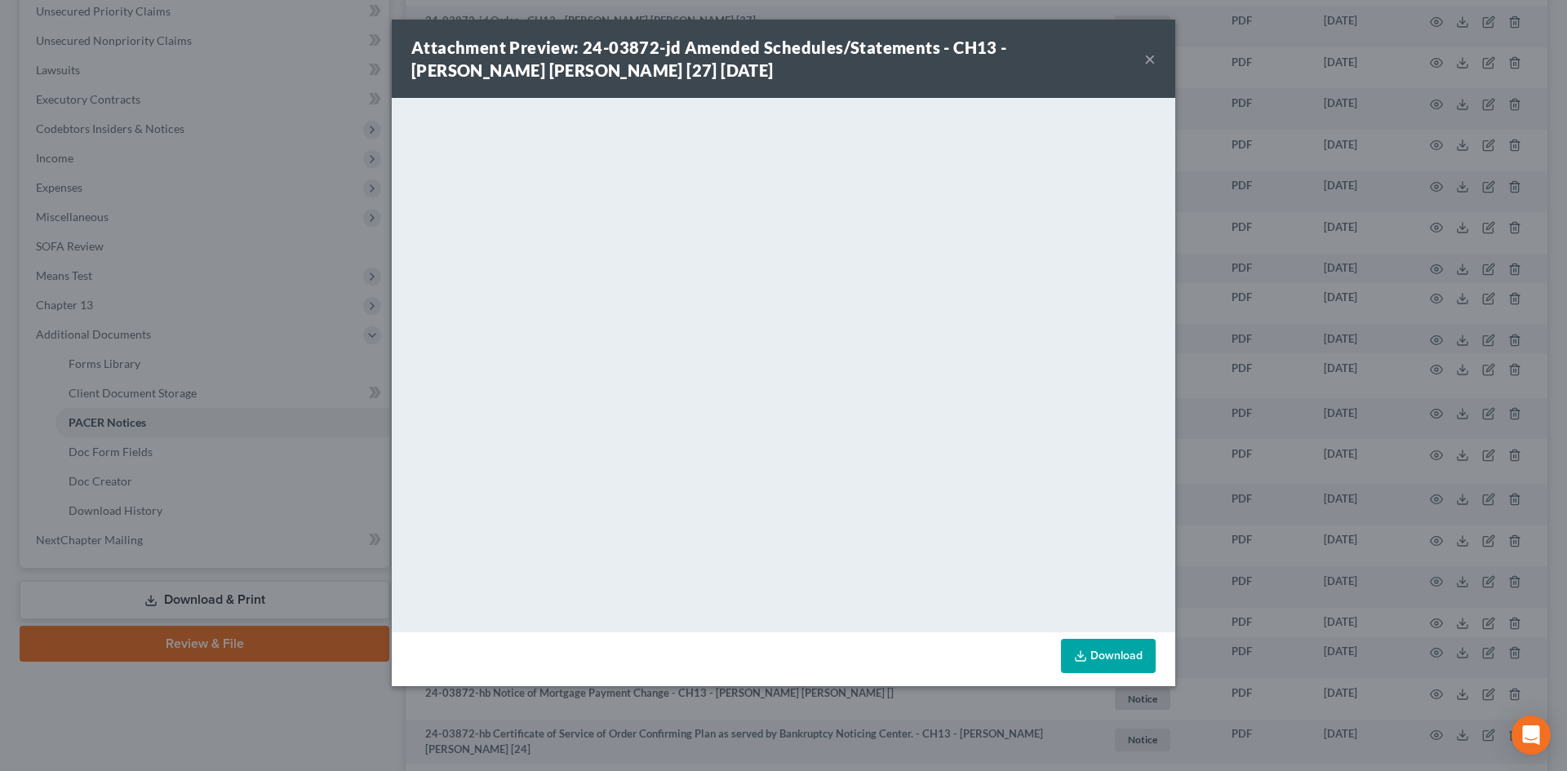
drag, startPoint x: 1148, startPoint y: 60, endPoint x: 1071, endPoint y: 100, distance: 86.5
click at [1148, 60] on button "×" at bounding box center [1149, 59] width 11 height 20
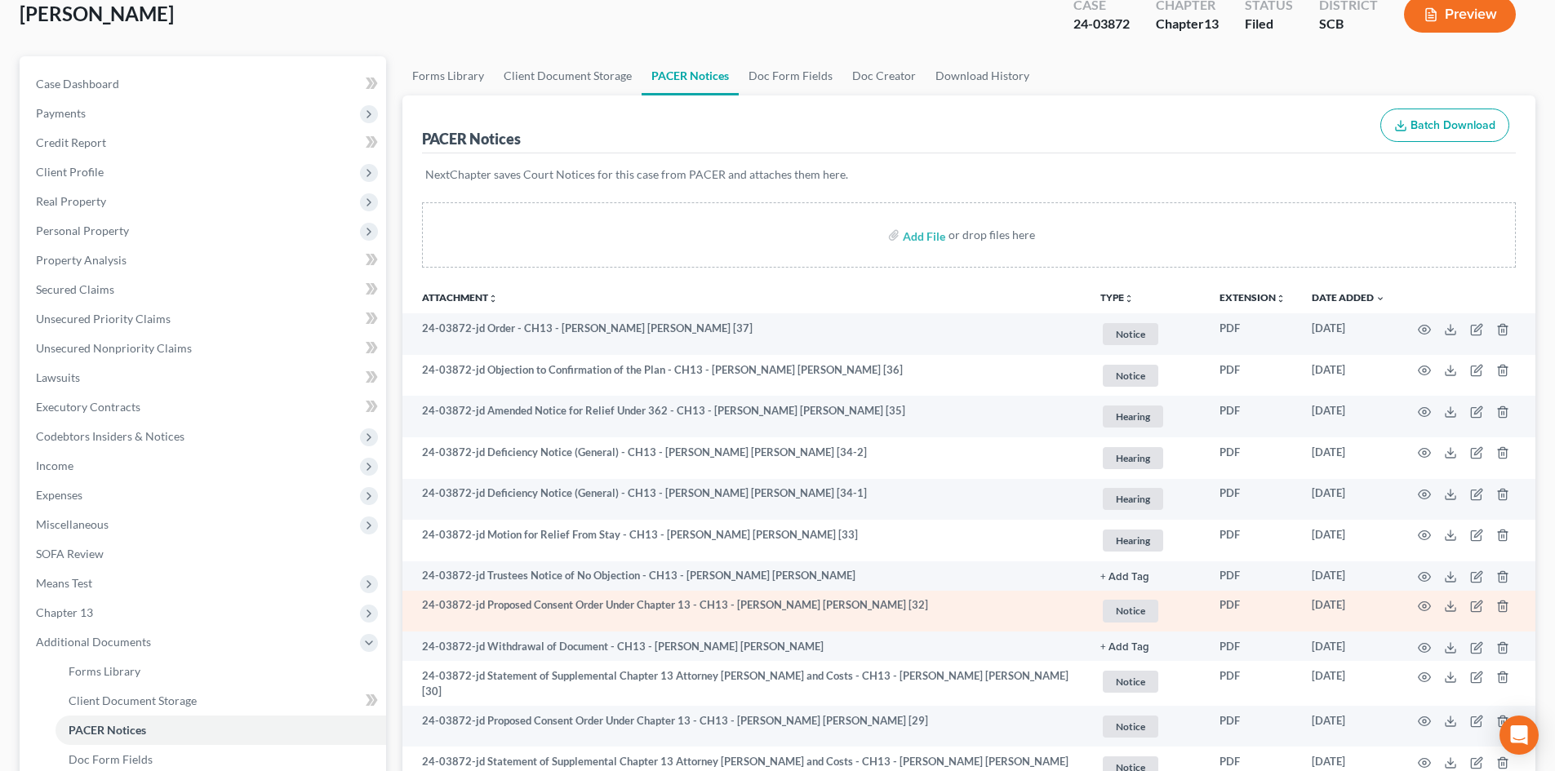
scroll to position [0, 0]
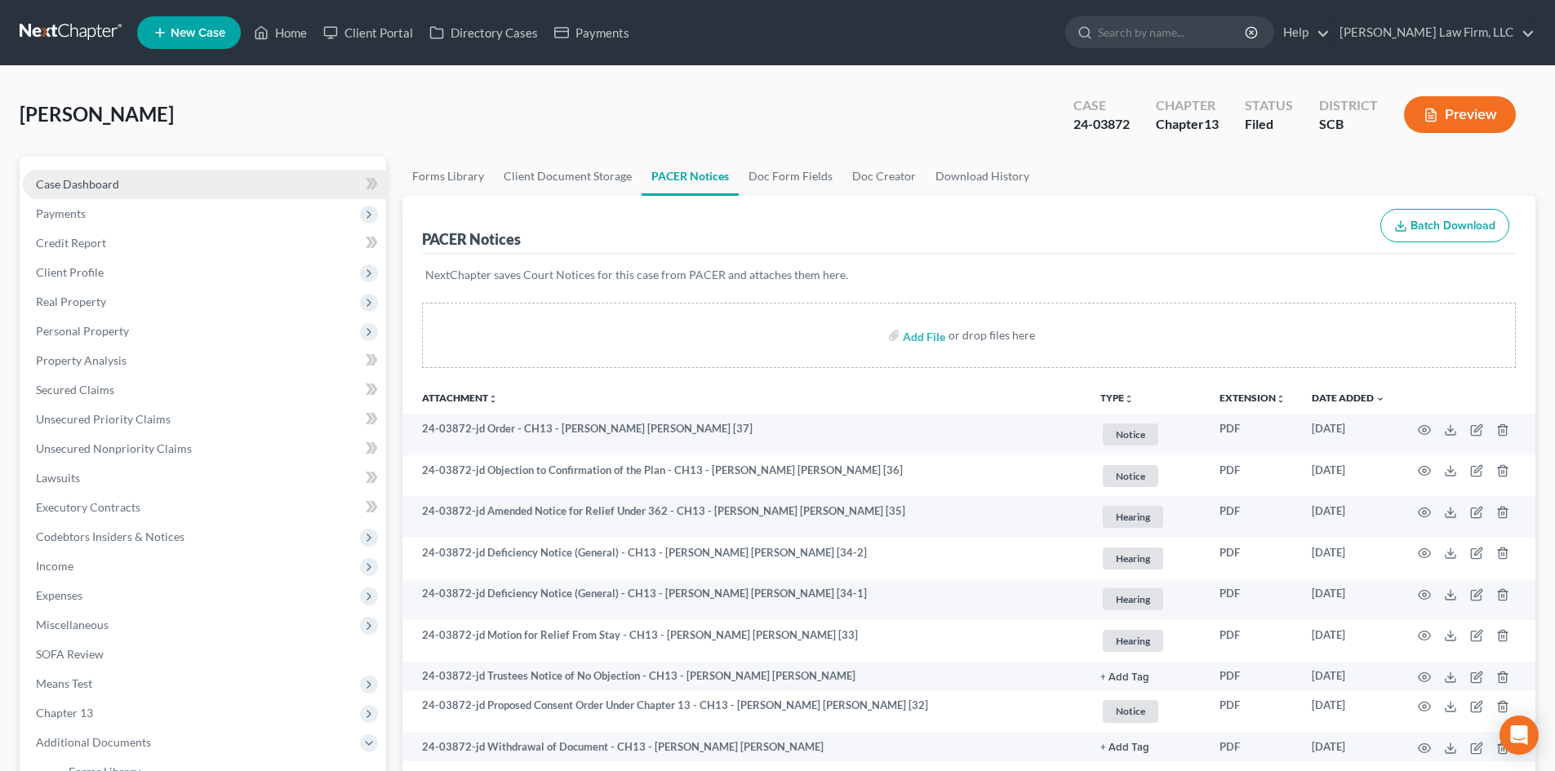
click at [91, 171] on link "Case Dashboard" at bounding box center [204, 184] width 363 height 29
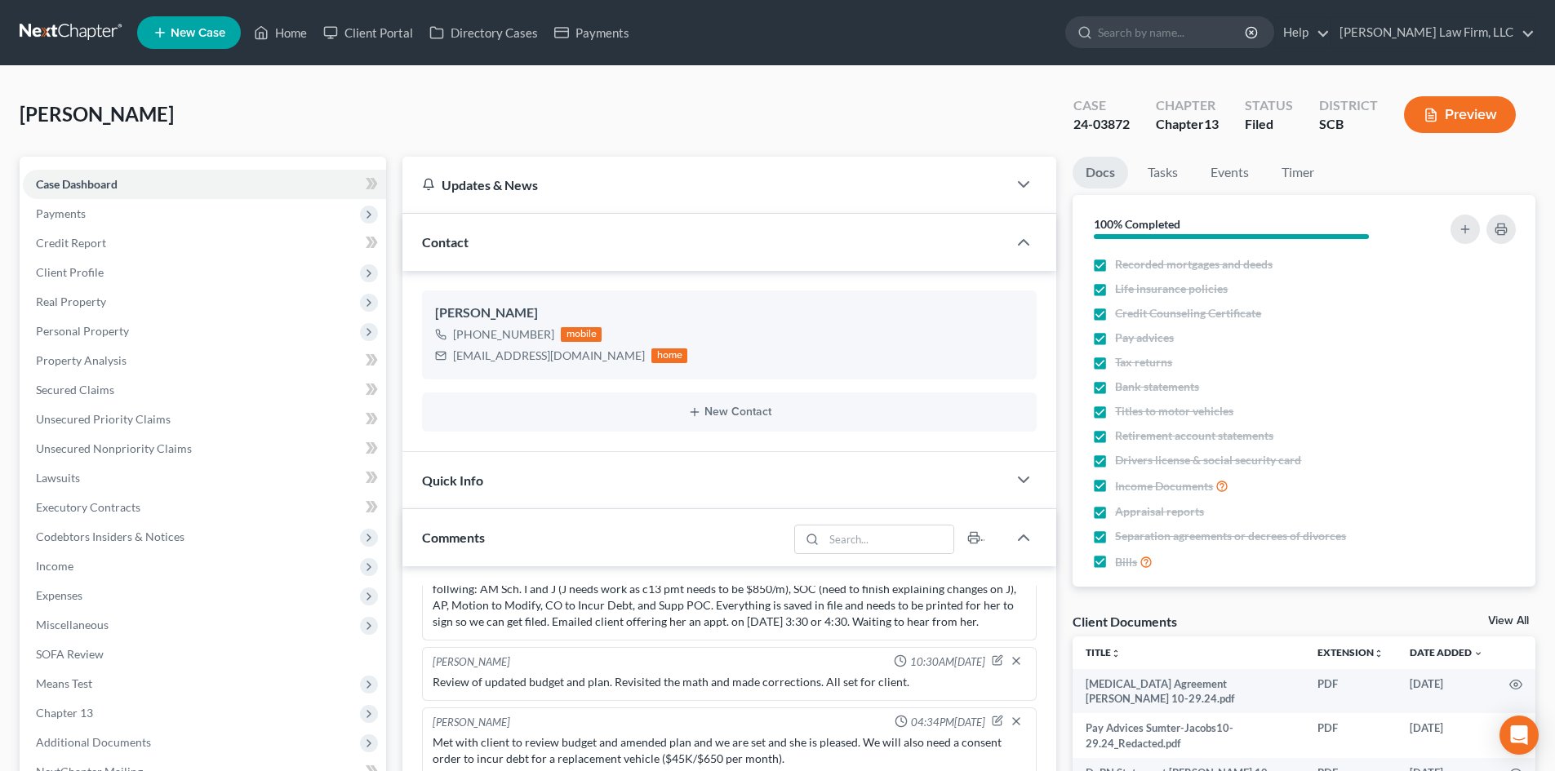
click at [1431, 107] on button "Preview" at bounding box center [1460, 114] width 112 height 37
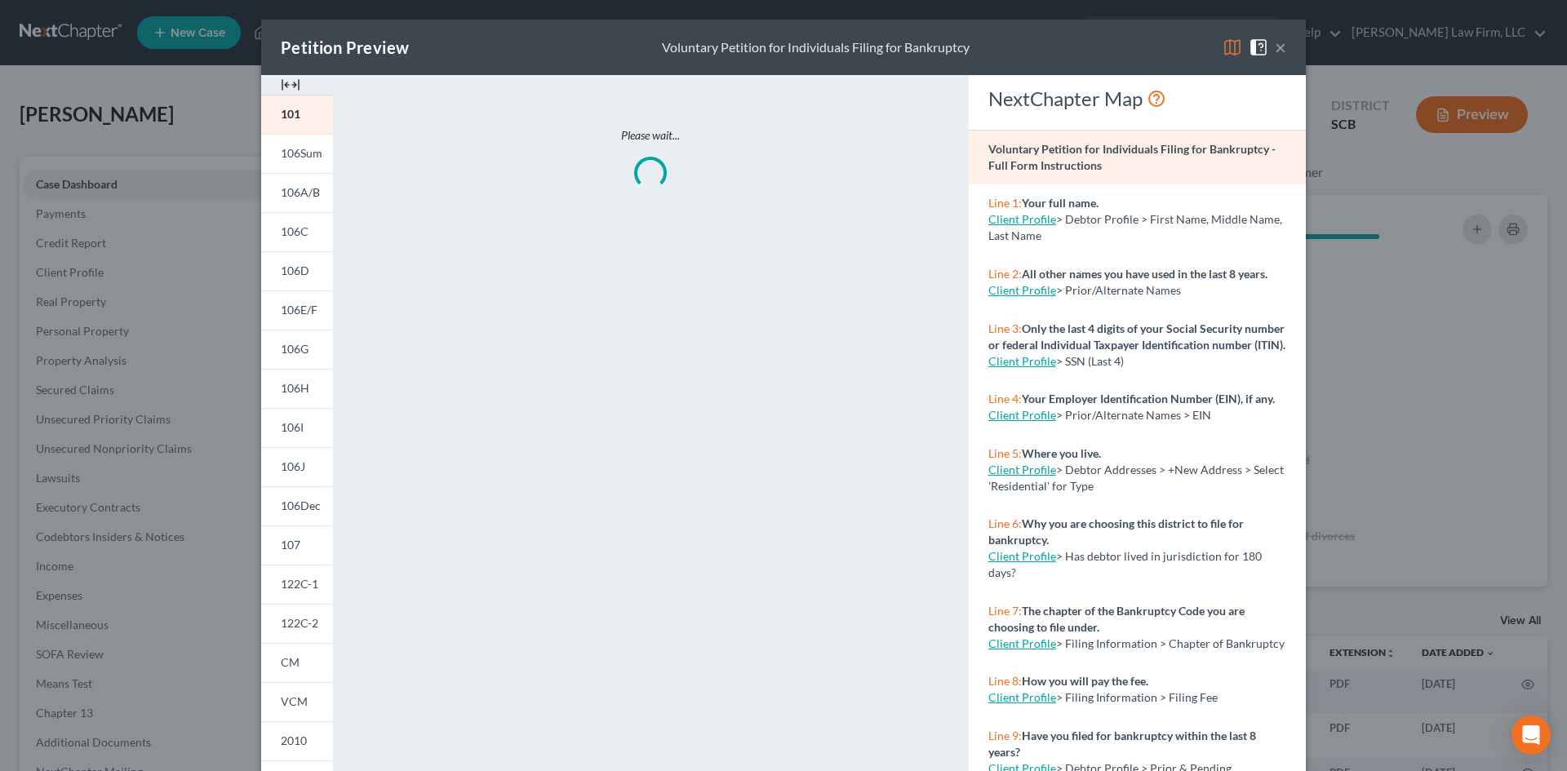
click at [286, 85] on img at bounding box center [291, 85] width 20 height 20
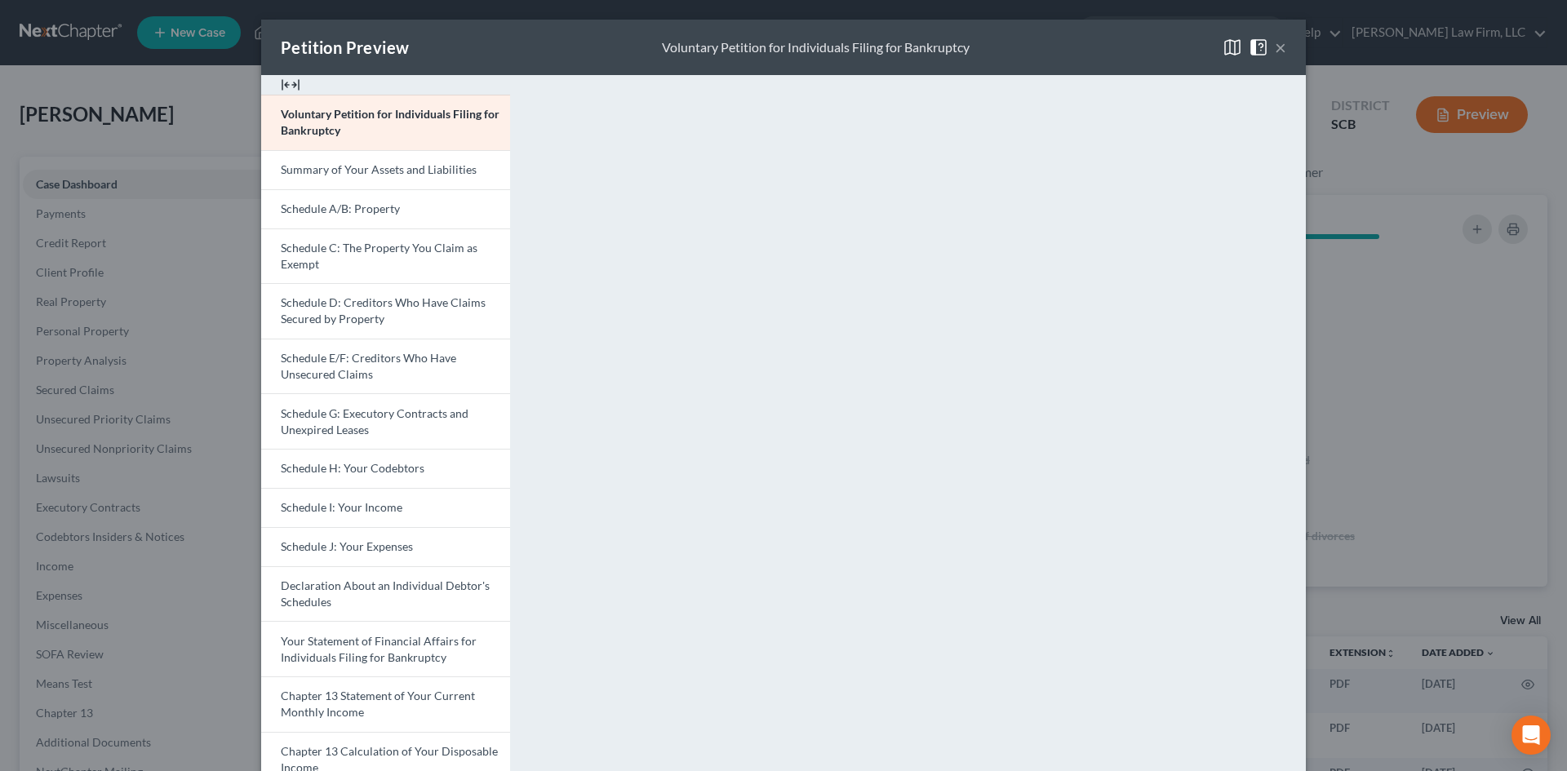
click at [362, 544] on span "Schedule J: Your Expenses" at bounding box center [347, 547] width 132 height 14
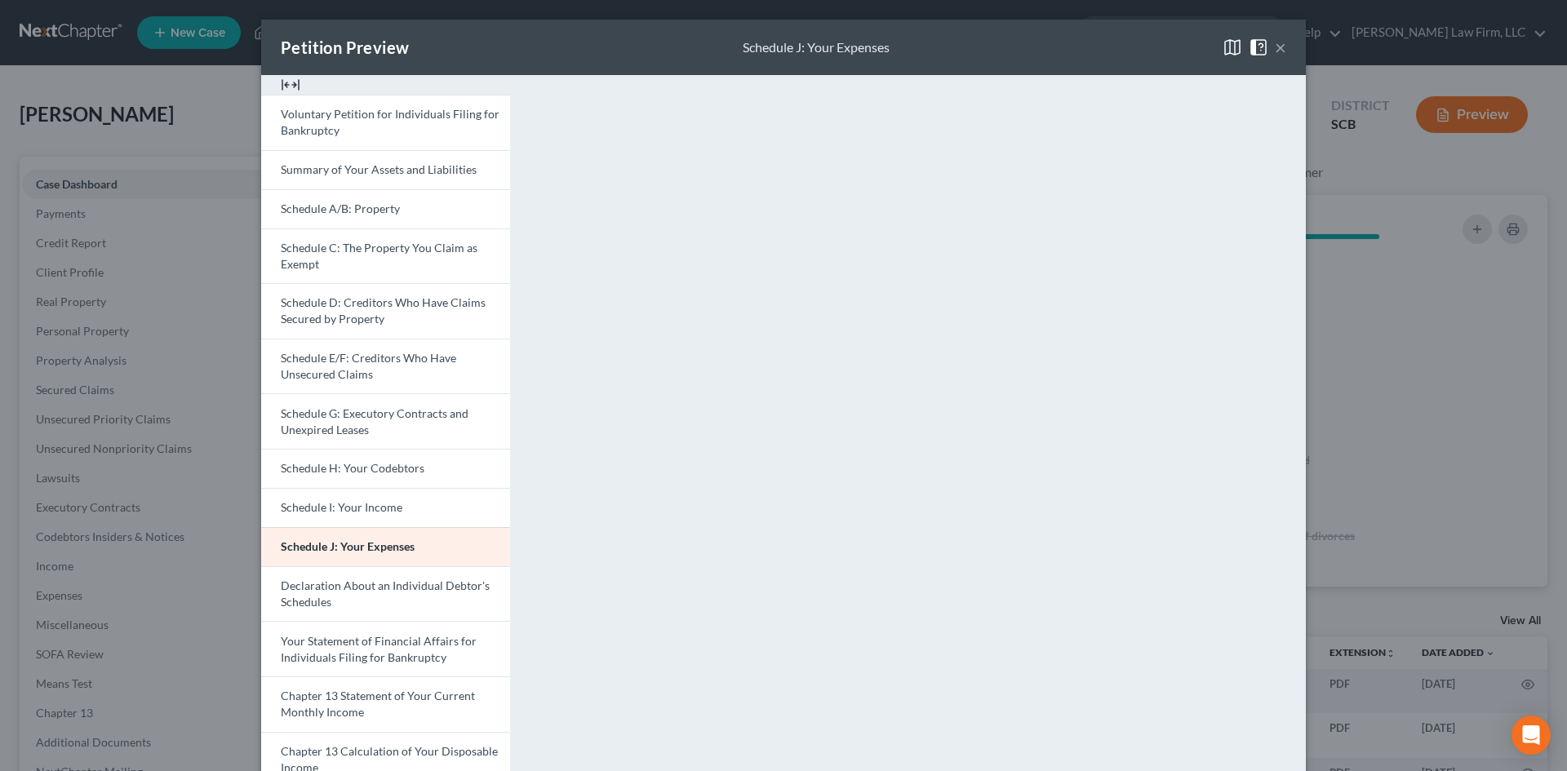
click at [1275, 38] on button "×" at bounding box center [1280, 48] width 11 height 20
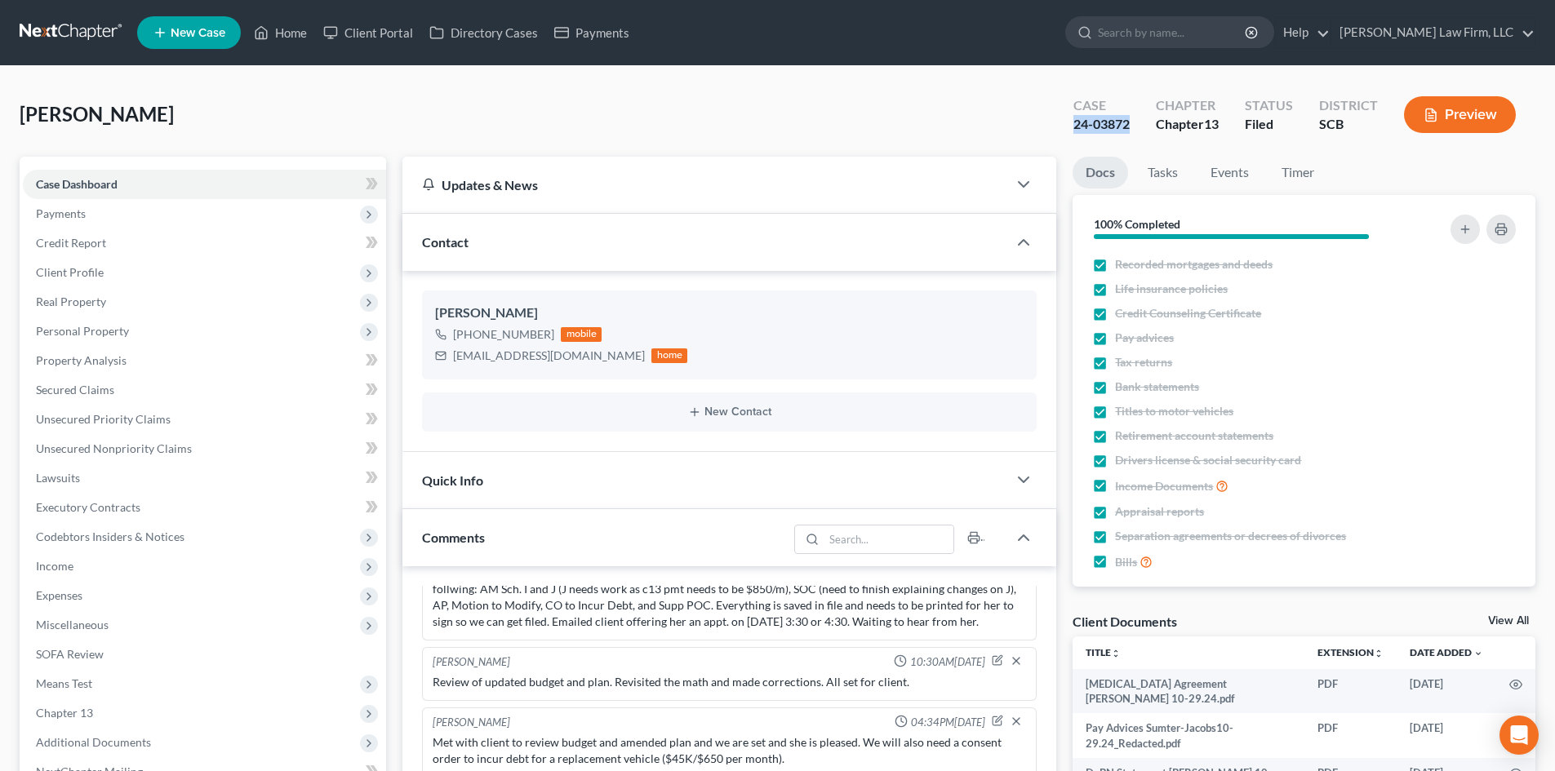
drag, startPoint x: 1130, startPoint y: 120, endPoint x: 1061, endPoint y: 131, distance: 70.2
click at [1061, 131] on div "Case 24-03872" at bounding box center [1101, 116] width 82 height 48
copy div "24-03872"
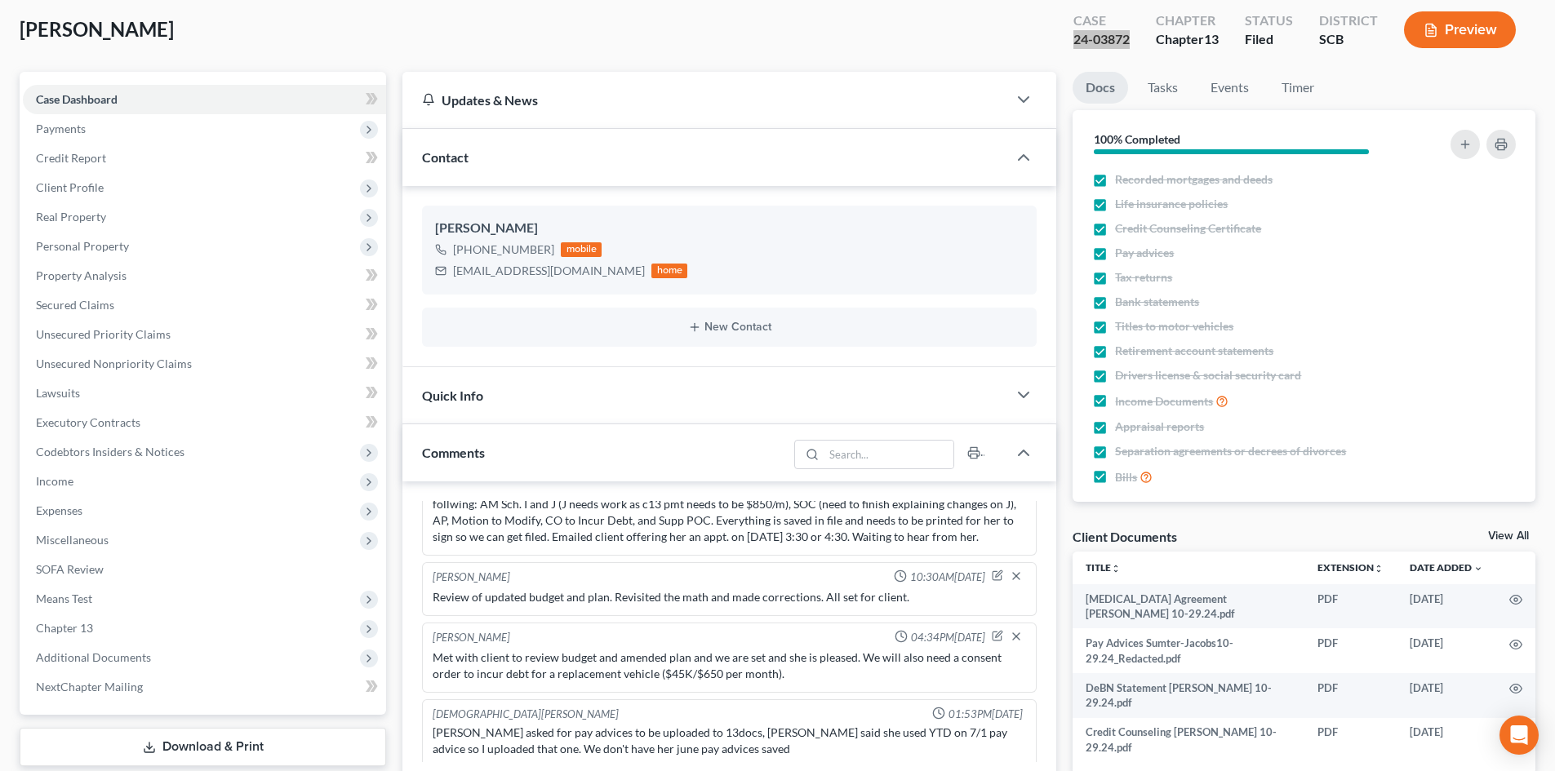
scroll to position [163, 0]
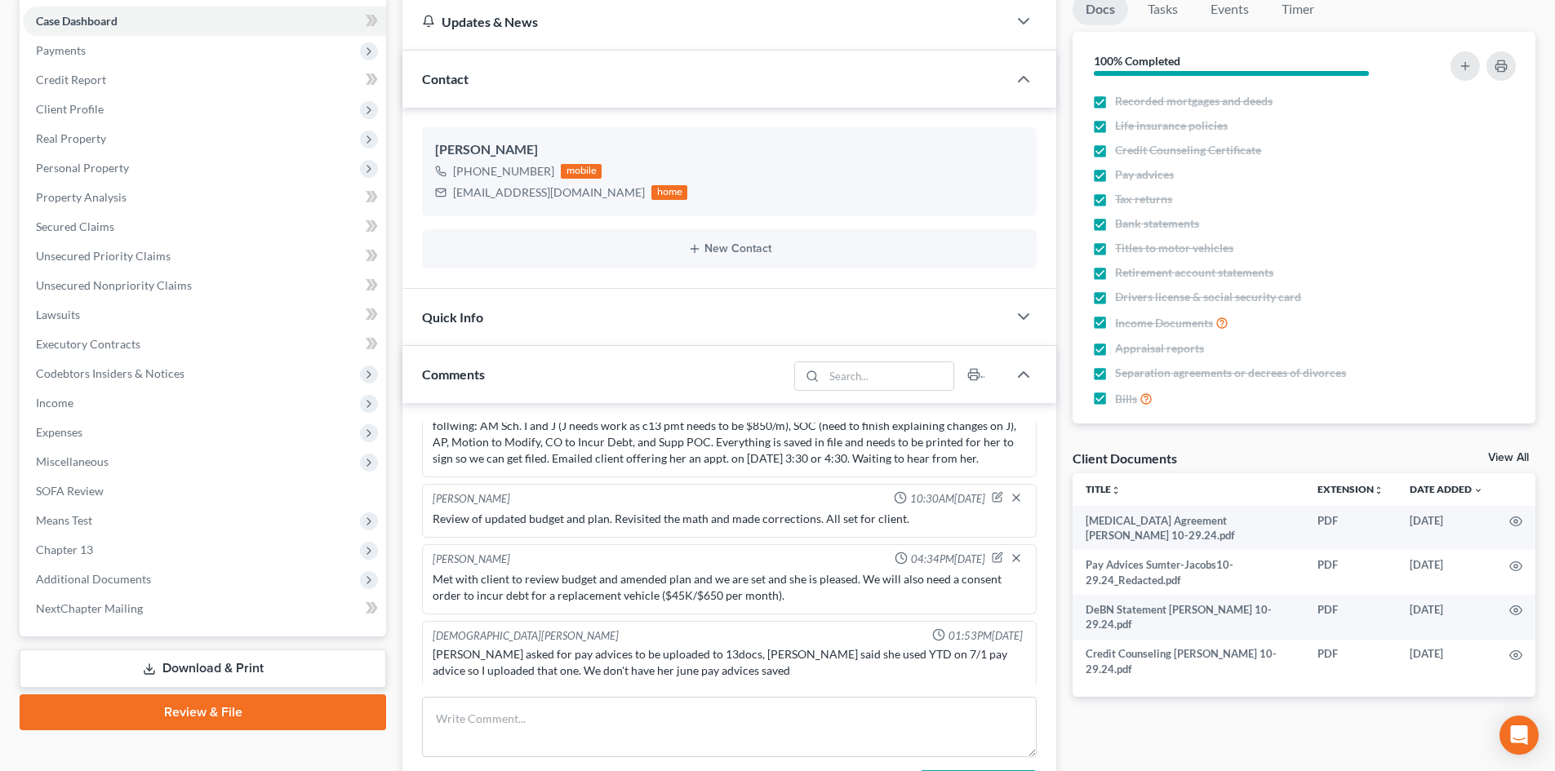
click at [1502, 453] on link "View All" at bounding box center [1508, 457] width 41 height 11
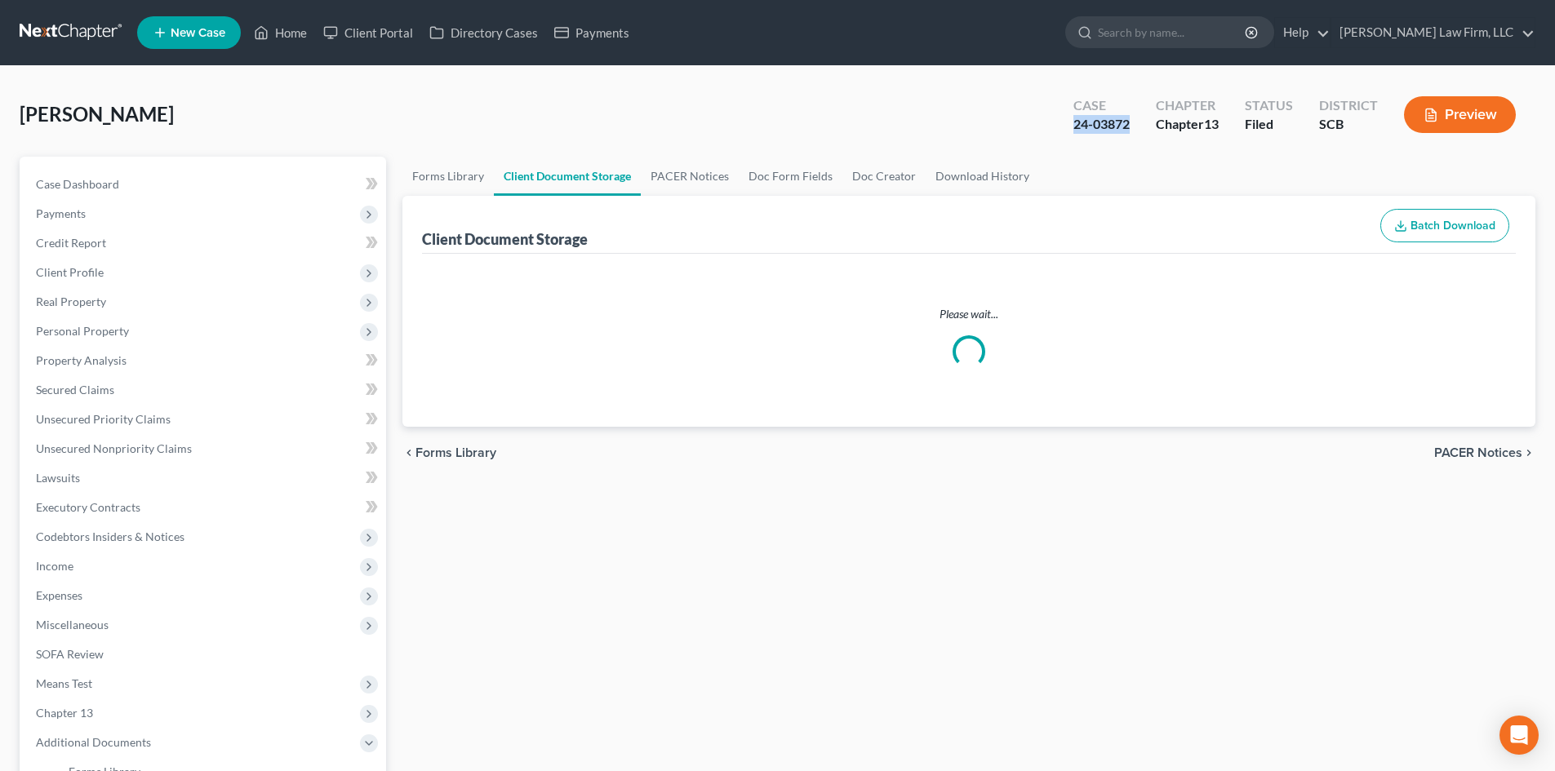
select select "6"
select select "16"
select select "15"
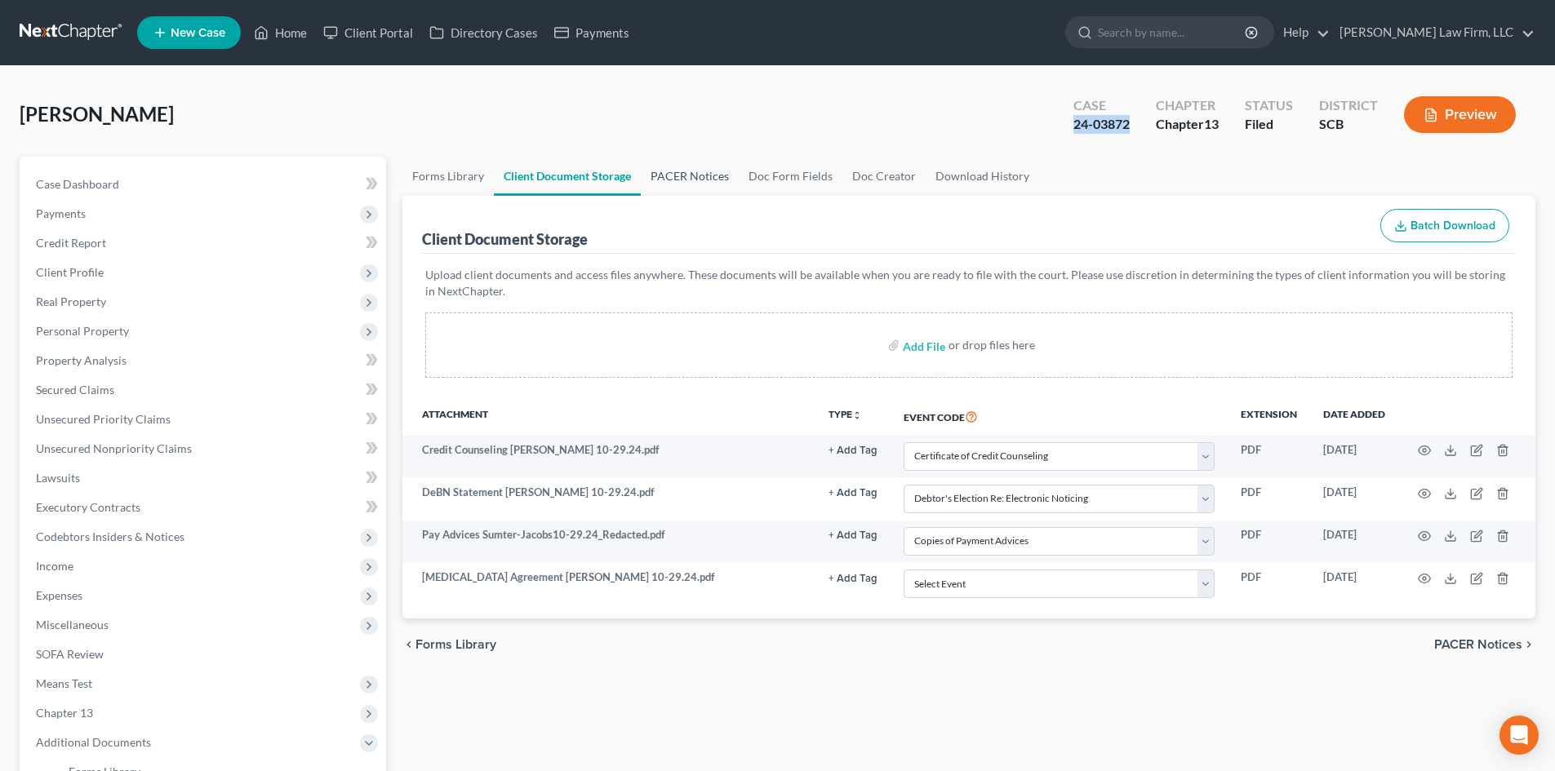
click at [668, 175] on link "PACER Notices" at bounding box center [690, 176] width 98 height 39
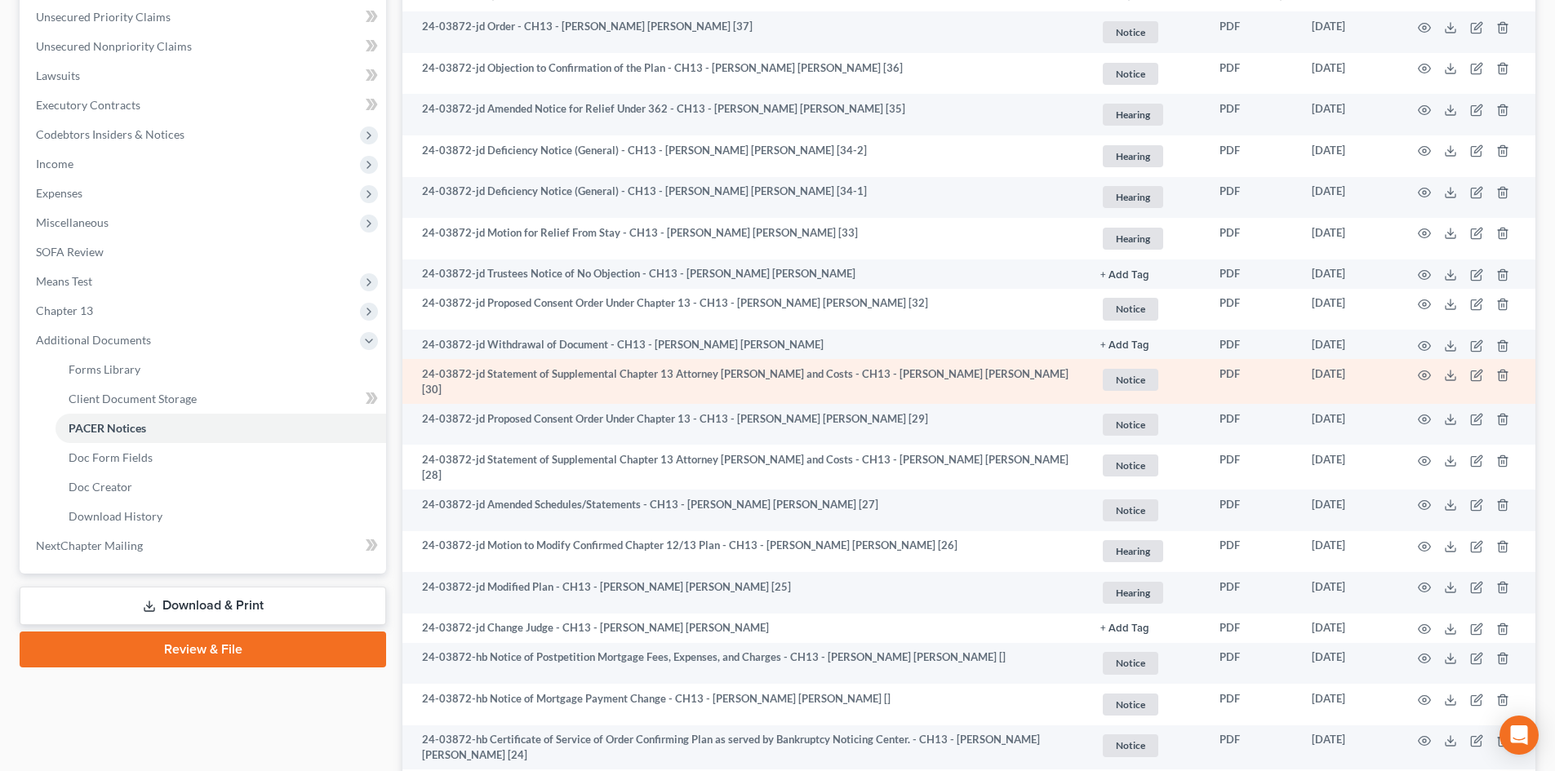
scroll to position [408, 0]
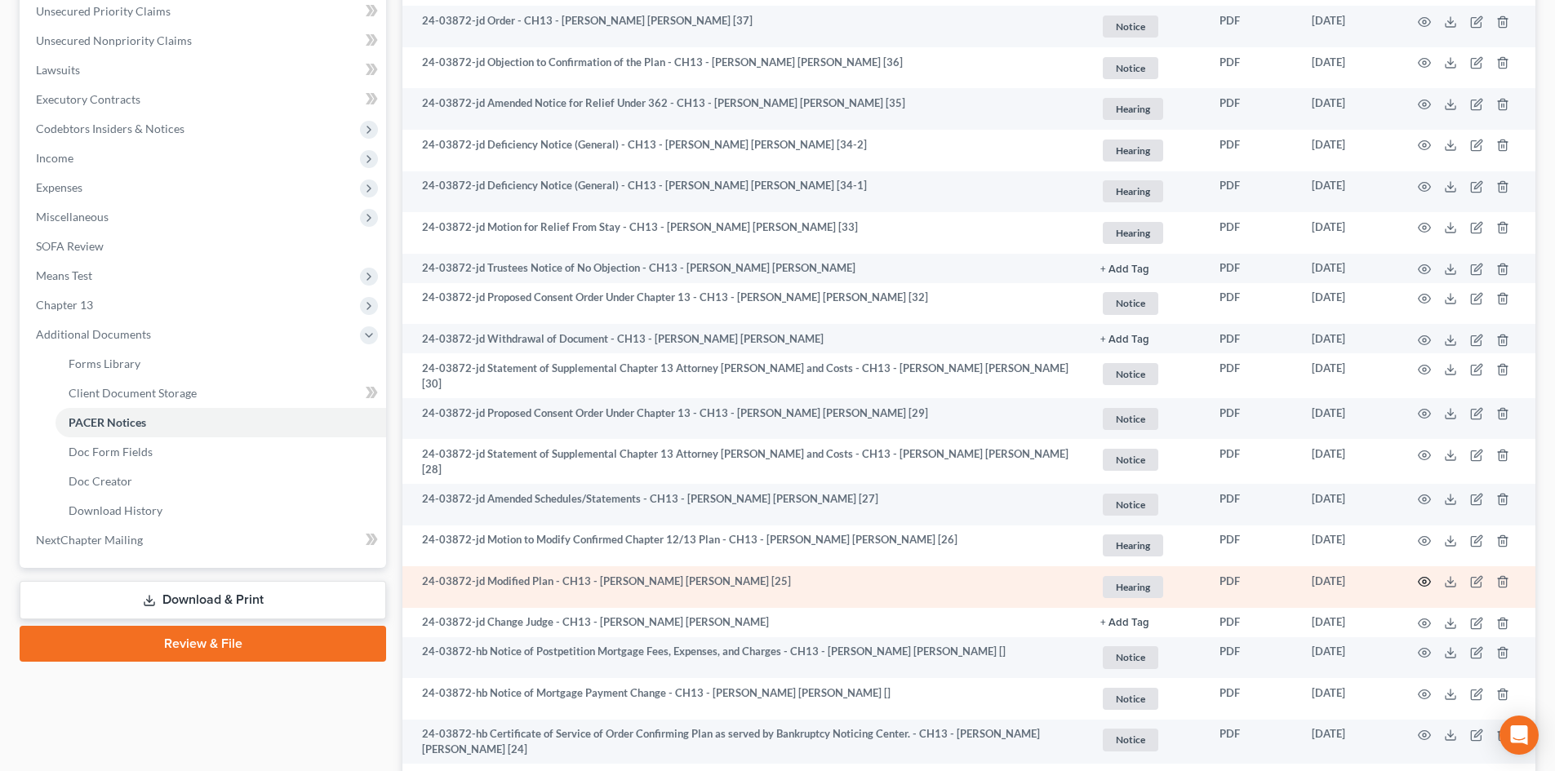
click at [1427, 575] on icon "button" at bounding box center [1424, 581] width 13 height 13
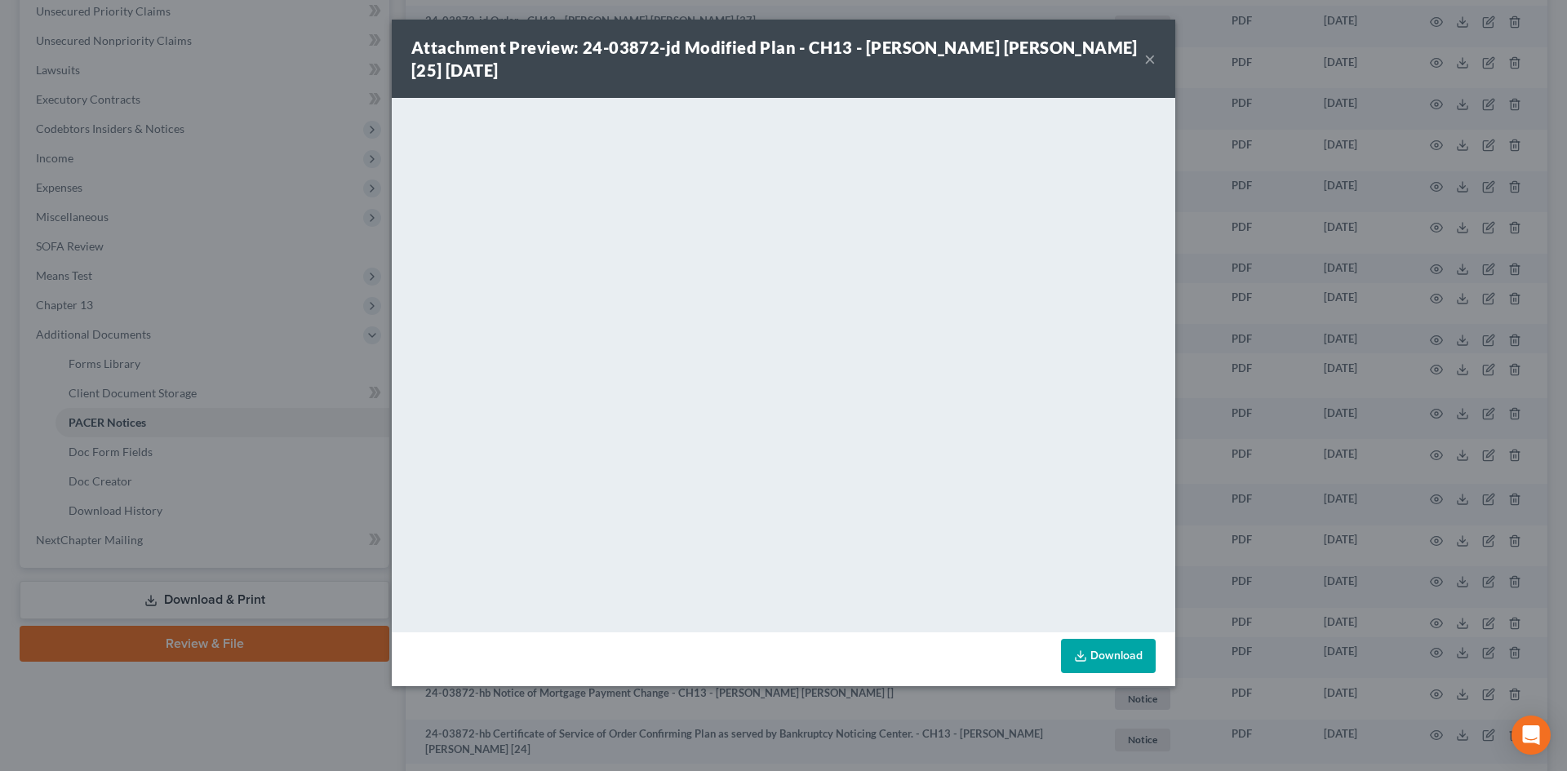
click at [1147, 59] on button "×" at bounding box center [1149, 59] width 11 height 20
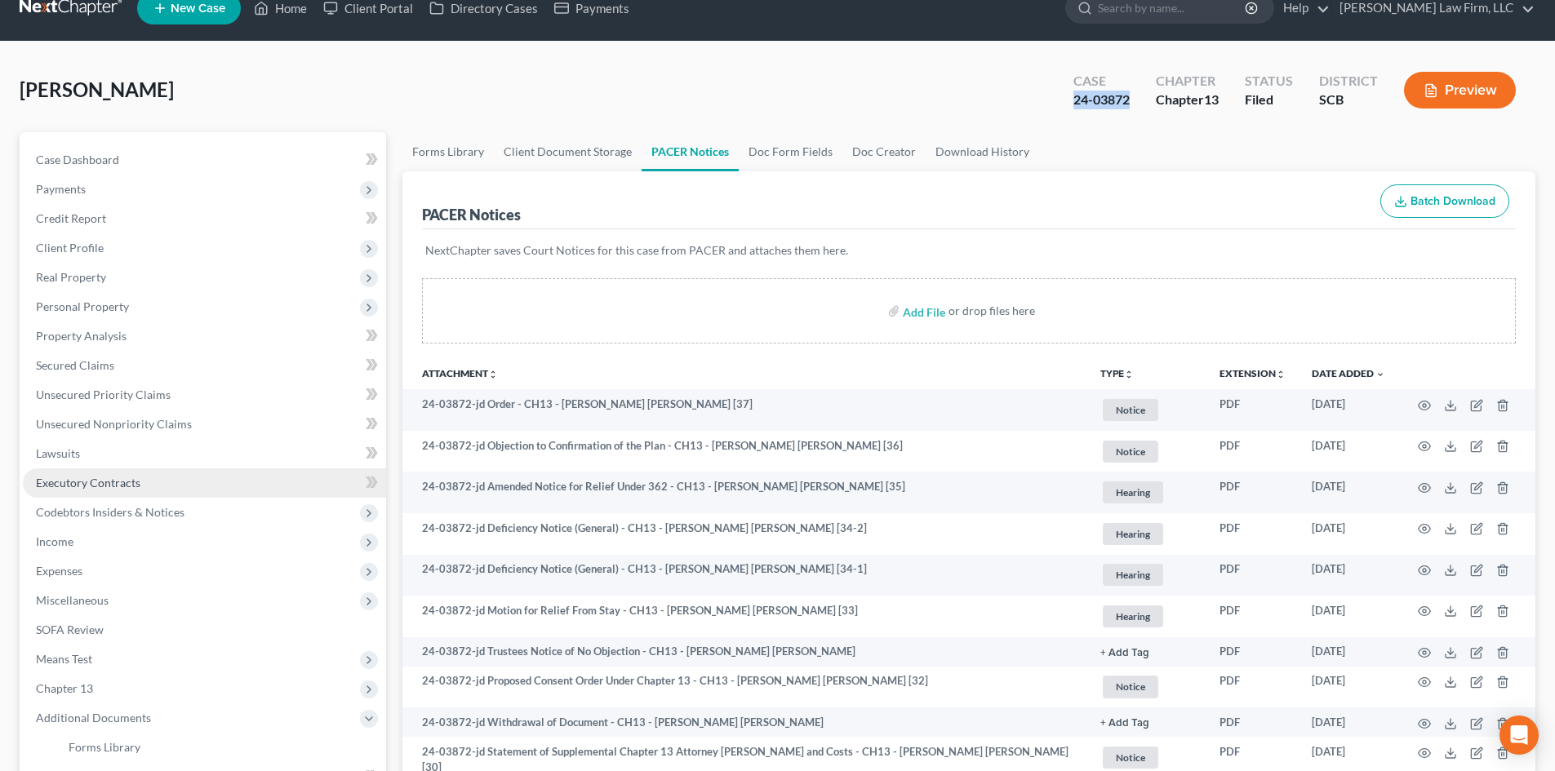
scroll to position [0, 0]
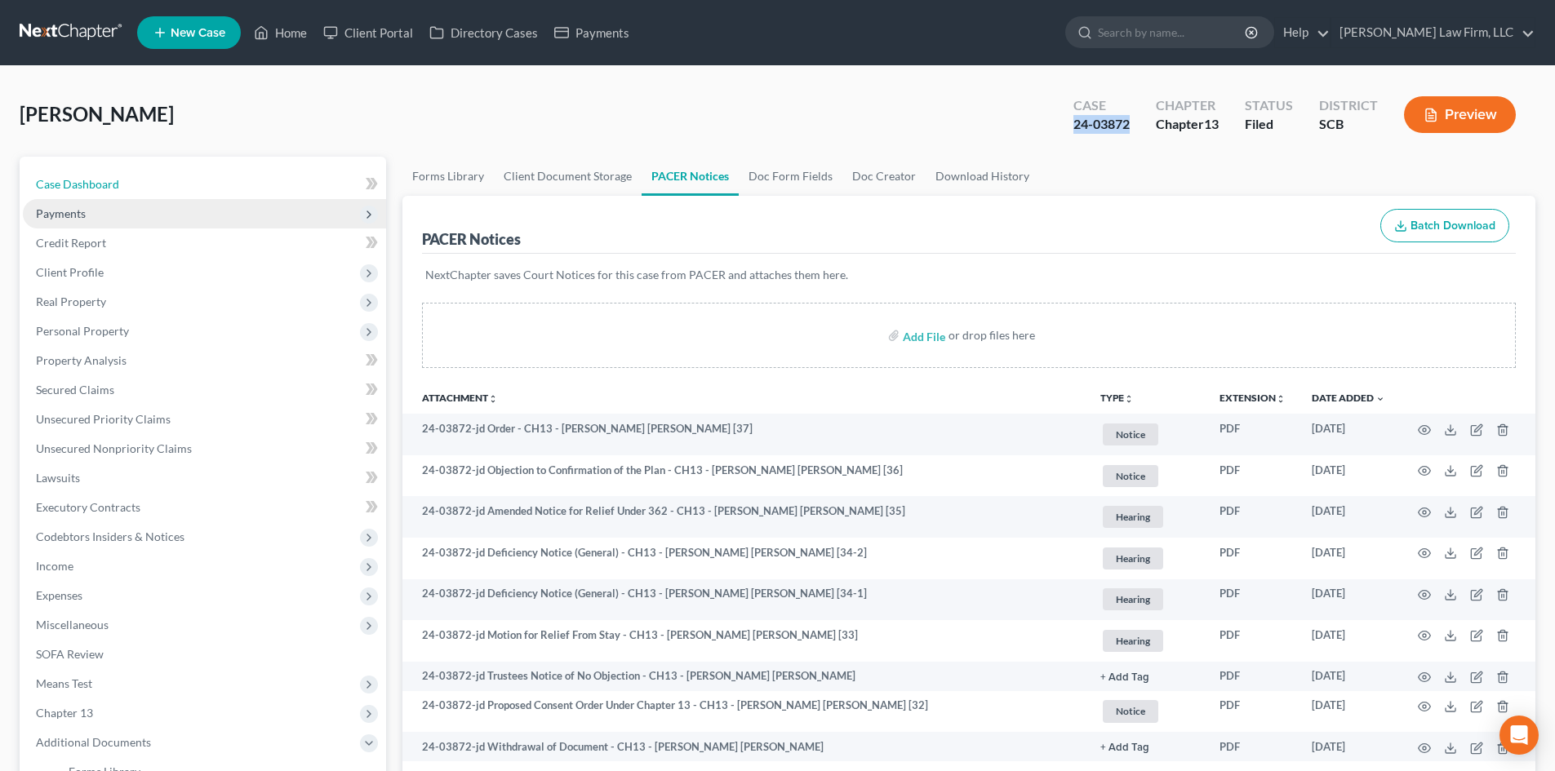
click at [115, 189] on span "Case Dashboard" at bounding box center [77, 184] width 83 height 14
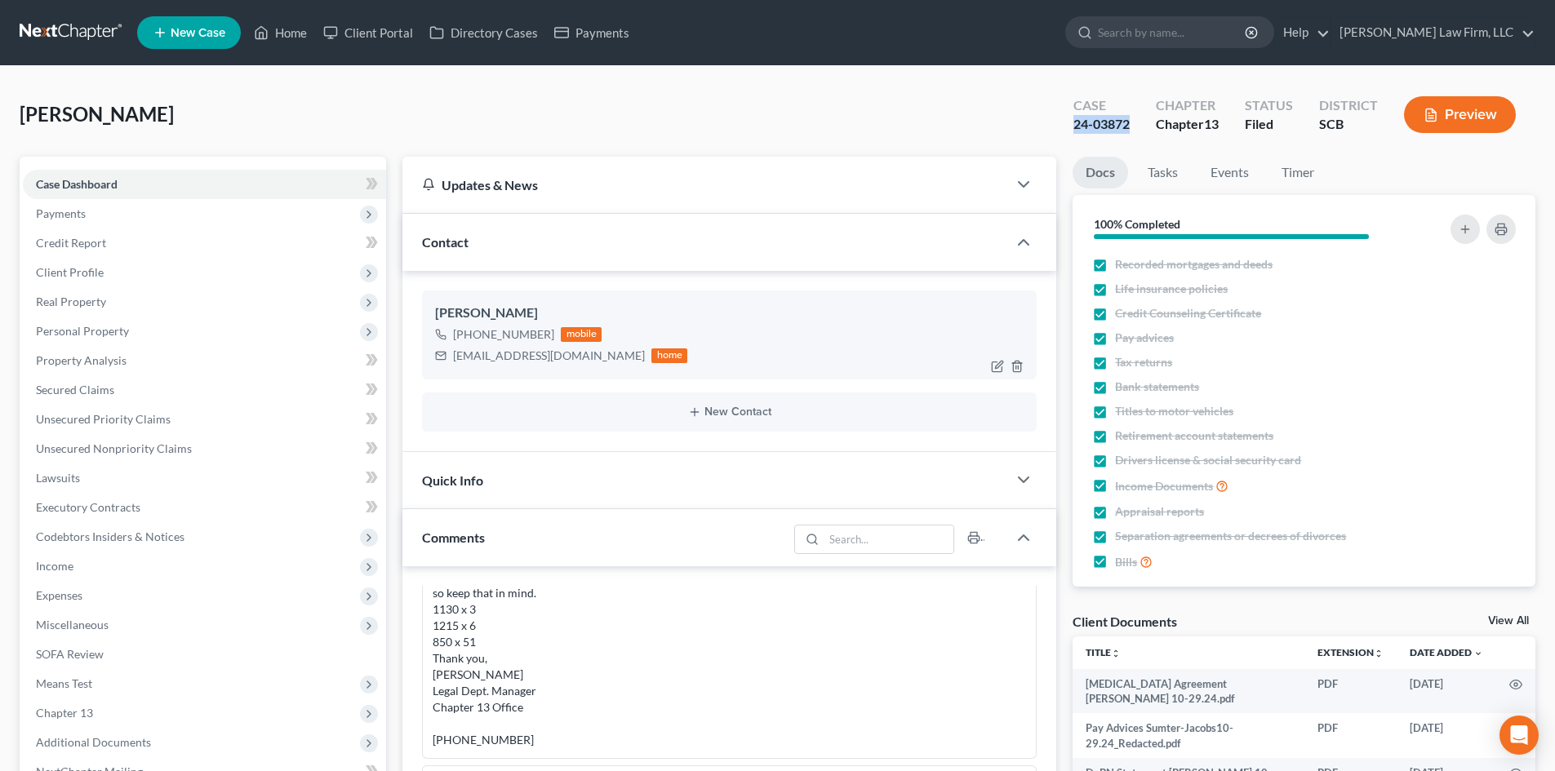
scroll to position [311, 0]
drag, startPoint x: 452, startPoint y: 356, endPoint x: 584, endPoint y: 371, distance: 132.3
click at [584, 371] on div "[PERSON_NAME] [PHONE_NUMBER] mobile [EMAIL_ADDRESS][DOMAIN_NAME] home" at bounding box center [729, 335] width 615 height 88
copy div "[EMAIL_ADDRESS][DOMAIN_NAME]"
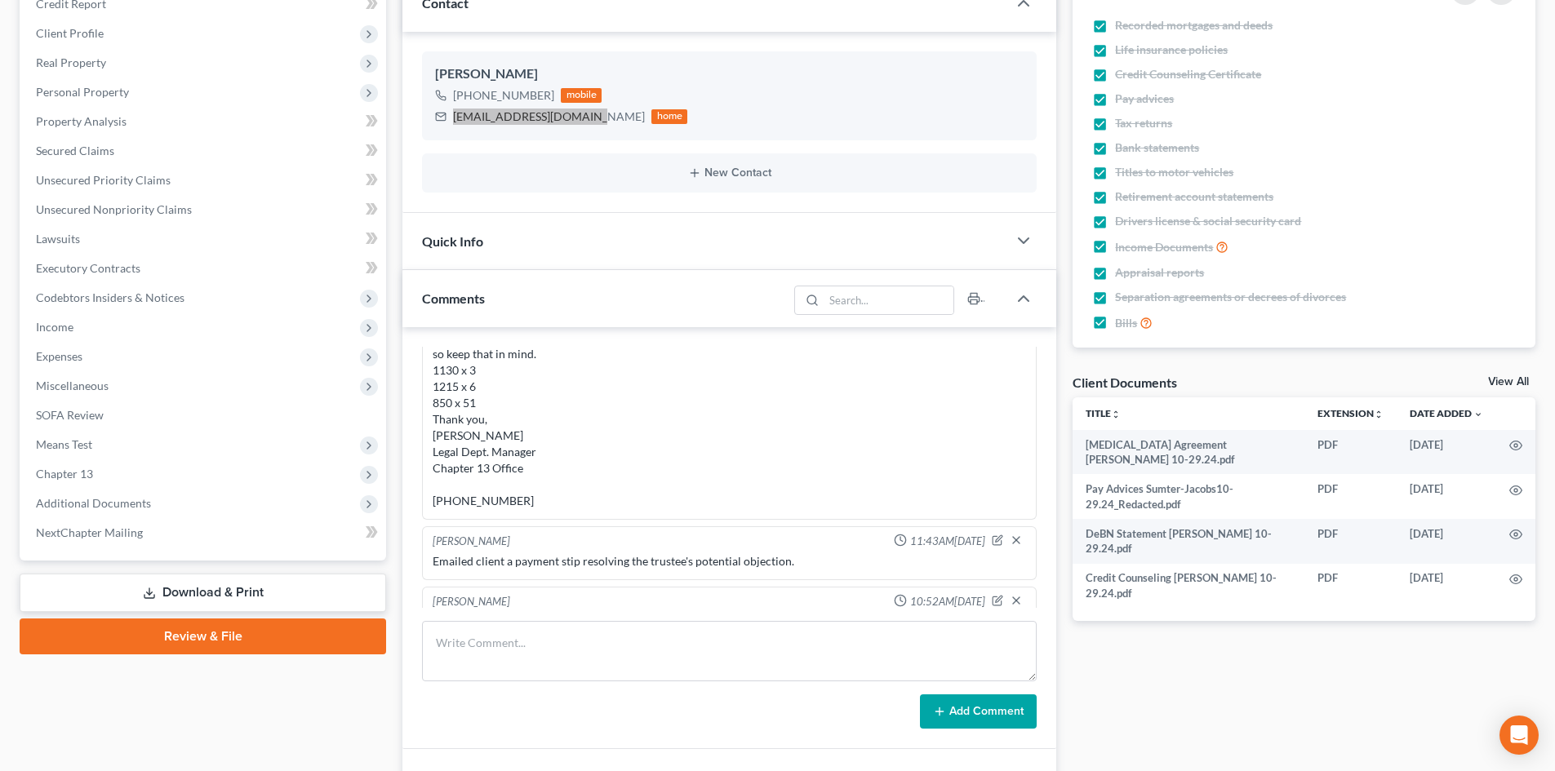
scroll to position [245, 0]
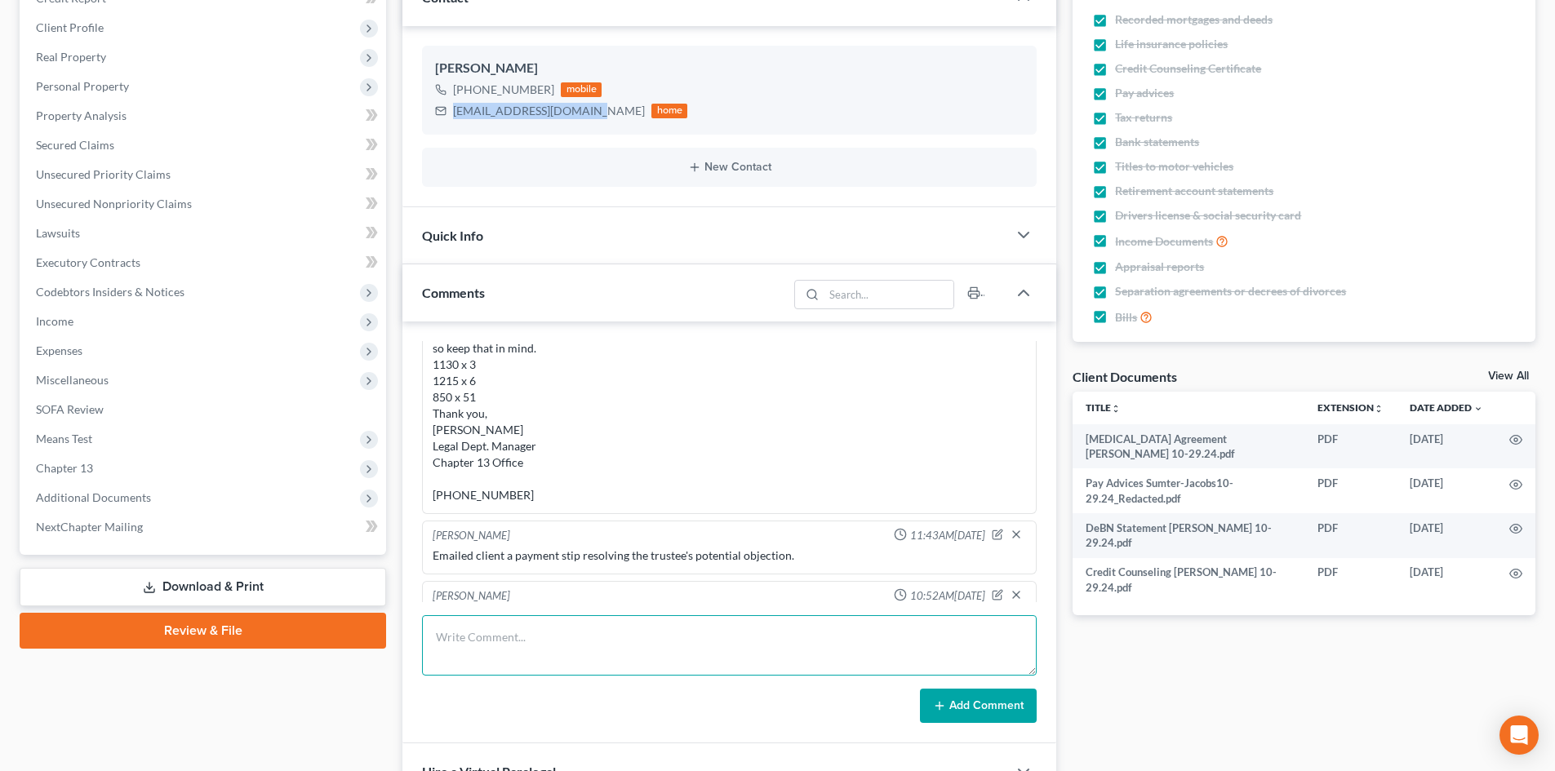
click at [584, 617] on textarea at bounding box center [729, 645] width 615 height 60
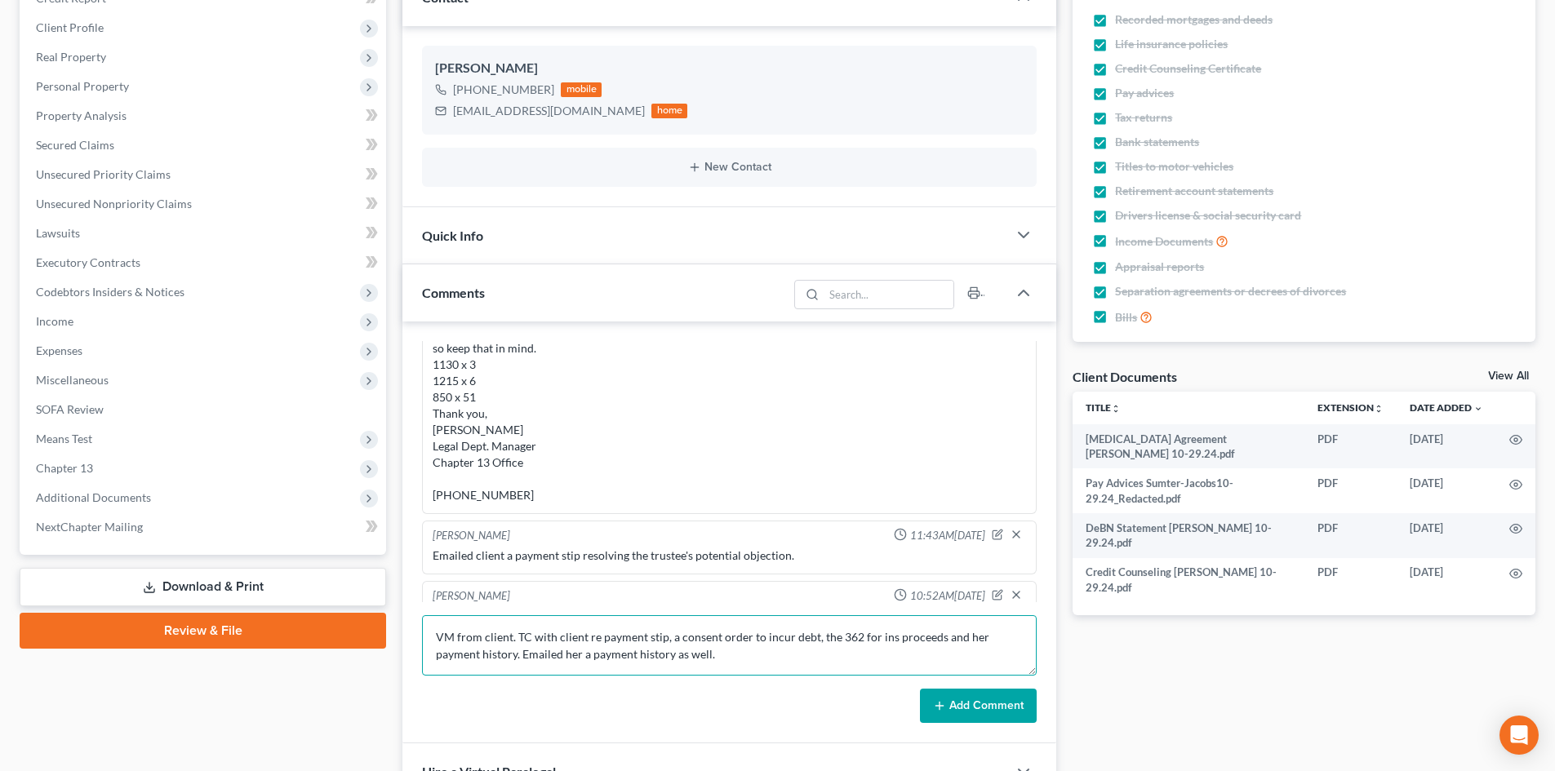
type textarea "VM from client. TC with client re payment stip, a consent order to incur debt, …"
click at [972, 695] on button "Add Comment" at bounding box center [978, 706] width 117 height 34
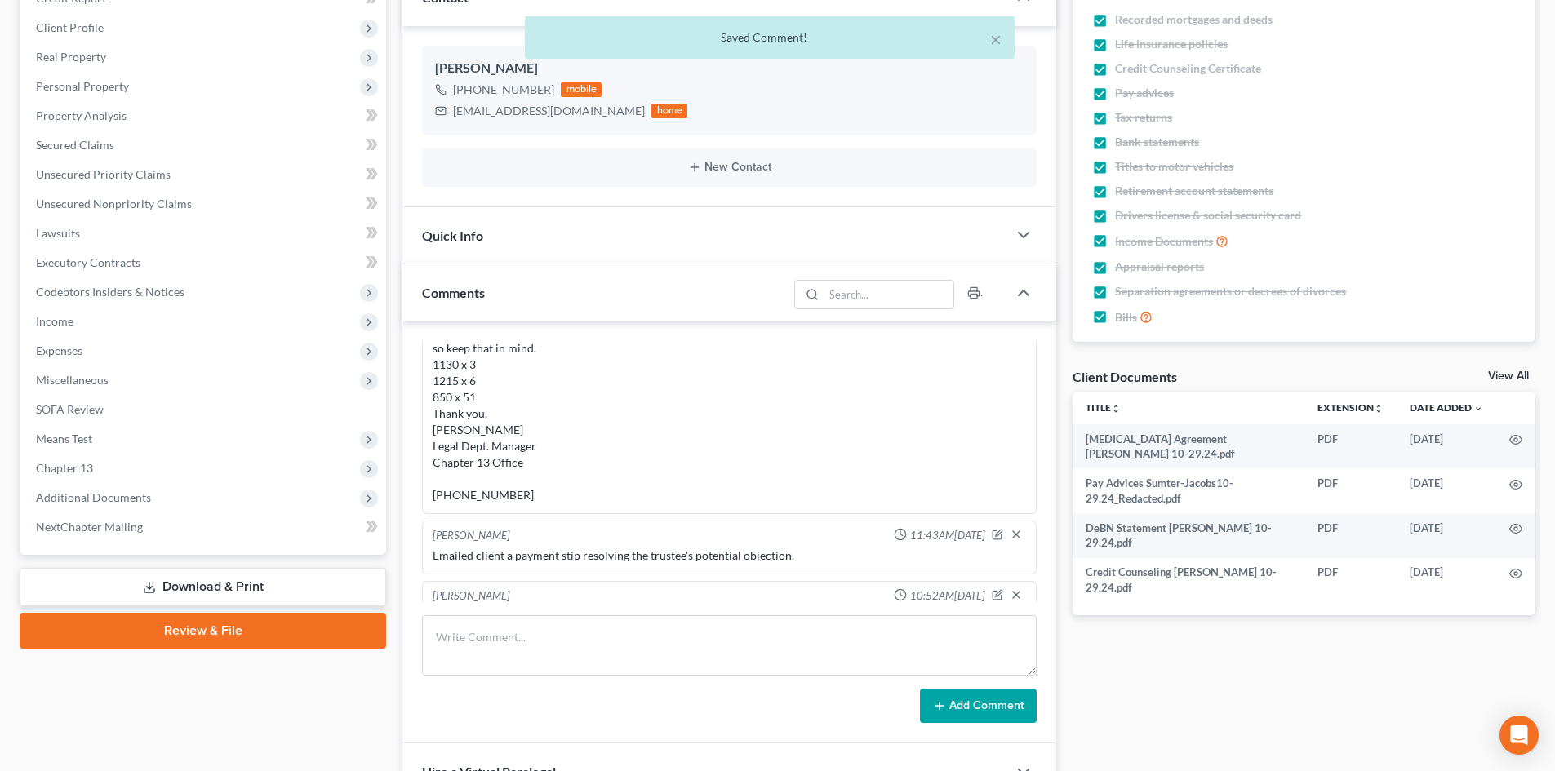
scroll to position [1654, 0]
